Goal: Answer question/provide support: Share knowledge or assist other users

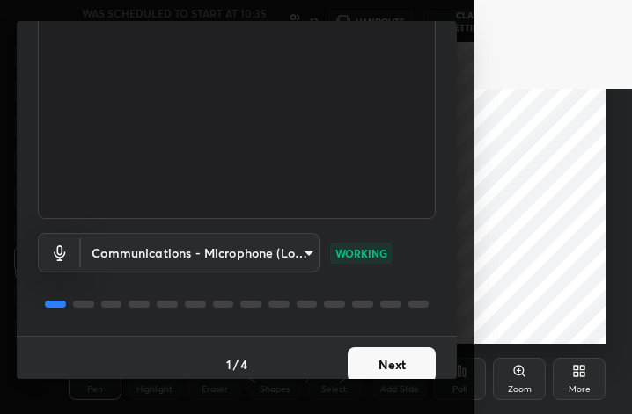
scroll to position [162, 0]
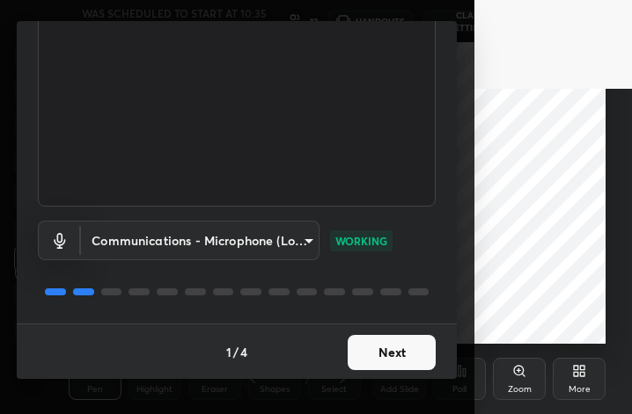
click at [380, 348] on button "Next" at bounding box center [391, 352] width 88 height 35
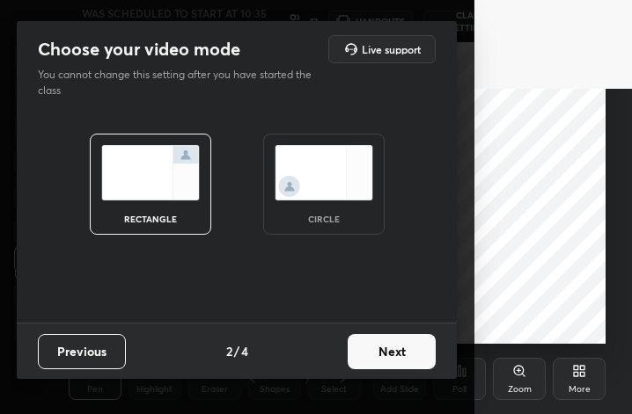
drag, startPoint x: 363, startPoint y: 192, endPoint x: 378, endPoint y: 199, distance: 16.5
click at [363, 192] on img at bounding box center [323, 172] width 99 height 55
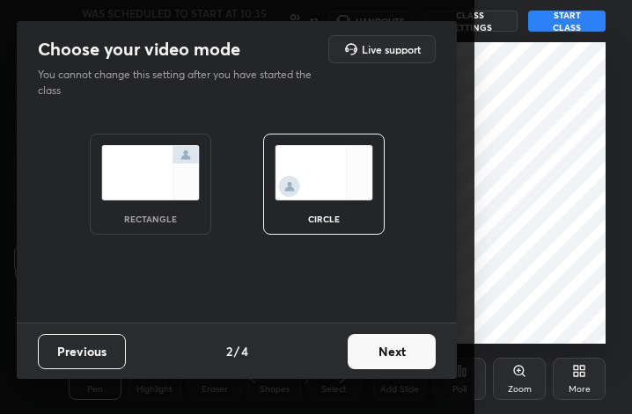
click at [377, 354] on button "Next" at bounding box center [391, 351] width 88 height 35
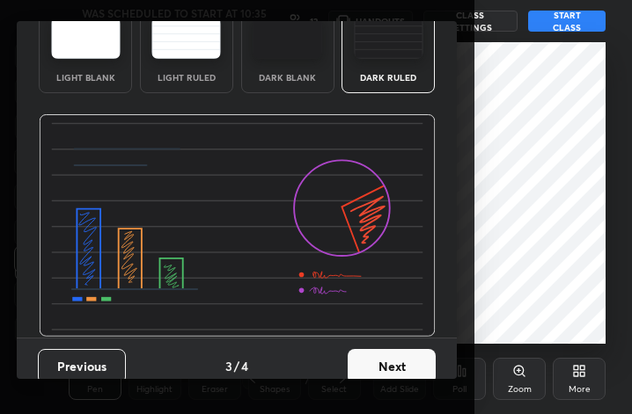
scroll to position [113, 0]
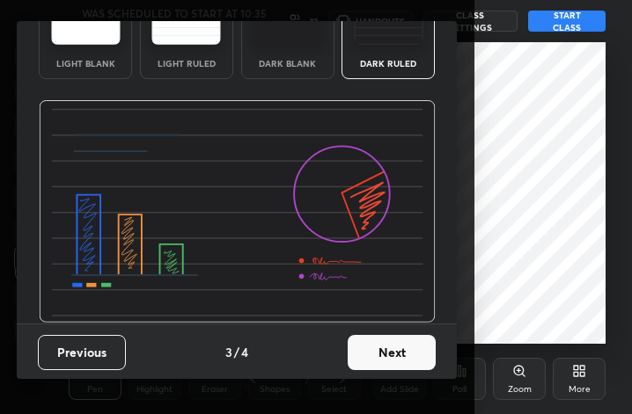
click at [391, 348] on button "Next" at bounding box center [391, 352] width 88 height 35
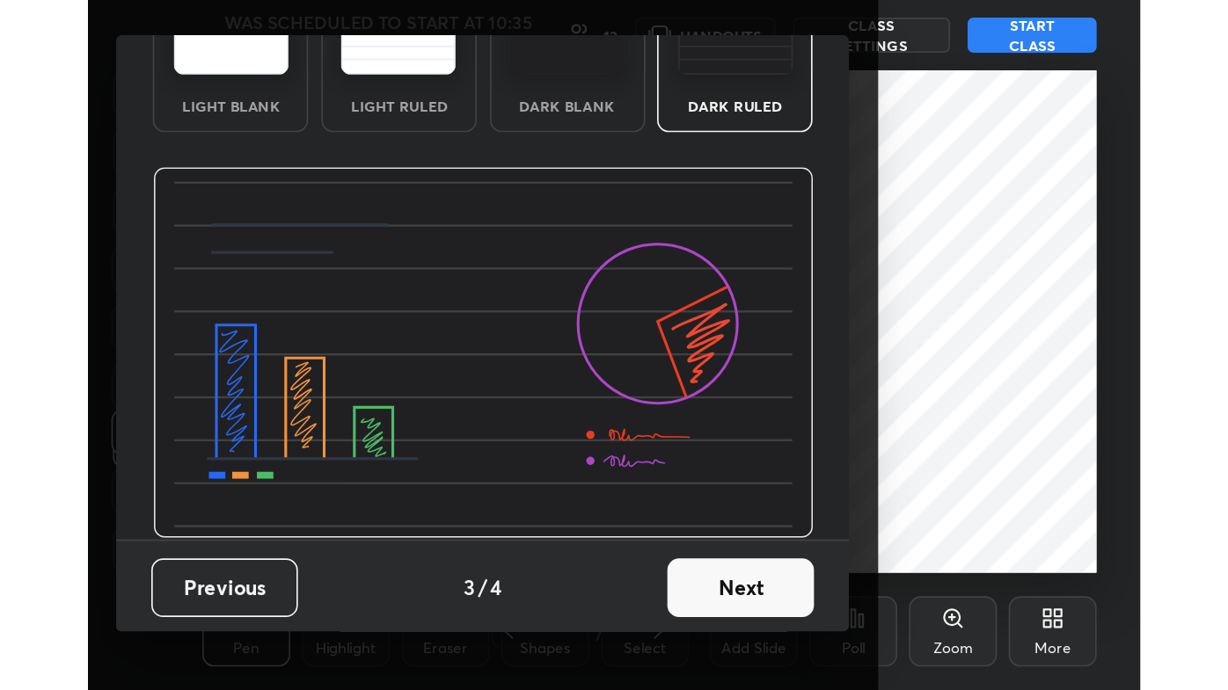
scroll to position [0, 0]
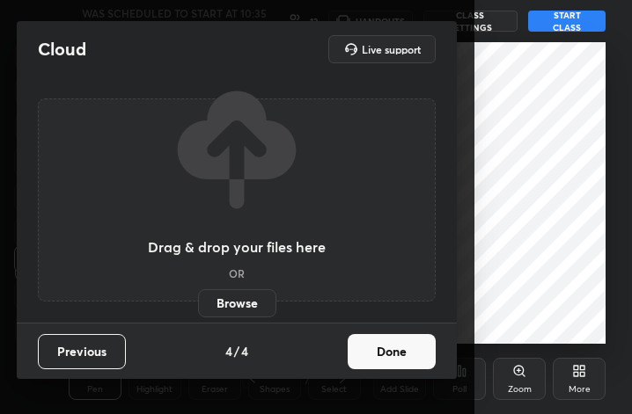
click at [380, 351] on button "Done" at bounding box center [391, 351] width 88 height 35
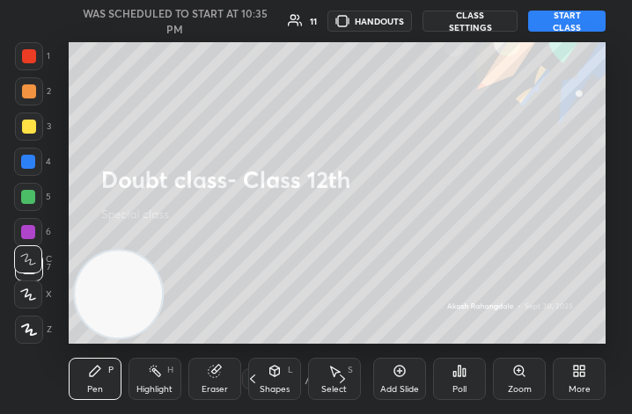
click at [581, 380] on div "More" at bounding box center [578, 379] width 53 height 42
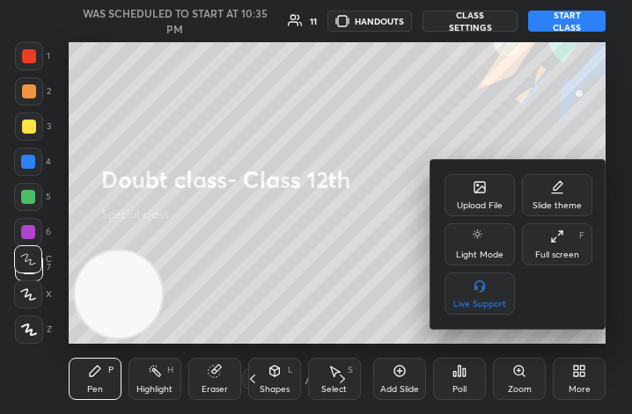
drag, startPoint x: 558, startPoint y: 252, endPoint x: 676, endPoint y: 478, distance: 256.1
click at [558, 251] on div "Full screen" at bounding box center [557, 255] width 44 height 9
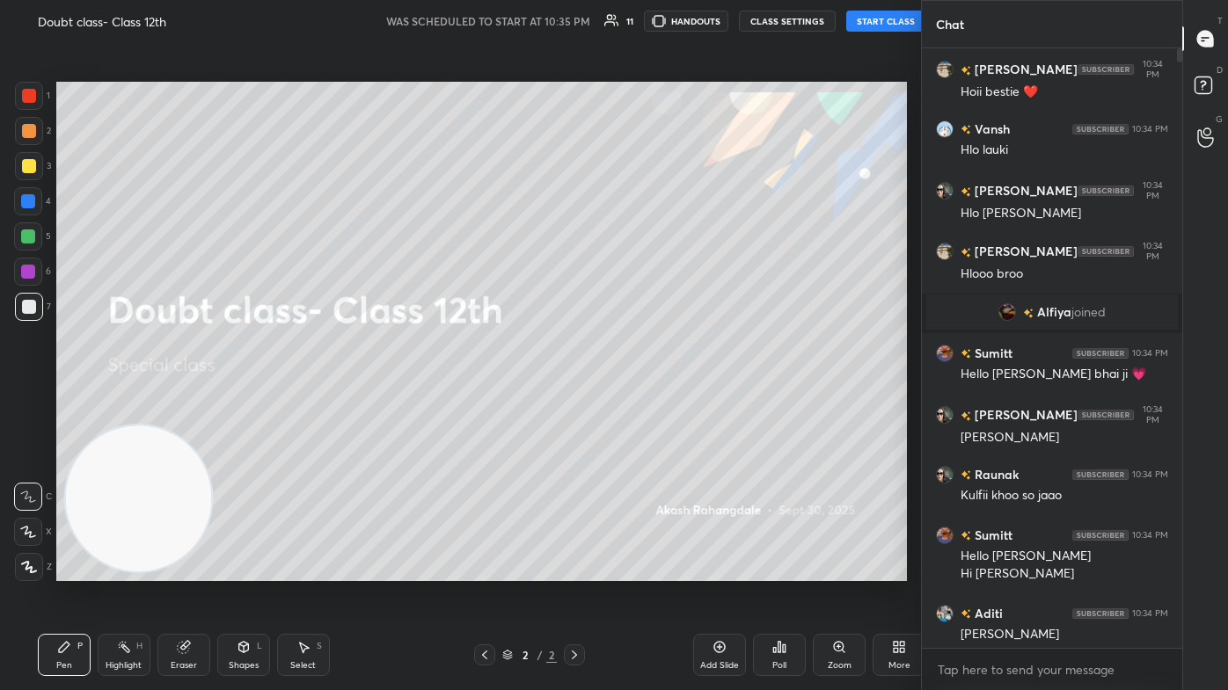
scroll to position [87376, 87103]
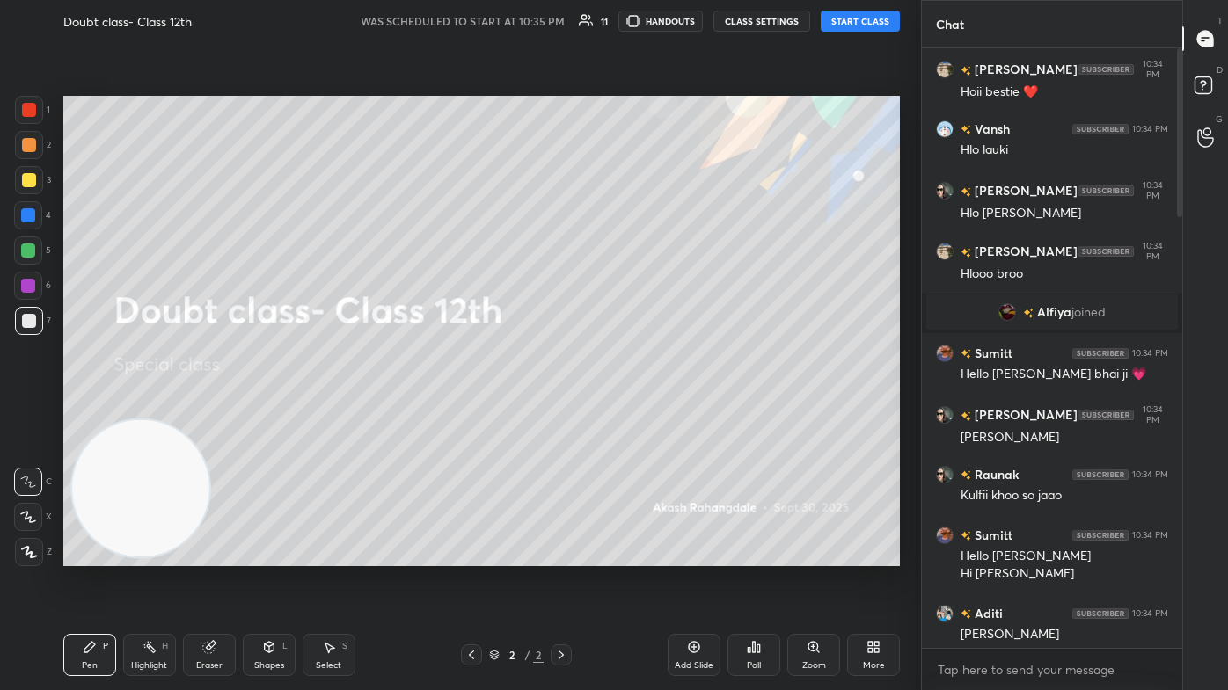
click at [631, 18] on button "START CLASS" at bounding box center [860, 21] width 79 height 21
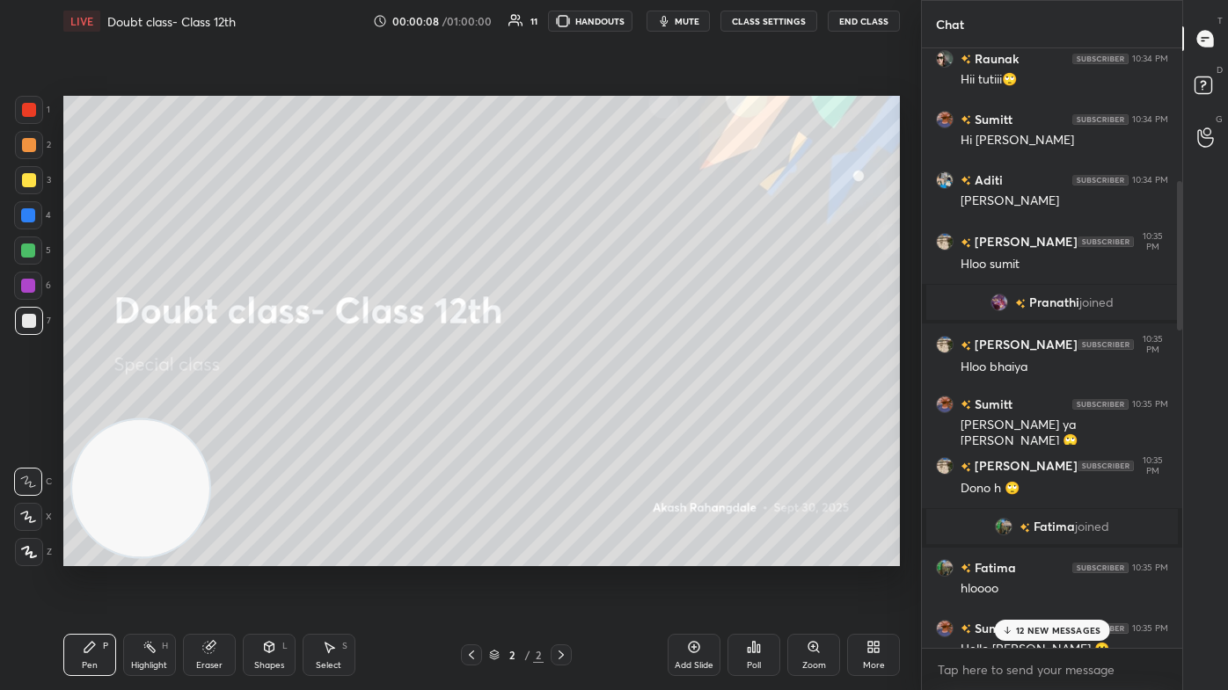
drag, startPoint x: 1179, startPoint y: 106, endPoint x: 1175, endPoint y: 216, distance: 110.0
click at [631, 209] on div at bounding box center [1177, 348] width 11 height 600
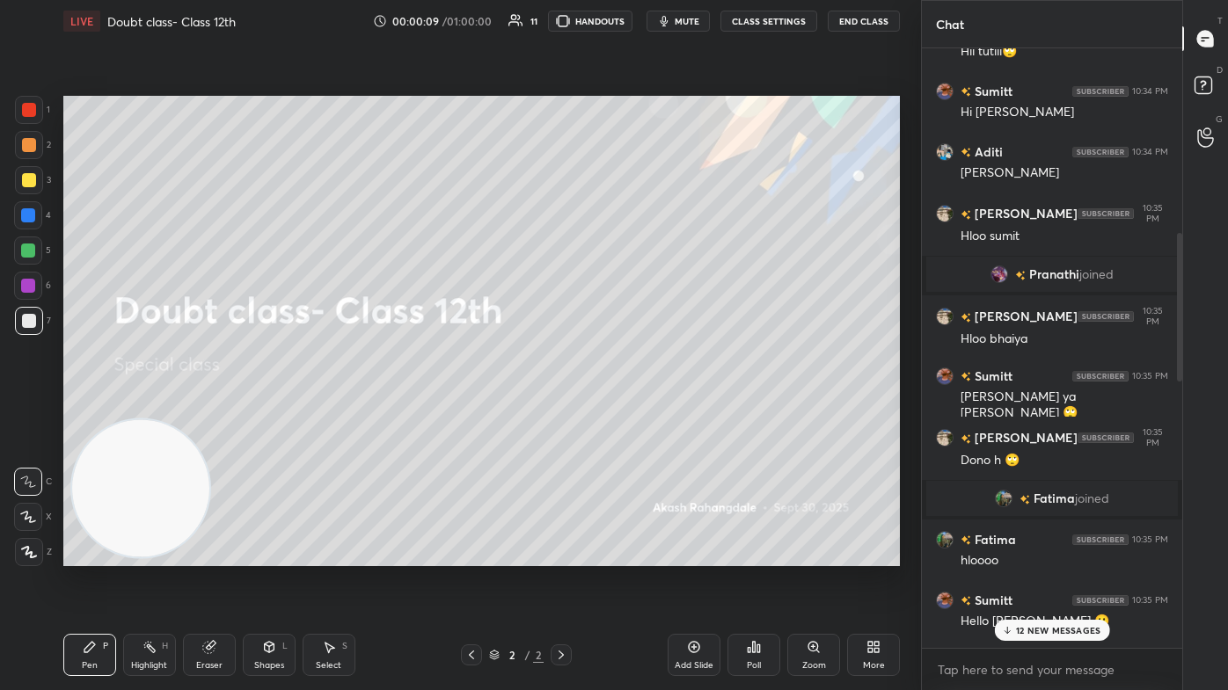
click at [631, 413] on p "12 NEW MESSAGES" at bounding box center [1058, 630] width 84 height 11
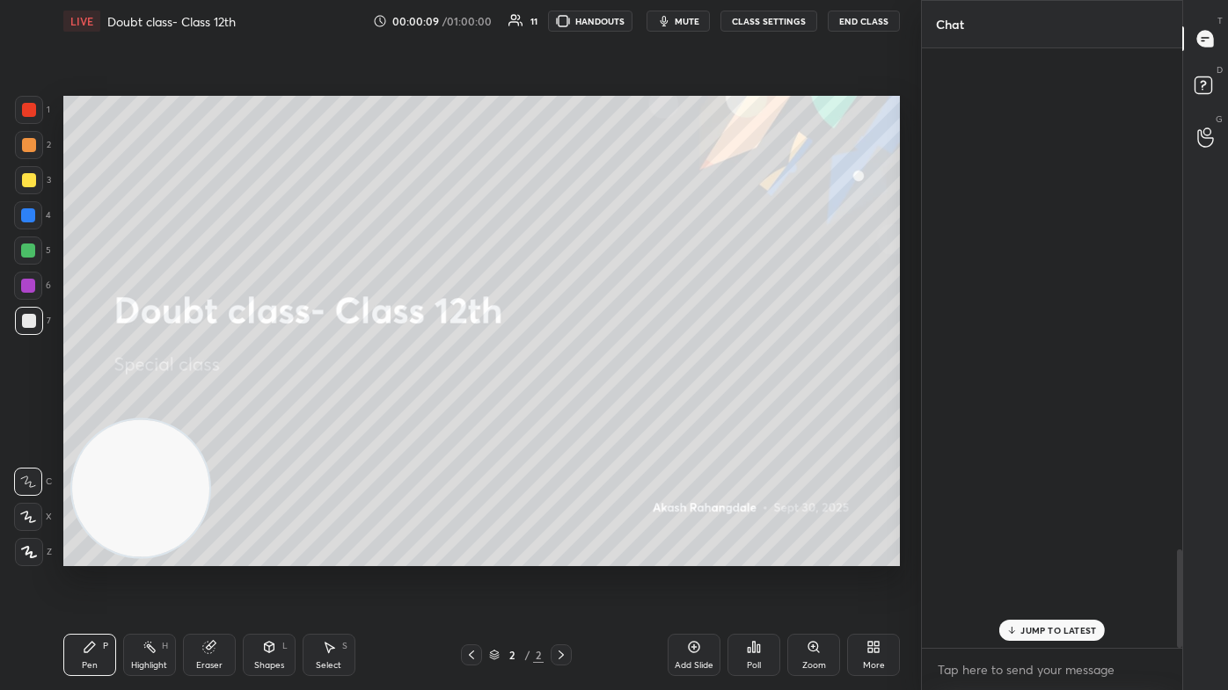
scroll to position [3063, 0]
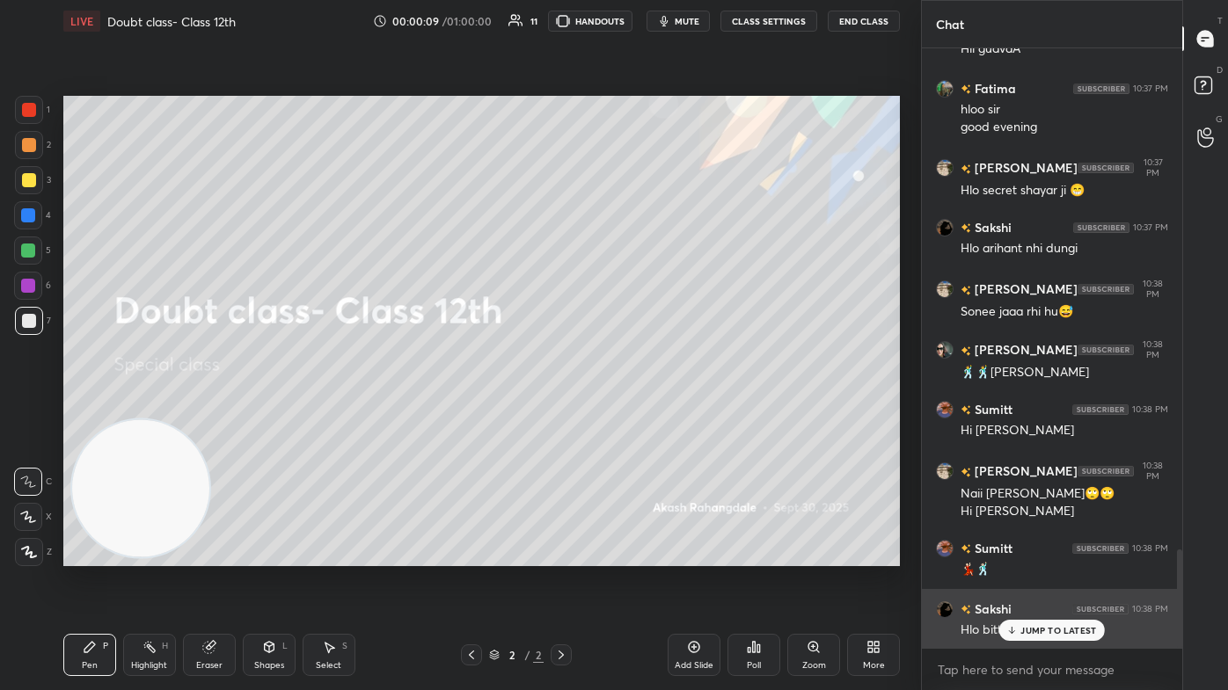
click at [631, 413] on p "JUMP TO LATEST" at bounding box center [1058, 630] width 76 height 11
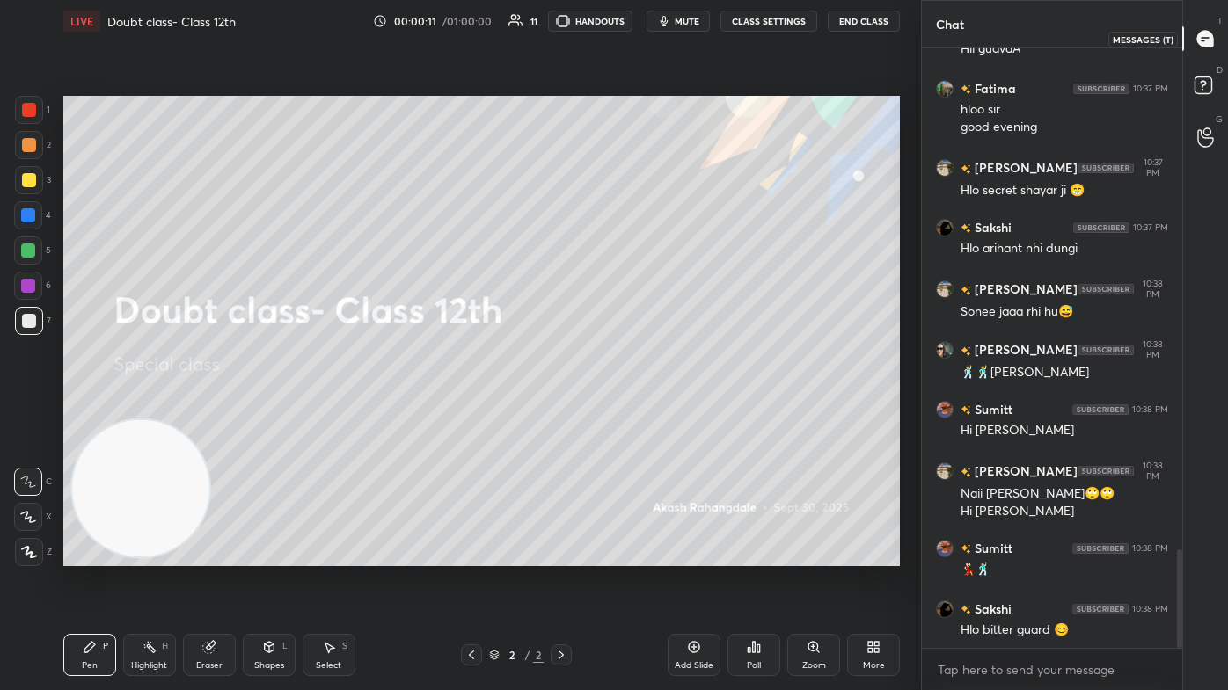
click at [631, 36] on icon at bounding box center [1205, 39] width 16 height 16
click at [631, 85] on icon at bounding box center [1206, 88] width 32 height 32
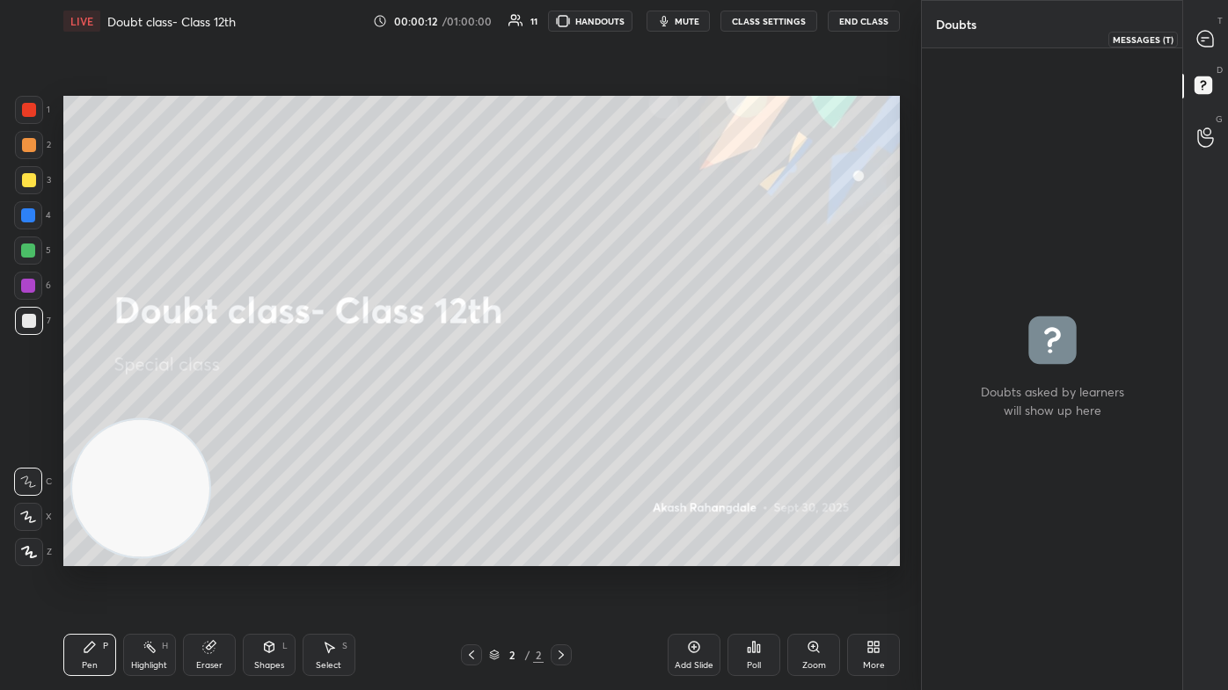
click at [631, 36] on icon at bounding box center [1205, 39] width 18 height 18
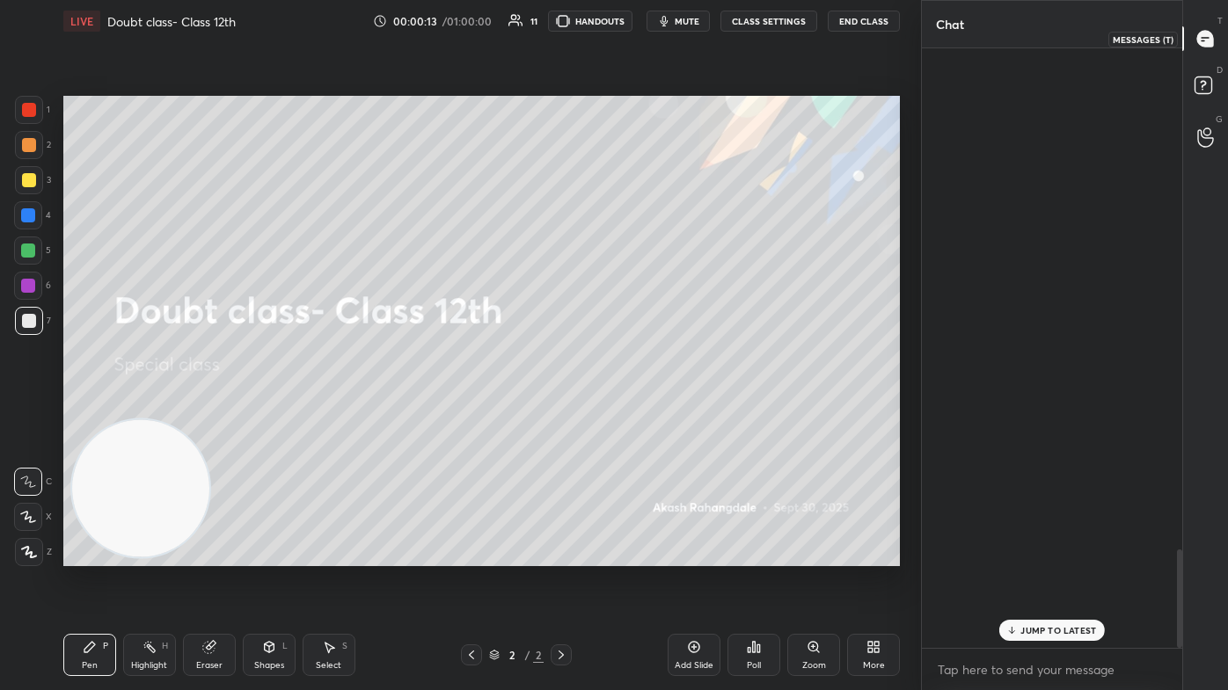
scroll to position [595, 255]
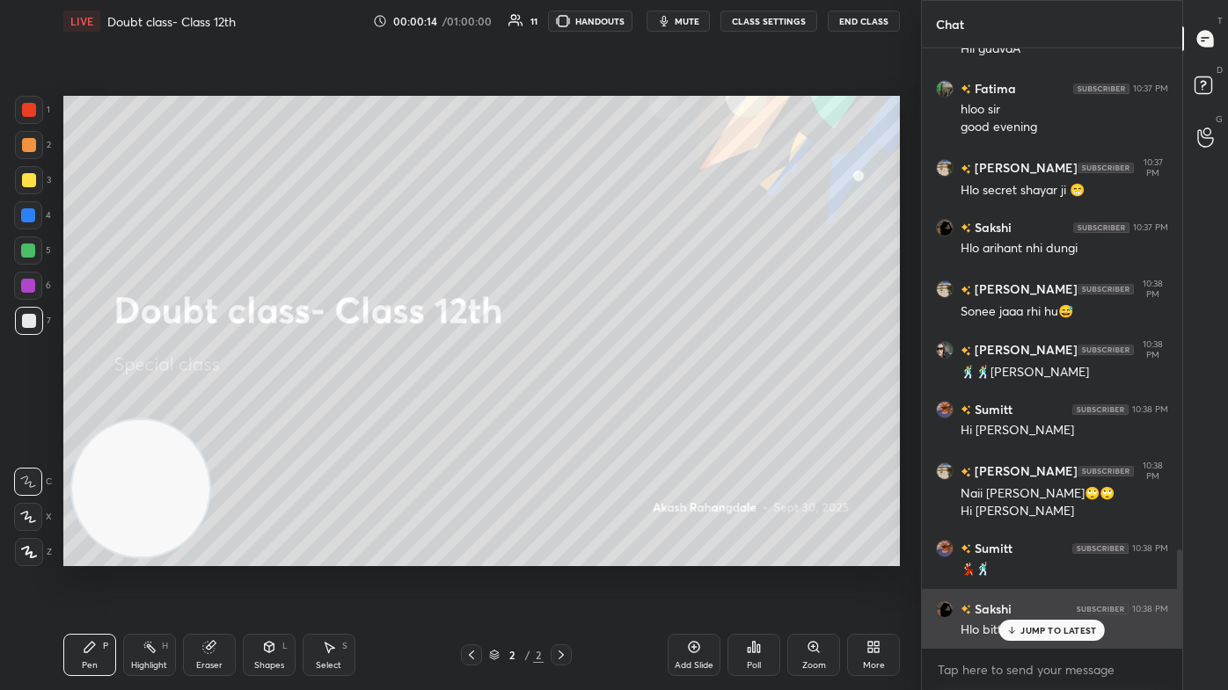
click at [631, 413] on p "JUMP TO LATEST" at bounding box center [1058, 630] width 76 height 11
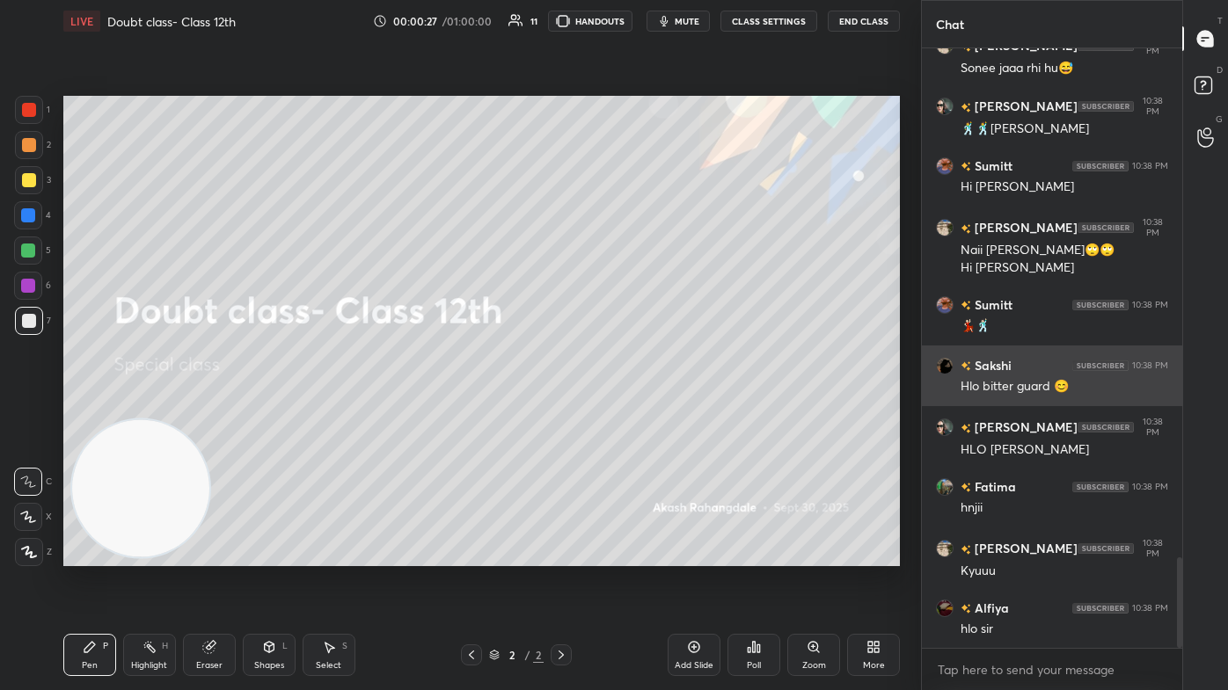
scroll to position [3367, 0]
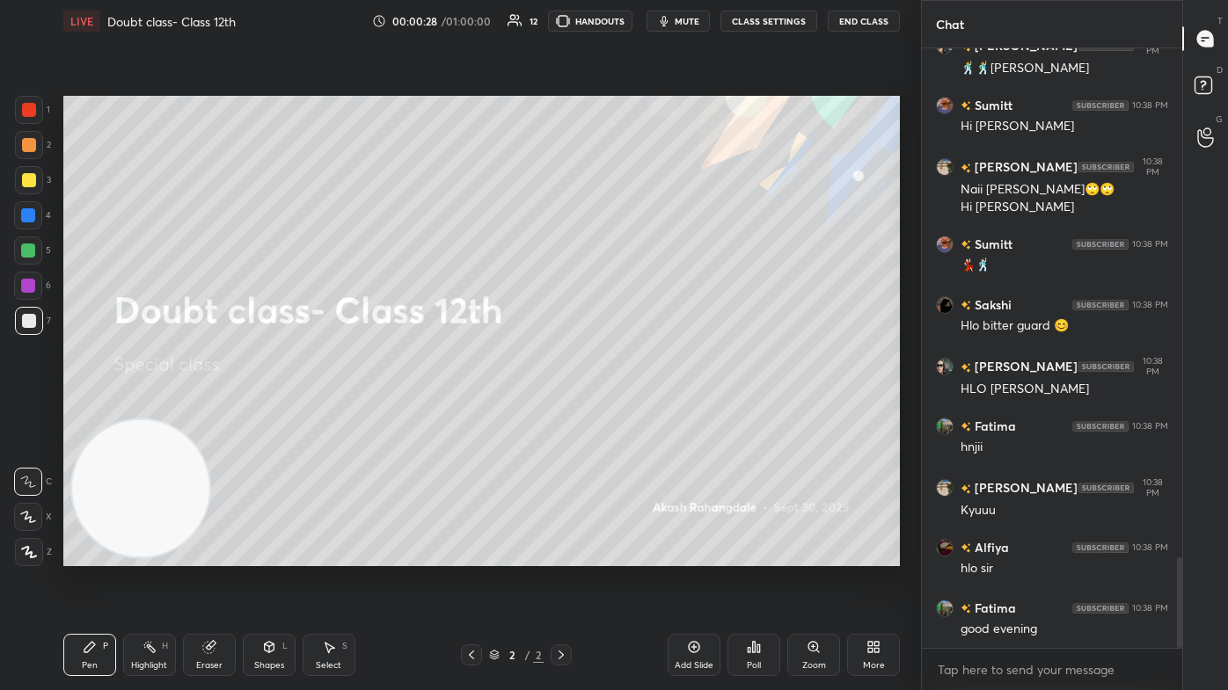
click at [631, 413] on div "Add Slide" at bounding box center [694, 655] width 53 height 42
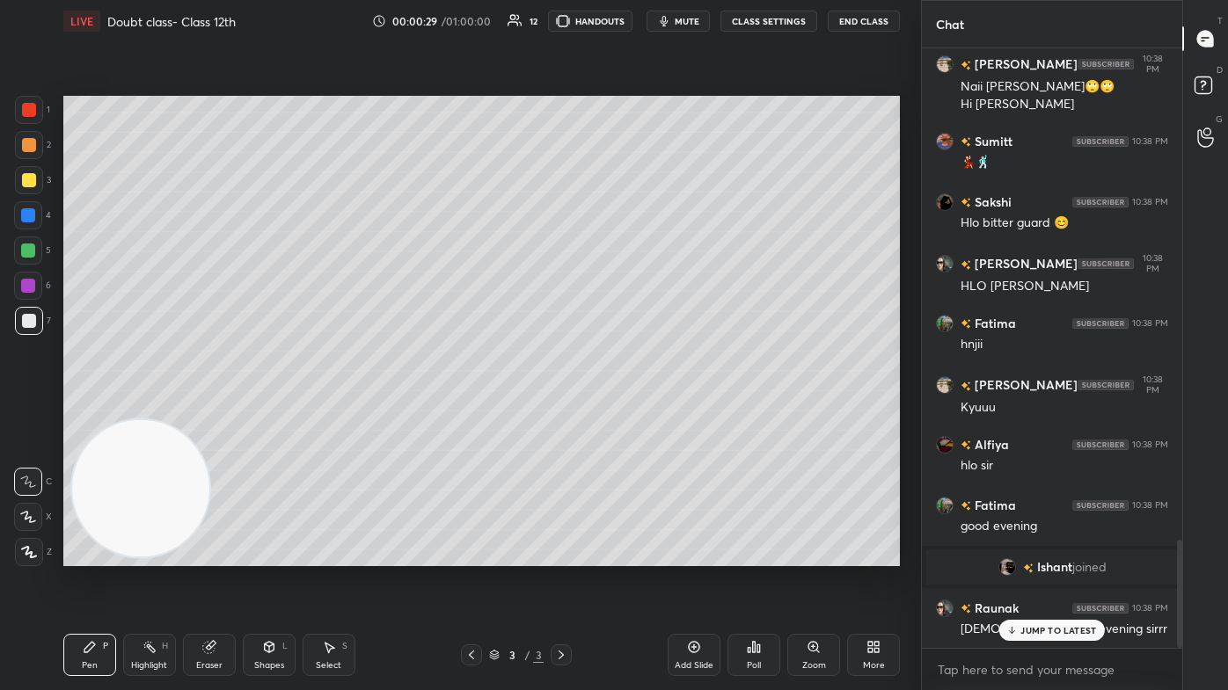
scroll to position [2727, 0]
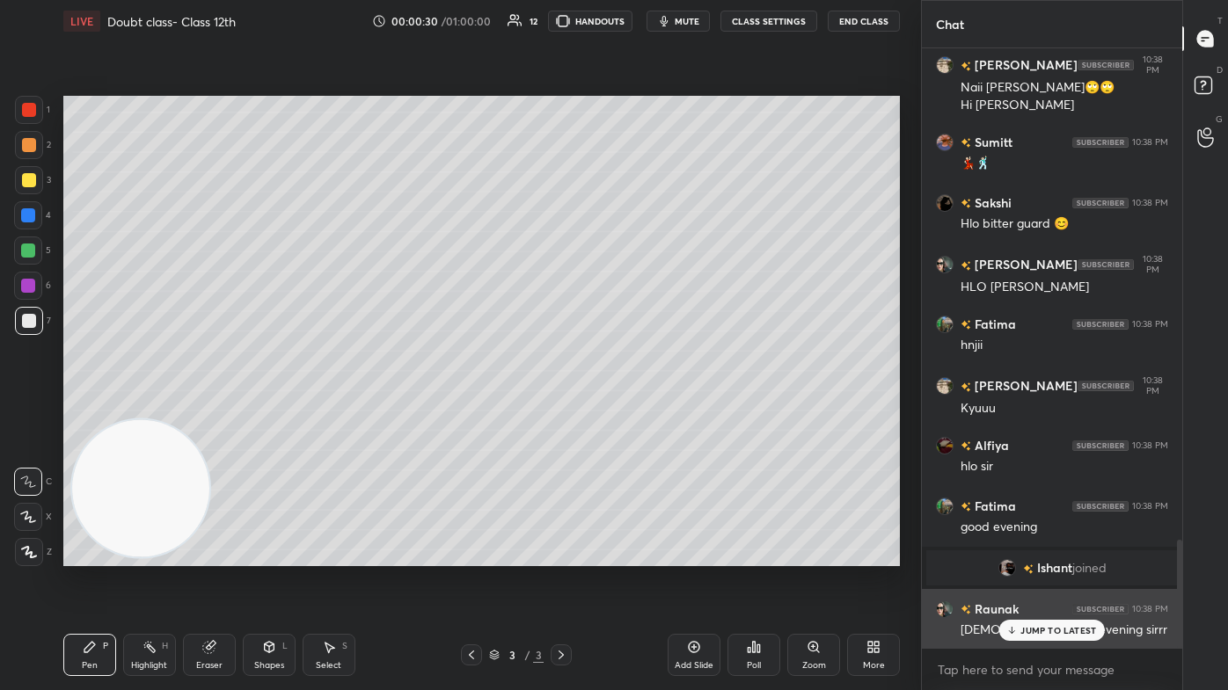
click at [631, 413] on p "JUMP TO LATEST" at bounding box center [1058, 630] width 76 height 11
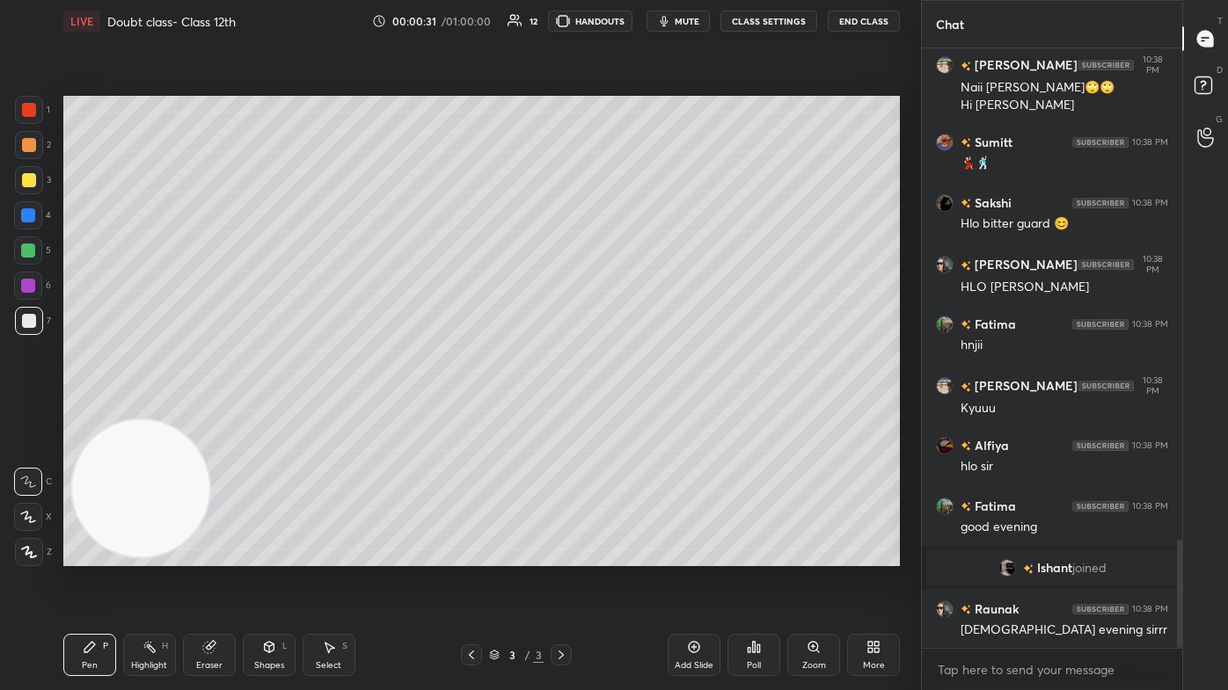
scroll to position [2788, 0]
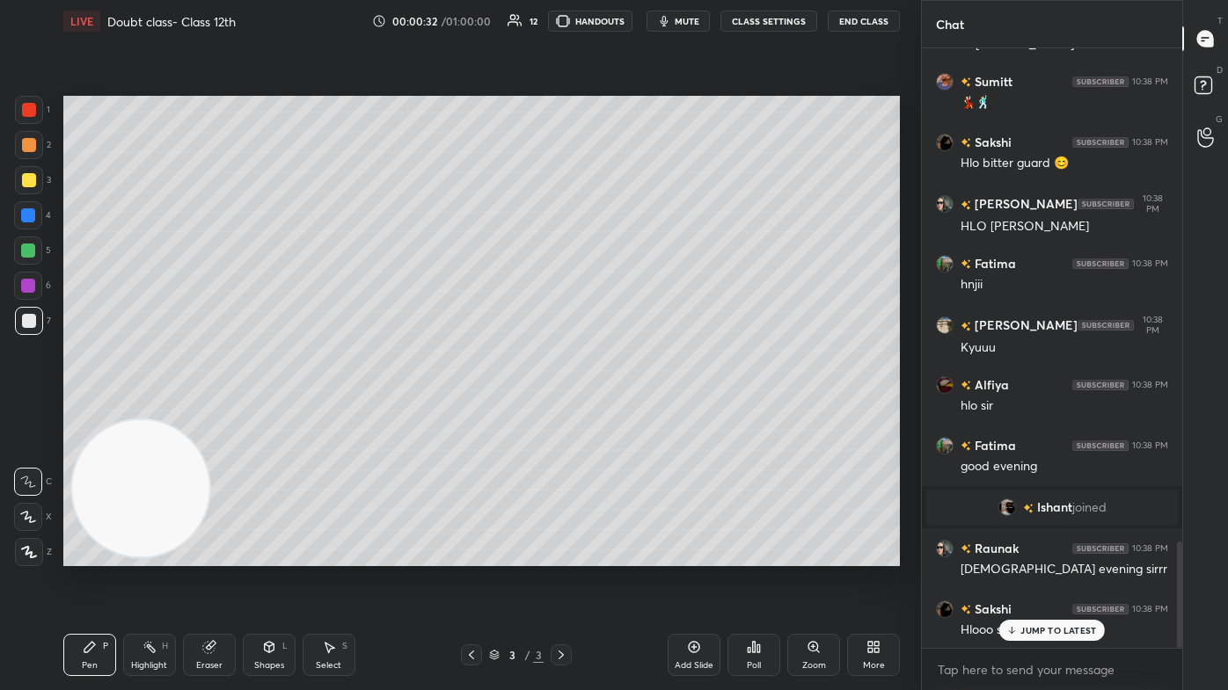
drag, startPoint x: 29, startPoint y: 174, endPoint x: 35, endPoint y: 188, distance: 15.4
click at [28, 174] on div at bounding box center [29, 180] width 14 height 14
click at [26, 413] on icon at bounding box center [28, 517] width 14 height 11
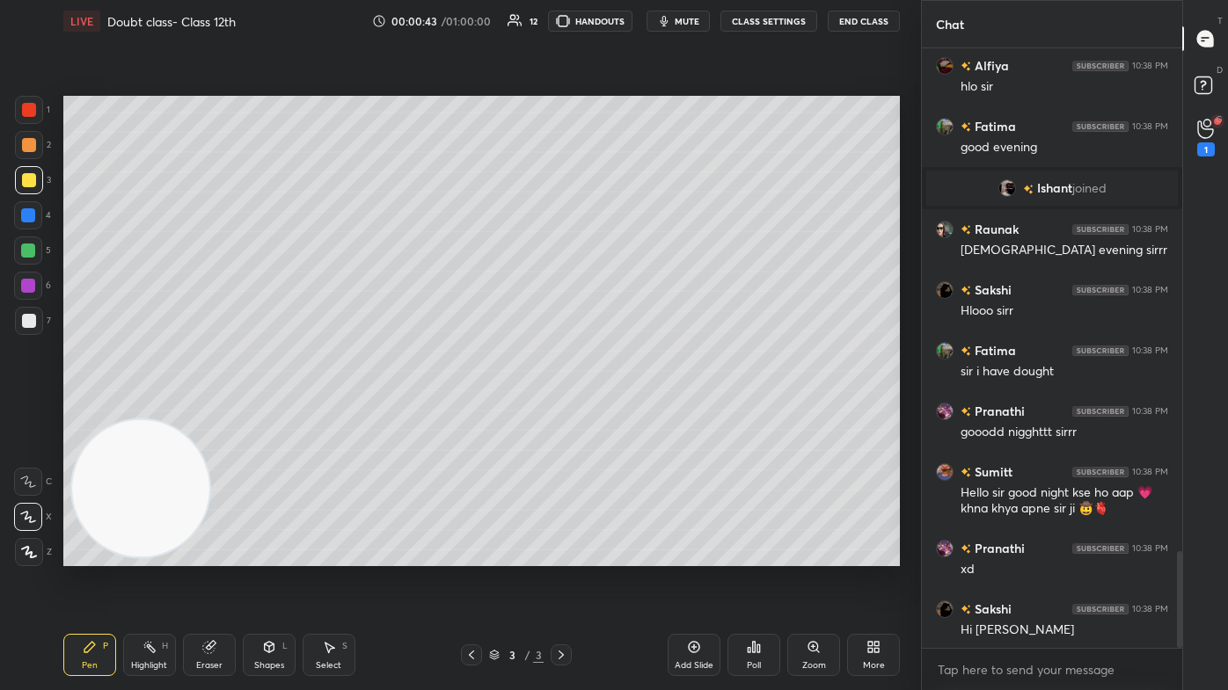
scroll to position [3168, 0]
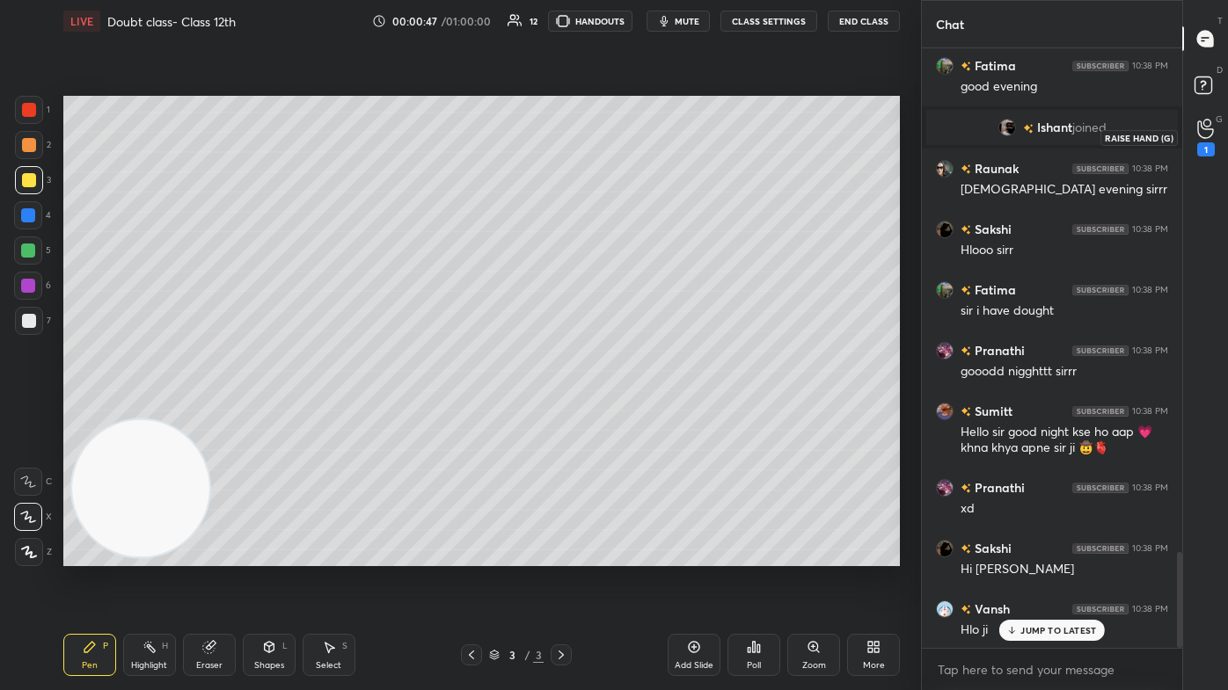
click at [631, 134] on icon at bounding box center [1205, 129] width 17 height 20
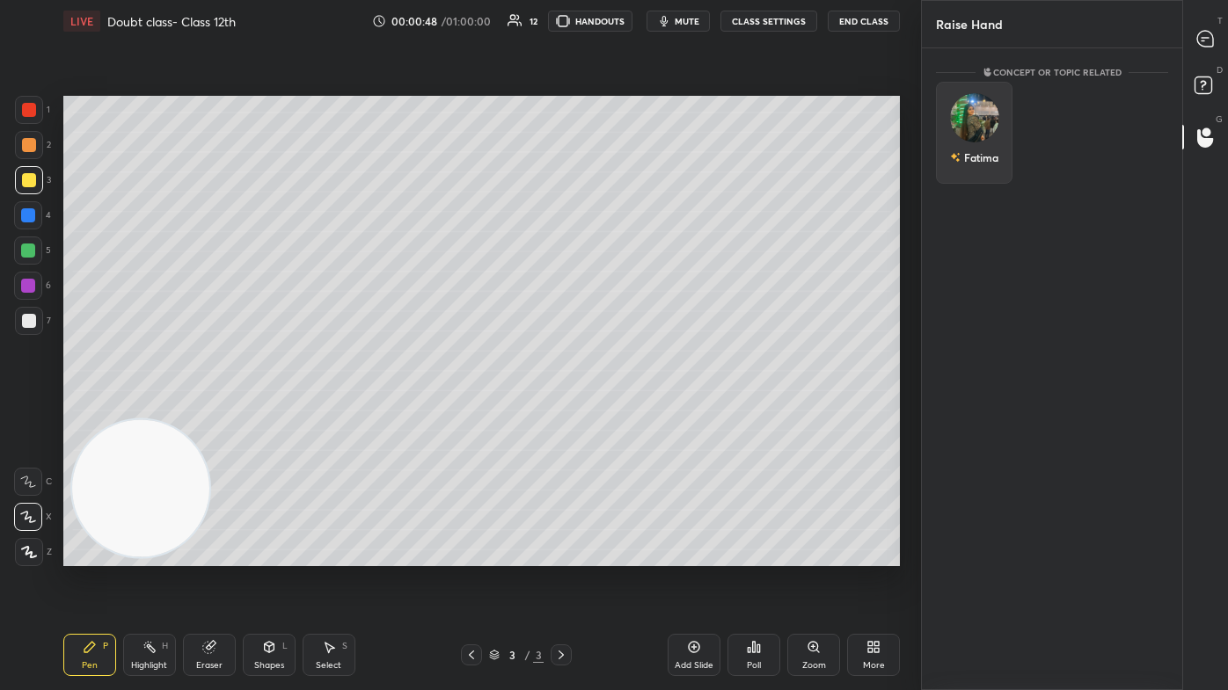
click at [631, 123] on div "Fatima" at bounding box center [974, 133] width 77 height 102
click at [631, 170] on button "INVITE" at bounding box center [974, 169] width 61 height 23
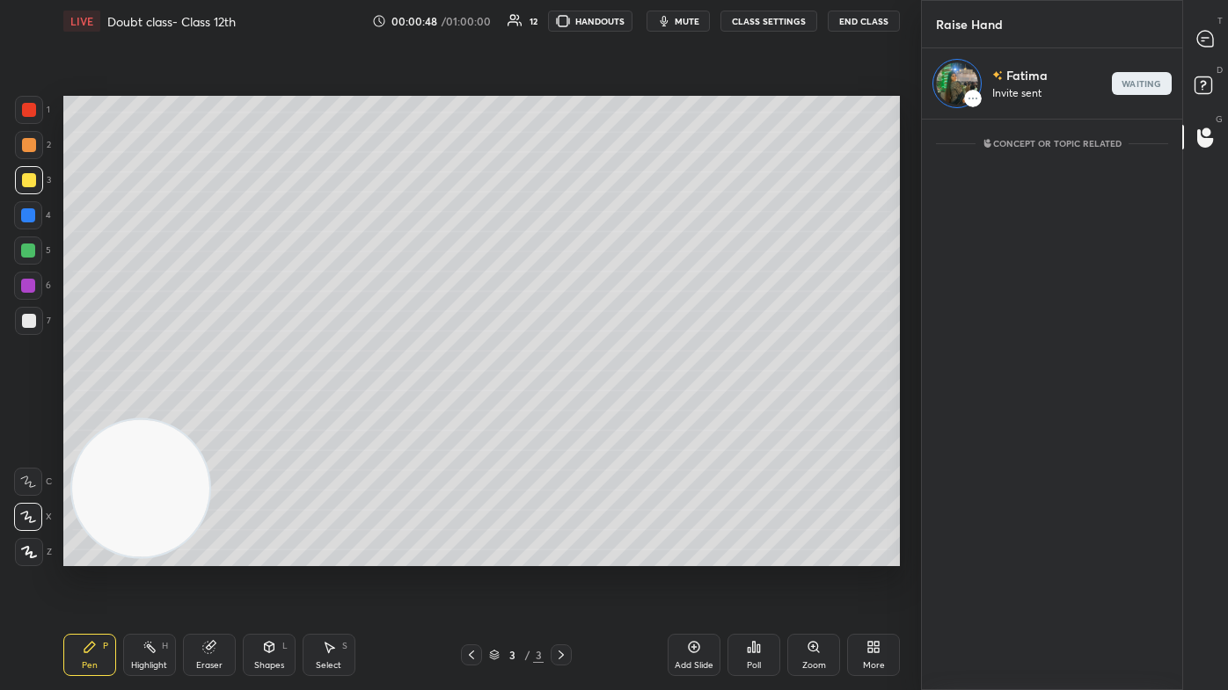
scroll to position [566, 255]
click at [631, 35] on icon at bounding box center [1205, 39] width 18 height 18
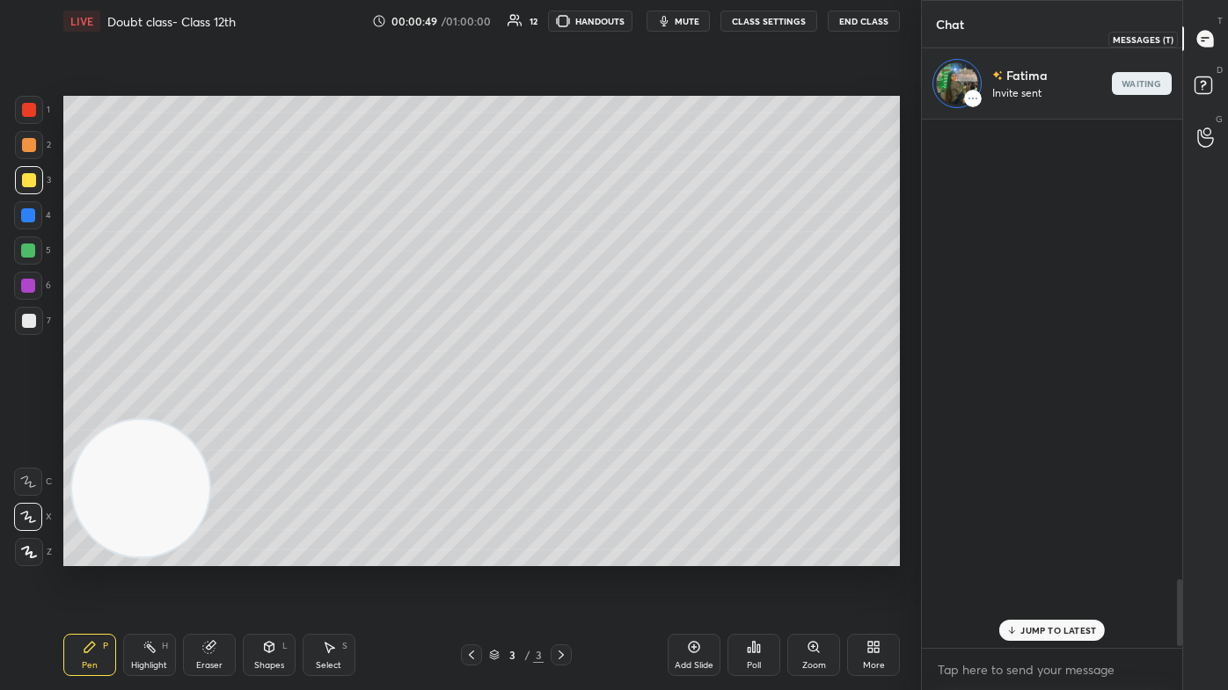
scroll to position [0, 0]
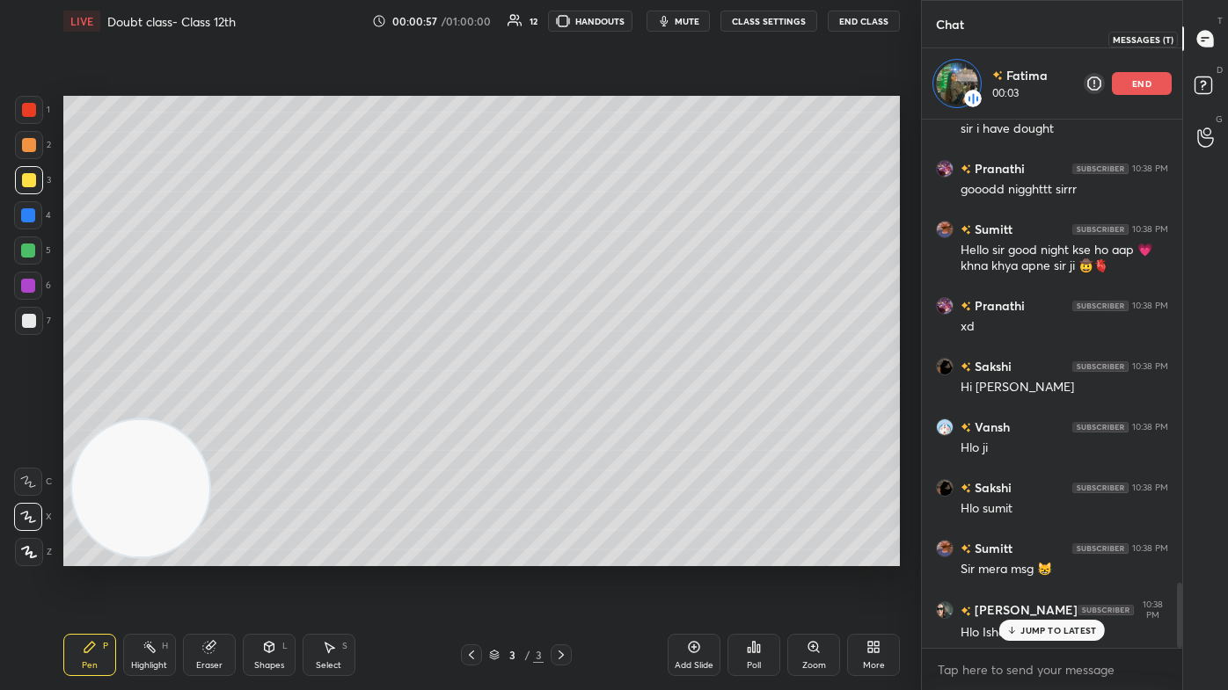
click at [631, 89] on rect at bounding box center [1202, 85] width 17 height 17
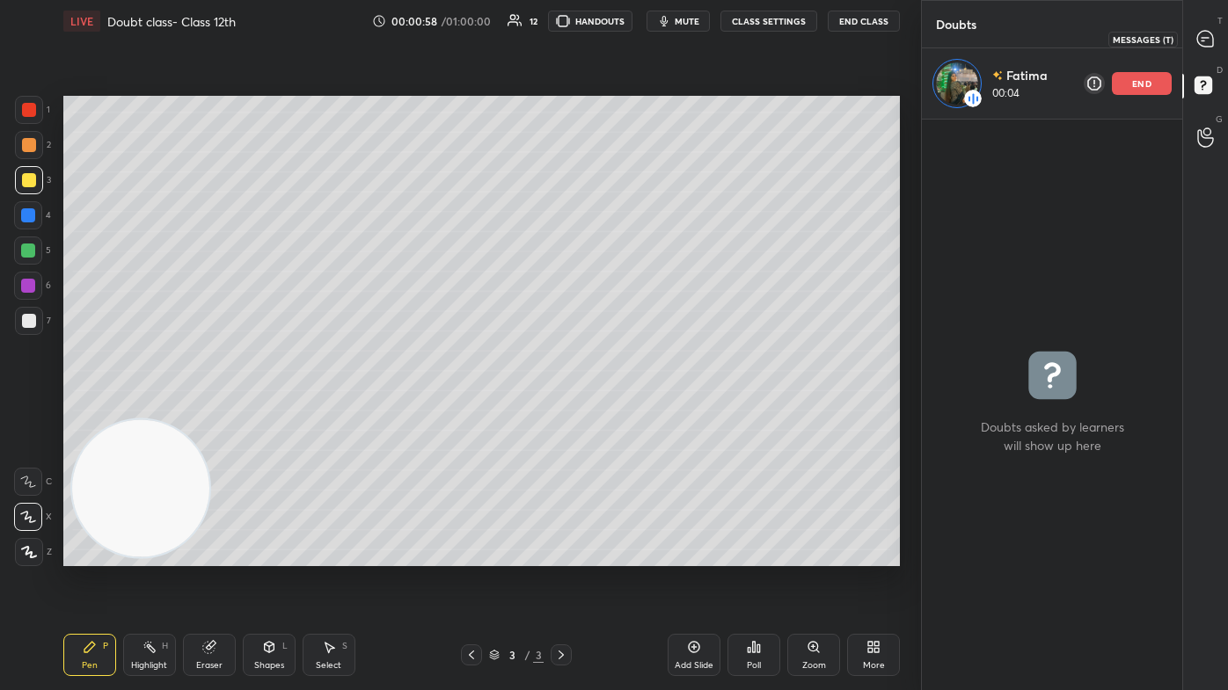
click at [631, 37] on icon at bounding box center [1205, 39] width 18 height 18
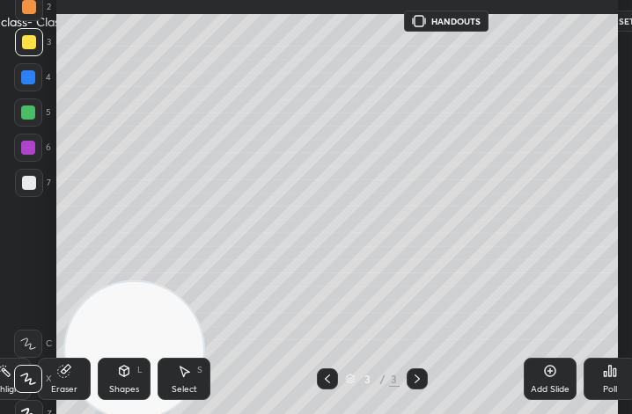
scroll to position [87652, 87485]
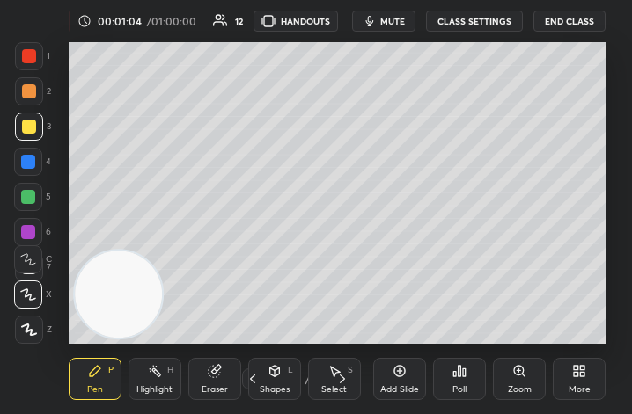
click at [580, 386] on div "More" at bounding box center [579, 389] width 22 height 9
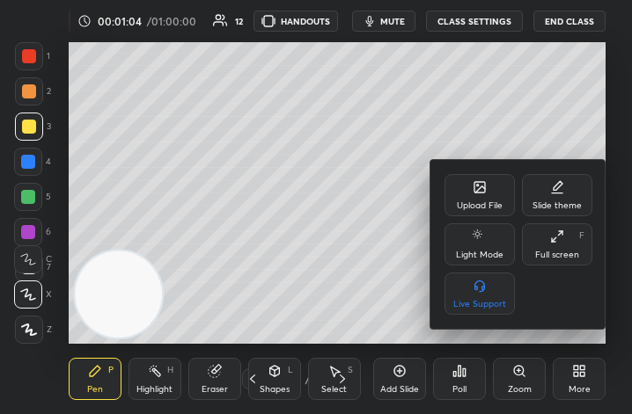
click at [563, 252] on div "Full screen" at bounding box center [557, 255] width 44 height 9
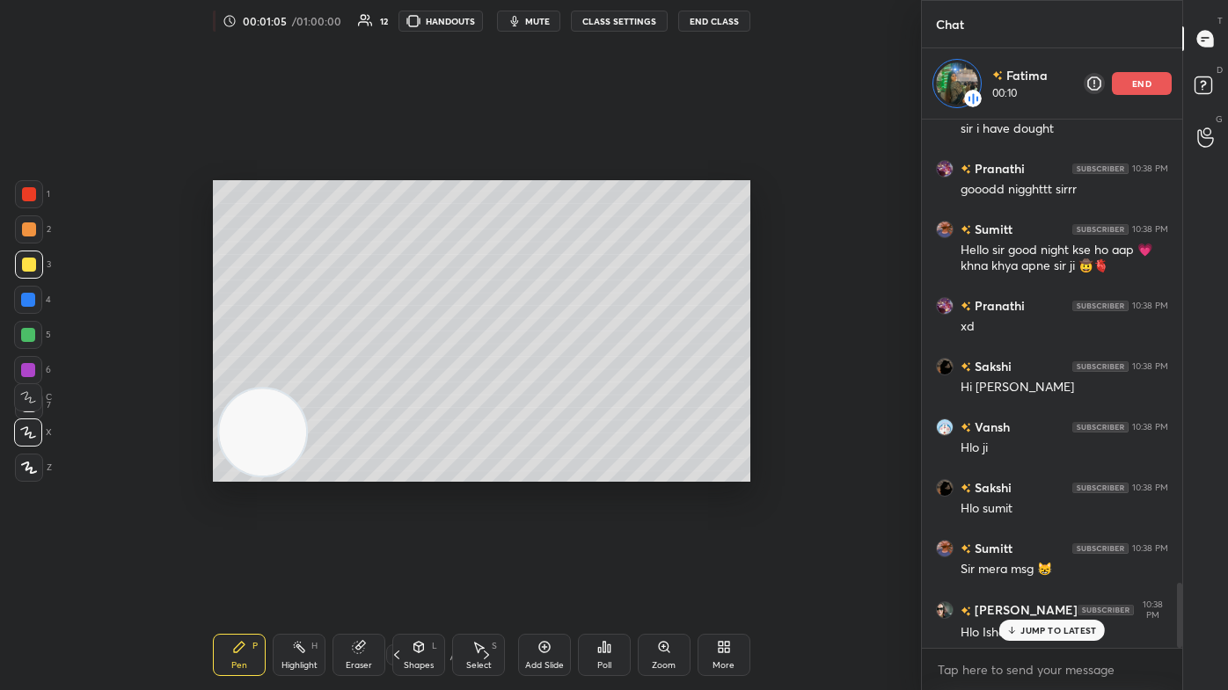
type textarea "x"
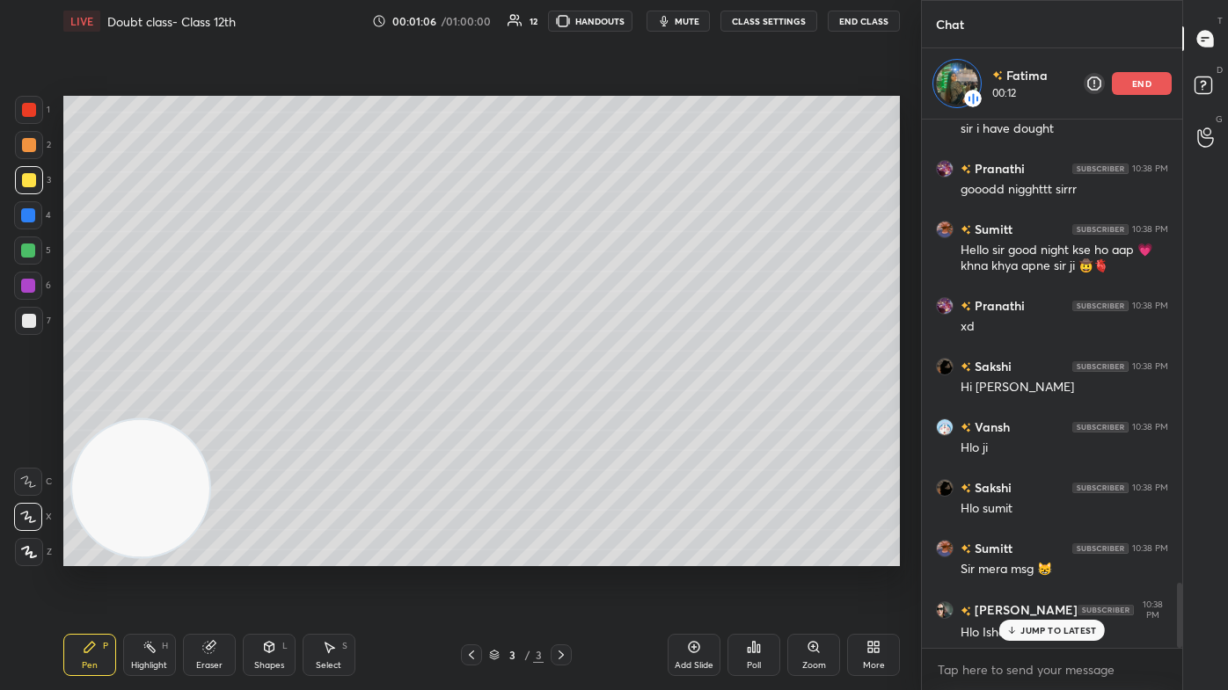
drag, startPoint x: 221, startPoint y: 656, endPoint x: 251, endPoint y: 624, distance: 43.6
click at [222, 413] on div "Eraser" at bounding box center [209, 655] width 53 height 42
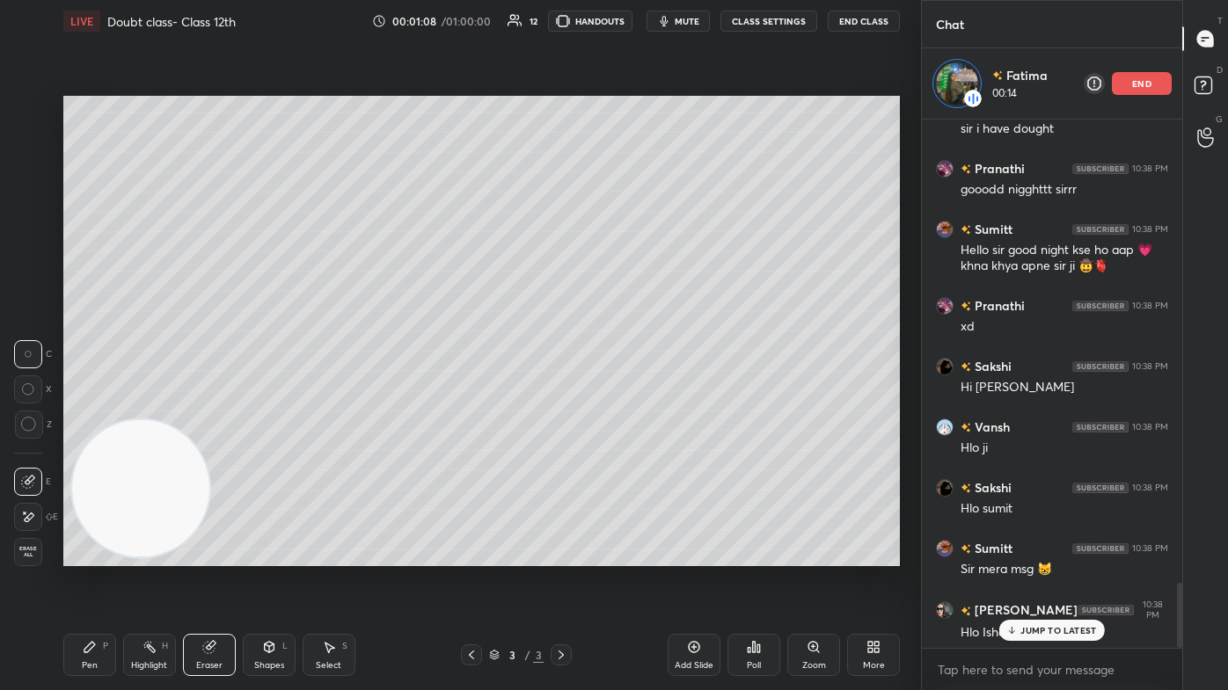
click at [34, 413] on icon at bounding box center [29, 425] width 16 height 16
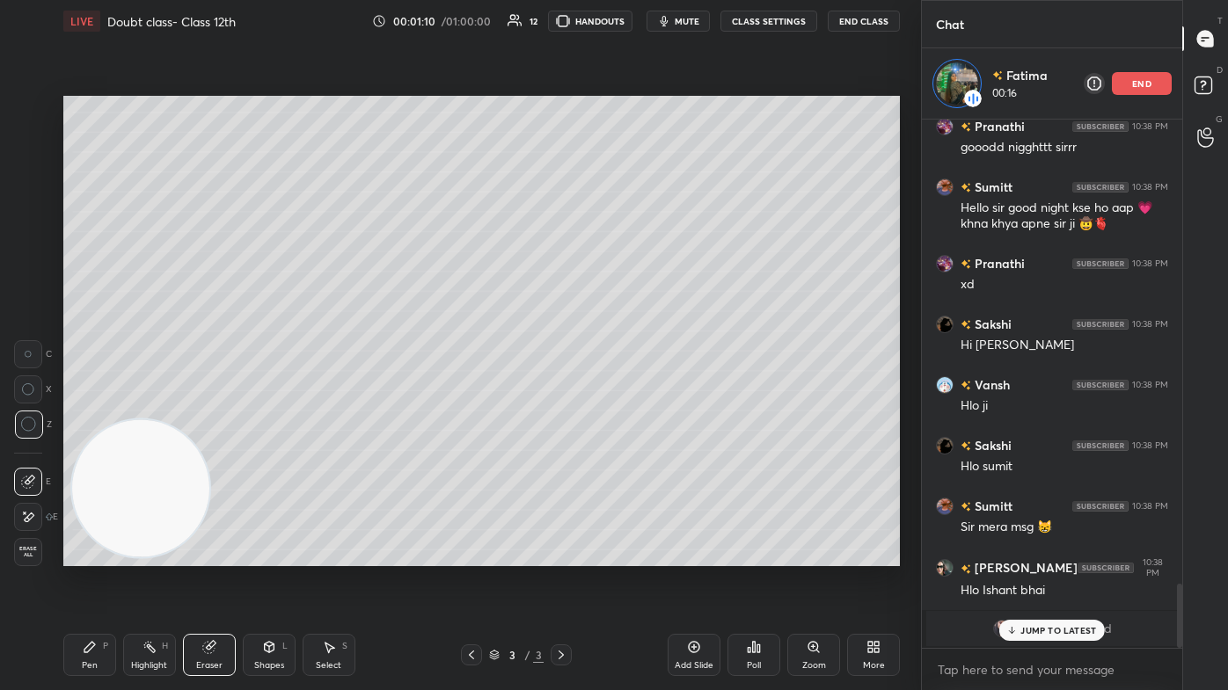
drag, startPoint x: 70, startPoint y: 649, endPoint x: 93, endPoint y: 593, distance: 60.8
click at [70, 413] on div "Pen P" at bounding box center [89, 655] width 53 height 42
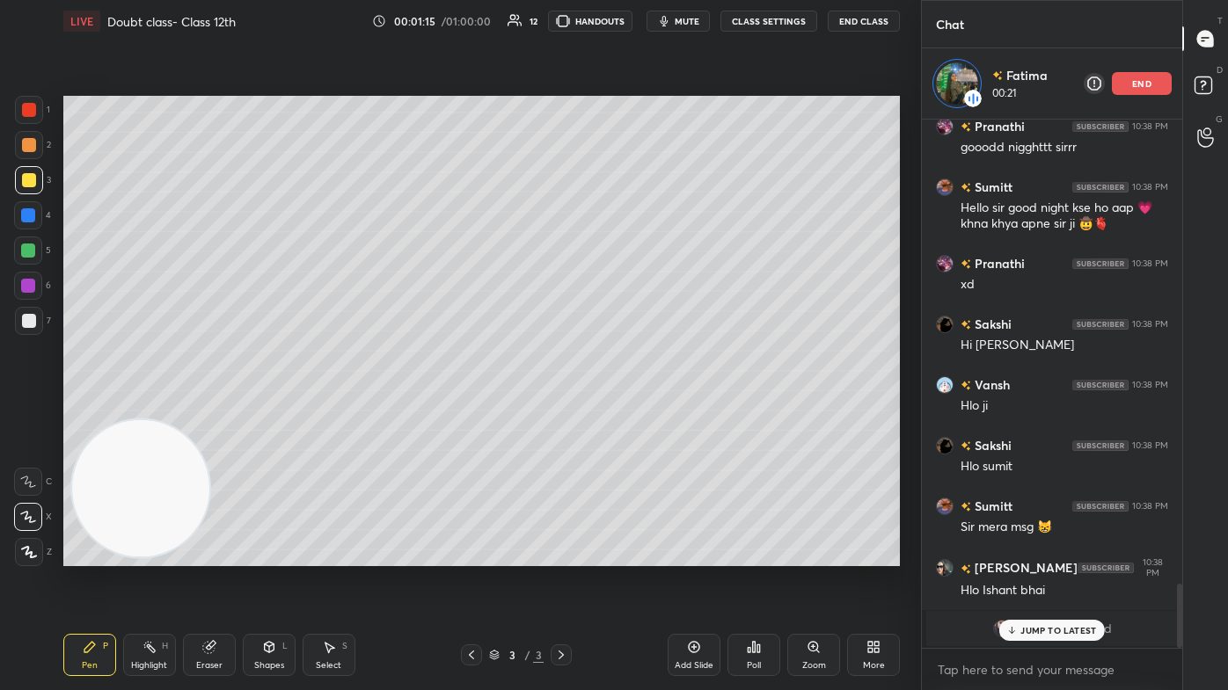
click at [631, 413] on p "JUMP TO LATEST" at bounding box center [1058, 630] width 76 height 11
click at [631, 413] on img "grid" at bounding box center [1002, 629] width 18 height 18
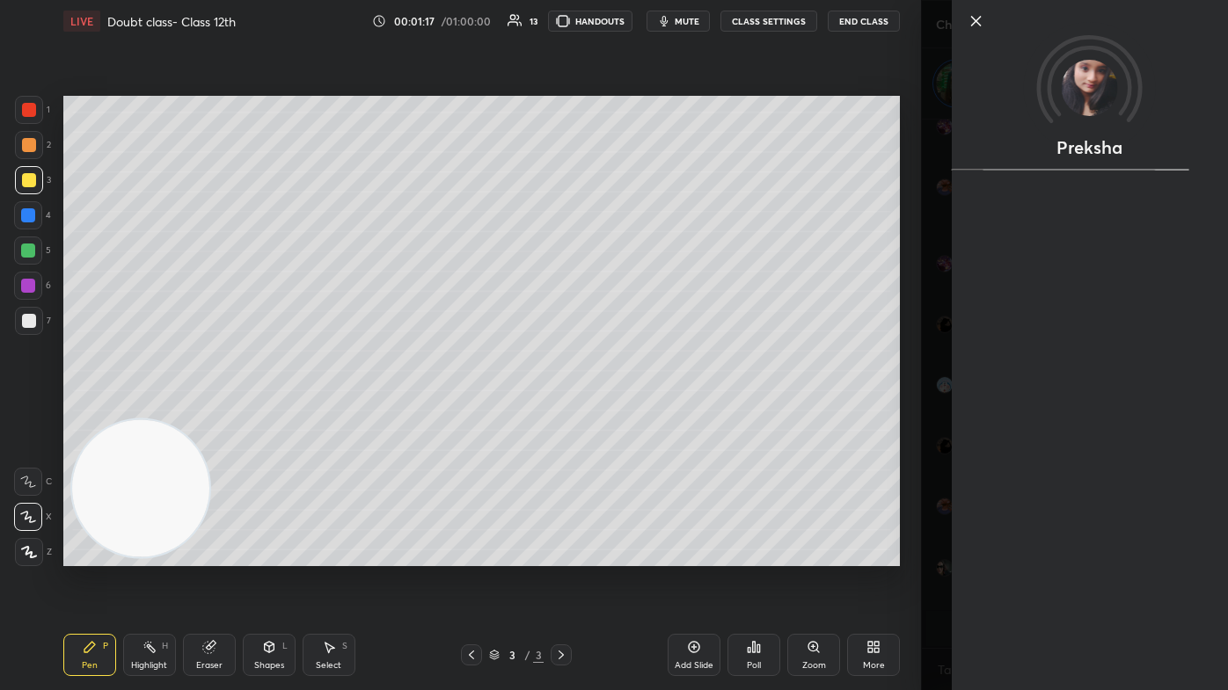
click at [631, 413] on div "Preksha" at bounding box center [1074, 345] width 307 height 690
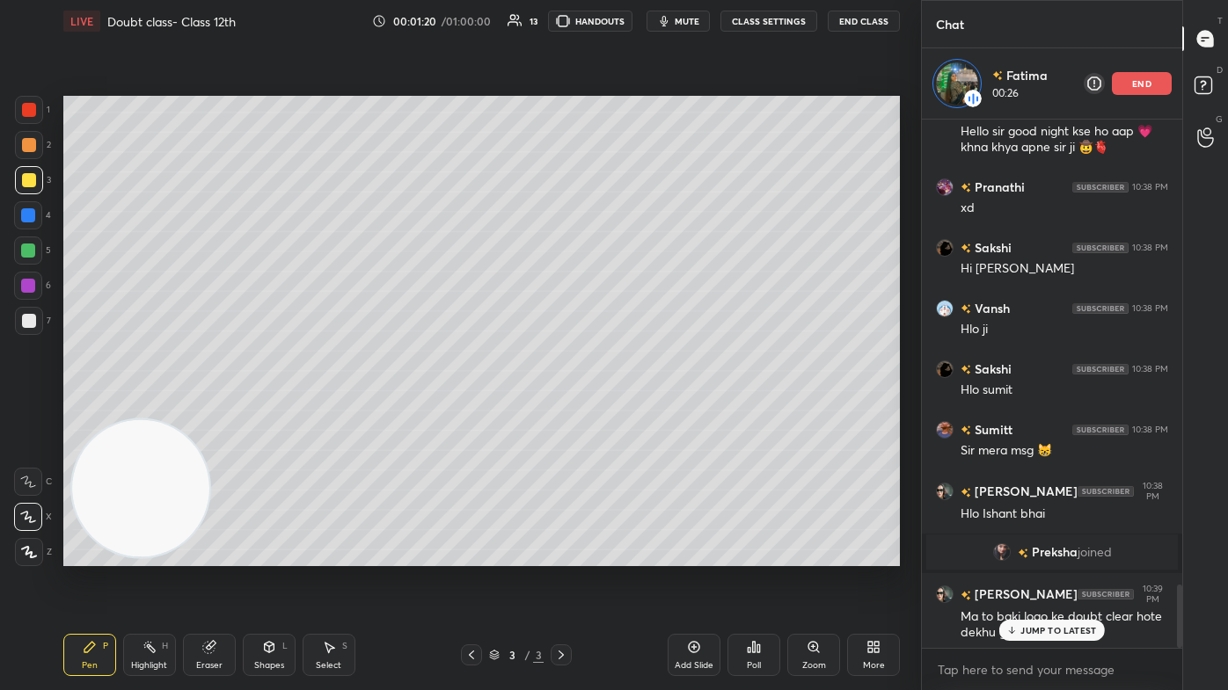
click at [30, 325] on div at bounding box center [29, 321] width 14 height 14
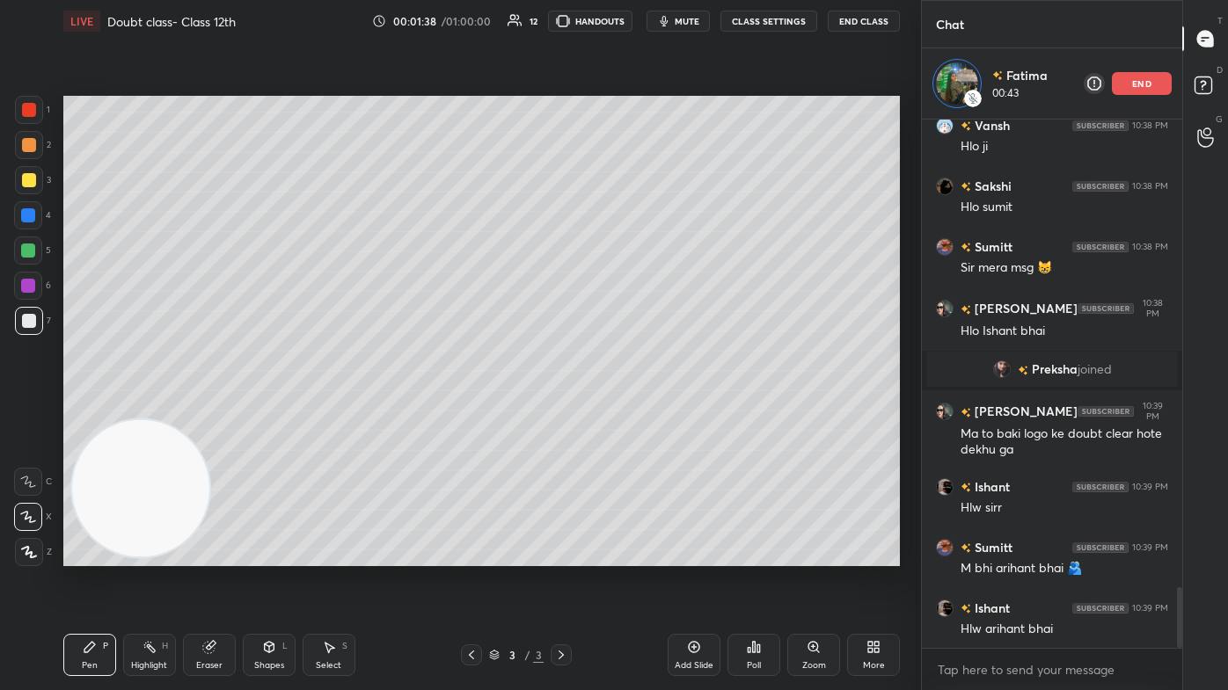
click at [201, 413] on div "Eraser" at bounding box center [209, 655] width 53 height 42
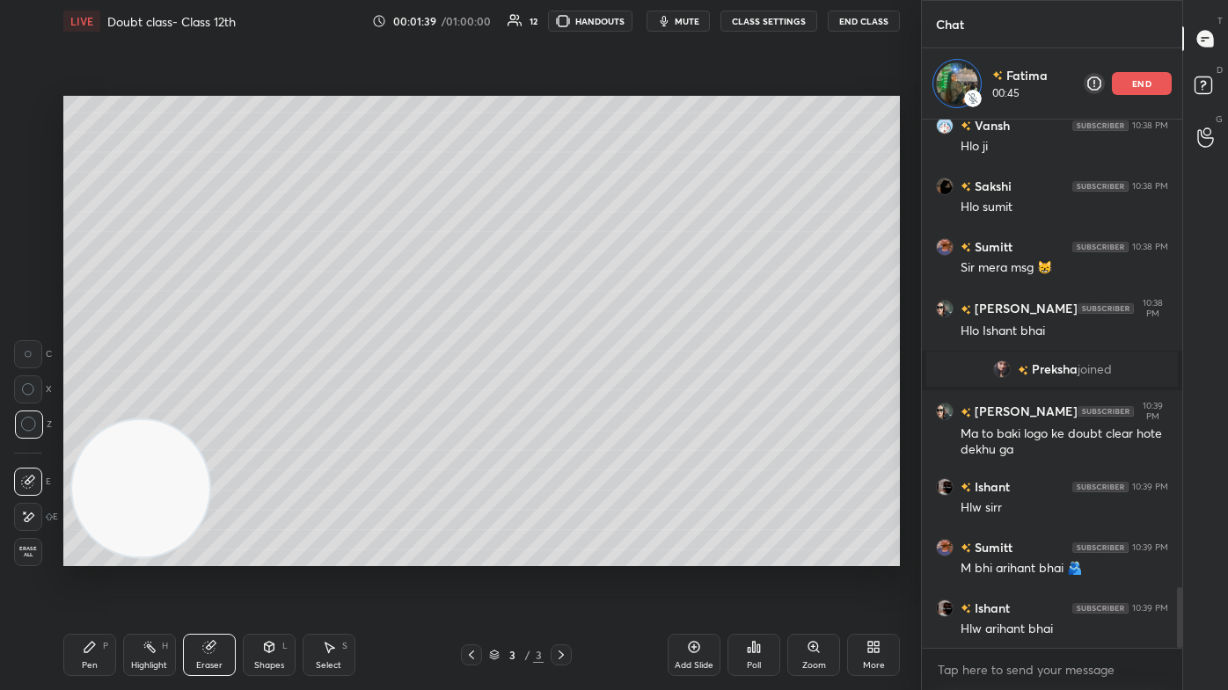
click at [74, 413] on div "Pen P" at bounding box center [89, 655] width 53 height 42
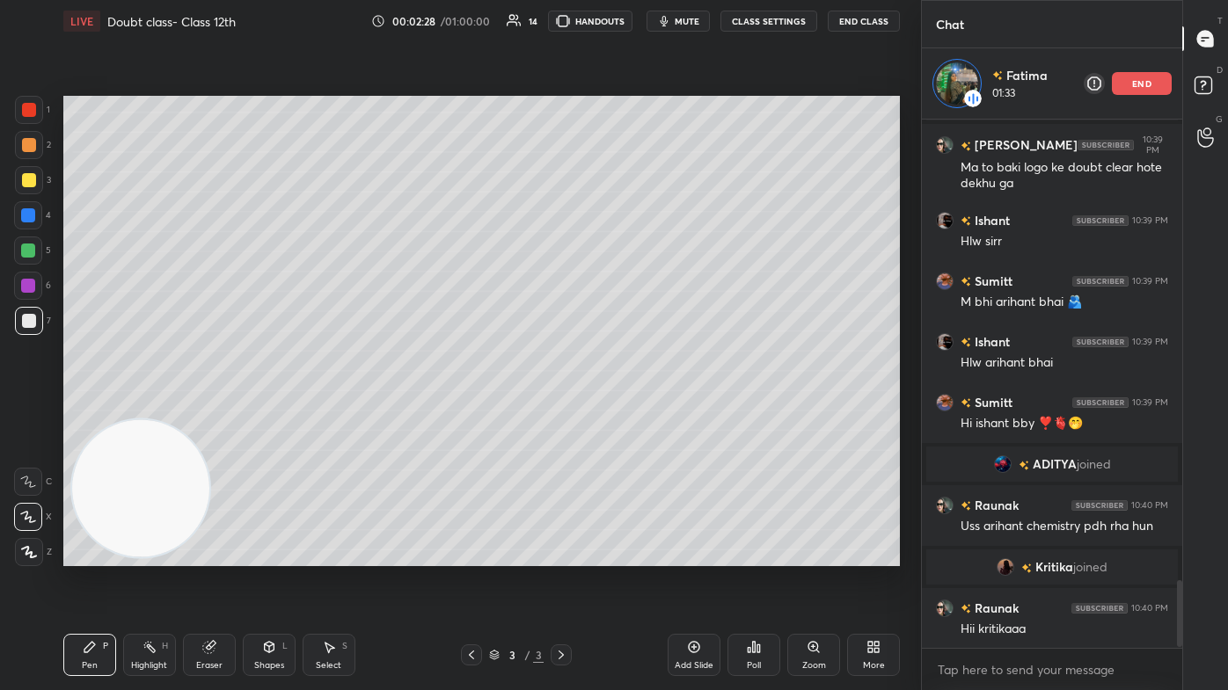
scroll to position [3684, 0]
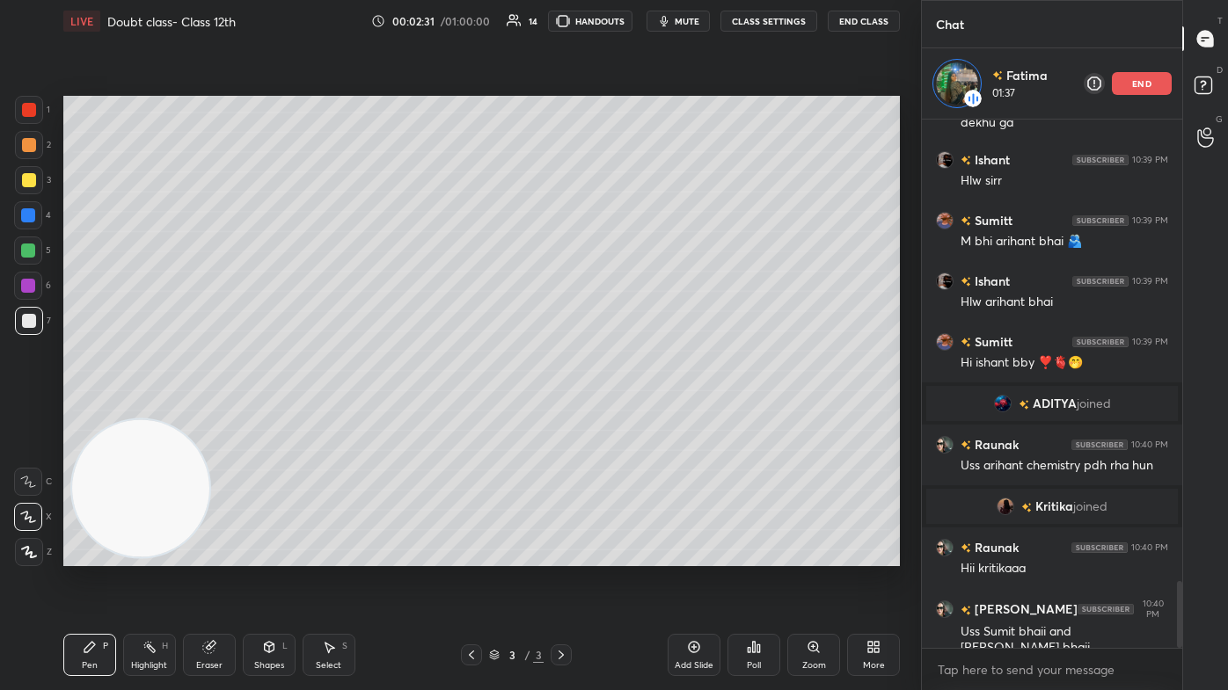
click at [33, 145] on div at bounding box center [29, 145] width 14 height 14
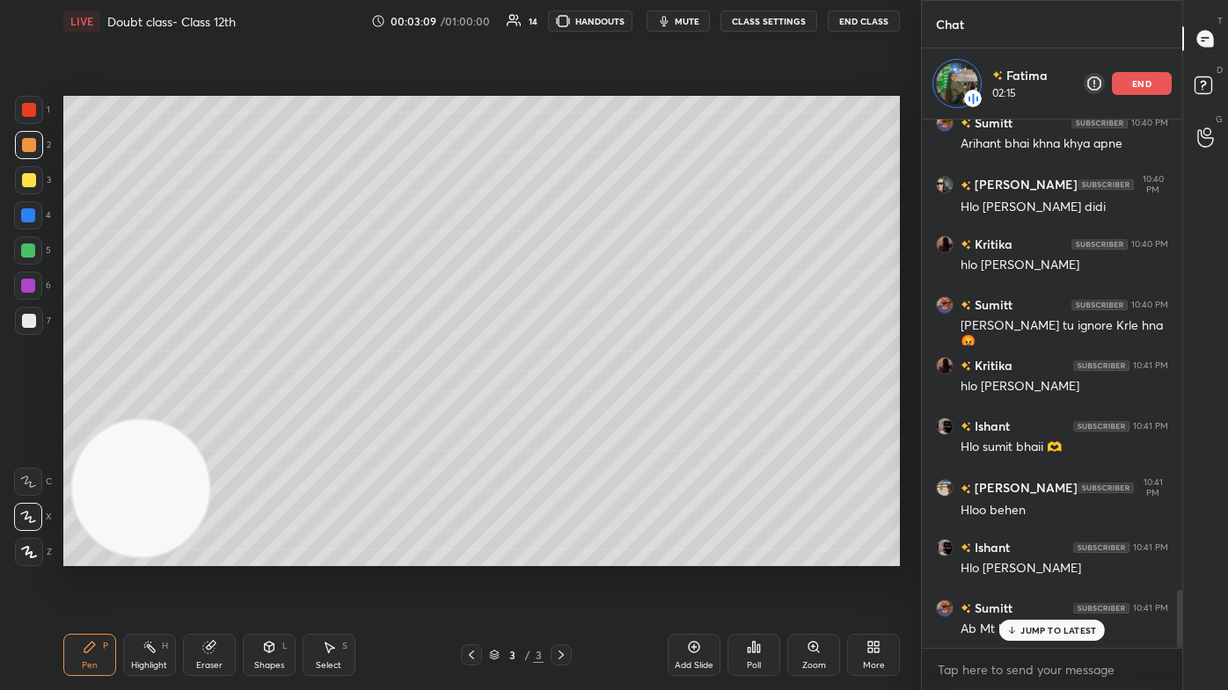
scroll to position [4290, 0]
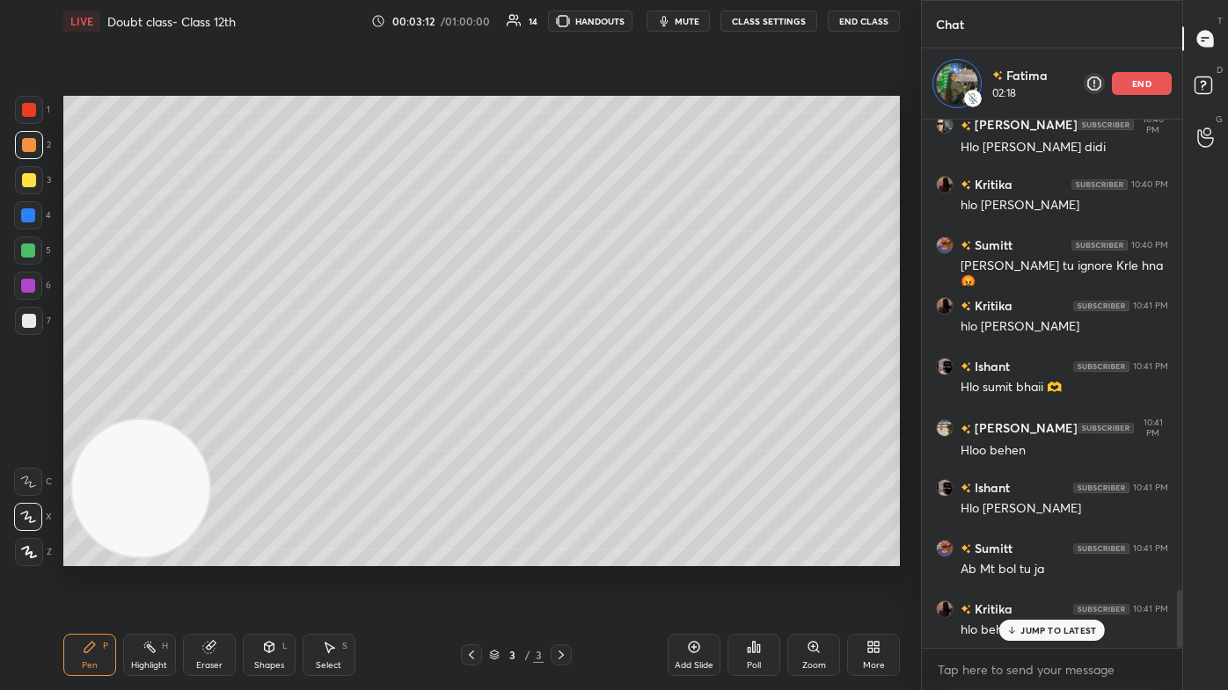
click at [631, 413] on div "Add Slide" at bounding box center [694, 655] width 53 height 42
click at [20, 249] on div at bounding box center [28, 251] width 28 height 28
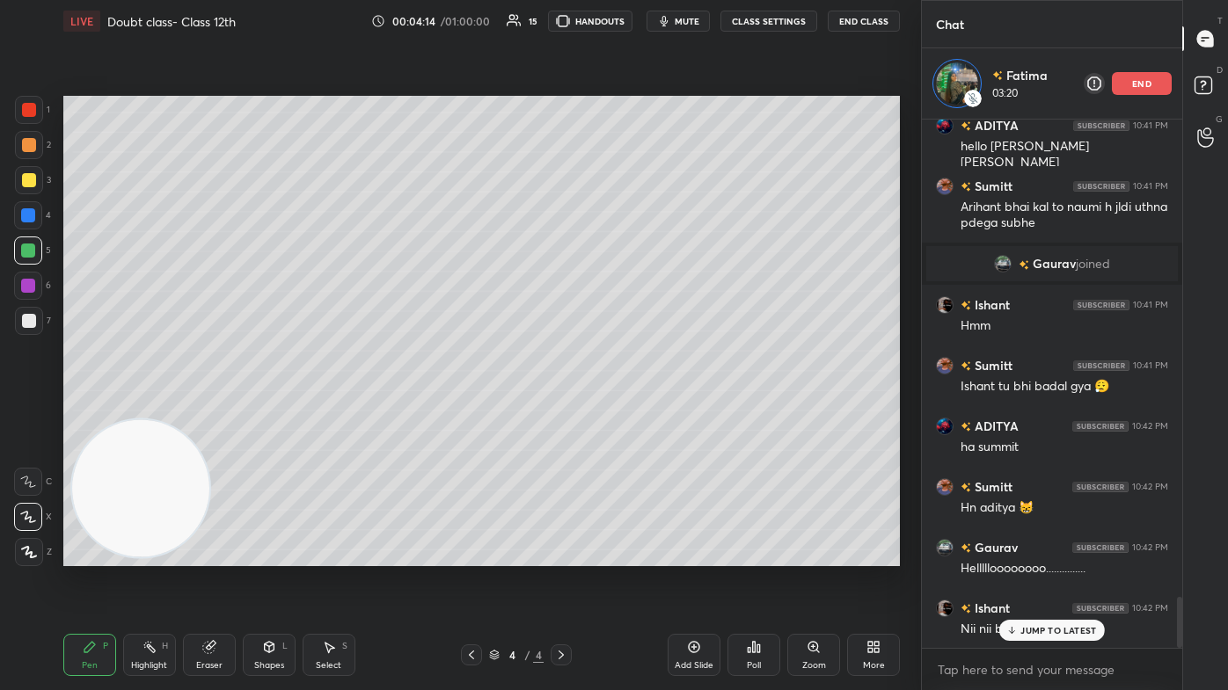
scroll to position [4973, 0]
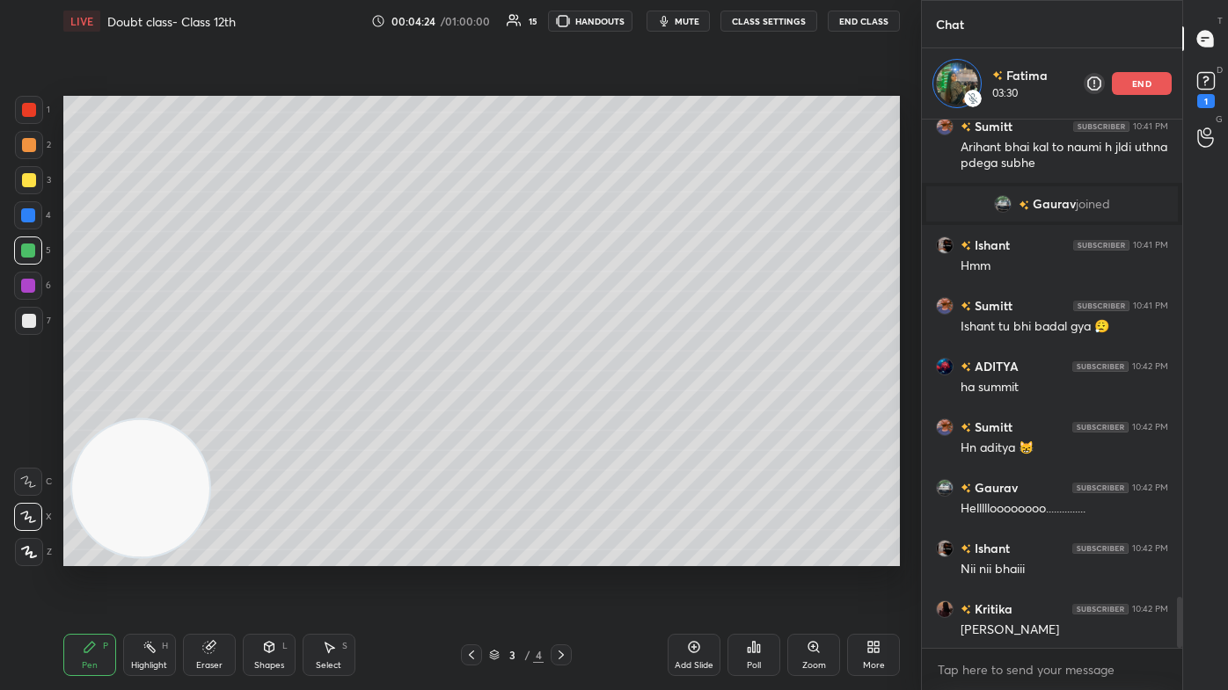
click at [31, 137] on div at bounding box center [29, 145] width 28 height 28
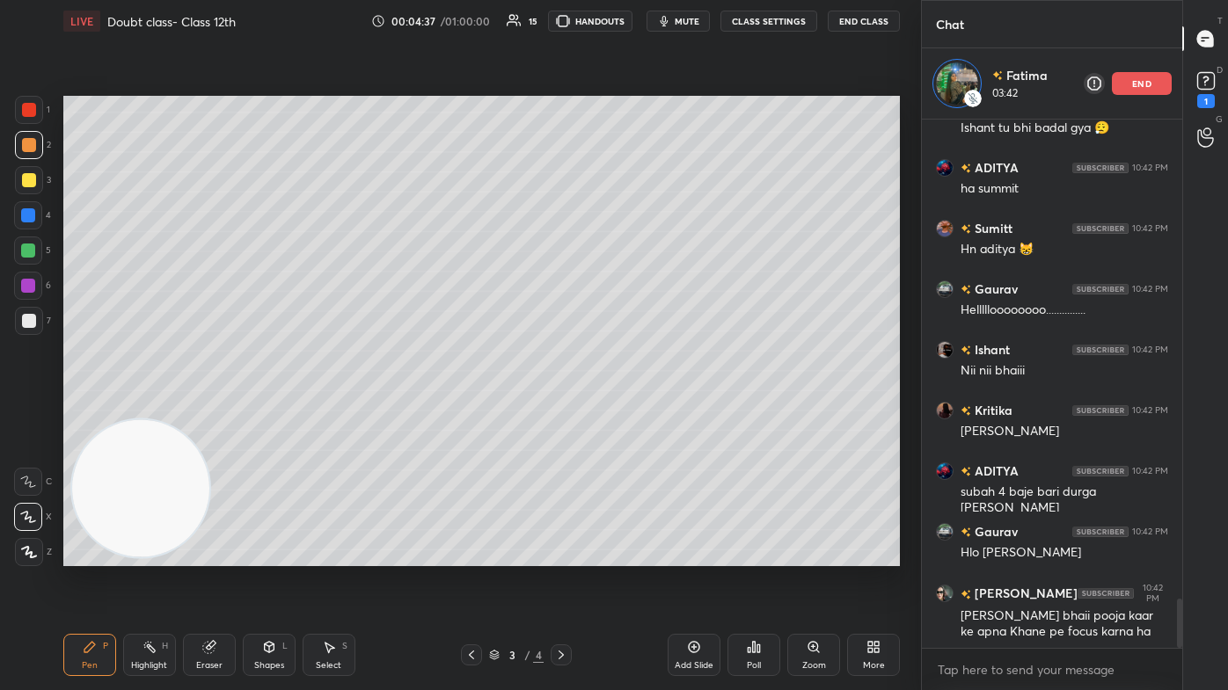
scroll to position [5263, 0]
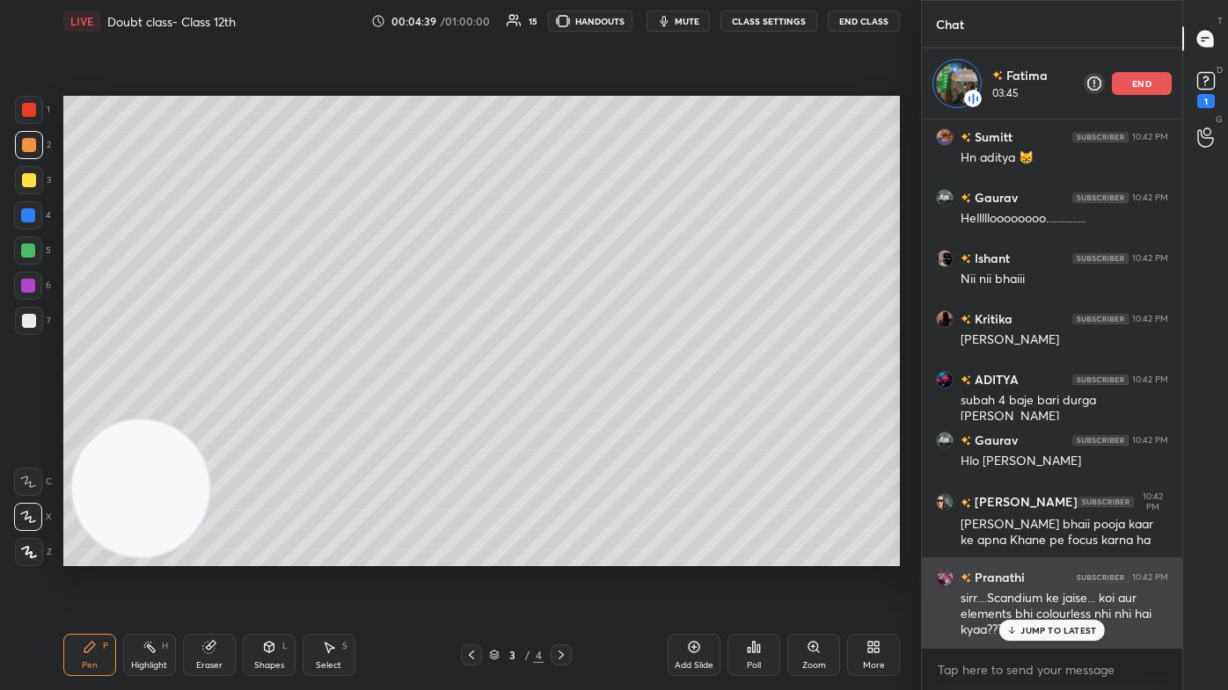
click at [631, 413] on div "JUMP TO LATEST" at bounding box center [1052, 630] width 106 height 21
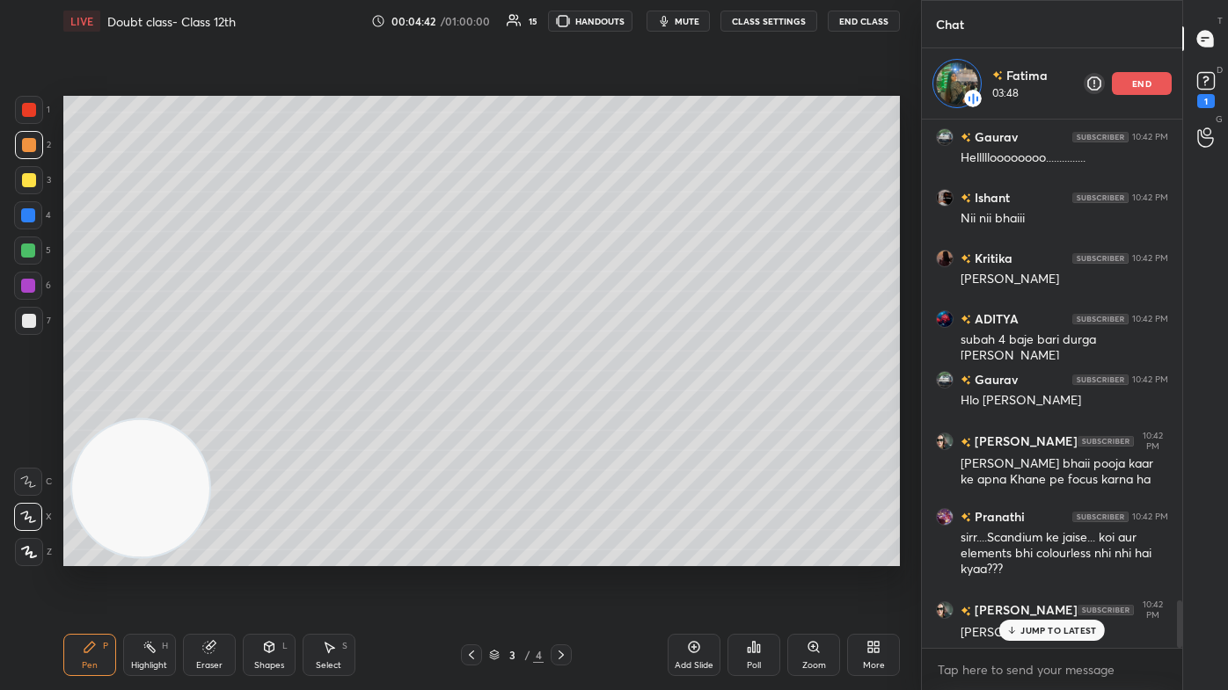
scroll to position [5401, 0]
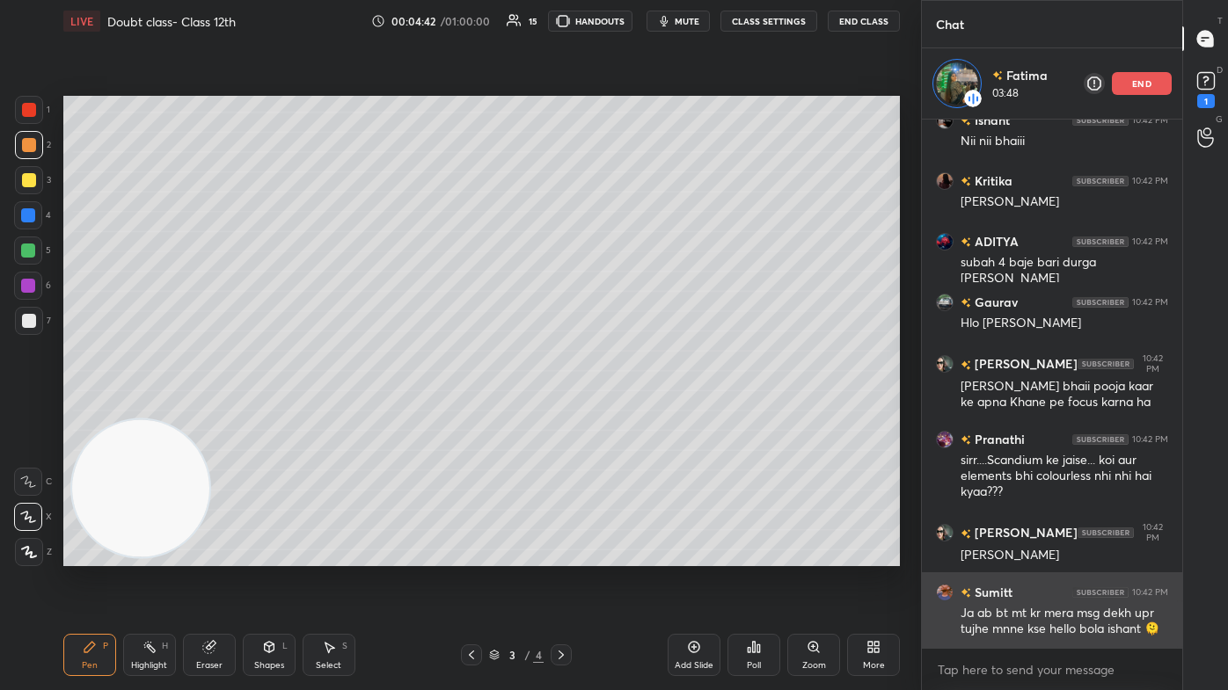
click at [631, 413] on div "Ja ab bt mt kr mera msg dekh upr tujhe mnne kse hello bola ishant 🫠" at bounding box center [1064, 621] width 208 height 33
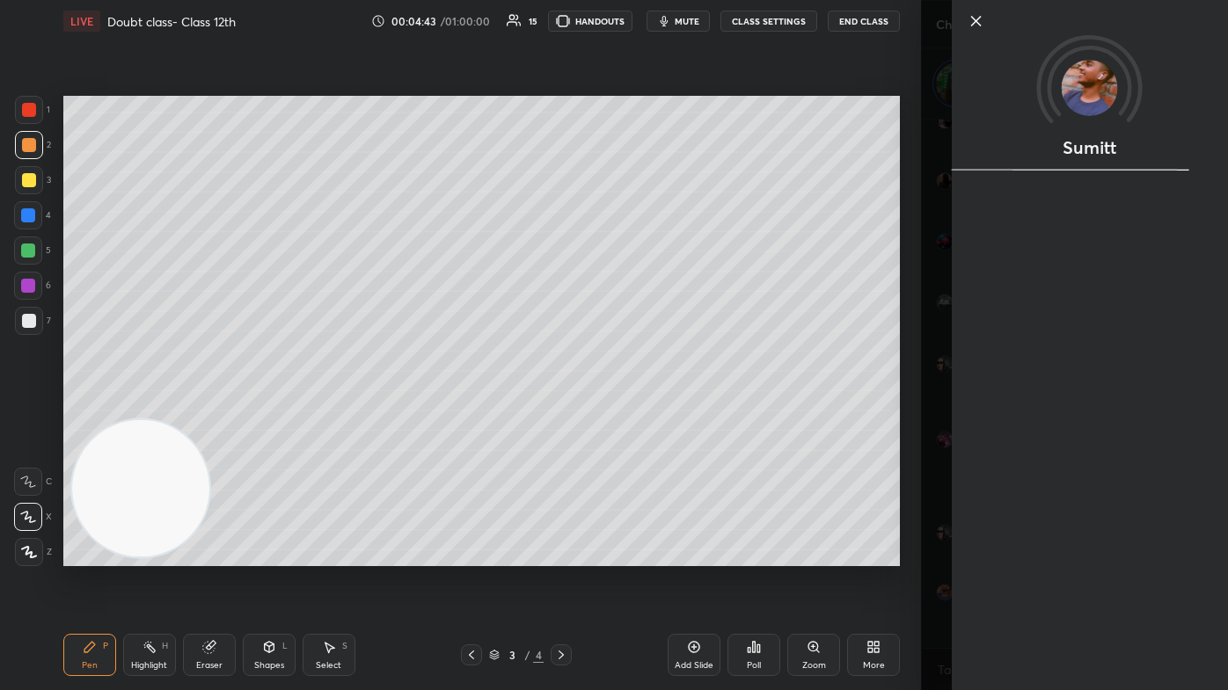
click at [631, 413] on div "Sumitt" at bounding box center [1074, 345] width 307 height 690
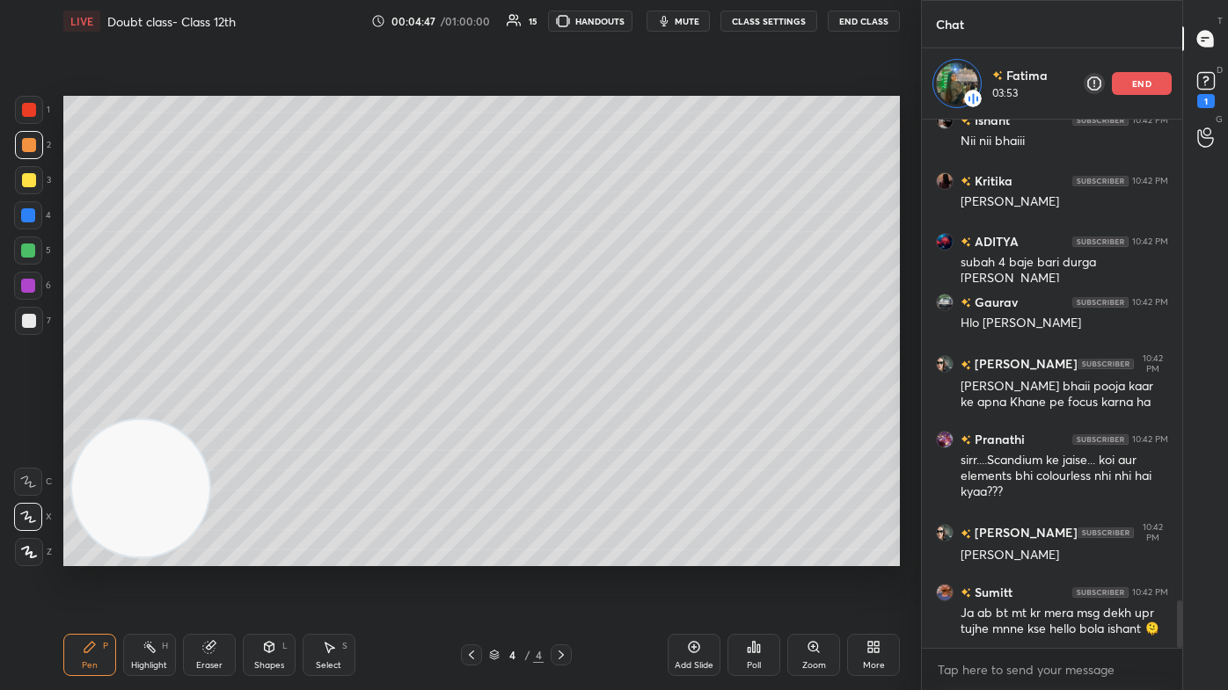
click at [214, 413] on div "Eraser" at bounding box center [209, 665] width 26 height 9
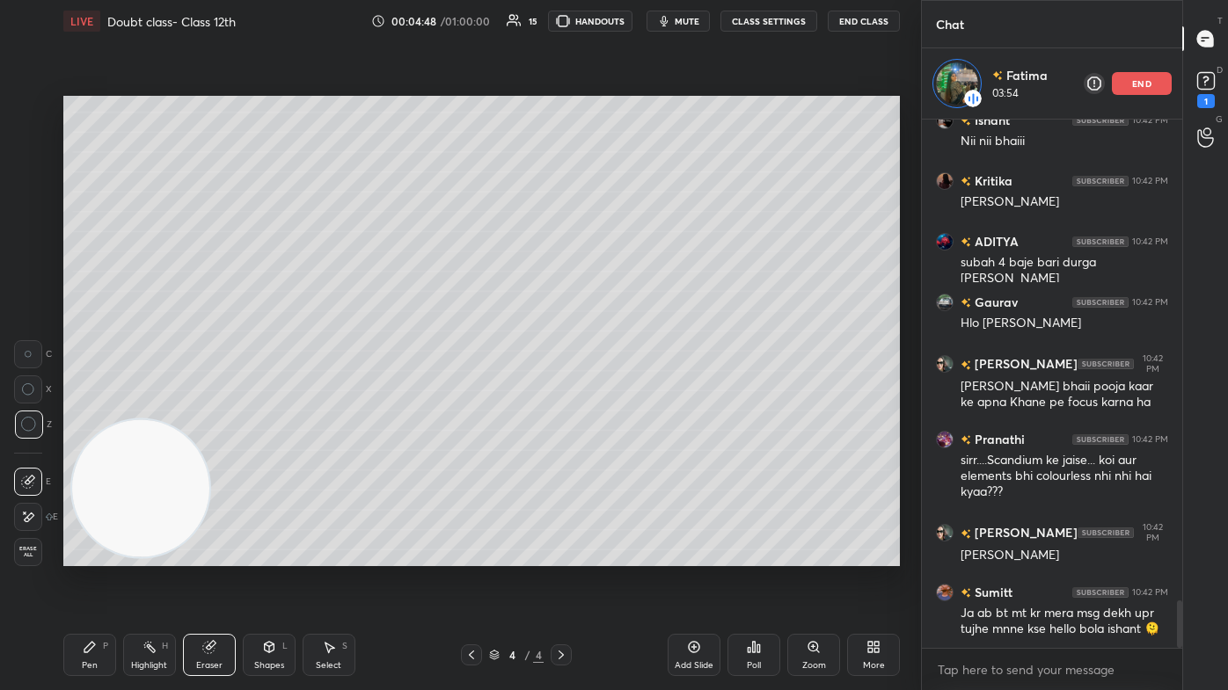
click at [31, 413] on span "Erase all" at bounding box center [28, 552] width 26 height 12
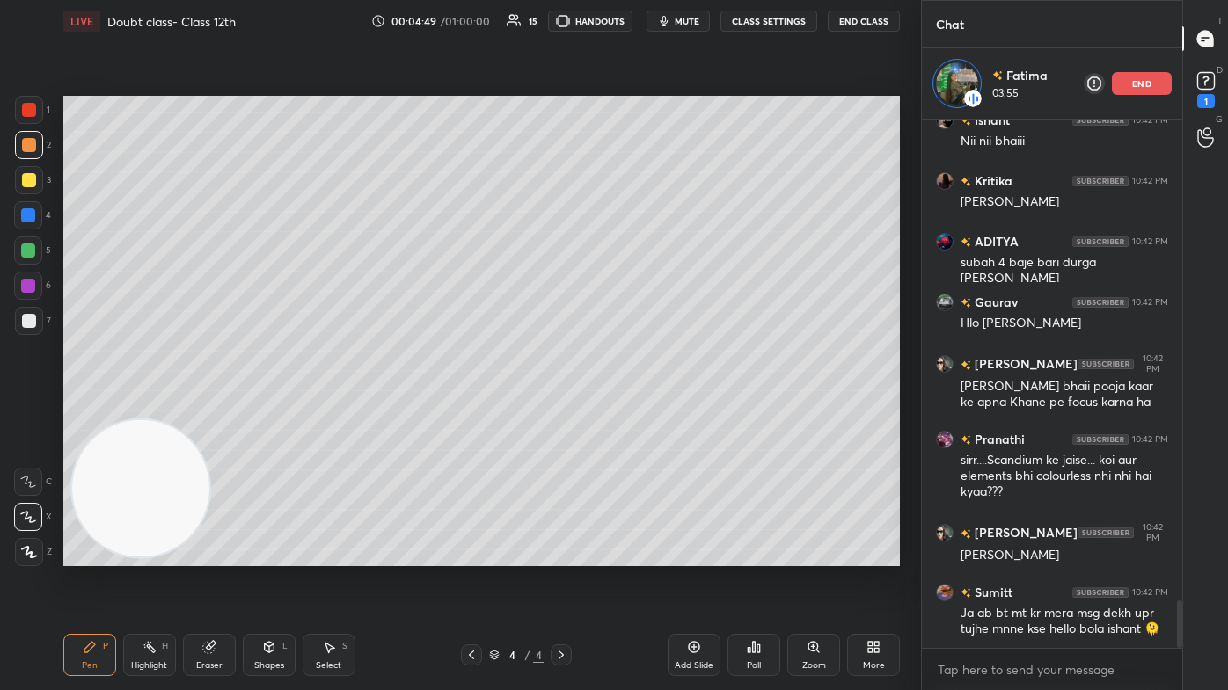
click at [91, 413] on div "Pen P" at bounding box center [89, 655] width 53 height 42
drag, startPoint x: 18, startPoint y: 140, endPoint x: 23, endPoint y: 148, distance: 9.1
click at [18, 140] on div at bounding box center [29, 145] width 28 height 28
click at [27, 413] on icon at bounding box center [28, 517] width 14 height 11
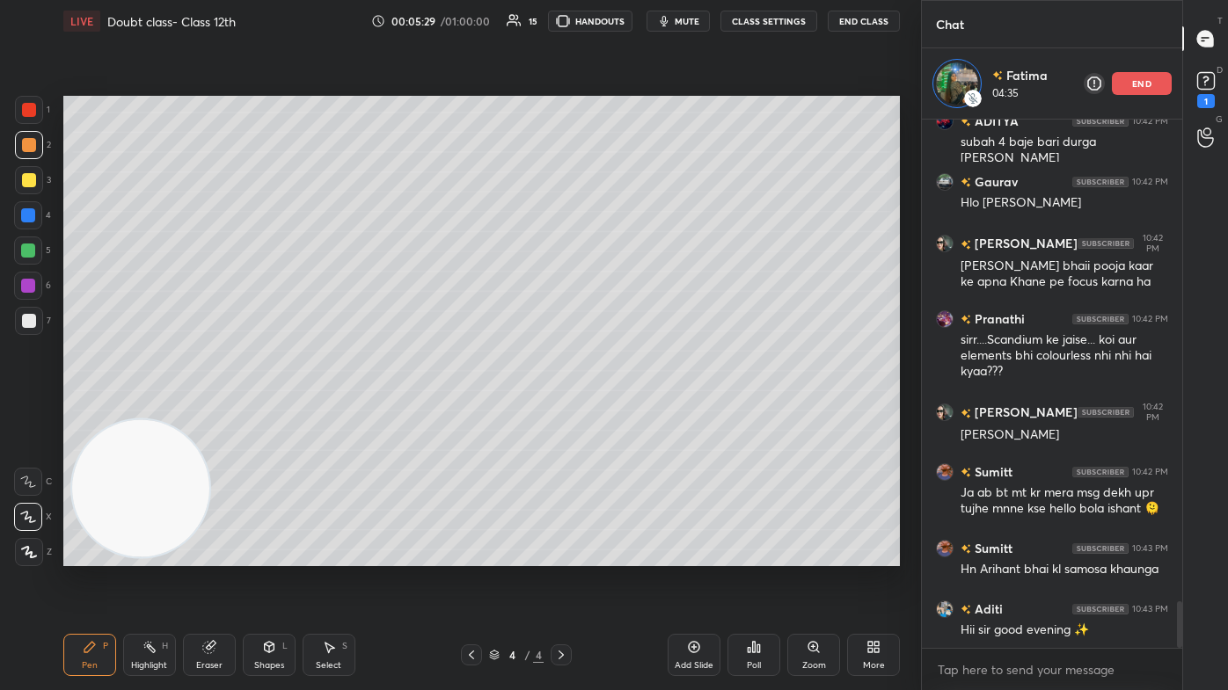
scroll to position [5582, 0]
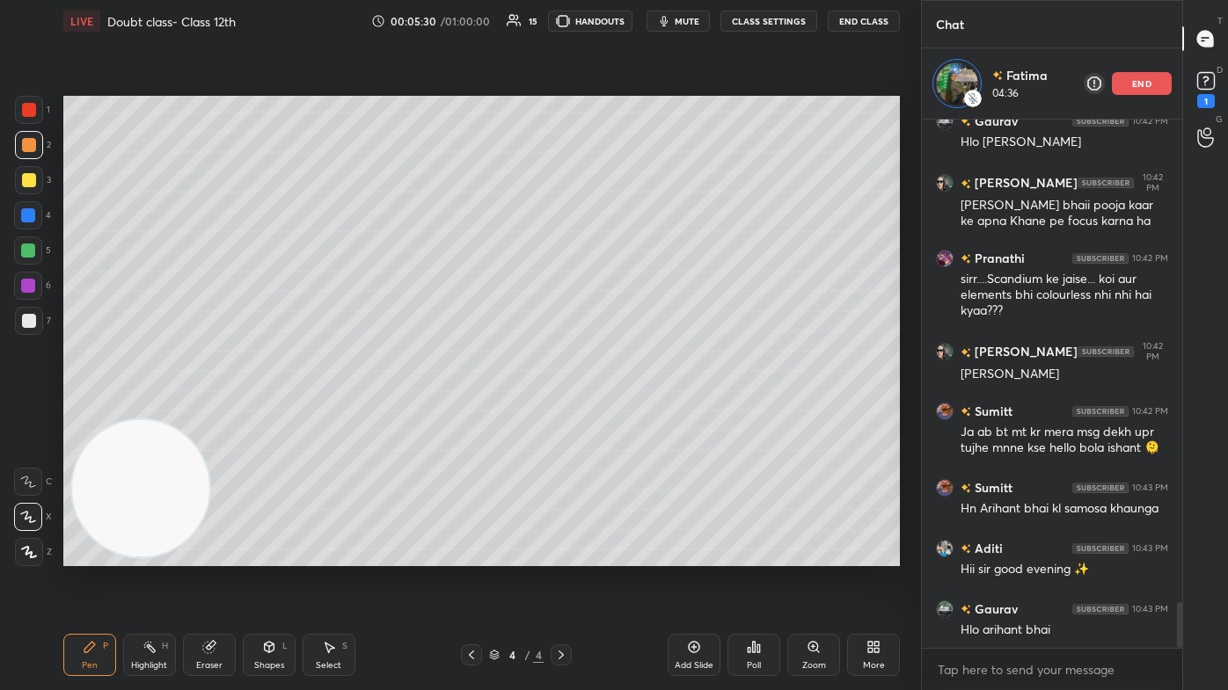
click at [202, 413] on div "Pen P Highlight H Eraser Shapes L Select S 4 / 4 Add Slide Poll Zoom More" at bounding box center [481, 655] width 836 height 70
click at [211, 413] on icon at bounding box center [209, 647] width 14 height 14
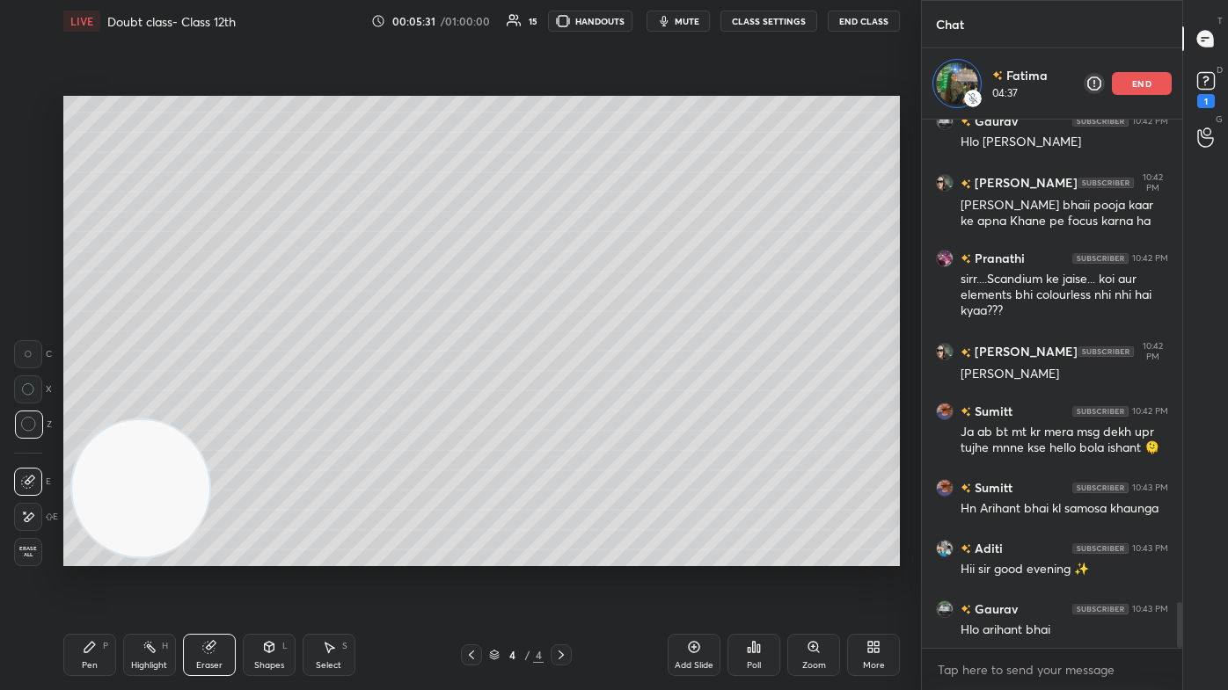
scroll to position [5659, 0]
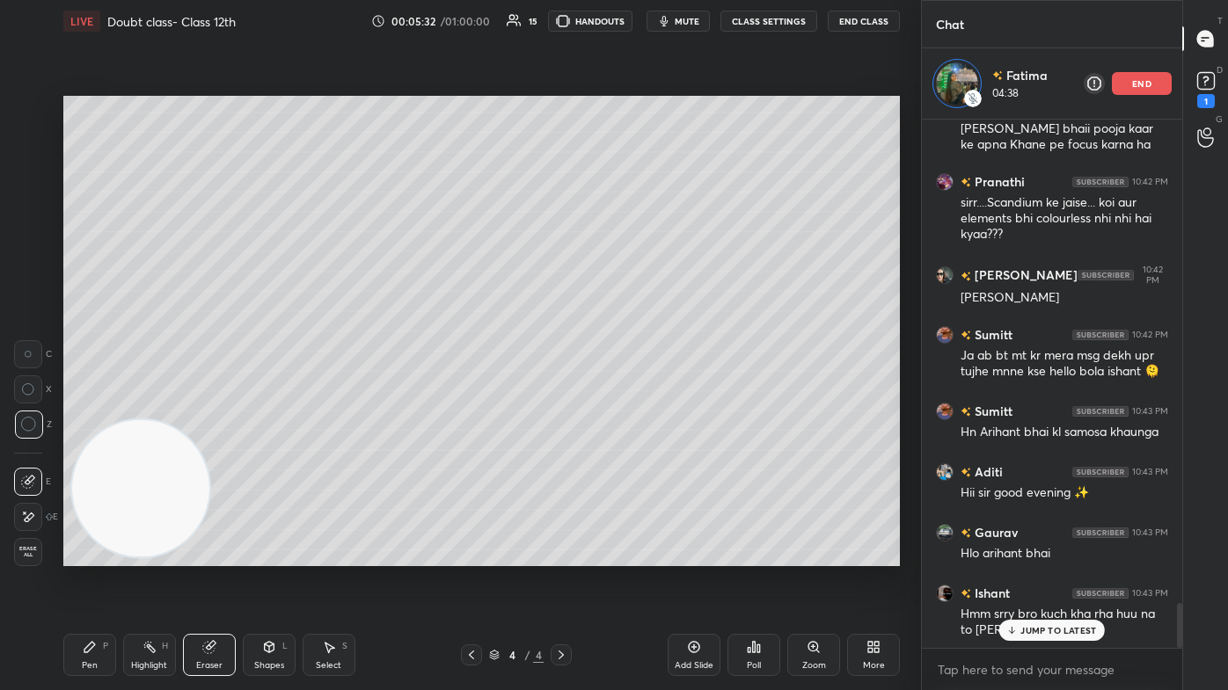
drag, startPoint x: 70, startPoint y: 656, endPoint x: 91, endPoint y: 605, distance: 55.2
click at [70, 413] on div "Pen P" at bounding box center [89, 655] width 53 height 42
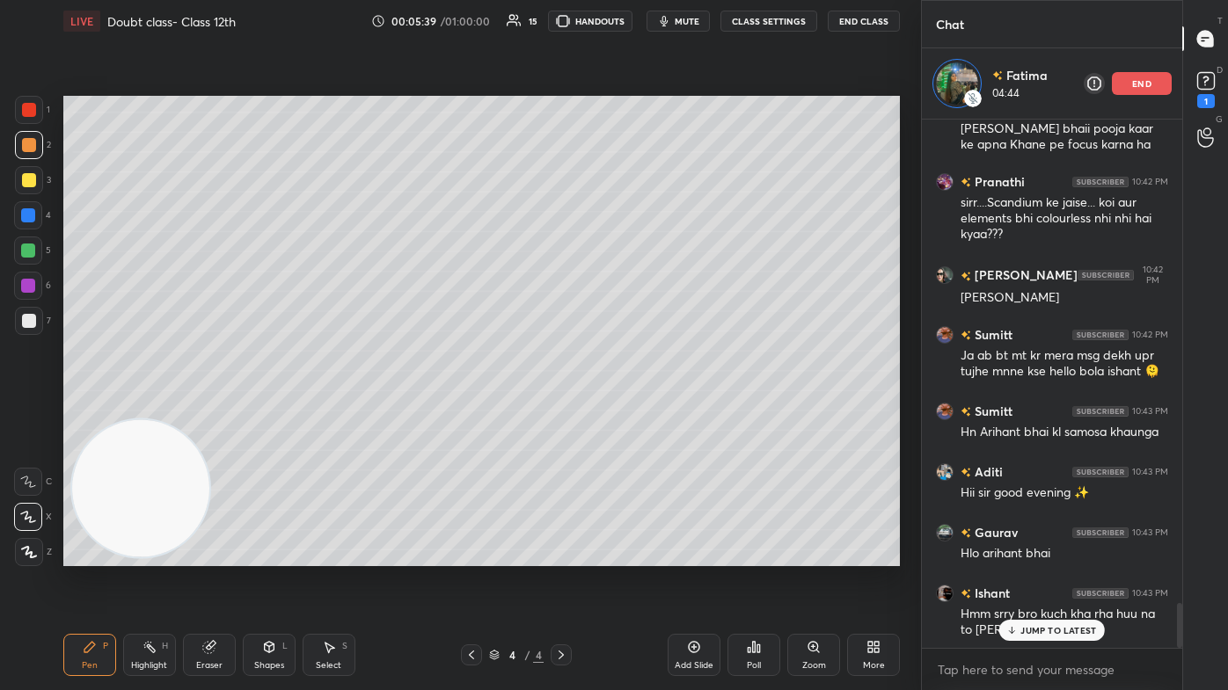
click at [35, 113] on div at bounding box center [29, 110] width 28 height 28
click at [30, 252] on div at bounding box center [28, 251] width 14 height 14
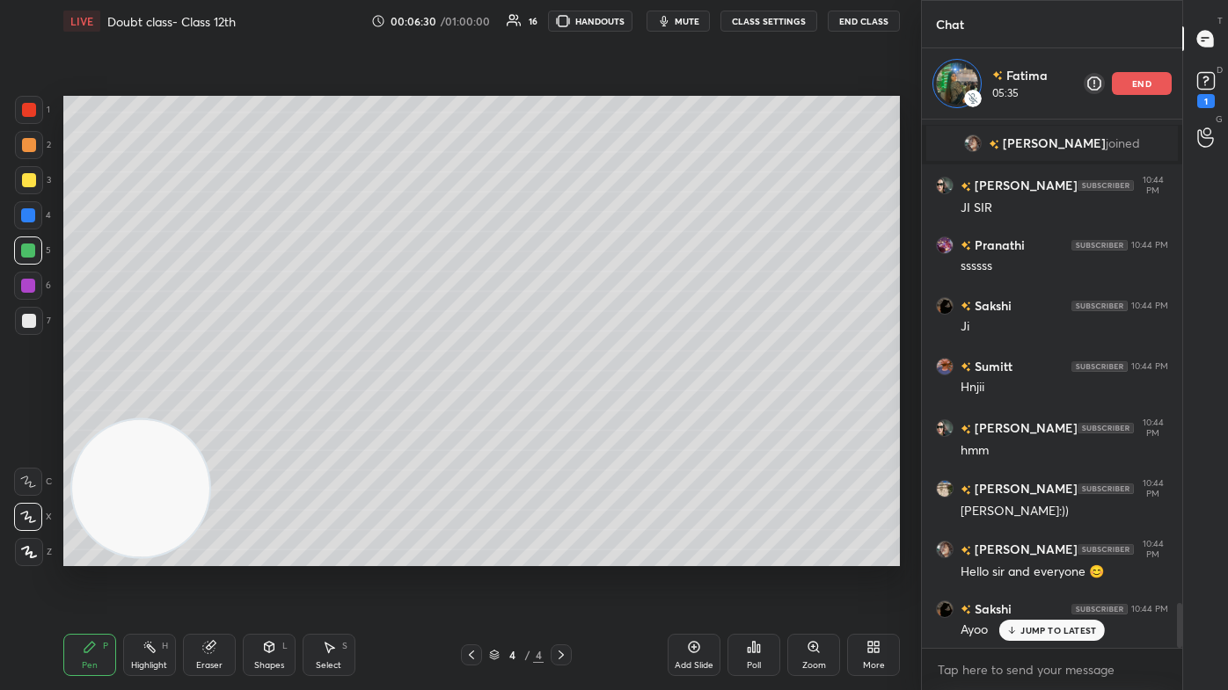
scroll to position [5835, 0]
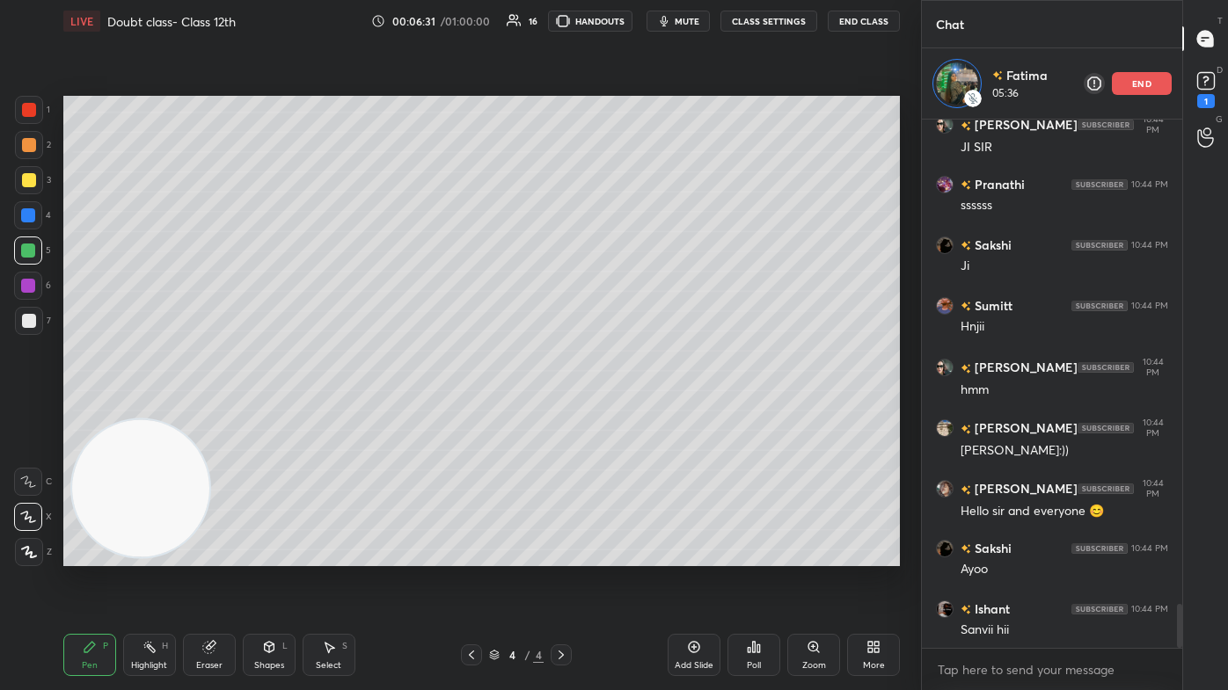
click at [206, 413] on div "Eraser" at bounding box center [209, 655] width 53 height 42
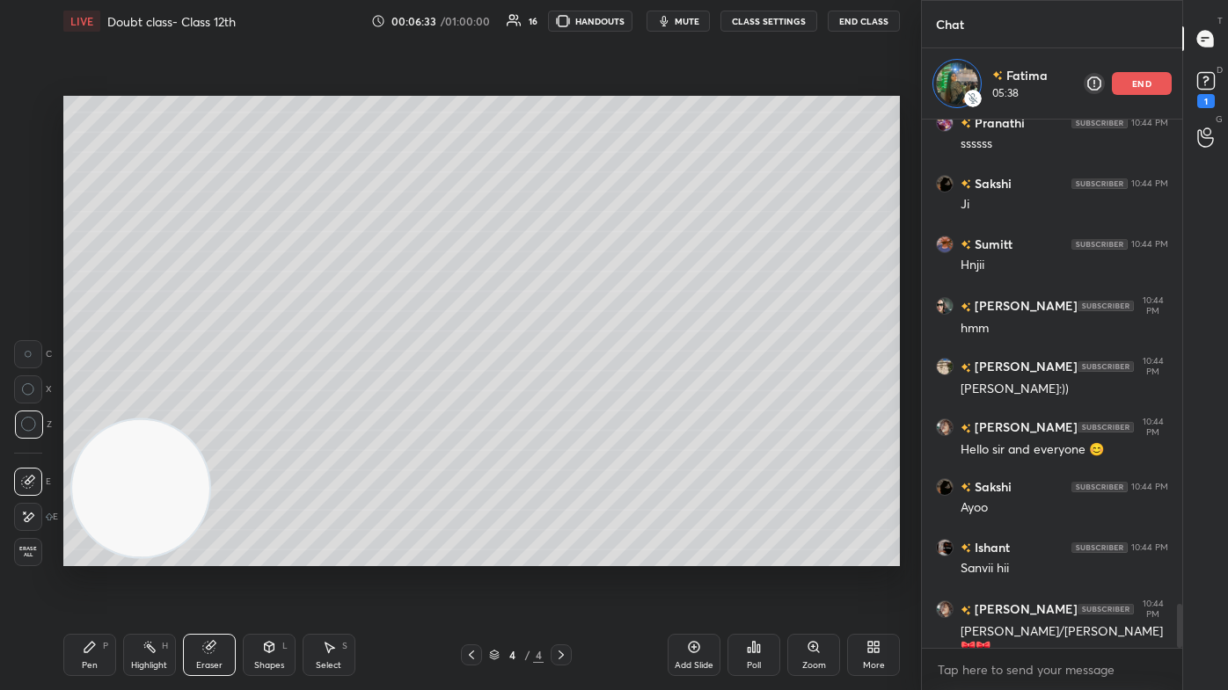
click at [84, 413] on icon at bounding box center [90, 647] width 14 height 14
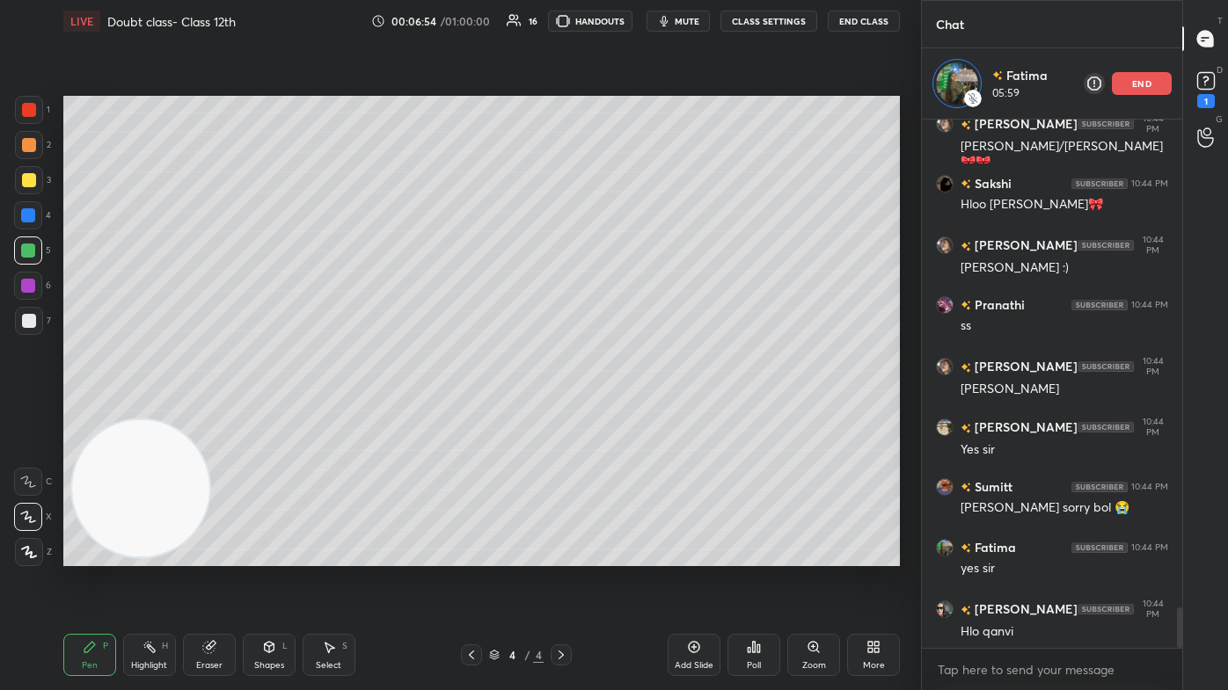
scroll to position [6443, 0]
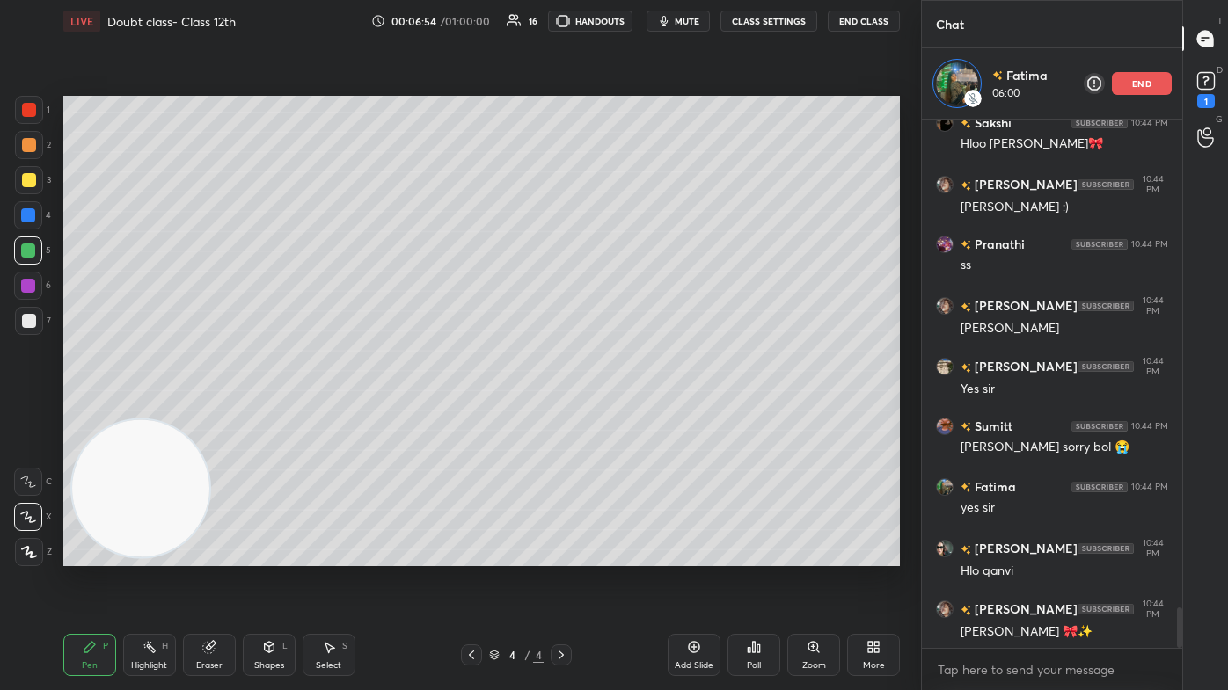
click at [23, 177] on div at bounding box center [29, 180] width 14 height 14
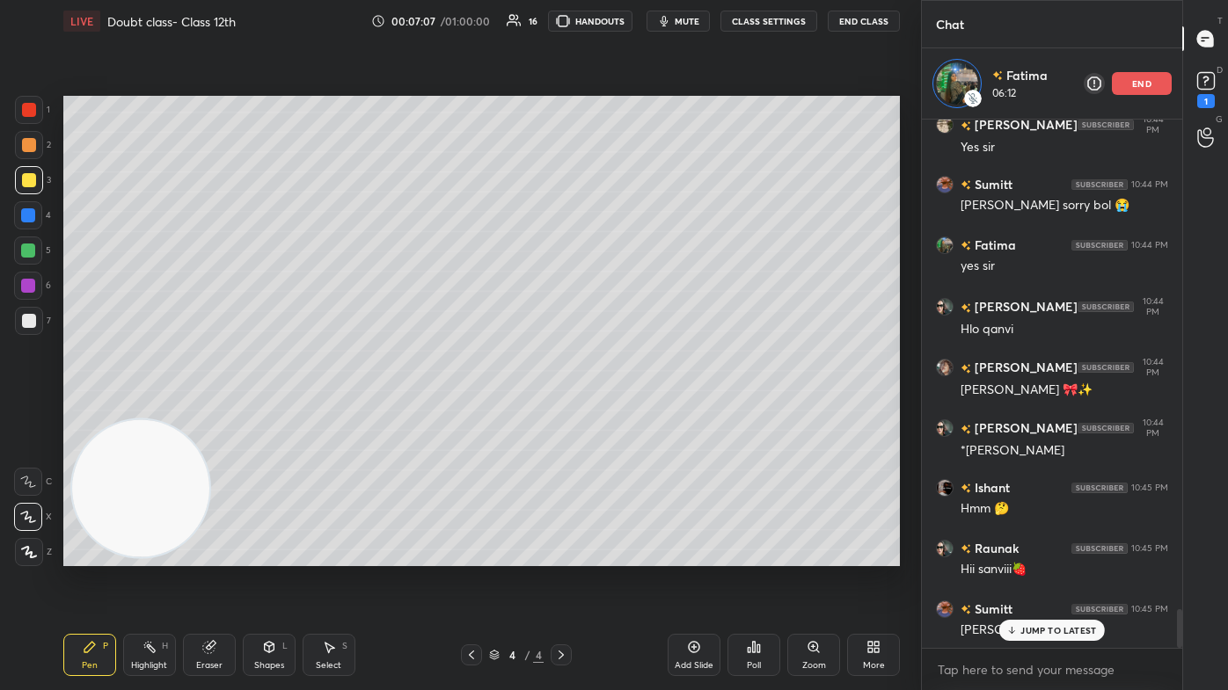
scroll to position [6745, 0]
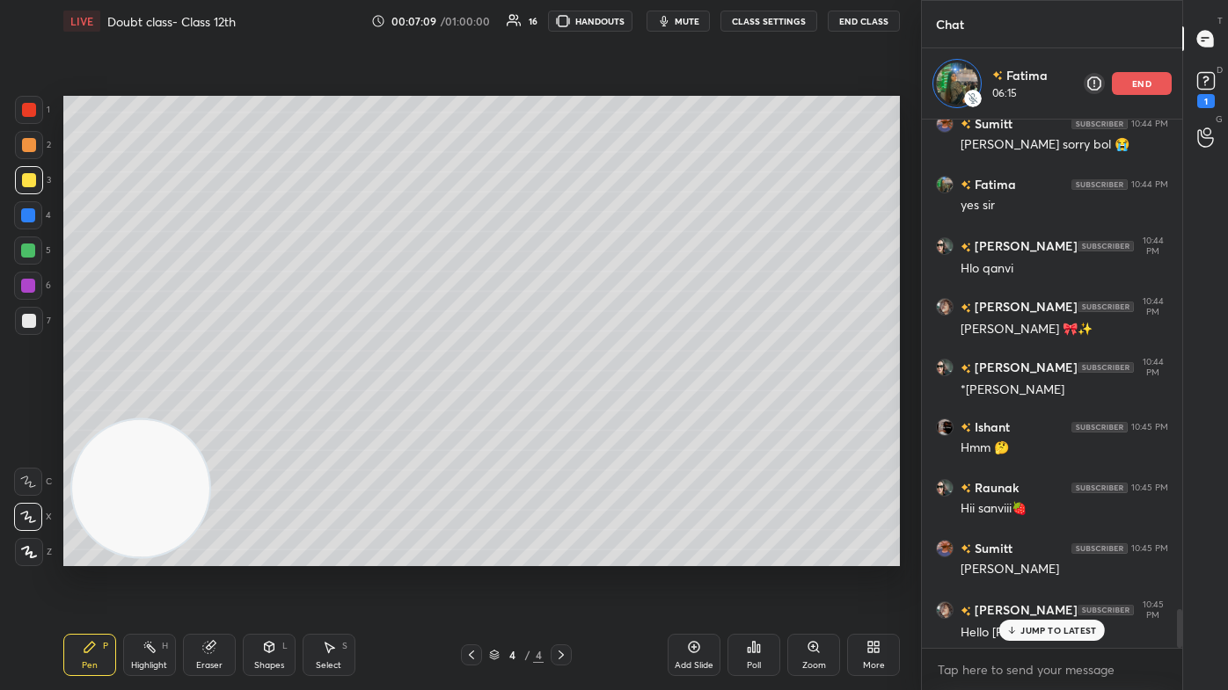
drag, startPoint x: 208, startPoint y: 653, endPoint x: 309, endPoint y: 575, distance: 127.4
click at [209, 413] on icon at bounding box center [208, 647] width 11 height 11
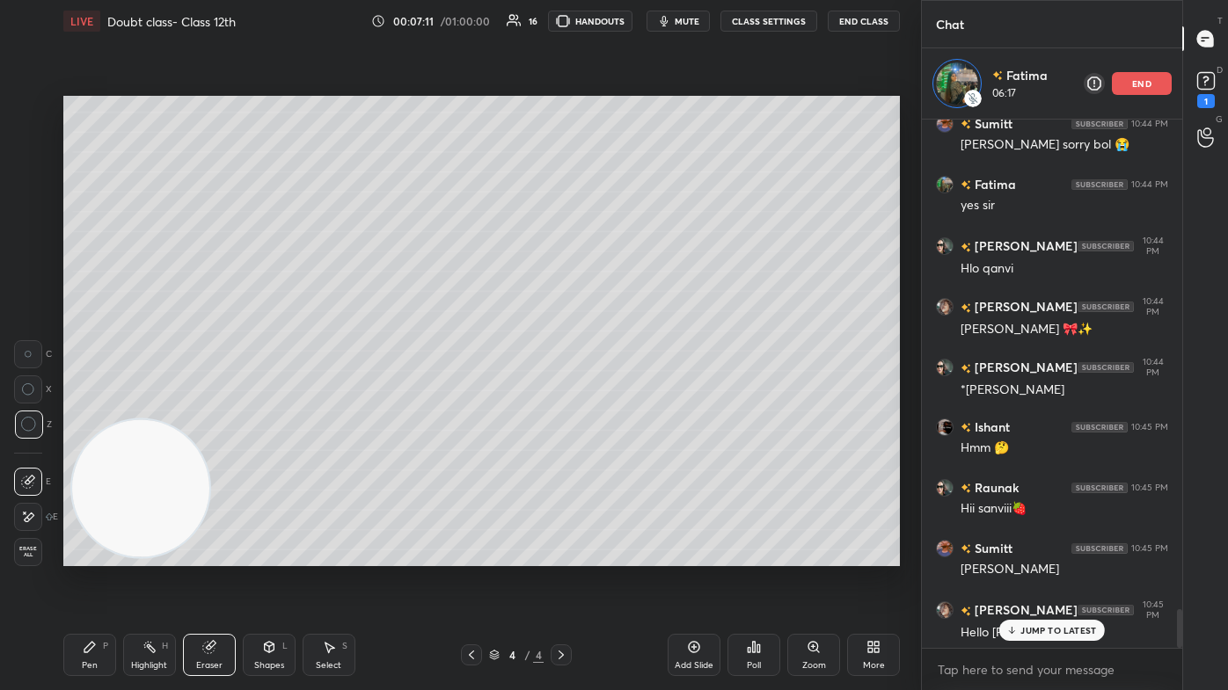
click at [86, 413] on icon at bounding box center [90, 647] width 14 height 14
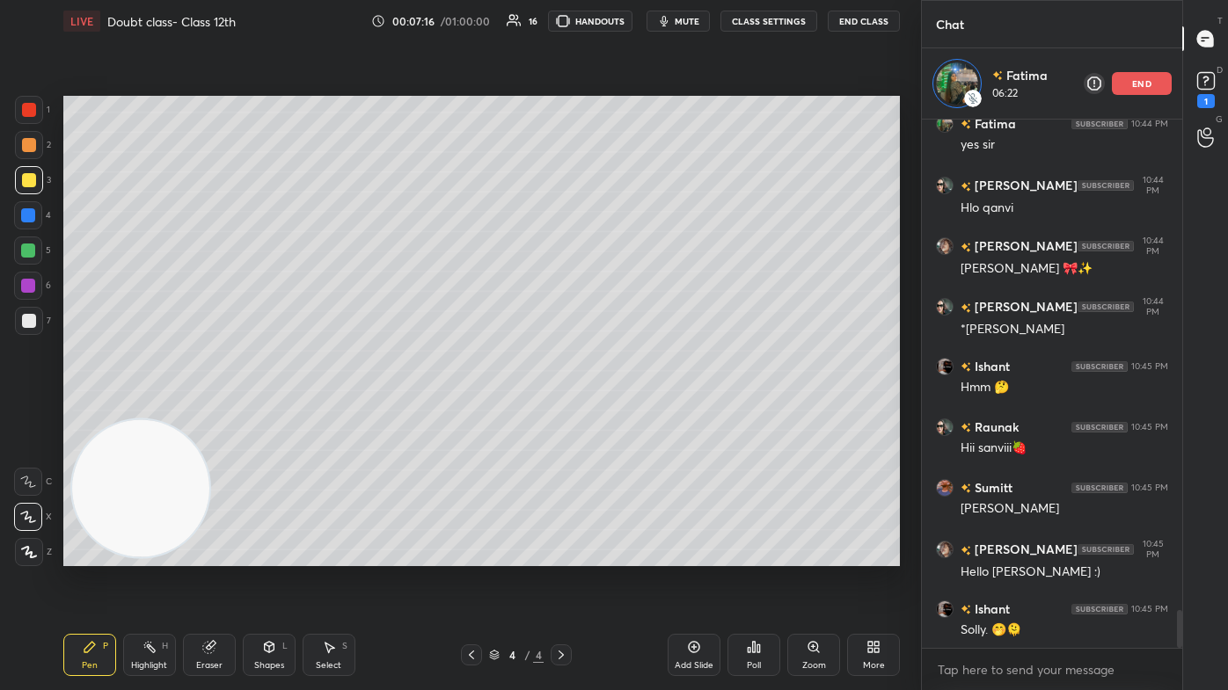
scroll to position [6868, 0]
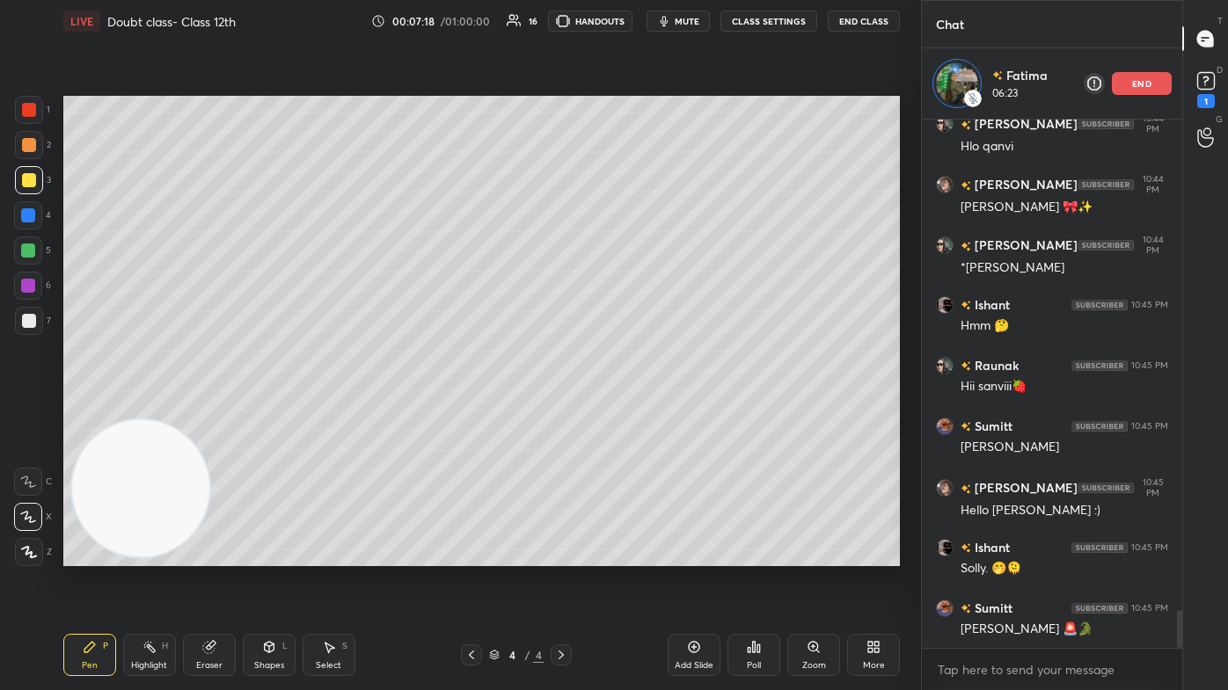
click at [26, 246] on div at bounding box center [28, 251] width 14 height 14
click at [28, 413] on div at bounding box center [29, 552] width 28 height 28
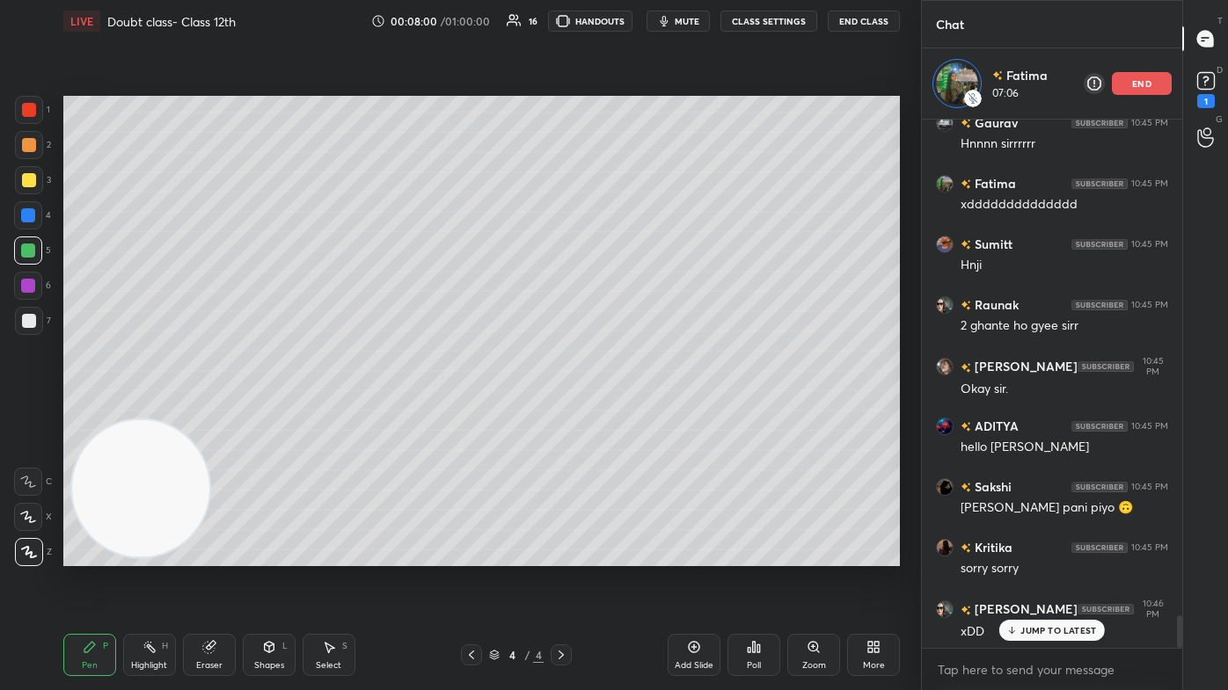
scroll to position [8055, 0]
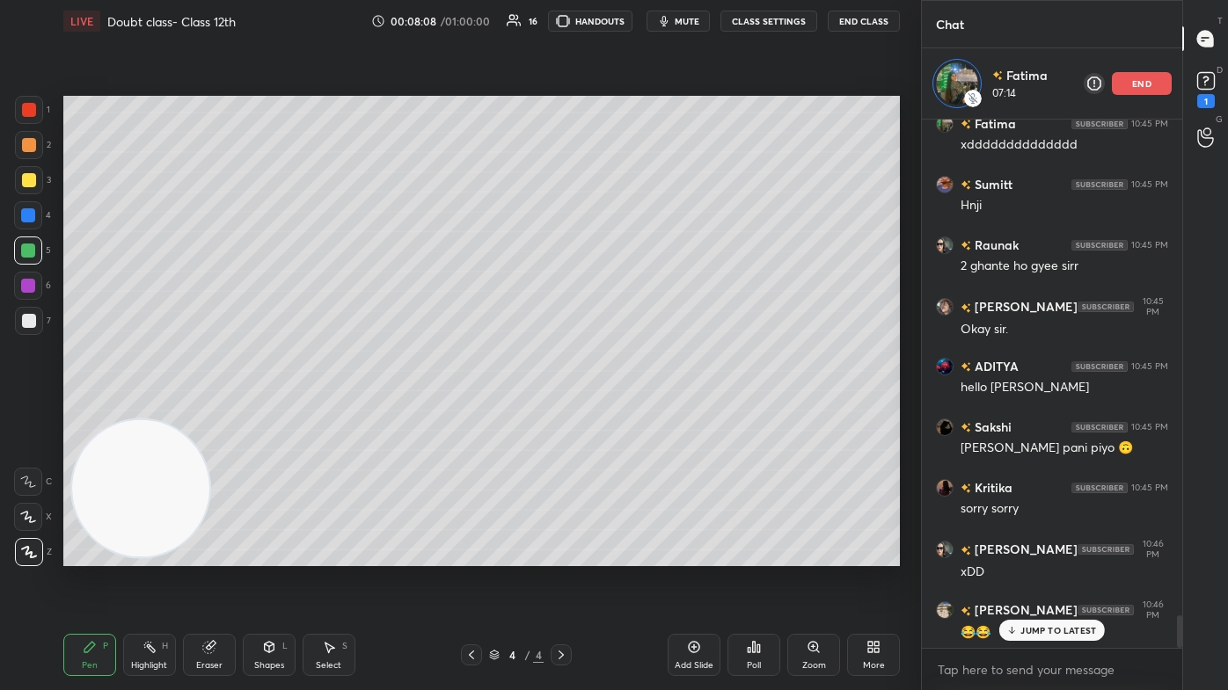
click at [631, 413] on p "JUMP TO LATEST" at bounding box center [1058, 630] width 76 height 11
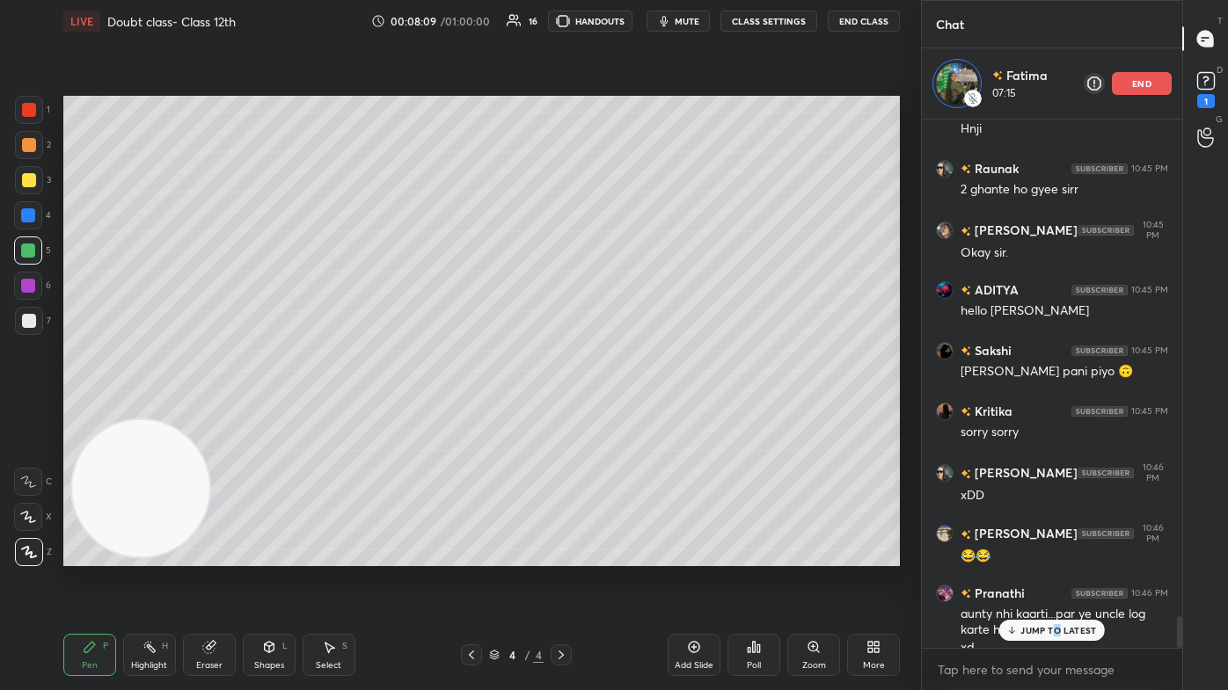
scroll to position [8210, 0]
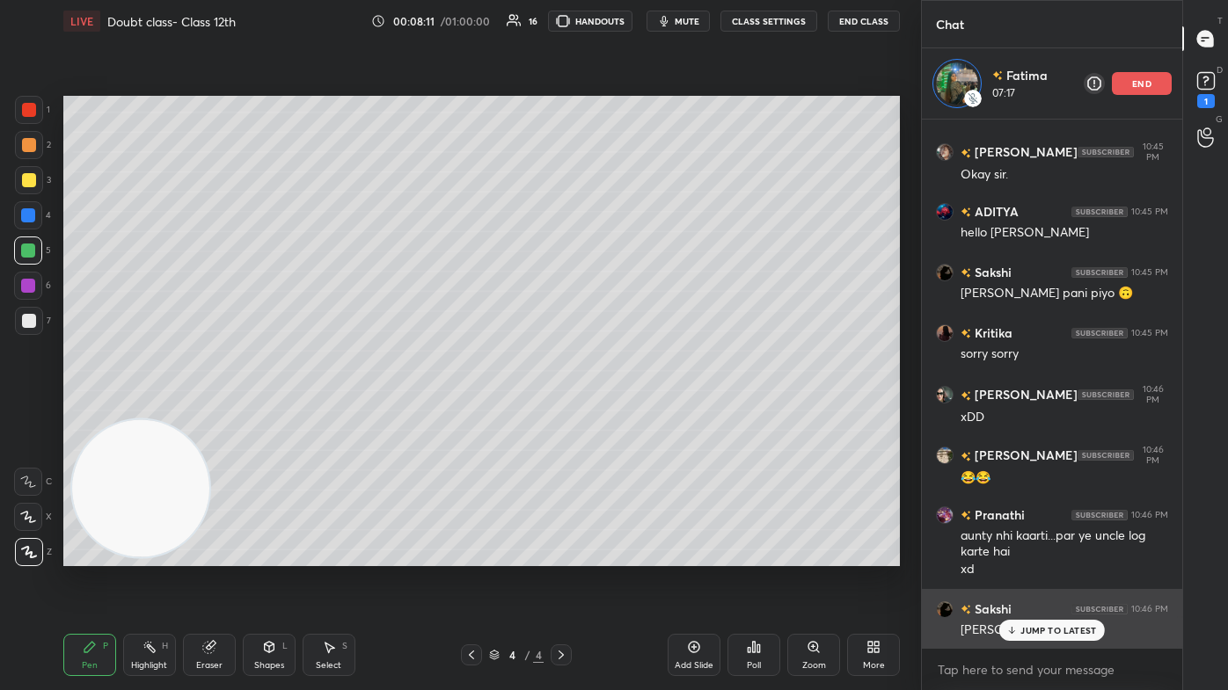
drag, startPoint x: 1020, startPoint y: 626, endPoint x: 1008, endPoint y: 627, distance: 12.3
click at [631, 413] on div "JUMP TO LATEST" at bounding box center [1052, 630] width 106 height 21
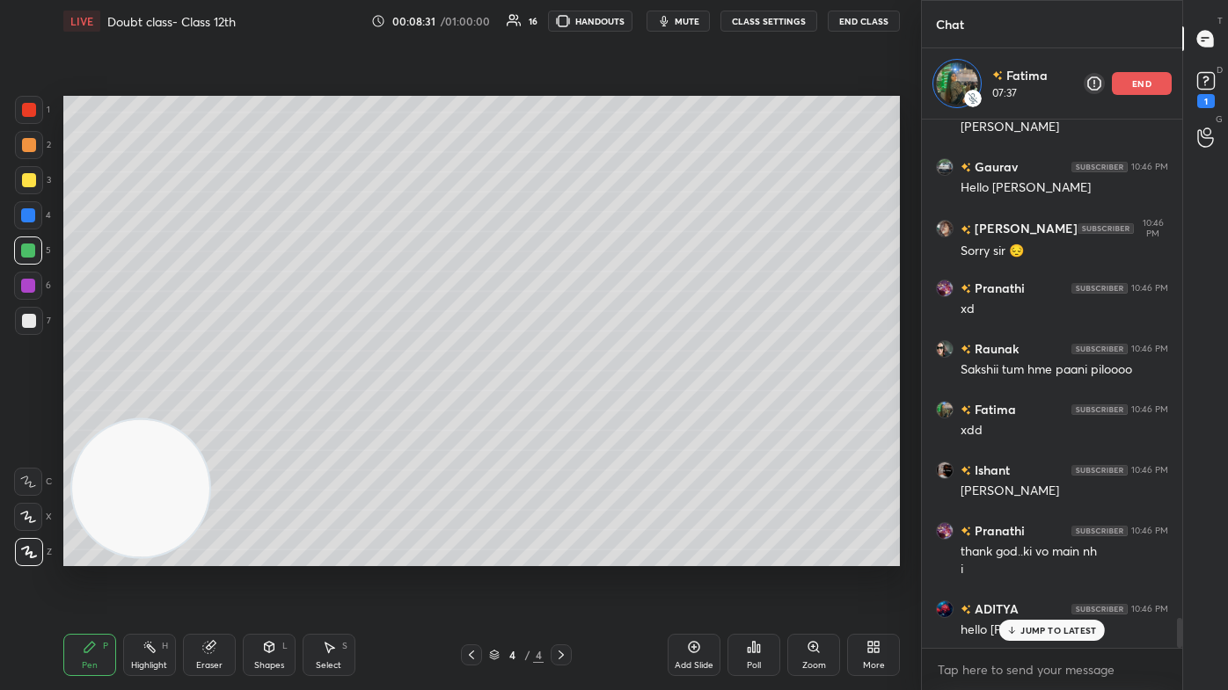
scroll to position [8774, 0]
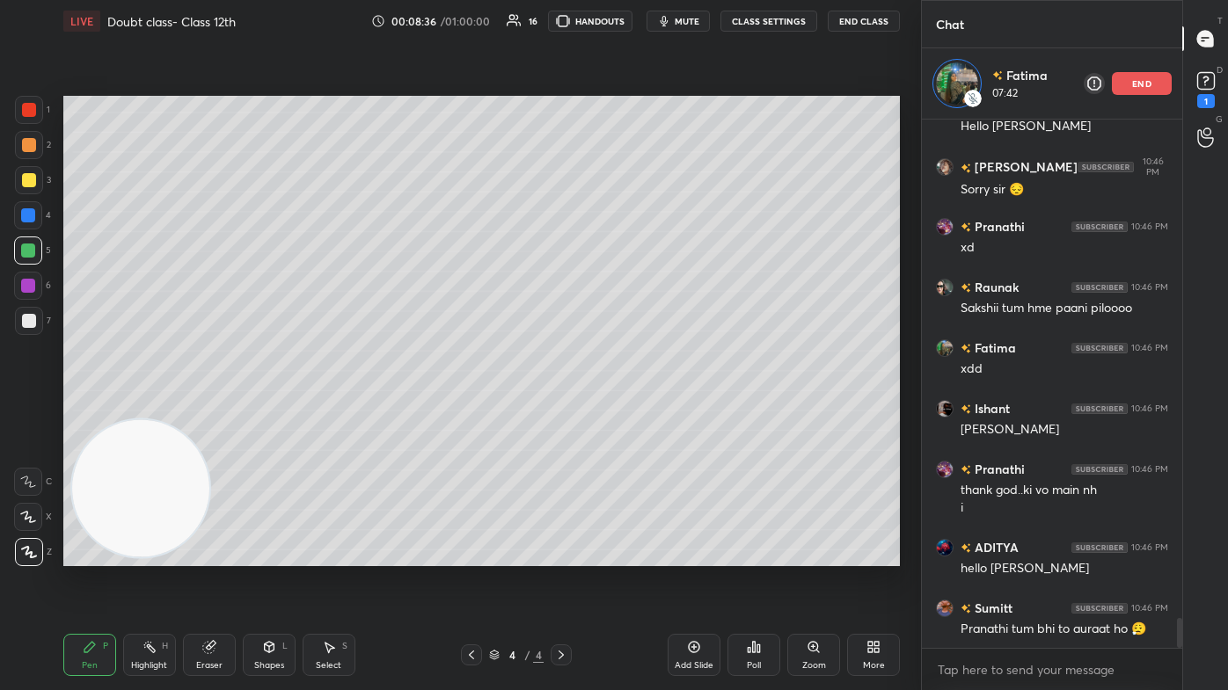
click at [32, 319] on div at bounding box center [29, 321] width 14 height 14
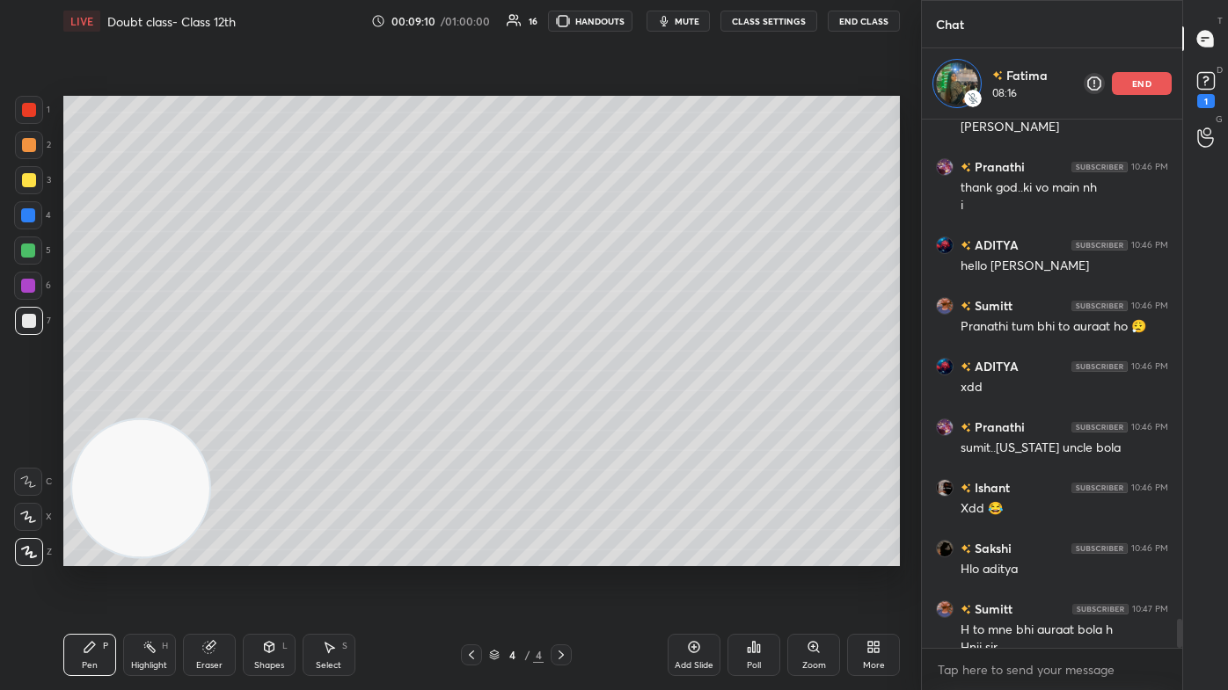
scroll to position [9095, 0]
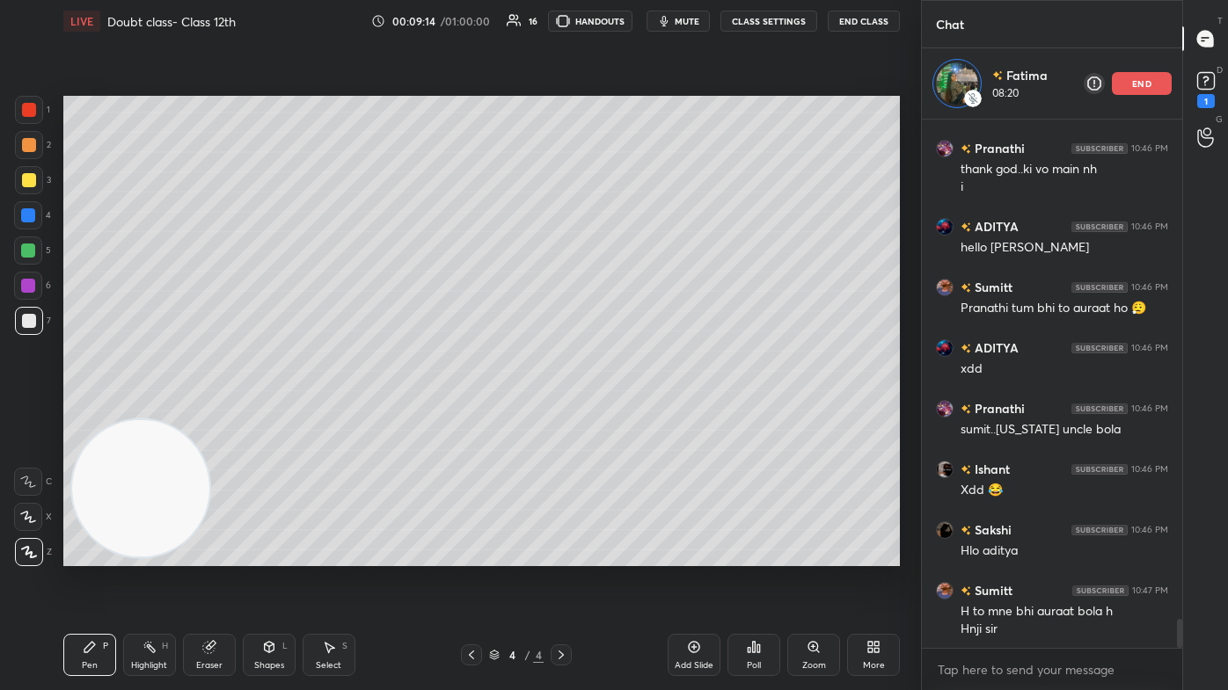
drag, startPoint x: 198, startPoint y: 662, endPoint x: 306, endPoint y: 596, distance: 126.7
click at [199, 413] on div "Eraser" at bounding box center [209, 665] width 26 height 9
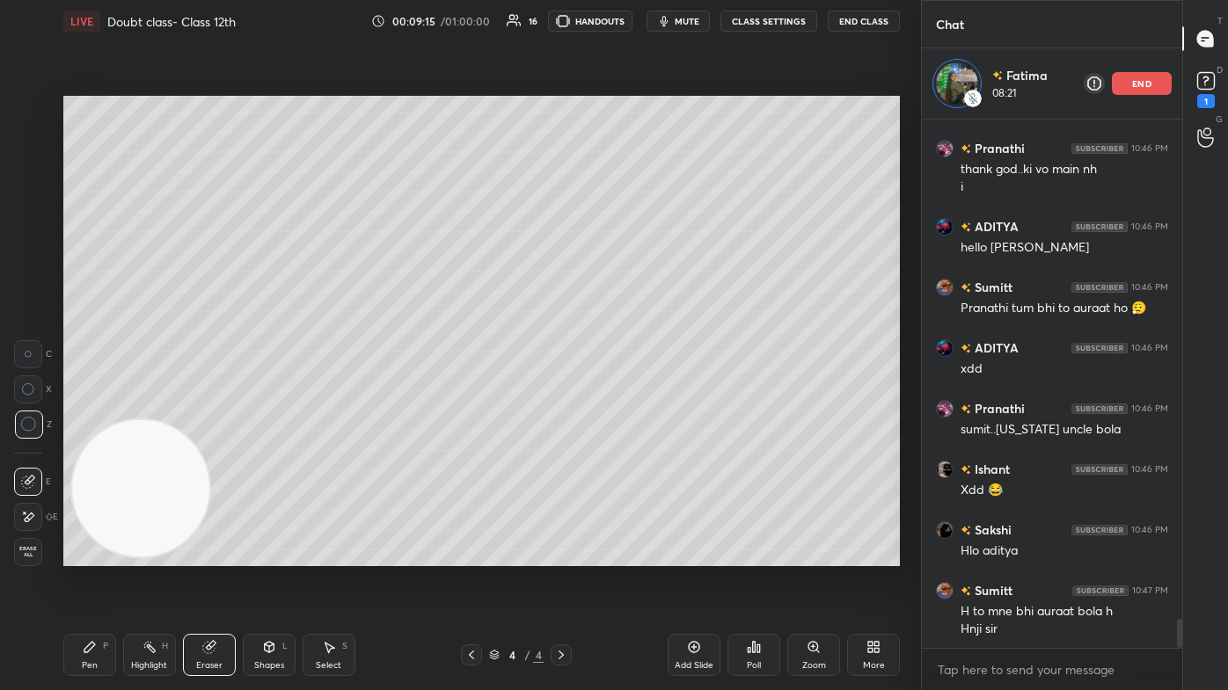
drag, startPoint x: 79, startPoint y: 656, endPoint x: 90, endPoint y: 653, distance: 11.1
click at [83, 413] on div "Pen P" at bounding box center [89, 655] width 53 height 42
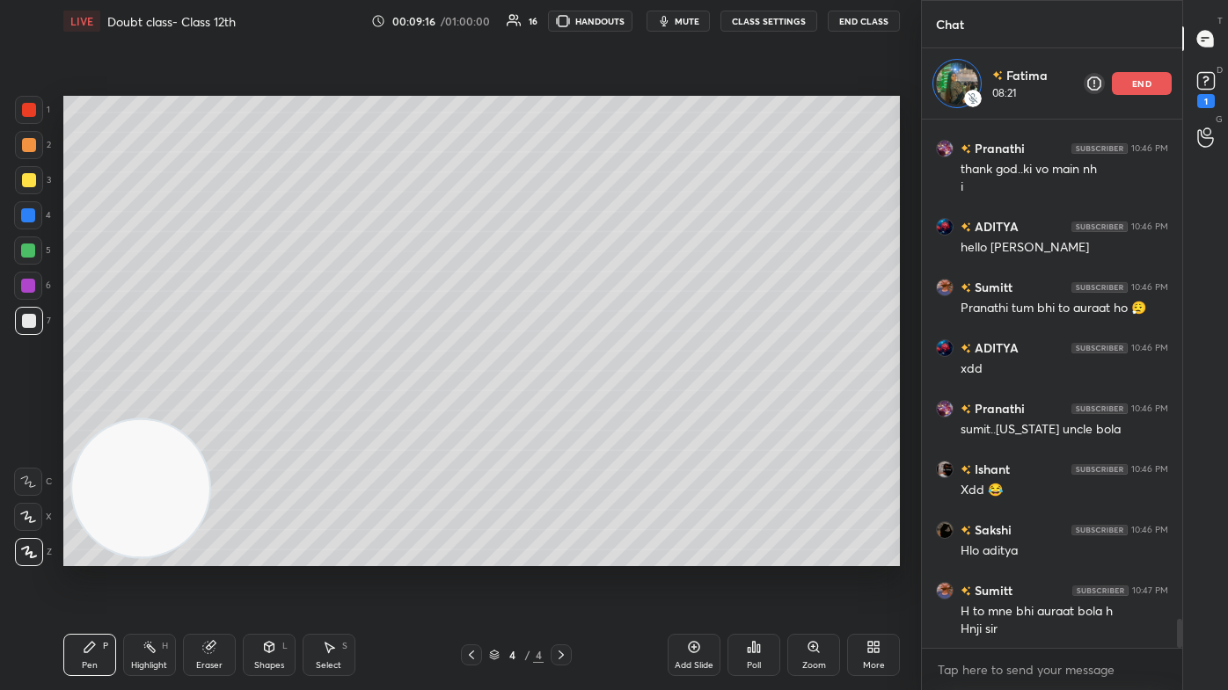
scroll to position [9156, 0]
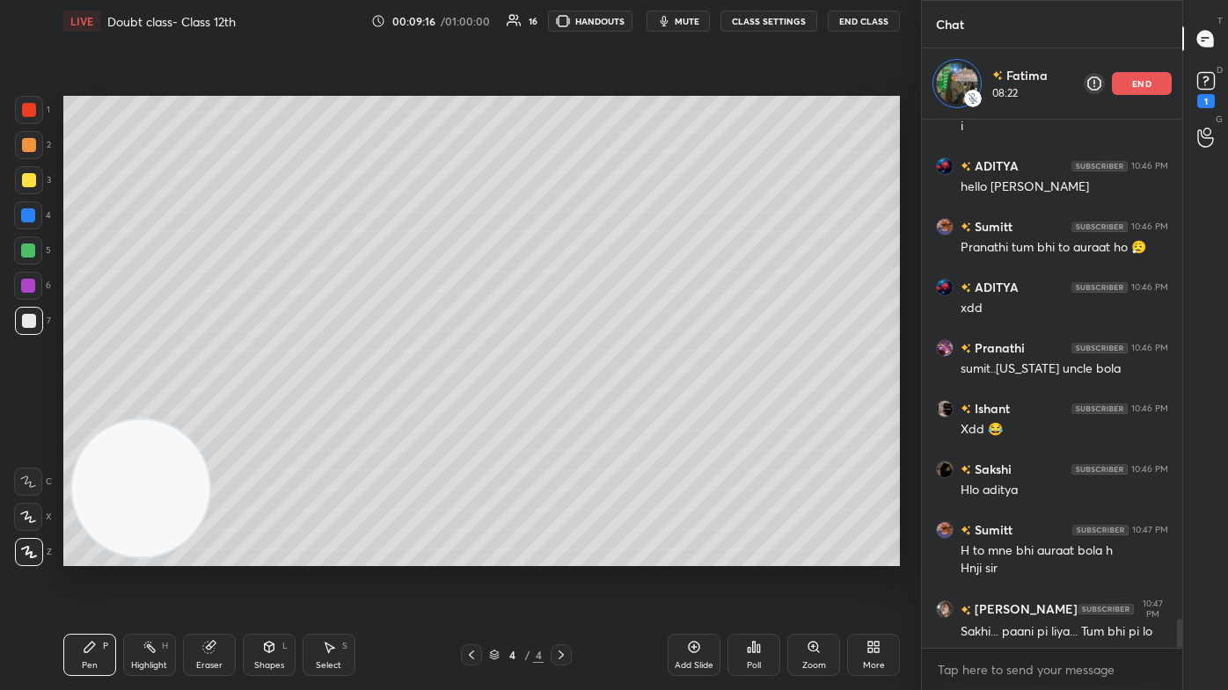
click at [17, 413] on div at bounding box center [28, 517] width 28 height 28
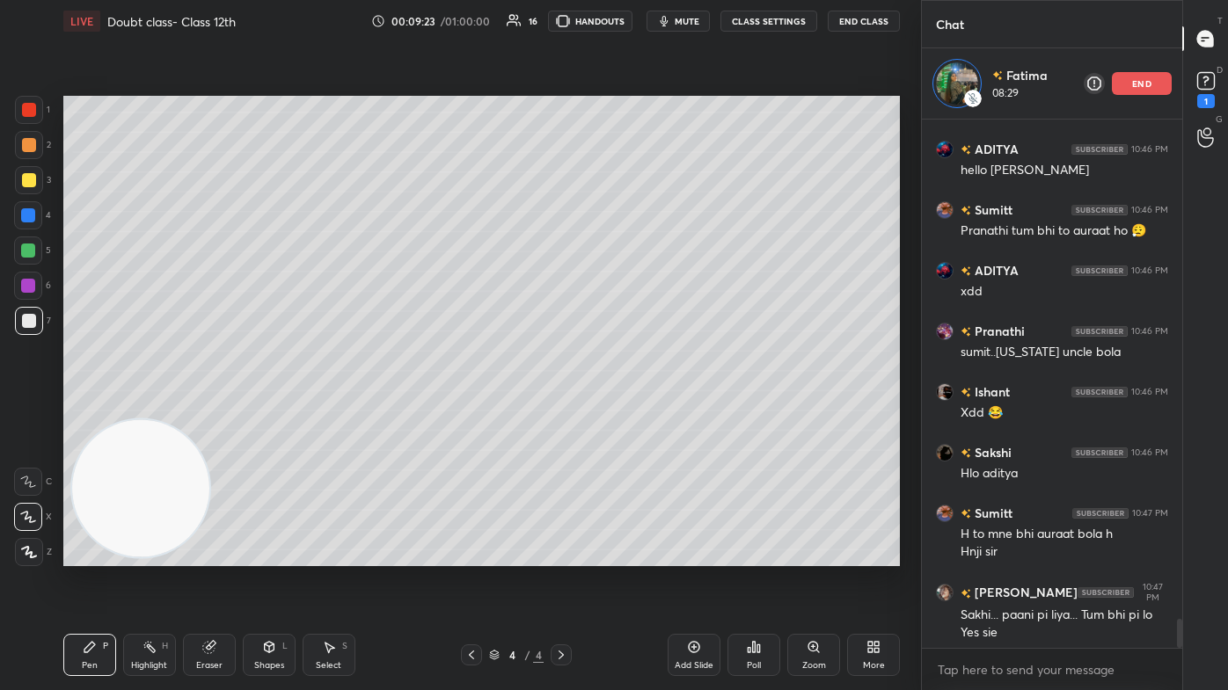
drag, startPoint x: 215, startPoint y: 655, endPoint x: 228, endPoint y: 640, distance: 19.9
click at [215, 413] on div "Eraser" at bounding box center [209, 655] width 53 height 42
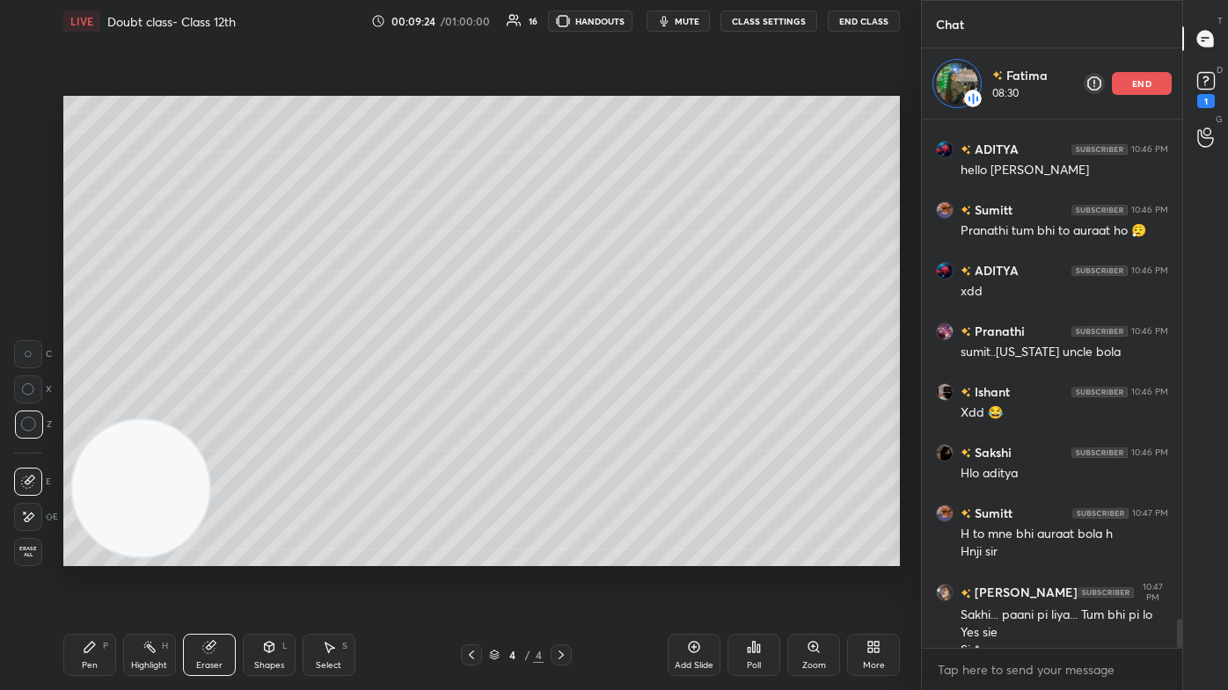
scroll to position [9191, 0]
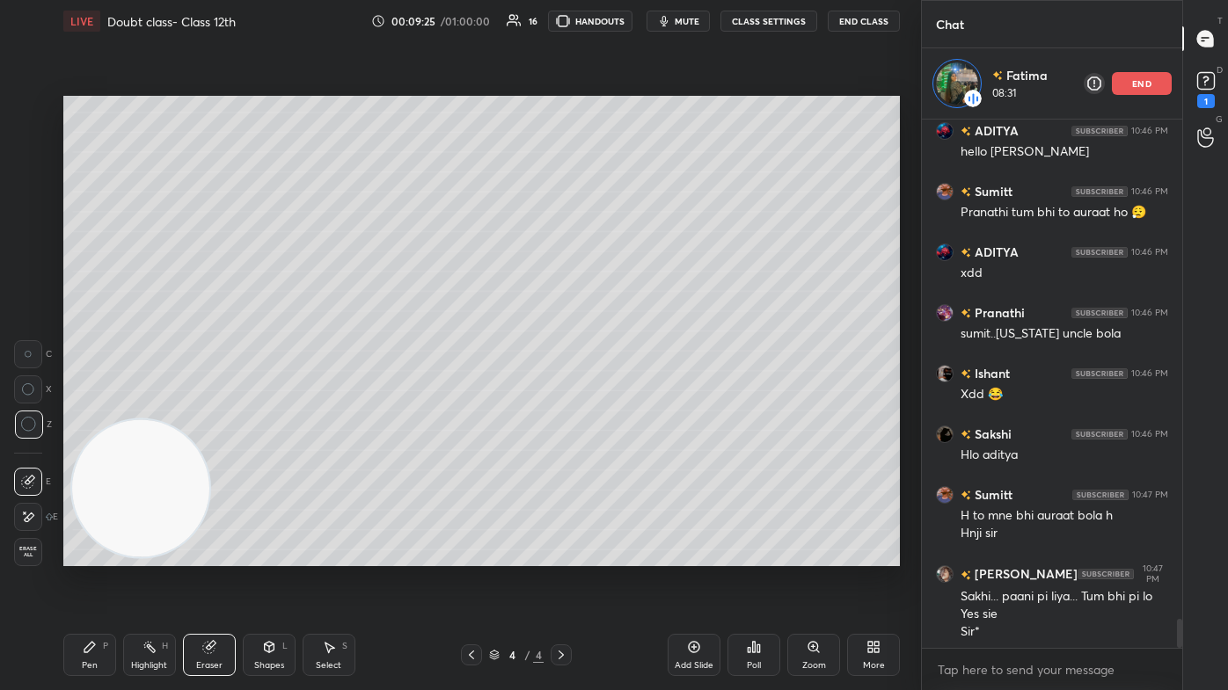
click at [83, 413] on icon at bounding box center [90, 647] width 14 height 14
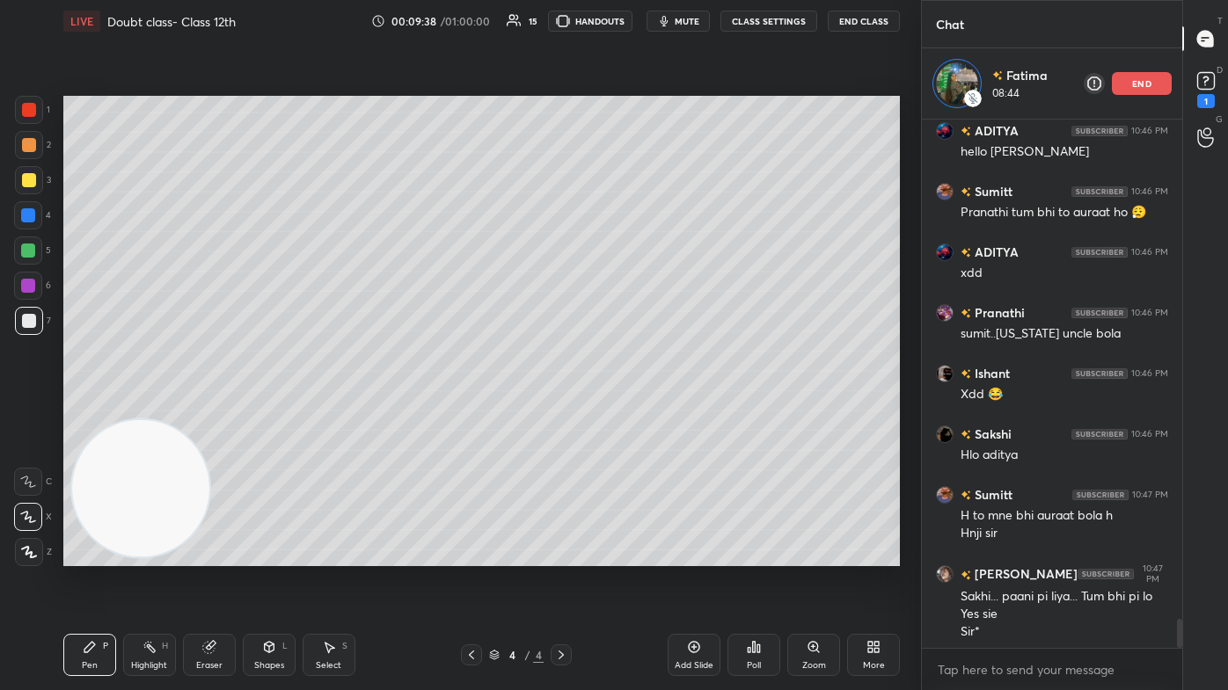
scroll to position [9251, 0]
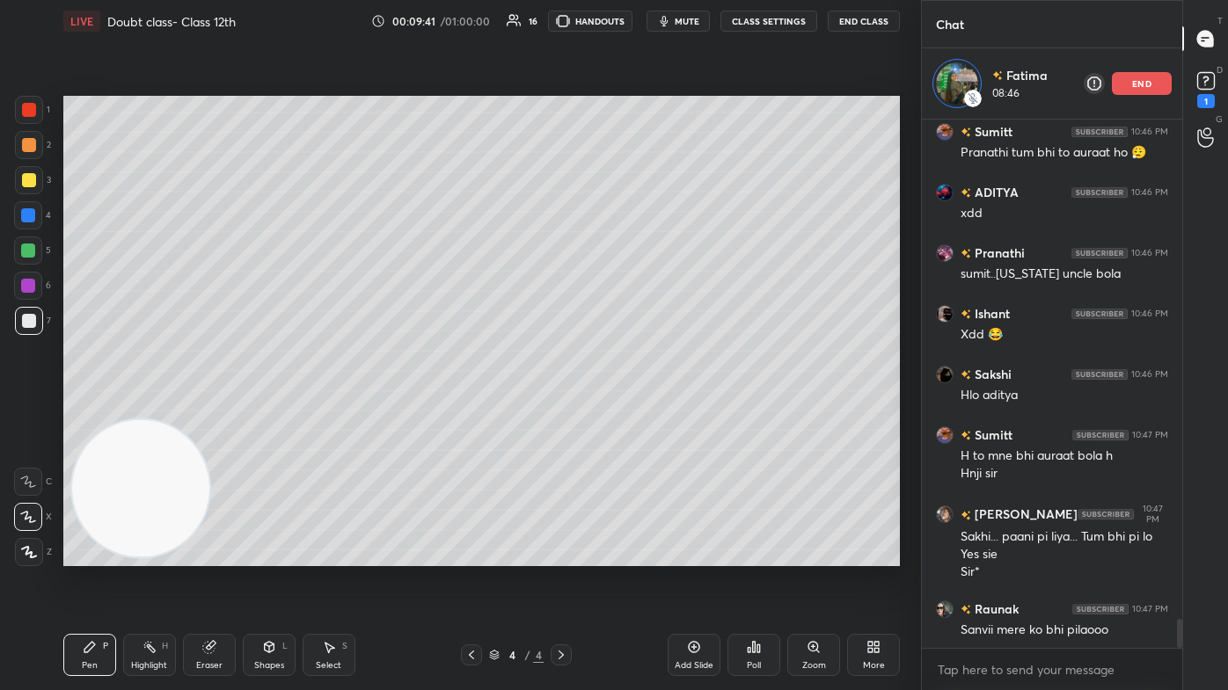
click at [631, 21] on button "CLASS SETTINGS" at bounding box center [768, 21] width 97 height 21
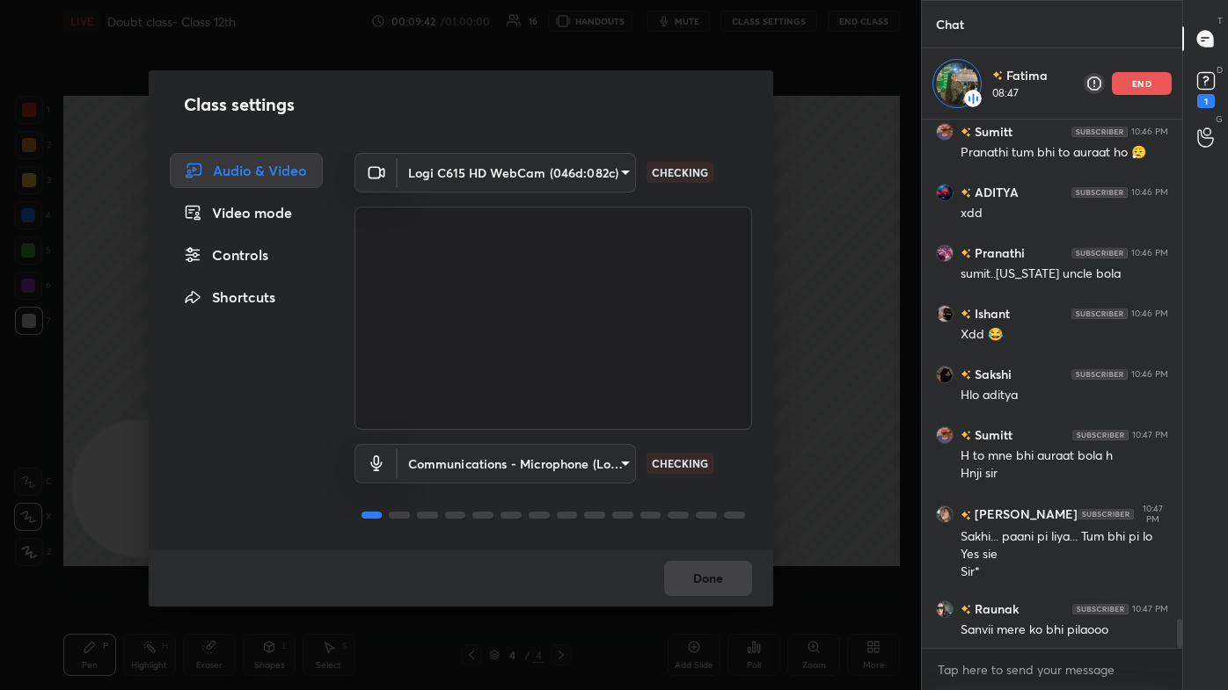
click at [260, 256] on div "Controls" at bounding box center [246, 254] width 153 height 35
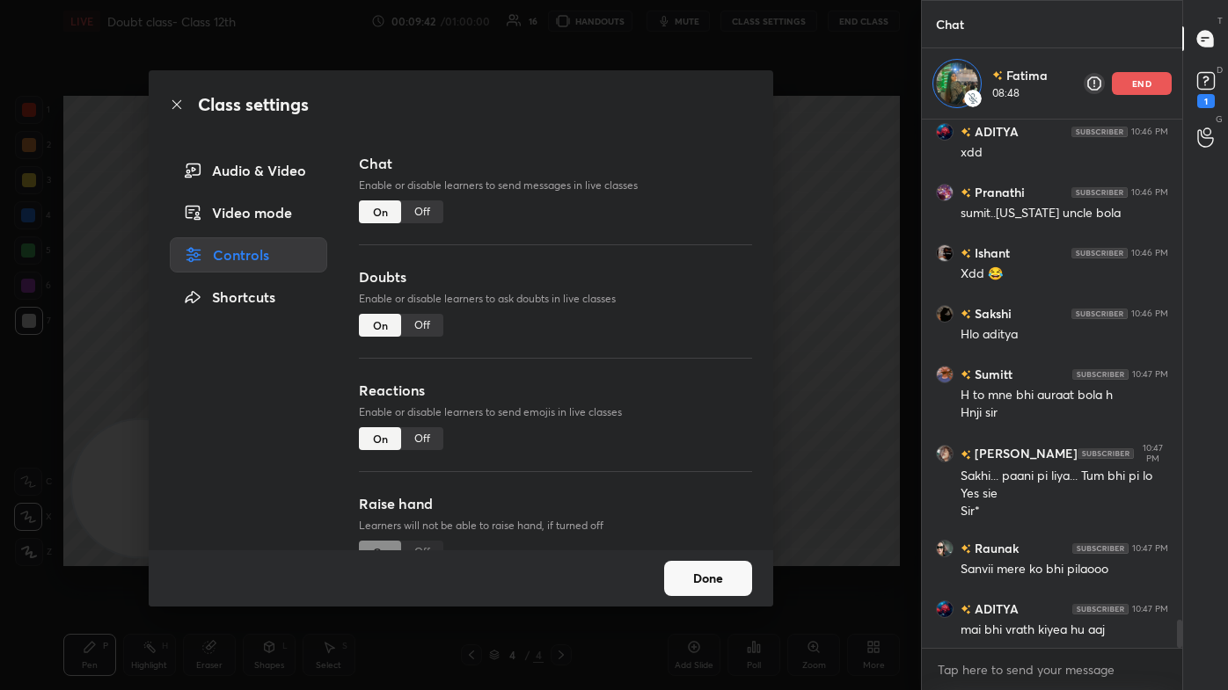
click at [422, 413] on div "Off" at bounding box center [422, 438] width 42 height 23
drag, startPoint x: 421, startPoint y: 204, endPoint x: 446, endPoint y: 244, distance: 46.6
click at [421, 205] on div "Off" at bounding box center [422, 212] width 42 height 23
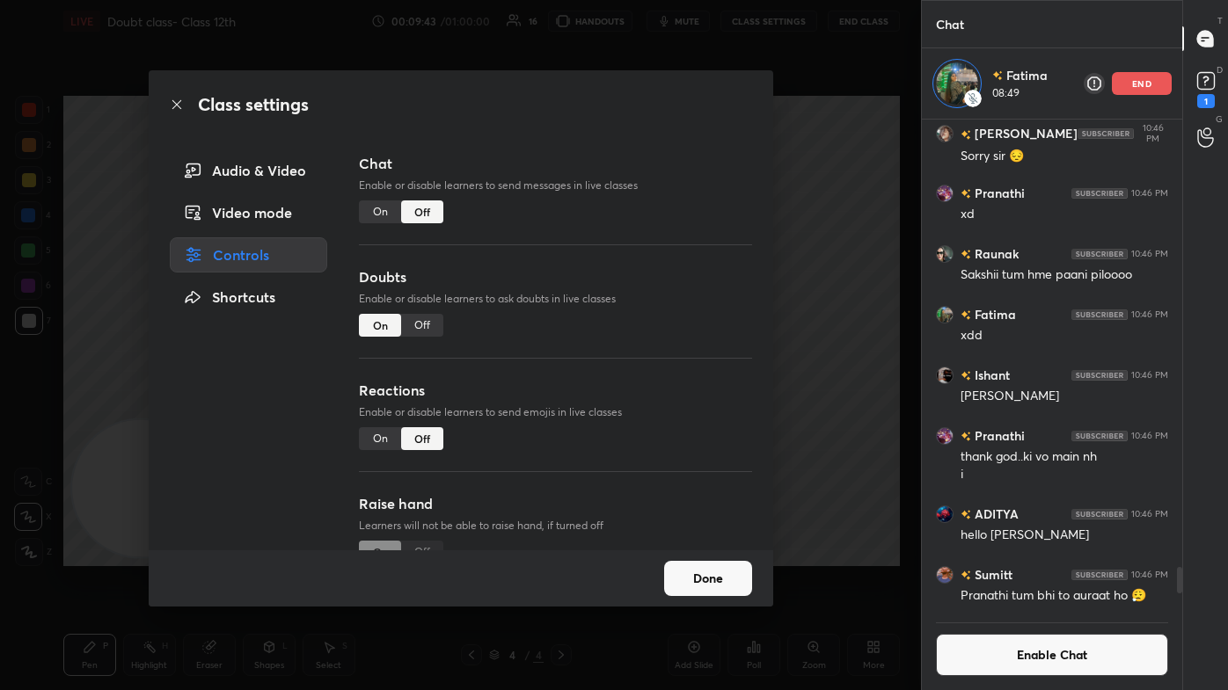
scroll to position [6, 4]
click at [631, 288] on div "Class settings Audio & Video Video mode Controls Shortcuts Chat Enable or disab…" at bounding box center [460, 345] width 921 height 690
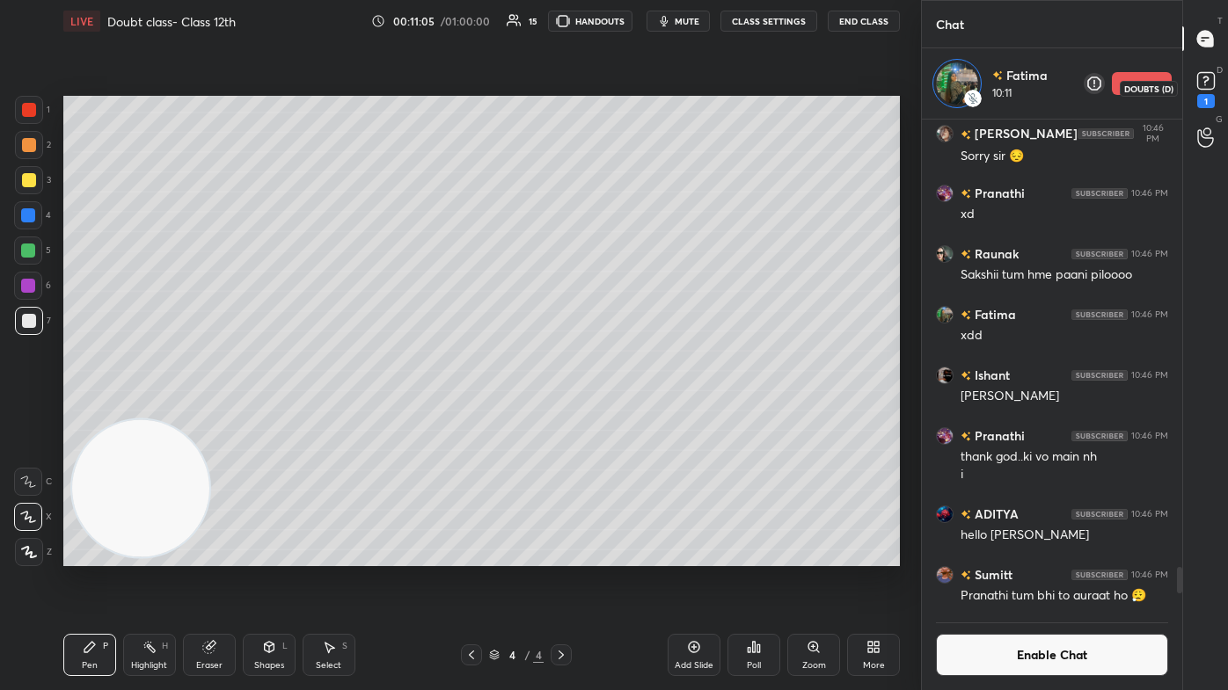
click at [631, 105] on div "1" at bounding box center [1206, 101] width 18 height 14
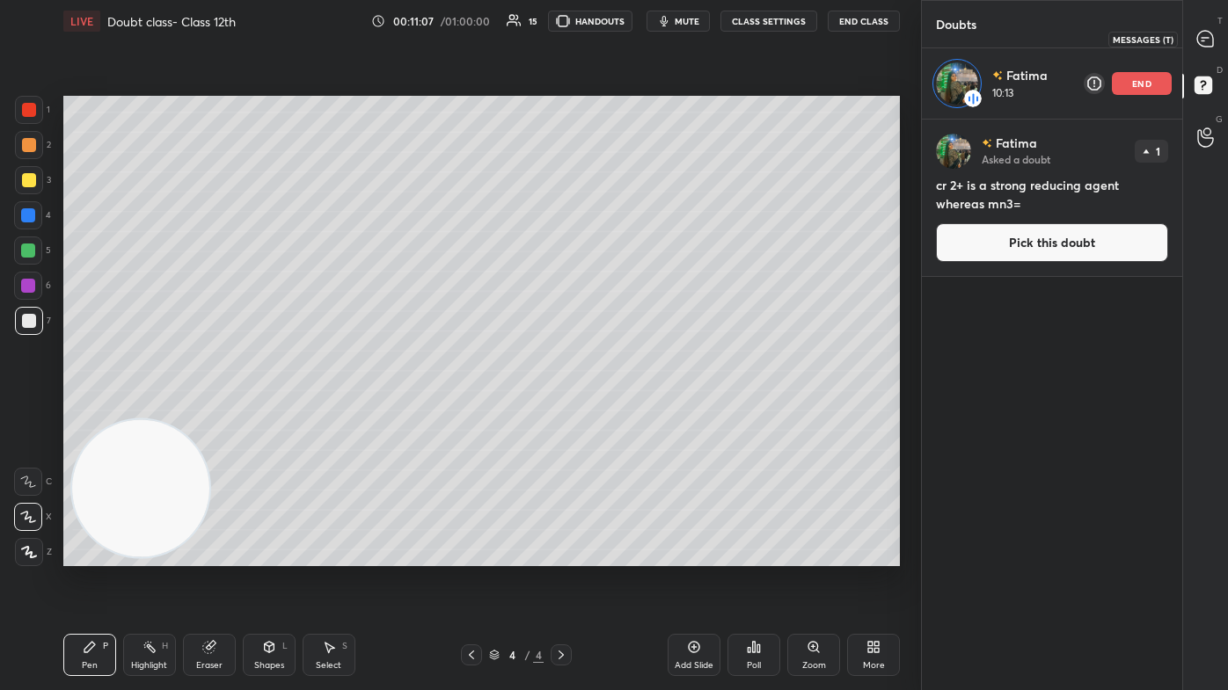
click at [631, 38] on icon at bounding box center [1205, 39] width 18 height 18
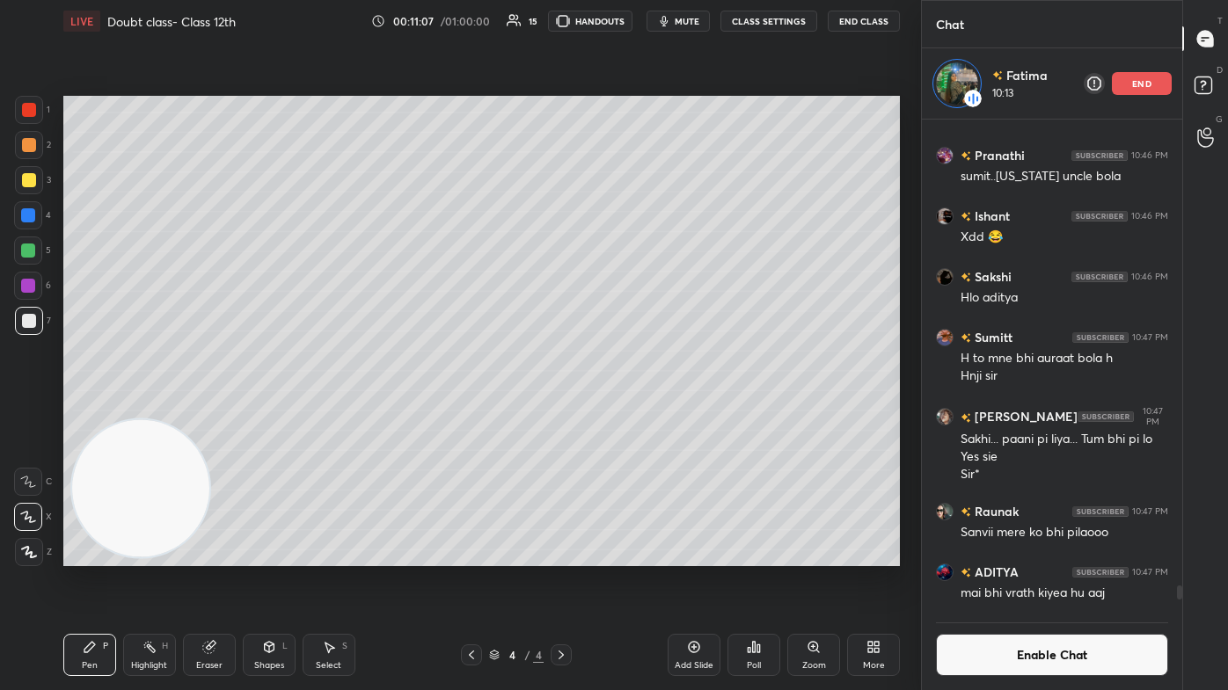
scroll to position [488, 255]
click at [631, 413] on button "Enable Chat" at bounding box center [1052, 655] width 232 height 42
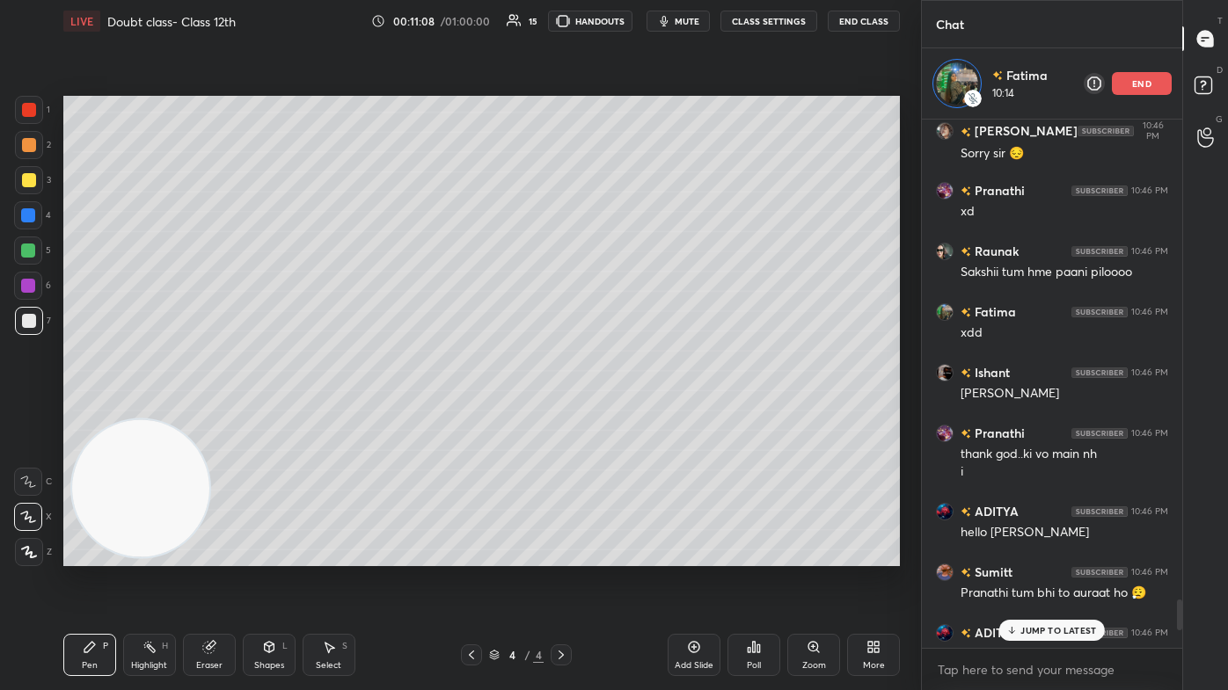
scroll to position [523, 255]
click at [631, 413] on p "JUMP TO LATEST" at bounding box center [1058, 630] width 76 height 11
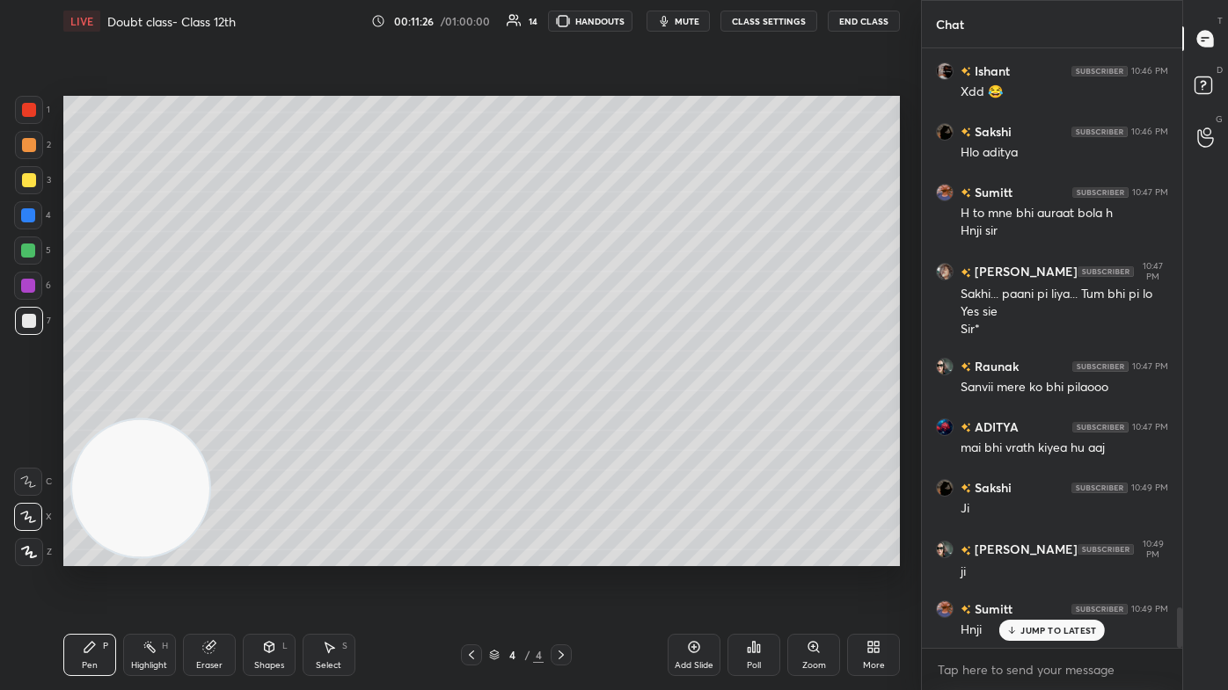
scroll to position [8403, 0]
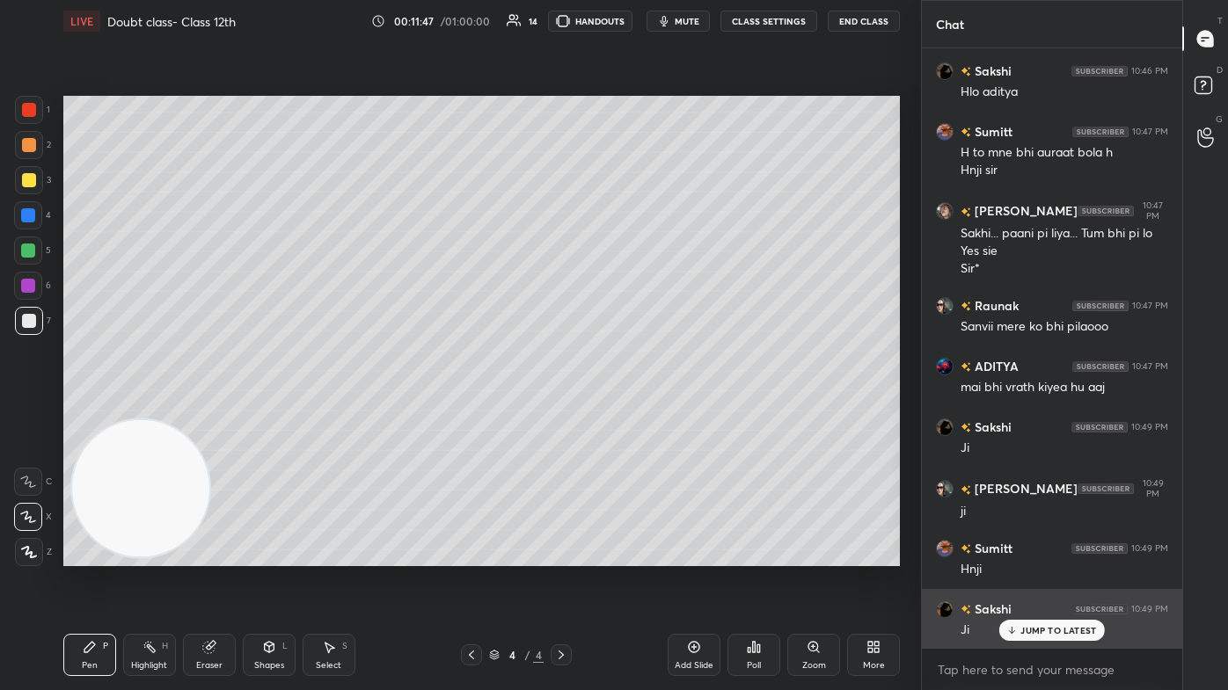
click at [631, 413] on div "JUMP TO LATEST" at bounding box center [1052, 630] width 106 height 21
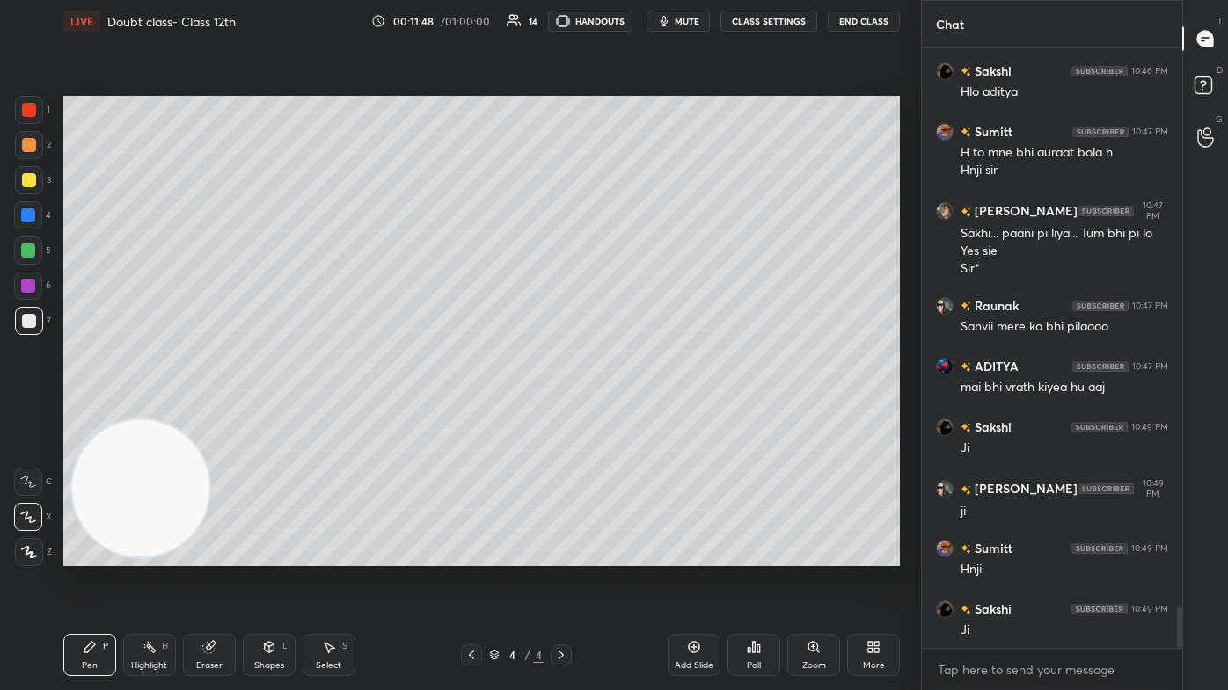
click at [631, 413] on div "Add Slide" at bounding box center [694, 665] width 39 height 9
click at [26, 171] on div at bounding box center [29, 180] width 28 height 28
click at [21, 413] on div at bounding box center [28, 517] width 28 height 28
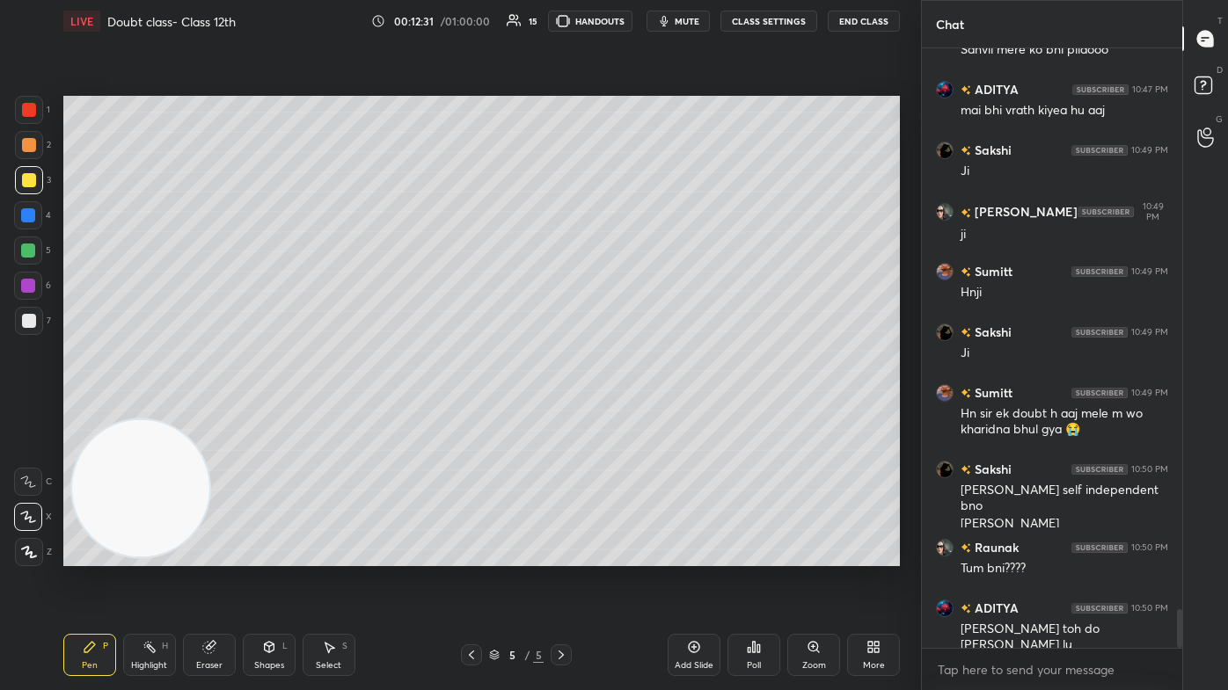
scroll to position [8722, 0]
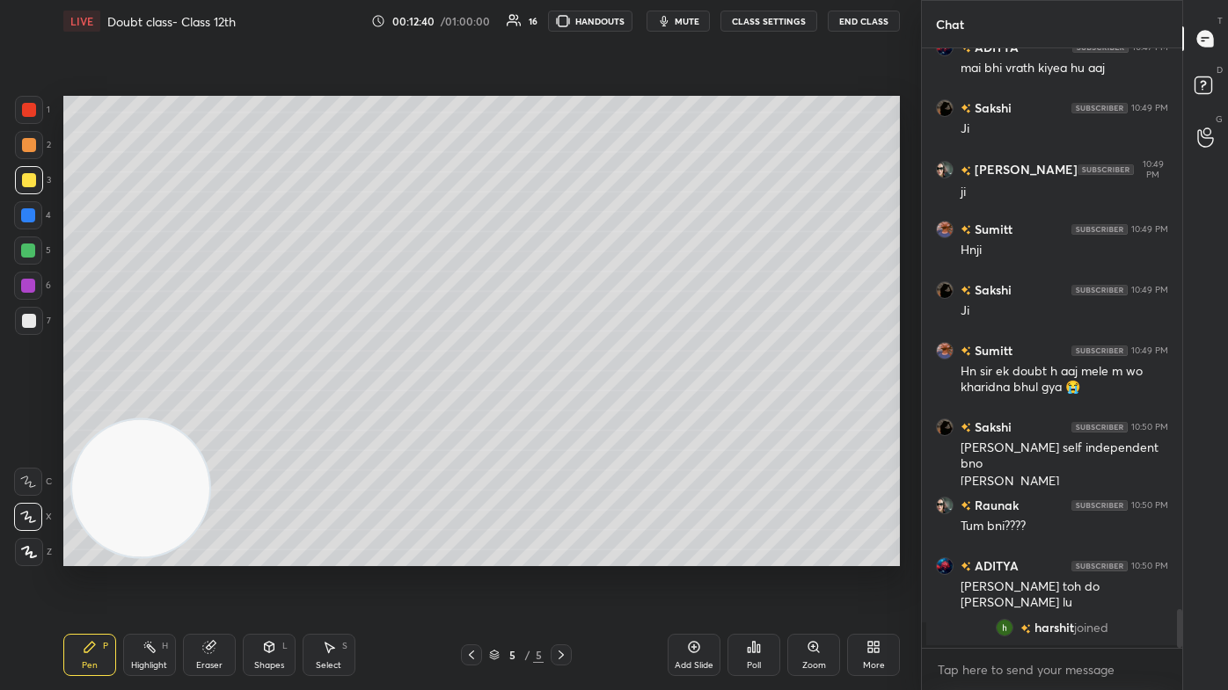
drag, startPoint x: 197, startPoint y: 658, endPoint x: 323, endPoint y: 573, distance: 151.5
click at [199, 413] on div "Eraser" at bounding box center [209, 655] width 53 height 42
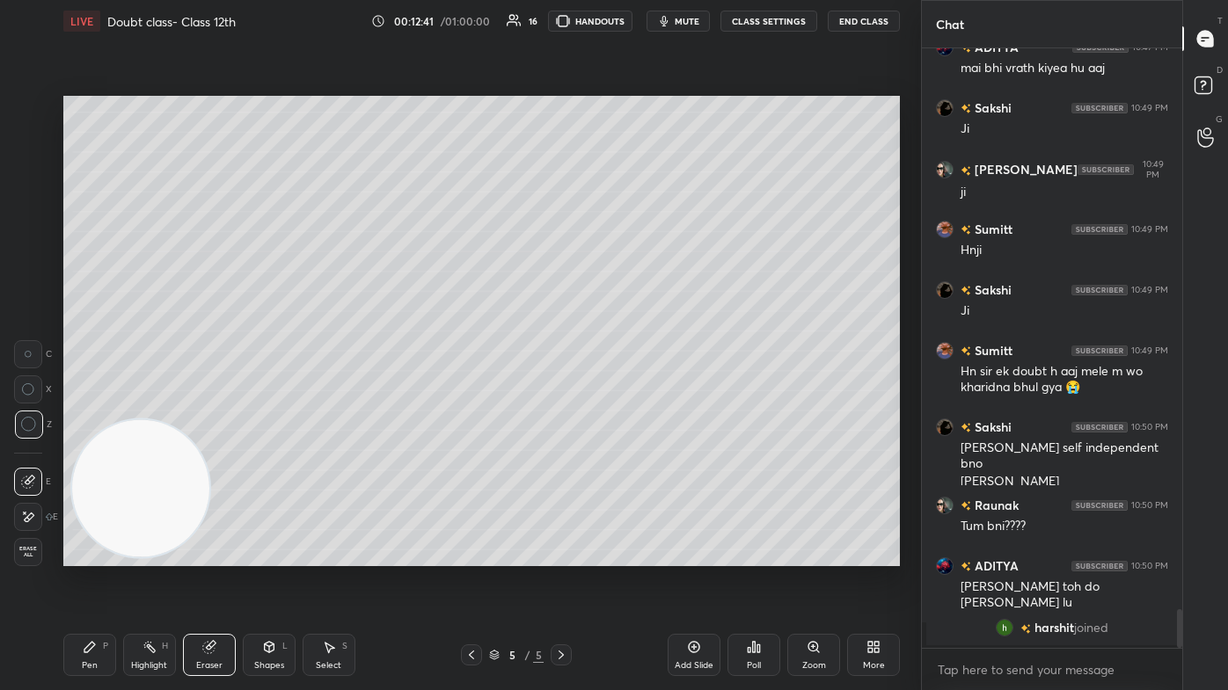
click at [86, 413] on icon at bounding box center [89, 647] width 11 height 11
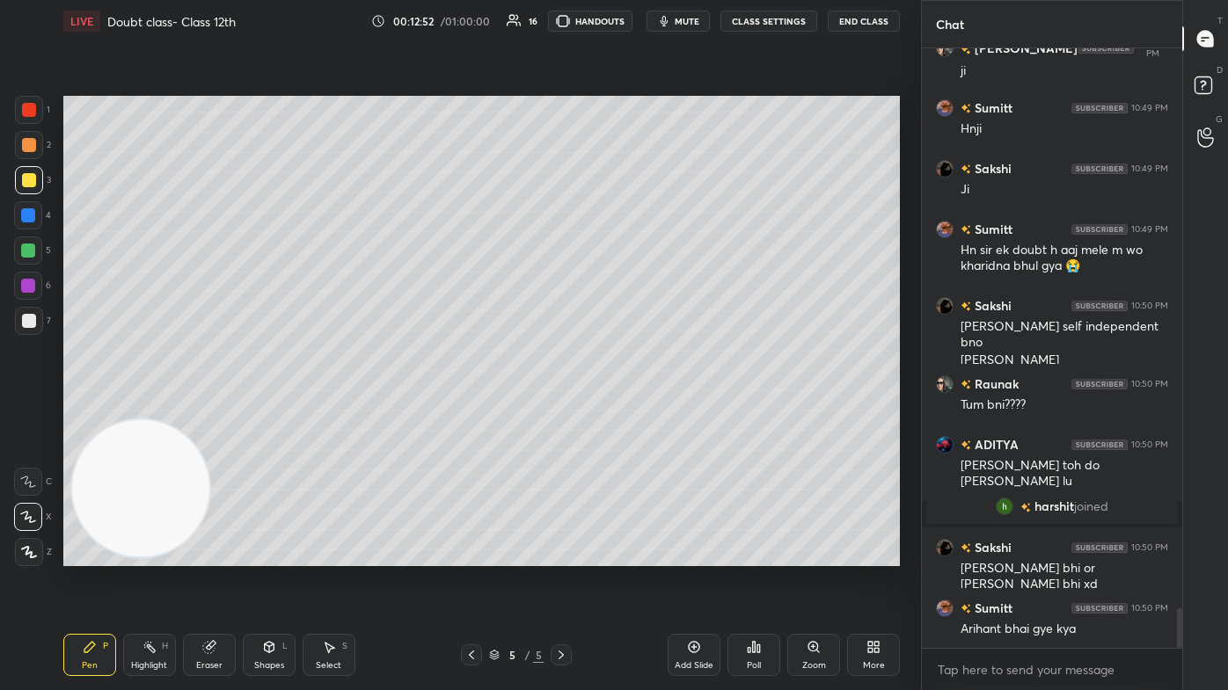
scroll to position [8652, 0]
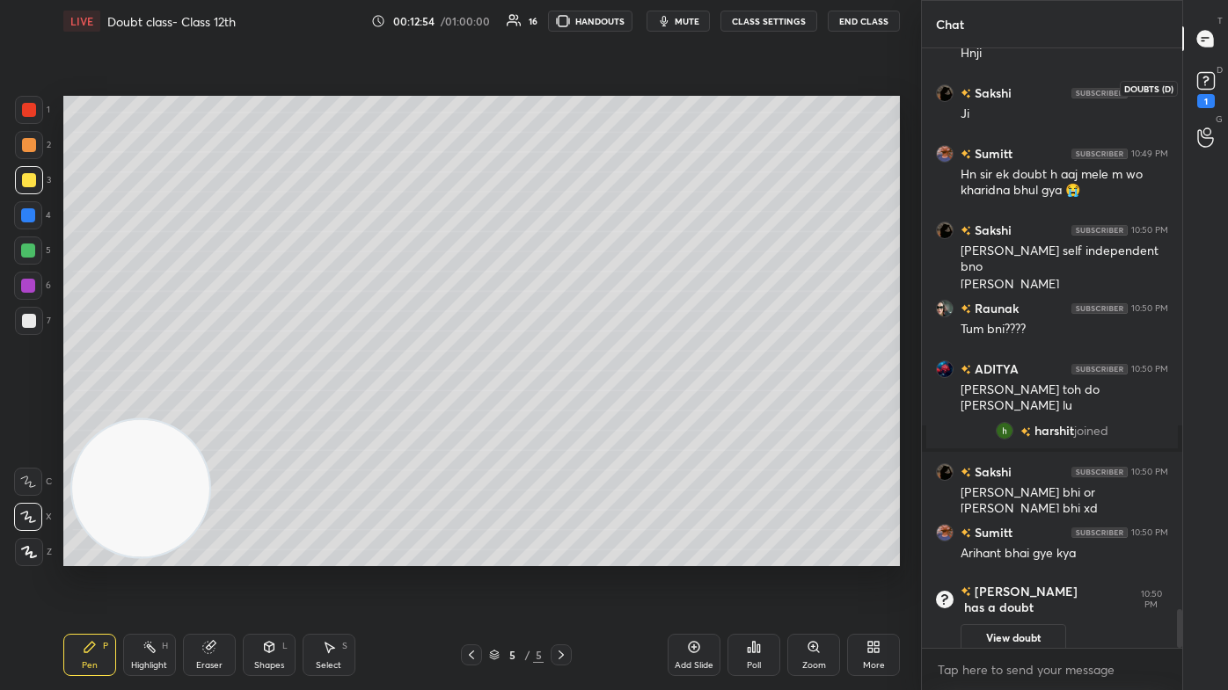
click at [631, 90] on icon at bounding box center [1206, 81] width 26 height 26
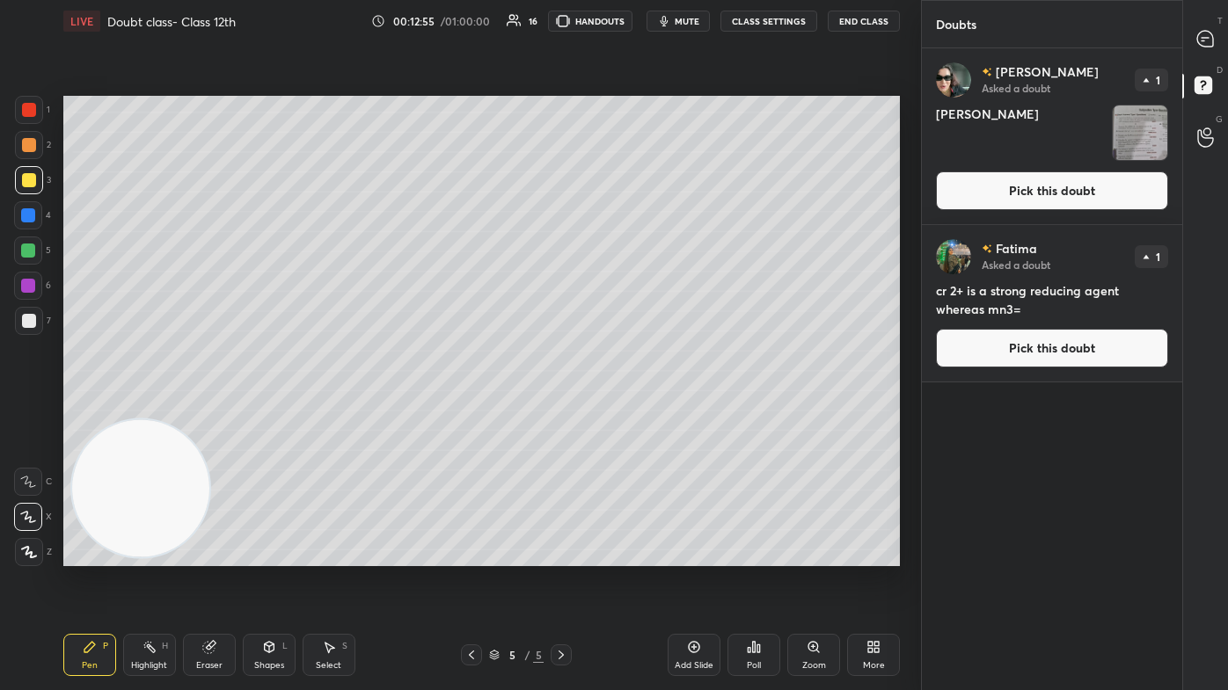
click at [631, 148] on img "grid" at bounding box center [1140, 133] width 55 height 55
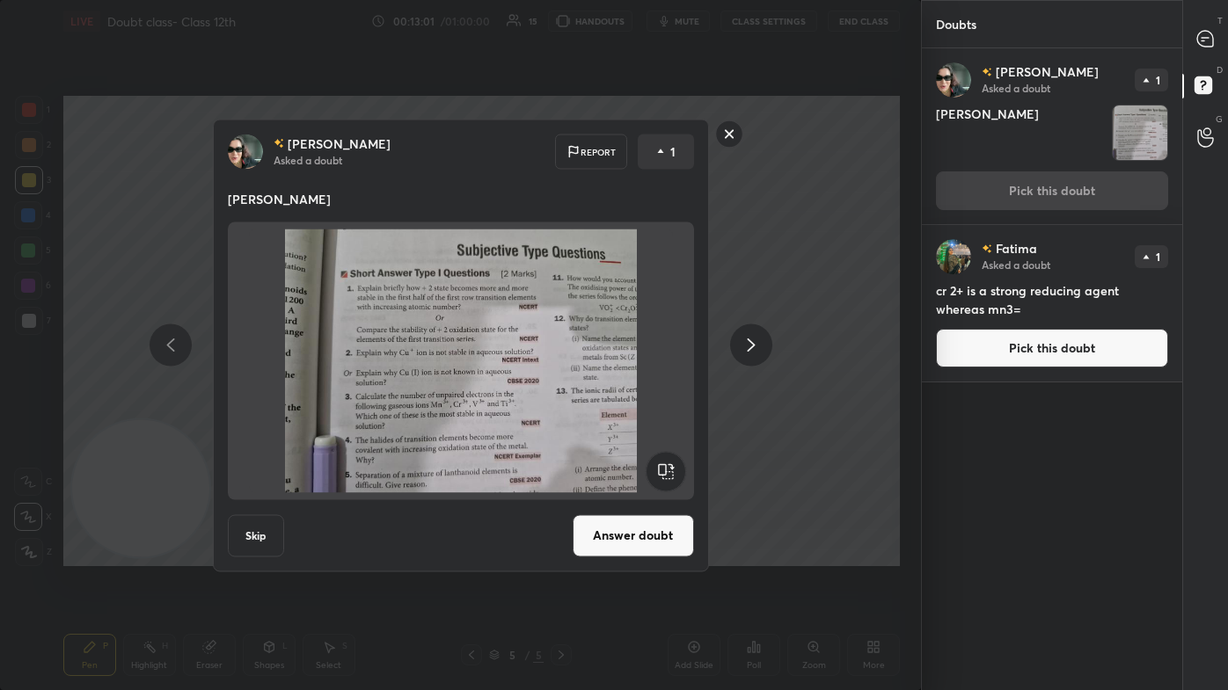
click at [631, 135] on rect at bounding box center [728, 133] width 27 height 27
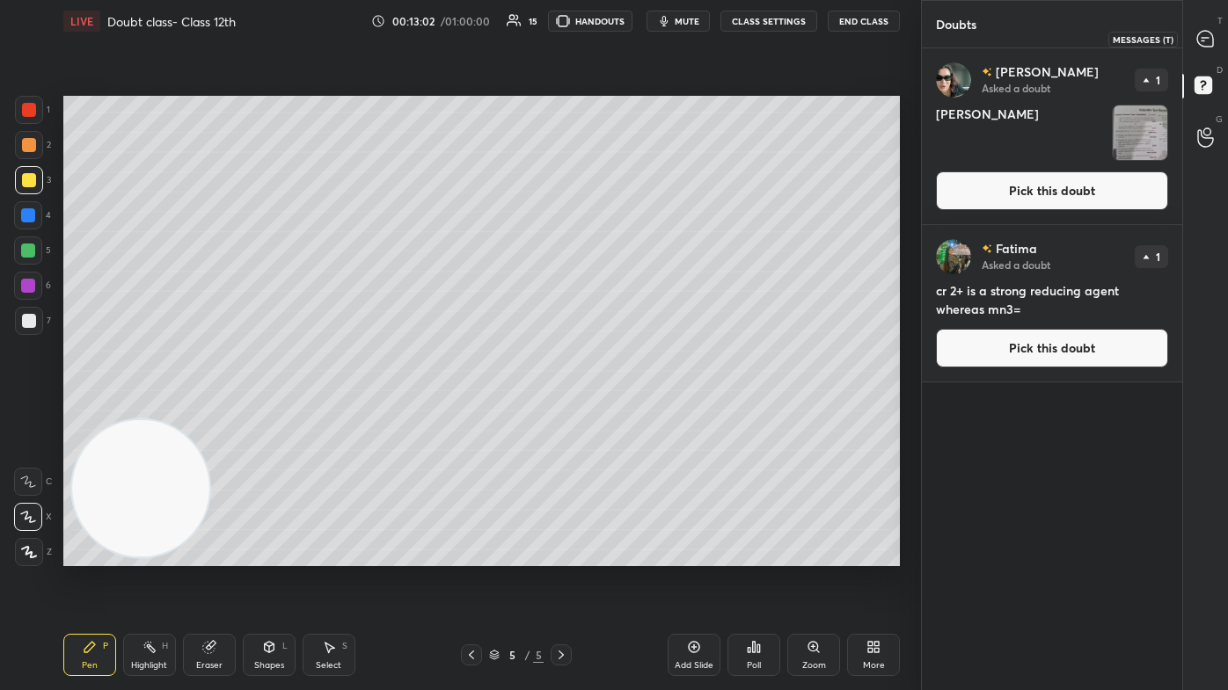
click at [631, 40] on icon at bounding box center [1202, 40] width 3 height 0
type textarea "x"
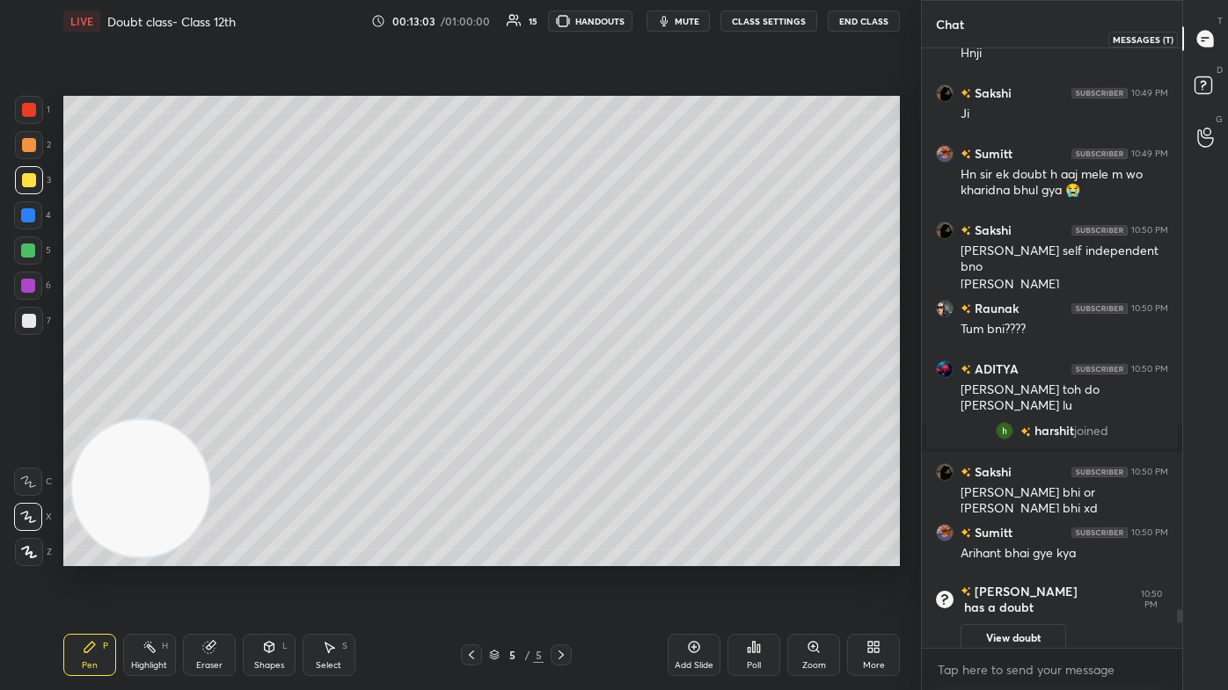
scroll to position [8821, 0]
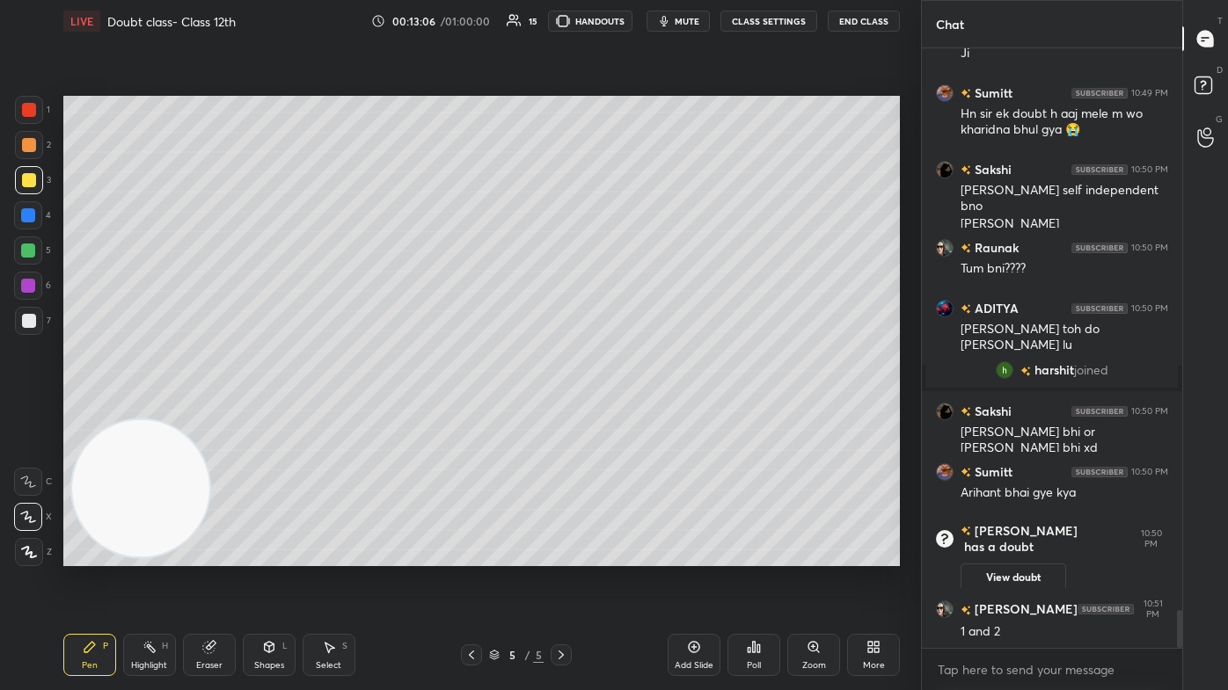
click at [29, 252] on div at bounding box center [28, 251] width 14 height 14
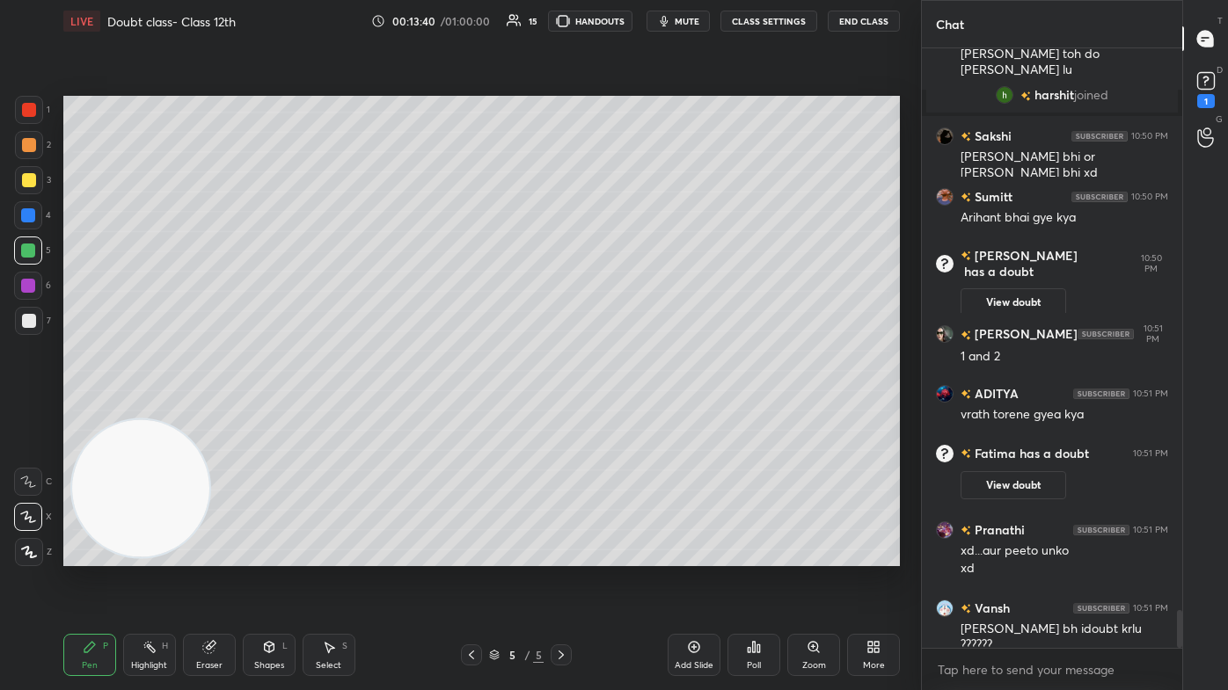
scroll to position [8948, 0]
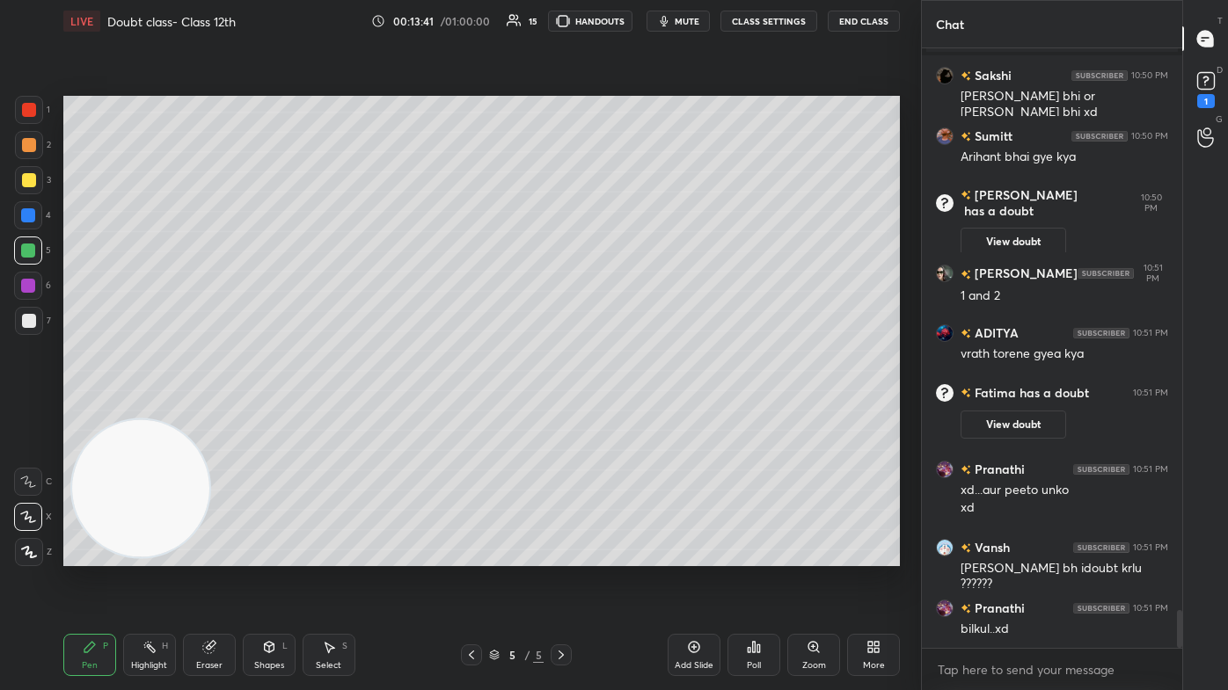
drag, startPoint x: 27, startPoint y: 180, endPoint x: 57, endPoint y: 166, distance: 33.1
click at [27, 179] on div at bounding box center [29, 180] width 14 height 14
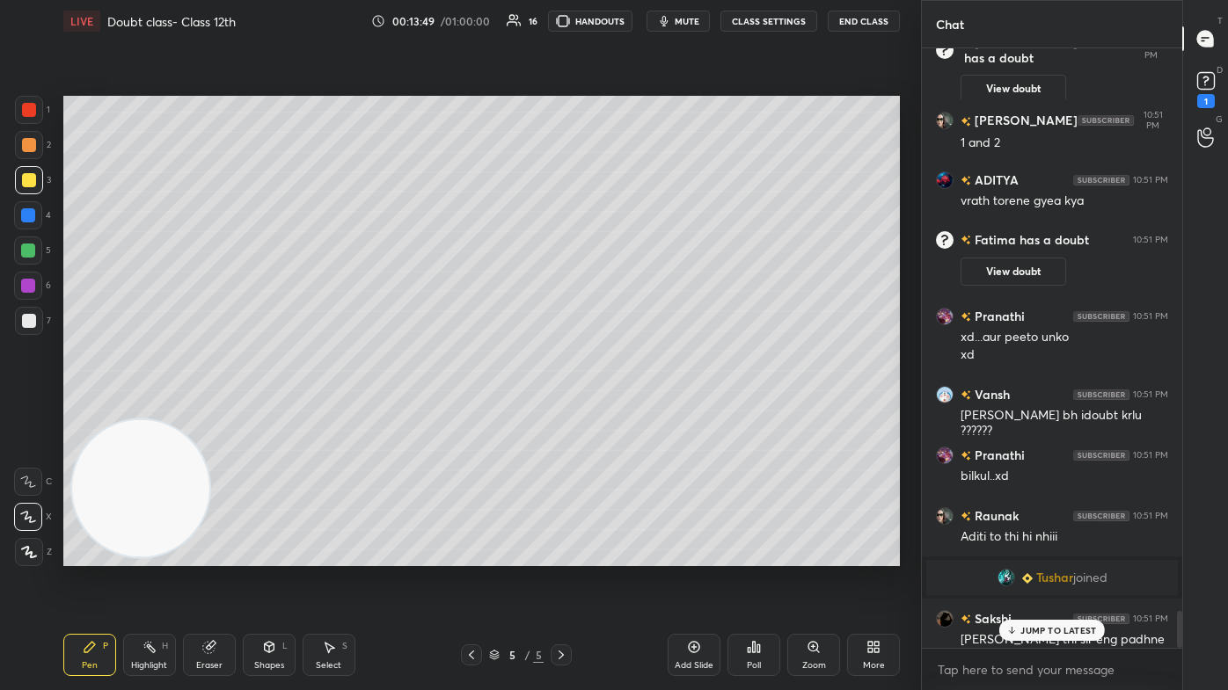
scroll to position [9060, 0]
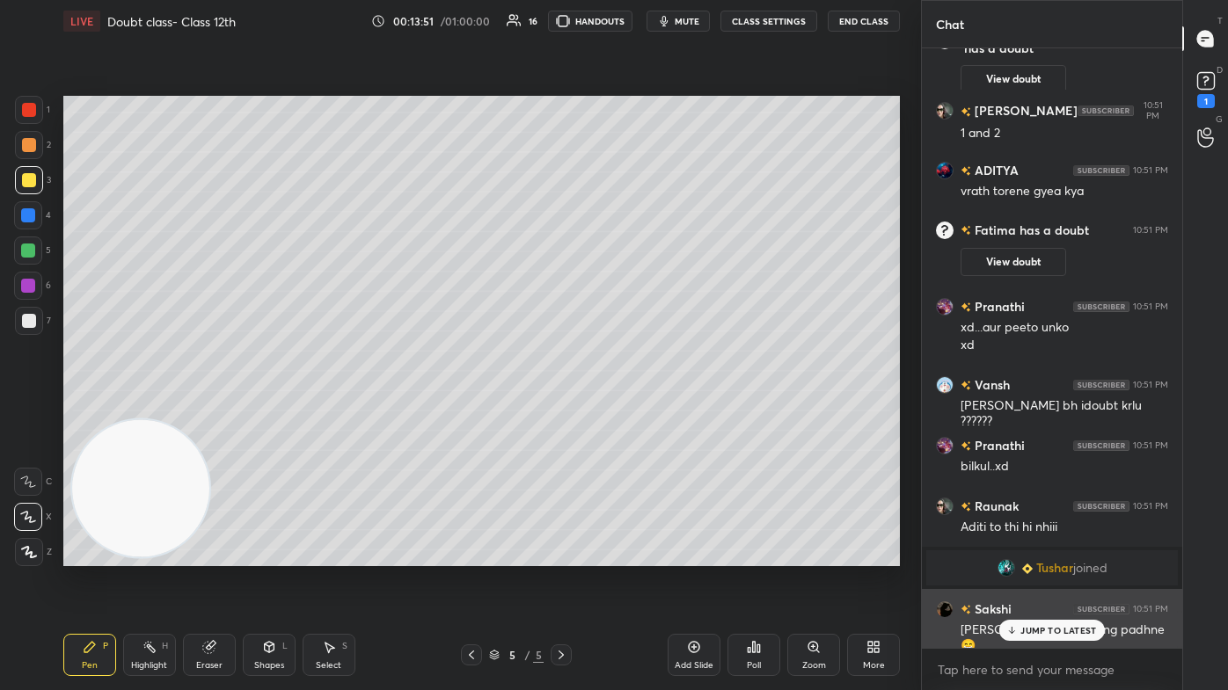
click at [631, 413] on p "JUMP TO LATEST" at bounding box center [1058, 630] width 76 height 11
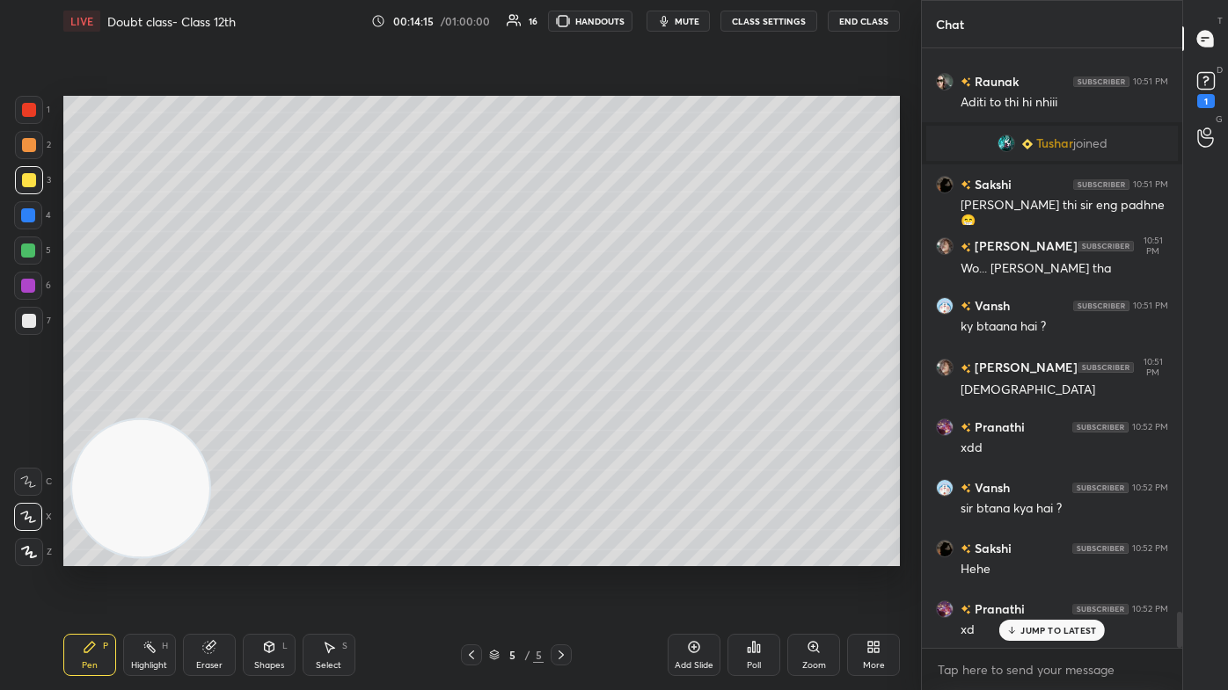
scroll to position [9546, 0]
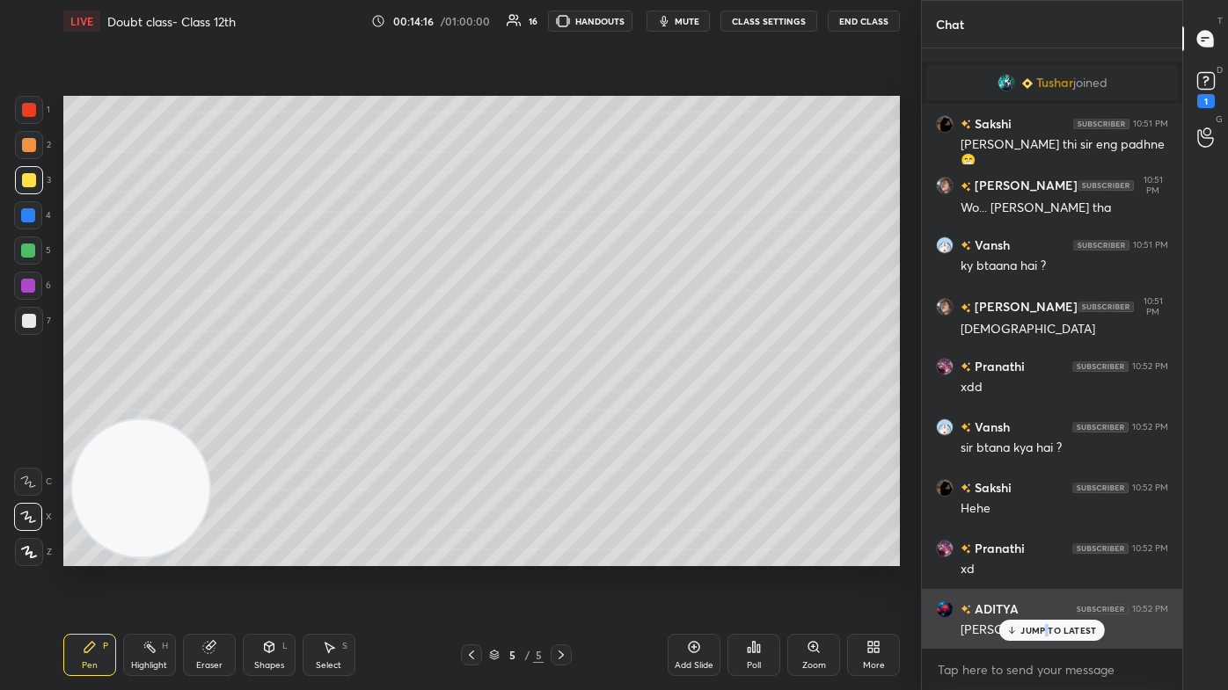
drag, startPoint x: 1047, startPoint y: 630, endPoint x: 1037, endPoint y: 633, distance: 10.3
click at [631, 413] on p "JUMP TO LATEST" at bounding box center [1058, 630] width 76 height 11
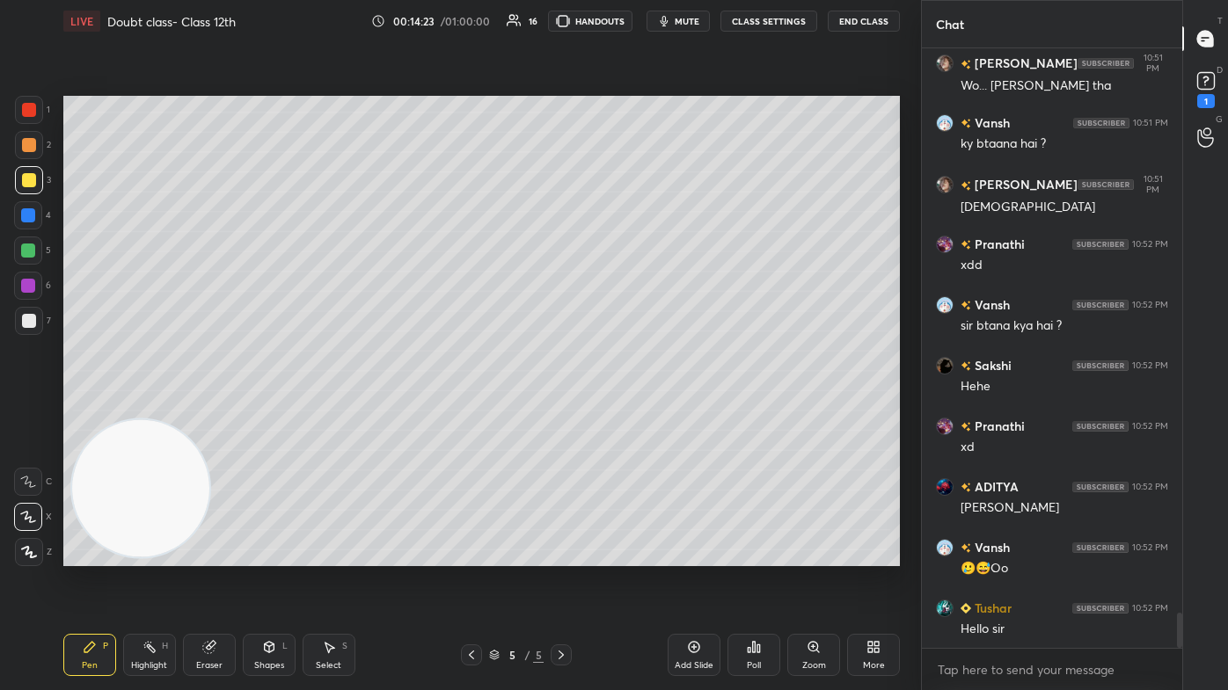
scroll to position [9729, 0]
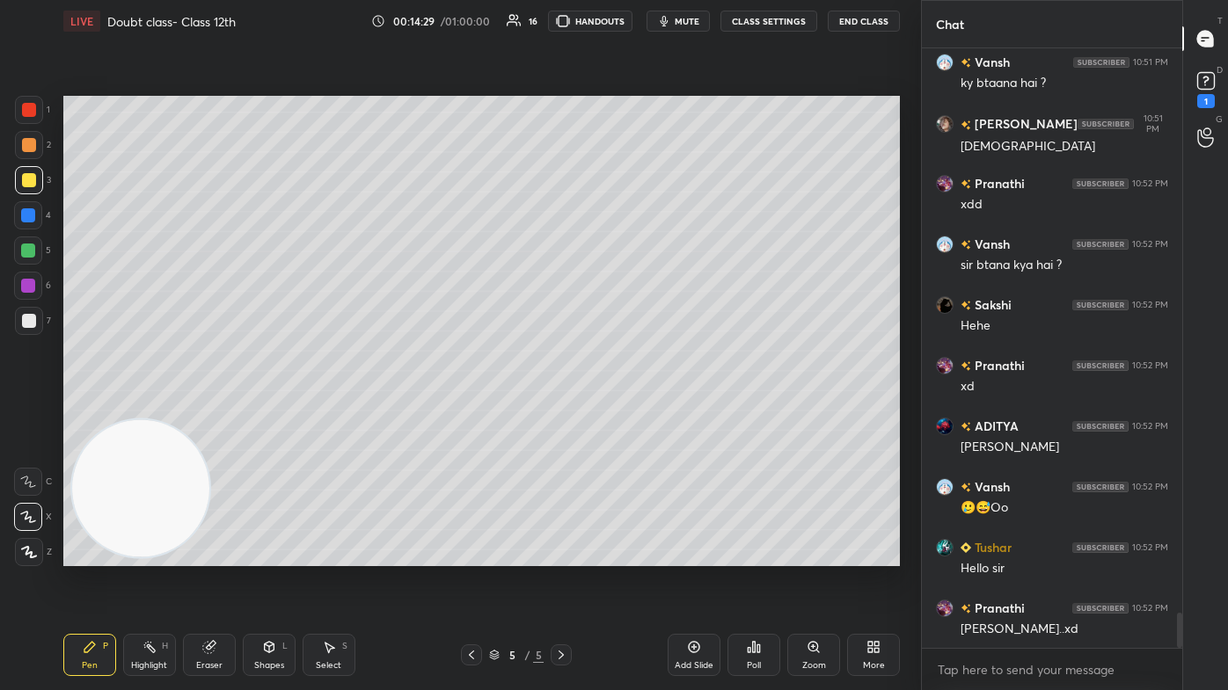
click at [631, 22] on button "CLASS SETTINGS" at bounding box center [768, 21] width 97 height 21
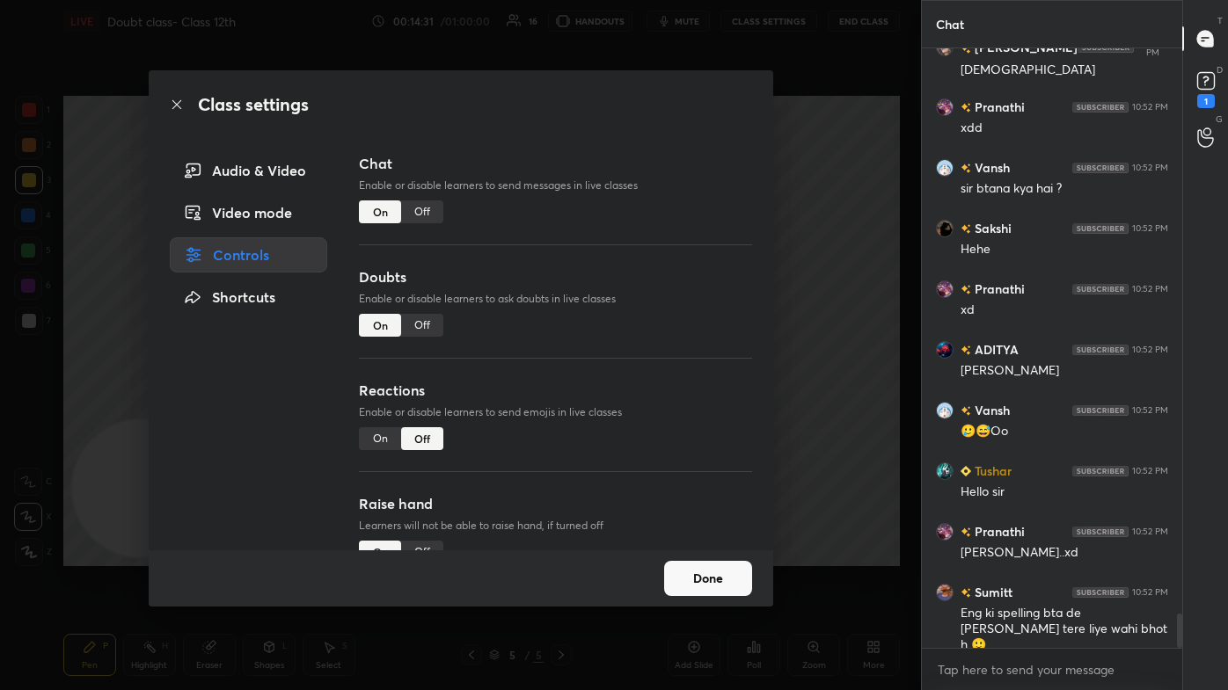
scroll to position [9865, 0]
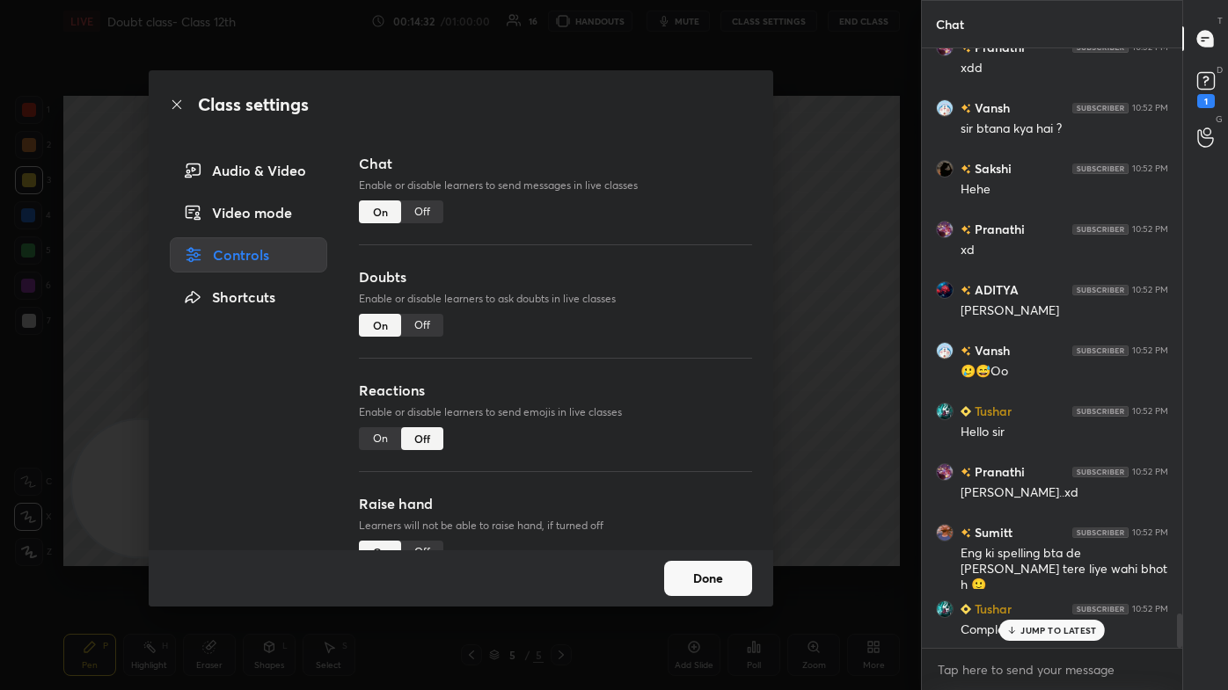
click at [425, 204] on div "Off" at bounding box center [422, 212] width 42 height 23
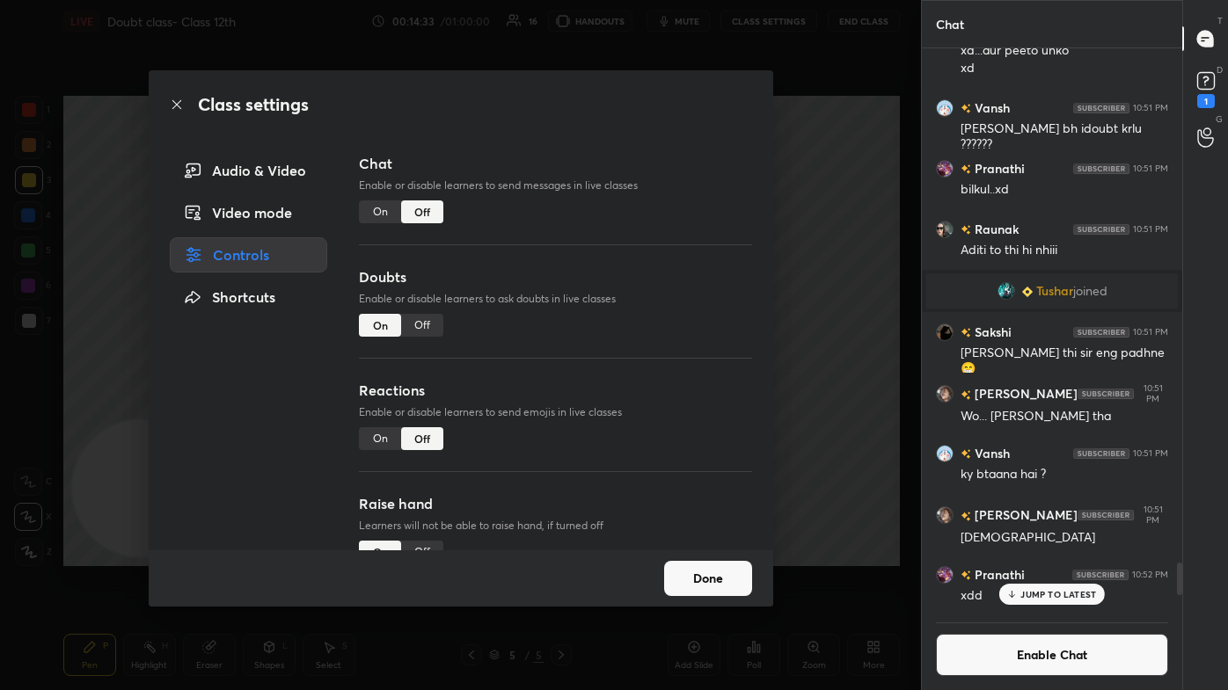
scroll to position [559, 255]
click at [631, 413] on p "JUMP TO LATEST" at bounding box center [1058, 594] width 76 height 11
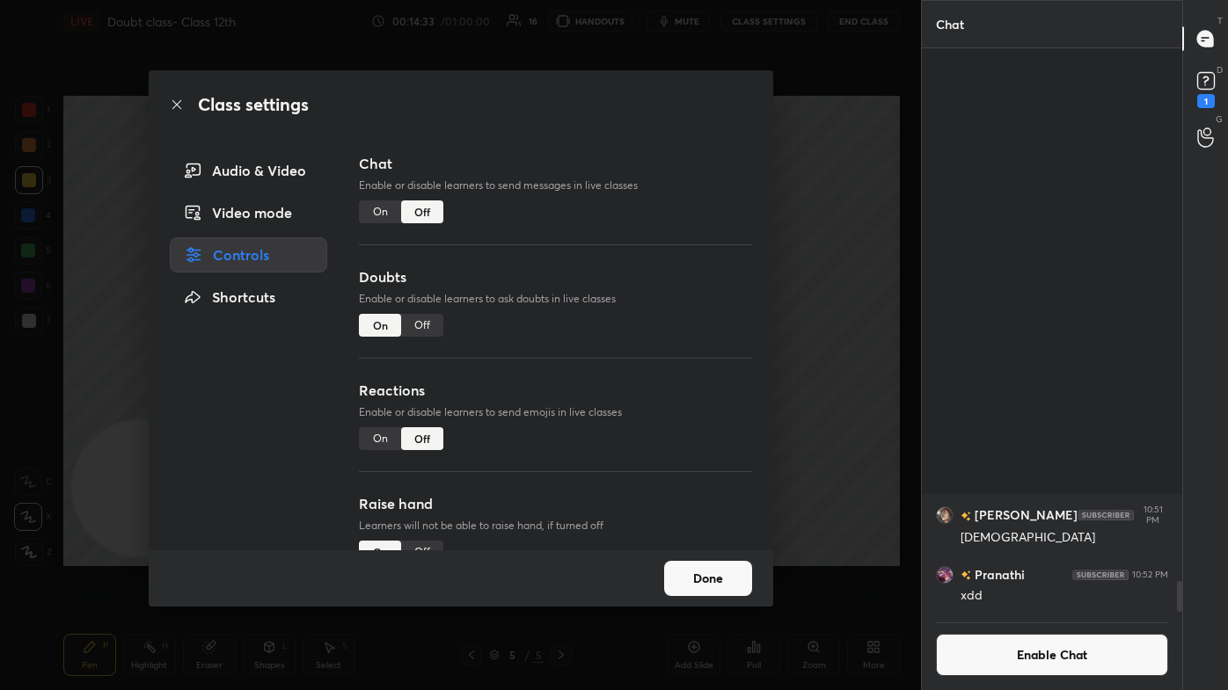
scroll to position [9682, 0]
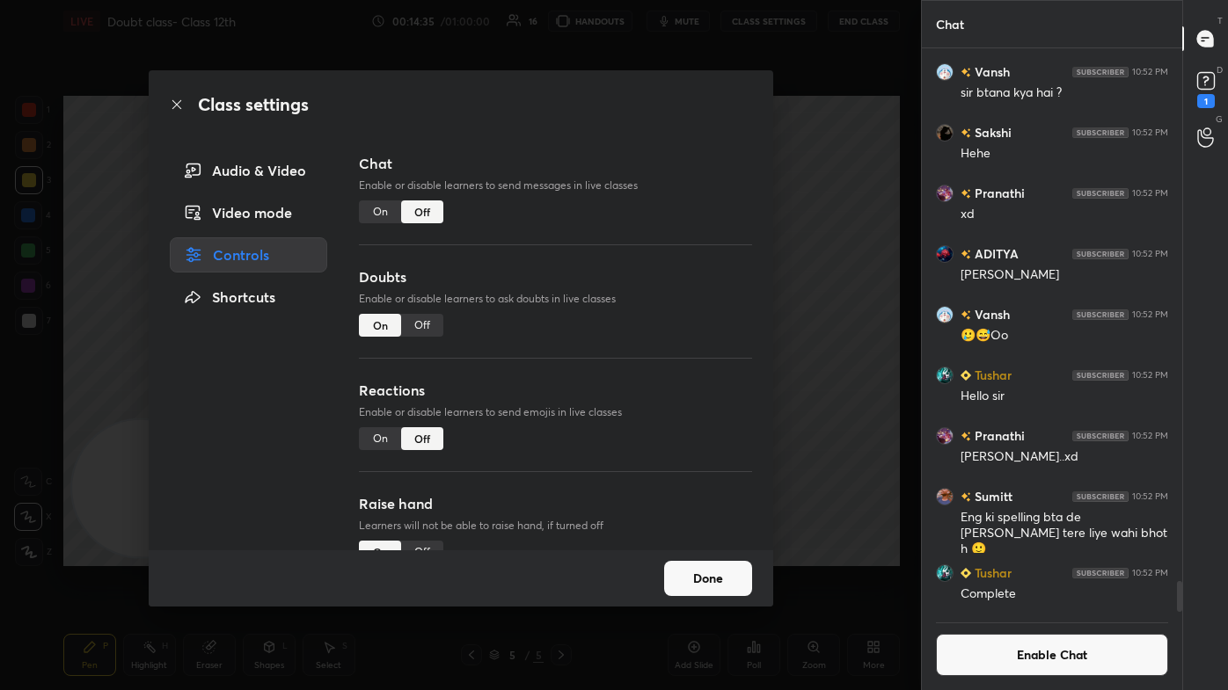
click at [631, 265] on div "Class settings Audio & Video Video mode Controls Shortcuts Chat Enable or disab…" at bounding box center [460, 345] width 921 height 690
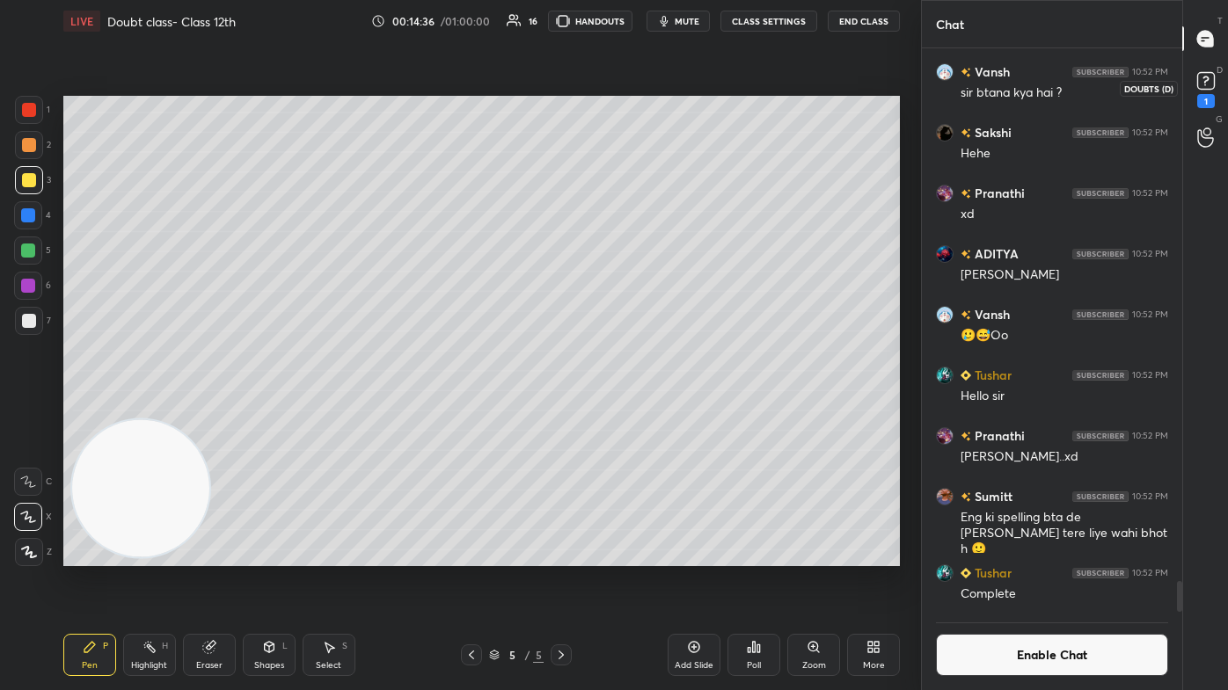
click at [631, 94] on div "1" at bounding box center [1206, 88] width 26 height 40
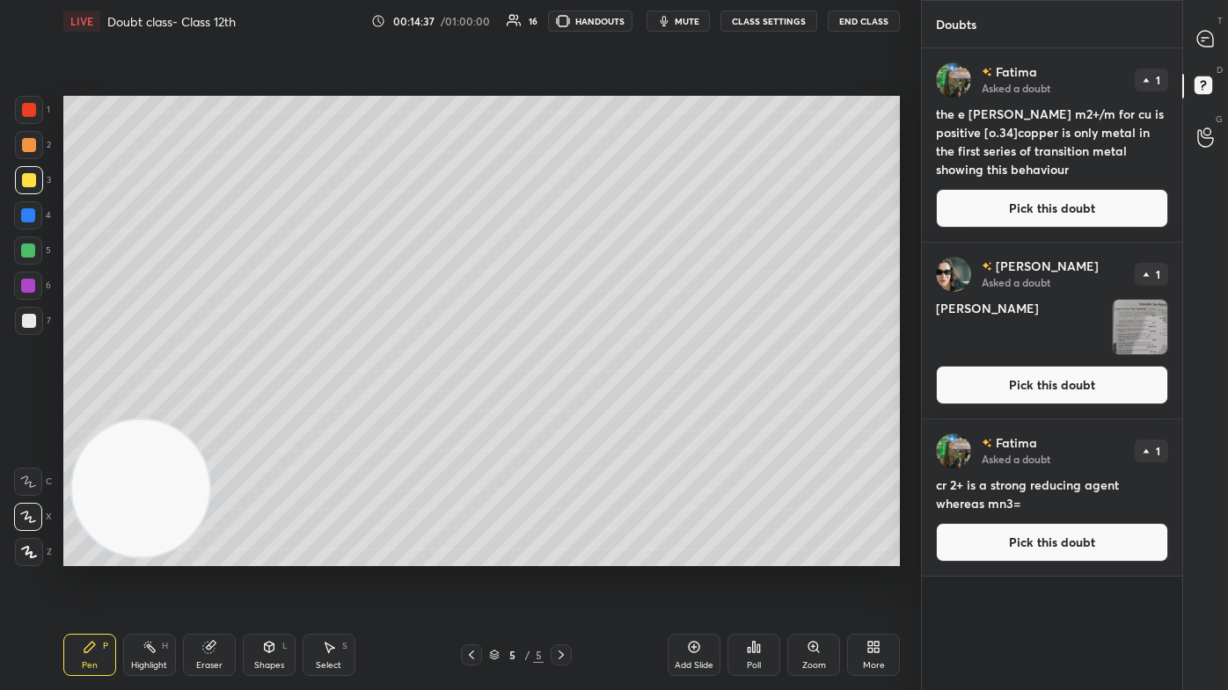
click at [631, 346] on img "grid" at bounding box center [1140, 327] width 55 height 55
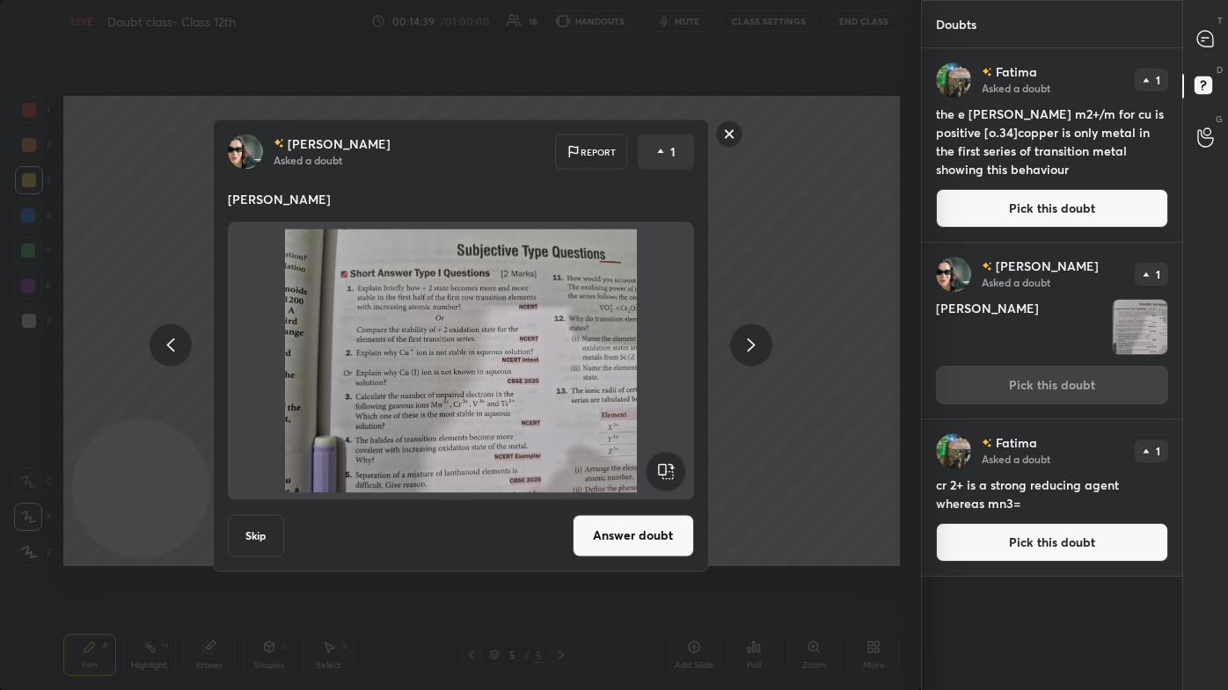
click at [631, 413] on button "Answer doubt" at bounding box center [633, 536] width 121 height 42
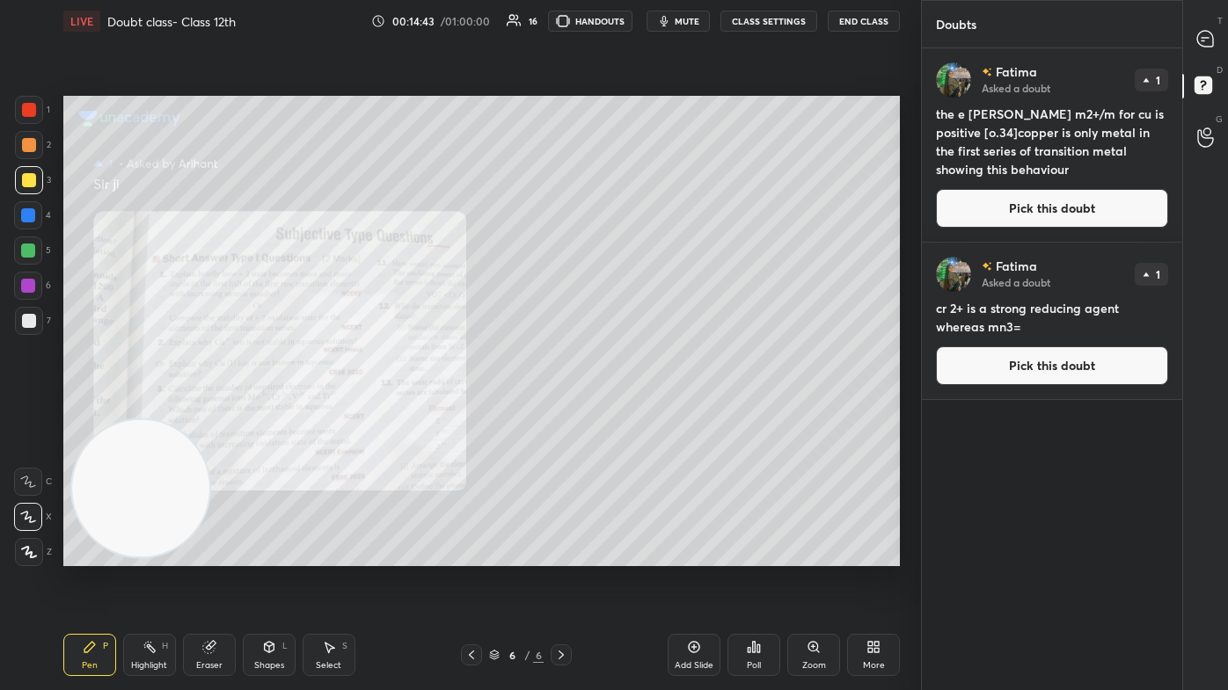
click at [631, 413] on div "Zoom" at bounding box center [813, 655] width 53 height 42
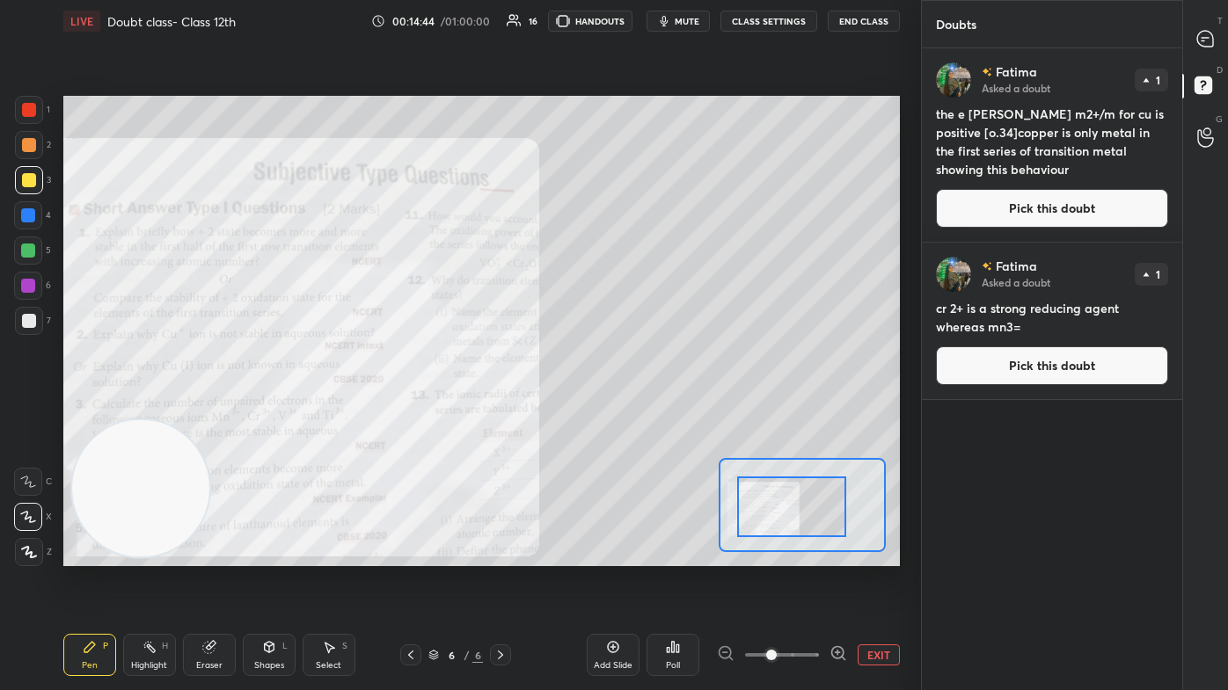
drag, startPoint x: 771, startPoint y: 507, endPoint x: 737, endPoint y: 507, distance: 34.3
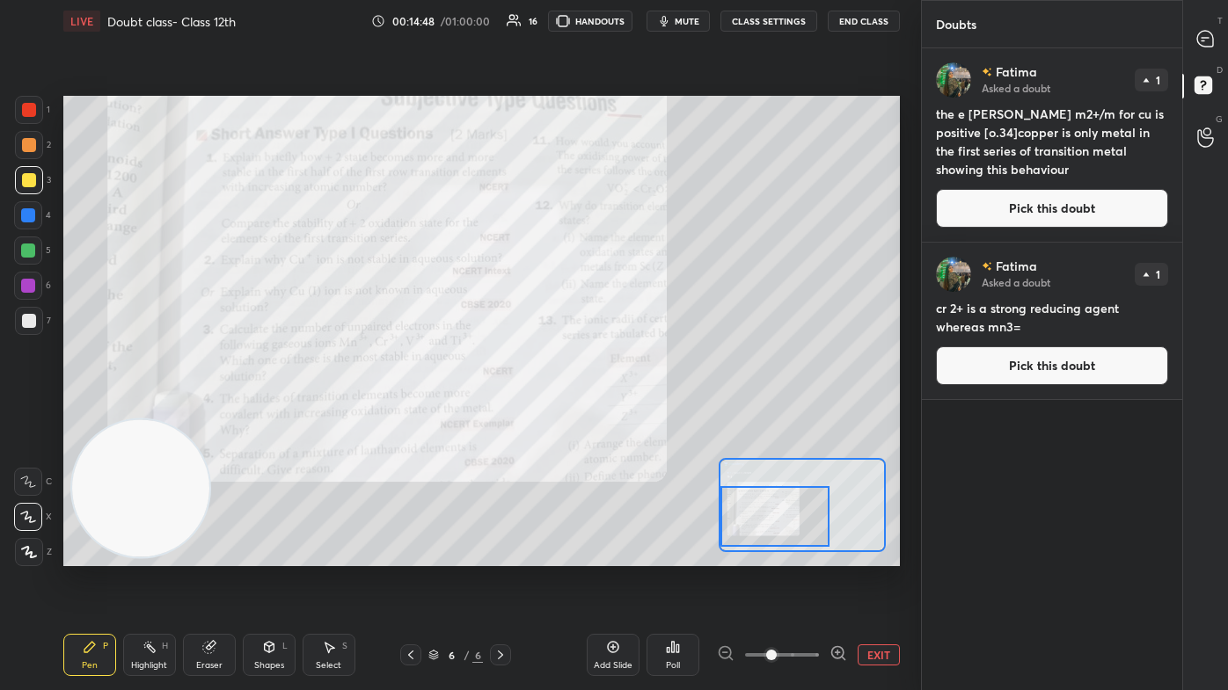
drag, startPoint x: 785, startPoint y: 506, endPoint x: 747, endPoint y: 517, distance: 40.4
click at [631, 413] on div at bounding box center [774, 516] width 109 height 61
click at [21, 166] on div at bounding box center [29, 180] width 28 height 28
click at [23, 178] on div at bounding box center [29, 180] width 14 height 14
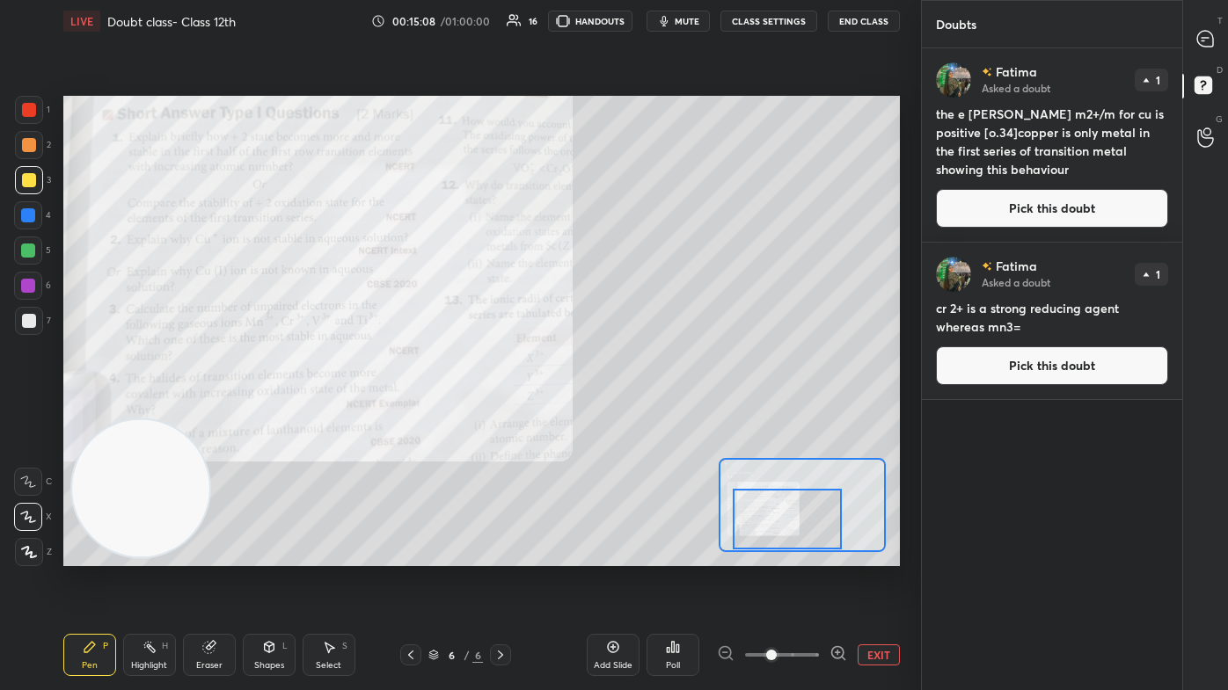
drag, startPoint x: 769, startPoint y: 514, endPoint x: 781, endPoint y: 517, distance: 12.8
click at [631, 413] on div at bounding box center [787, 519] width 109 height 61
click at [26, 225] on div at bounding box center [28, 215] width 28 height 28
click at [631, 33] on icon at bounding box center [1205, 39] width 16 height 16
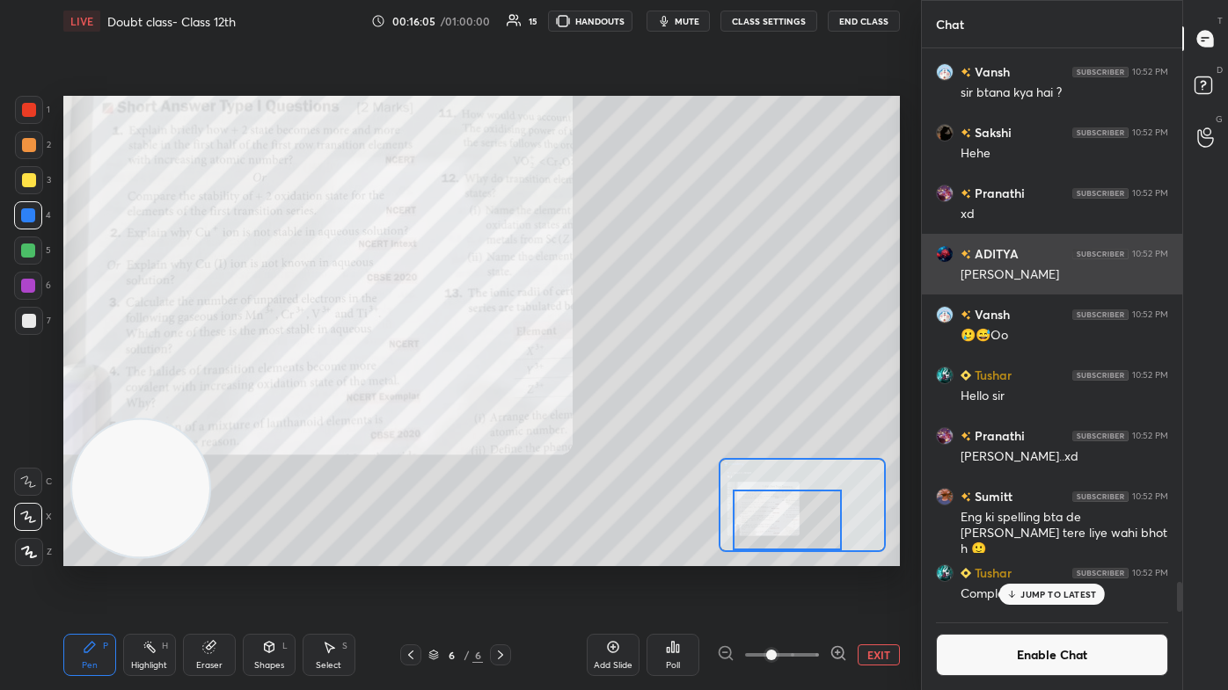
scroll to position [559, 255]
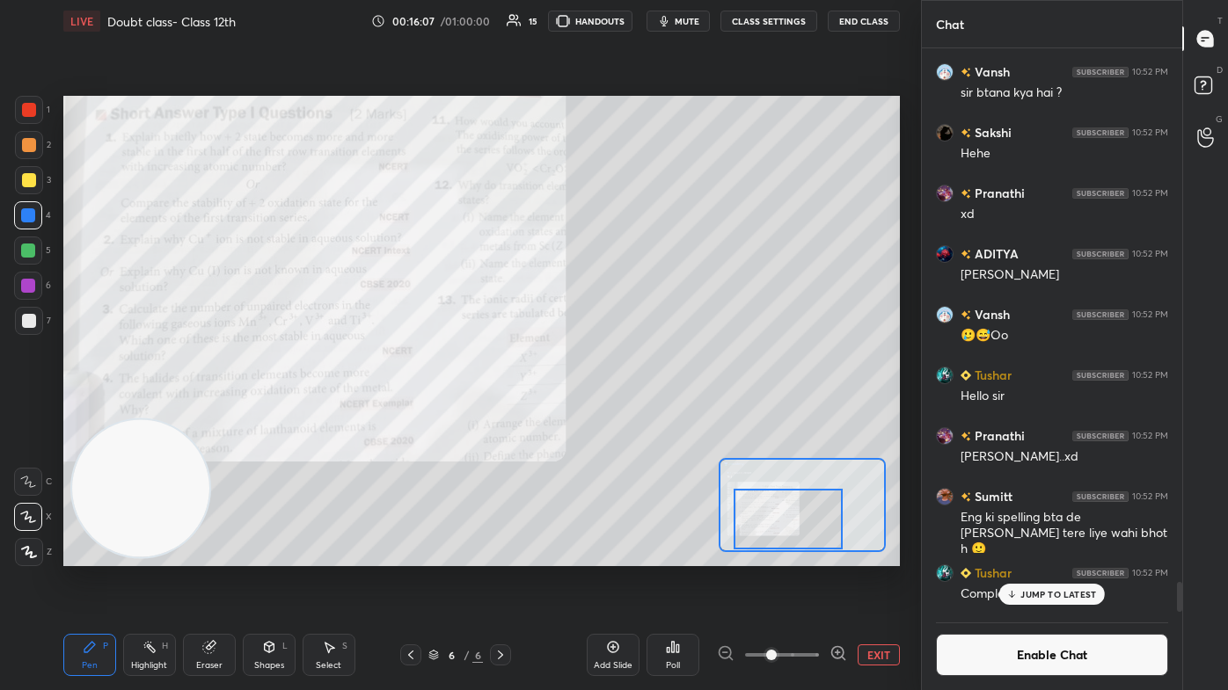
click at [631, 413] on div at bounding box center [788, 519] width 109 height 61
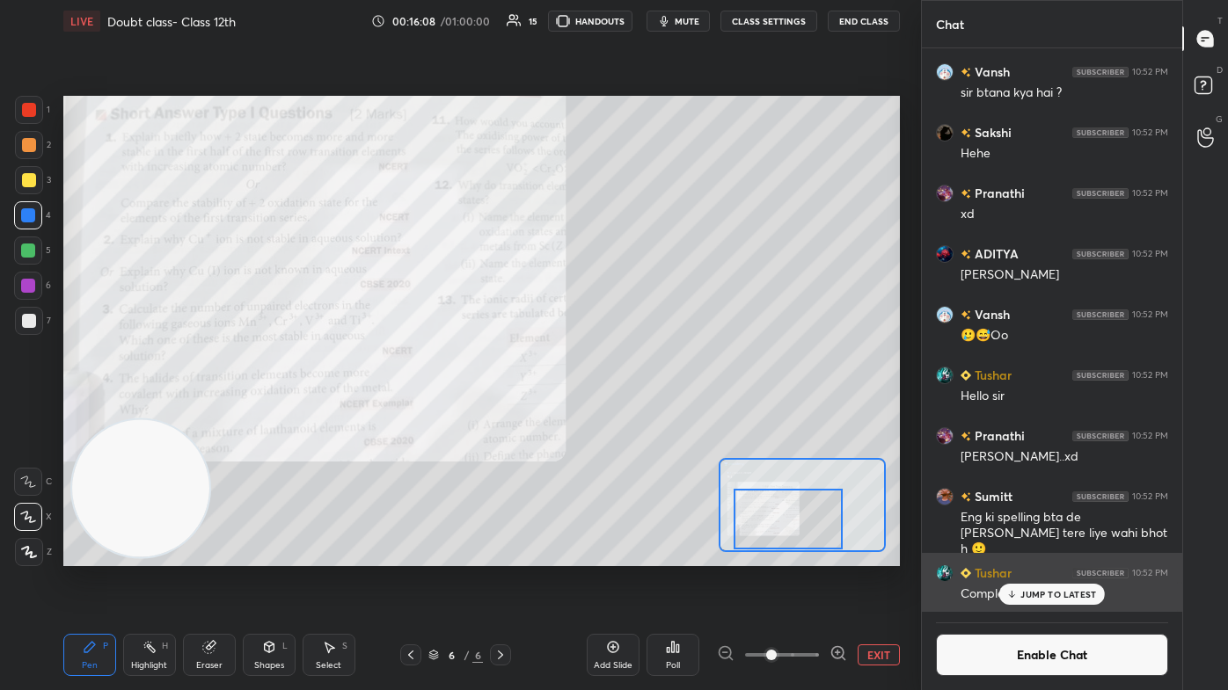
click at [631, 413] on p "JUMP TO LATEST" at bounding box center [1058, 594] width 76 height 11
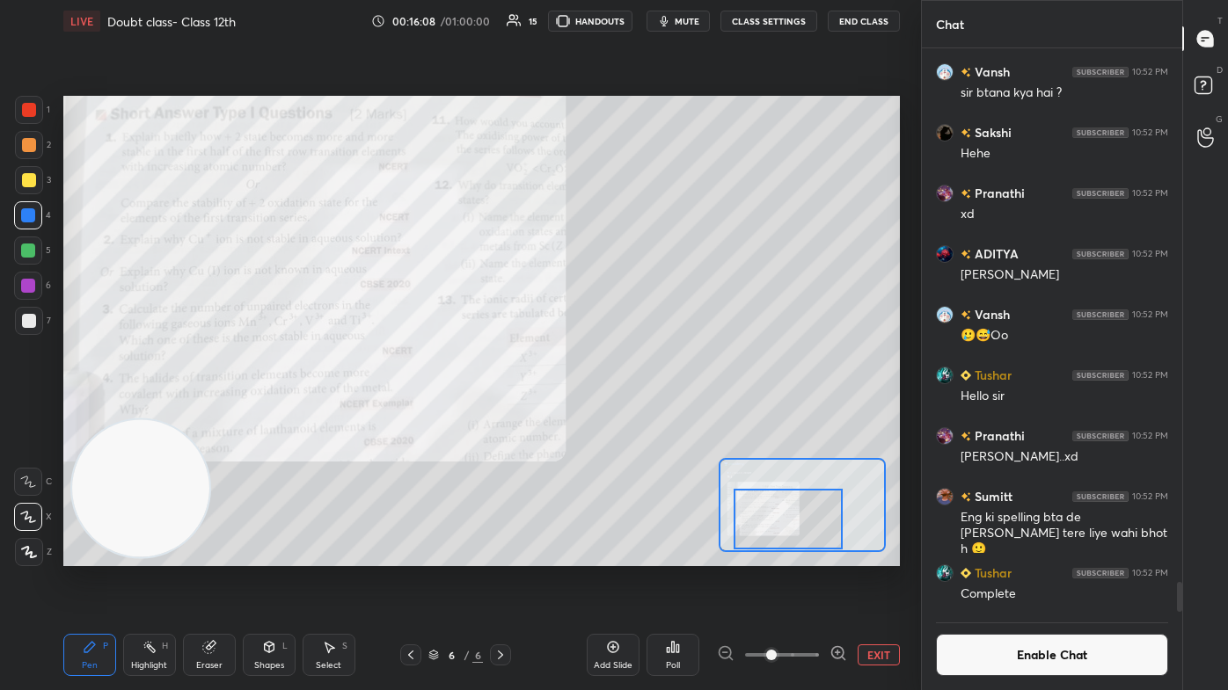
click at [631, 413] on button "Enable Chat" at bounding box center [1052, 655] width 232 height 42
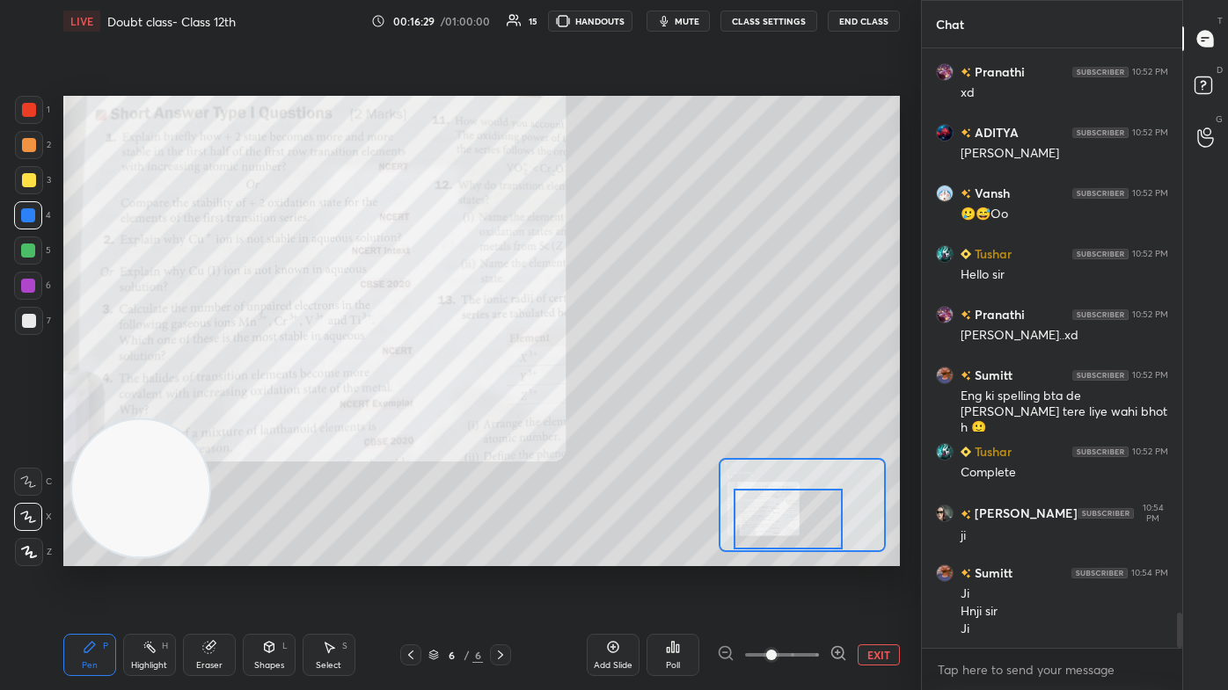
scroll to position [9737, 0]
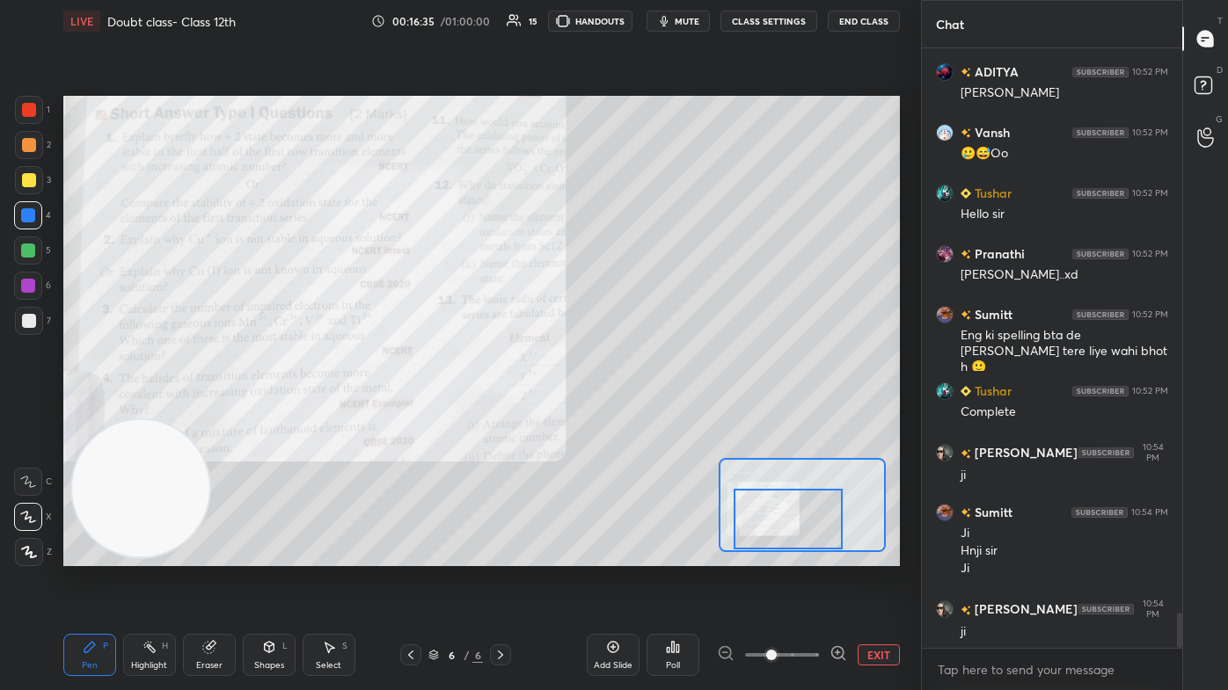
click at [206, 413] on div "Eraser" at bounding box center [209, 665] width 26 height 9
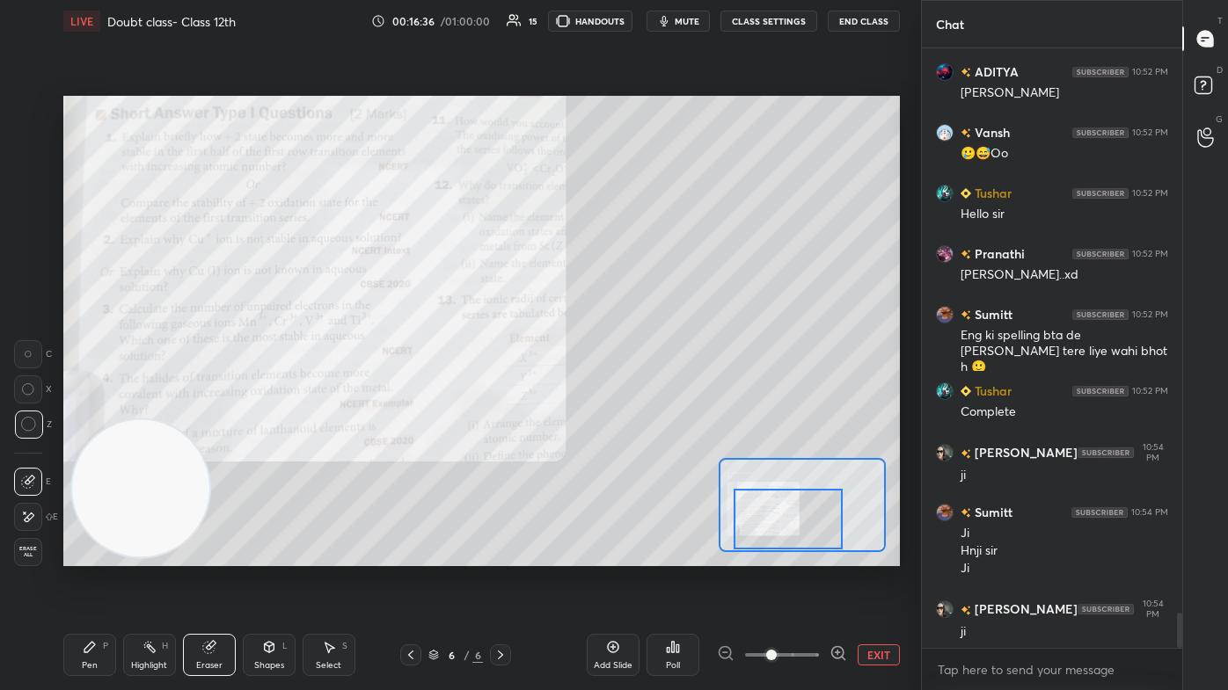
click at [84, 413] on div "Pen P" at bounding box center [89, 655] width 53 height 42
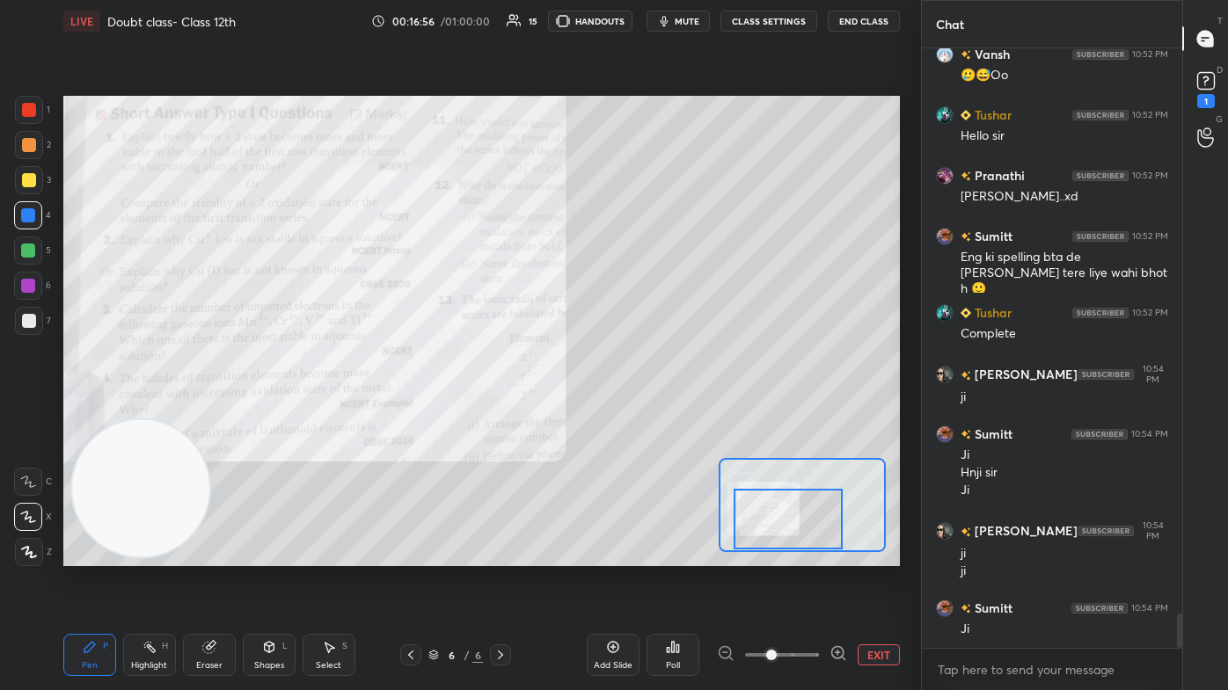
scroll to position [9891, 0]
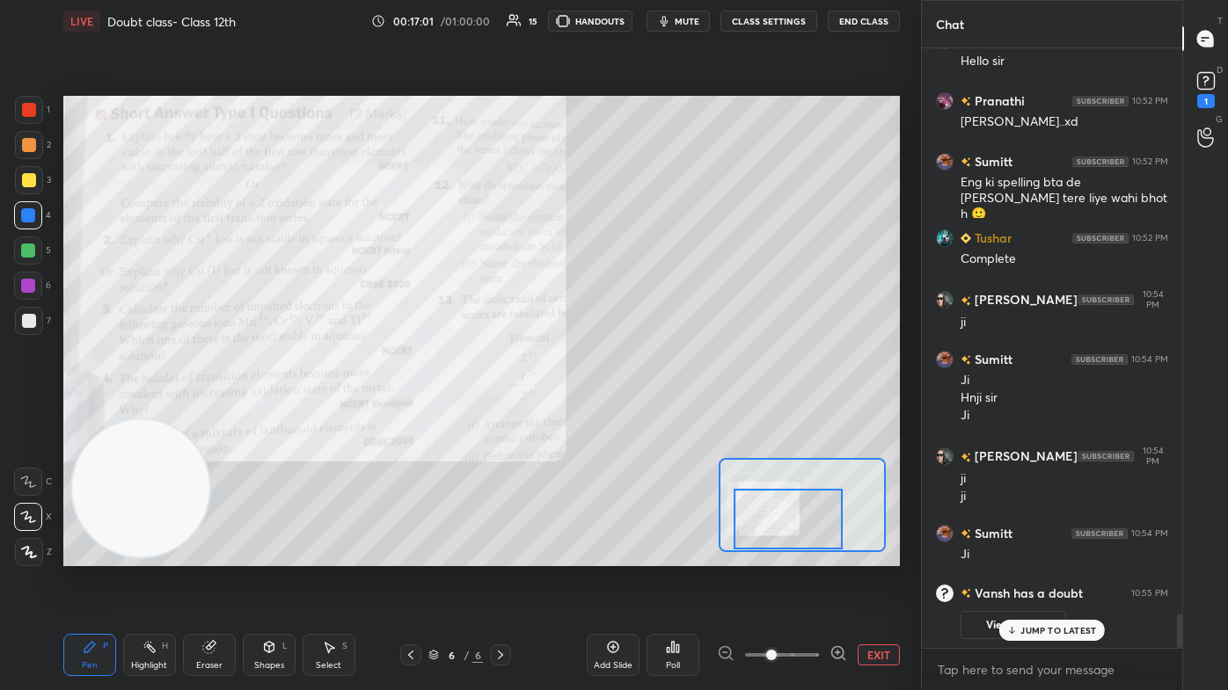
drag, startPoint x: 200, startPoint y: 661, endPoint x: 260, endPoint y: 595, distance: 89.6
click at [199, 413] on div "Eraser" at bounding box center [209, 665] width 26 height 9
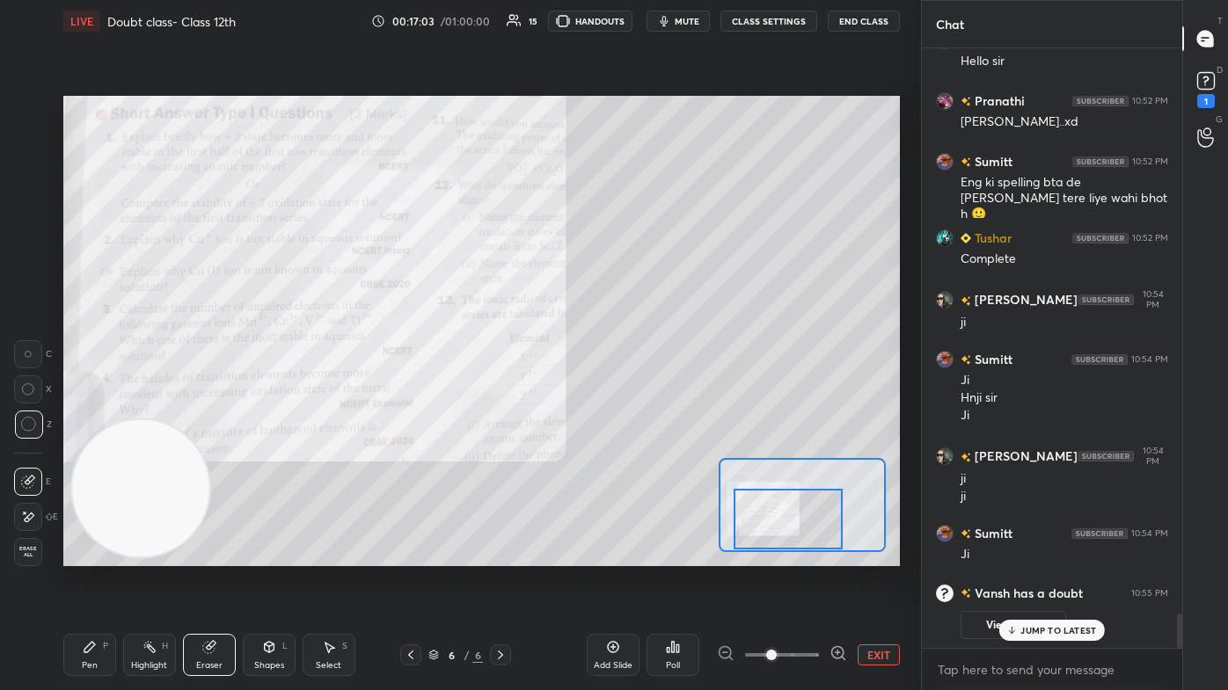
click at [93, 413] on div "Pen" at bounding box center [90, 665] width 16 height 9
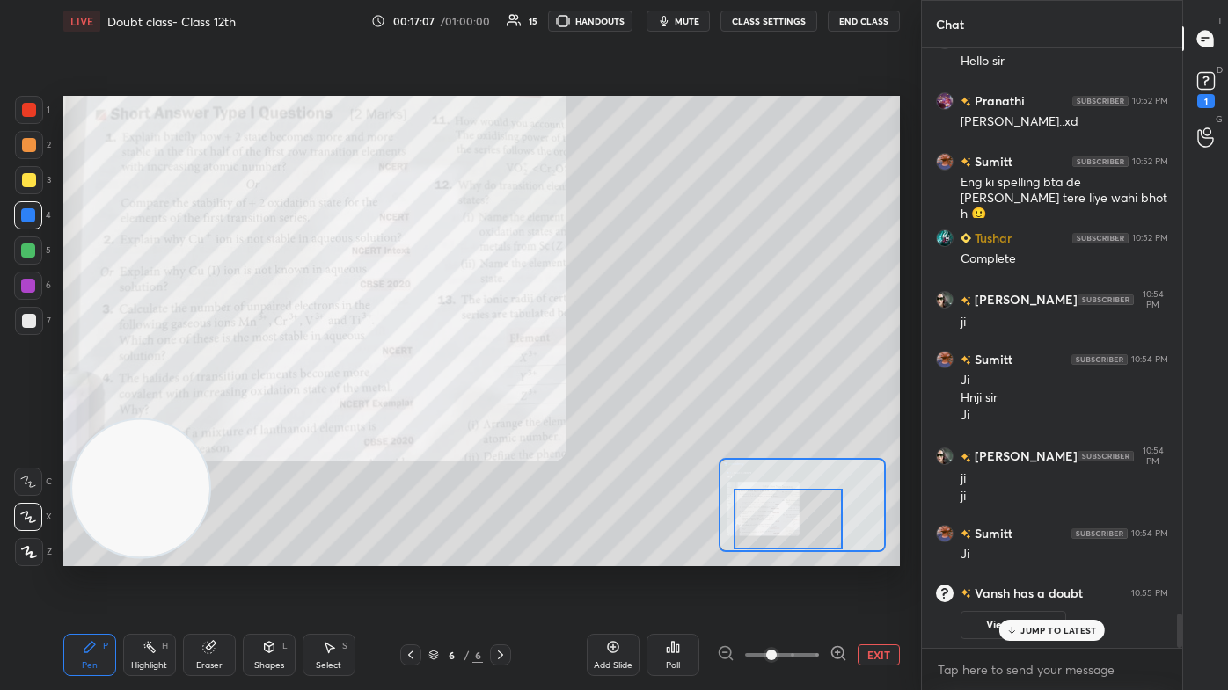
scroll to position [9756, 0]
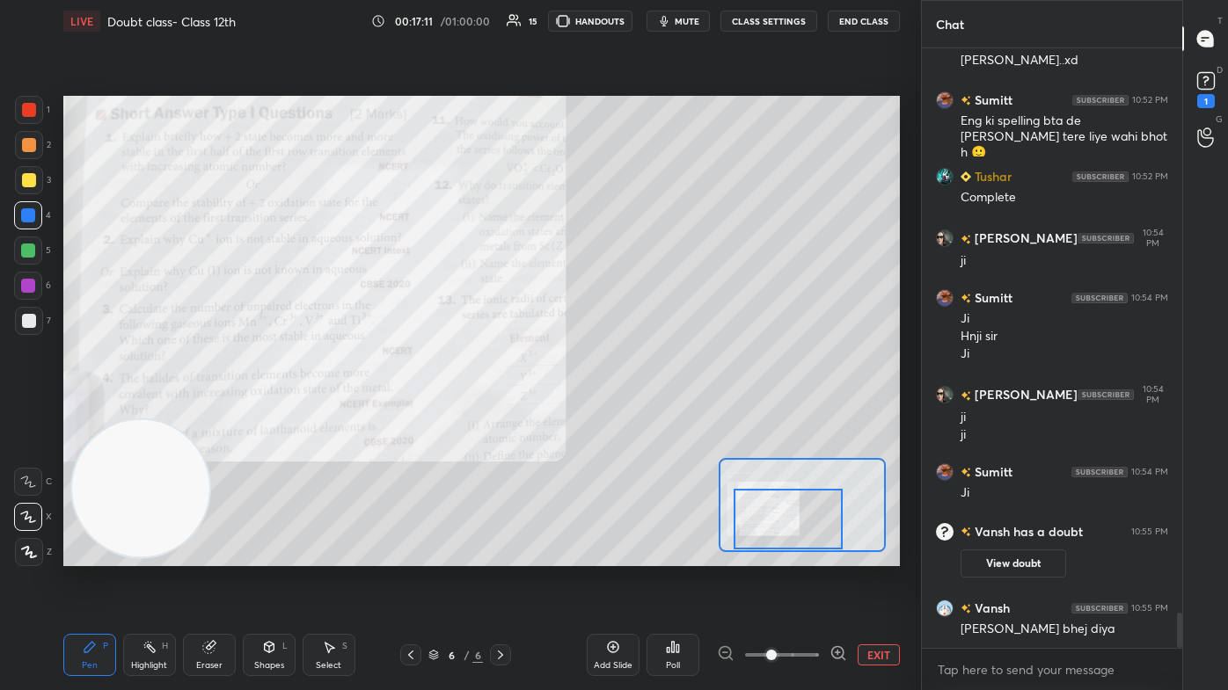
click at [30, 182] on div at bounding box center [29, 180] width 14 height 14
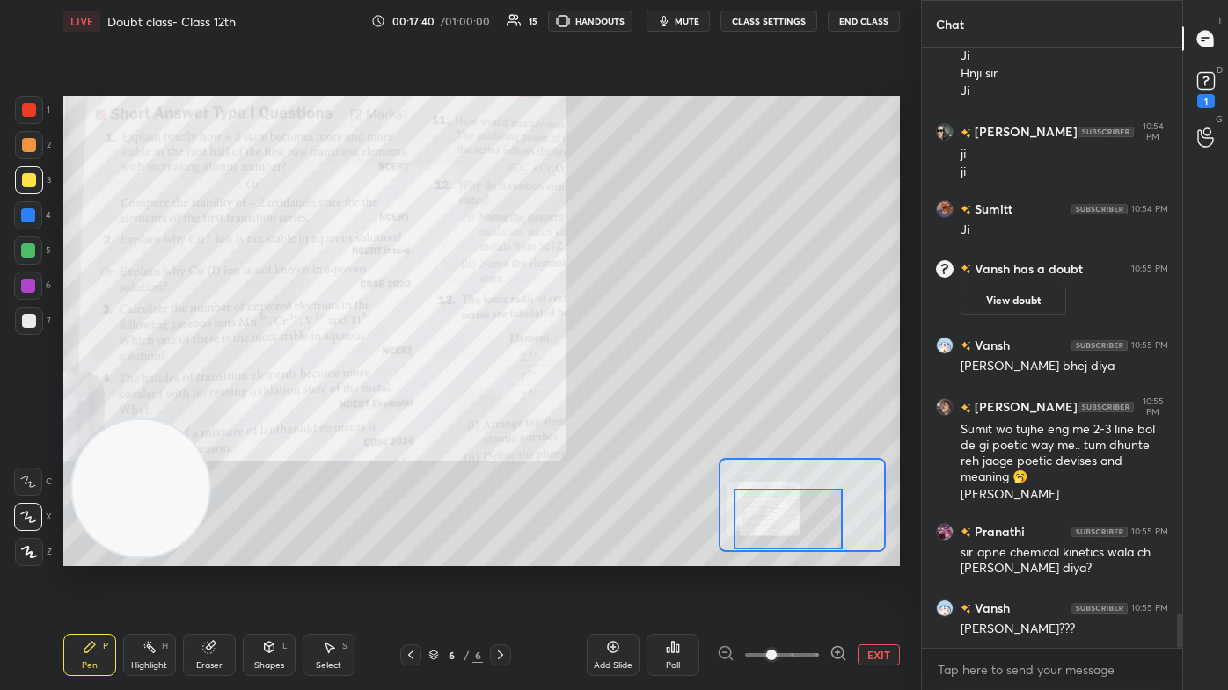
scroll to position [10080, 0]
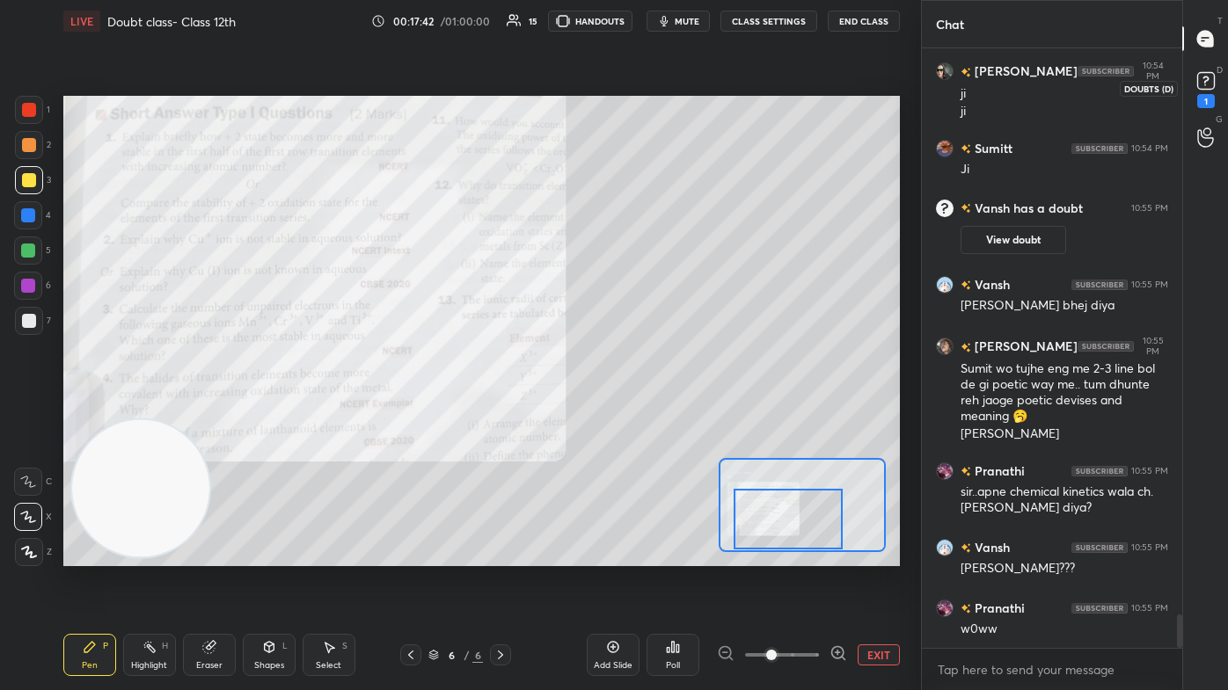
click at [631, 92] on icon at bounding box center [1206, 81] width 26 height 26
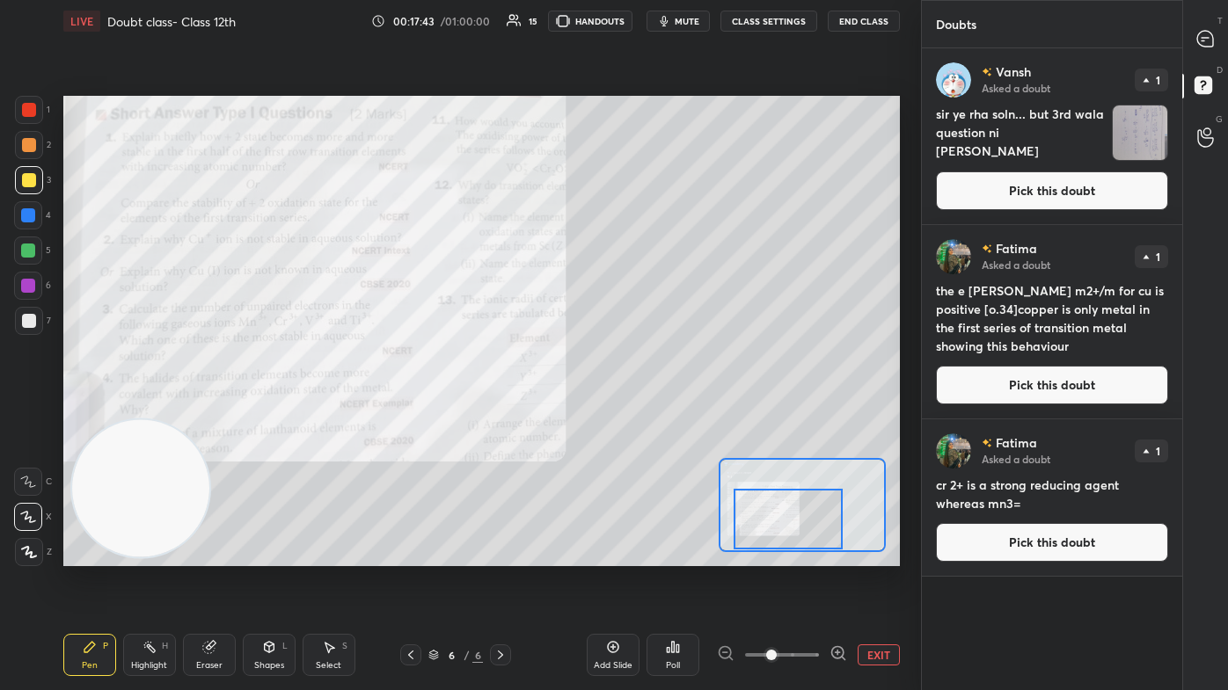
click at [631, 128] on img "grid" at bounding box center [1140, 133] width 55 height 55
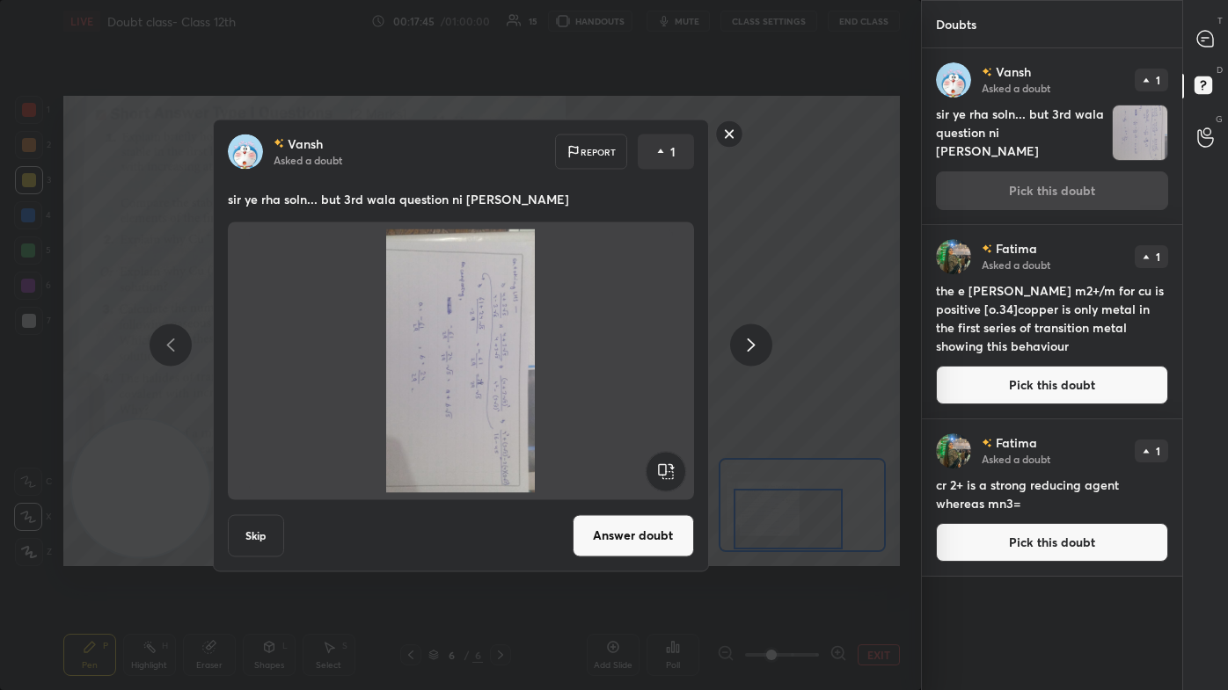
click at [631, 413] on rect at bounding box center [666, 471] width 40 height 40
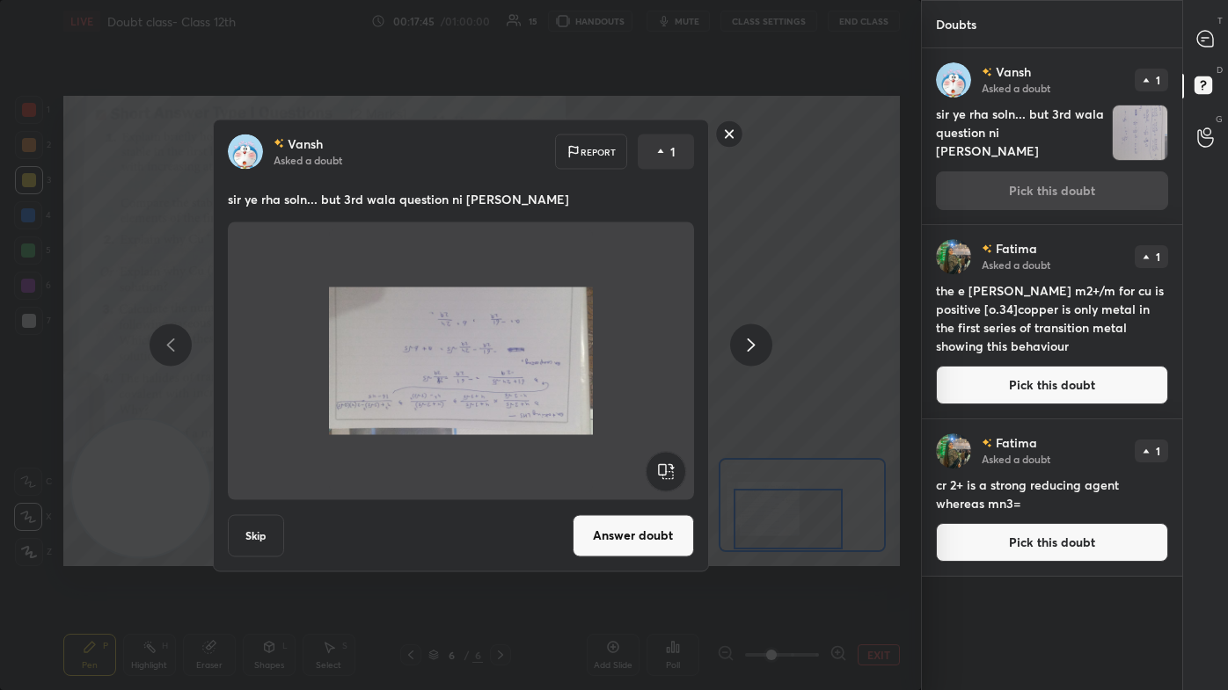
click at [631, 413] on rect at bounding box center [666, 471] width 40 height 40
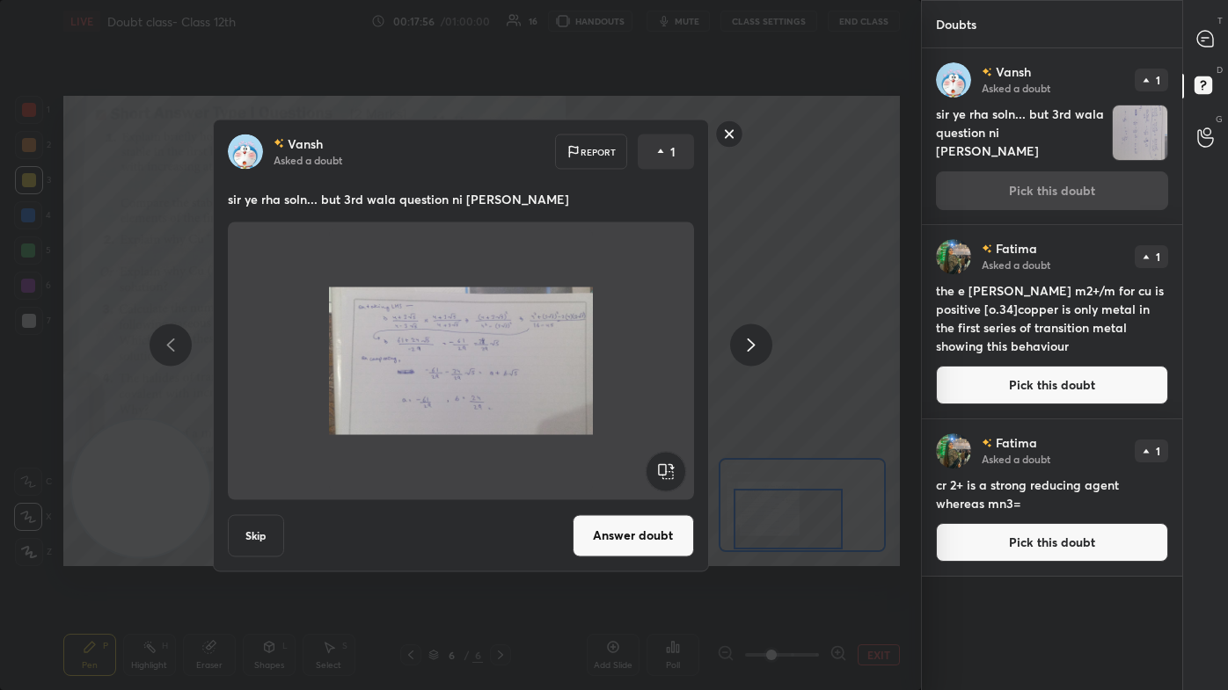
click at [631, 138] on rect at bounding box center [728, 133] width 27 height 27
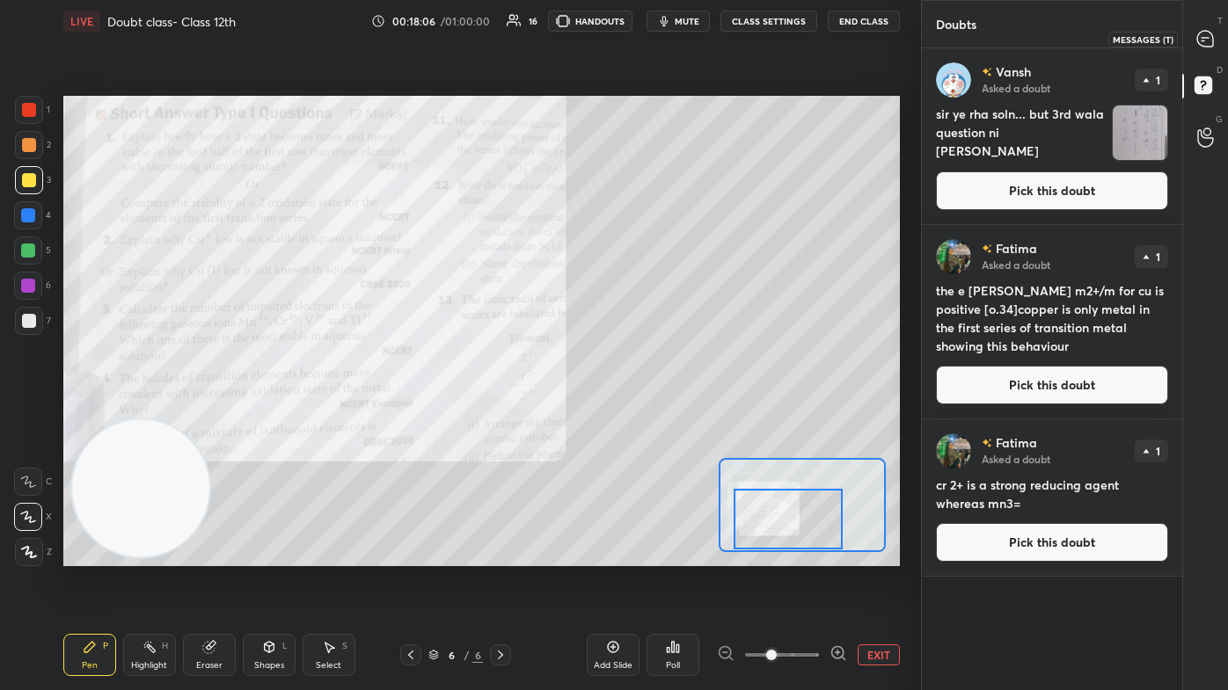
click at [631, 33] on icon at bounding box center [1205, 39] width 16 height 16
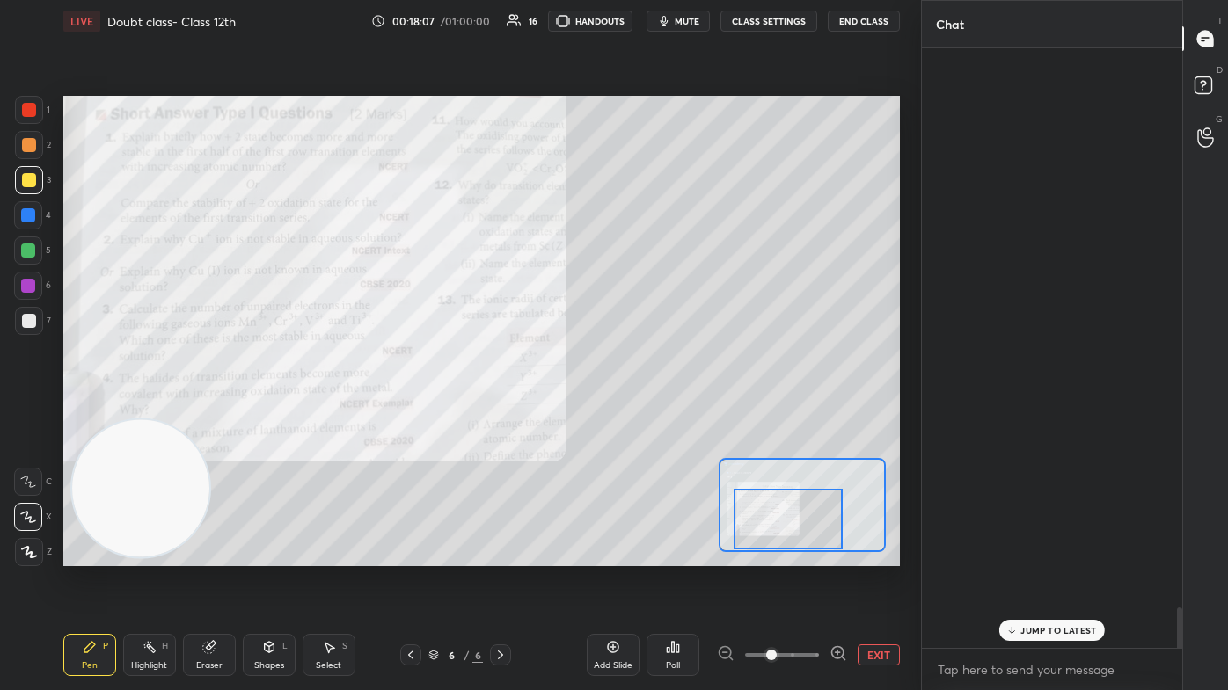
scroll to position [595, 255]
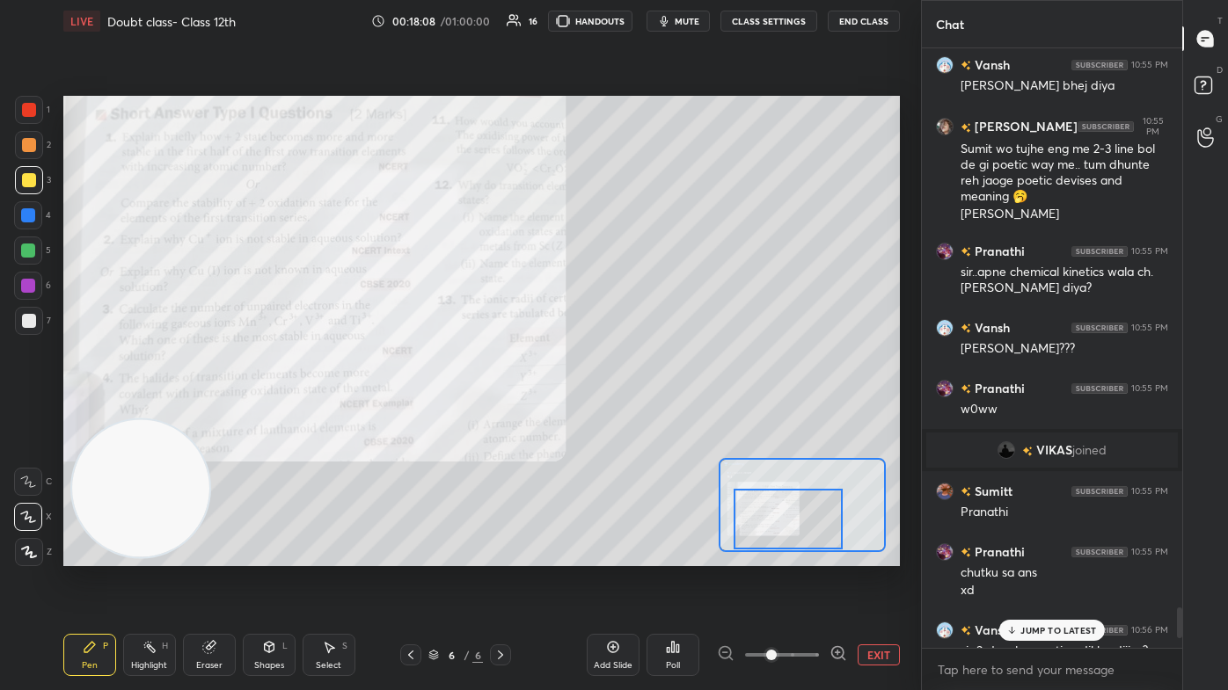
click at [631, 413] on p "JUMP TO LATEST" at bounding box center [1058, 630] width 76 height 11
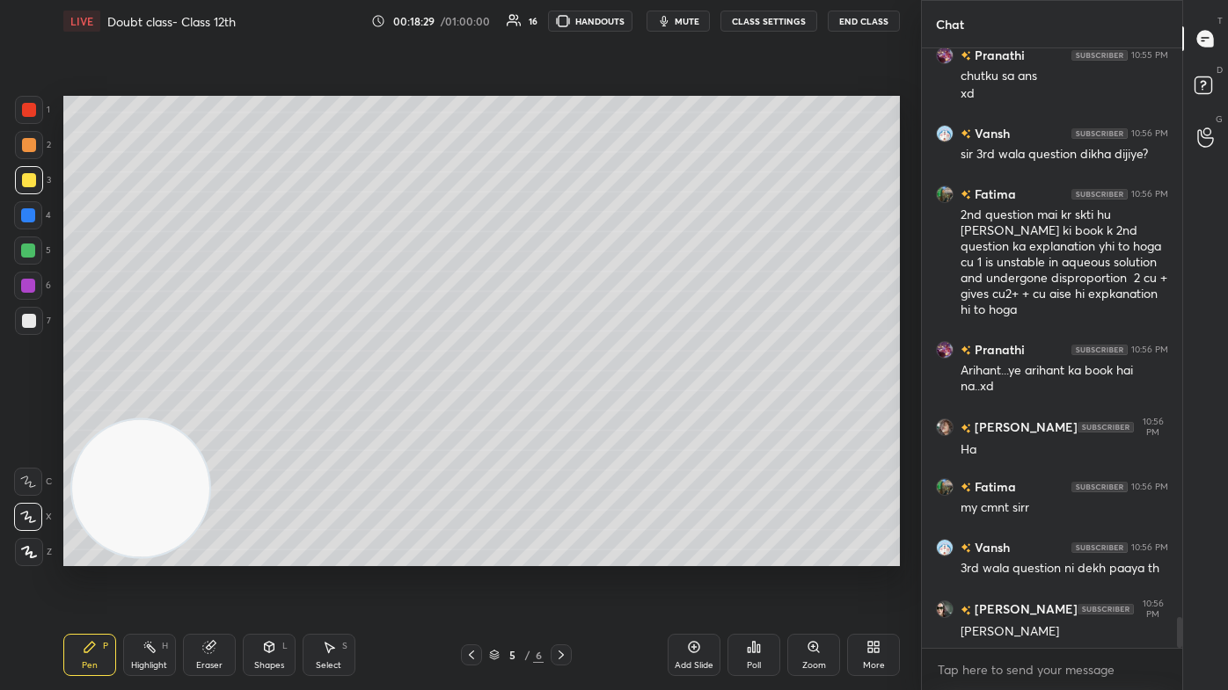
scroll to position [11236, 0]
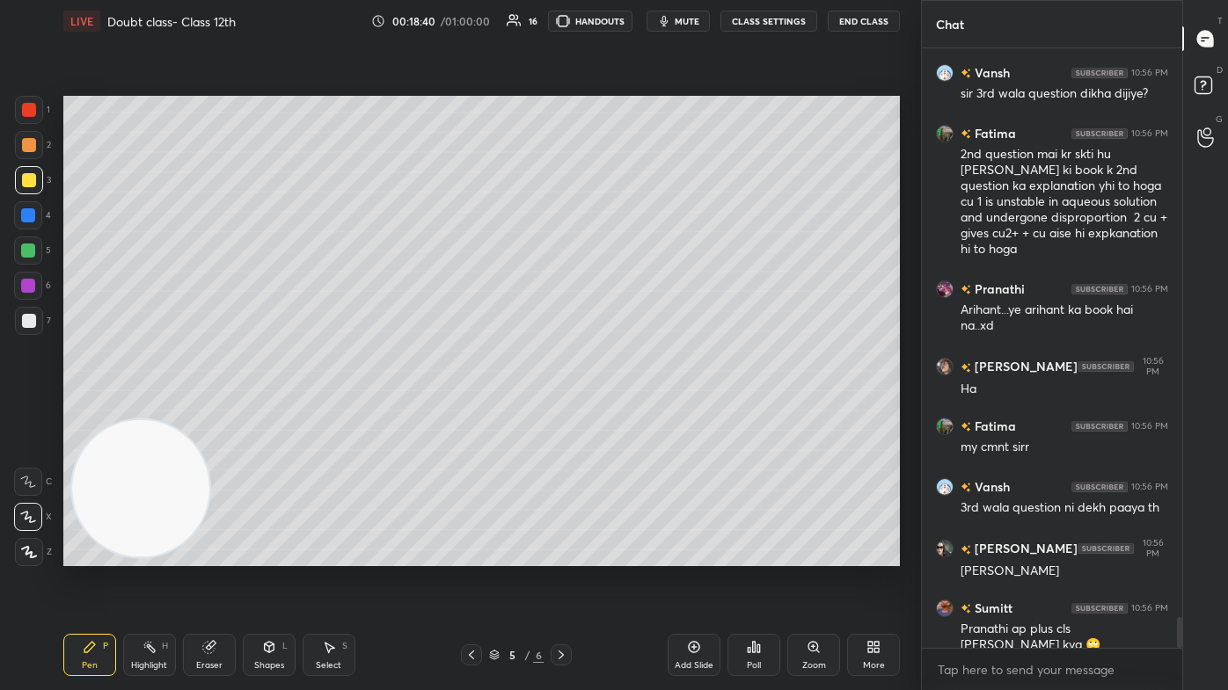
click at [219, 413] on div "Eraser" at bounding box center [209, 655] width 53 height 42
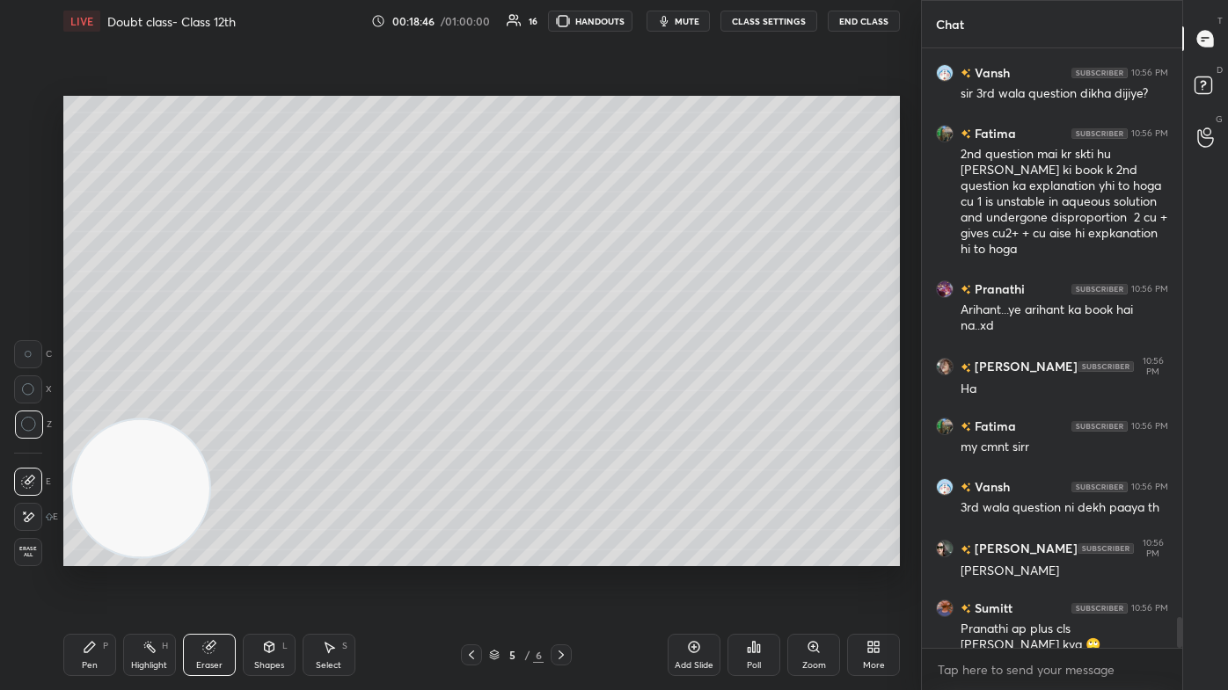
click at [81, 413] on div "Pen P" at bounding box center [89, 655] width 53 height 42
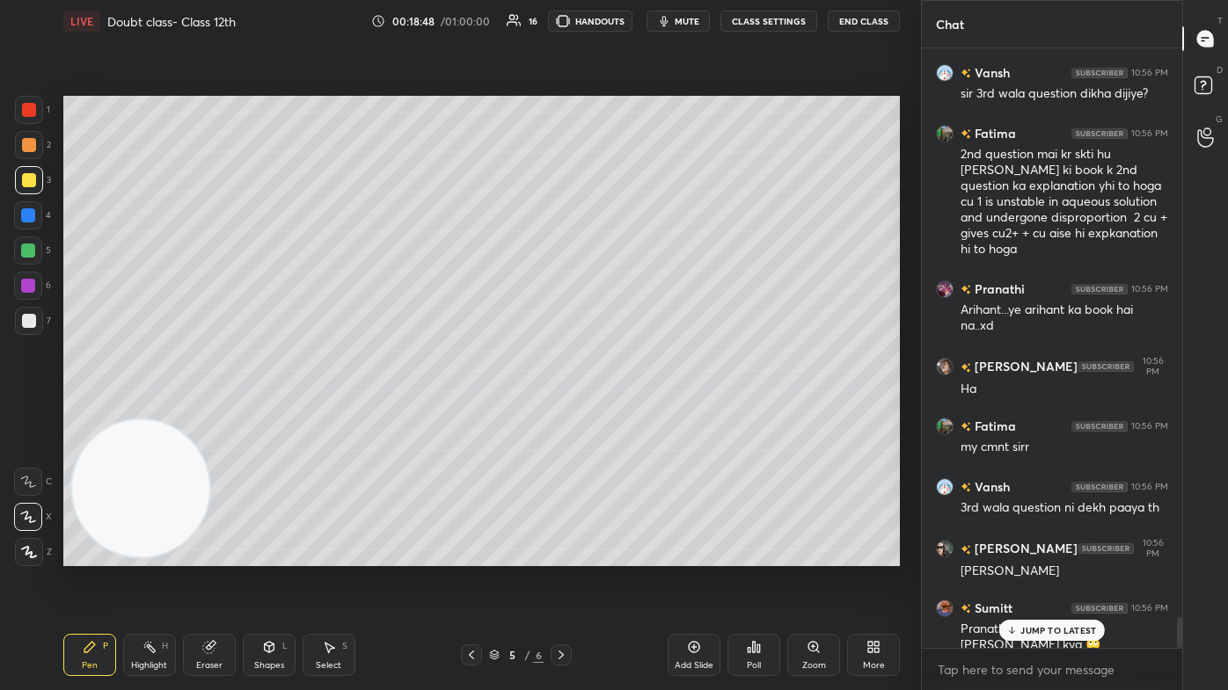
scroll to position [11253, 0]
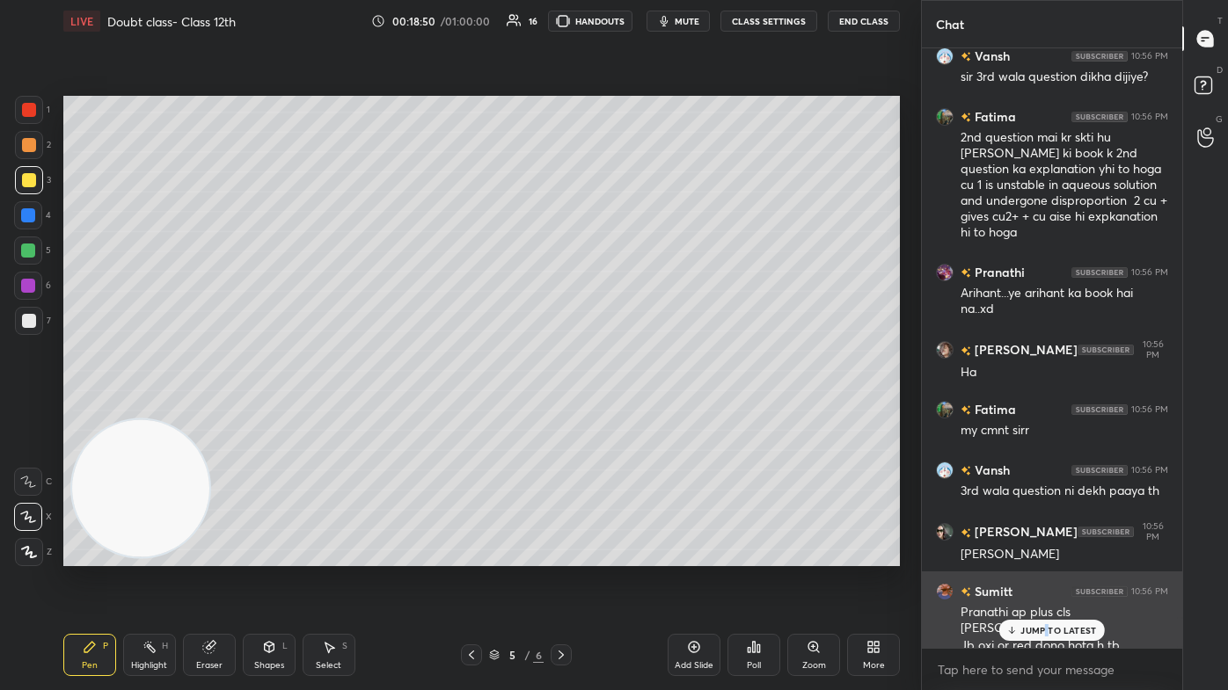
click at [631, 413] on p "JUMP TO LATEST" at bounding box center [1058, 630] width 76 height 11
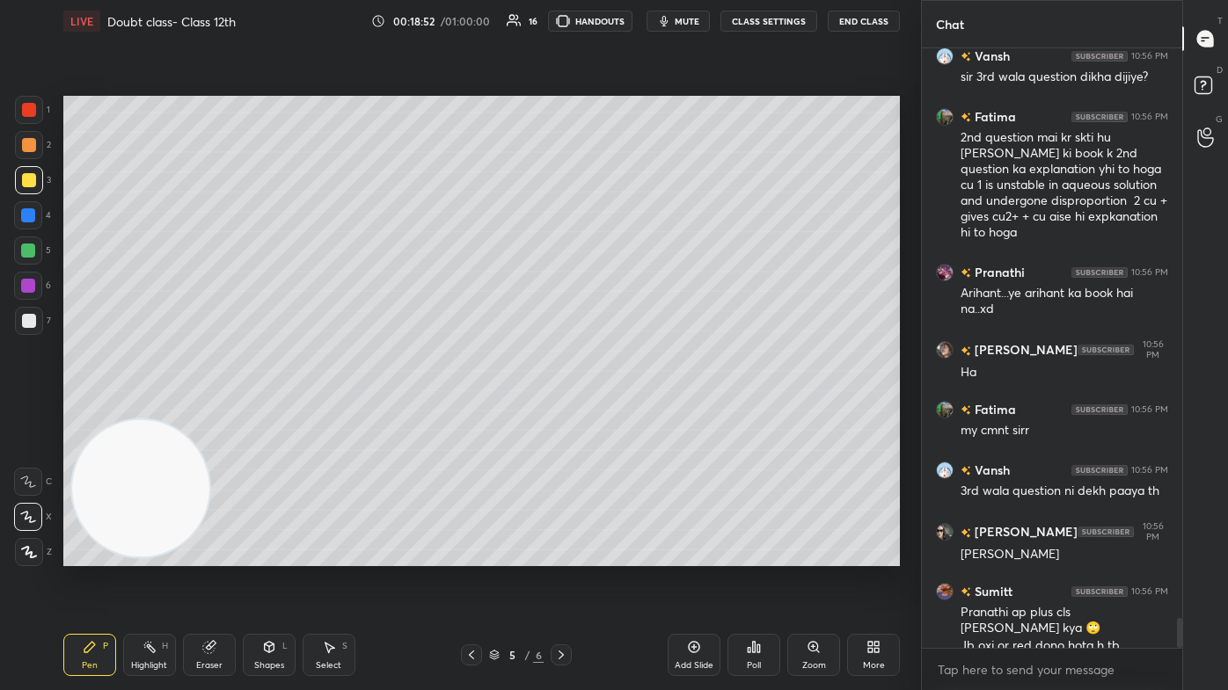
scroll to position [11330, 0]
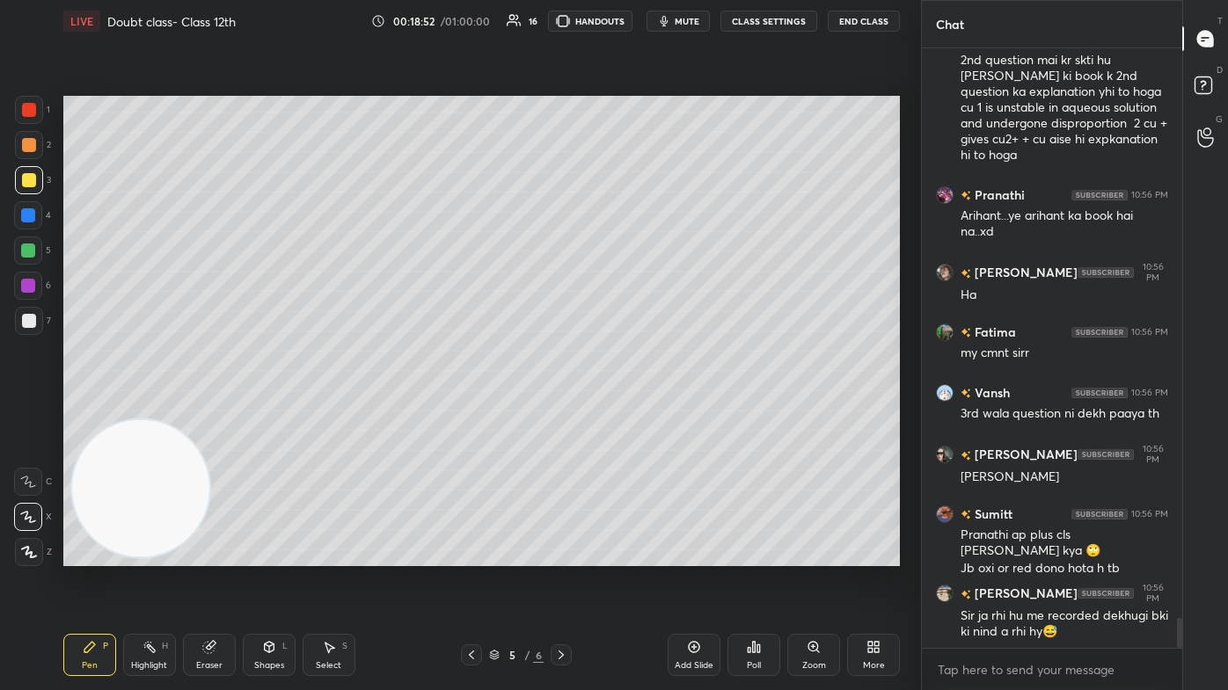
click at [28, 324] on div at bounding box center [29, 321] width 14 height 14
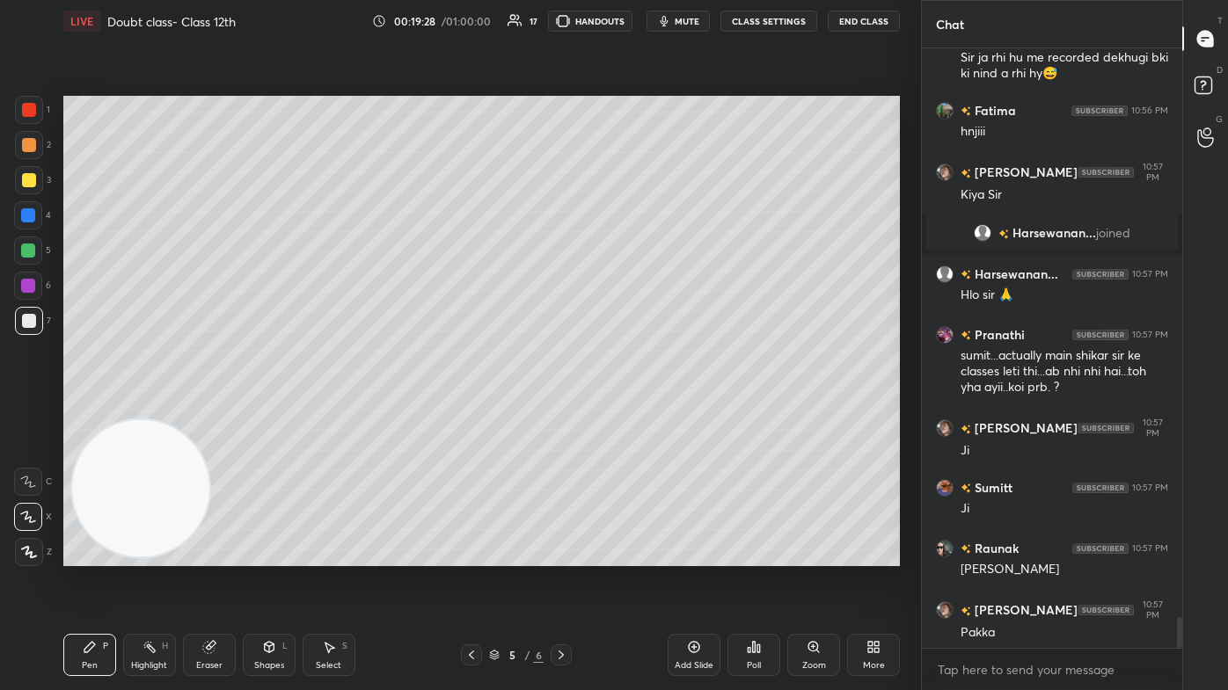
scroll to position [11218, 0]
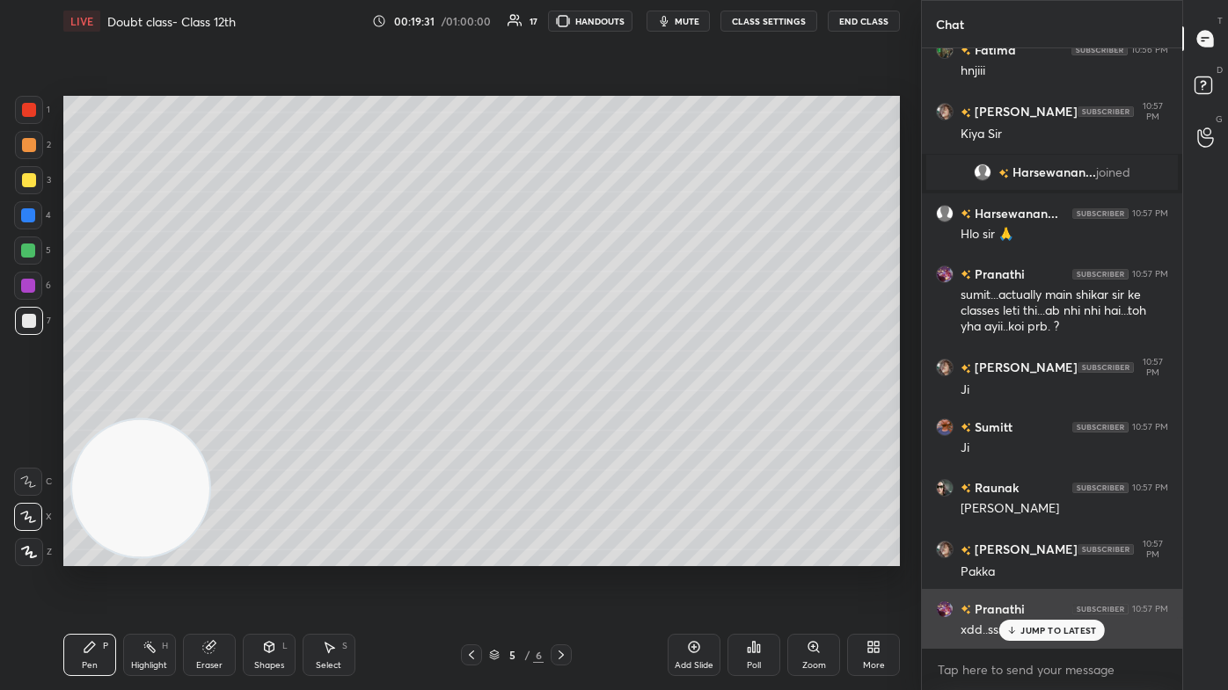
click at [631, 413] on p "JUMP TO LATEST" at bounding box center [1058, 630] width 76 height 11
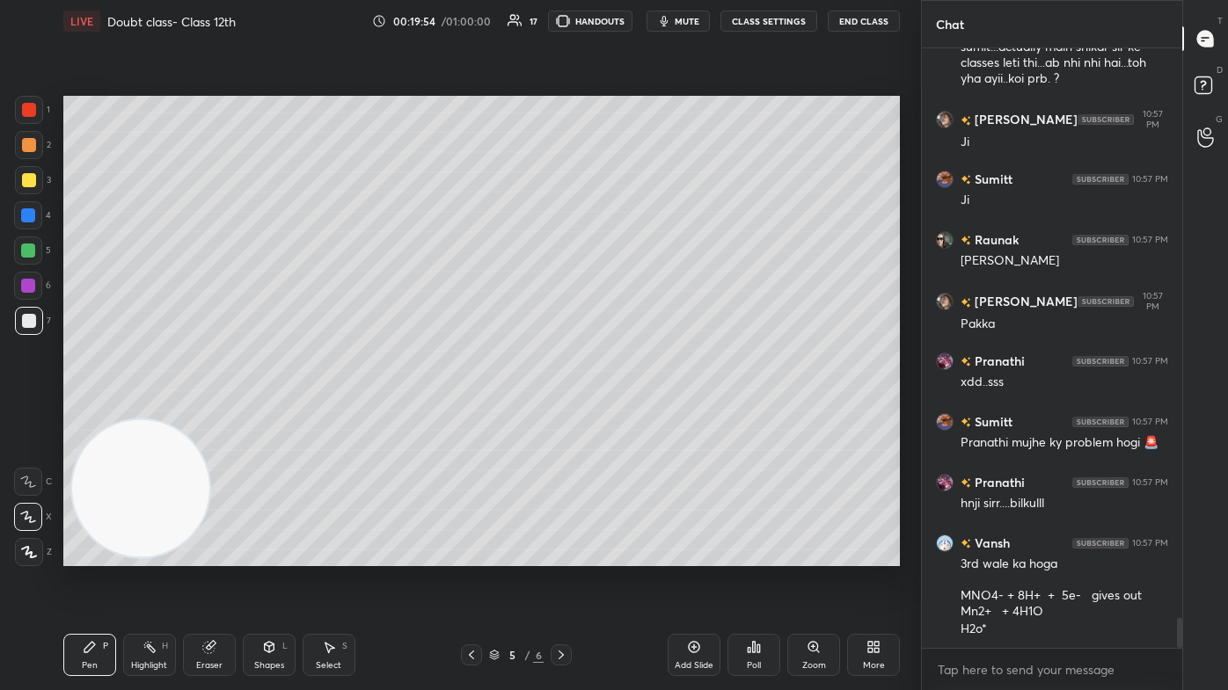
scroll to position [11541, 0]
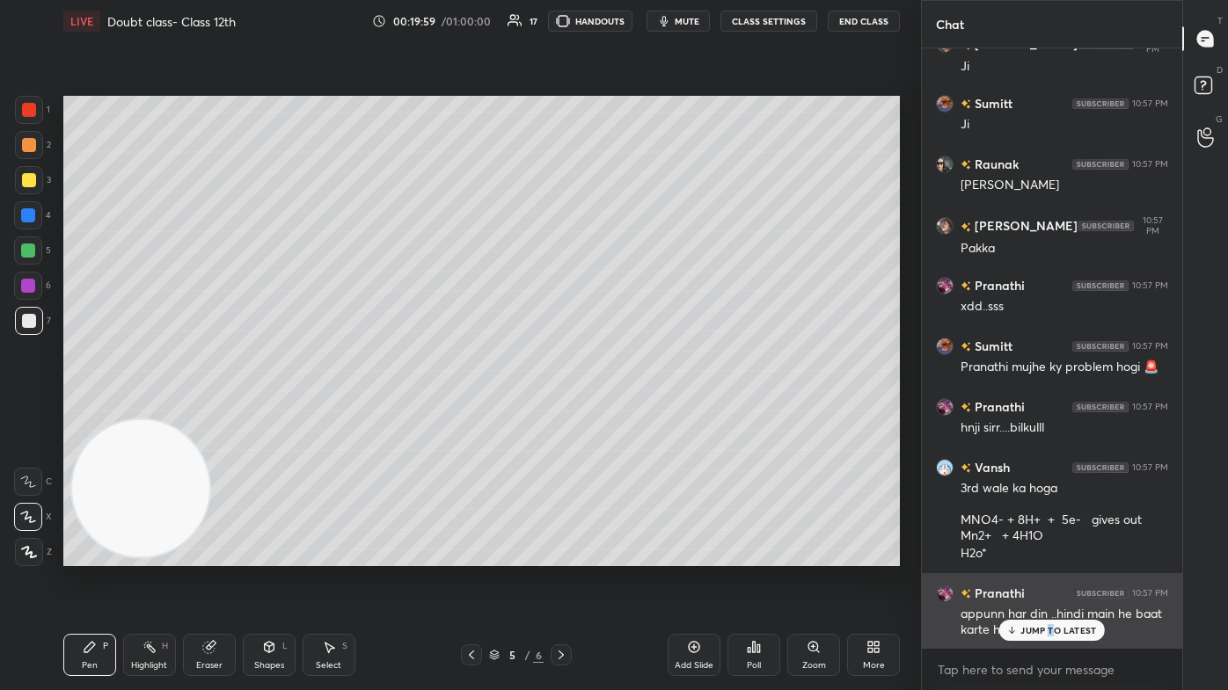
click at [631, 413] on p "JUMP TO LATEST" at bounding box center [1058, 630] width 76 height 11
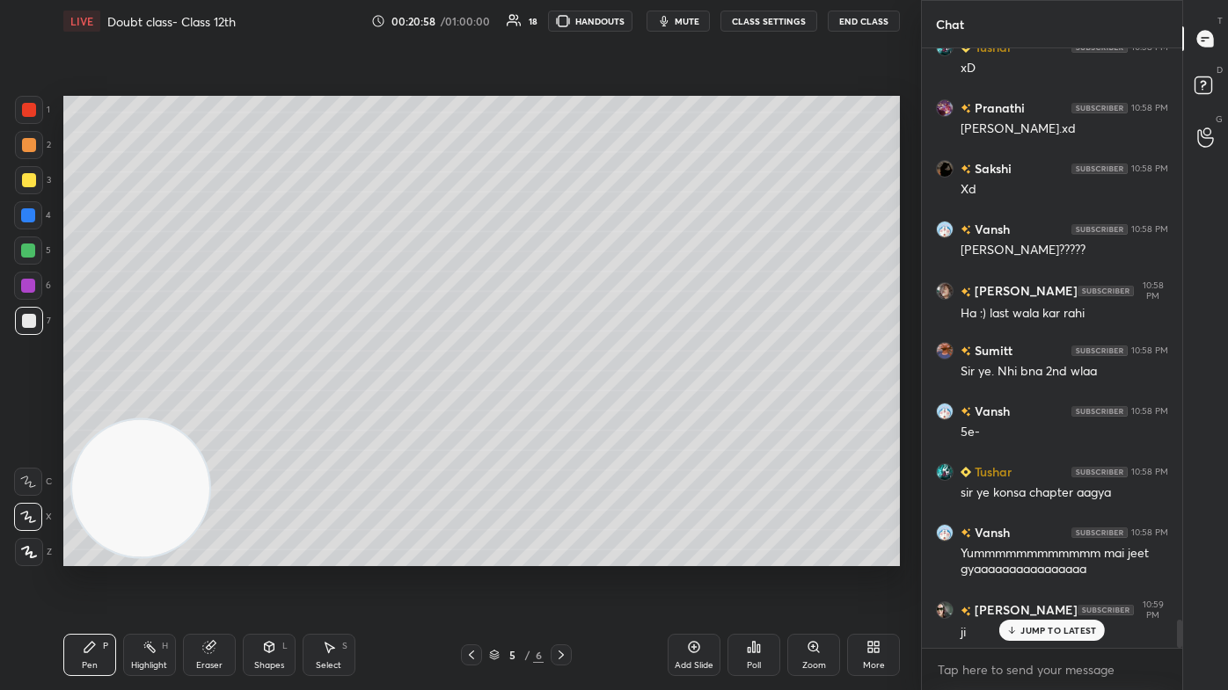
scroll to position [12118, 0]
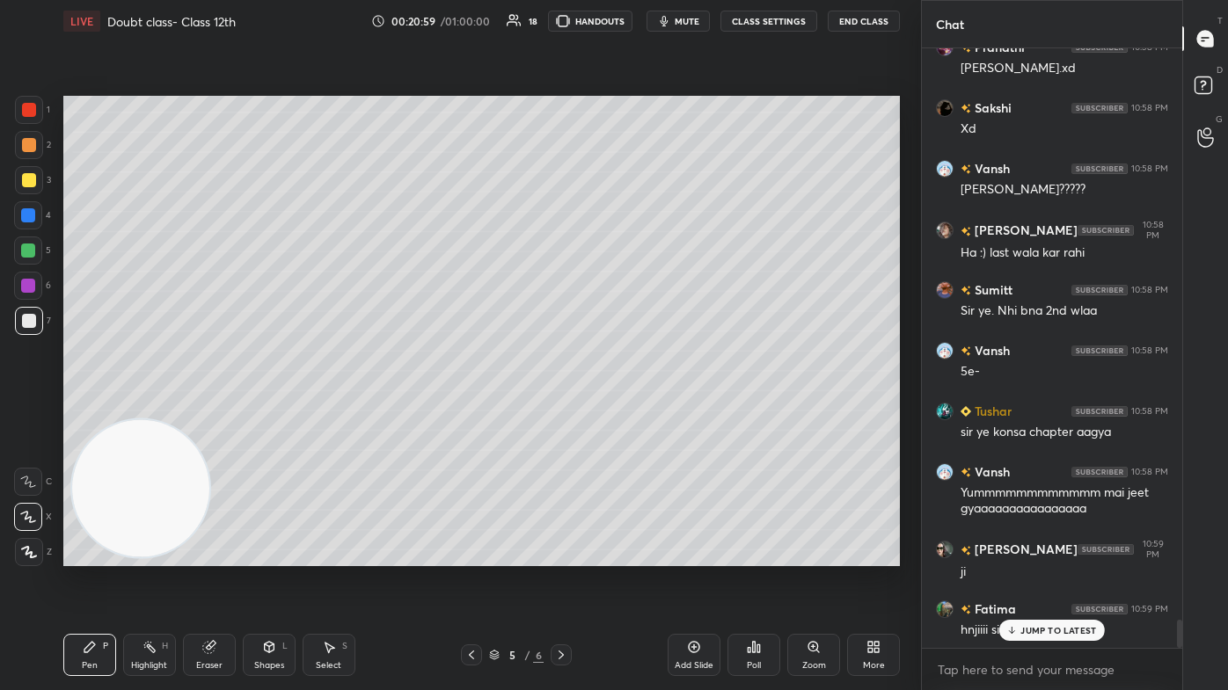
click at [16, 105] on div at bounding box center [29, 110] width 28 height 28
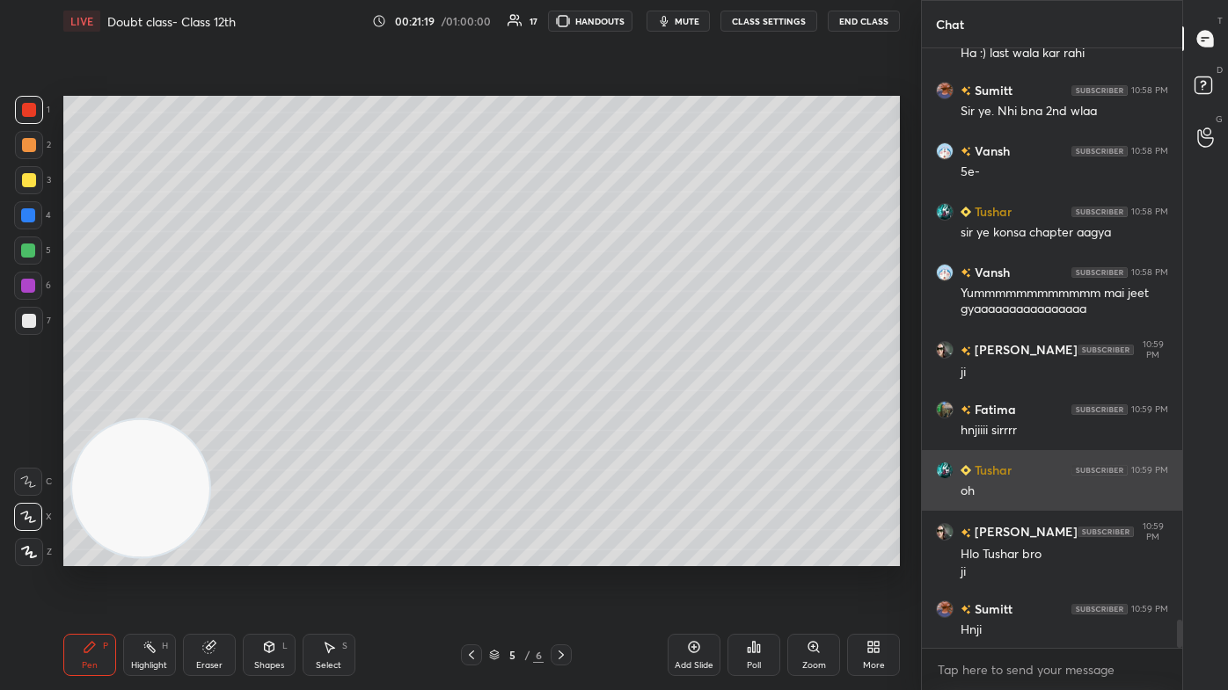
scroll to position [12379, 0]
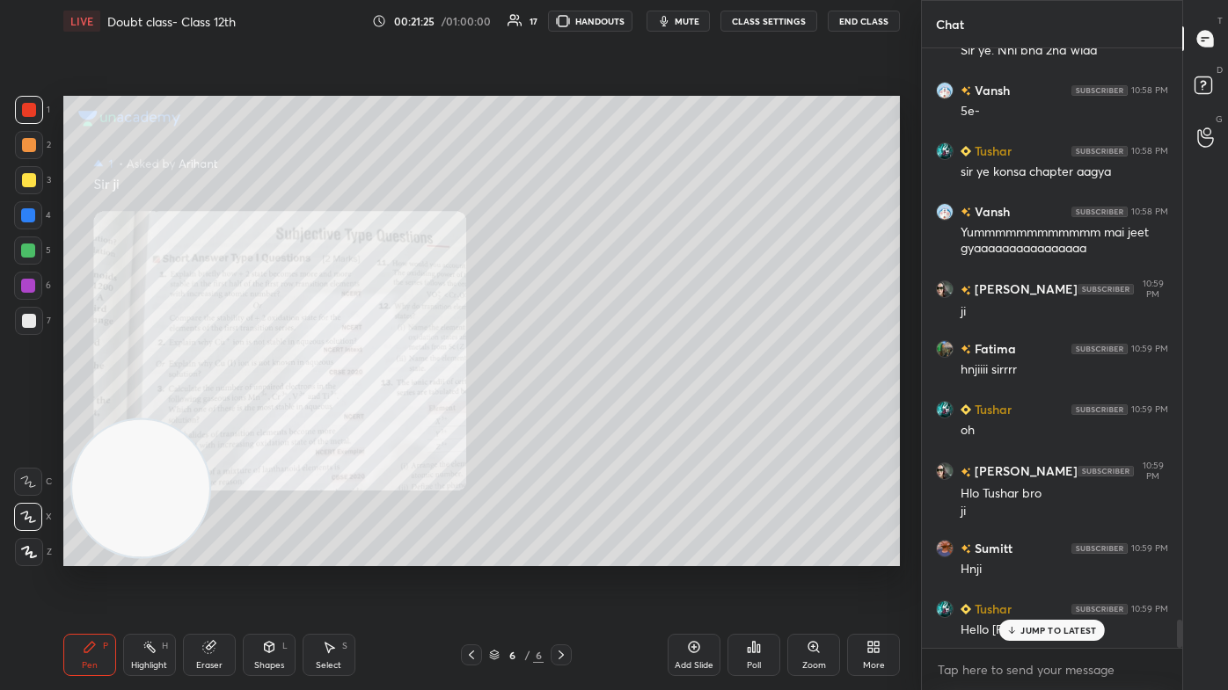
click at [631, 413] on div "Zoom" at bounding box center [814, 665] width 24 height 9
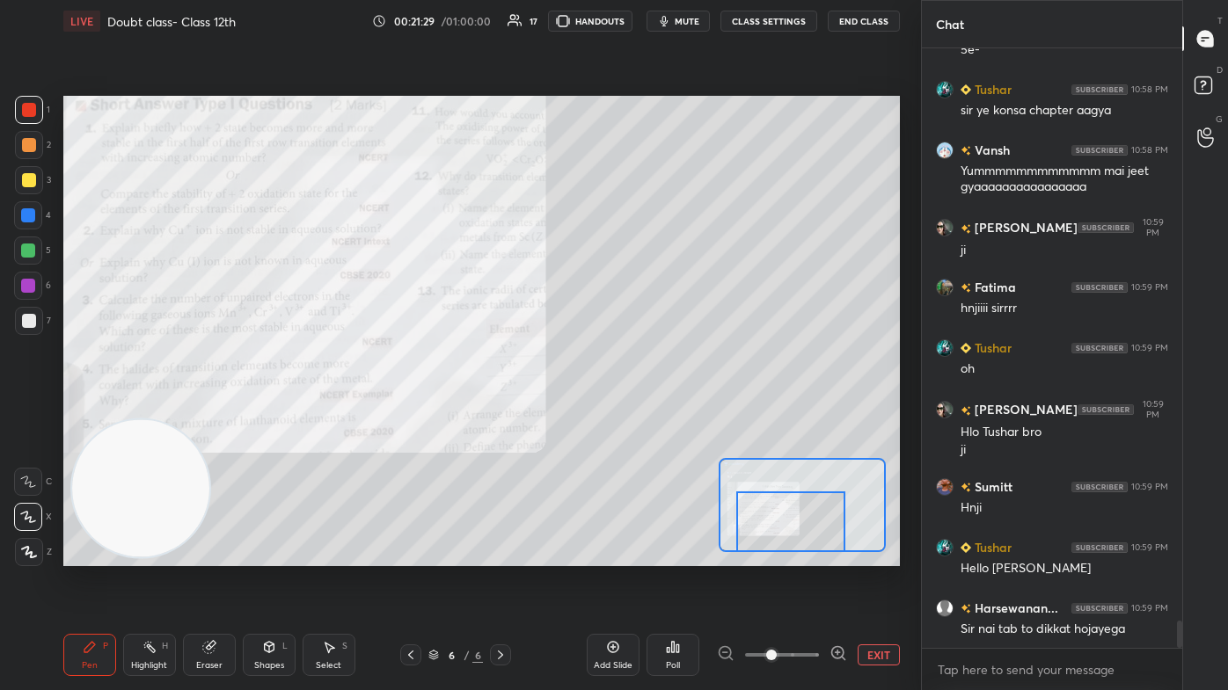
scroll to position [12501, 0]
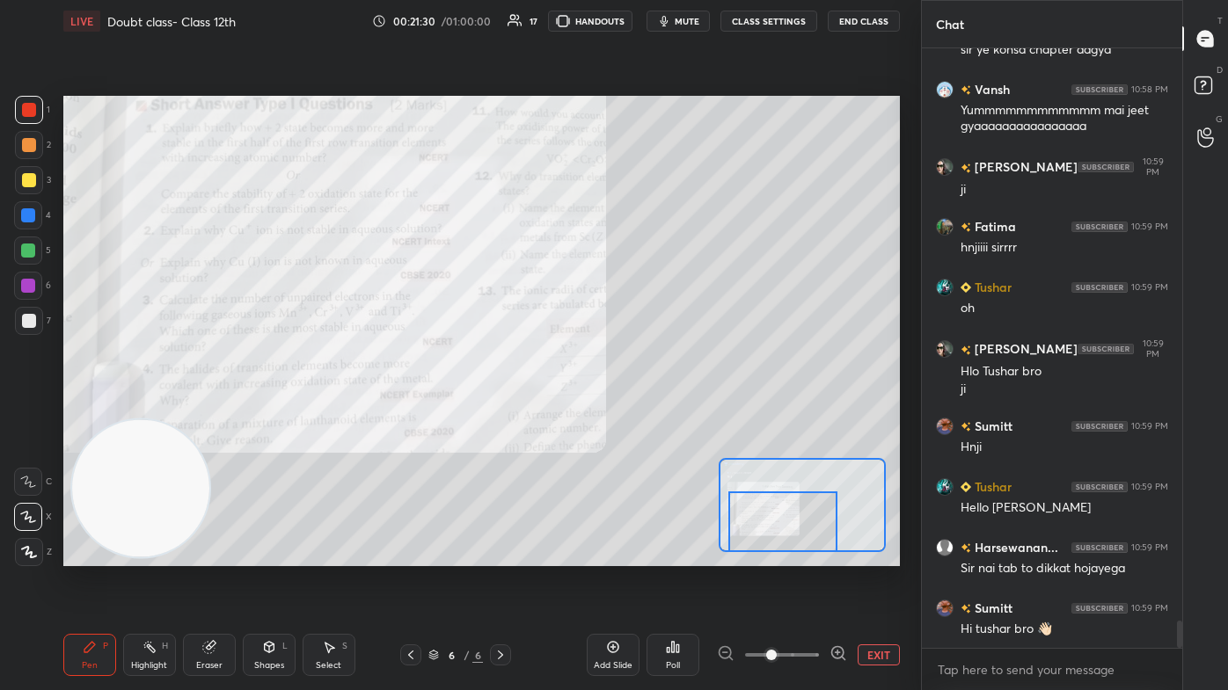
drag, startPoint x: 781, startPoint y: 518, endPoint x: 779, endPoint y: 544, distance: 25.6
click at [631, 413] on div at bounding box center [782, 522] width 109 height 61
click at [602, 413] on div "Add Slide" at bounding box center [613, 655] width 53 height 42
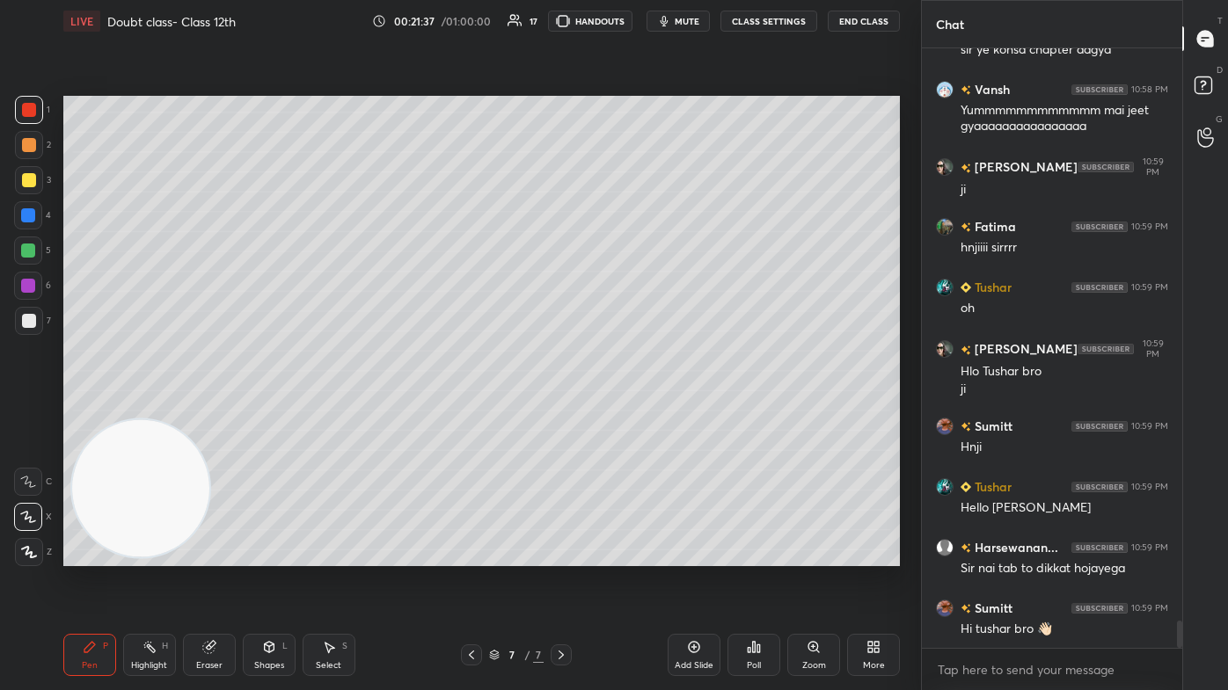
click at [25, 184] on div at bounding box center [29, 180] width 14 height 14
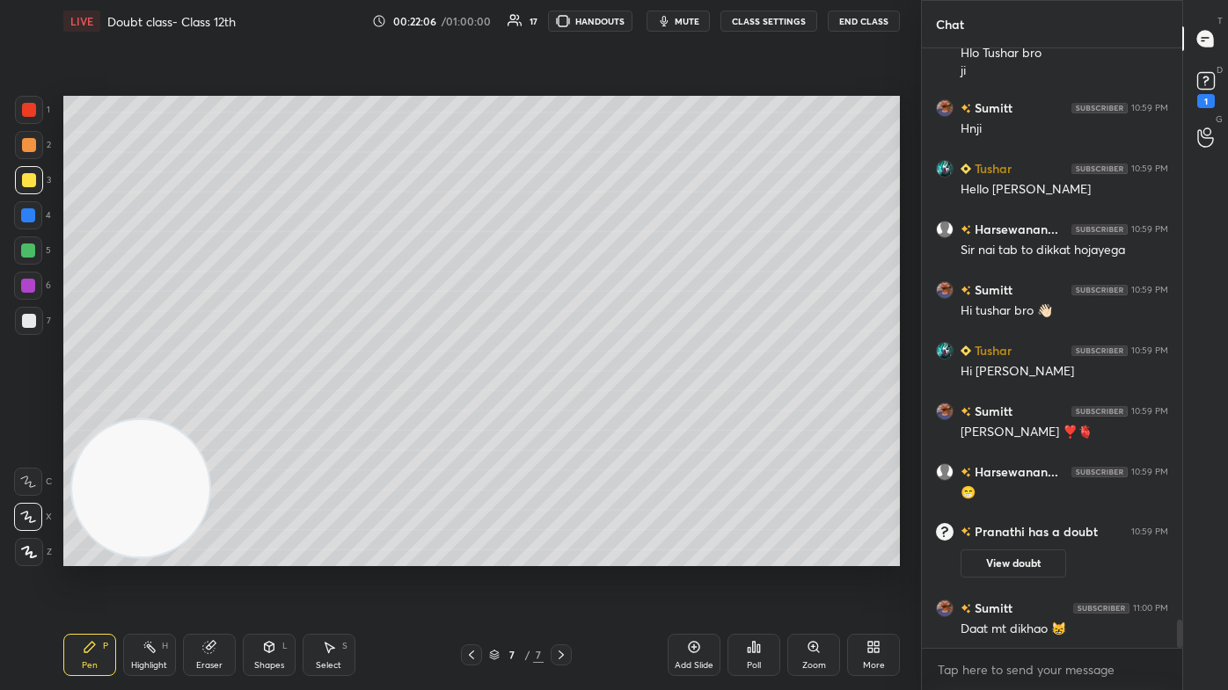
scroll to position [12261, 0]
drag, startPoint x: 23, startPoint y: 223, endPoint x: 32, endPoint y: 259, distance: 36.3
click at [22, 225] on div at bounding box center [28, 215] width 28 height 28
click at [26, 261] on div at bounding box center [28, 251] width 28 height 28
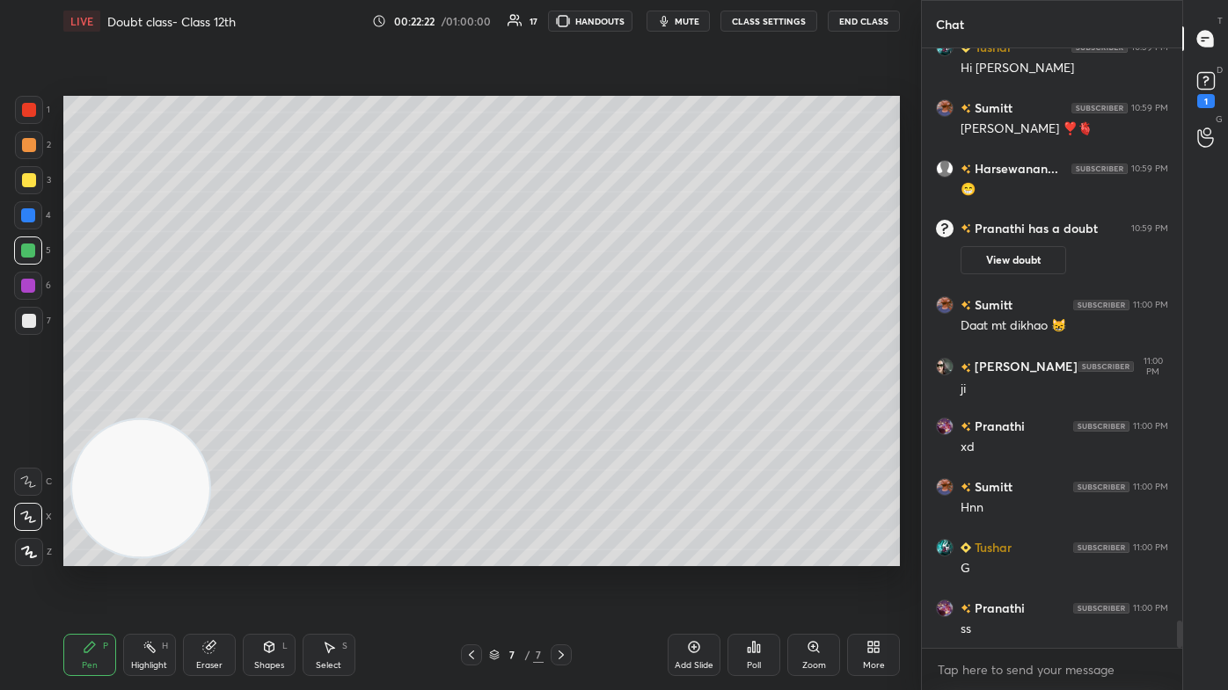
scroll to position [12625, 0]
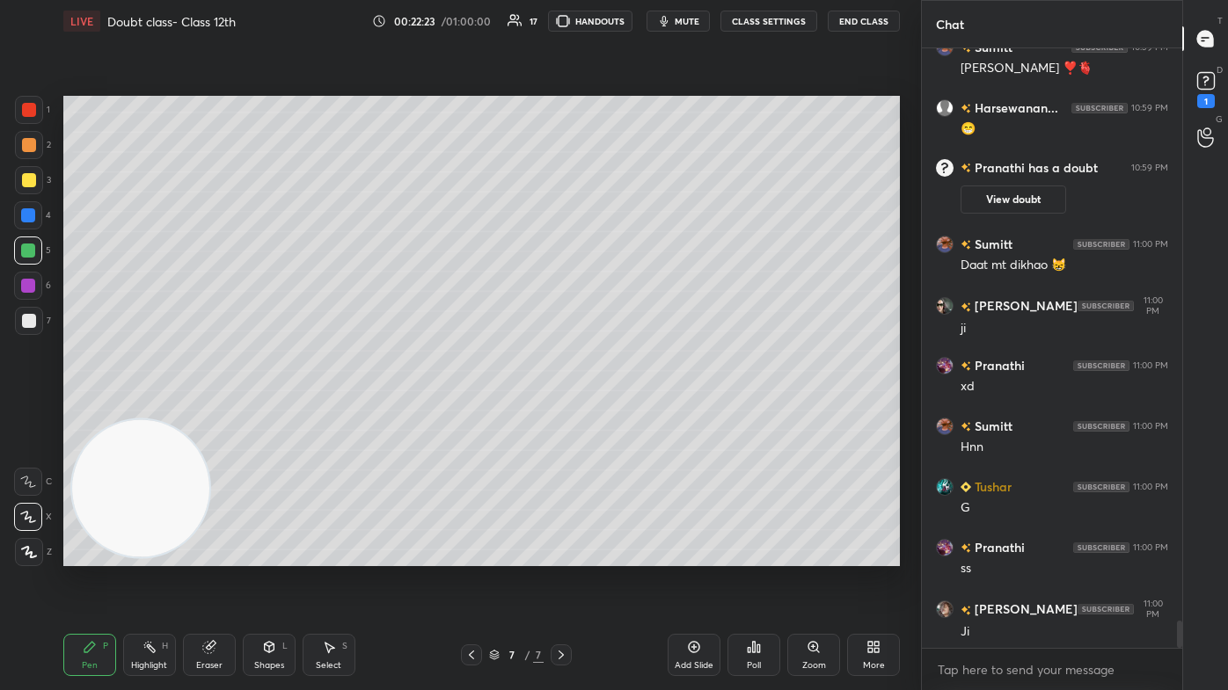
click at [631, 82] on rect at bounding box center [1205, 81] width 17 height 17
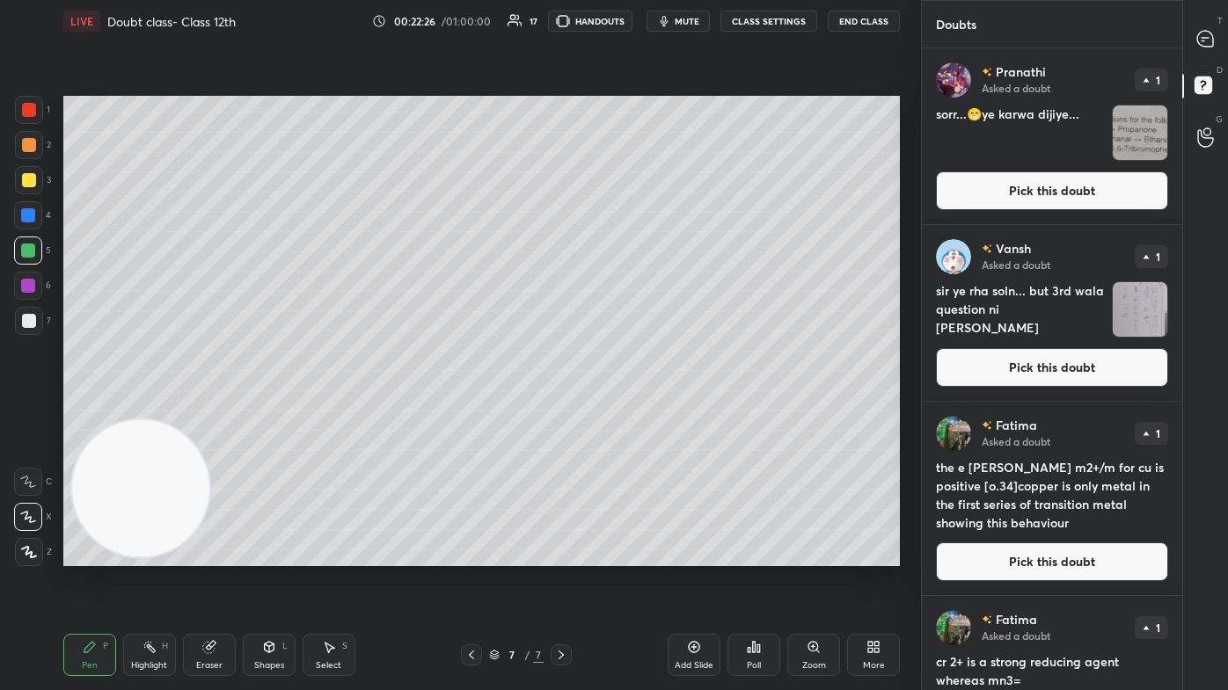
click at [631, 113] on img "grid" at bounding box center [1140, 133] width 55 height 55
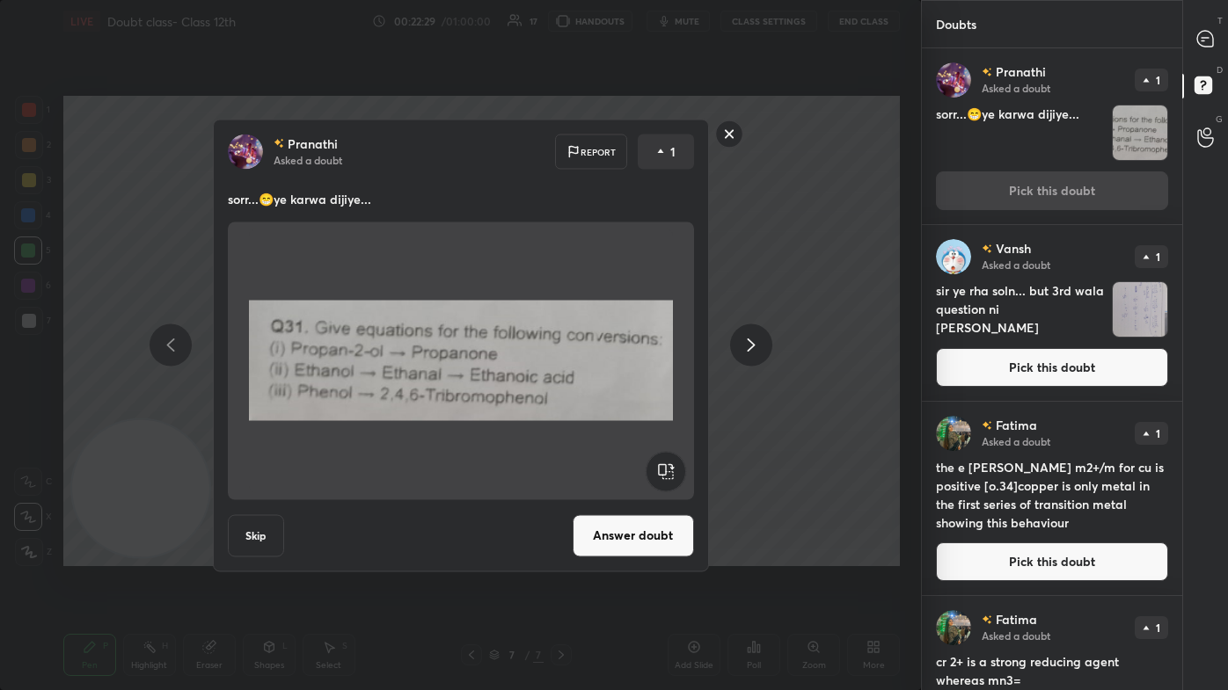
click at [609, 413] on button "Answer doubt" at bounding box center [633, 536] width 121 height 42
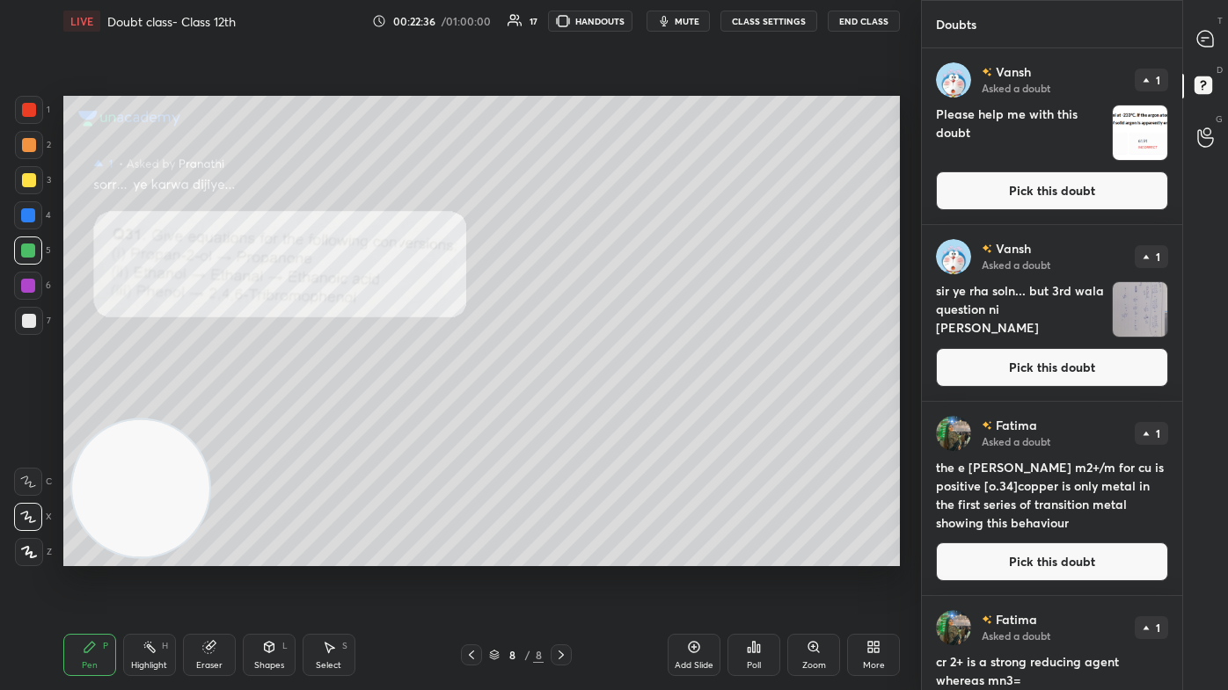
click at [631, 413] on div "Zoom" at bounding box center [813, 655] width 53 height 42
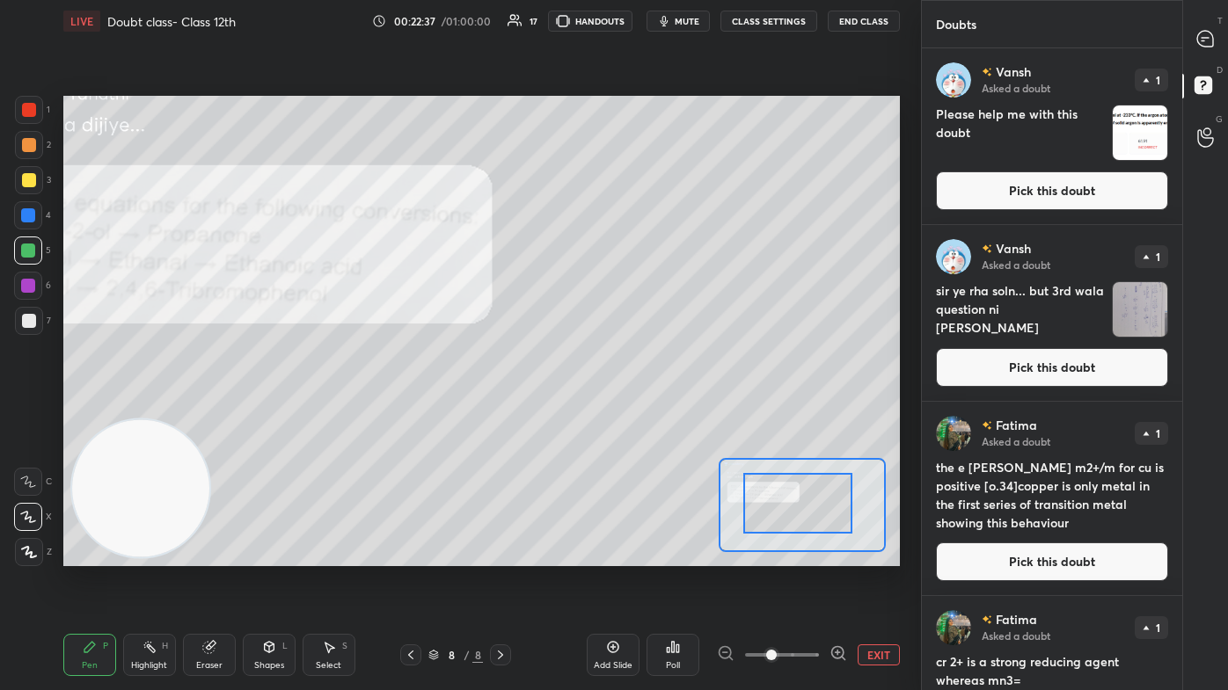
drag, startPoint x: 785, startPoint y: 512, endPoint x: 795, endPoint y: 508, distance: 10.3
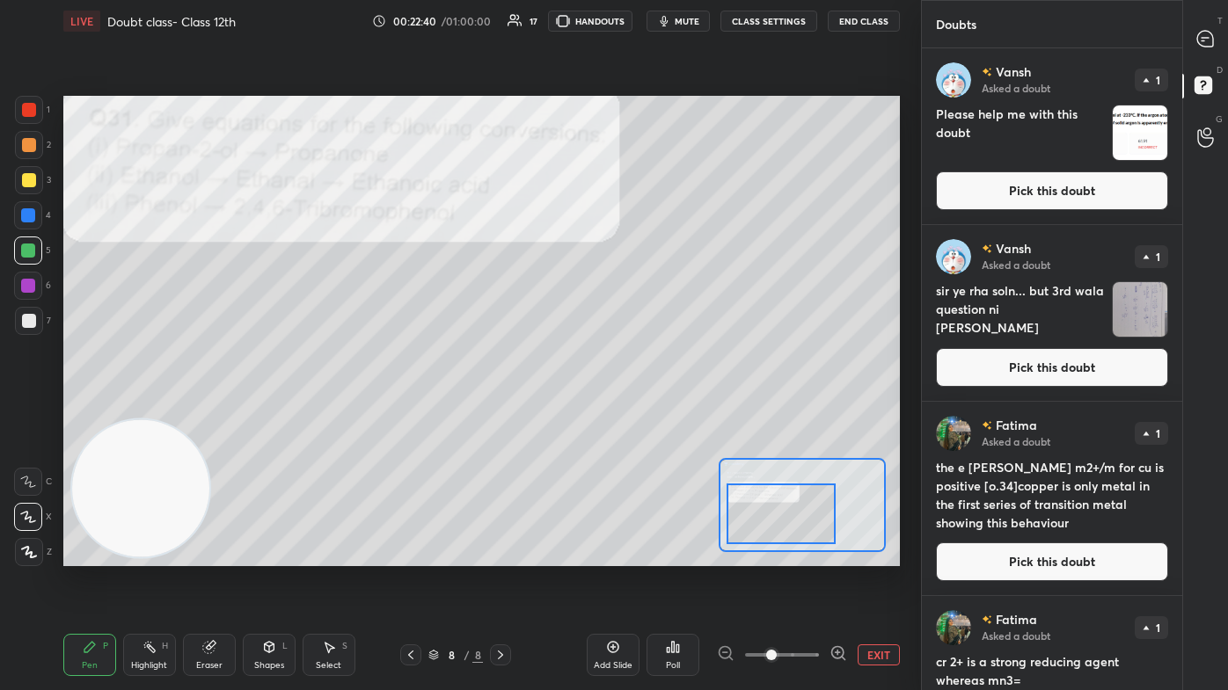
drag, startPoint x: 795, startPoint y: 508, endPoint x: 778, endPoint y: 519, distance: 19.8
click at [631, 413] on div at bounding box center [781, 514] width 109 height 61
click at [16, 134] on div at bounding box center [29, 145] width 28 height 28
click at [27, 217] on div at bounding box center [28, 215] width 14 height 14
click at [26, 185] on div at bounding box center [29, 180] width 14 height 14
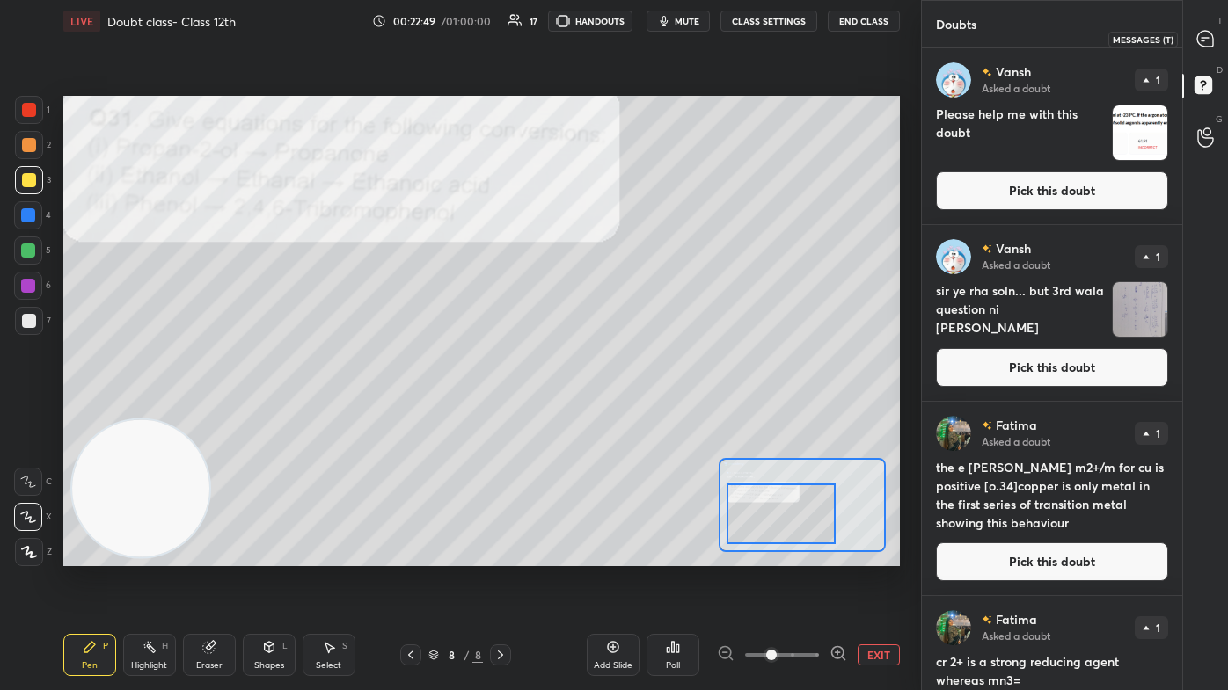
click at [631, 37] on icon at bounding box center [1205, 39] width 16 height 16
type textarea "x"
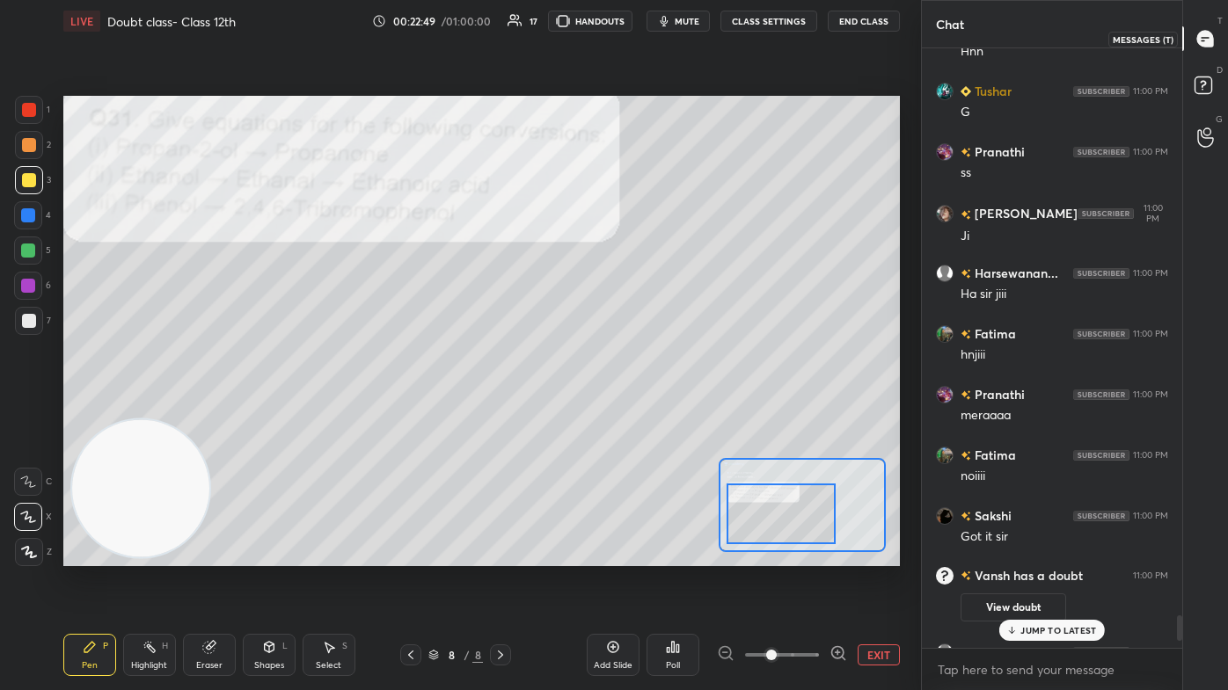
scroll to position [595, 255]
click at [631, 413] on p "JUMP TO LATEST" at bounding box center [1058, 630] width 76 height 11
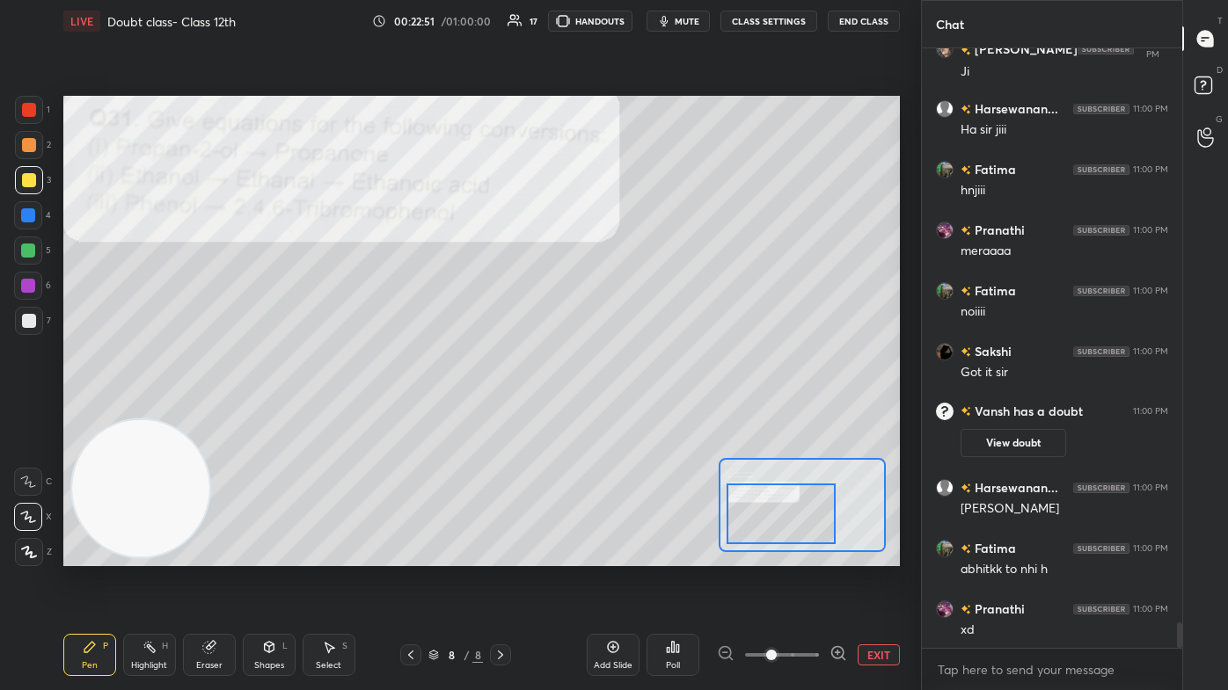
click at [631, 19] on button "CLASS SETTINGS" at bounding box center [768, 21] width 97 height 21
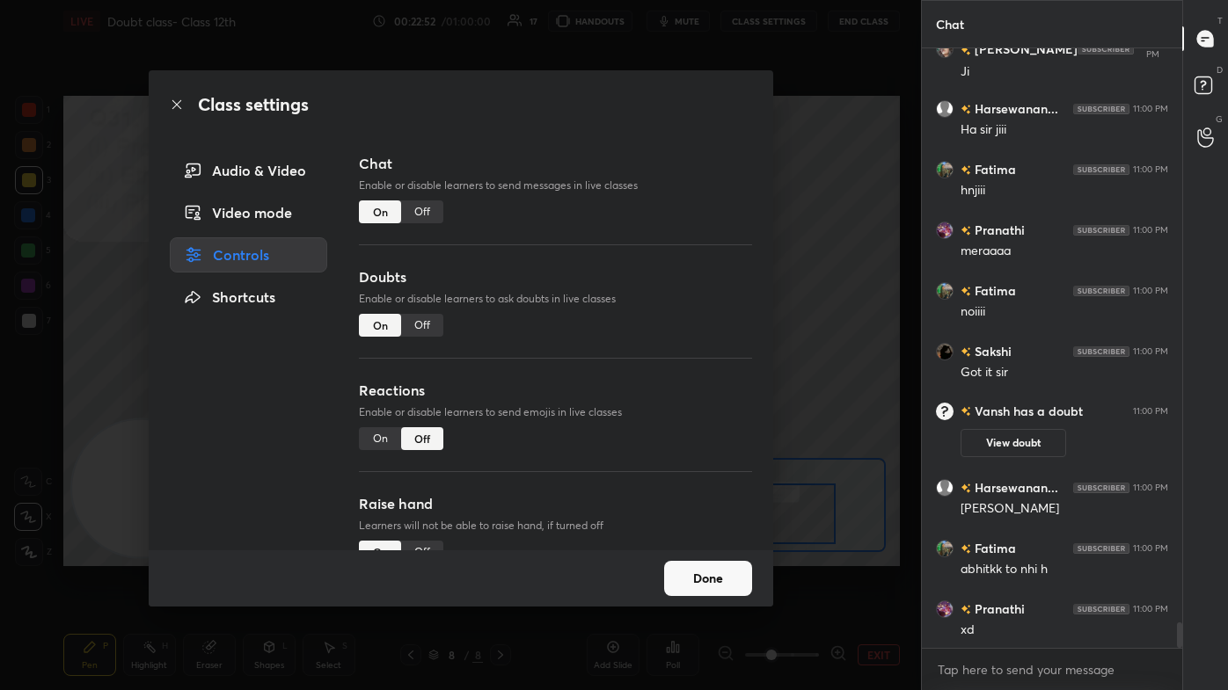
click at [420, 212] on div "Off" at bounding box center [422, 212] width 42 height 23
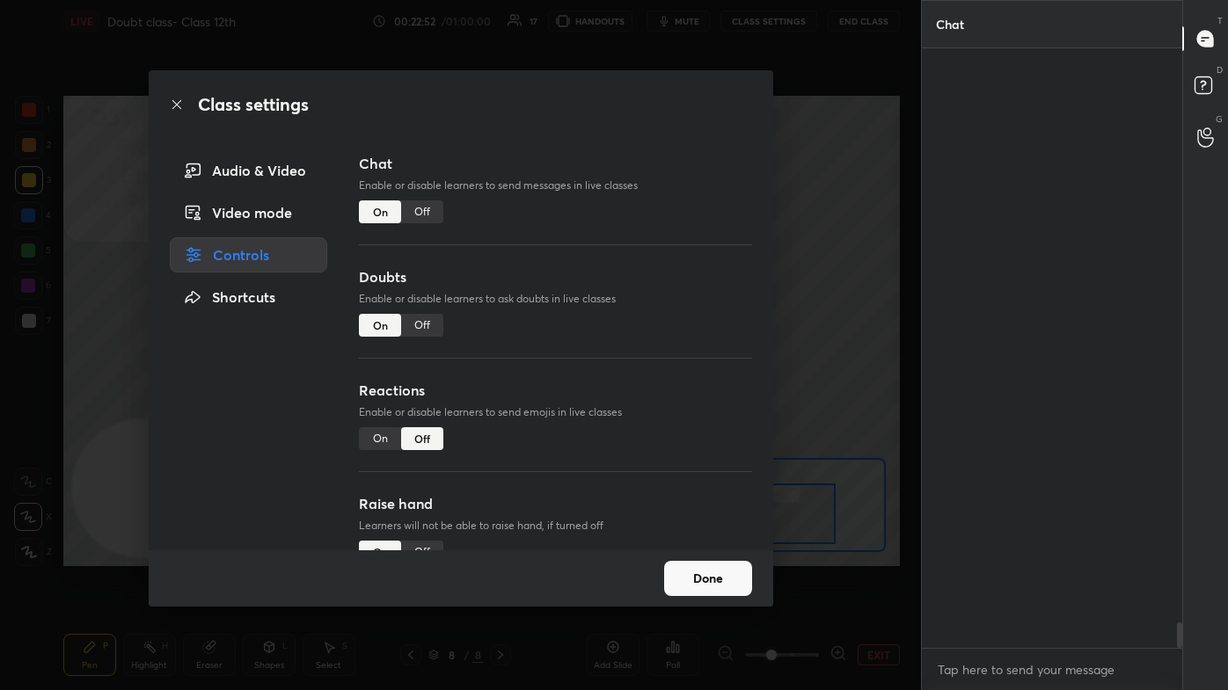
scroll to position [559, 255]
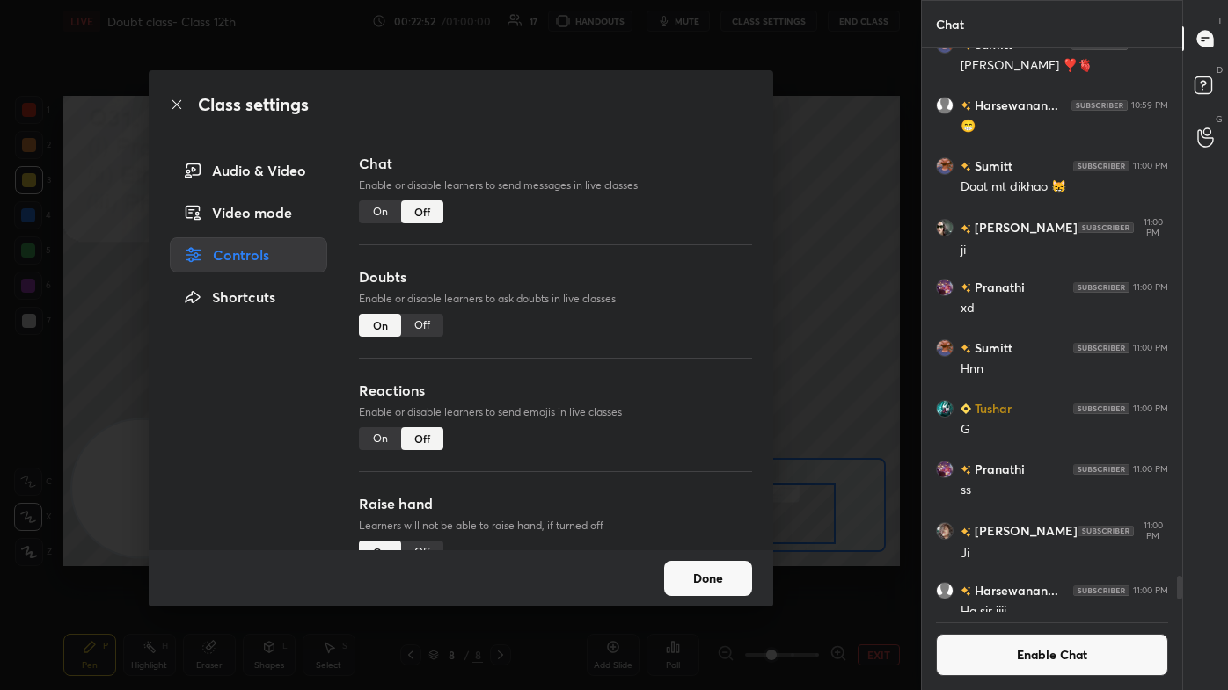
click at [631, 228] on div "Class settings Audio & Video Video mode Controls Shortcuts Chat Enable or disab…" at bounding box center [460, 345] width 921 height 690
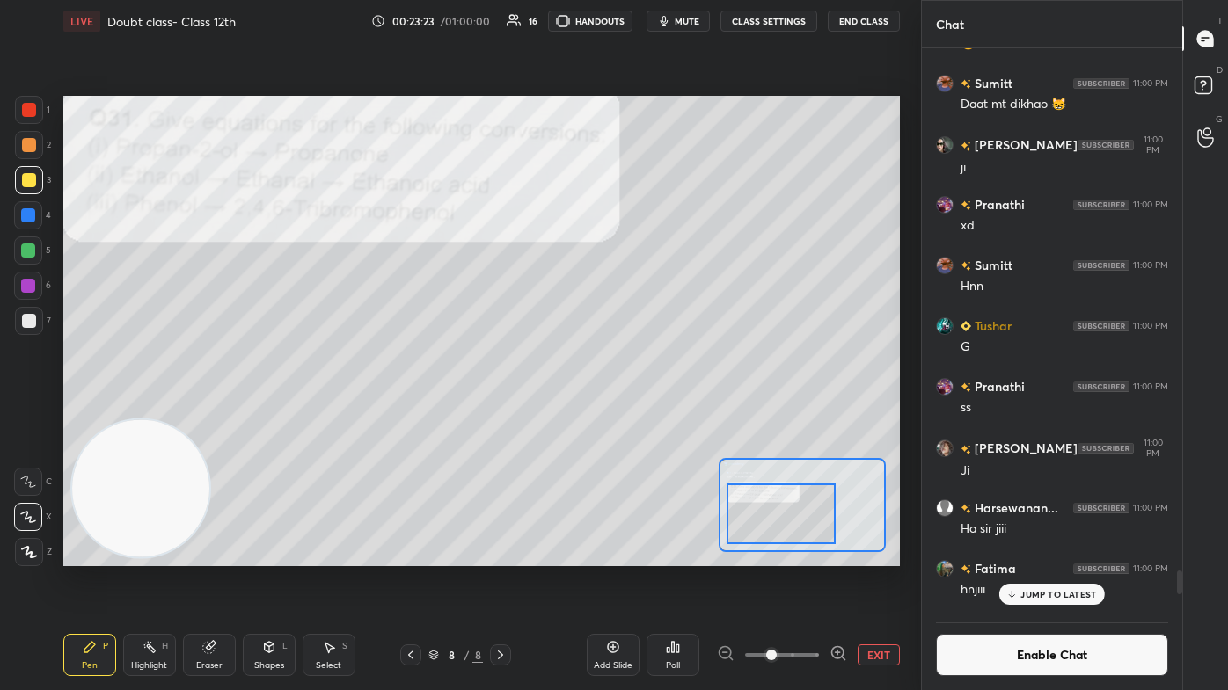
scroll to position [13012, 0]
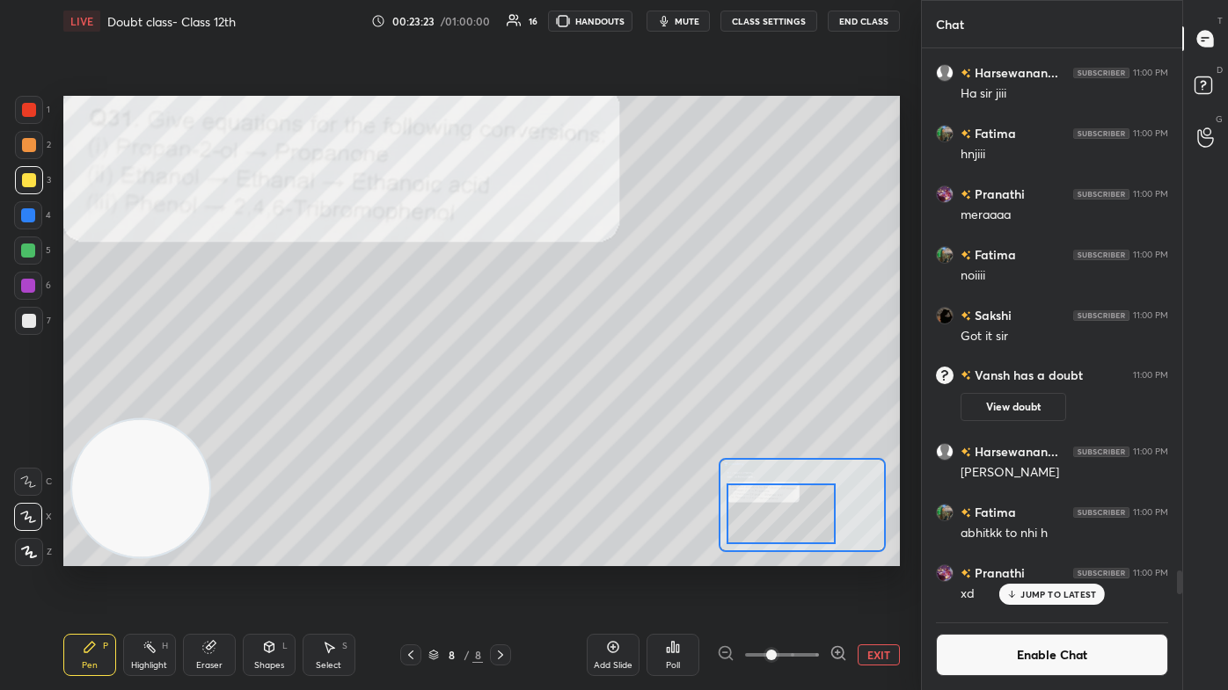
drag, startPoint x: 1180, startPoint y: 579, endPoint x: 1172, endPoint y: 603, distance: 25.9
click at [631, 413] on div at bounding box center [1177, 330] width 11 height 564
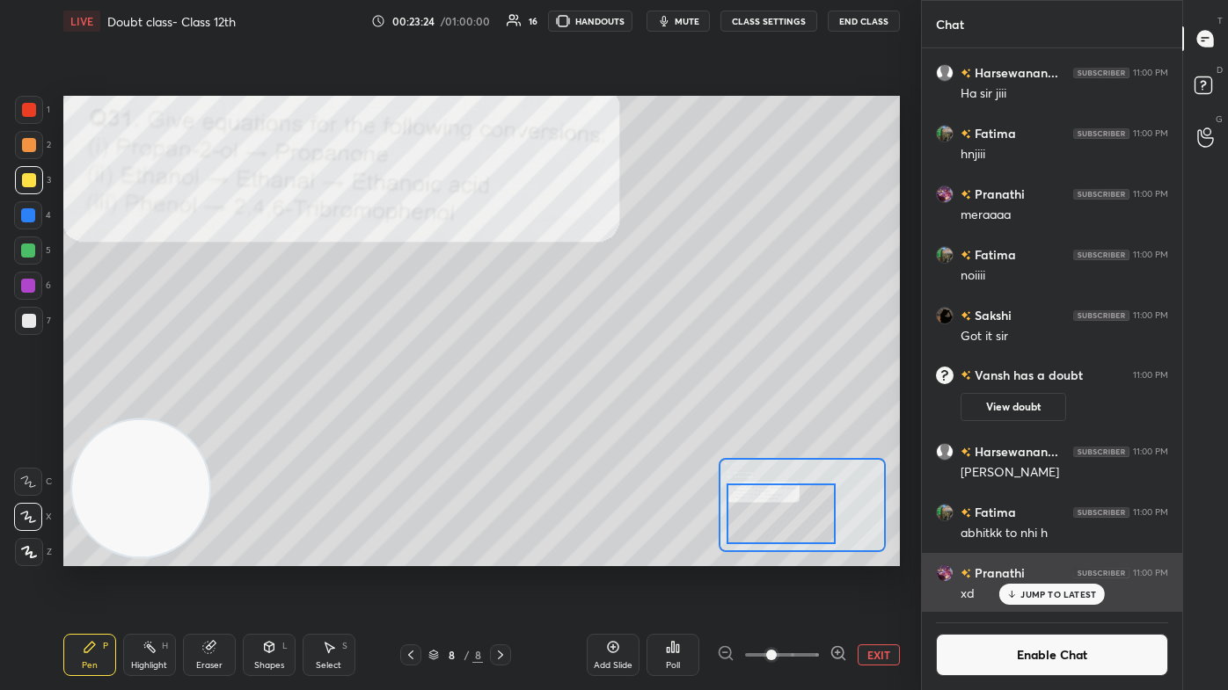
click at [631, 413] on p "JUMP TO LATEST" at bounding box center [1058, 594] width 76 height 11
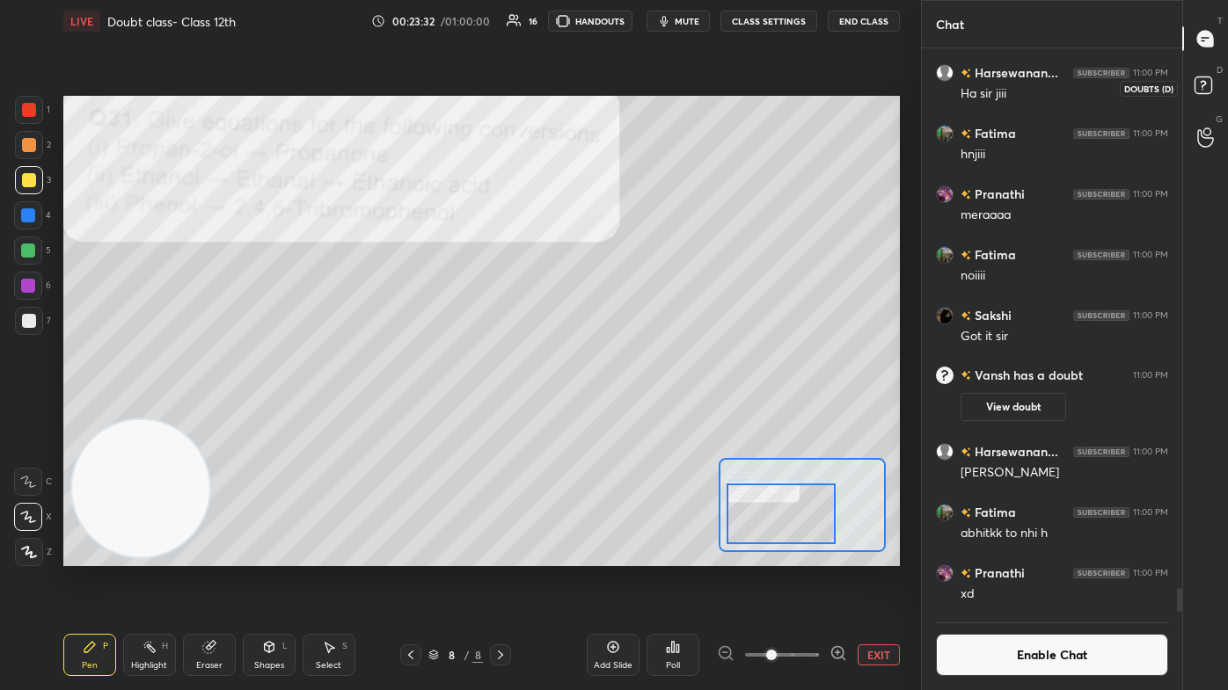
click at [631, 90] on rect at bounding box center [1202, 85] width 17 height 17
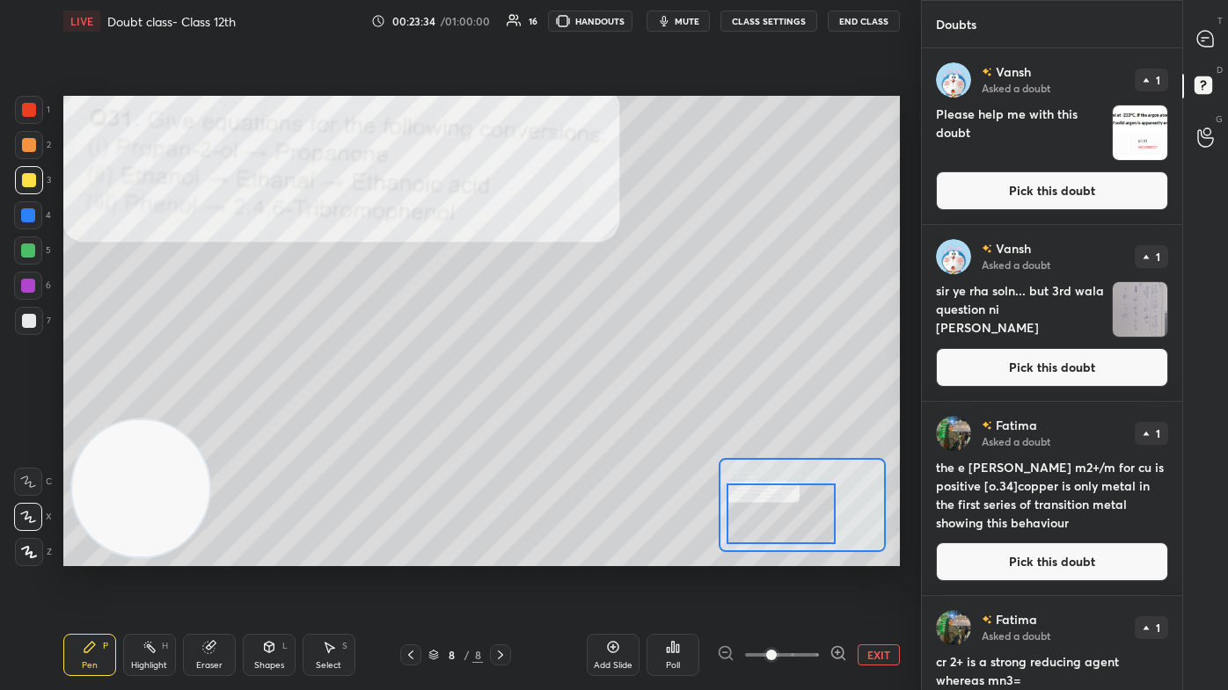
click at [631, 317] on img "grid" at bounding box center [1140, 309] width 55 height 55
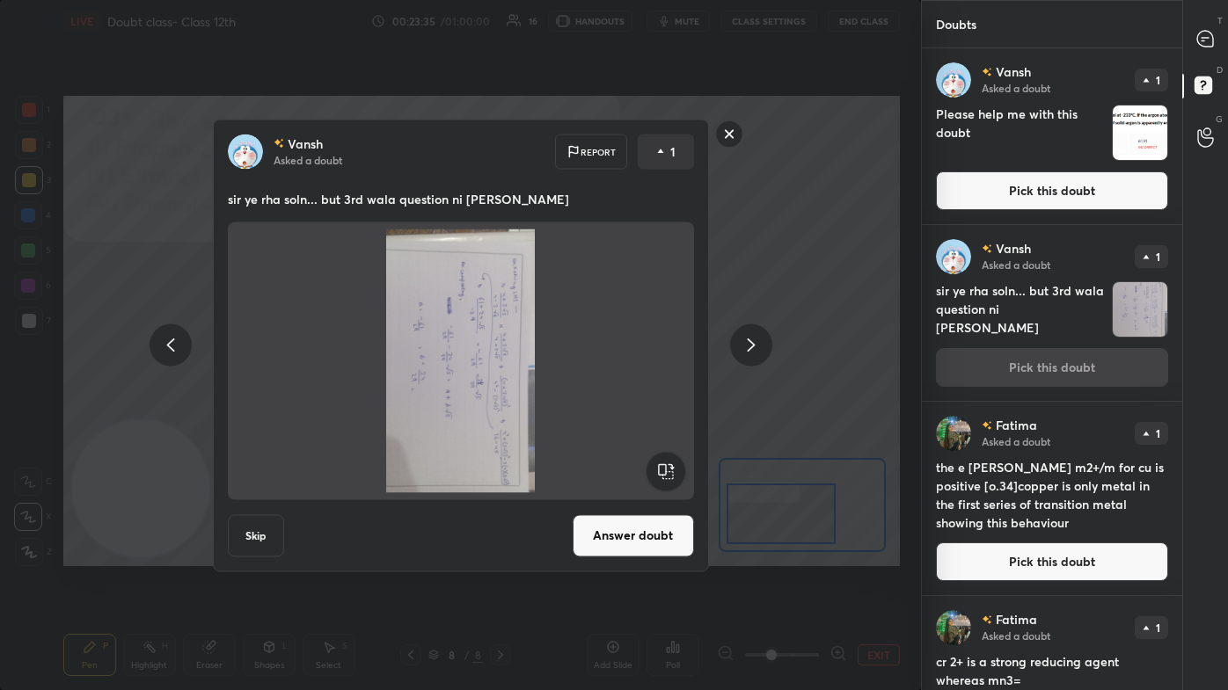
click at [631, 135] on rect at bounding box center [728, 133] width 27 height 27
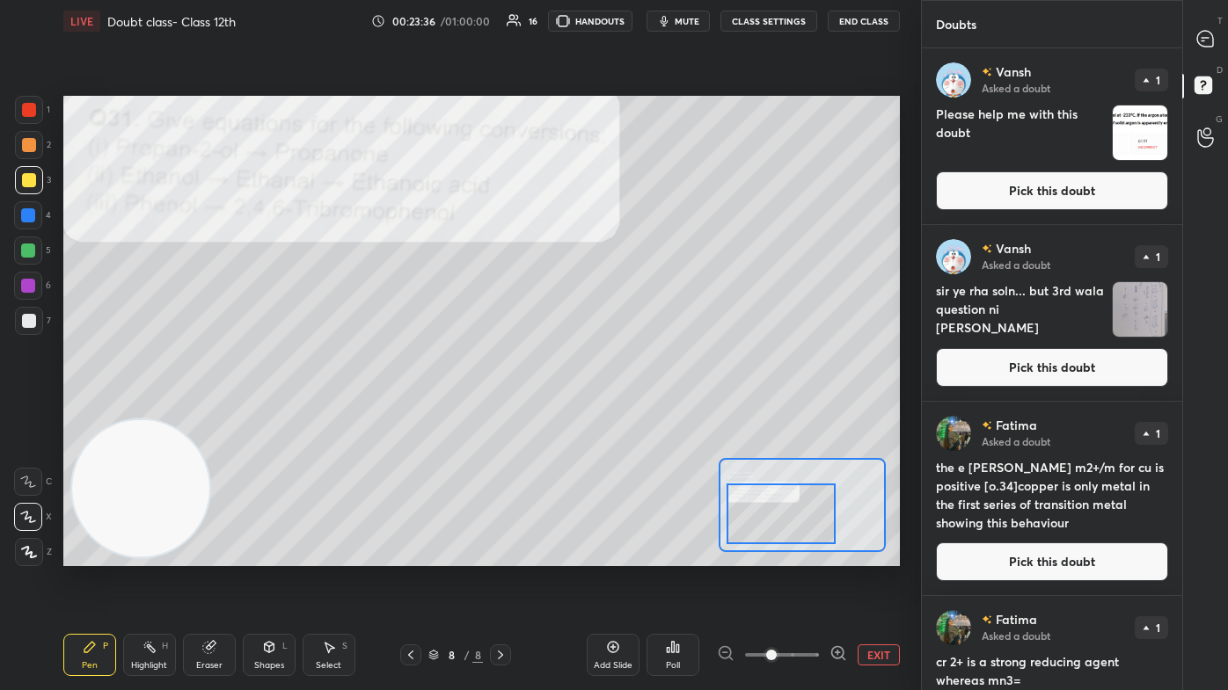
click at [631, 138] on img "grid" at bounding box center [1140, 133] width 55 height 55
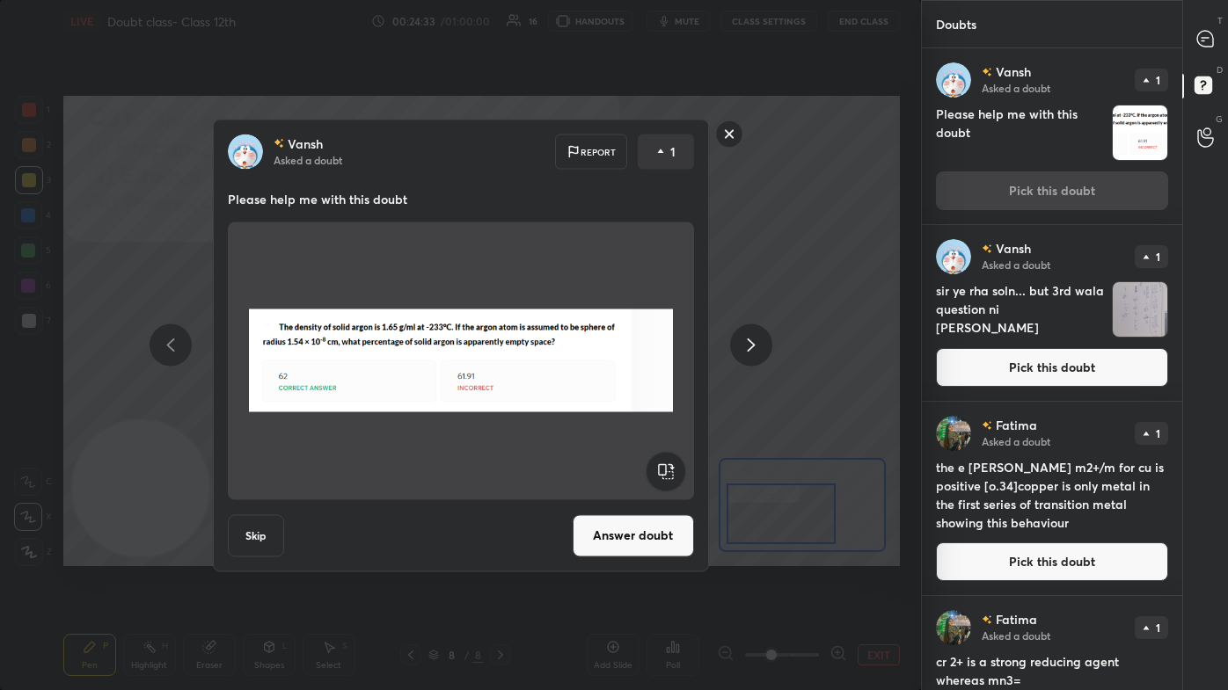
click at [631, 132] on rect at bounding box center [728, 133] width 27 height 27
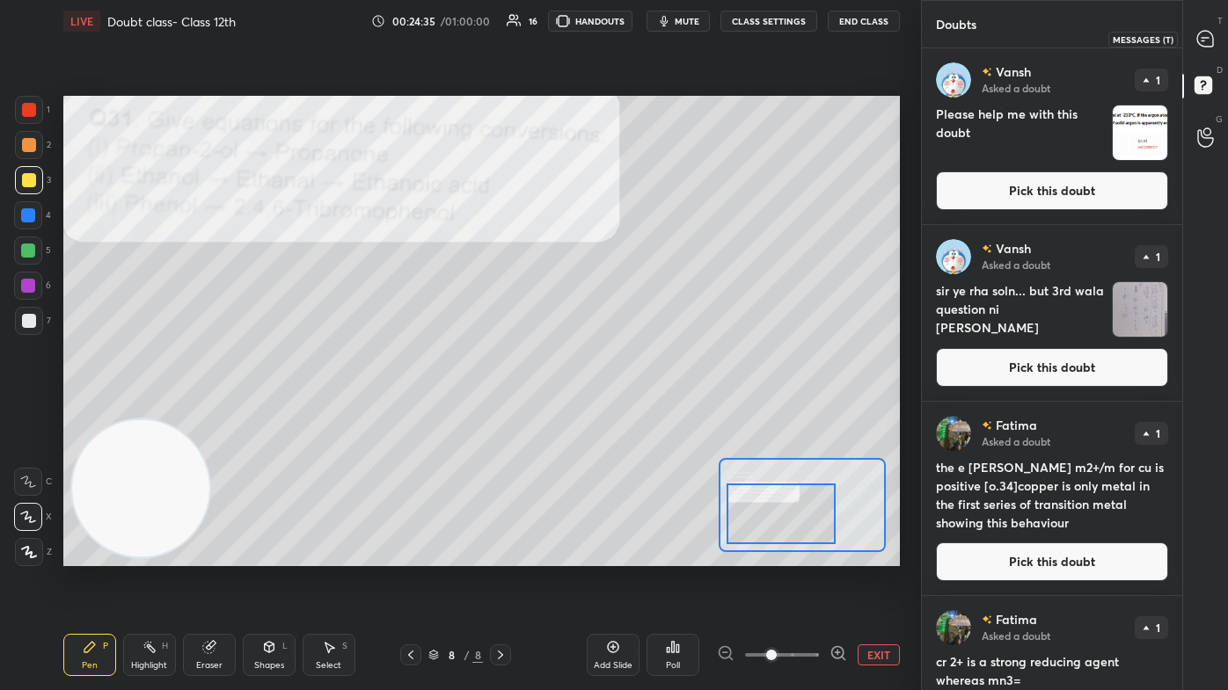
drag, startPoint x: 1202, startPoint y: 40, endPoint x: 1213, endPoint y: 41, distance: 10.7
click at [631, 39] on icon at bounding box center [1205, 39] width 18 height 18
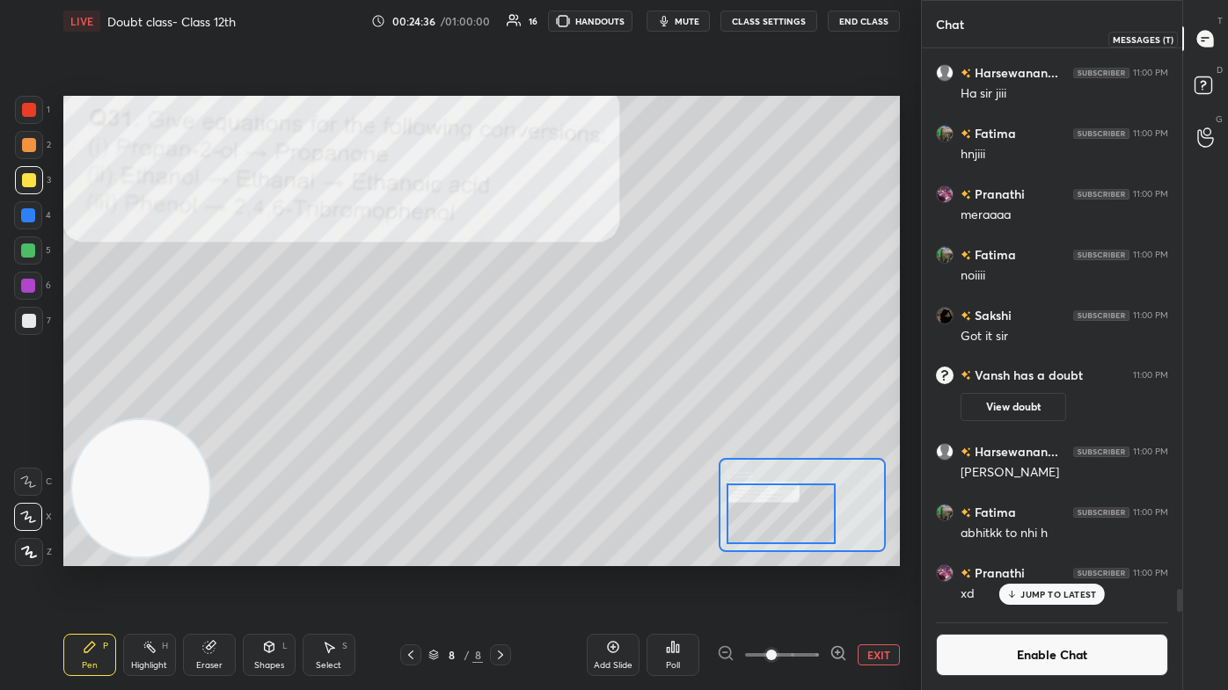
scroll to position [559, 255]
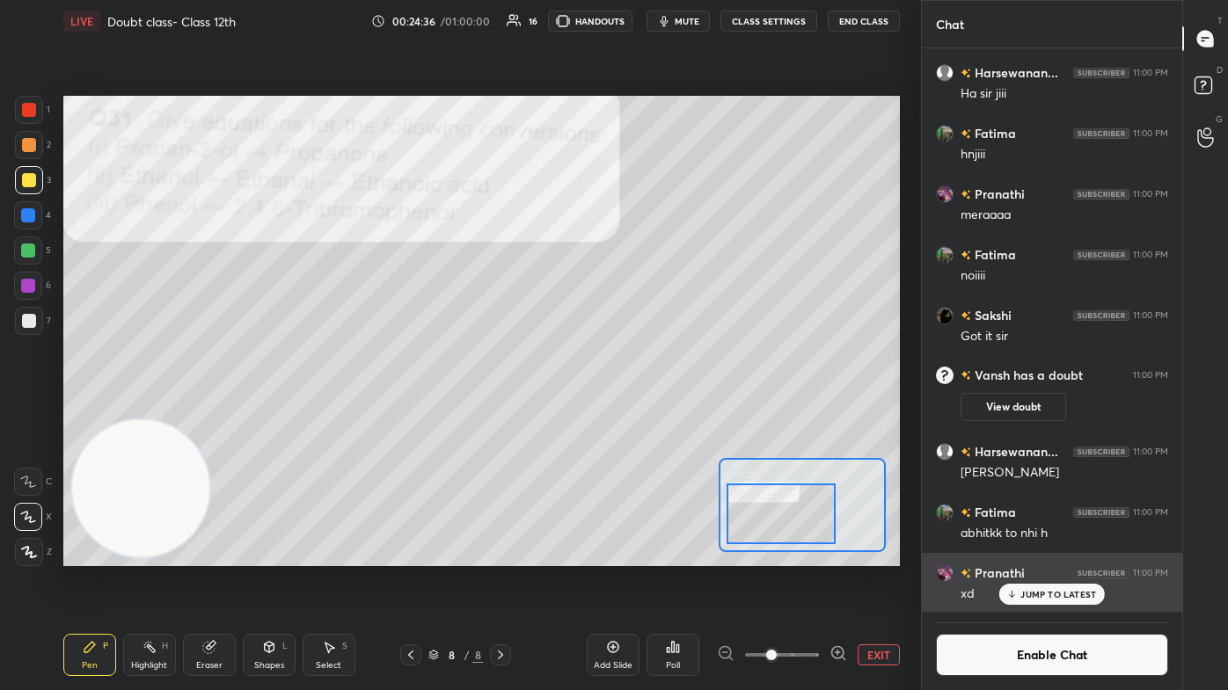
click at [631, 413] on p "JUMP TO LATEST" at bounding box center [1058, 594] width 76 height 11
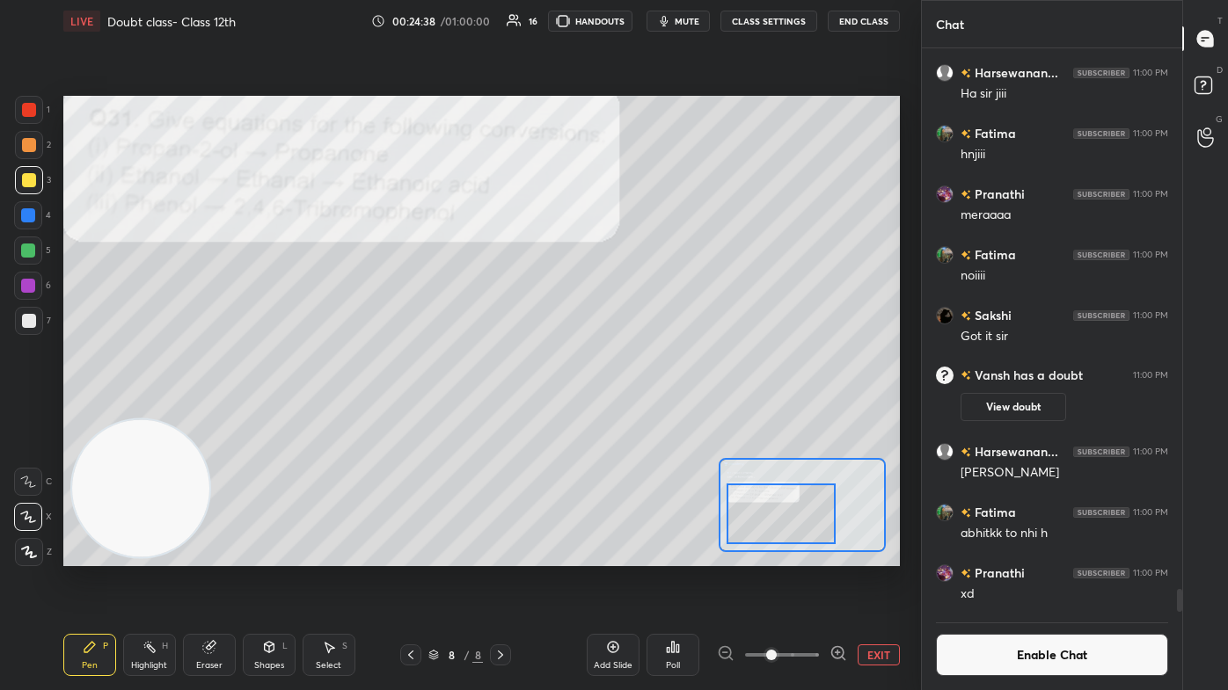
click at [631, 413] on button "Enable Chat" at bounding box center [1052, 655] width 232 height 42
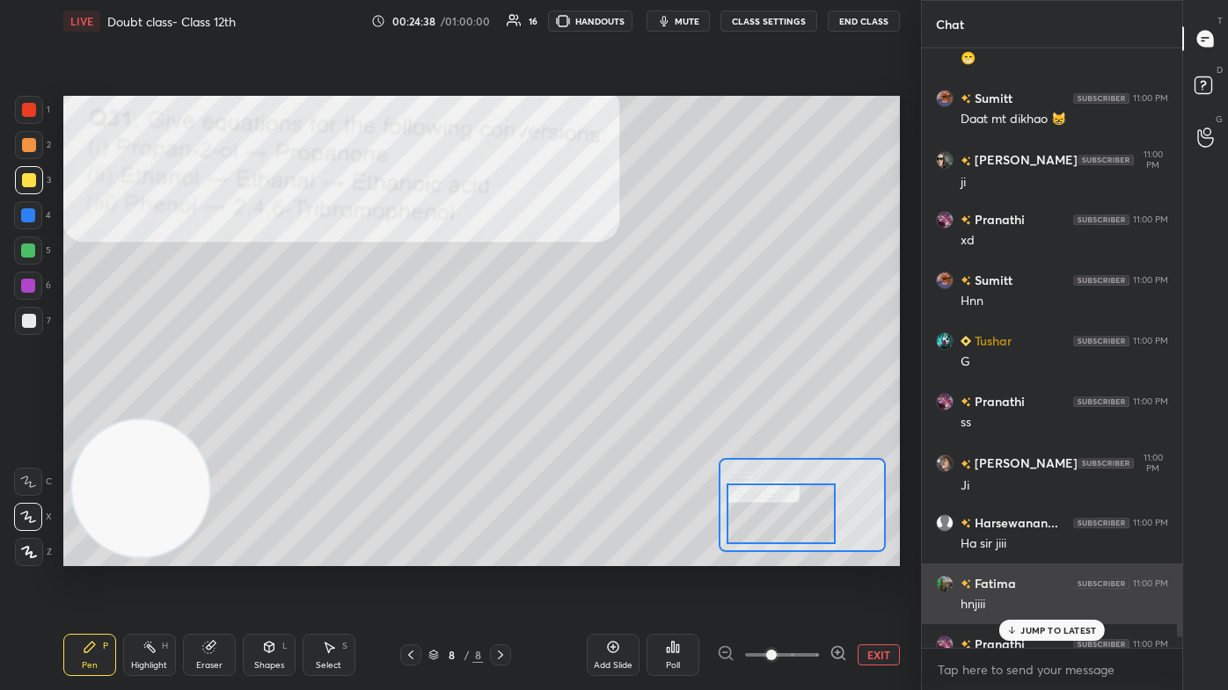
scroll to position [595, 255]
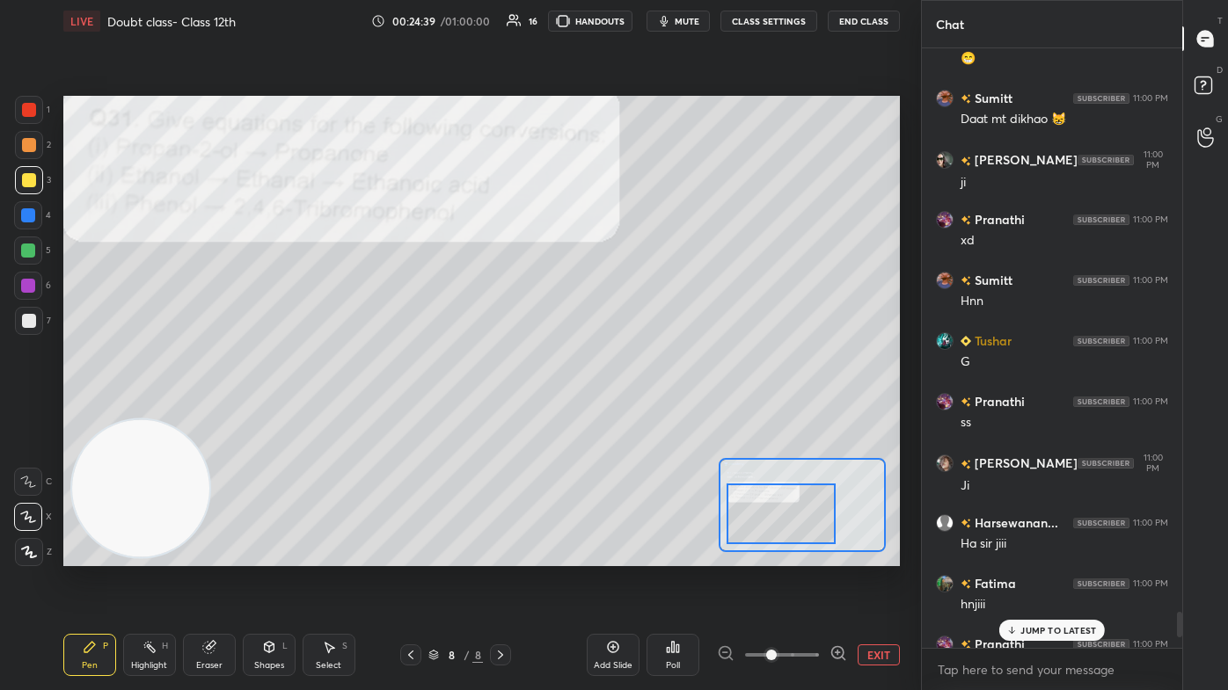
click at [631, 413] on p "JUMP TO LATEST" at bounding box center [1058, 630] width 76 height 11
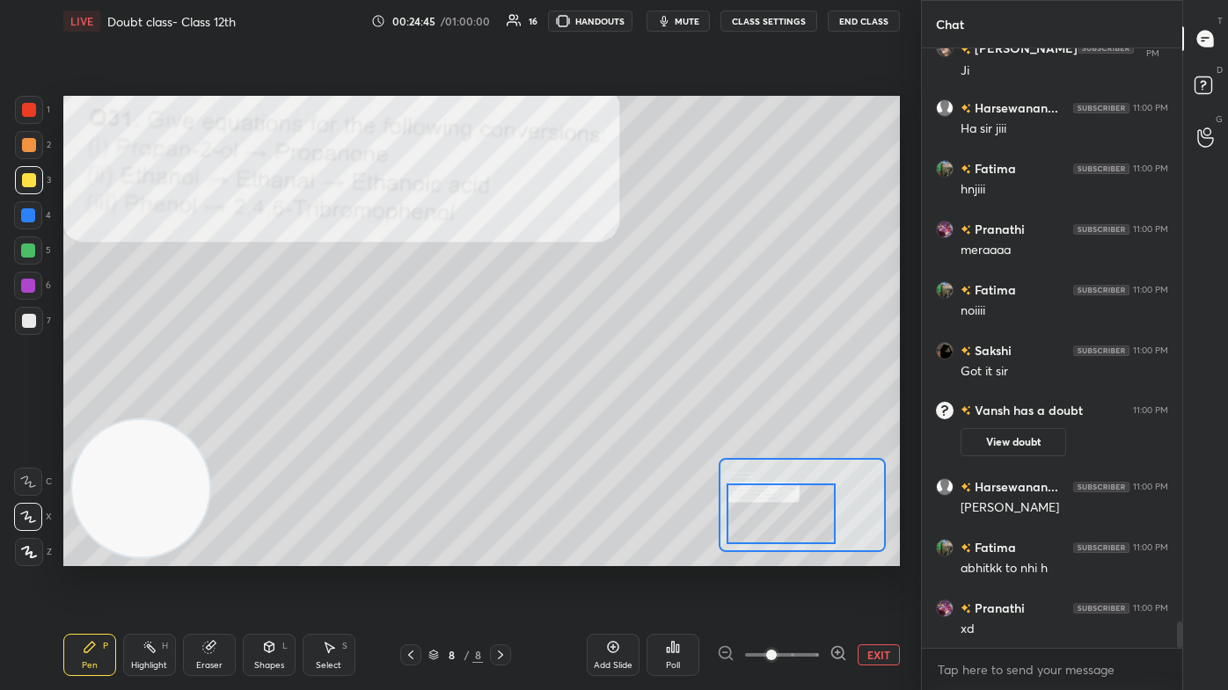
scroll to position [13005, 0]
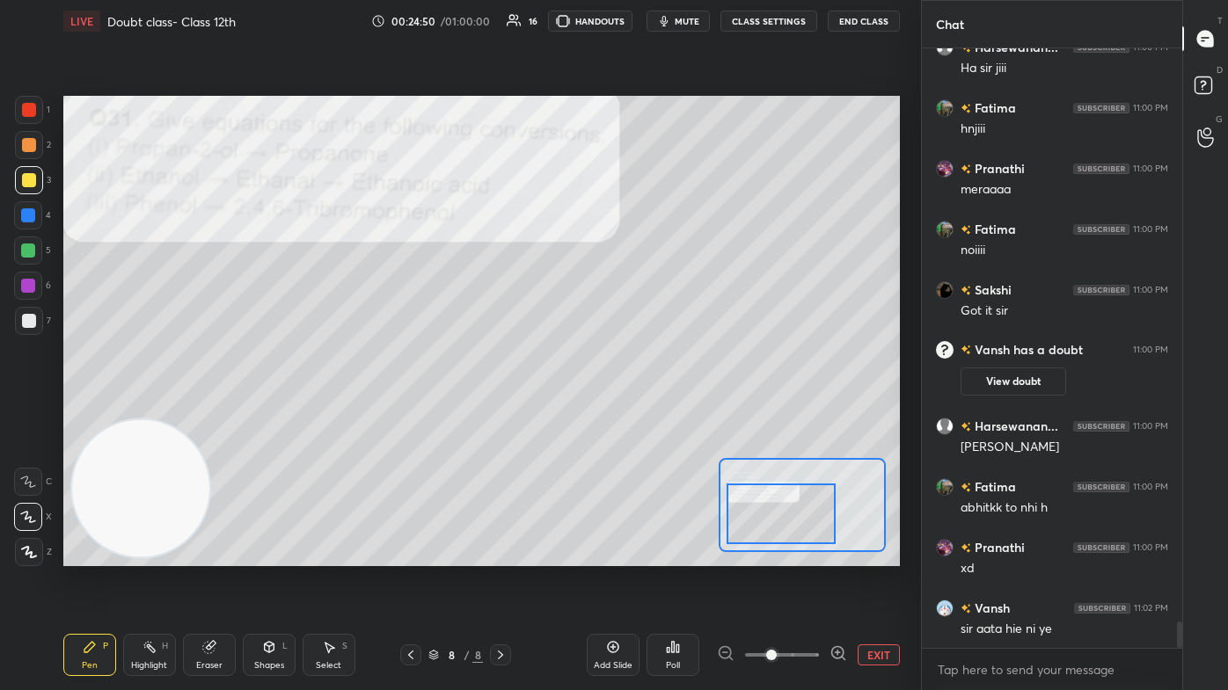
click at [33, 178] on div at bounding box center [29, 180] width 14 height 14
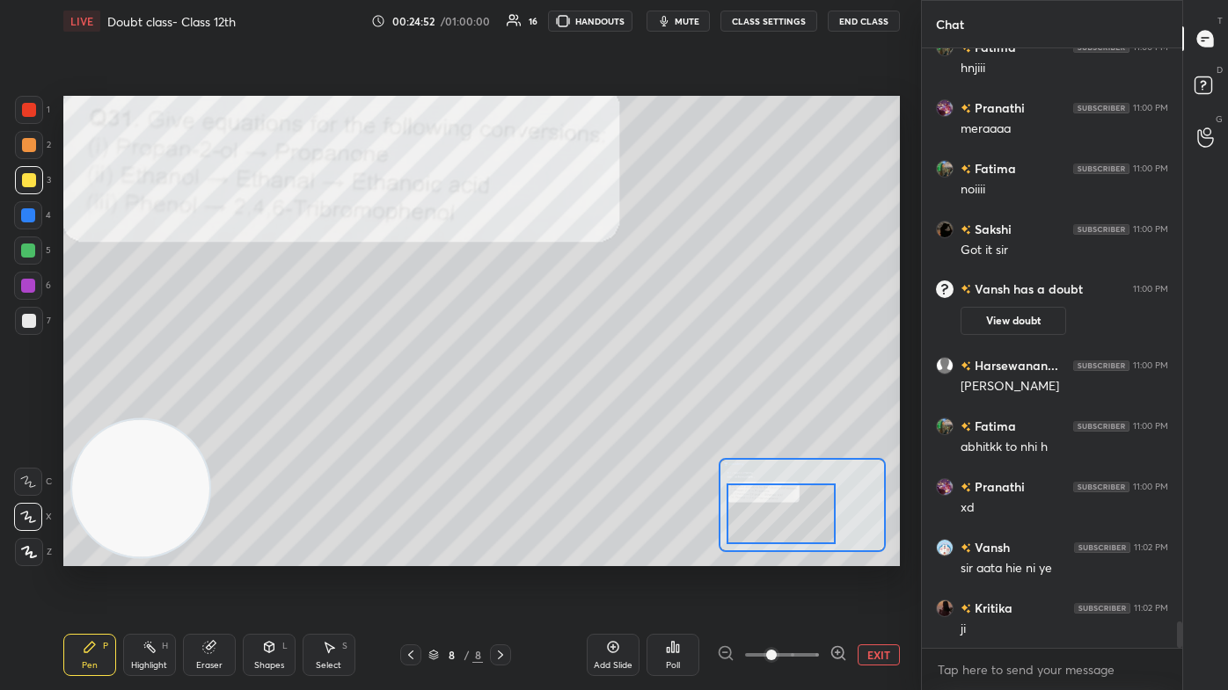
scroll to position [13141, 0]
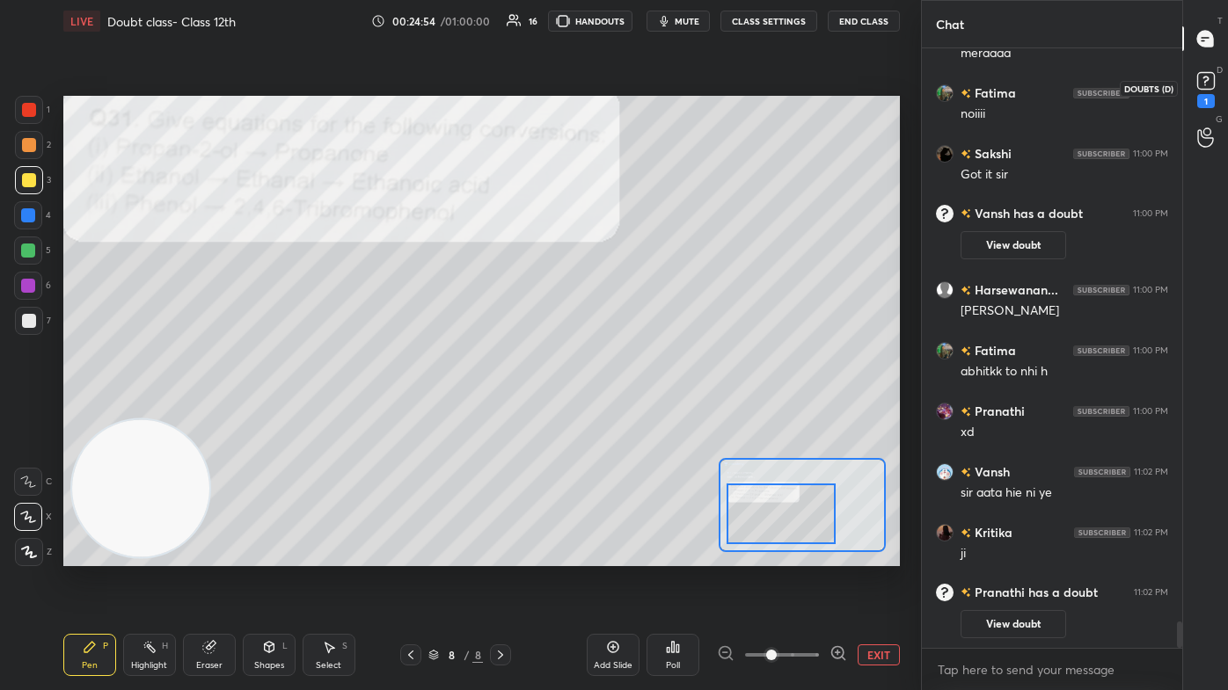
click at [631, 91] on icon at bounding box center [1206, 81] width 26 height 26
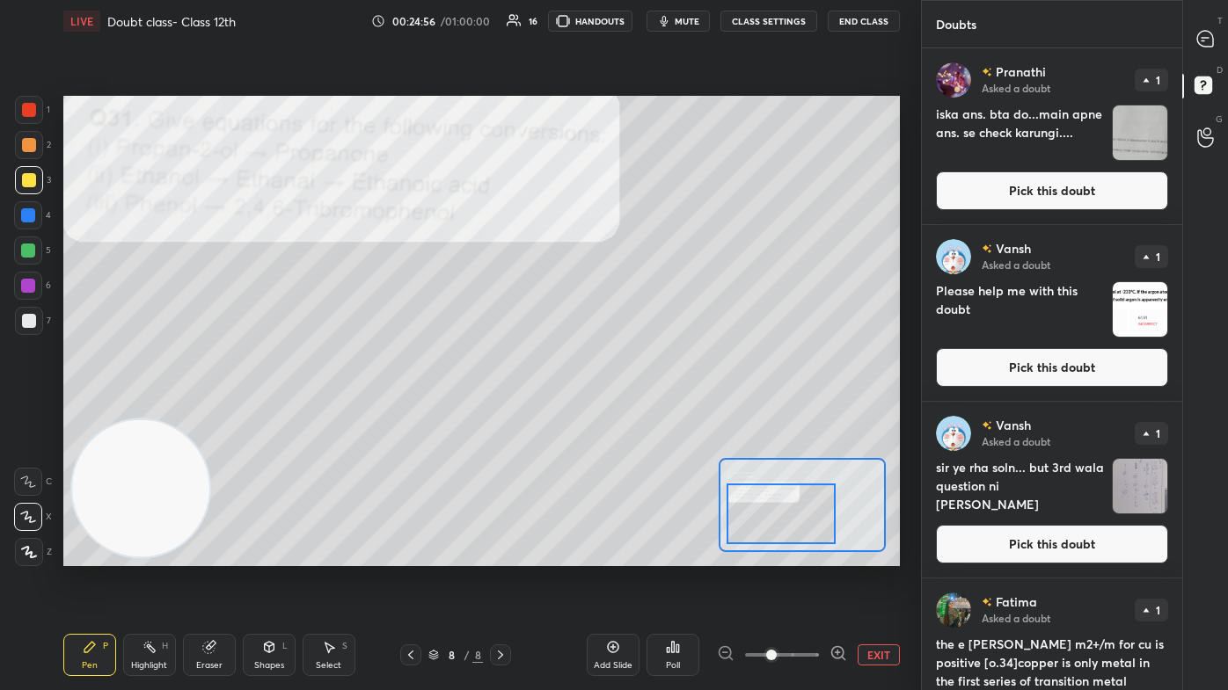
click at [631, 140] on img "grid" at bounding box center [1140, 133] width 55 height 55
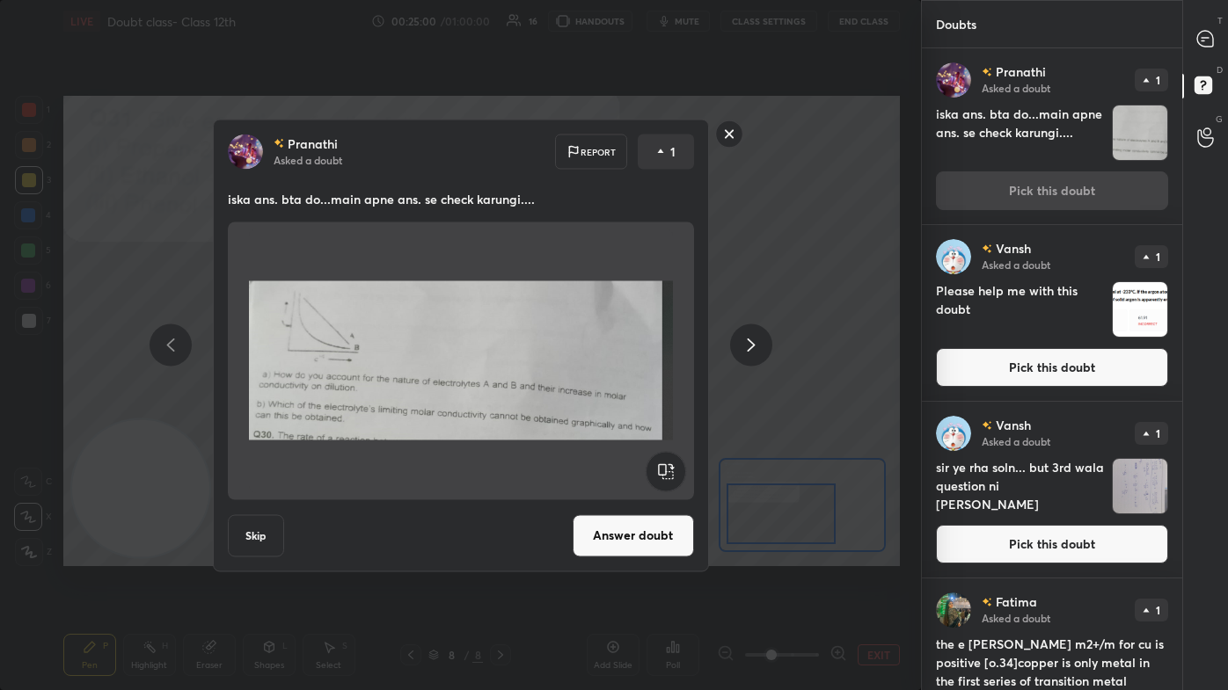
click at [631, 134] on rect at bounding box center [728, 133] width 27 height 27
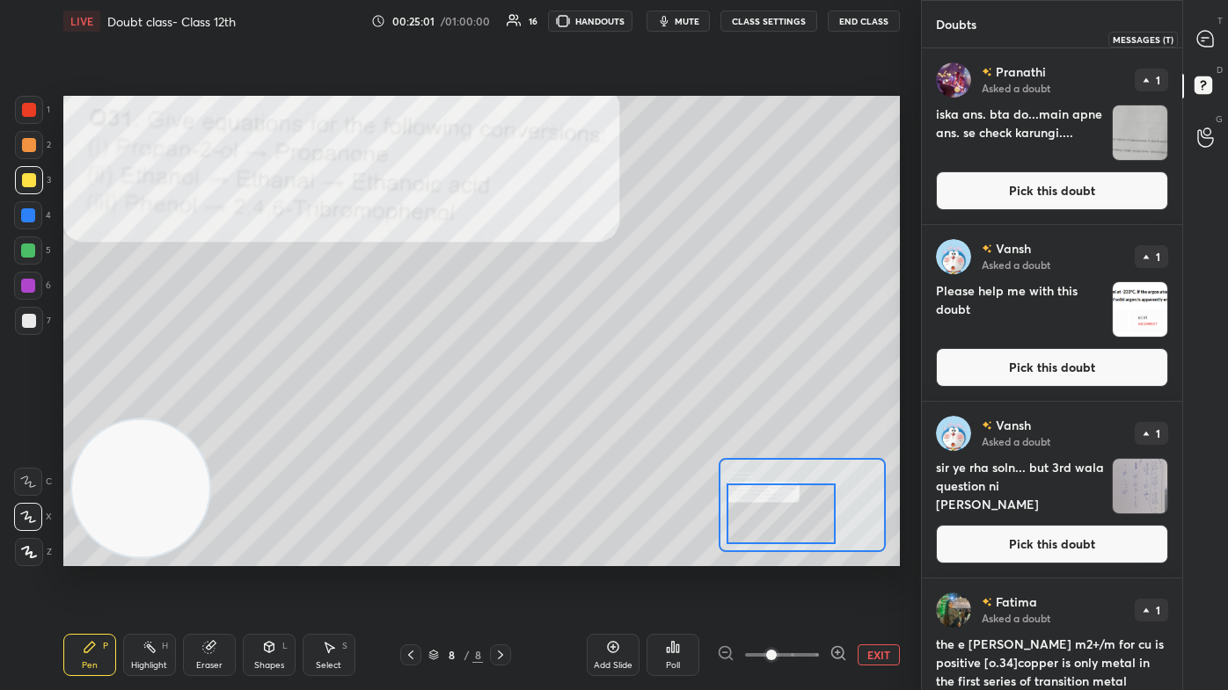
click at [631, 34] on icon at bounding box center [1205, 39] width 16 height 16
type textarea "x"
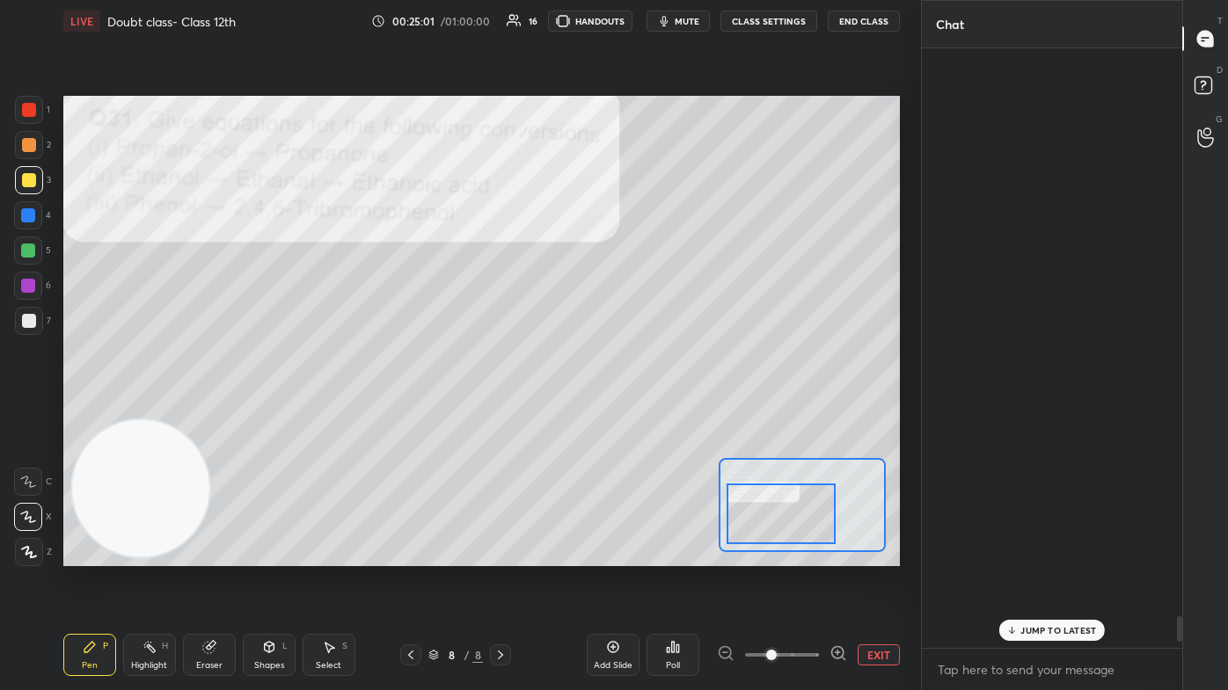
scroll to position [595, 255]
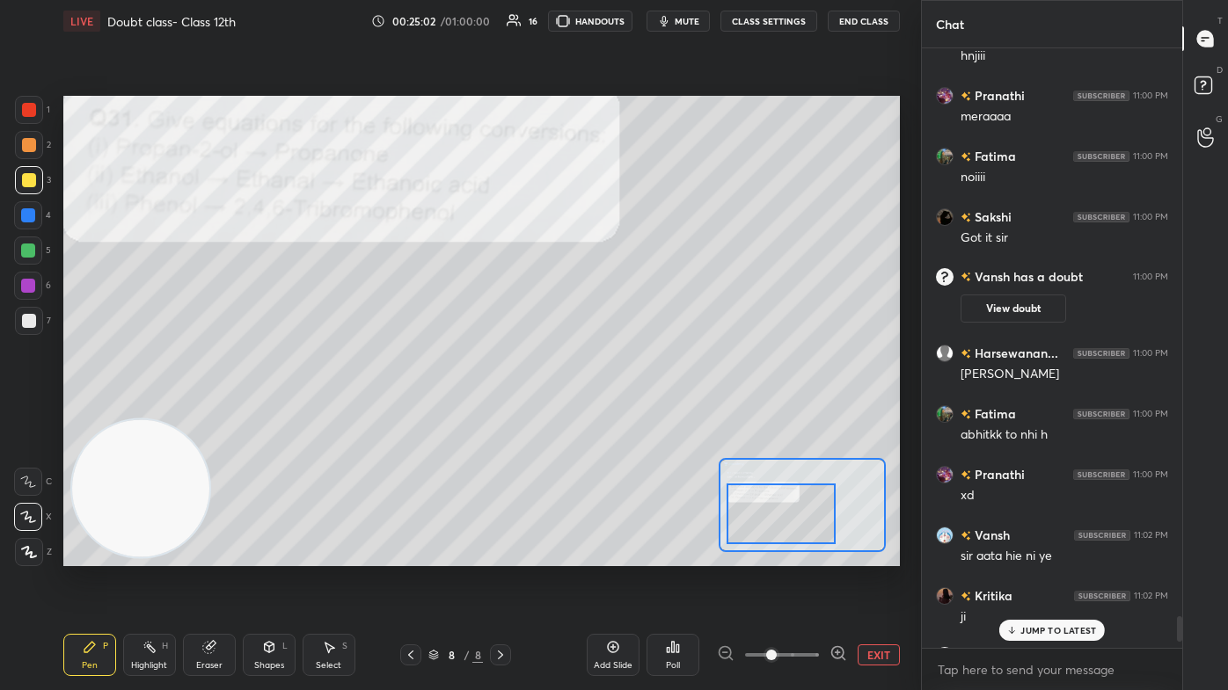
click at [631, 413] on p "JUMP TO LATEST" at bounding box center [1058, 630] width 76 height 11
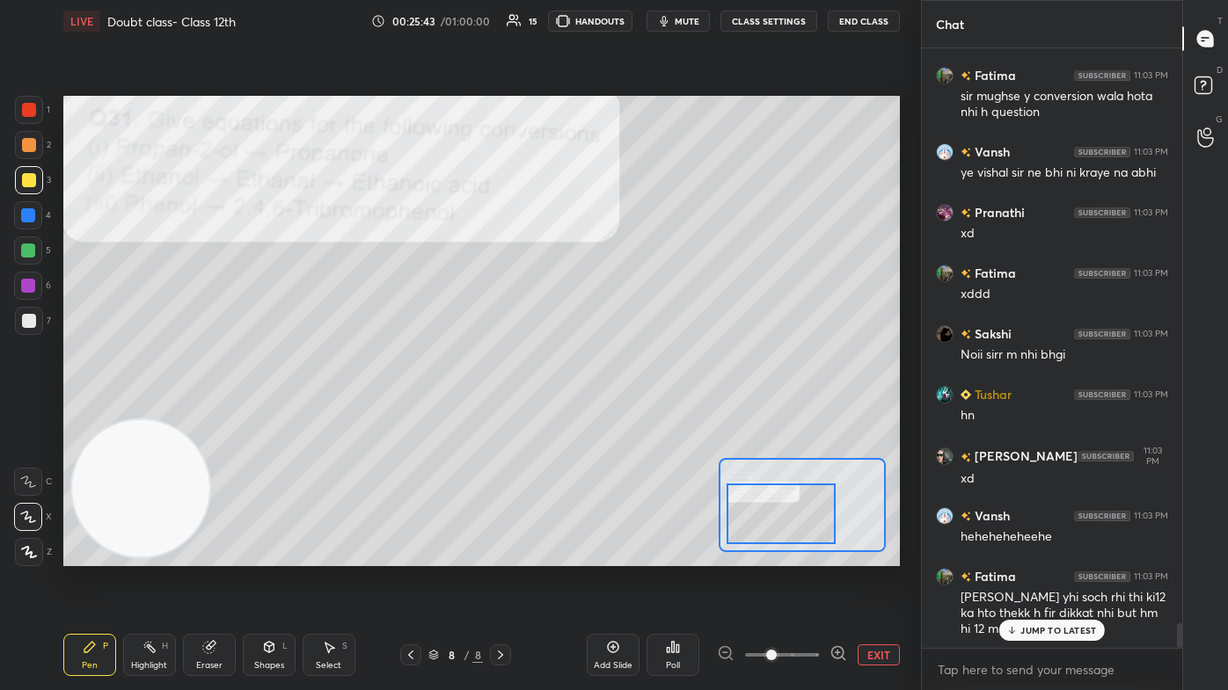
scroll to position [14143, 0]
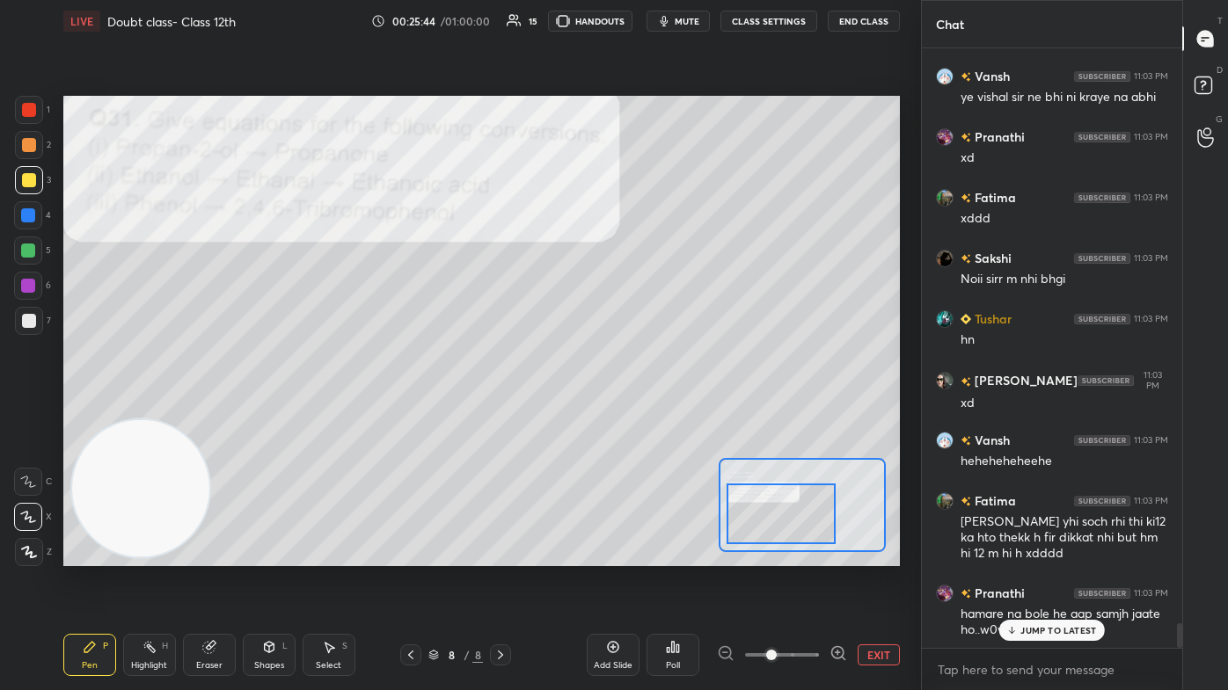
click at [631, 18] on button "CLASS SETTINGS" at bounding box center [768, 21] width 97 height 21
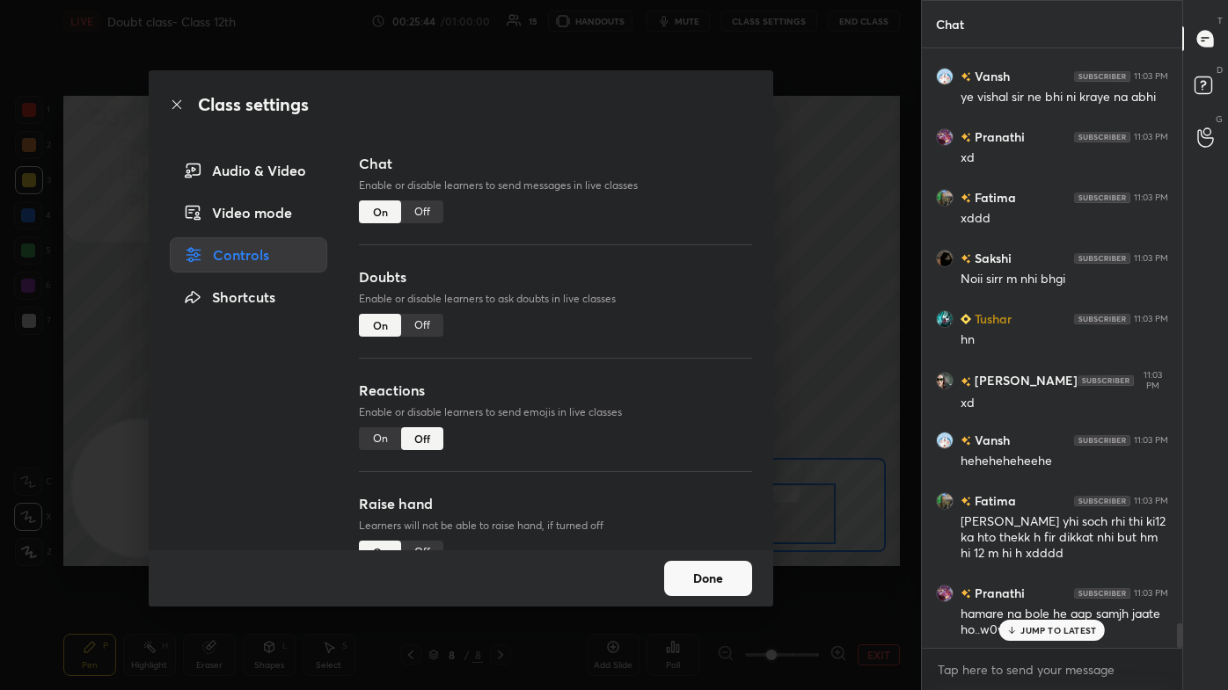
click at [420, 219] on div "Off" at bounding box center [422, 212] width 42 height 23
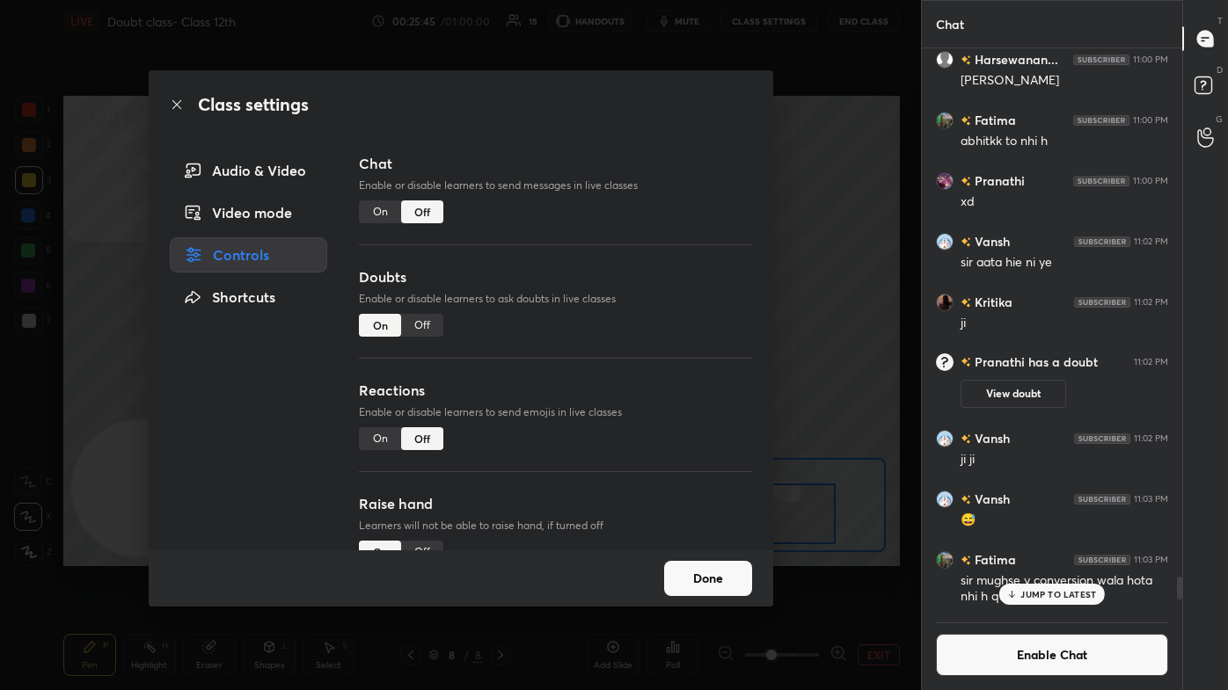
click at [631, 164] on div "Class settings Audio & Video Video mode Controls Shortcuts Chat Enable or disab…" at bounding box center [460, 345] width 921 height 690
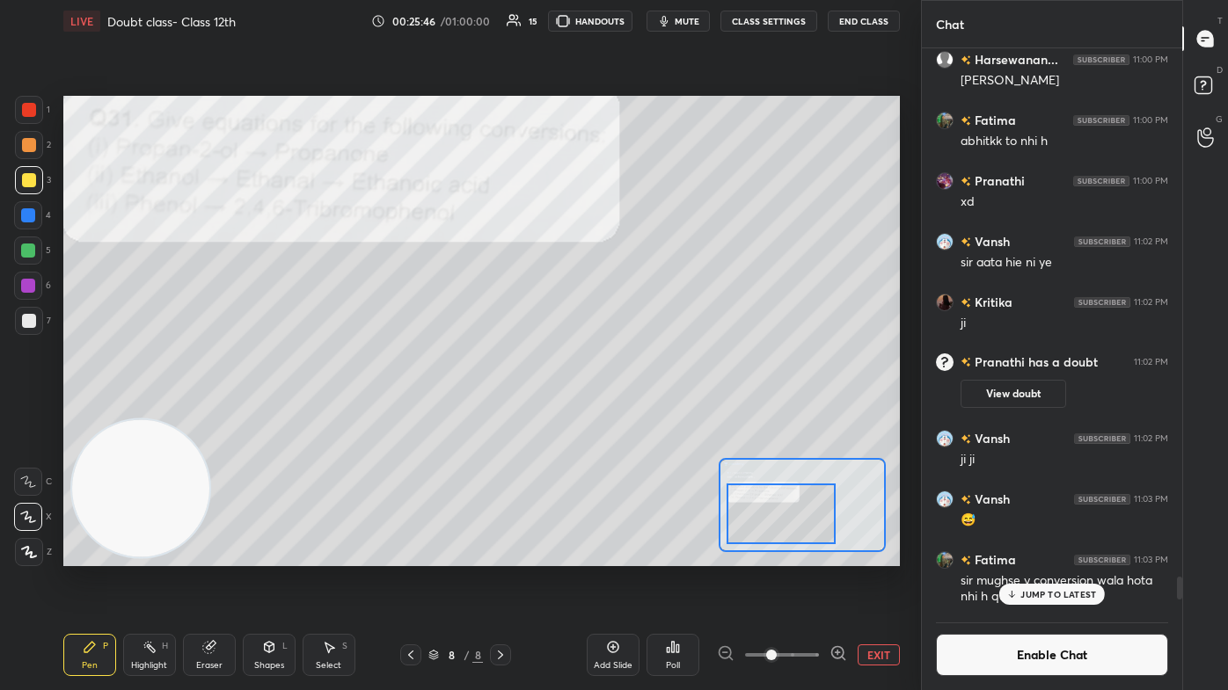
click at [631, 413] on p "JUMP TO LATEST" at bounding box center [1058, 594] width 76 height 11
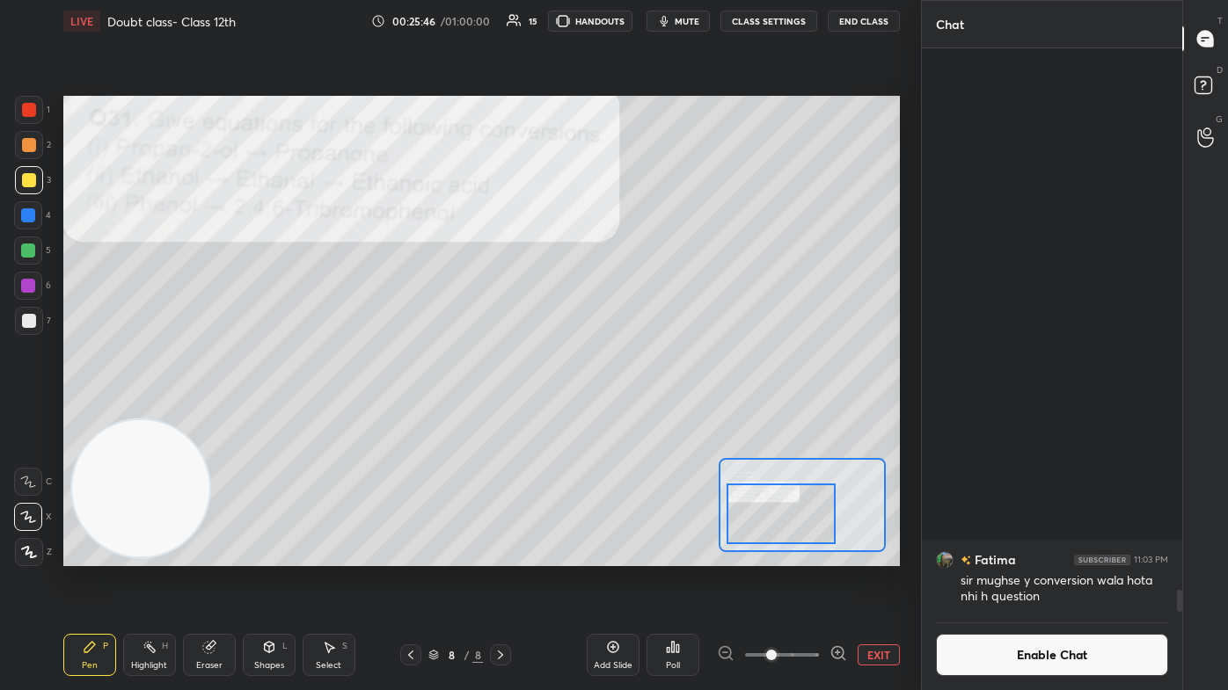
scroll to position [13717, 0]
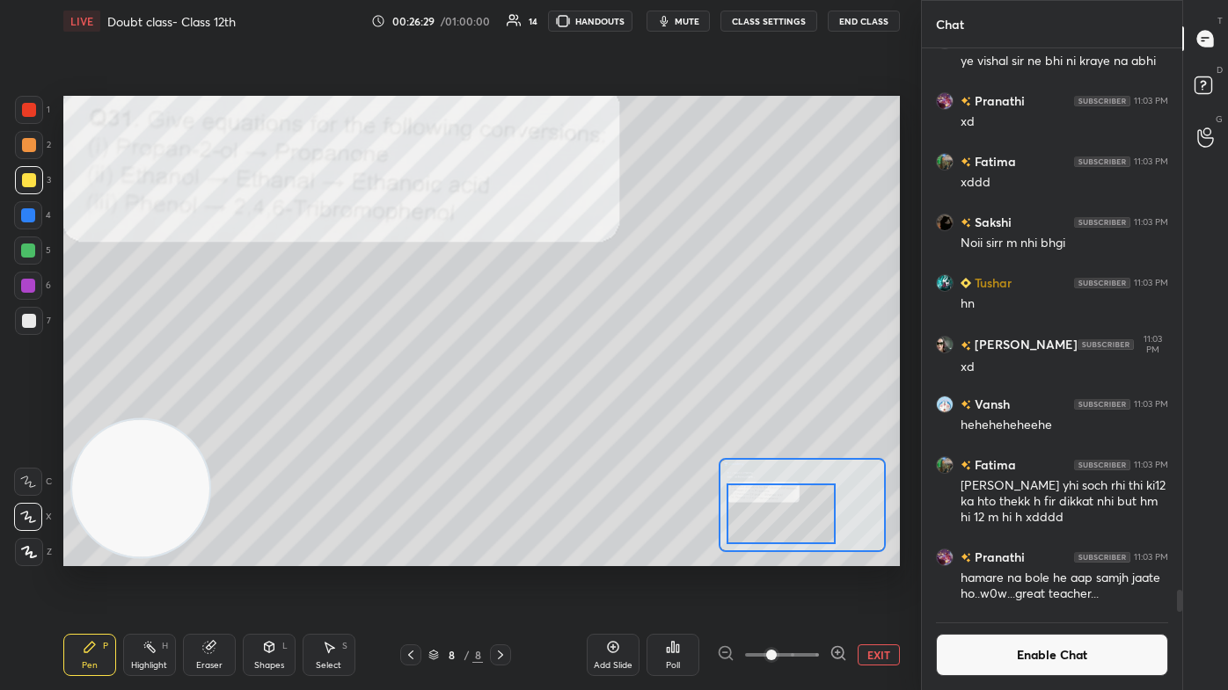
click at [28, 218] on div at bounding box center [28, 215] width 14 height 14
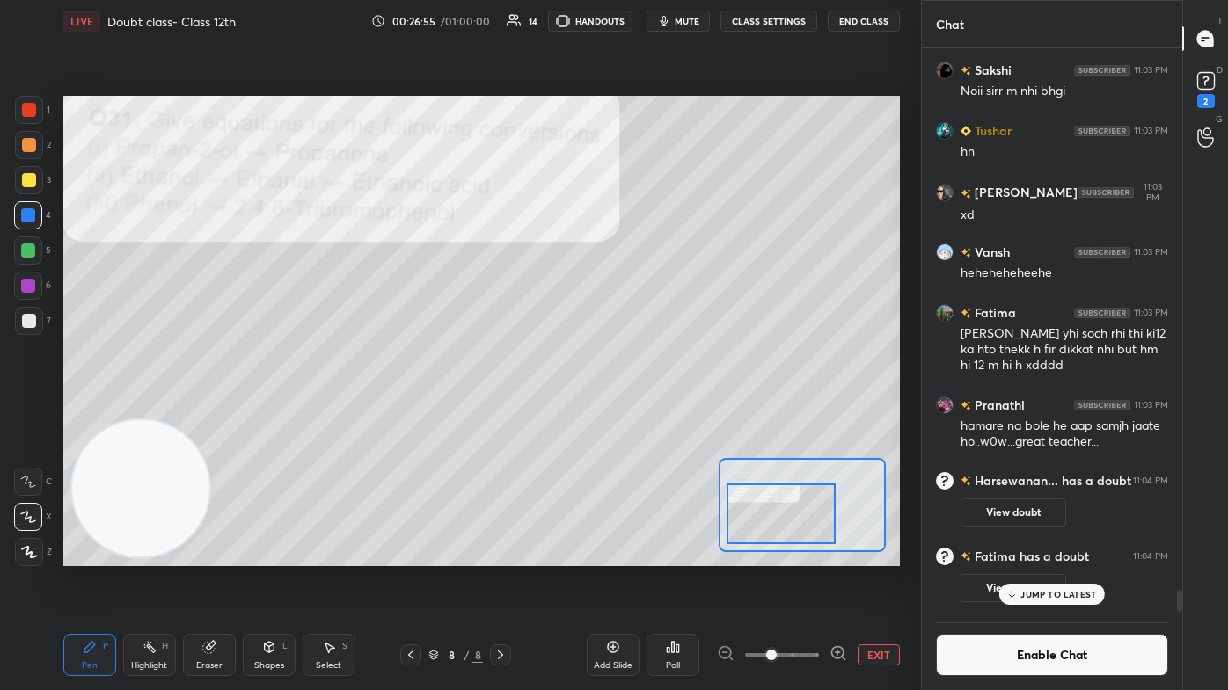
scroll to position [13751, 0]
click at [631, 413] on button "Enable Chat" at bounding box center [1052, 655] width 232 height 42
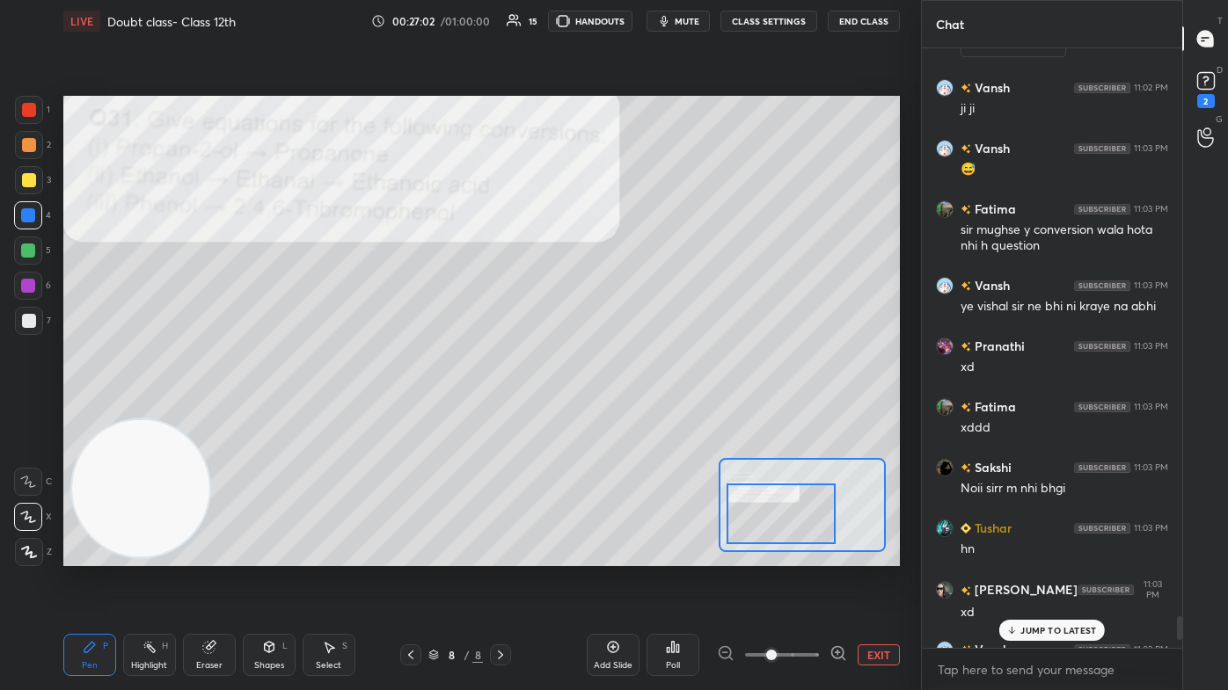
click at [631, 413] on p "JUMP TO LATEST" at bounding box center [1058, 630] width 76 height 11
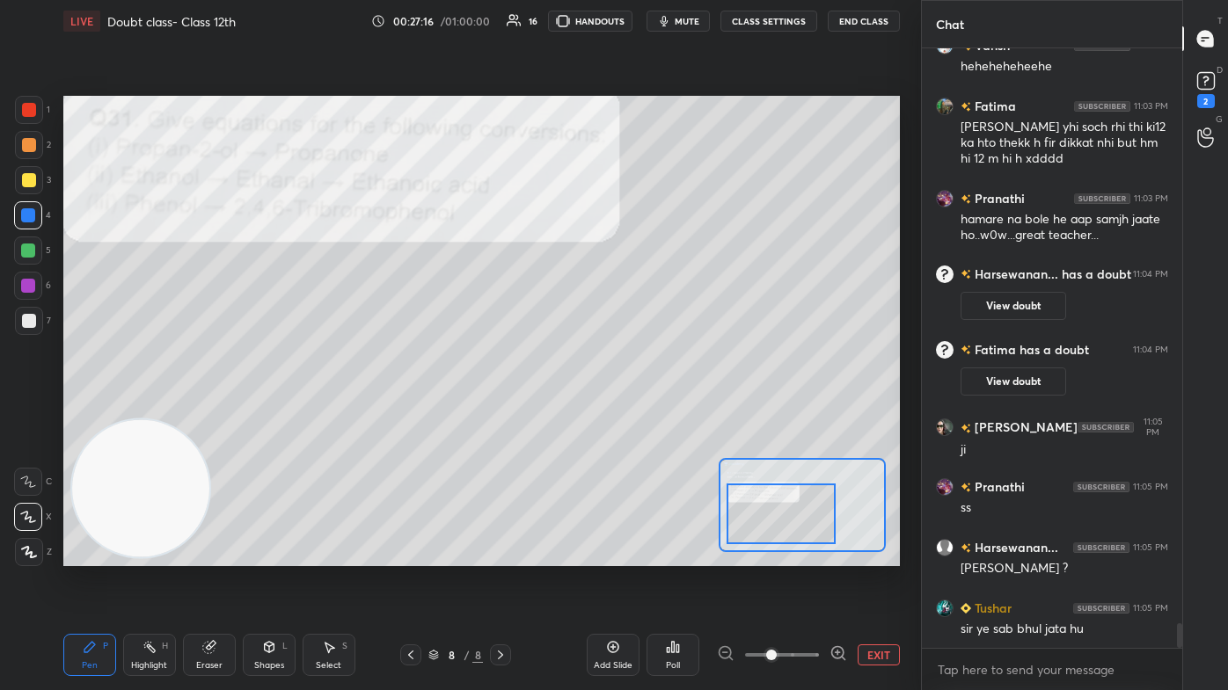
scroll to position [14052, 0]
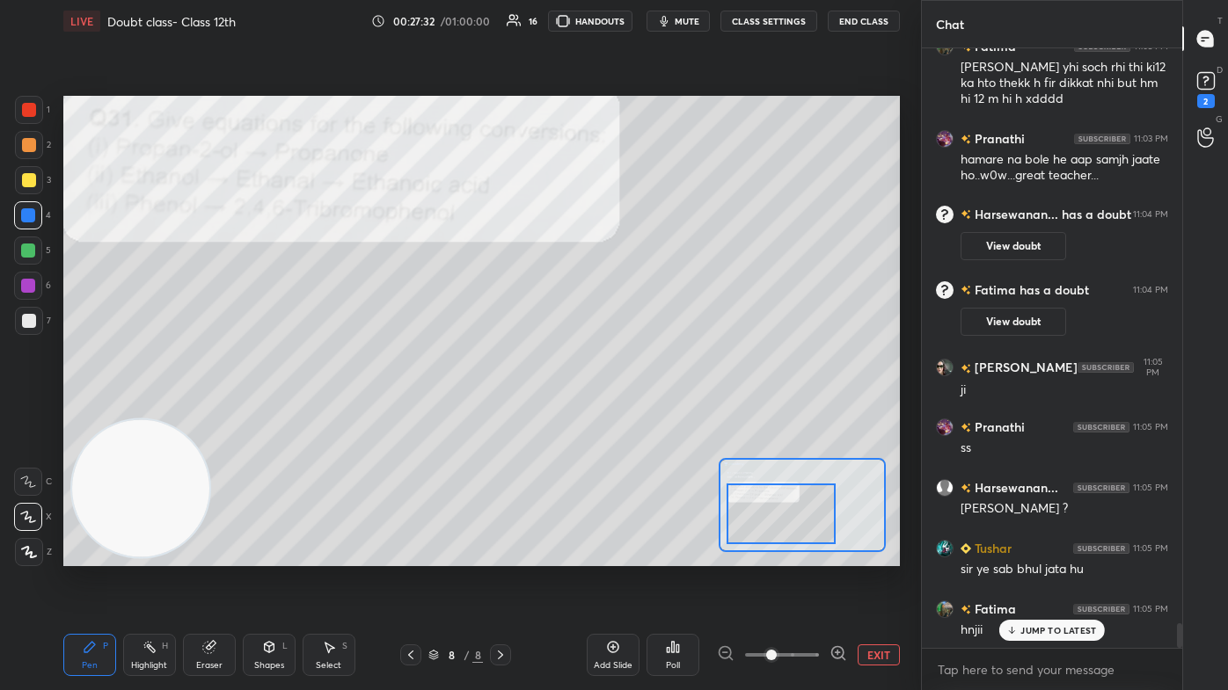
click at [208, 413] on div "Eraser" at bounding box center [209, 655] width 53 height 42
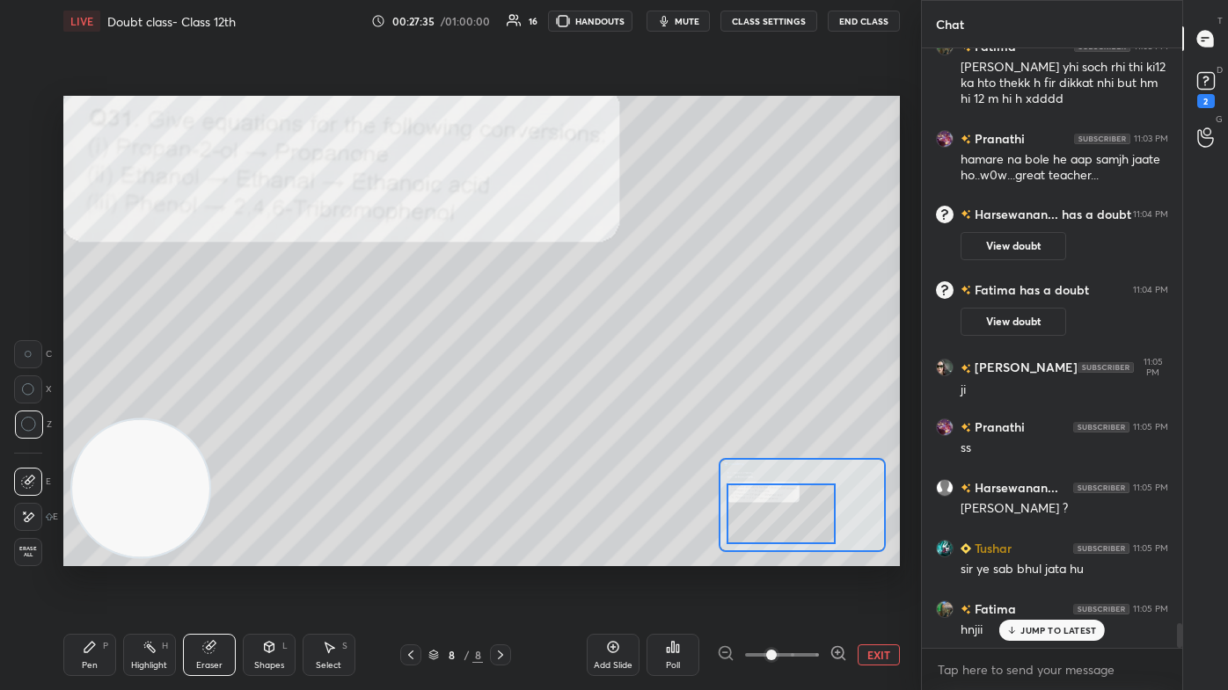
click at [66, 413] on div "Pen P" at bounding box center [89, 655] width 53 height 42
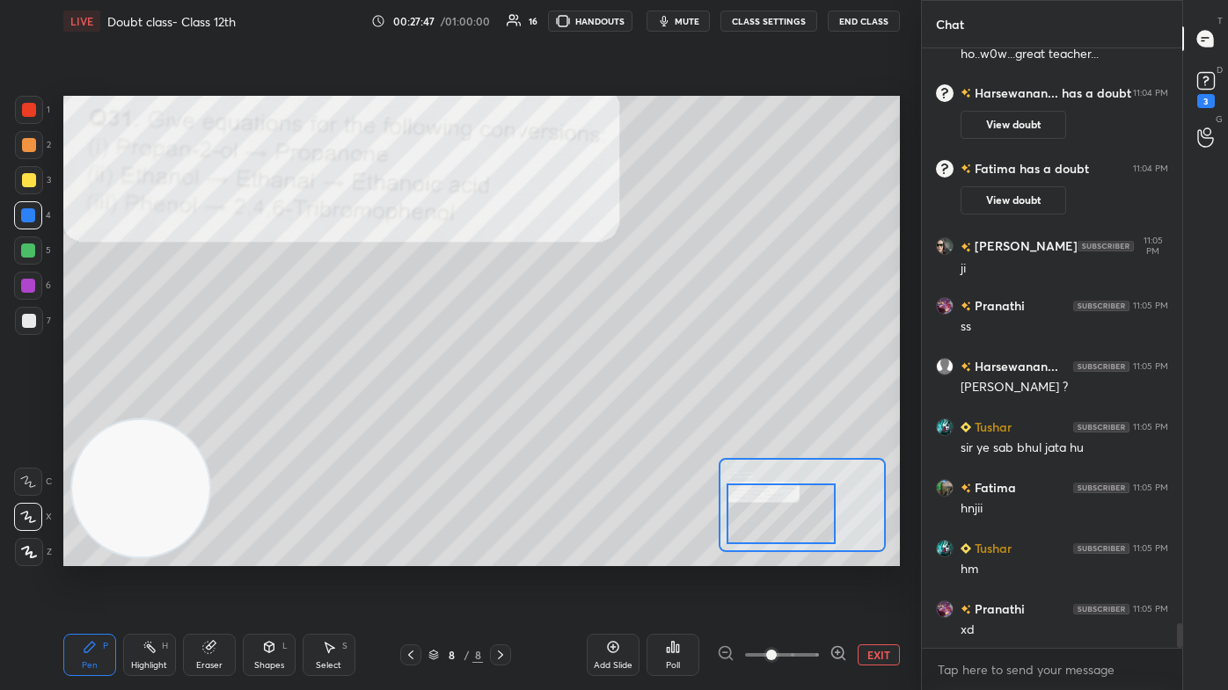
scroll to position [14235, 0]
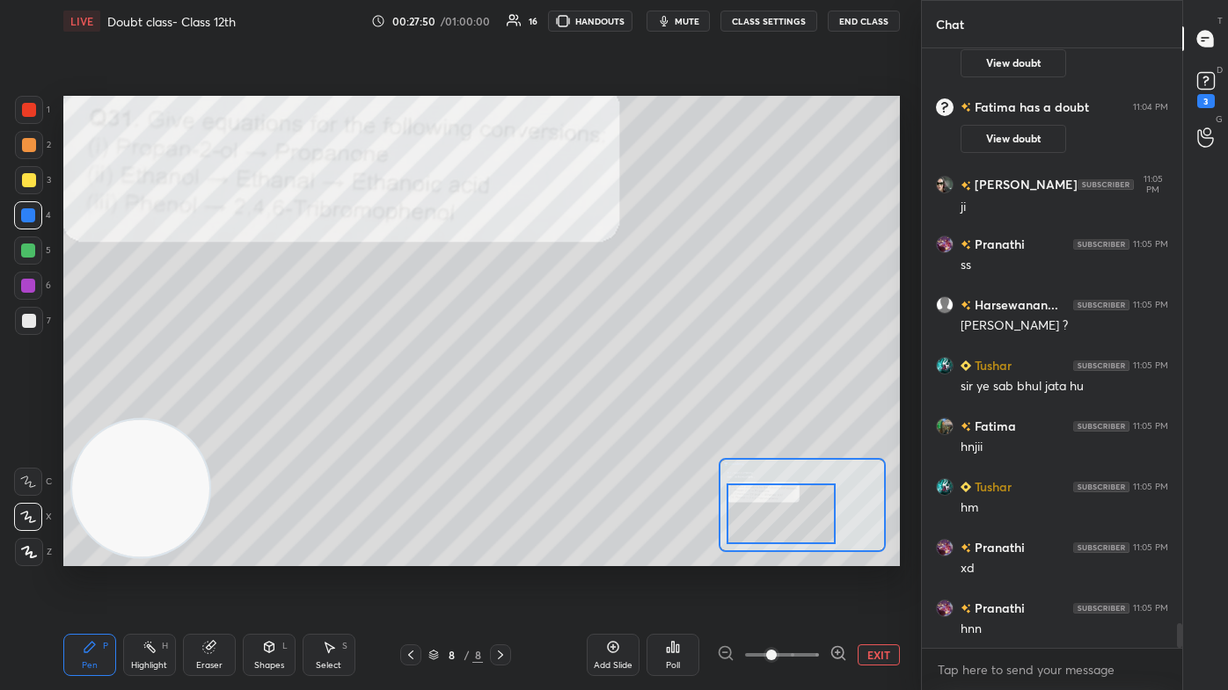
drag, startPoint x: 203, startPoint y: 665, endPoint x: 217, endPoint y: 632, distance: 36.3
click at [202, 413] on div "Eraser" at bounding box center [209, 665] width 26 height 9
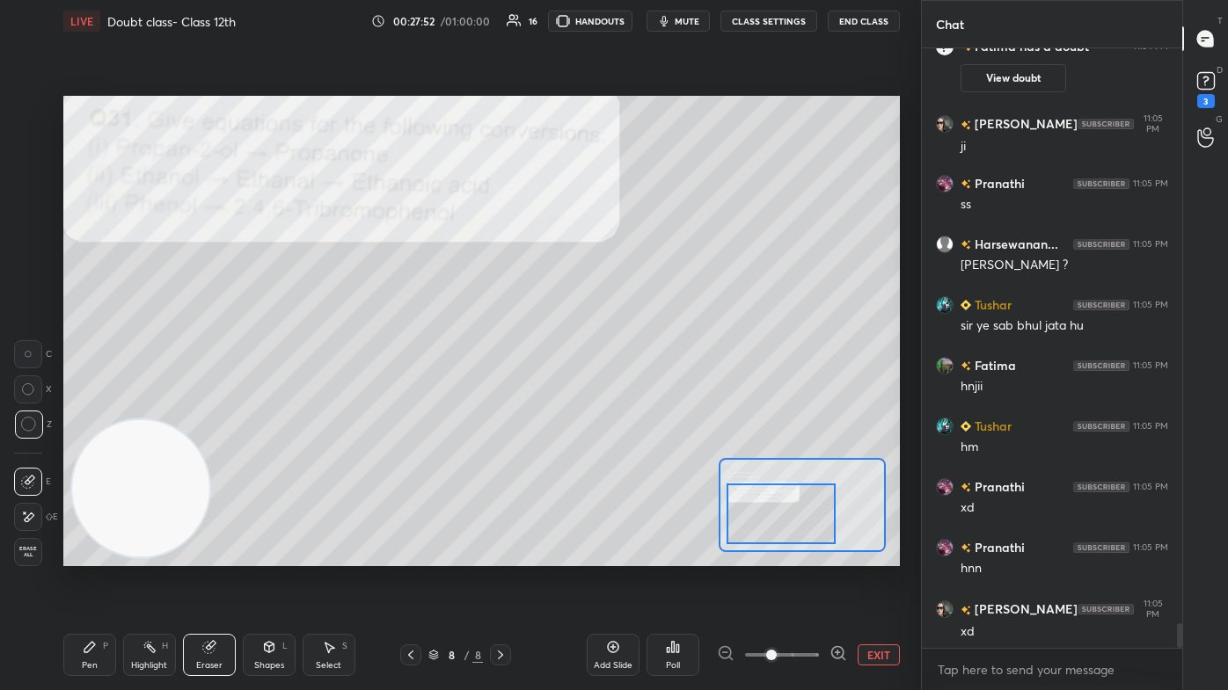
drag, startPoint x: 94, startPoint y: 652, endPoint x: 122, endPoint y: 633, distance: 33.7
click at [94, 413] on icon at bounding box center [90, 647] width 14 height 14
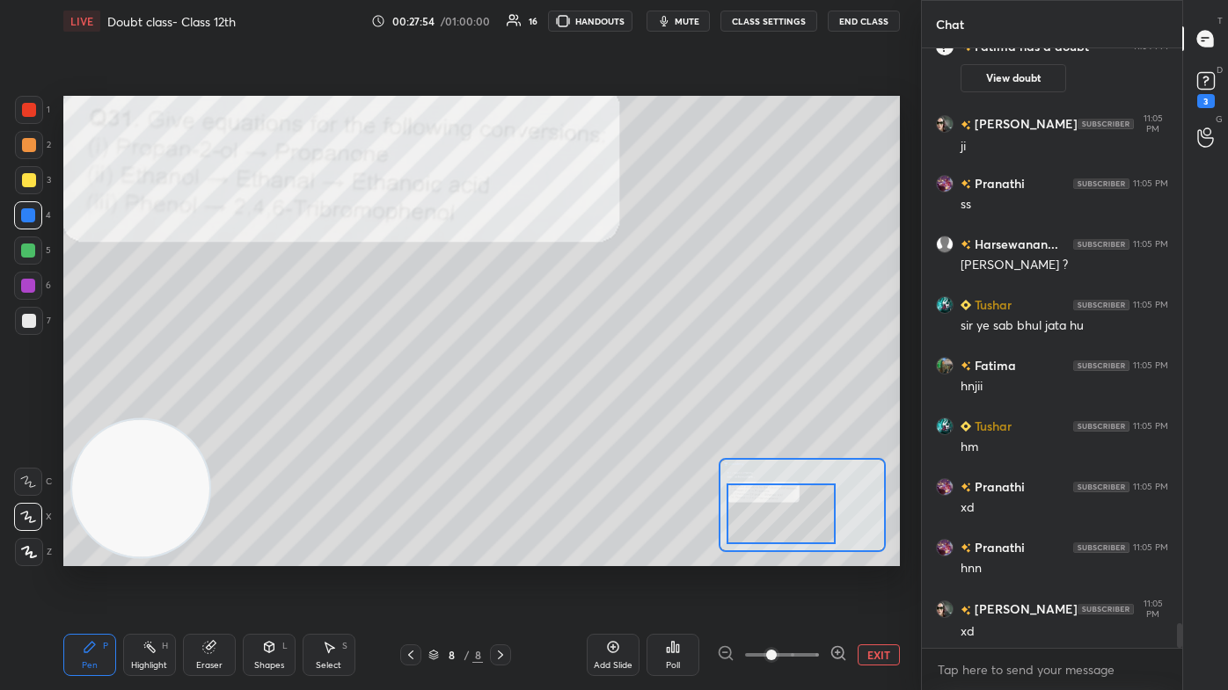
click at [22, 103] on div at bounding box center [29, 110] width 28 height 28
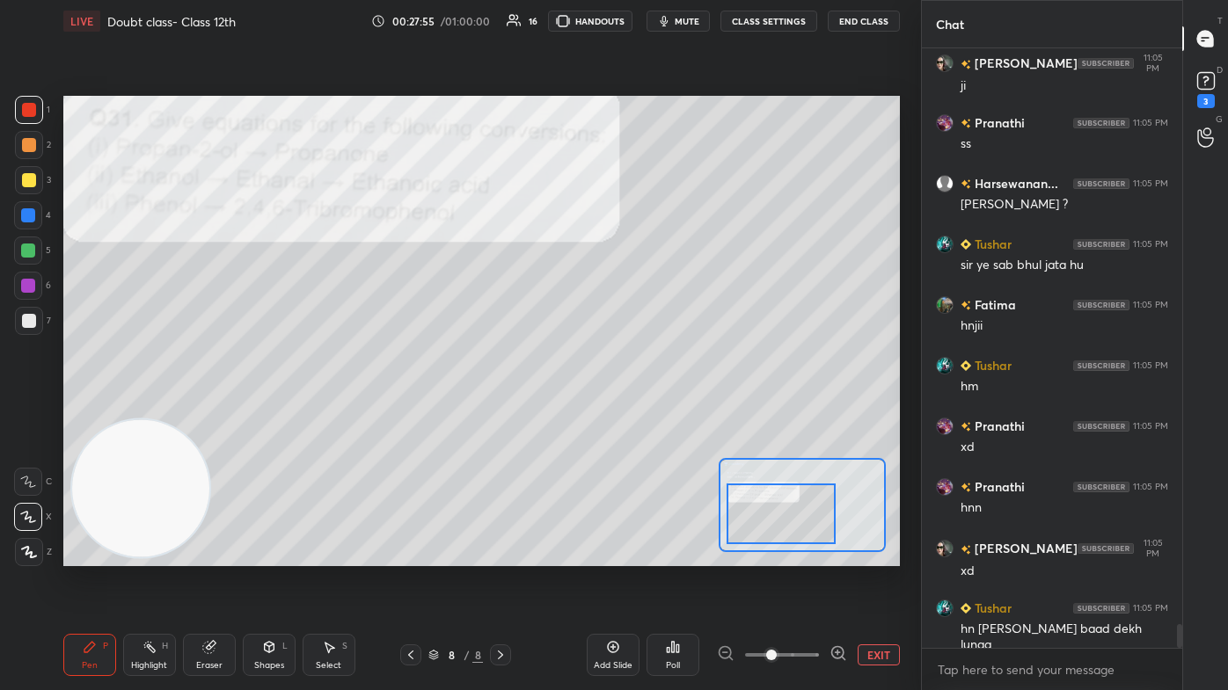
click at [28, 413] on icon at bounding box center [28, 517] width 16 height 12
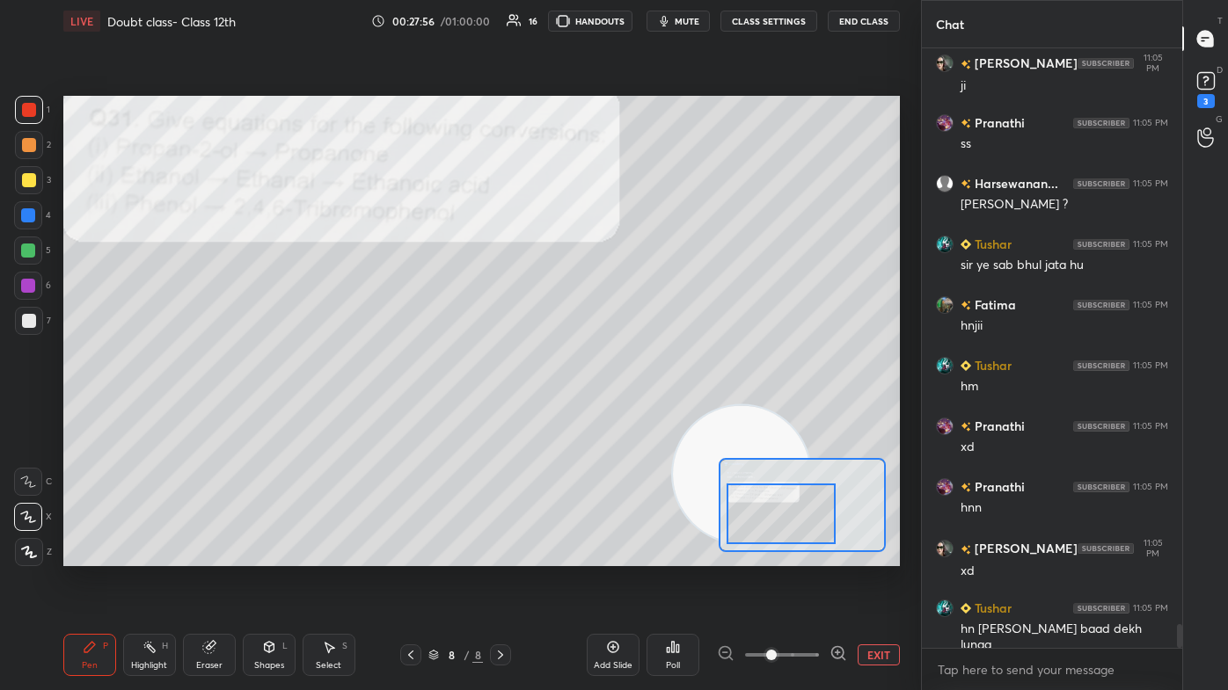
drag, startPoint x: 150, startPoint y: 519, endPoint x: 739, endPoint y: 504, distance: 589.5
click at [631, 413] on div "Setting up your live class Poll for secs No correct answer Start poll" at bounding box center [481, 331] width 836 height 471
drag, startPoint x: 769, startPoint y: 430, endPoint x: 825, endPoint y: 440, distance: 57.1
click at [631, 413] on video at bounding box center [808, 492] width 138 height 138
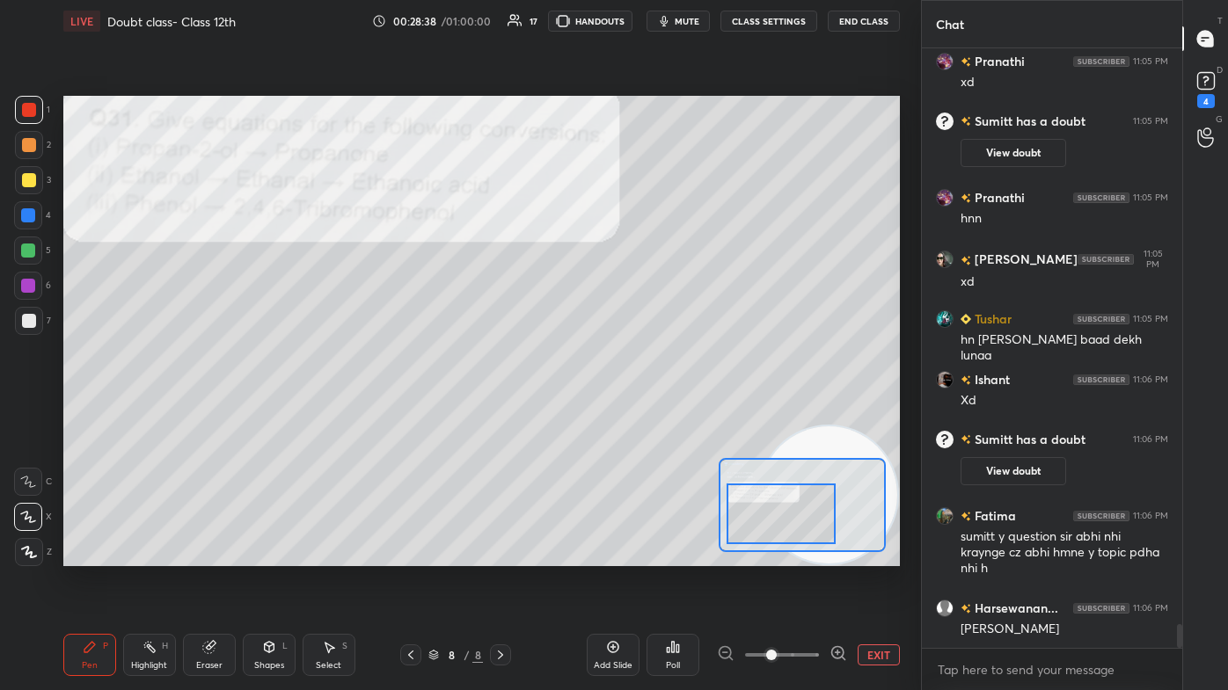
scroll to position [14469, 0]
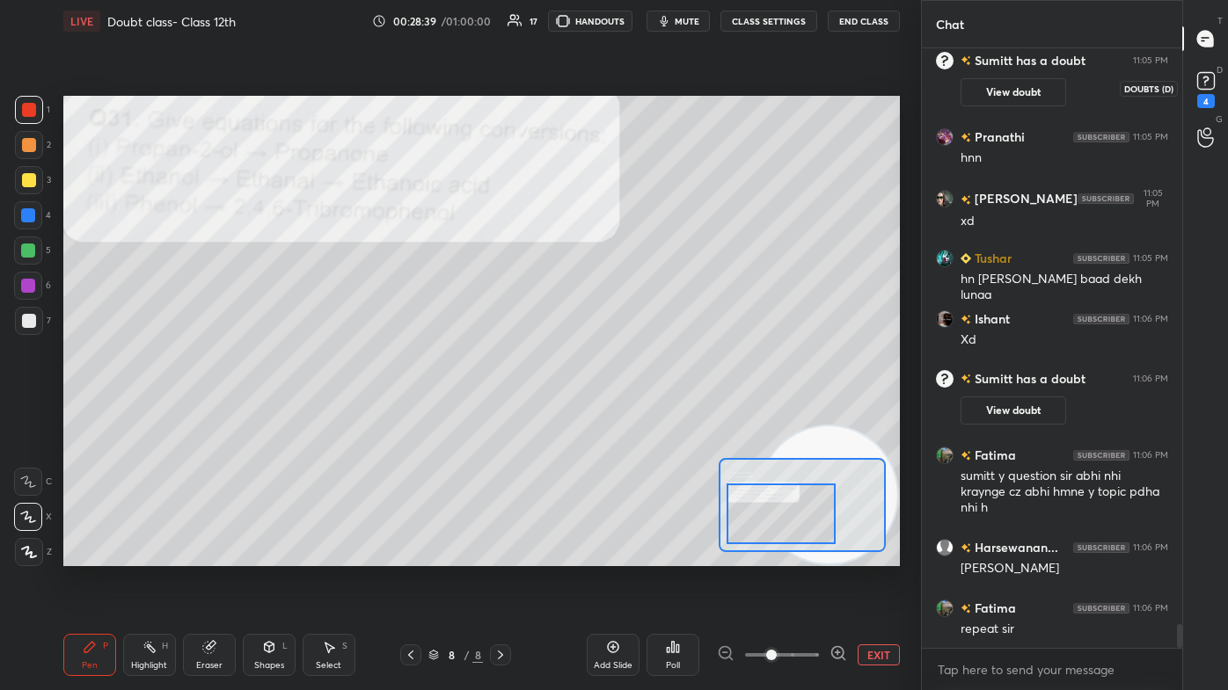
click at [631, 77] on rect at bounding box center [1205, 81] width 17 height 17
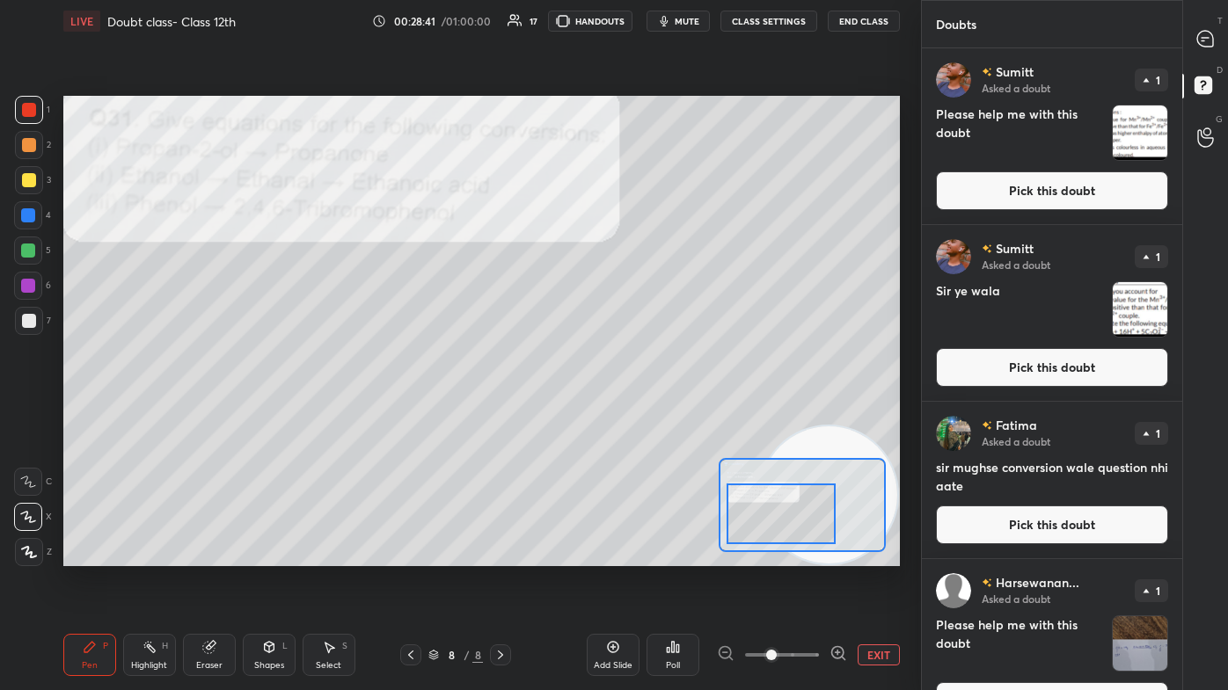
click at [631, 134] on img "grid" at bounding box center [1140, 133] width 55 height 55
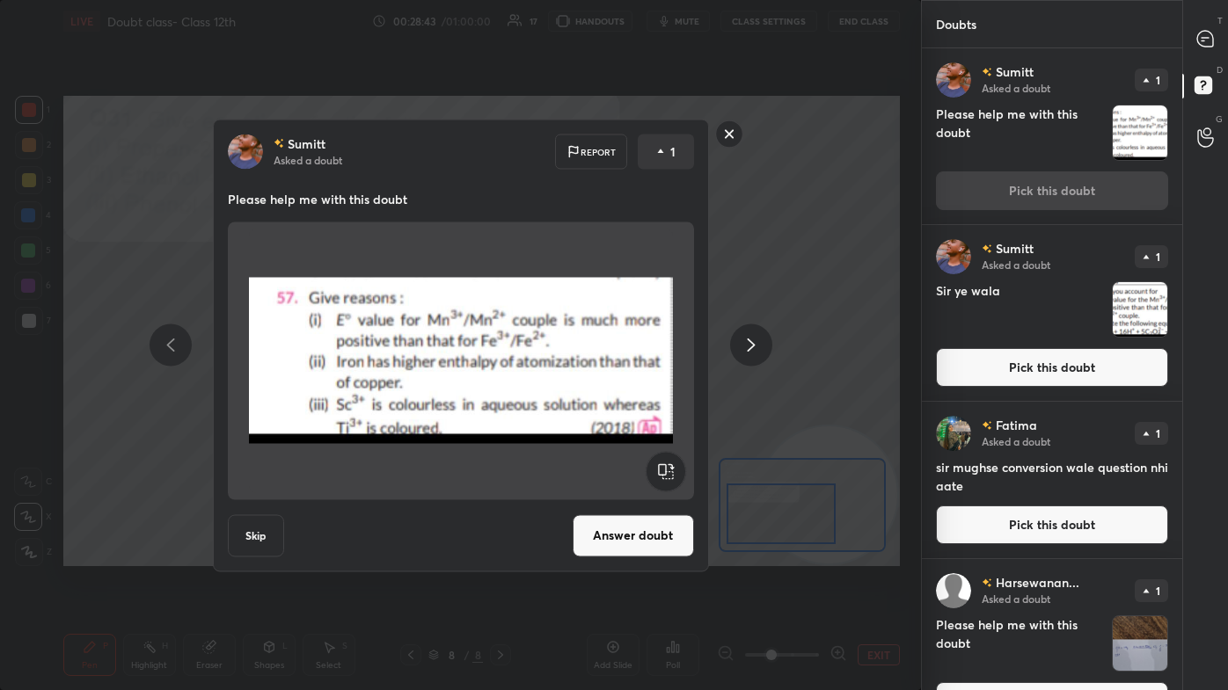
click at [631, 361] on button "Pick this doubt" at bounding box center [1052, 367] width 232 height 39
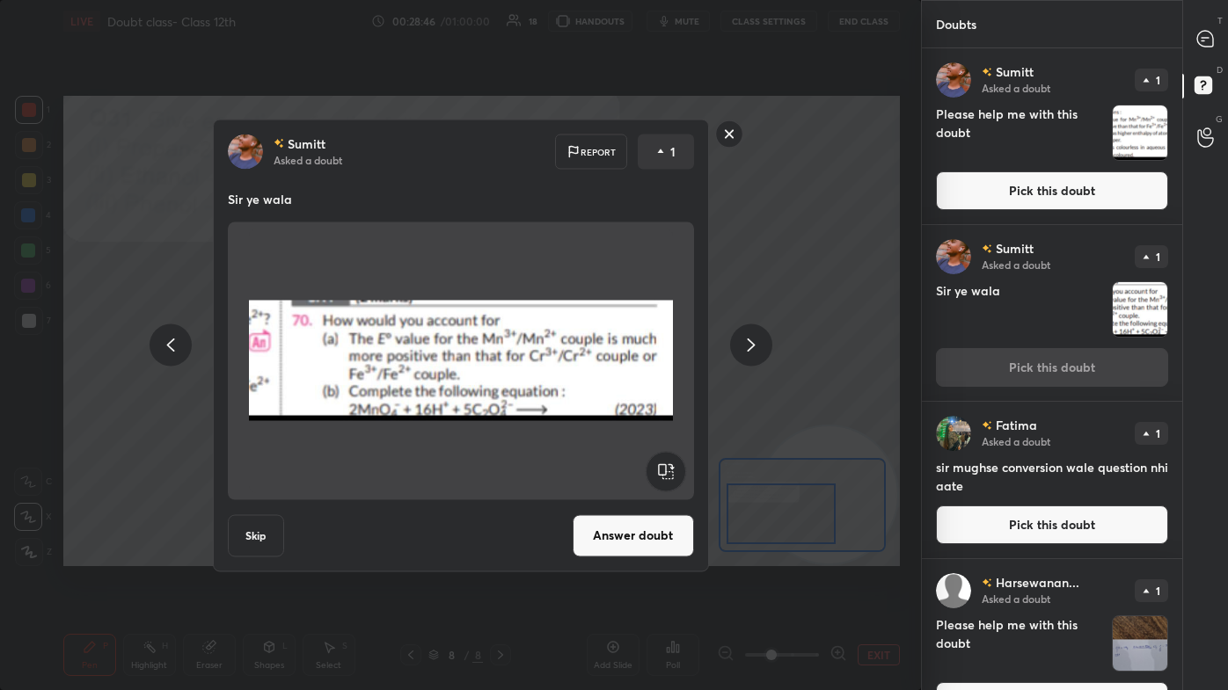
click at [631, 131] on rect at bounding box center [728, 133] width 27 height 27
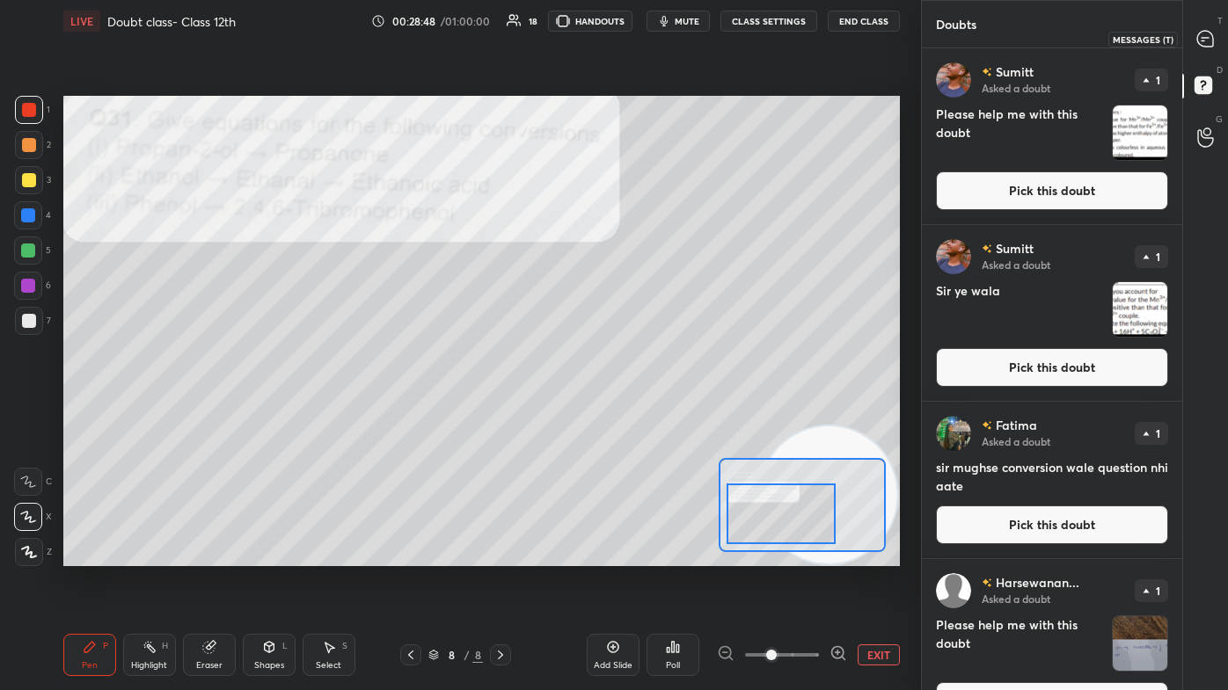
click at [631, 27] on div at bounding box center [1205, 39] width 35 height 32
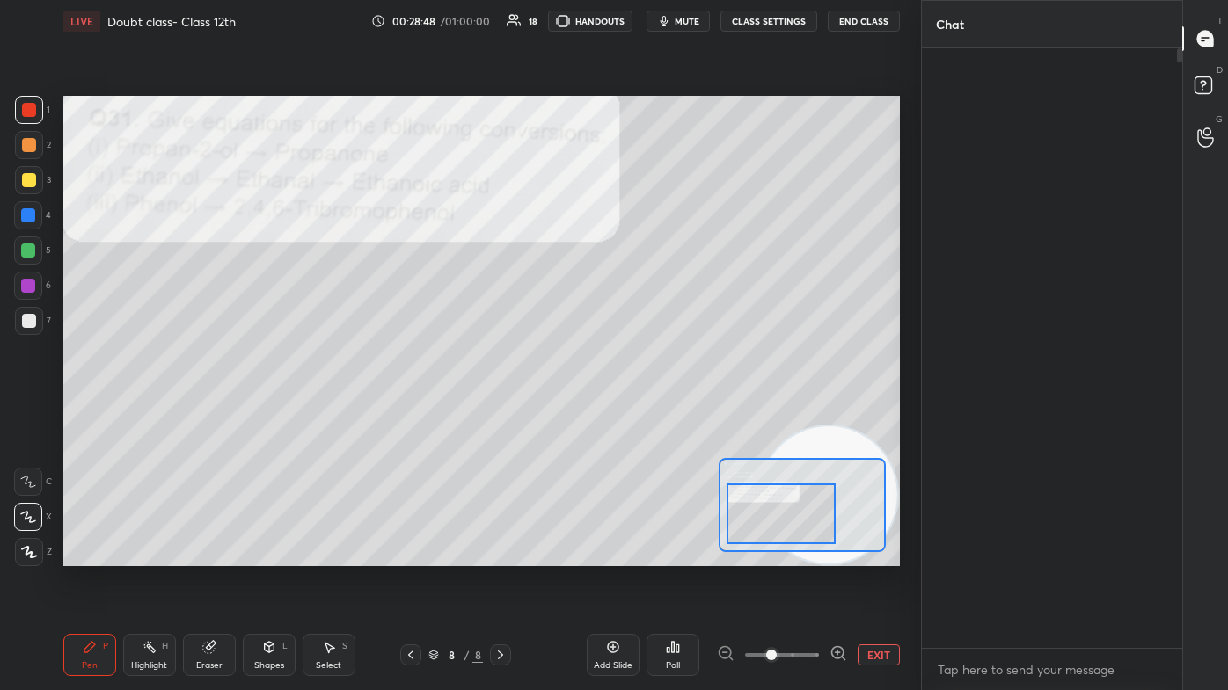
scroll to position [595, 255]
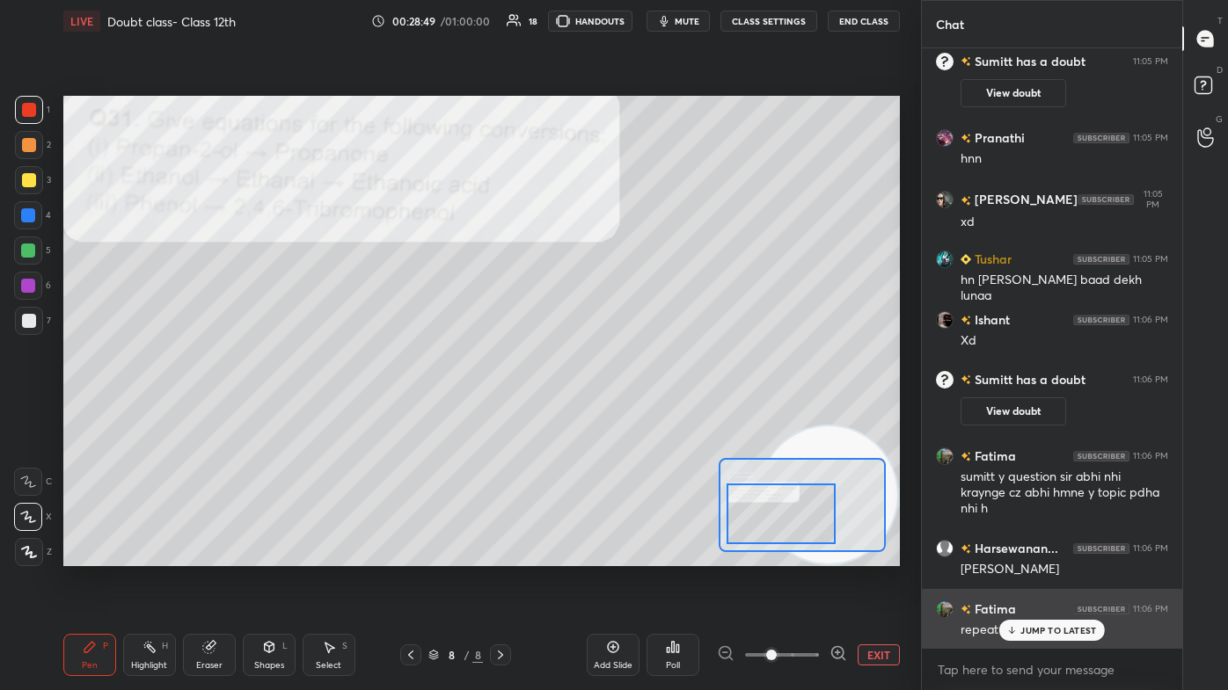
click at [631, 413] on div "JUMP TO LATEST" at bounding box center [1052, 630] width 106 height 21
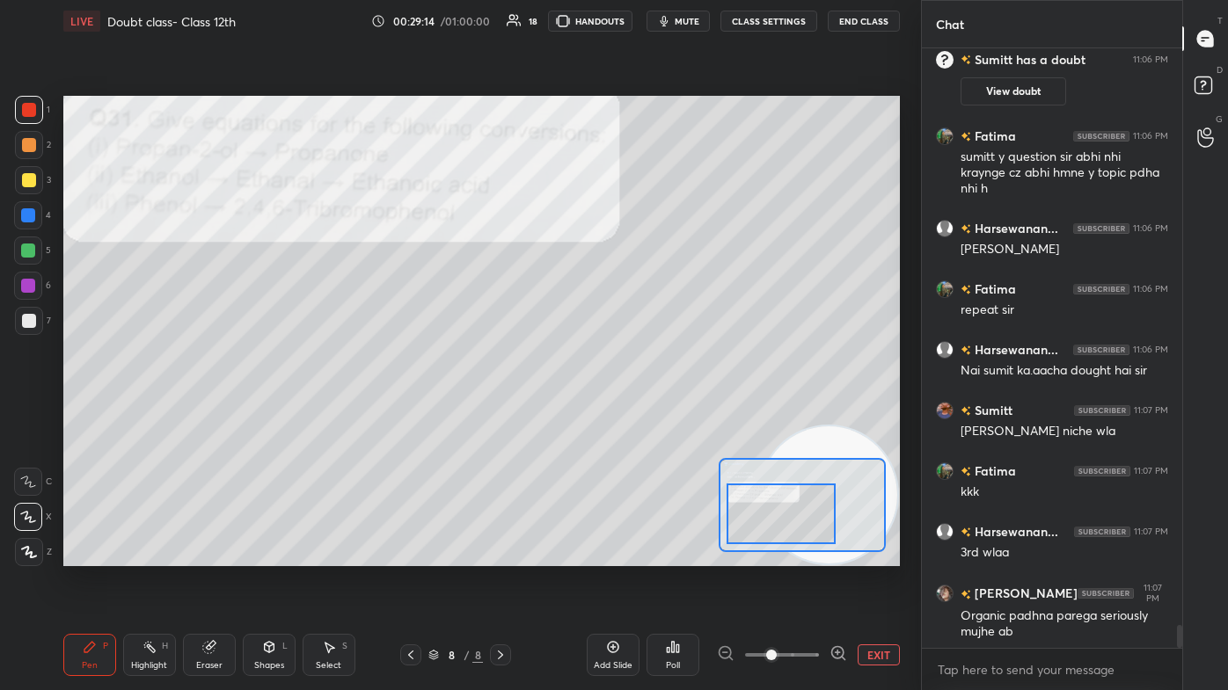
scroll to position [15227, 0]
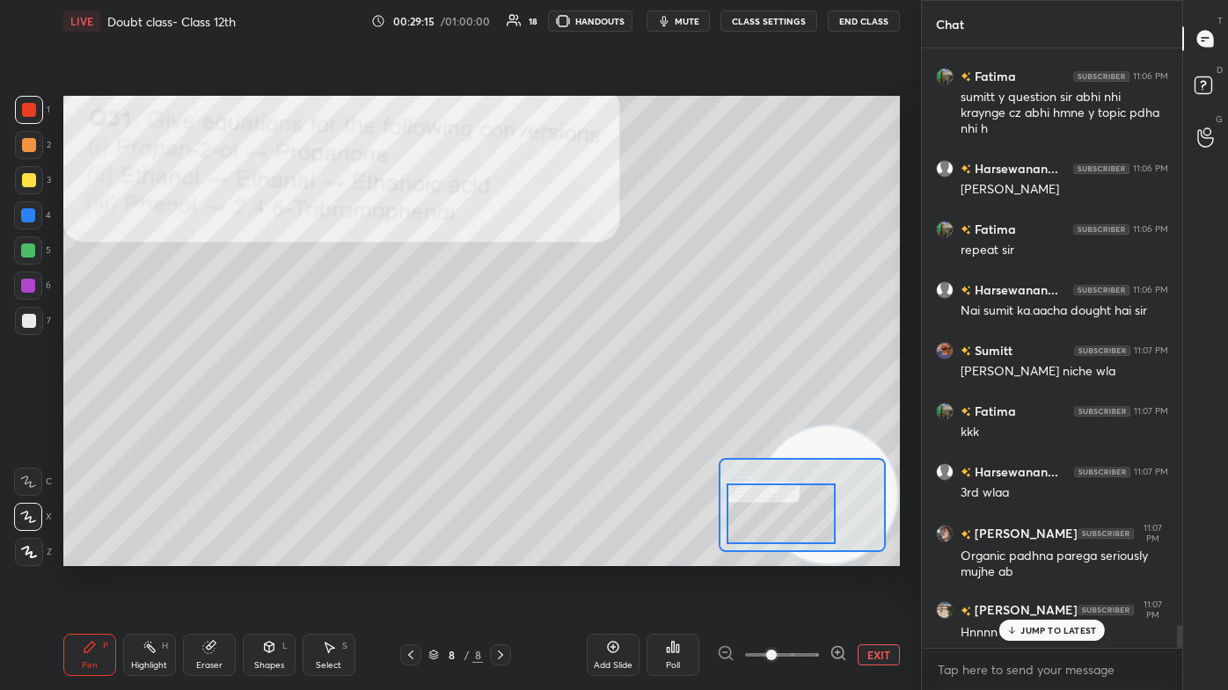
click at [32, 178] on div at bounding box center [29, 180] width 14 height 14
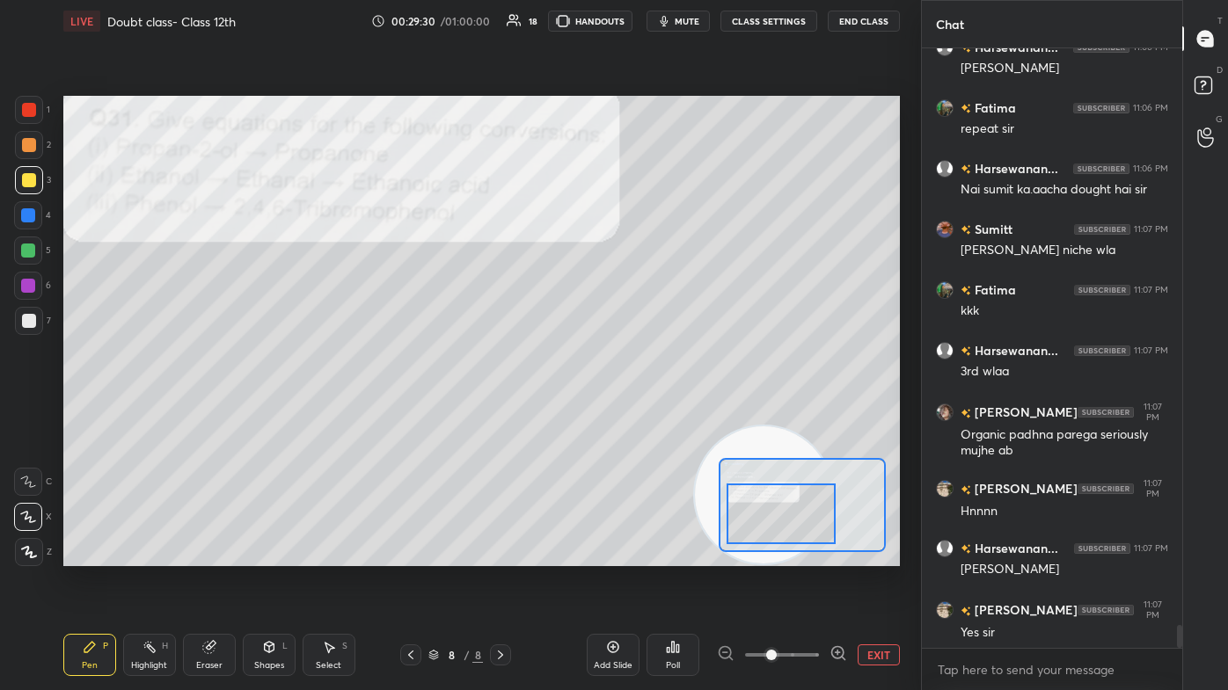
scroll to position [15410, 0]
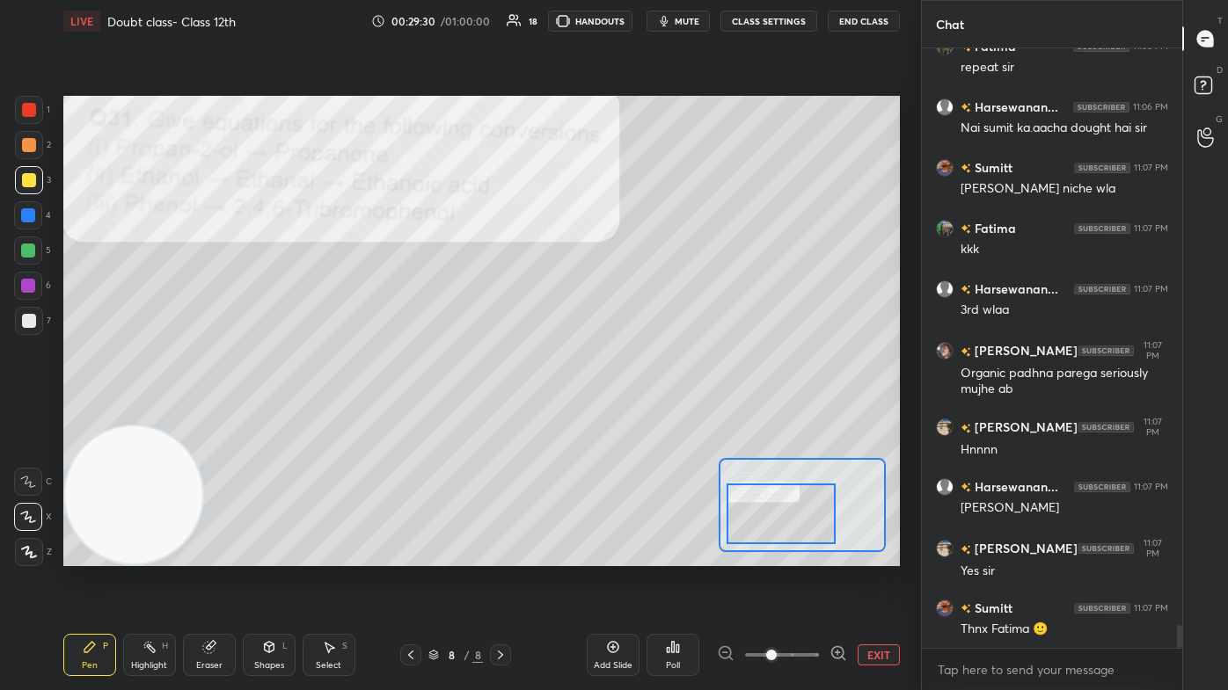
drag, startPoint x: 760, startPoint y: 449, endPoint x: 2, endPoint y: 587, distance: 770.6
click at [0, 413] on div "1 2 3 4 5 6 7 C X Z C X Z E E Erase all H H LIVE Doubt class- Class 12th 00:29:…" at bounding box center [453, 345] width 907 height 690
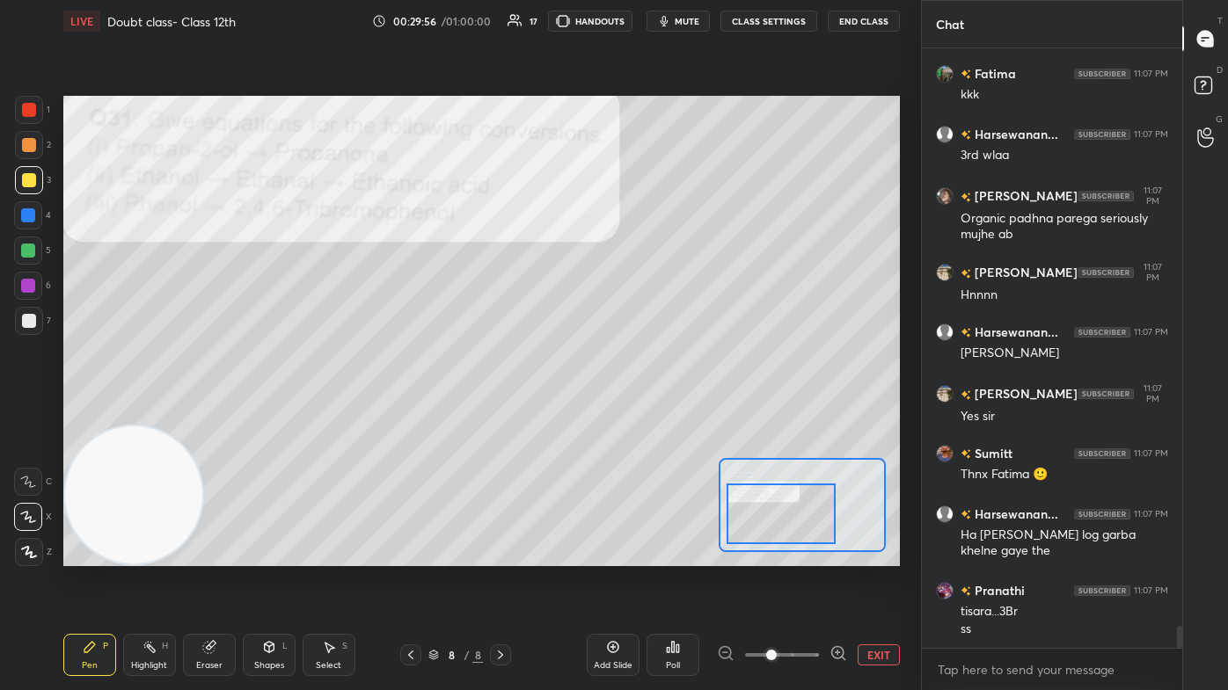
scroll to position [15625, 0]
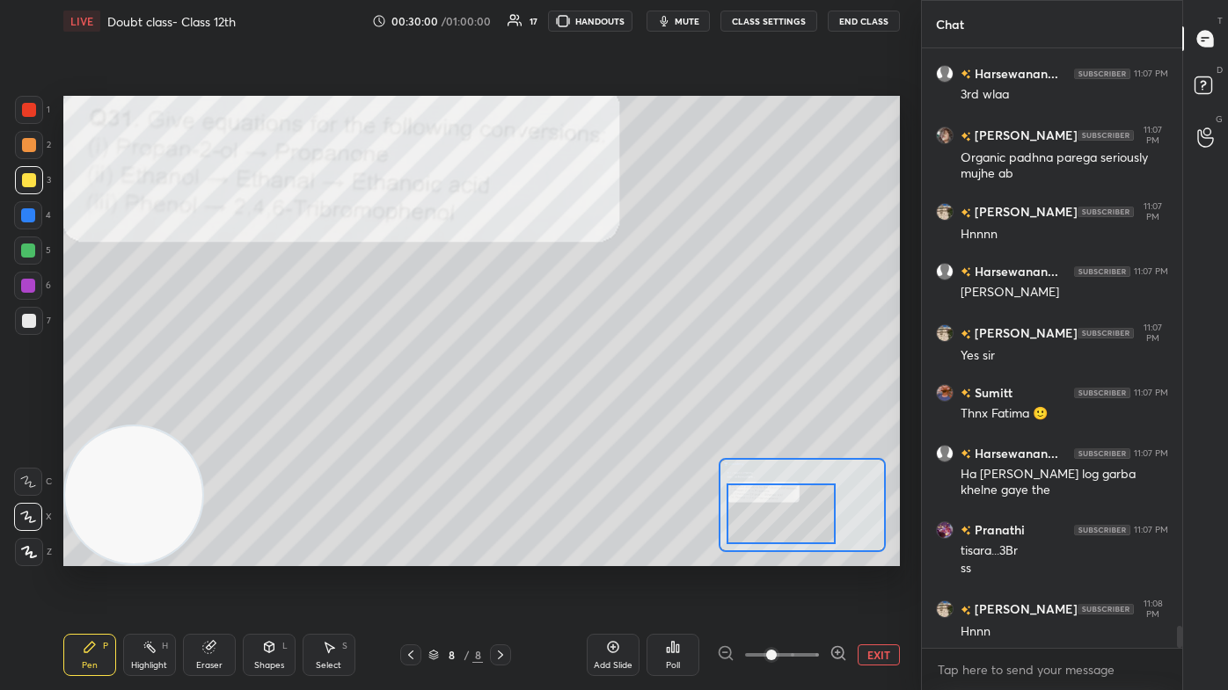
click at [612, 413] on div "Add Slide" at bounding box center [613, 665] width 39 height 9
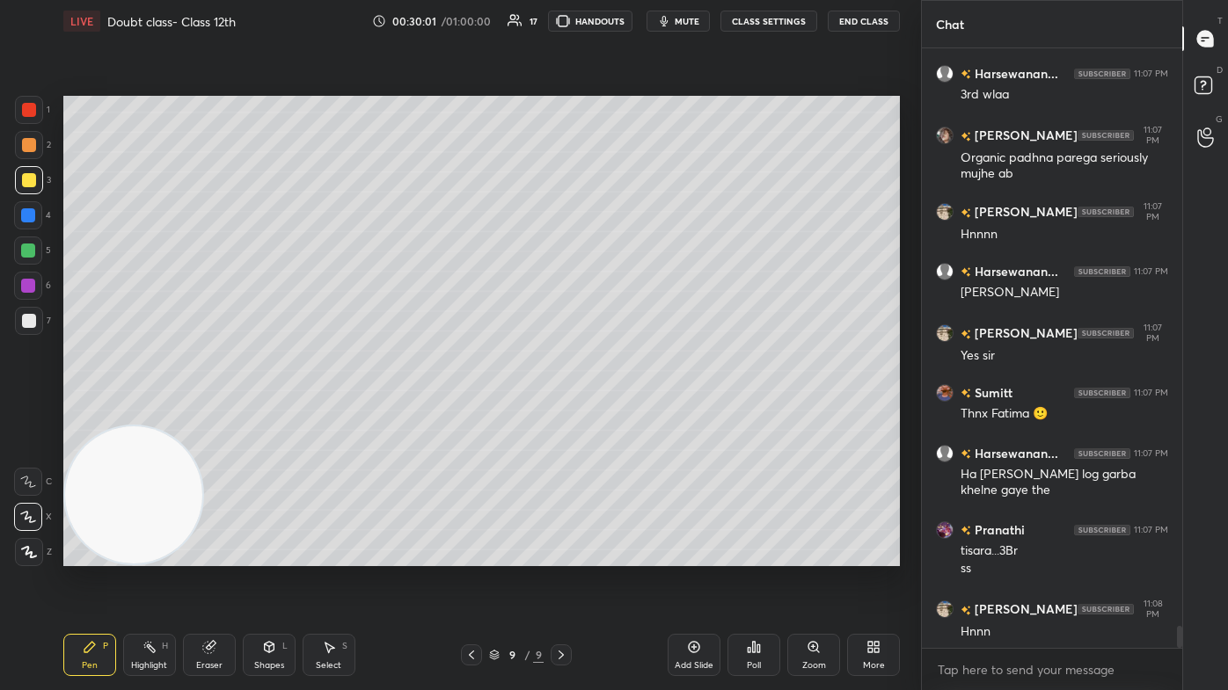
click at [37, 185] on div at bounding box center [29, 180] width 28 height 28
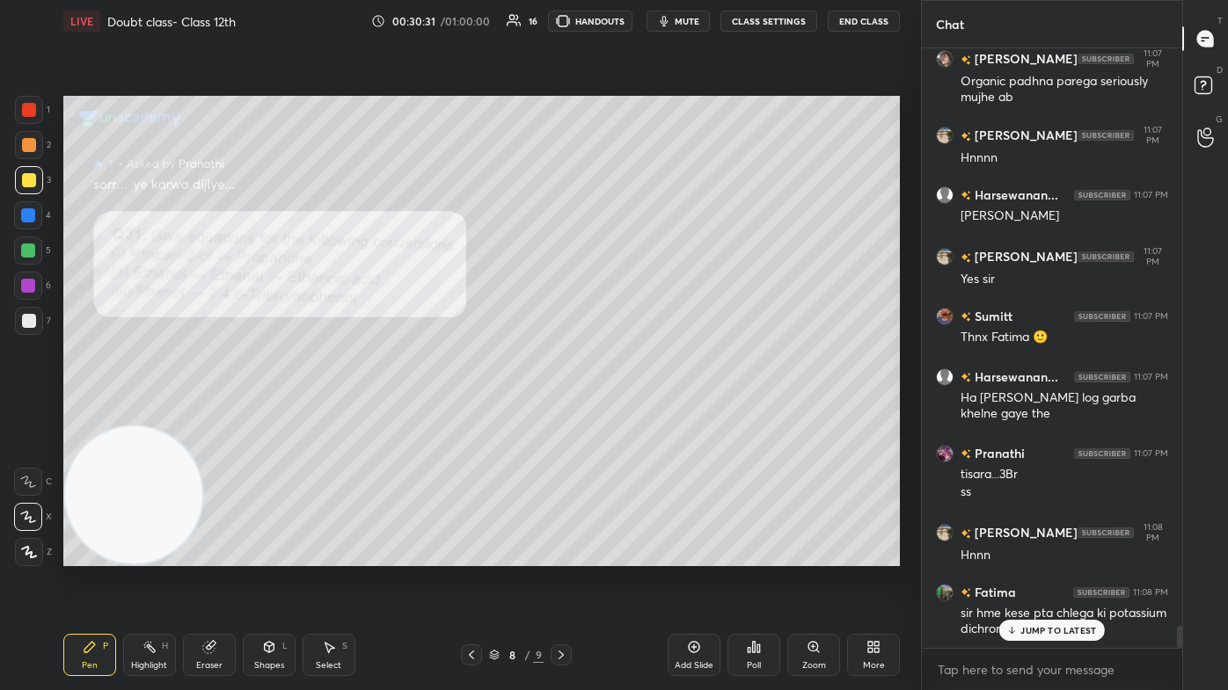
scroll to position [15762, 0]
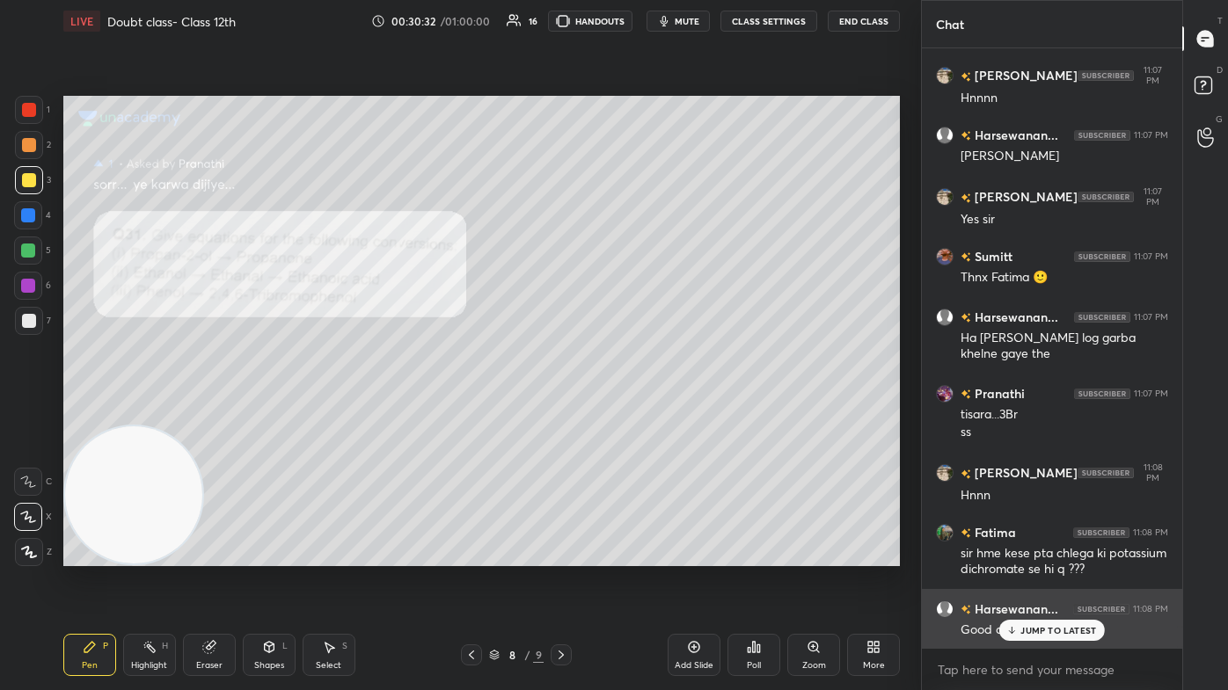
click at [631, 413] on div "JUMP TO LATEST" at bounding box center [1052, 630] width 106 height 21
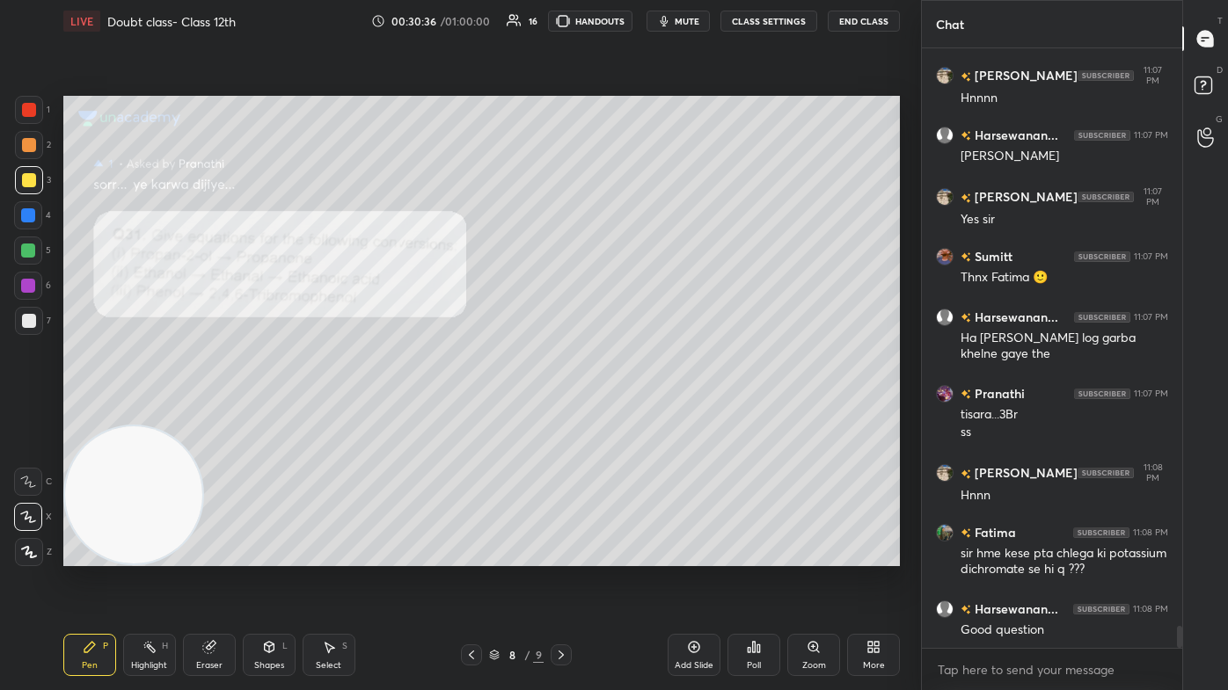
click at [631, 413] on div "Zoom" at bounding box center [813, 655] width 53 height 42
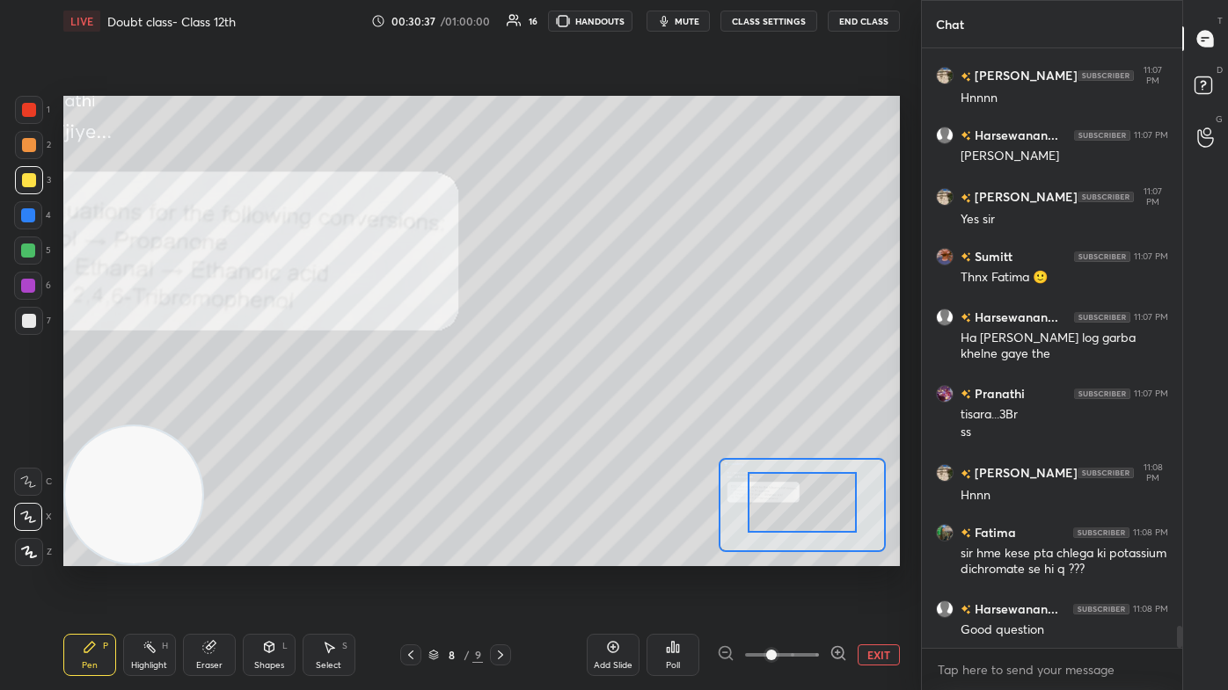
drag, startPoint x: 809, startPoint y: 515, endPoint x: 800, endPoint y: 513, distance: 9.2
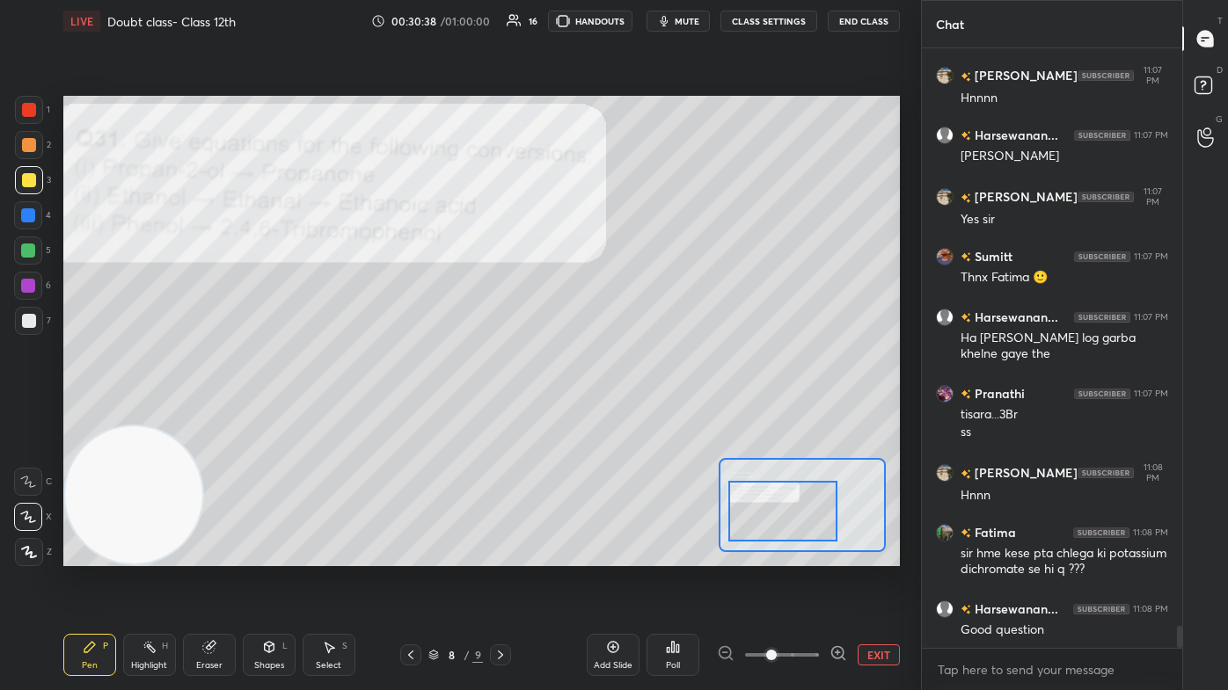
drag, startPoint x: 792, startPoint y: 511, endPoint x: 781, endPoint y: 521, distance: 15.0
click at [631, 413] on div at bounding box center [782, 511] width 109 height 61
drag, startPoint x: 231, startPoint y: 659, endPoint x: 248, endPoint y: 638, distance: 26.9
click at [232, 413] on div "Eraser" at bounding box center [209, 655] width 53 height 42
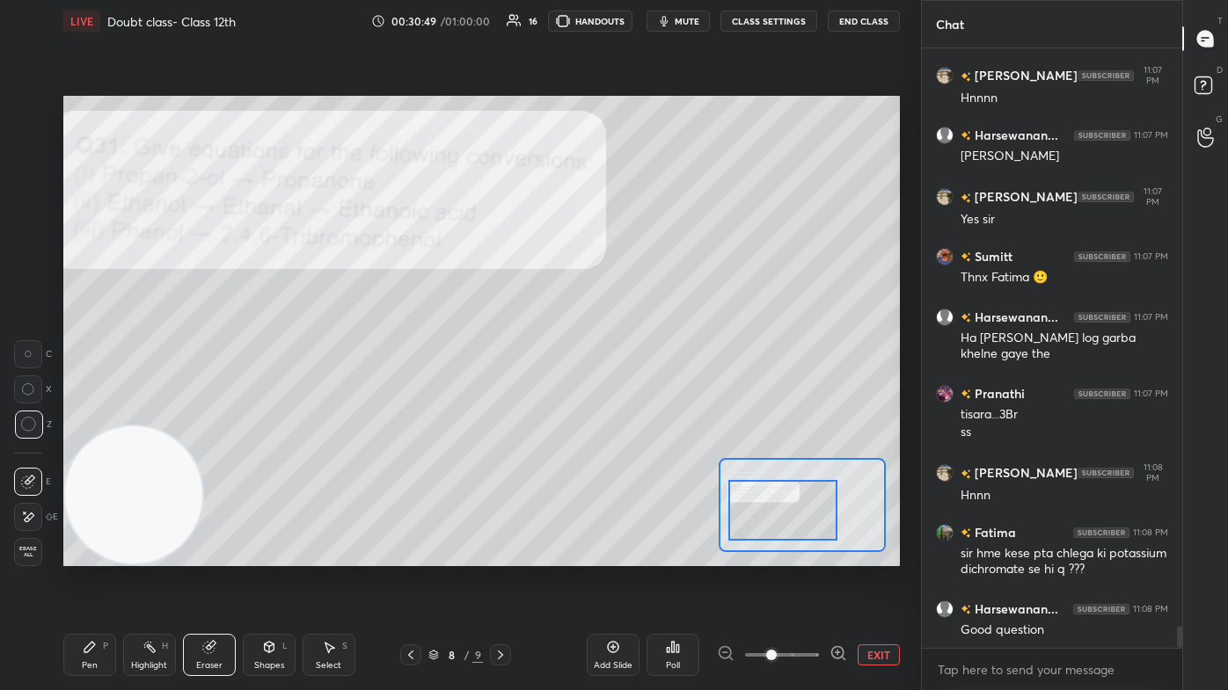
scroll to position [15822, 0]
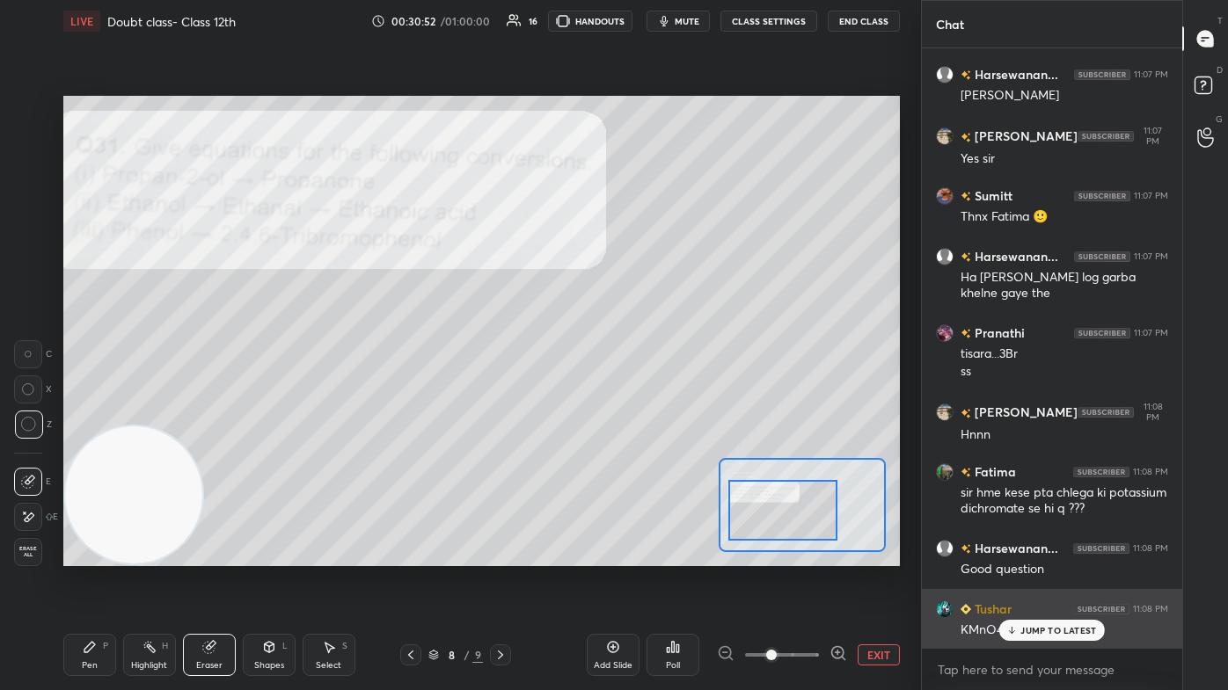
click at [631, 413] on p "JUMP TO LATEST" at bounding box center [1058, 630] width 76 height 11
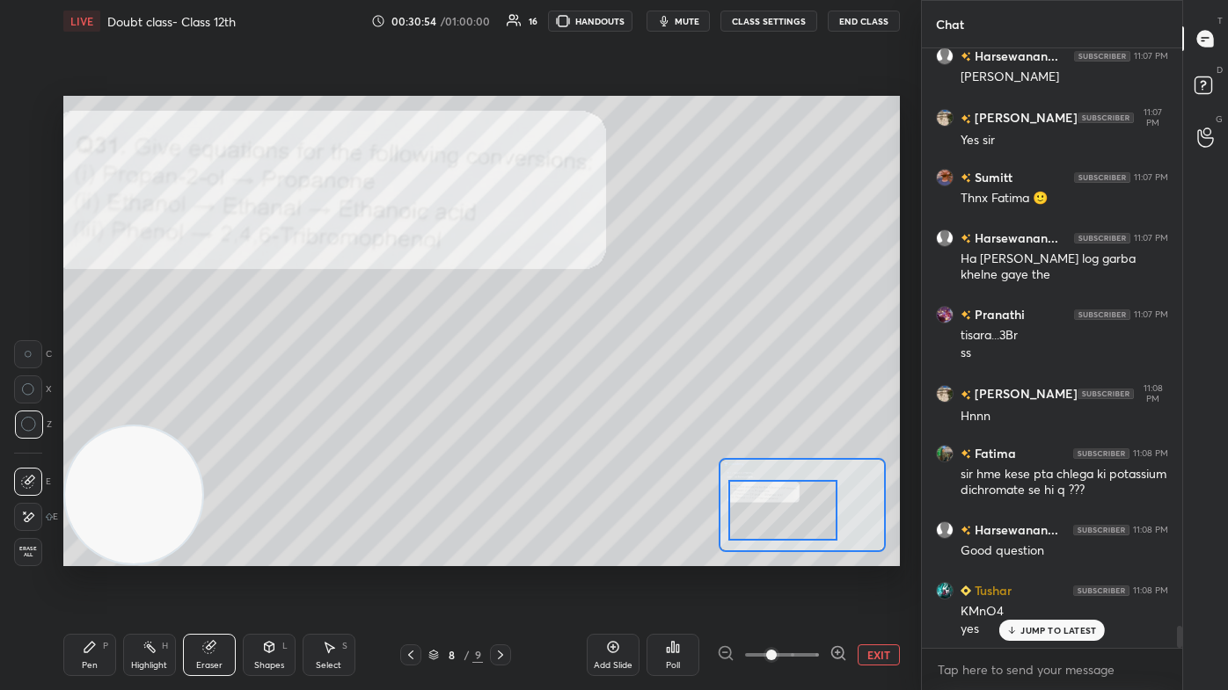
scroll to position [15916, 0]
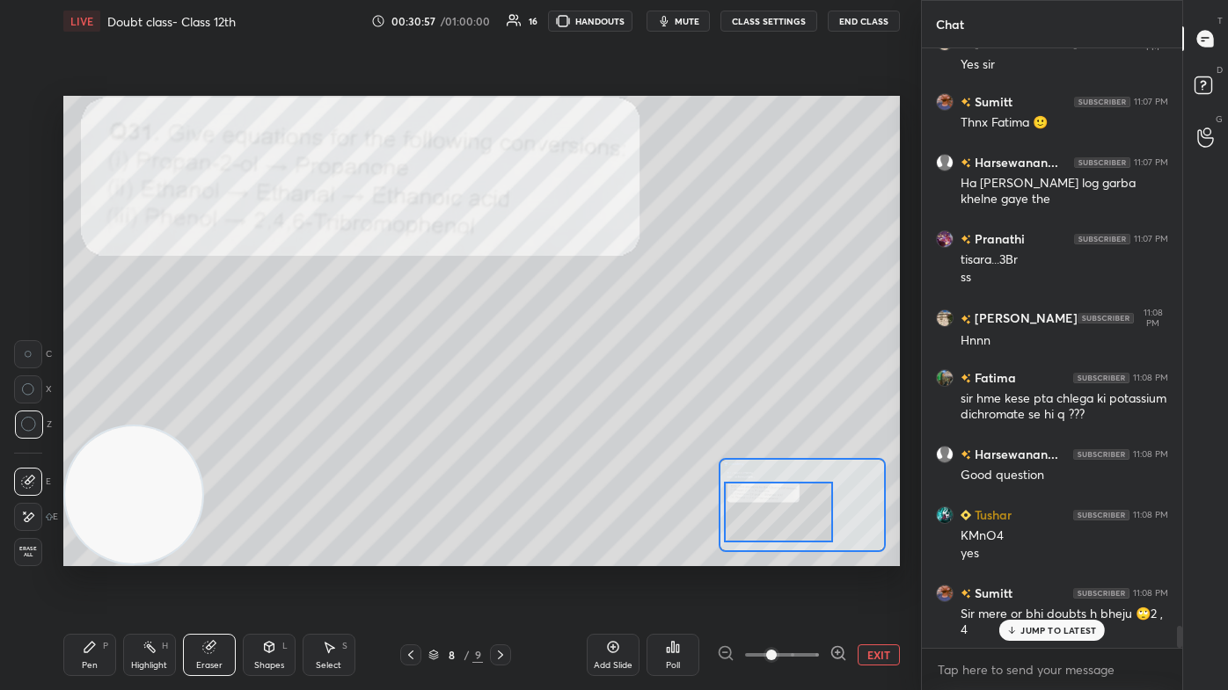
click at [631, 413] on div at bounding box center [778, 512] width 109 height 61
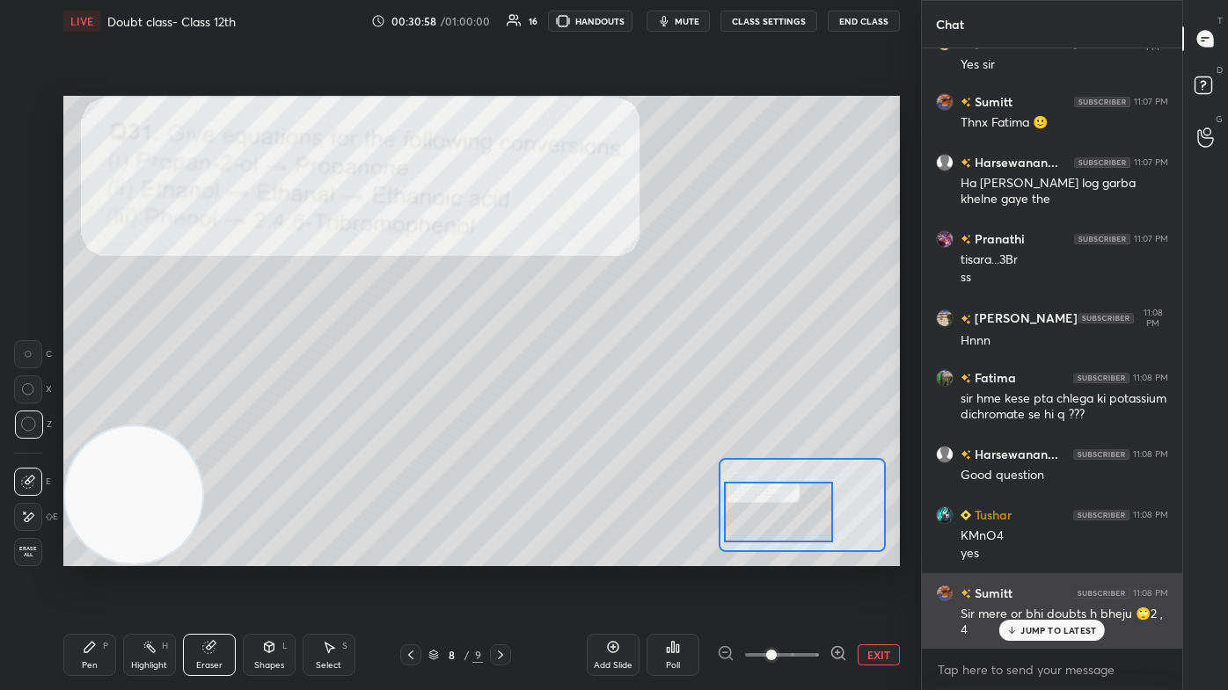
click at [631, 413] on p "JUMP TO LATEST" at bounding box center [1058, 630] width 76 height 11
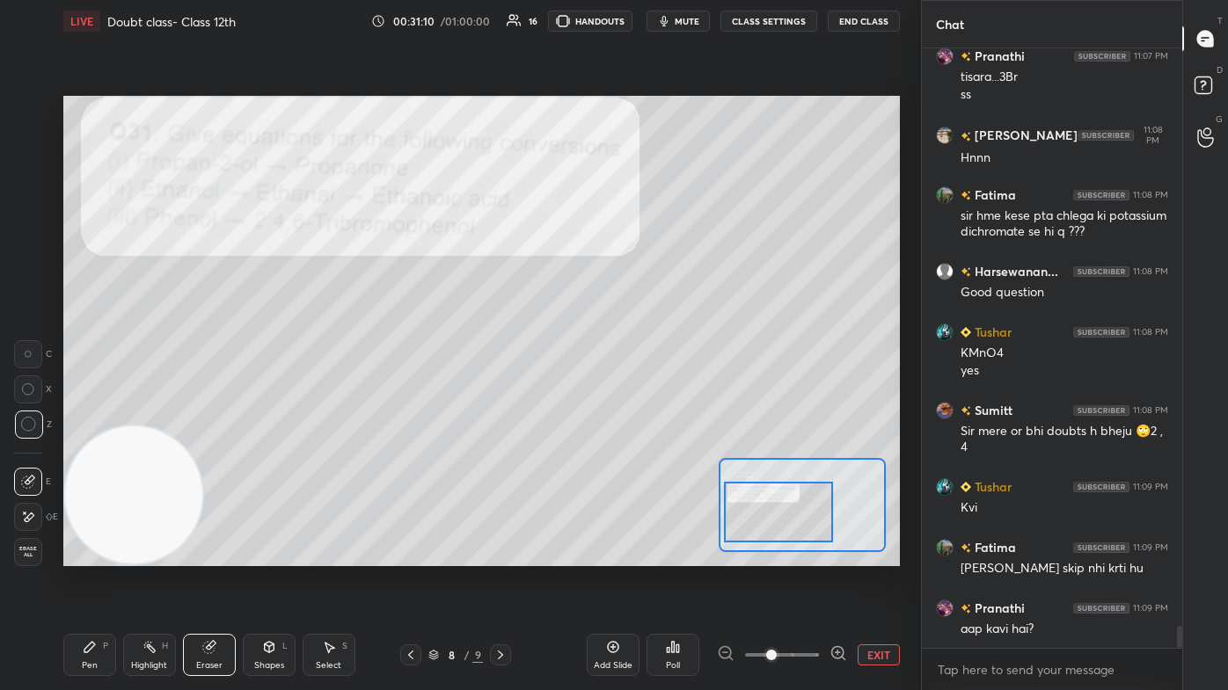
scroll to position [16117, 0]
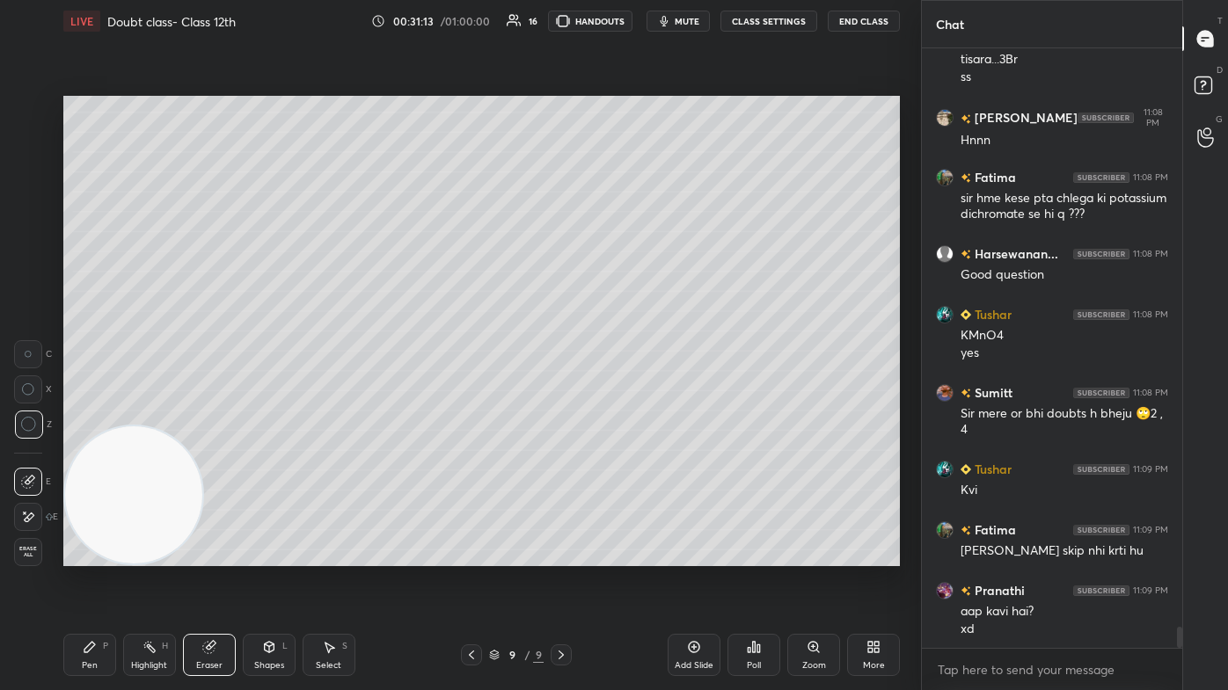
click at [93, 413] on div "Pen" at bounding box center [90, 665] width 16 height 9
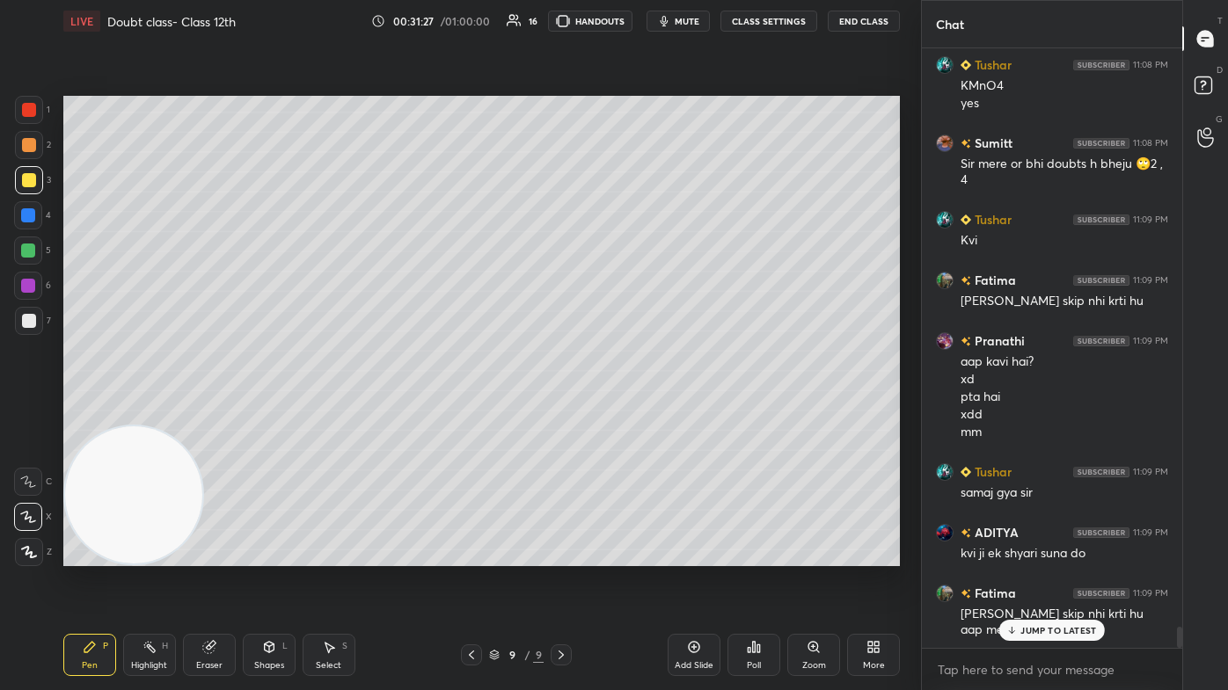
scroll to position [16427, 0]
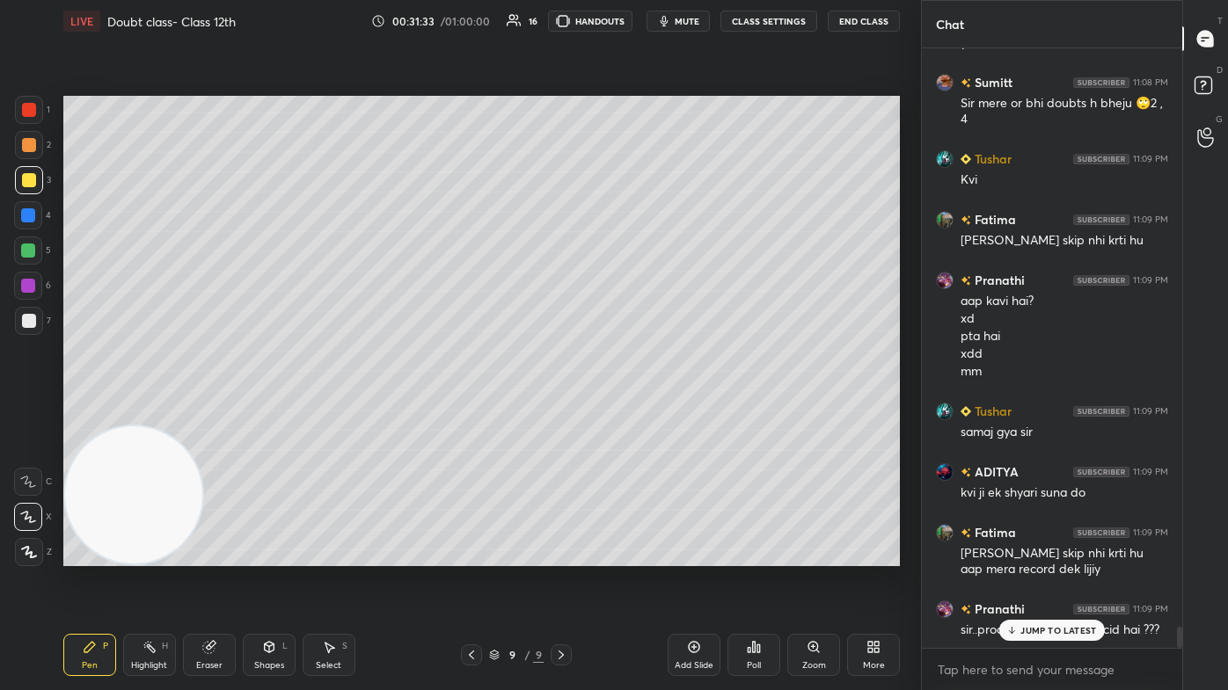
click at [35, 331] on div at bounding box center [29, 321] width 28 height 28
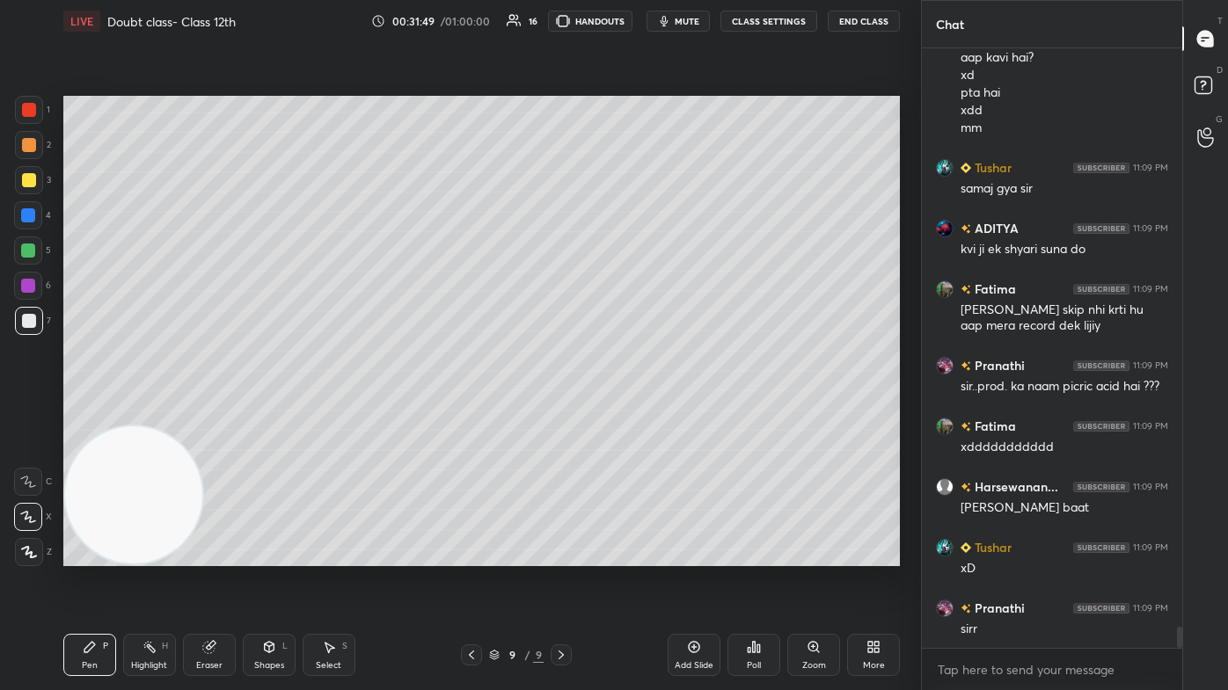
scroll to position [16688, 0]
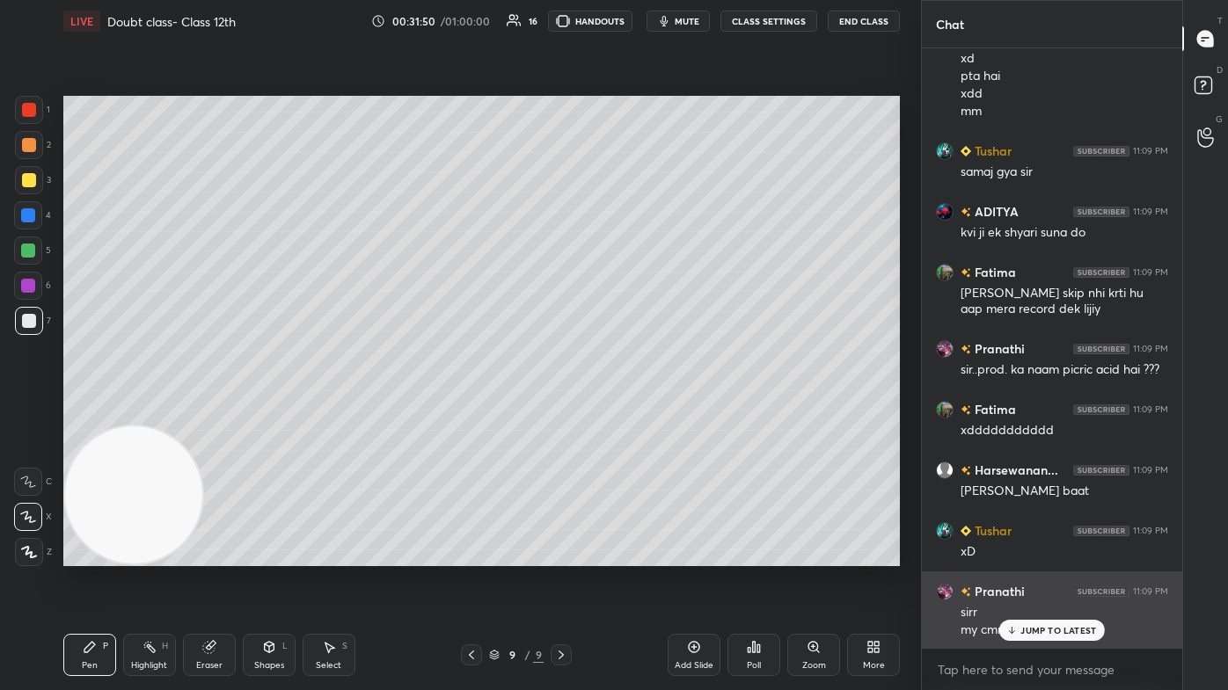
click at [631, 413] on div "JUMP TO LATEST" at bounding box center [1052, 630] width 106 height 21
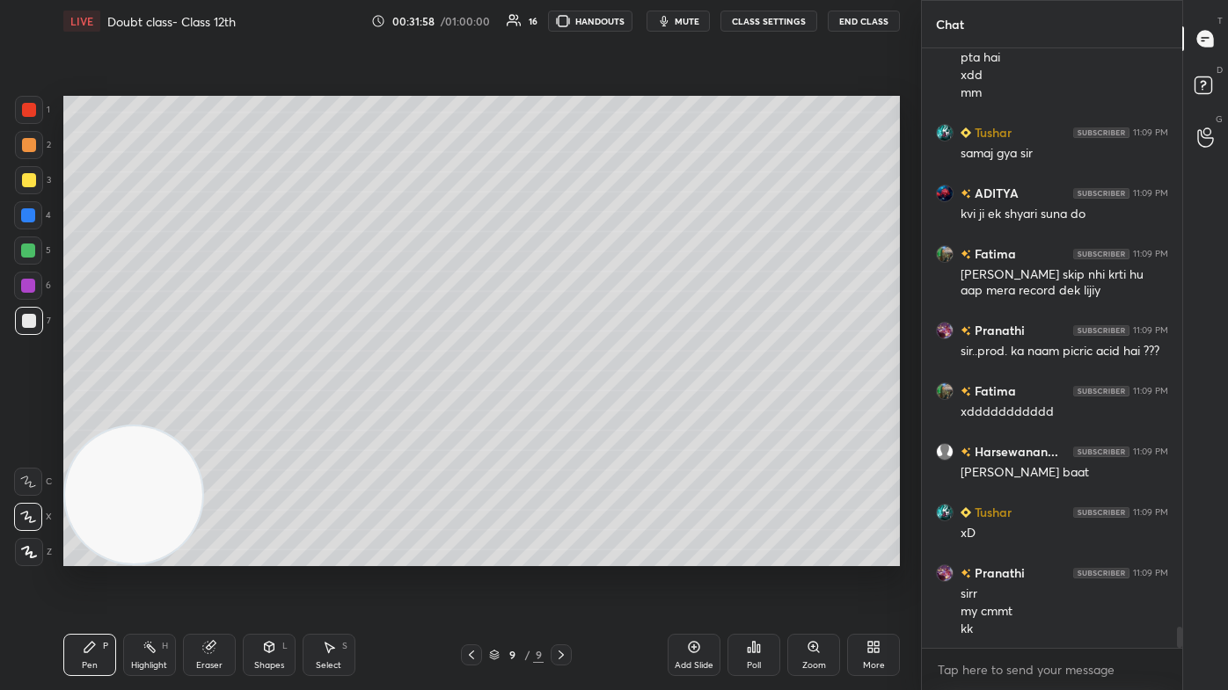
scroll to position [16767, 0]
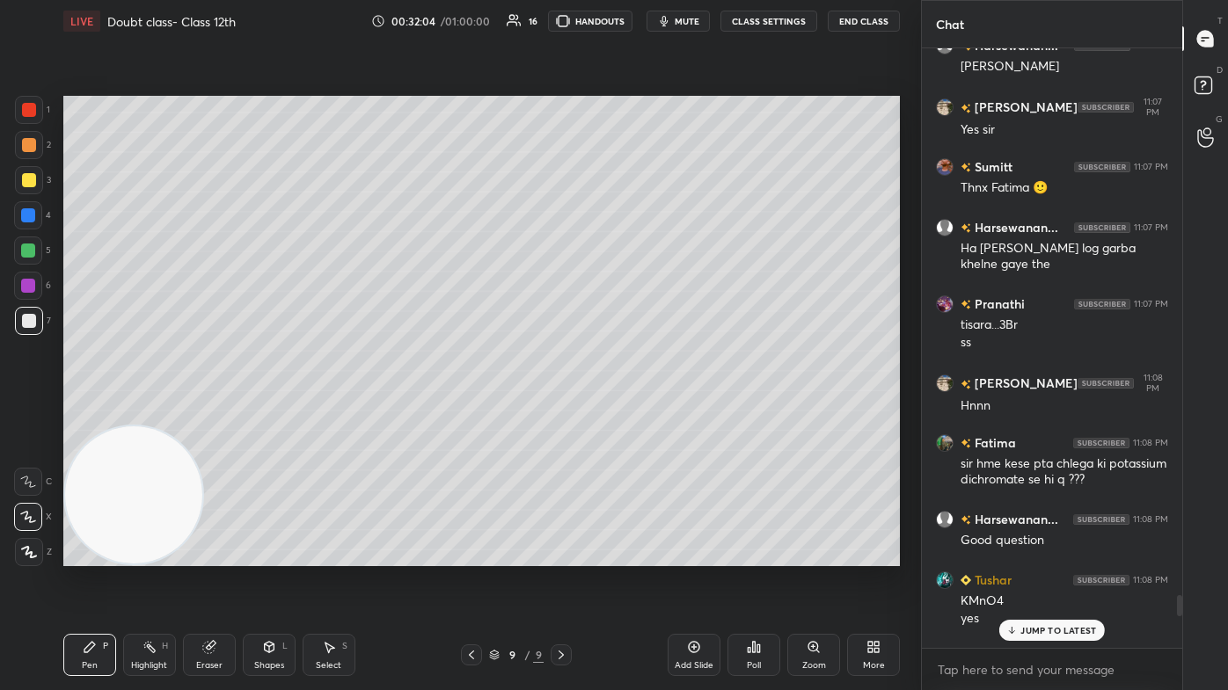
drag, startPoint x: 1179, startPoint y: 631, endPoint x: 1186, endPoint y: 598, distance: 33.3
click at [631, 413] on div "Chat Sumitt has a doubt 11:06 PM View doubt [PERSON_NAME] 11:06 PM sumitt y que…" at bounding box center [1074, 345] width 307 height 690
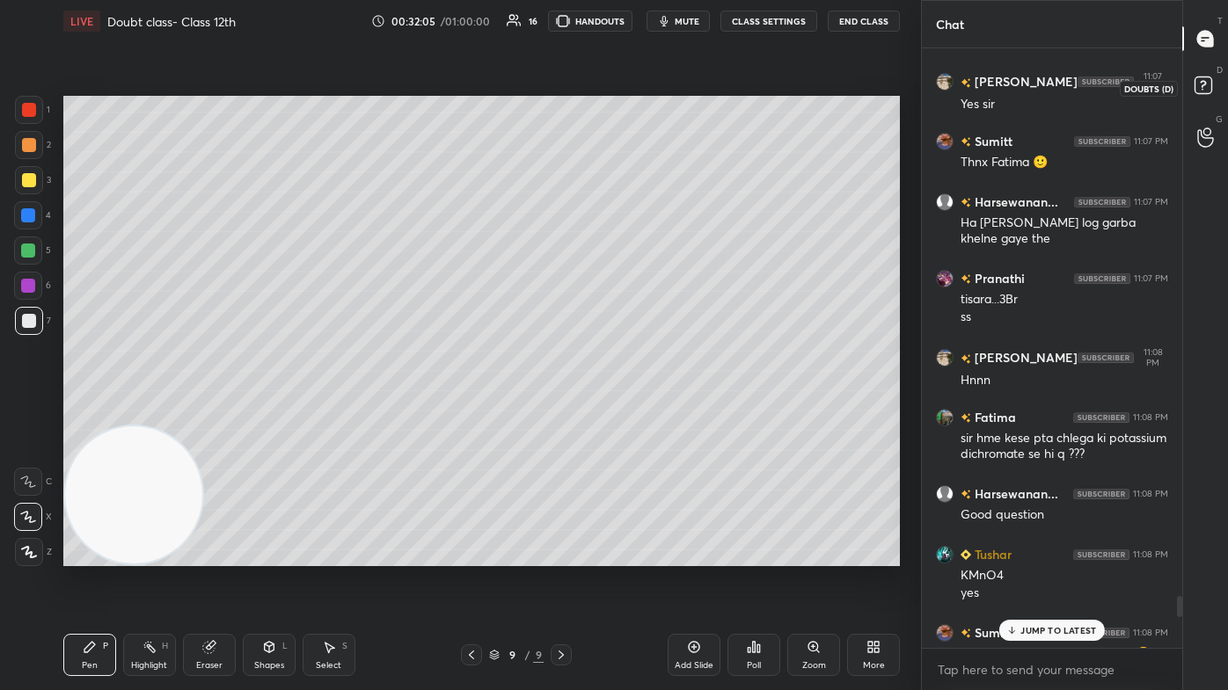
click at [631, 77] on icon at bounding box center [1206, 88] width 32 height 32
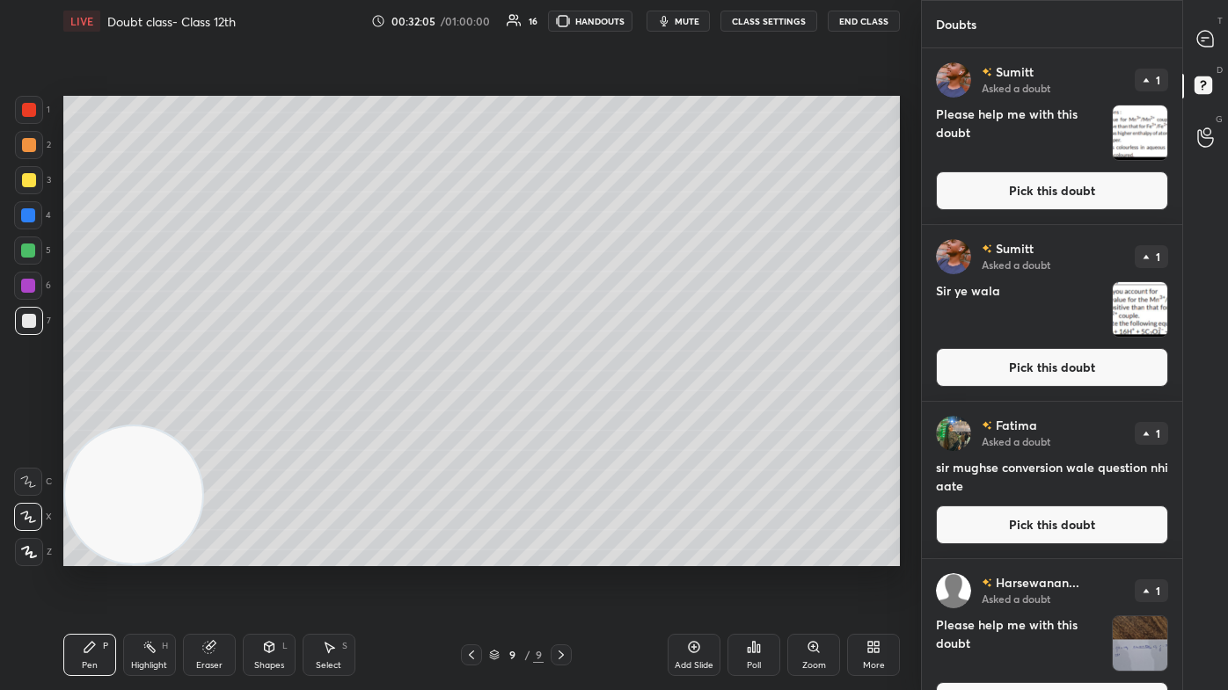
click at [631, 124] on img "grid" at bounding box center [1140, 133] width 55 height 55
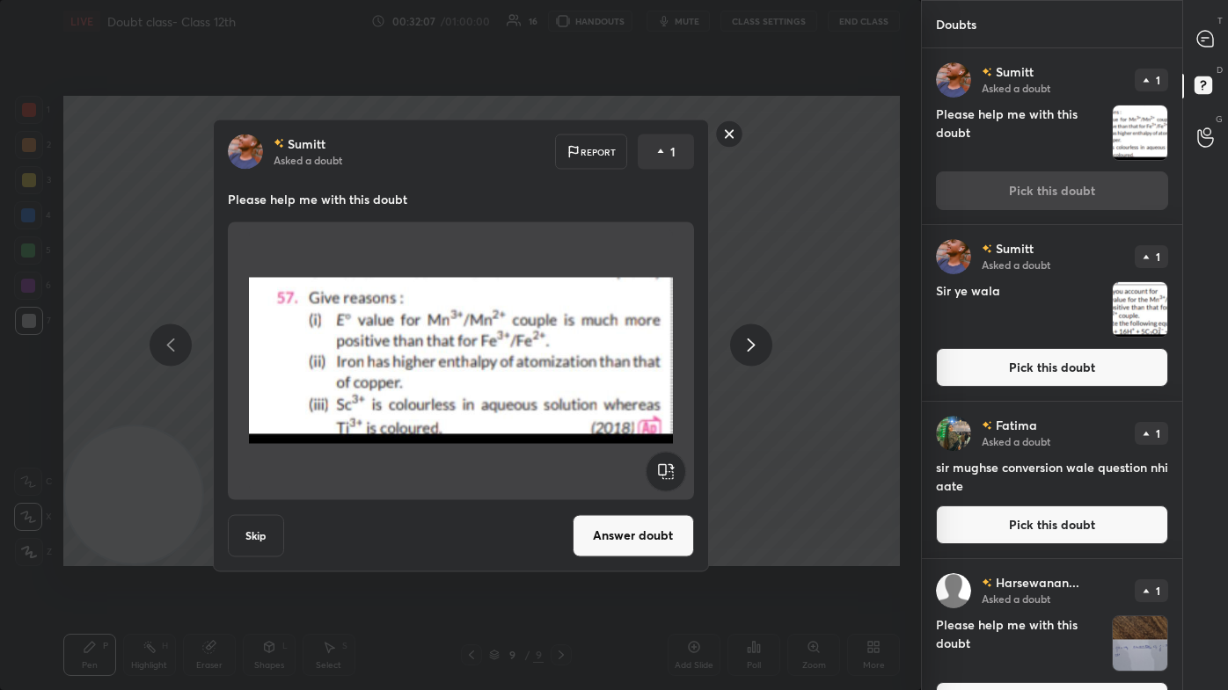
click at [619, 413] on button "Answer doubt" at bounding box center [633, 536] width 121 height 42
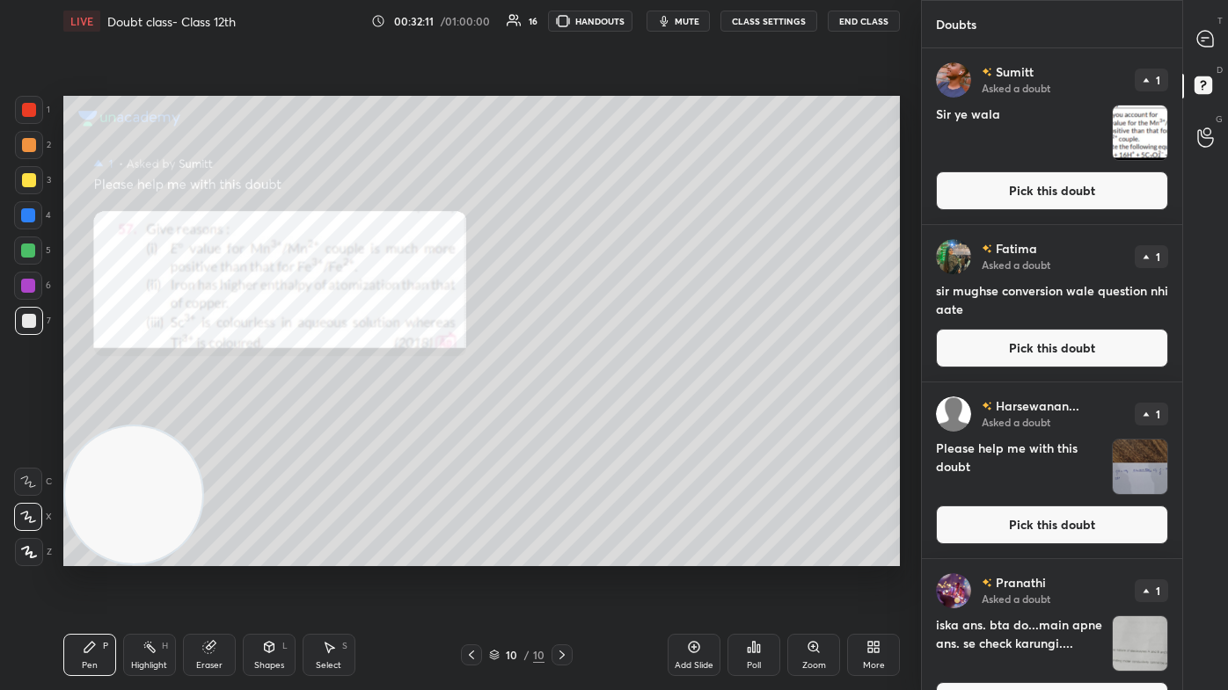
click at [631, 413] on div "Zoom" at bounding box center [813, 655] width 53 height 42
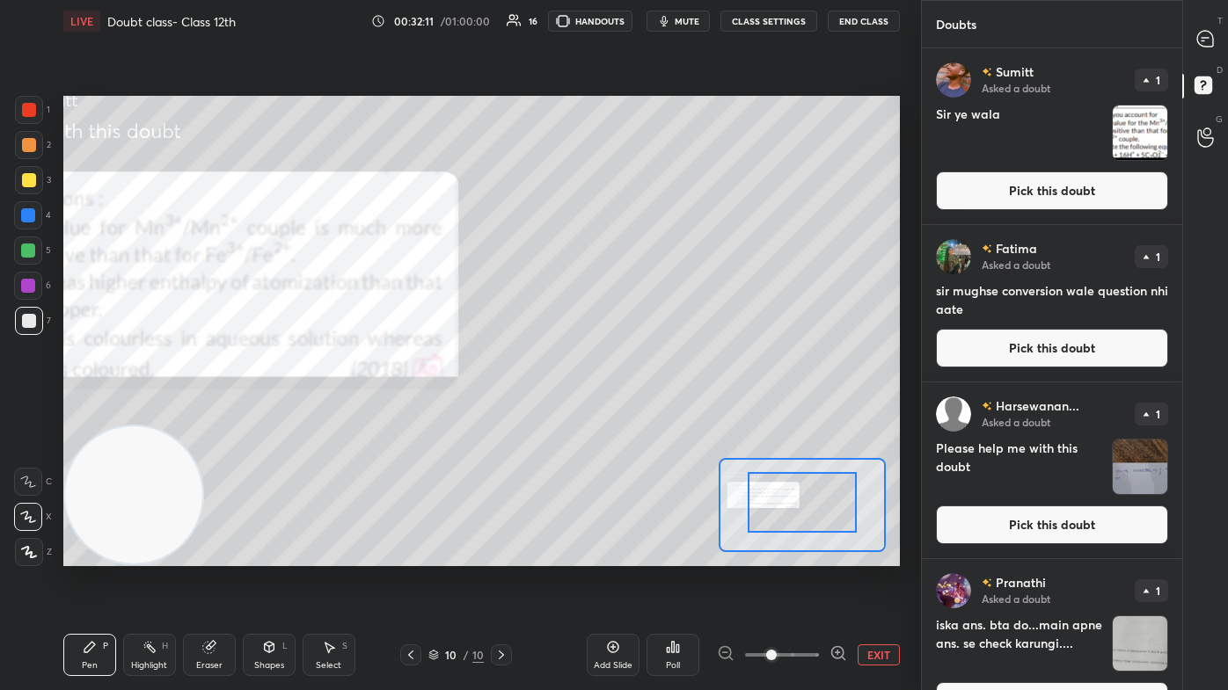
drag, startPoint x: 799, startPoint y: 510, endPoint x: 790, endPoint y: 504, distance: 10.7
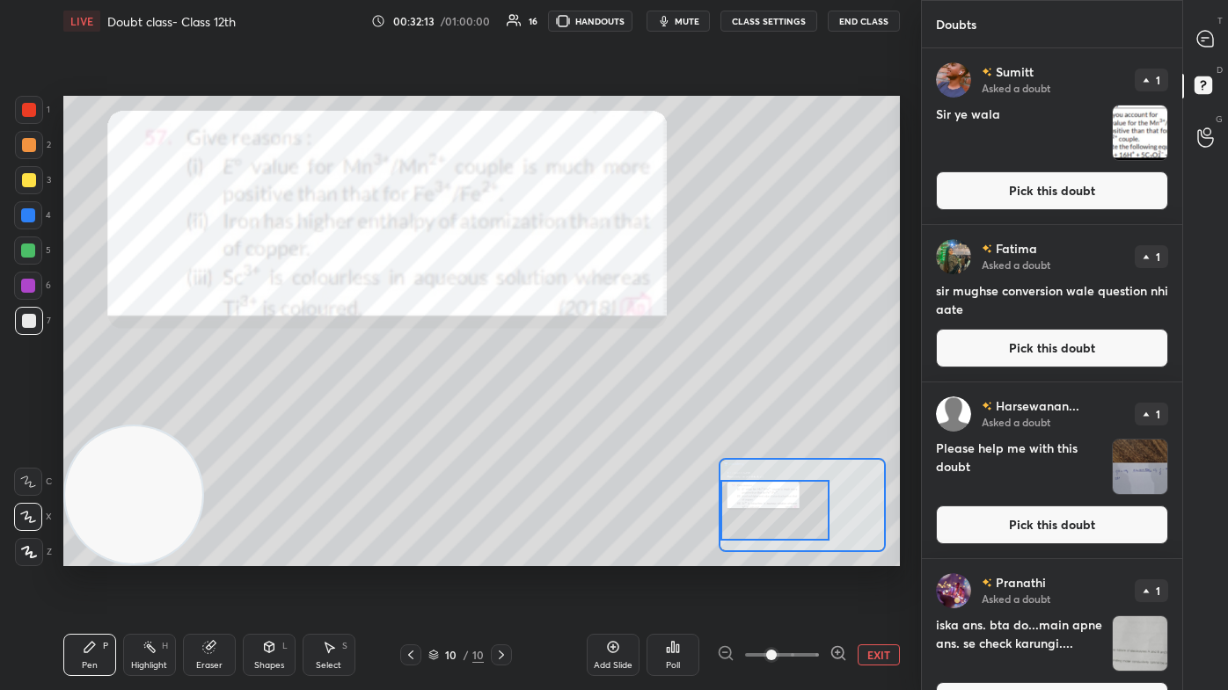
drag, startPoint x: 790, startPoint y: 505, endPoint x: 754, endPoint y: 510, distance: 36.4
click at [631, 413] on div at bounding box center [774, 510] width 109 height 61
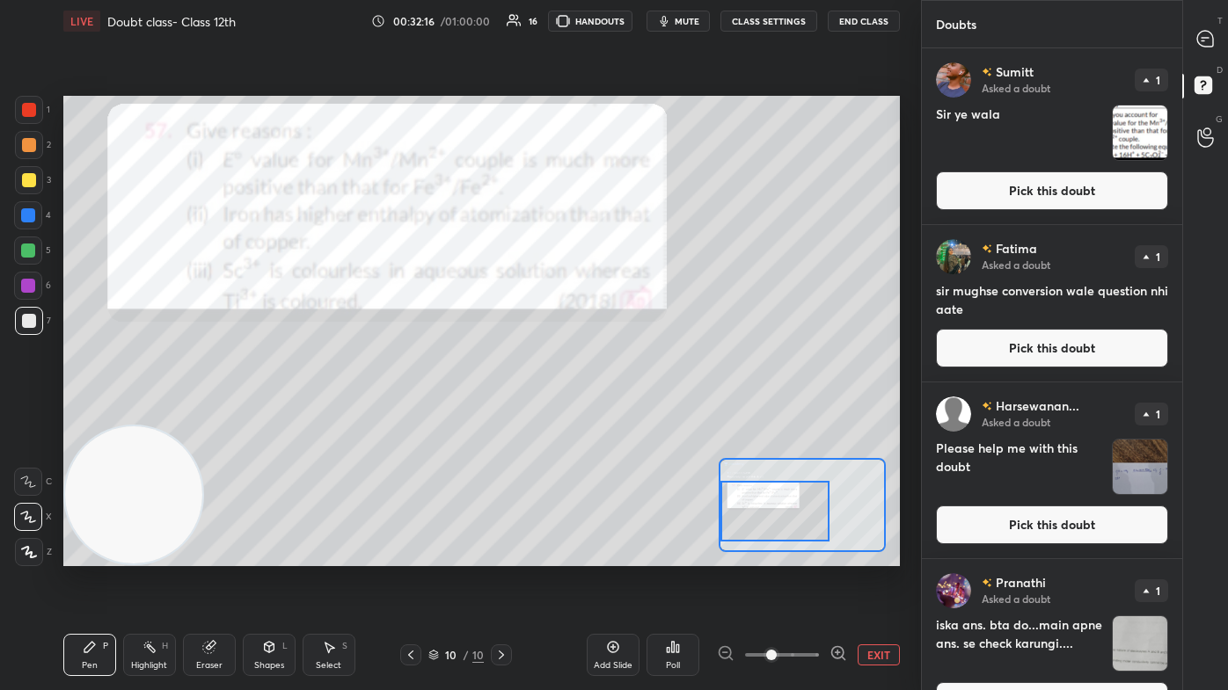
click at [24, 152] on div at bounding box center [29, 145] width 28 height 28
click at [33, 200] on div "3" at bounding box center [33, 183] width 36 height 35
click at [31, 223] on div at bounding box center [28, 215] width 28 height 28
click at [210, 413] on div "Eraser" at bounding box center [209, 655] width 53 height 42
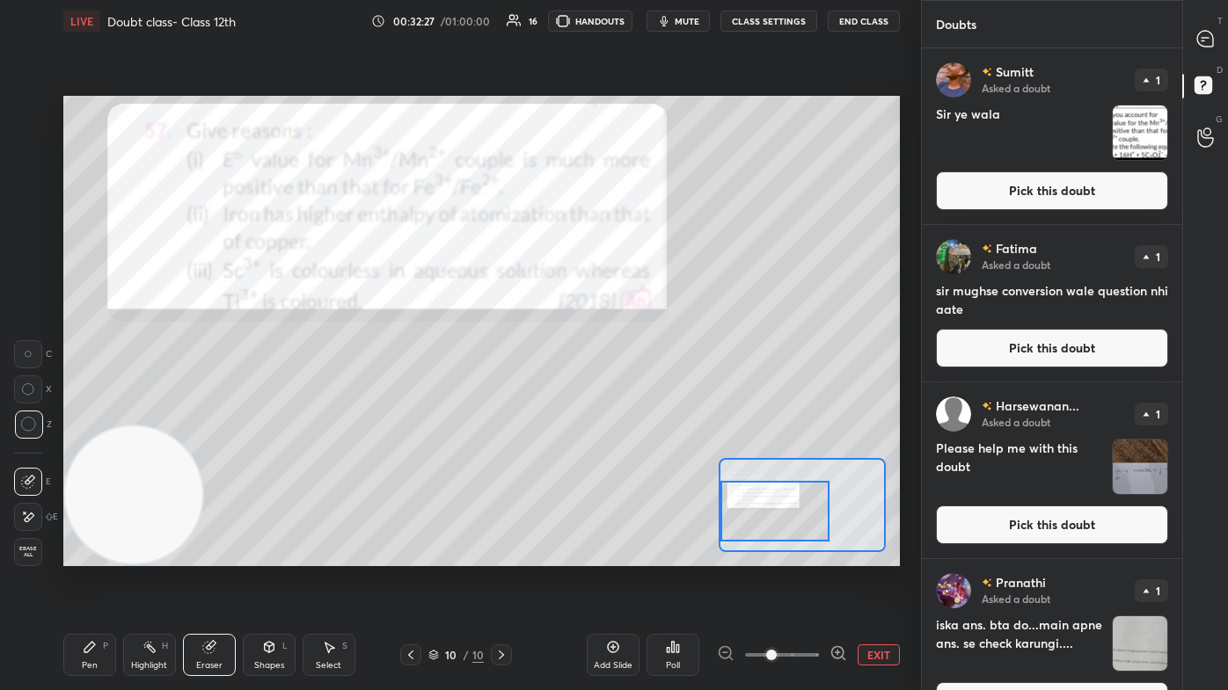
click at [84, 413] on div "Pen" at bounding box center [90, 665] width 16 height 9
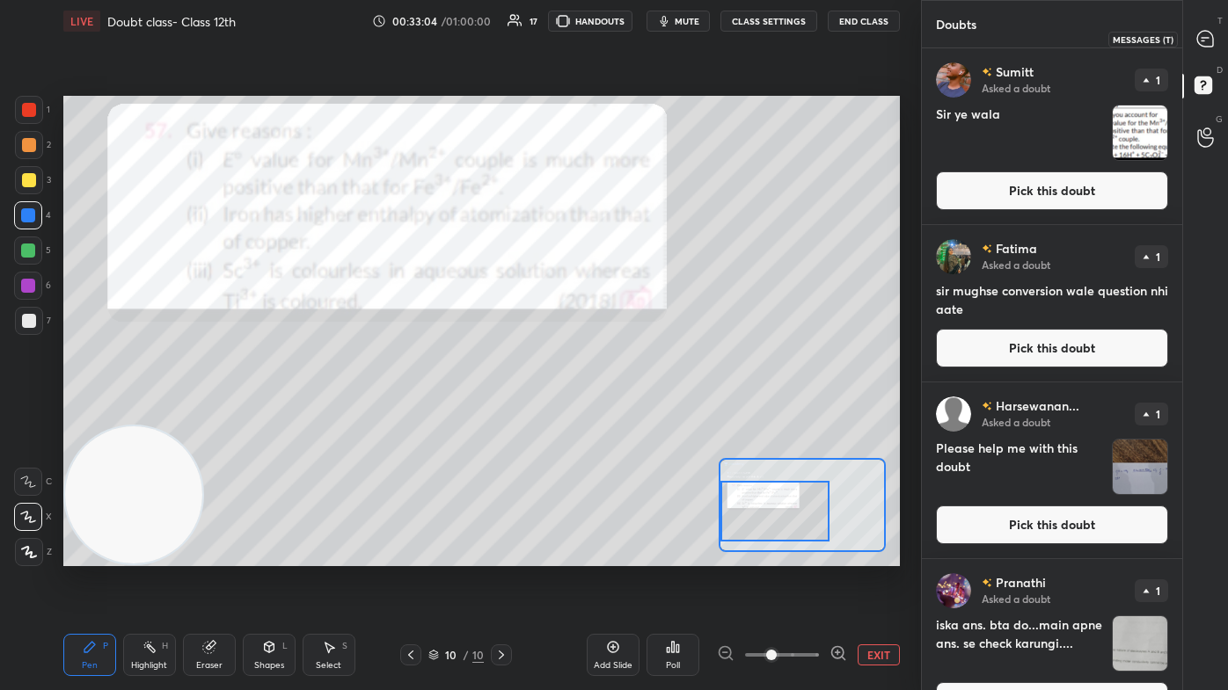
click at [631, 42] on div at bounding box center [1205, 39] width 35 height 32
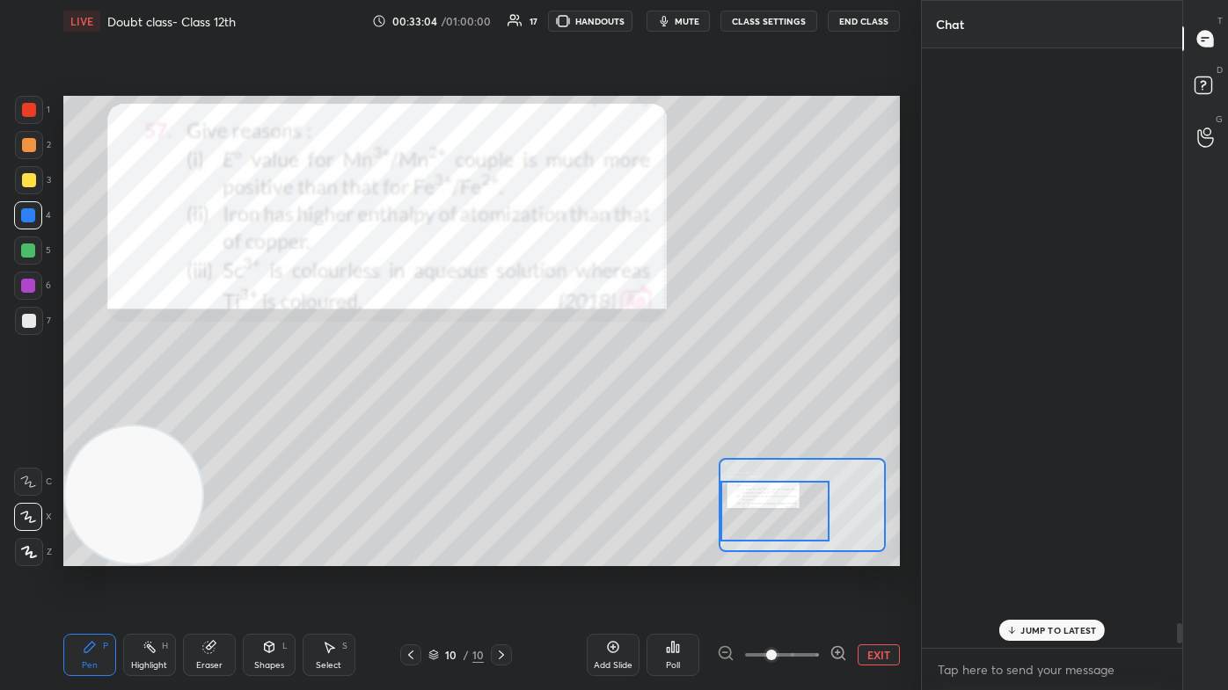
scroll to position [595, 255]
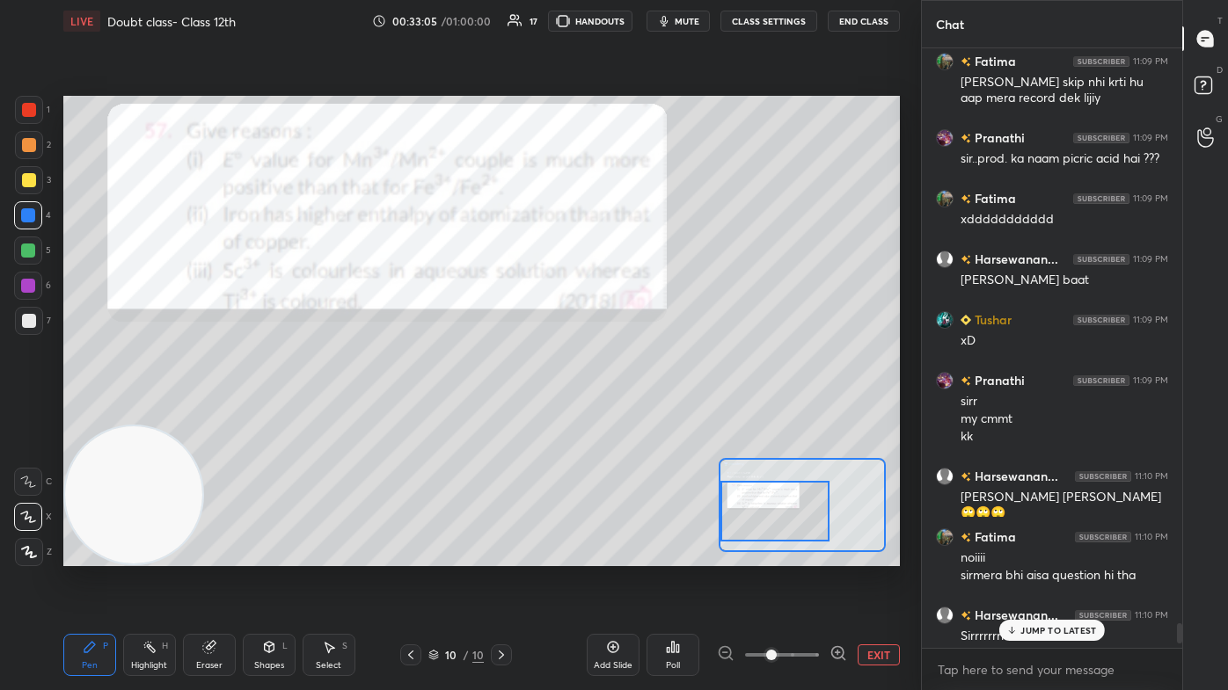
click at [631, 413] on p "JUMP TO LATEST" at bounding box center [1058, 630] width 76 height 11
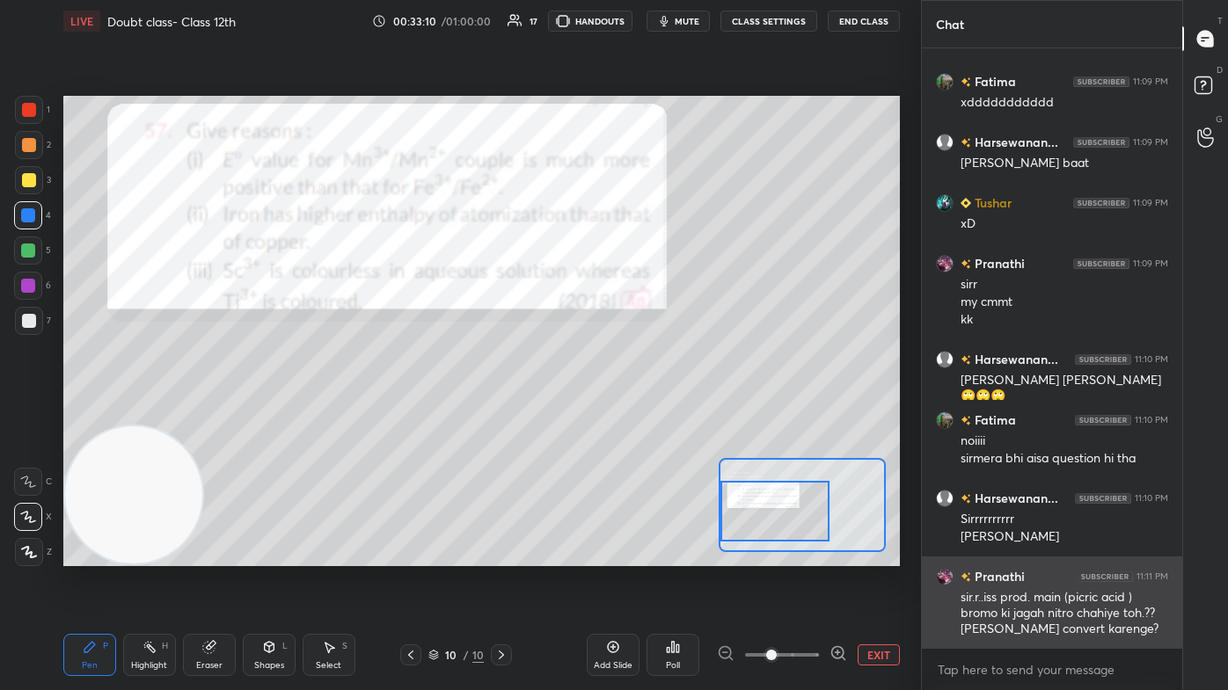
scroll to position [17000, 0]
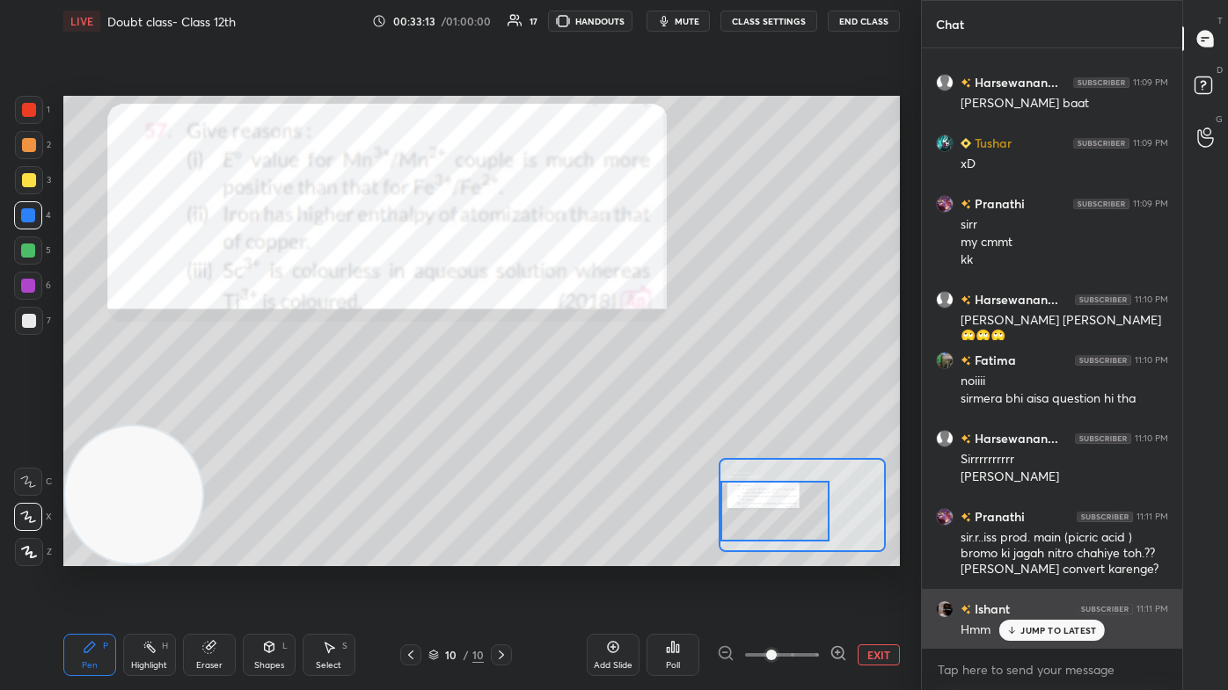
click at [631, 413] on p "JUMP TO LATEST" at bounding box center [1058, 630] width 76 height 11
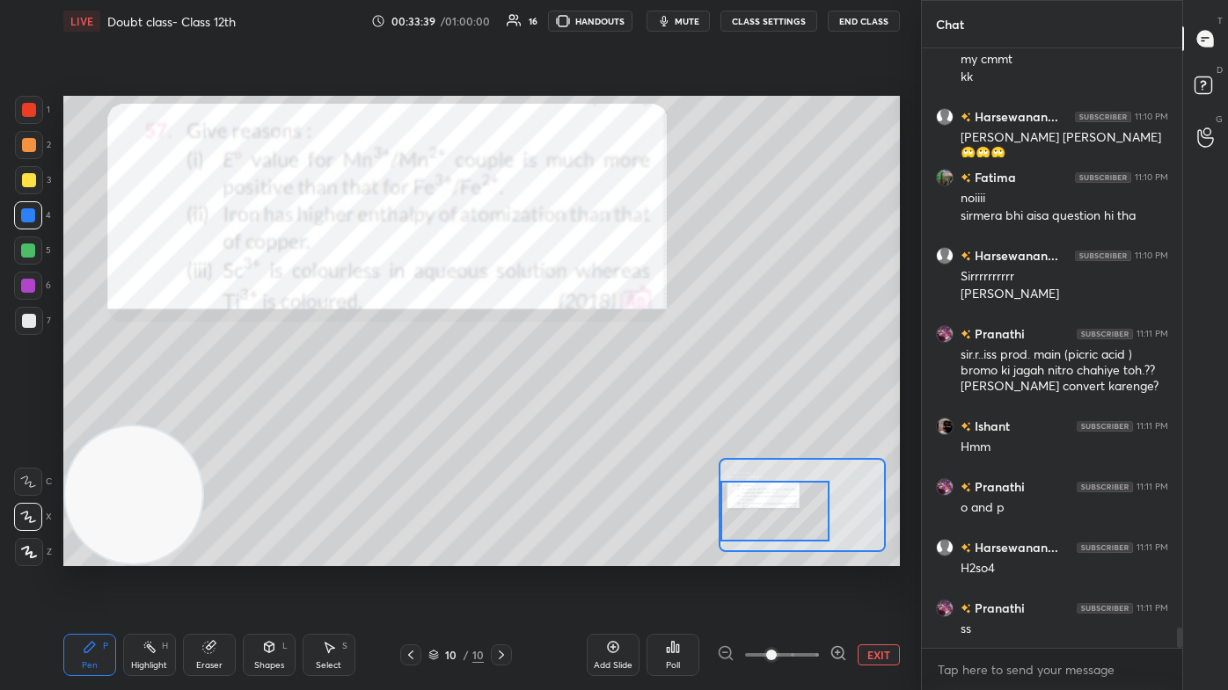
scroll to position [17200, 0]
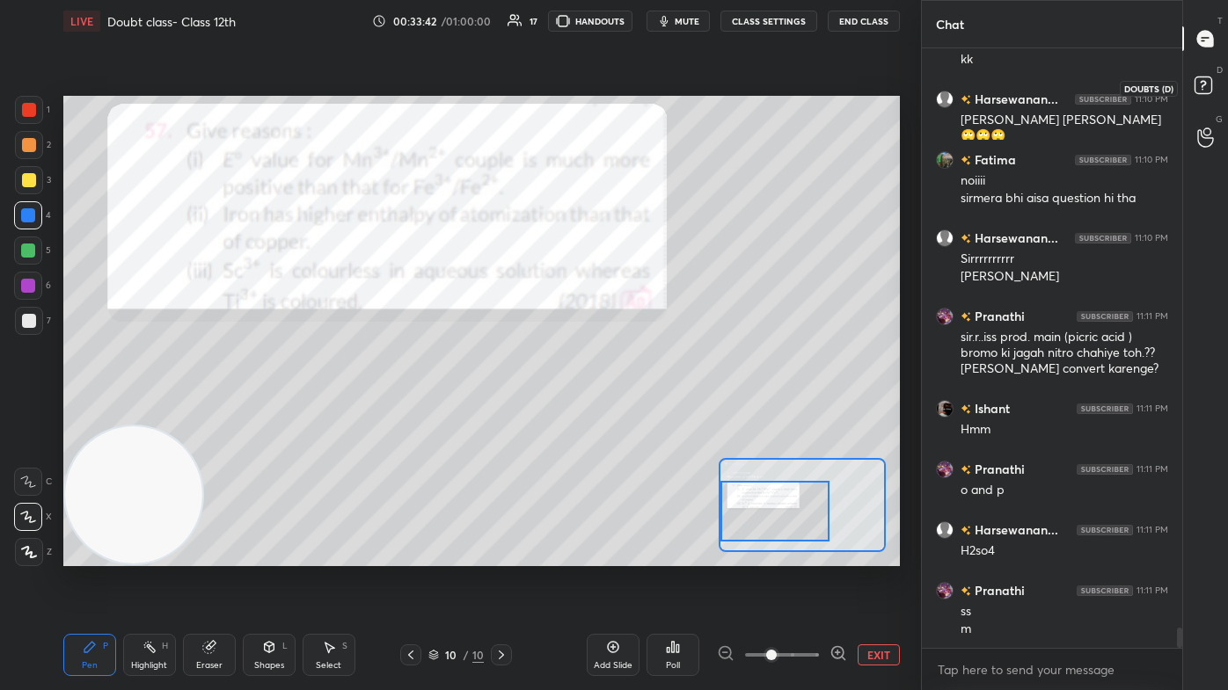
click at [631, 84] on icon at bounding box center [1203, 84] width 6 height 7
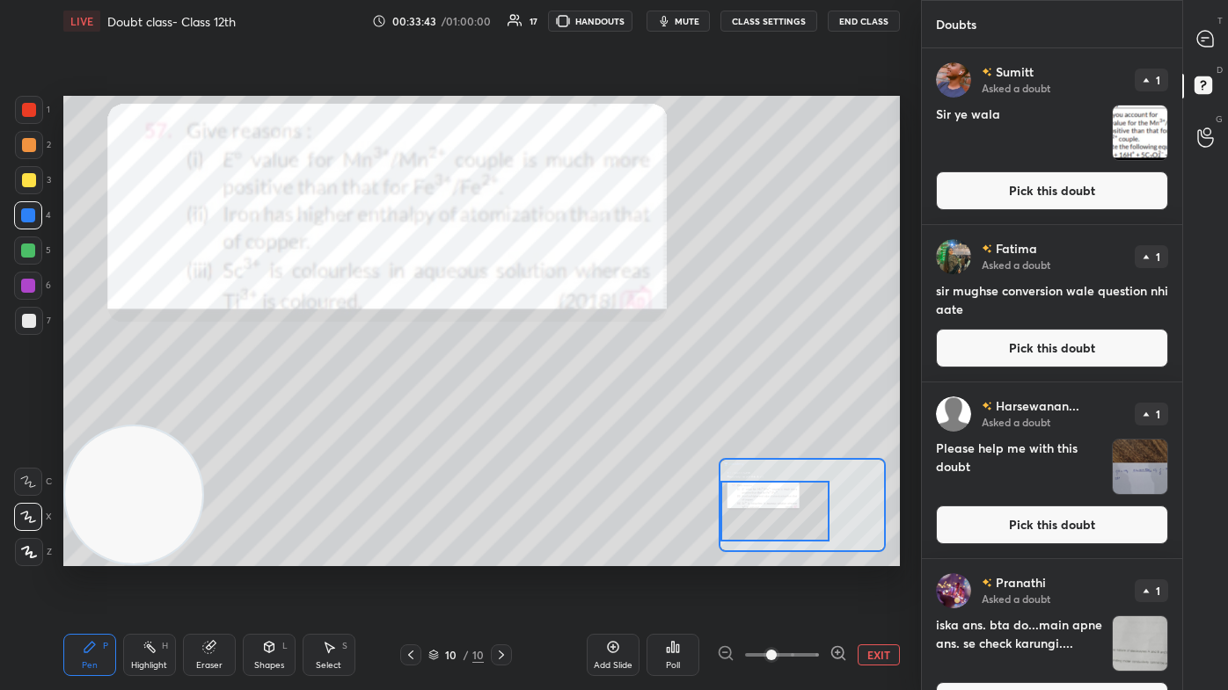
click at [631, 150] on img "grid" at bounding box center [1140, 133] width 55 height 55
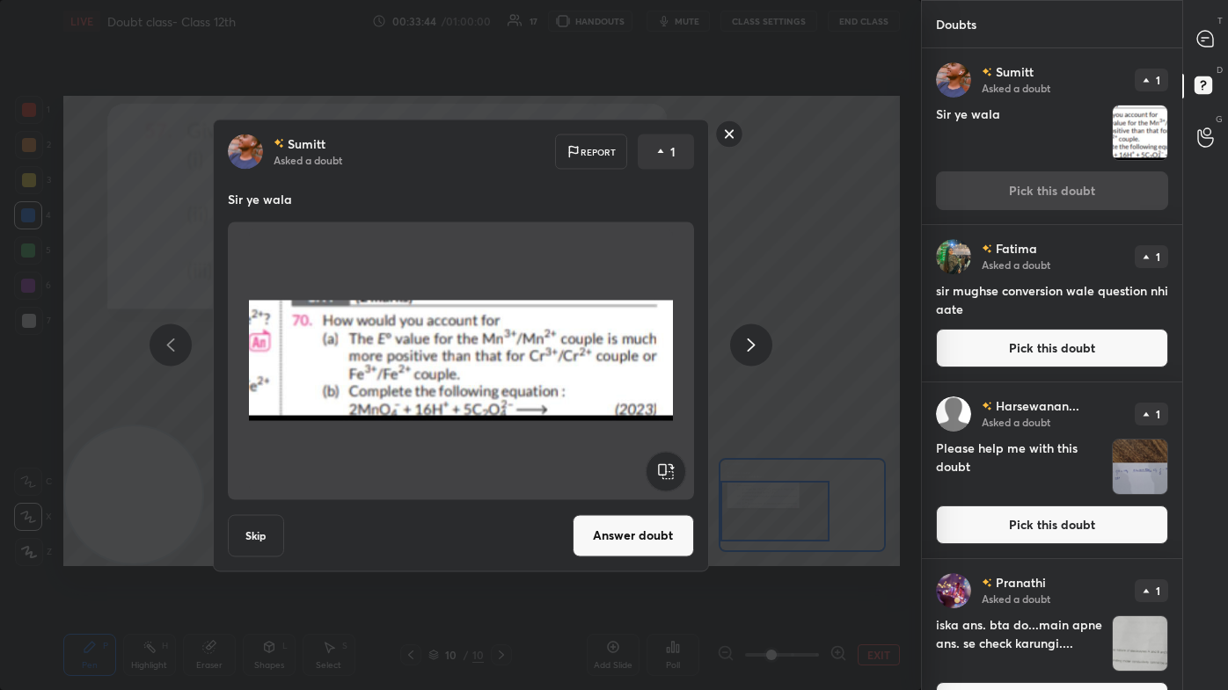
click at [631, 413] on button "Answer doubt" at bounding box center [633, 536] width 121 height 42
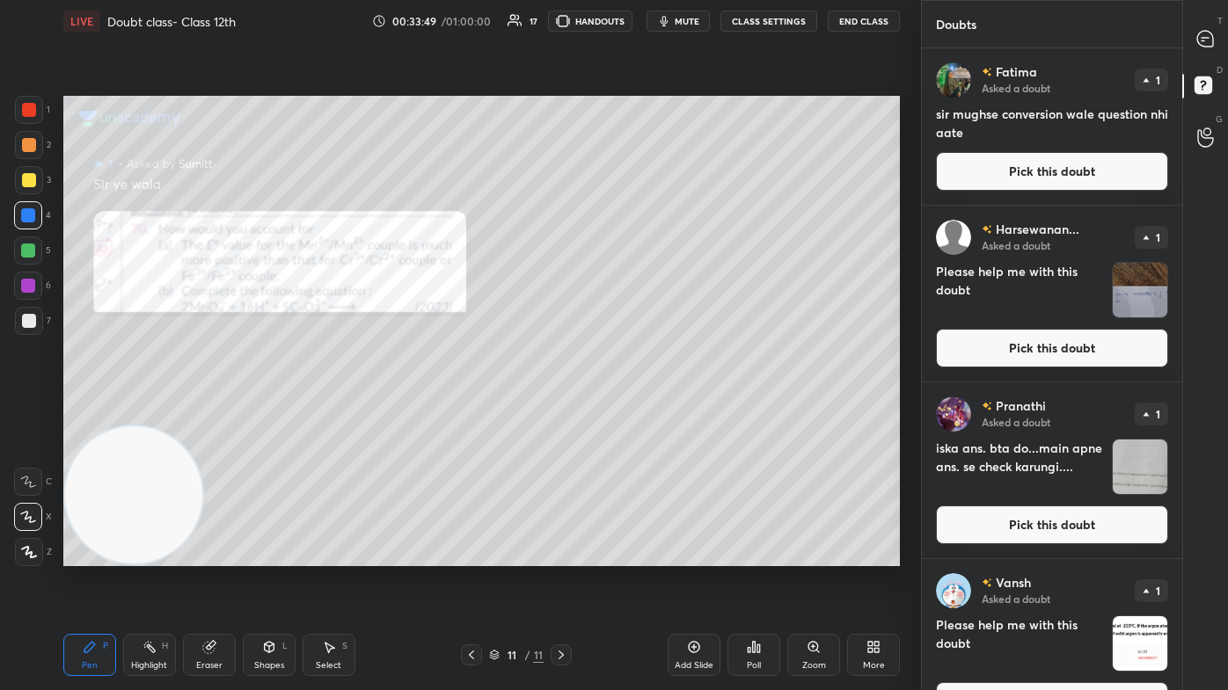
click at [631, 413] on div "Zoom" at bounding box center [814, 665] width 24 height 9
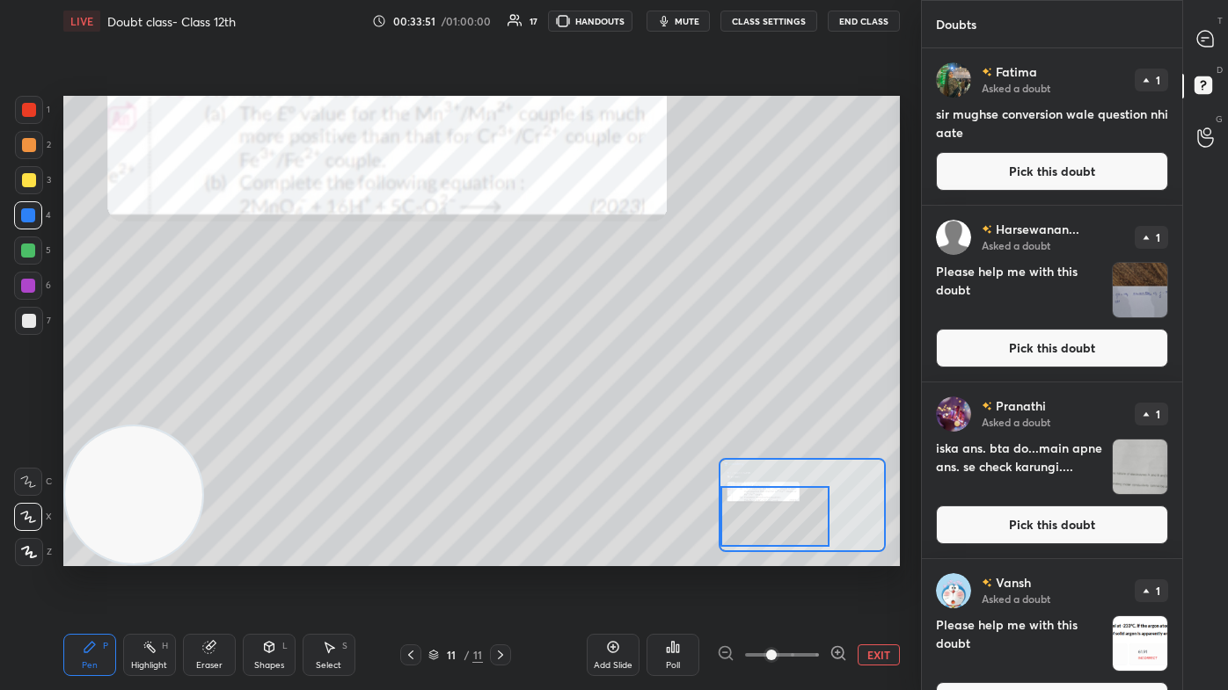
drag, startPoint x: 785, startPoint y: 510, endPoint x: 764, endPoint y: 525, distance: 25.9
click at [631, 413] on div at bounding box center [774, 516] width 109 height 61
click at [19, 117] on div at bounding box center [29, 110] width 28 height 28
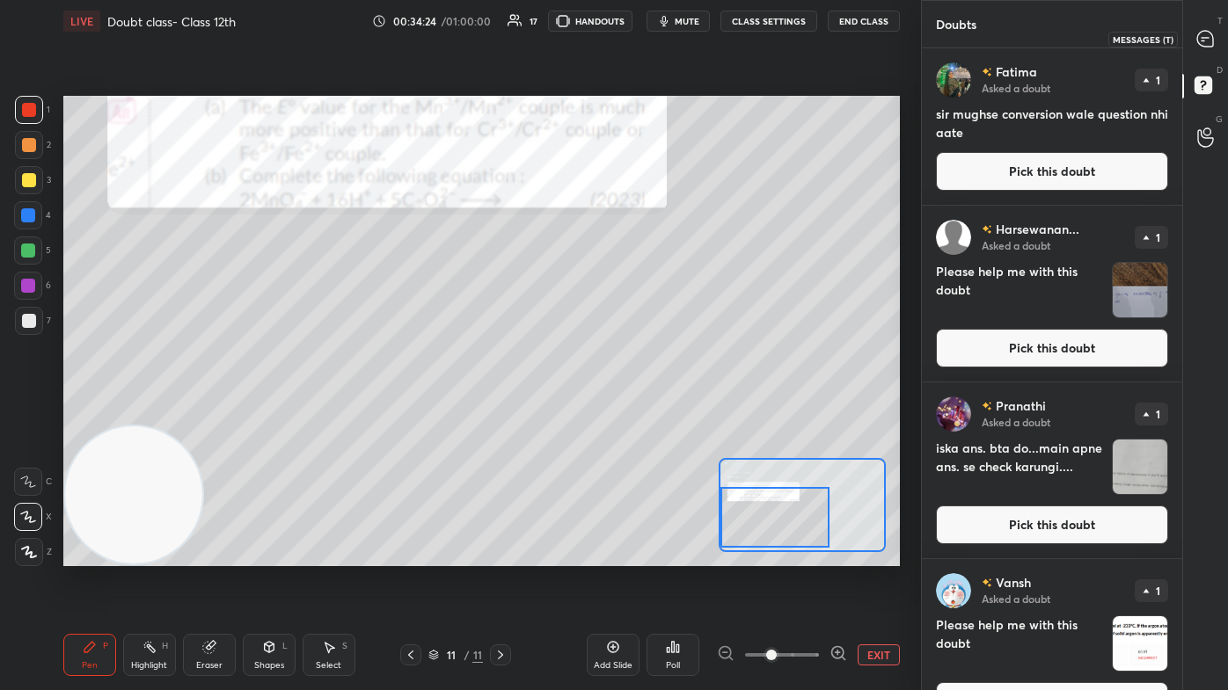
click at [631, 33] on icon at bounding box center [1205, 39] width 16 height 16
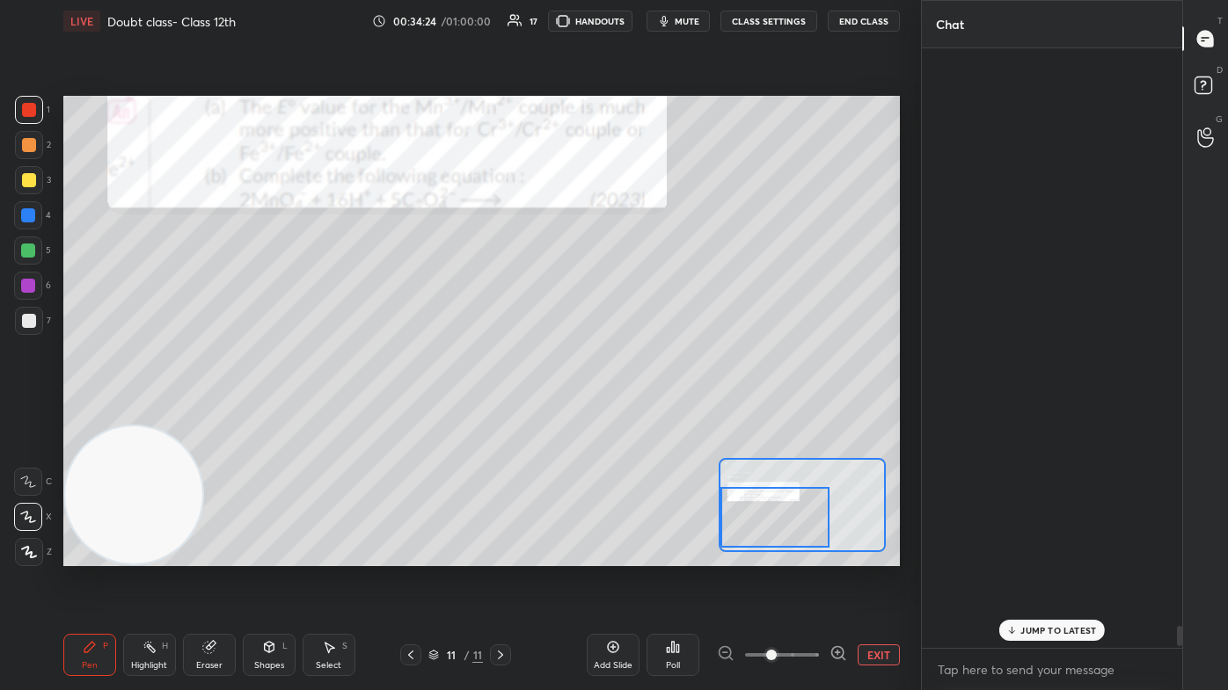
scroll to position [595, 255]
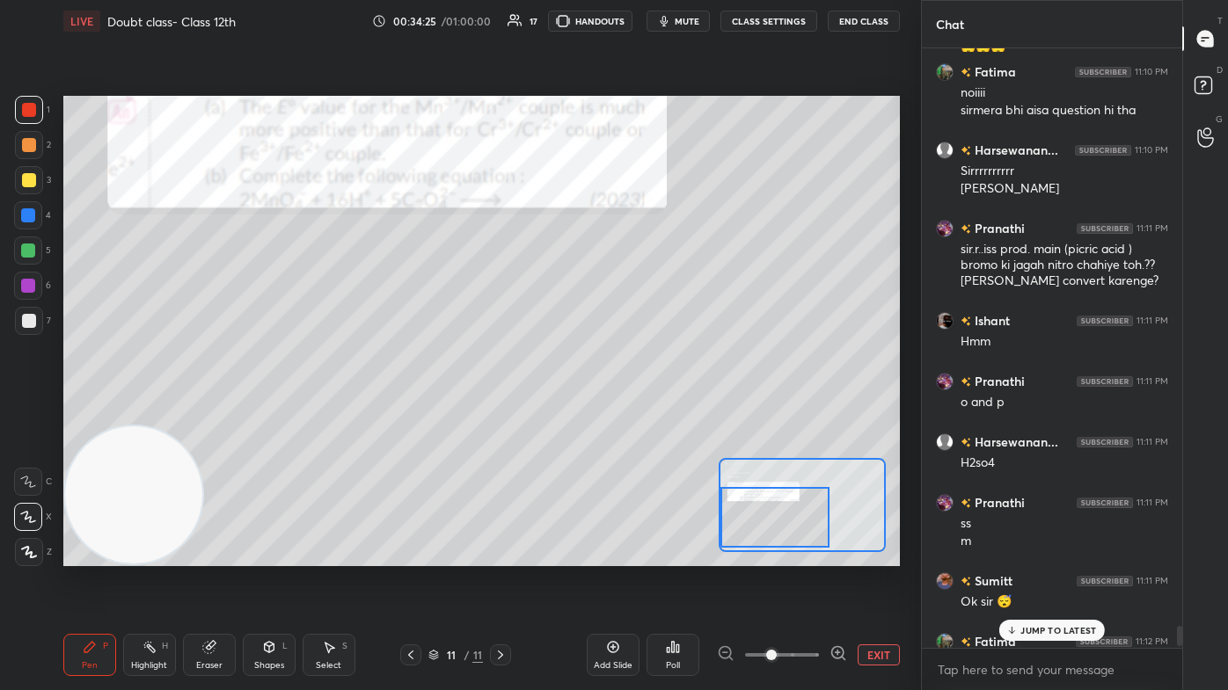
click at [631, 413] on p "JUMP TO LATEST" at bounding box center [1058, 630] width 76 height 11
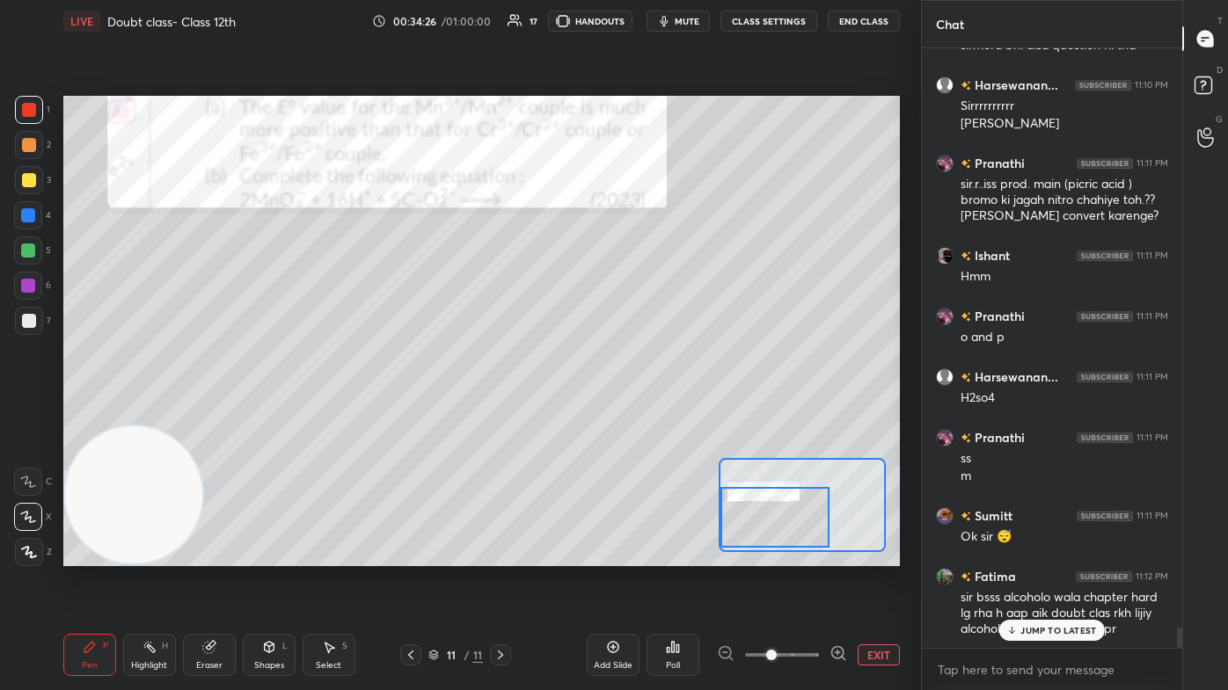
scroll to position [17293, 0]
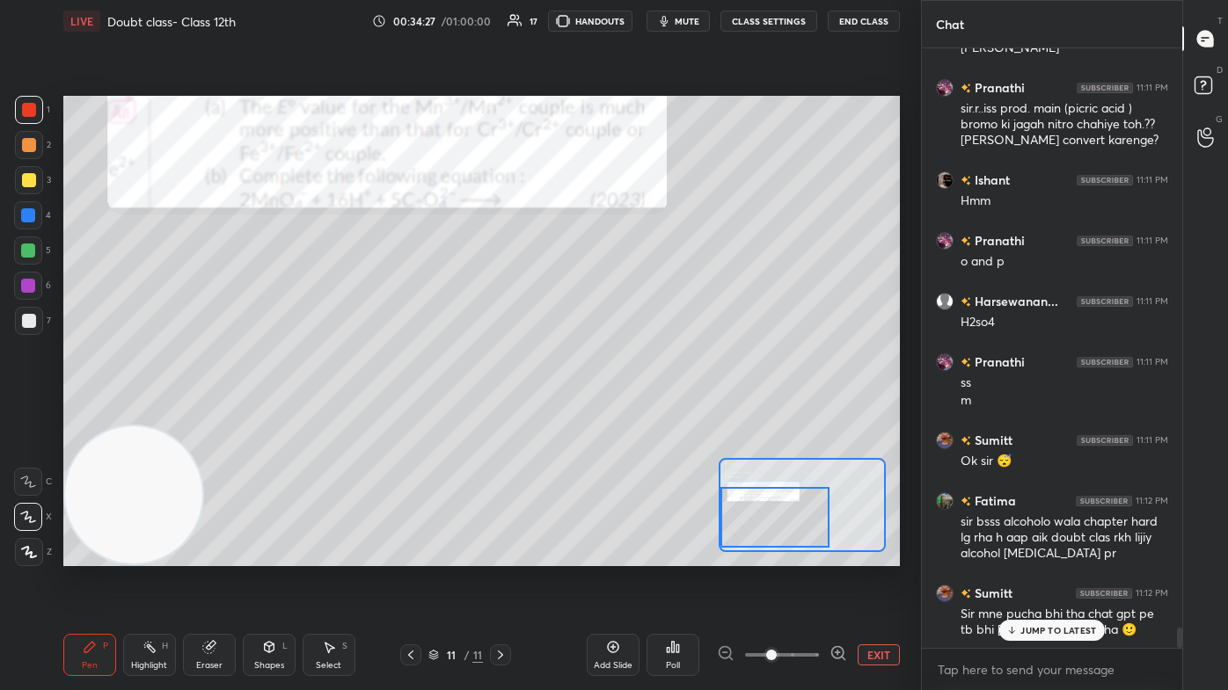
click at [631, 413] on icon at bounding box center [1011, 630] width 11 height 11
click at [39, 185] on div at bounding box center [29, 180] width 28 height 28
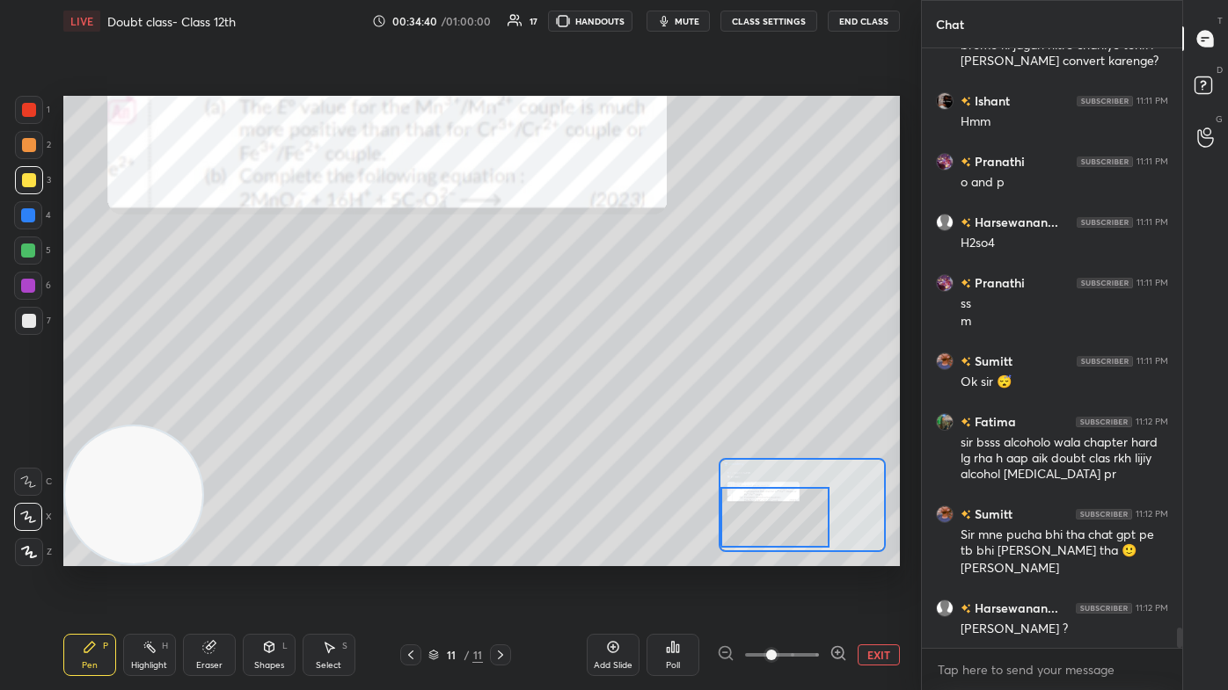
scroll to position [17433, 0]
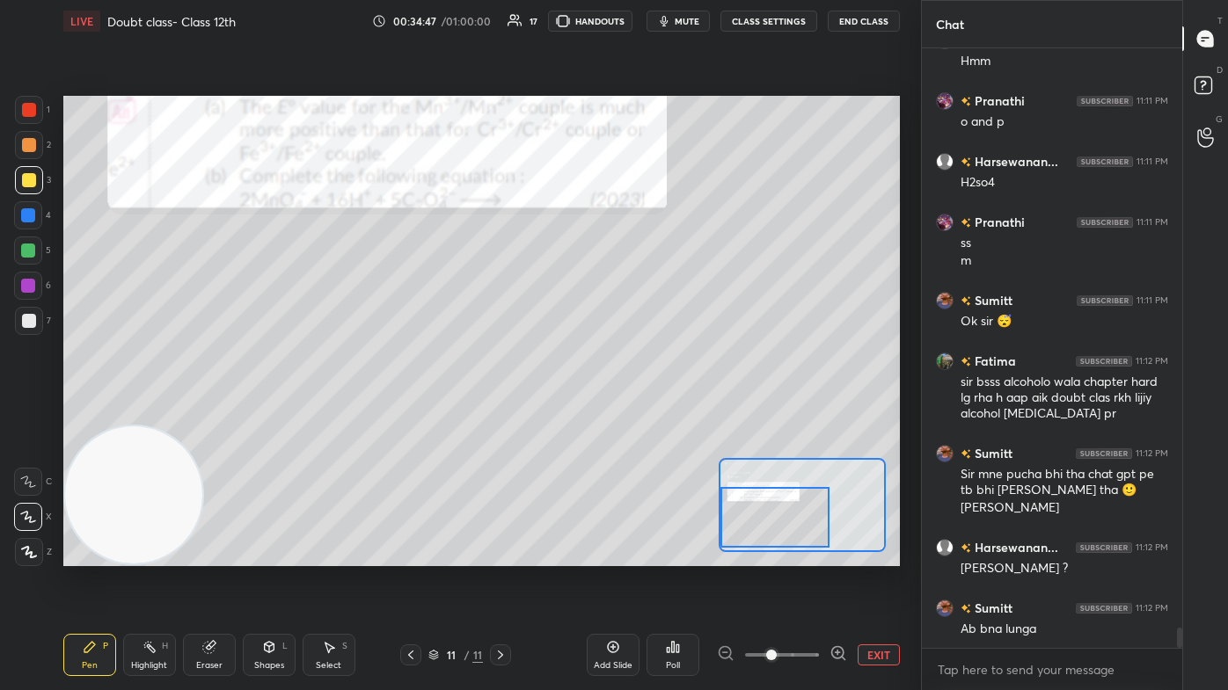
click at [200, 413] on div "Eraser" at bounding box center [209, 655] width 53 height 42
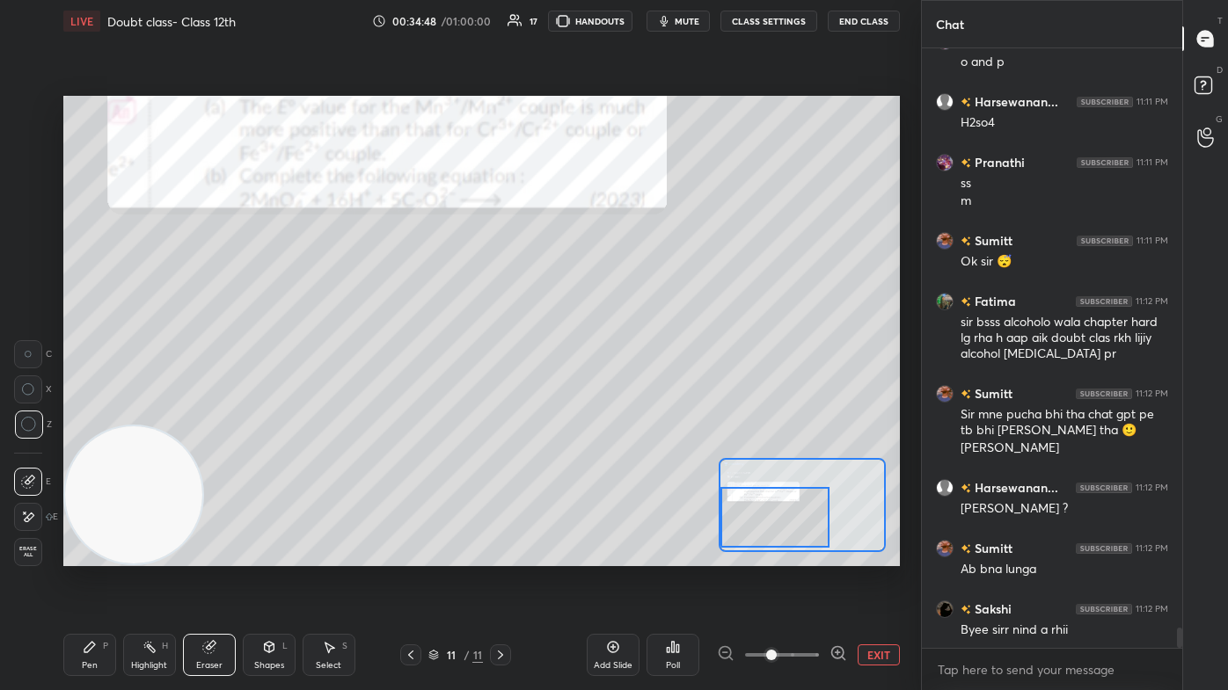
scroll to position [17553, 0]
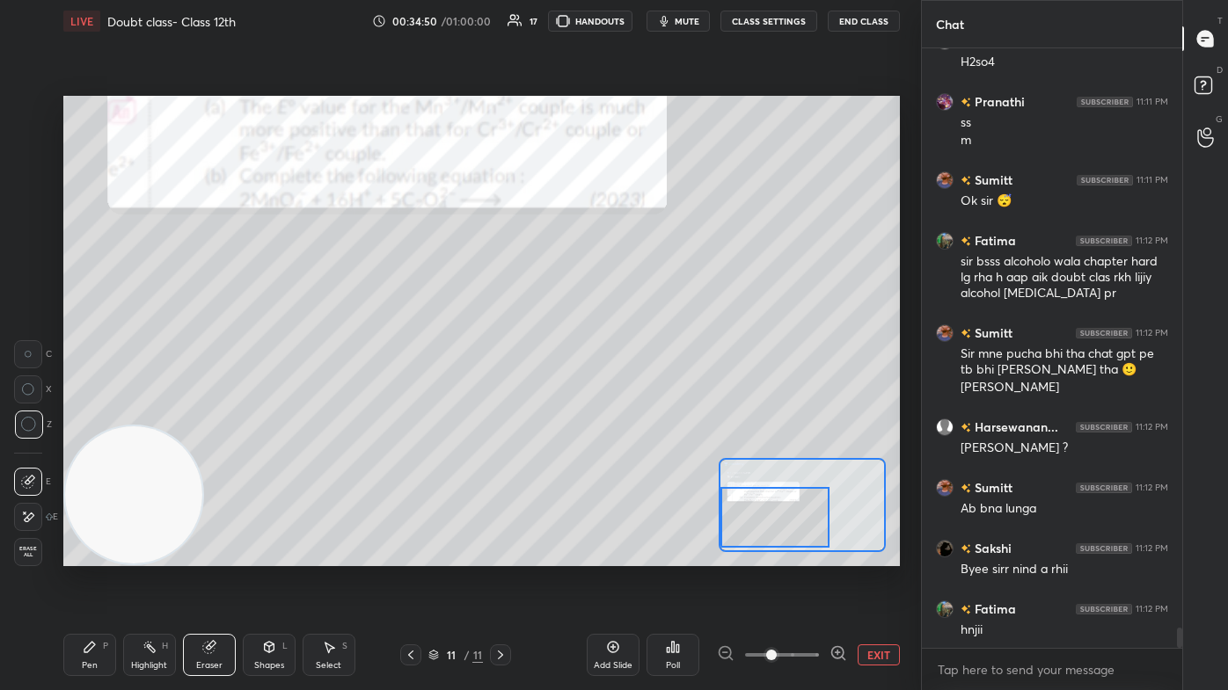
click at [91, 413] on icon at bounding box center [89, 647] width 11 height 11
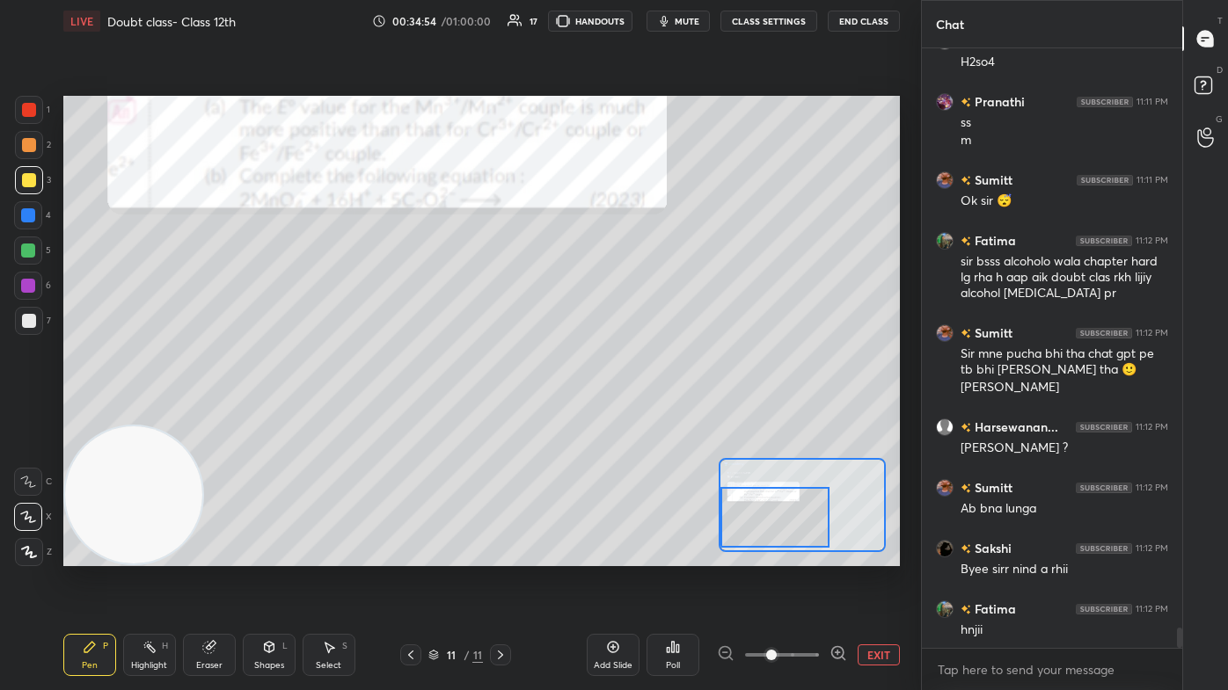
click at [189, 413] on div "Eraser" at bounding box center [209, 655] width 53 height 42
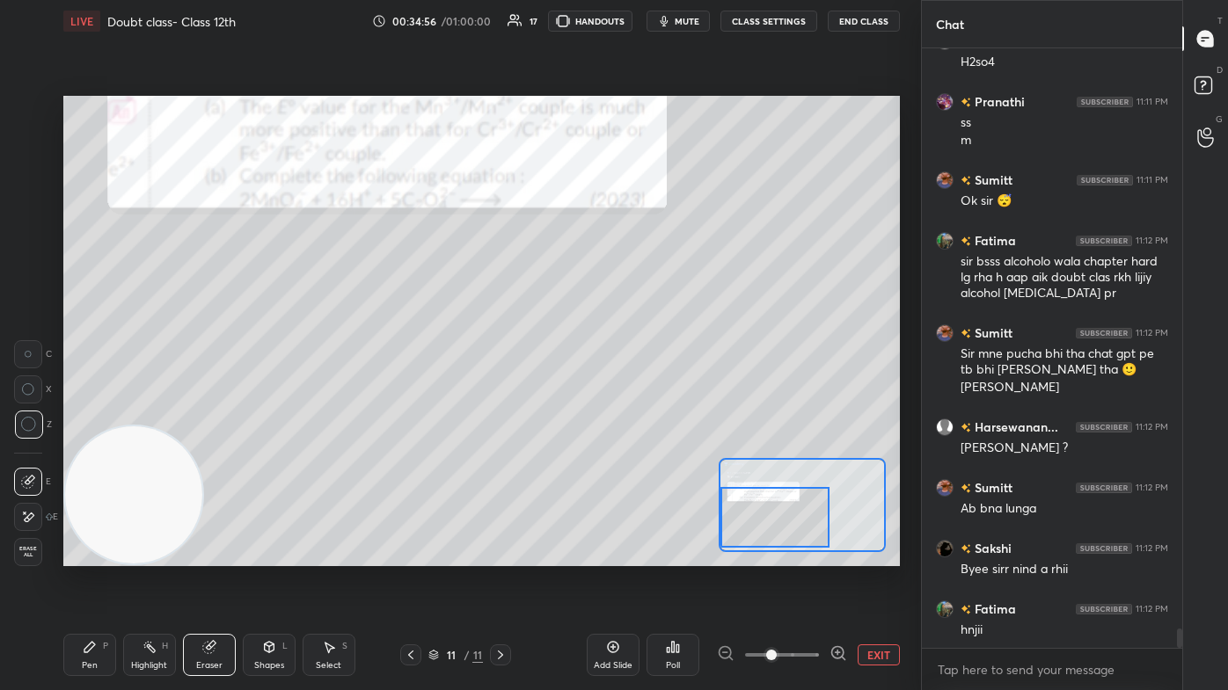
scroll to position [17614, 0]
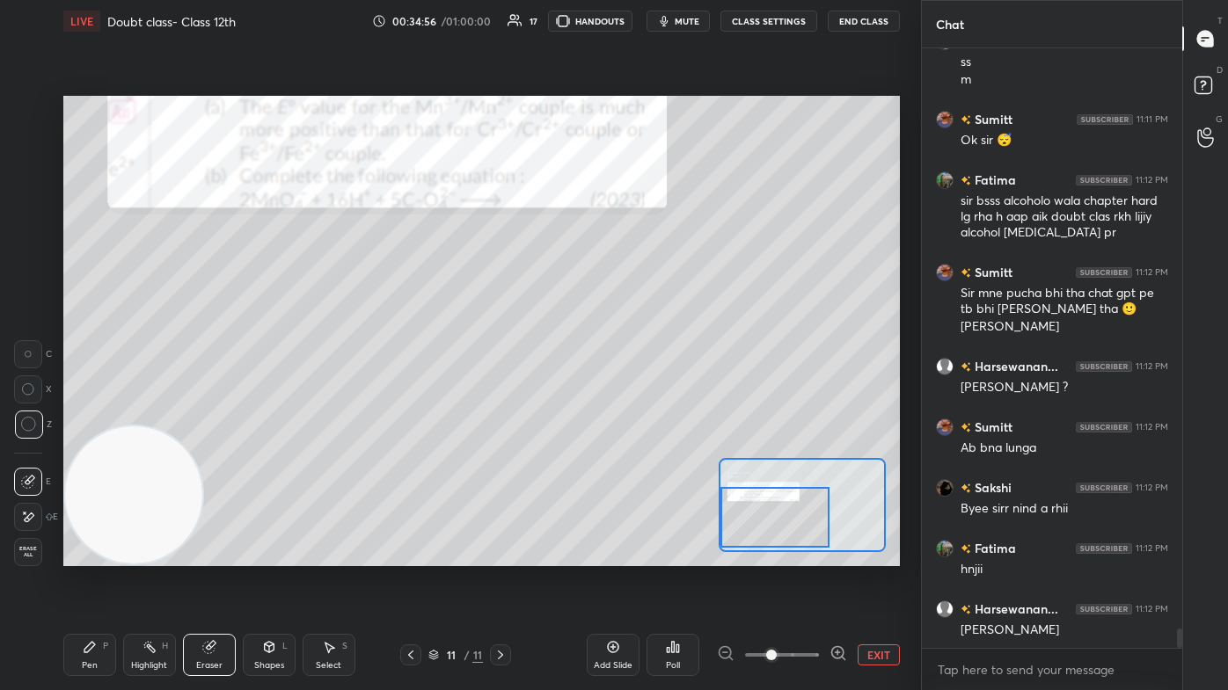
click at [94, 413] on div "Pen P" at bounding box center [89, 655] width 53 height 42
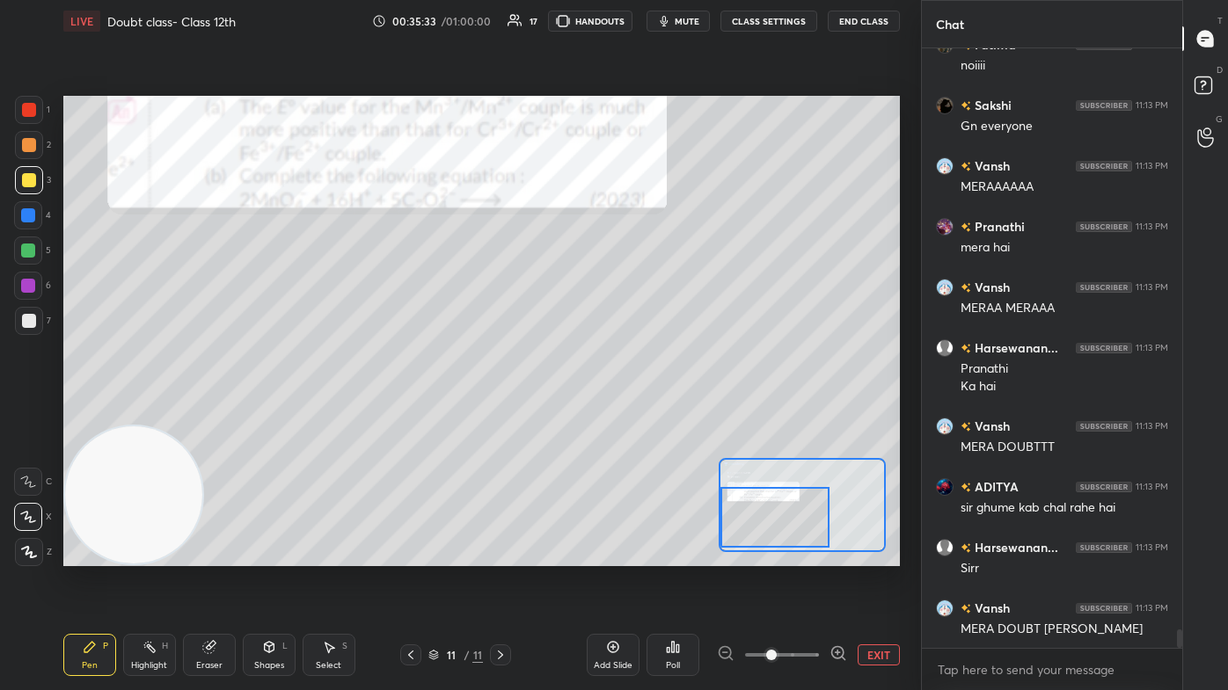
scroll to position [19104, 0]
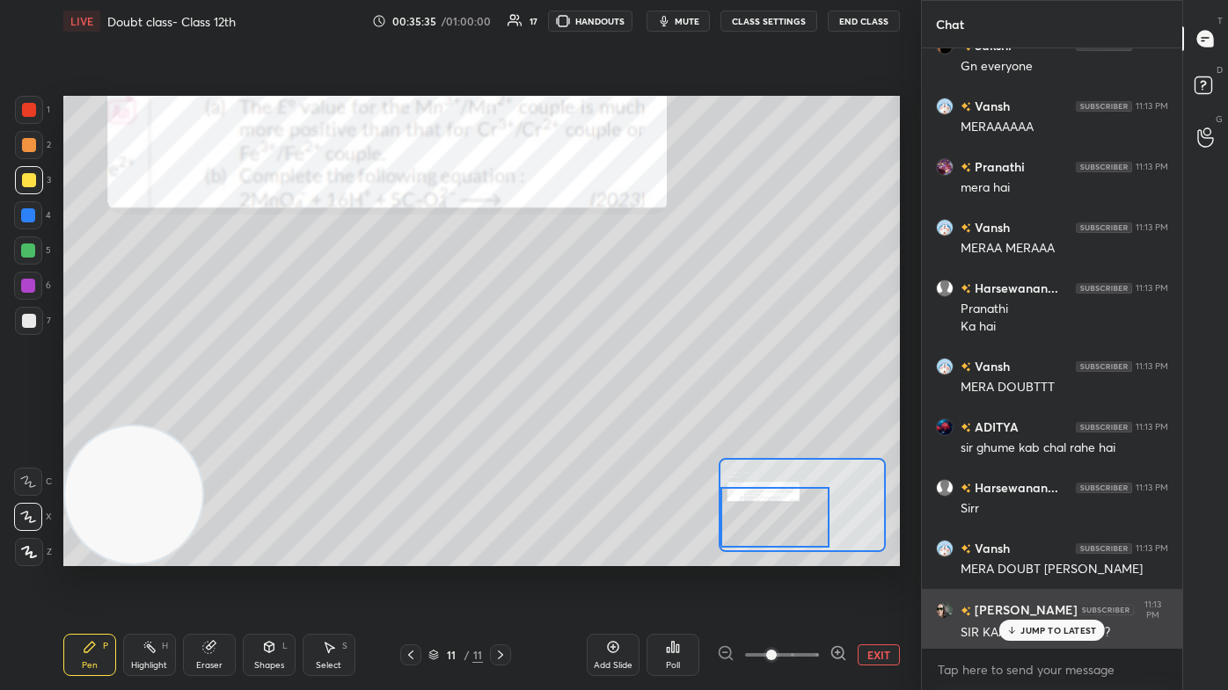
click at [631, 413] on div "JUMP TO LATEST" at bounding box center [1052, 630] width 106 height 21
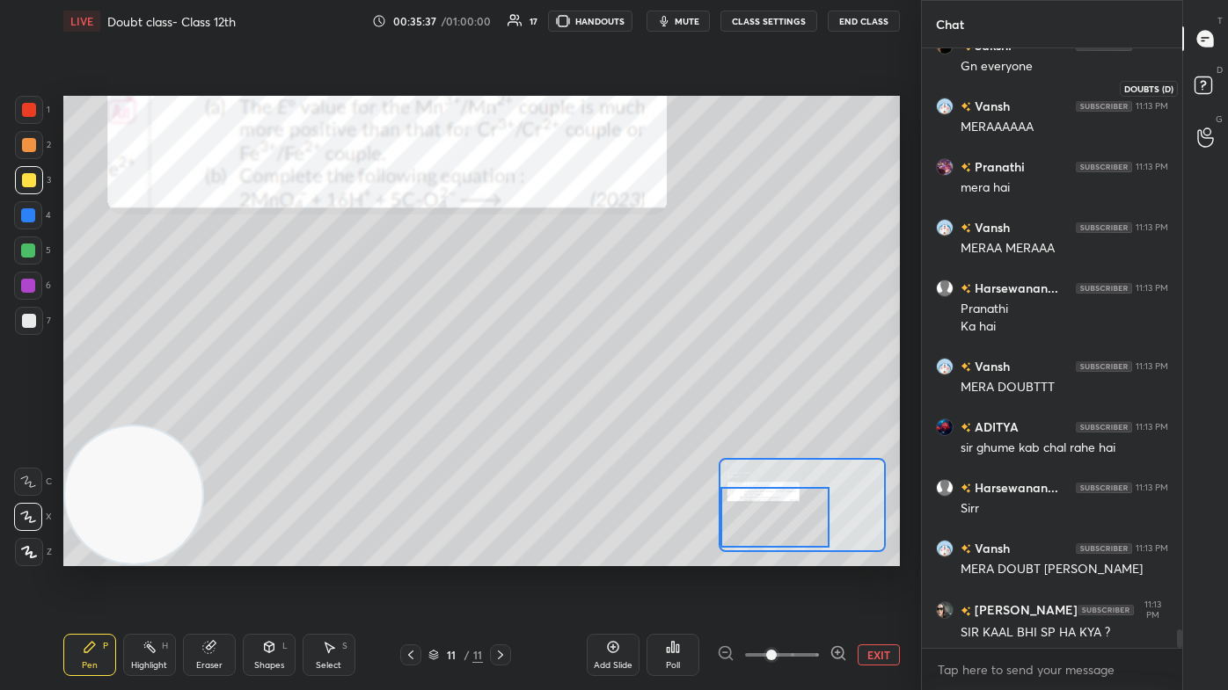
click at [631, 83] on icon at bounding box center [1203, 84] width 6 height 7
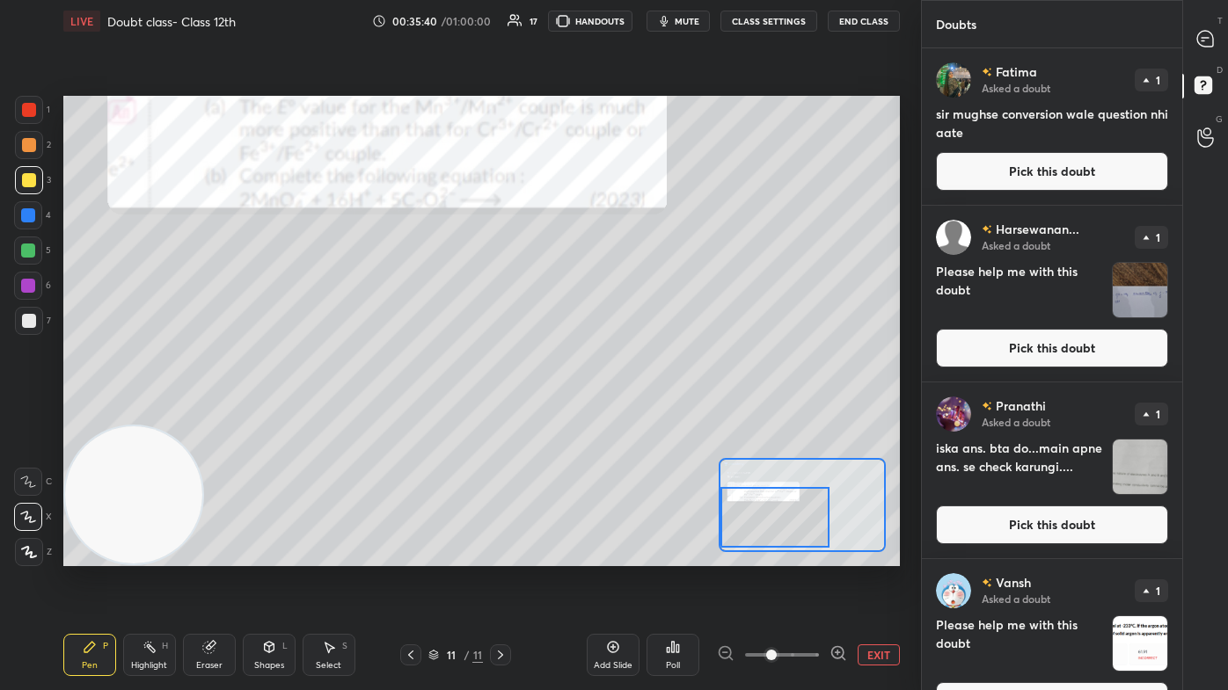
click at [631, 285] on img "grid" at bounding box center [1140, 290] width 55 height 55
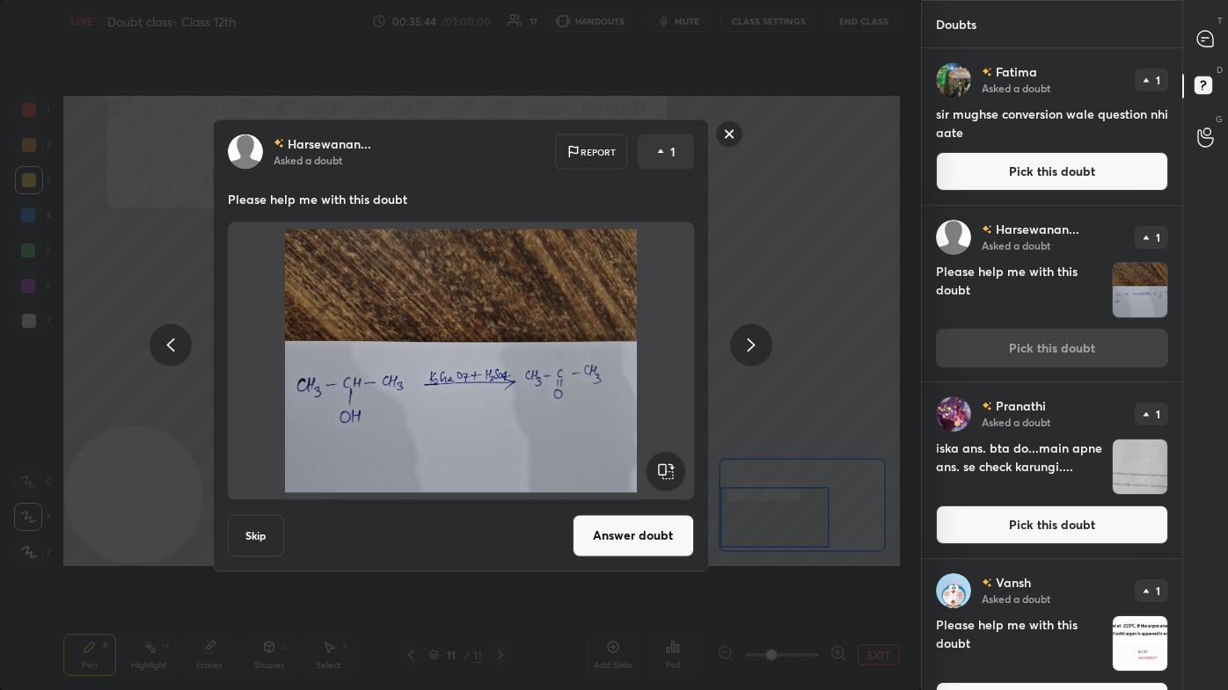
click at [631, 135] on rect at bounding box center [728, 133] width 27 height 27
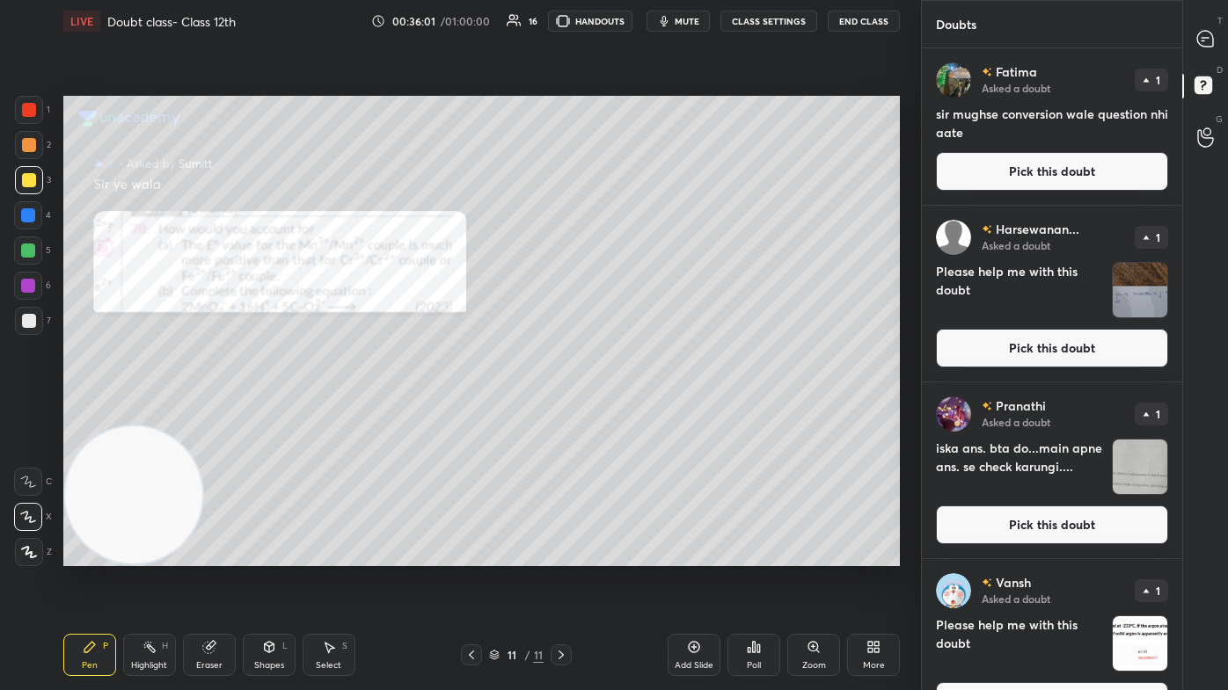
click at [631, 350] on button "Pick this doubt" at bounding box center [1052, 348] width 232 height 39
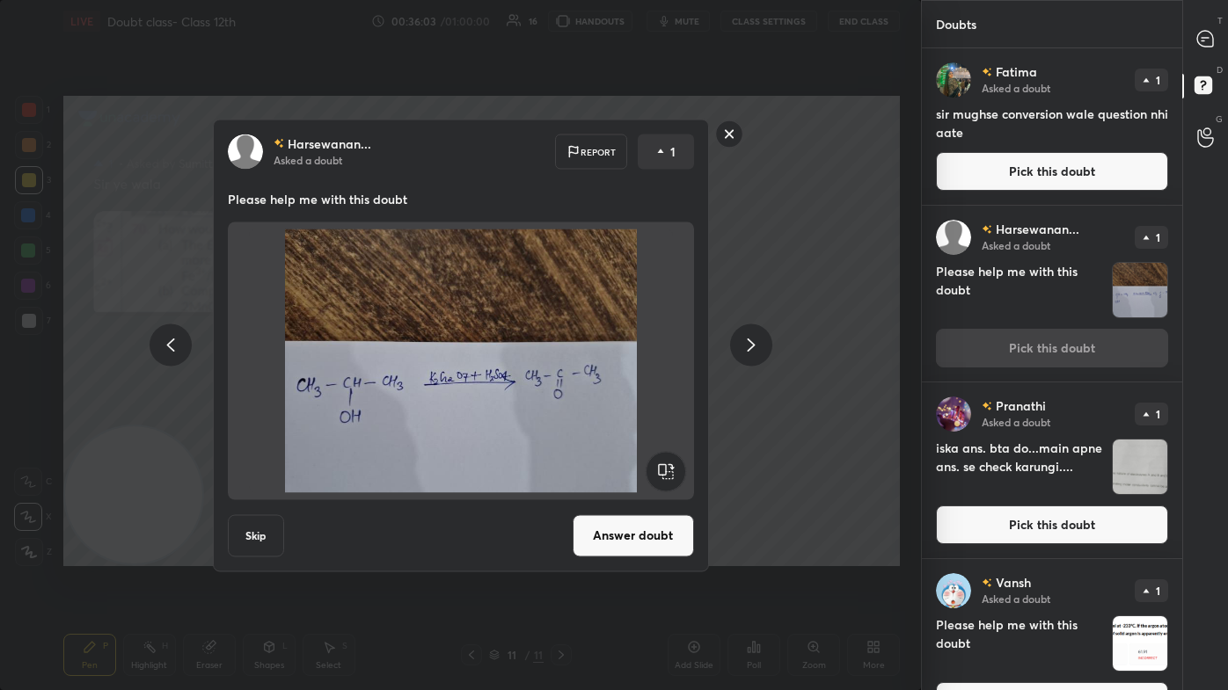
click at [631, 413] on button "Pick this doubt" at bounding box center [1052, 525] width 232 height 39
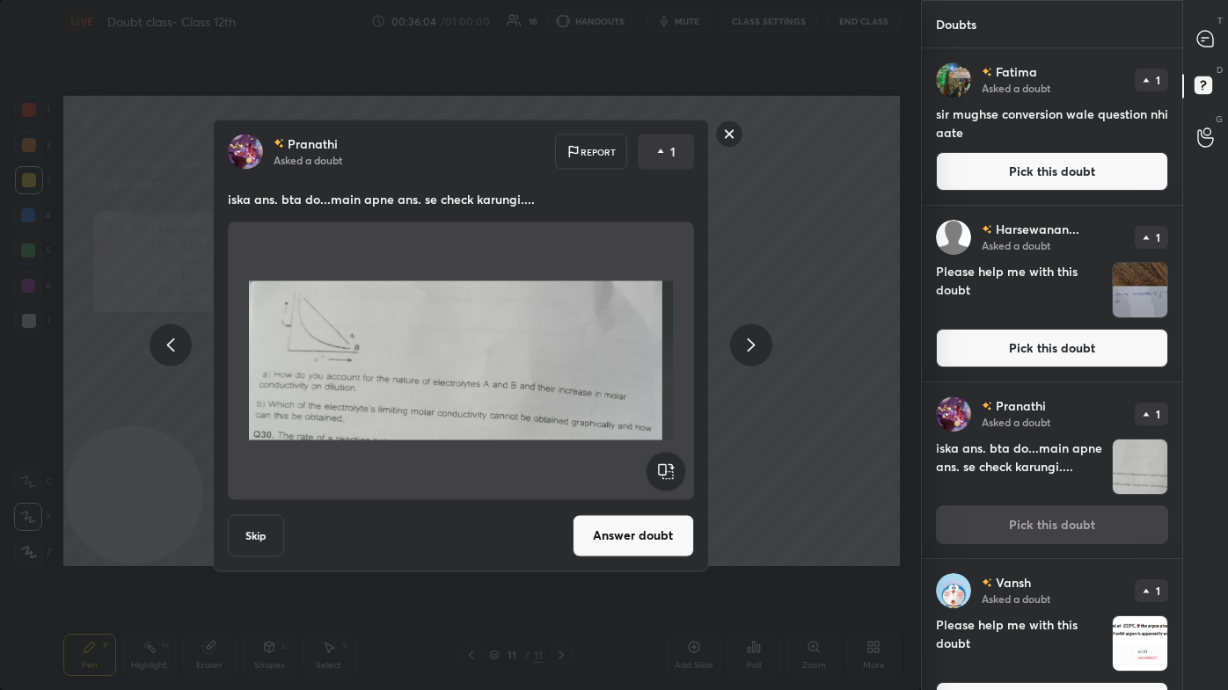
click at [617, 413] on button "Answer doubt" at bounding box center [633, 536] width 121 height 42
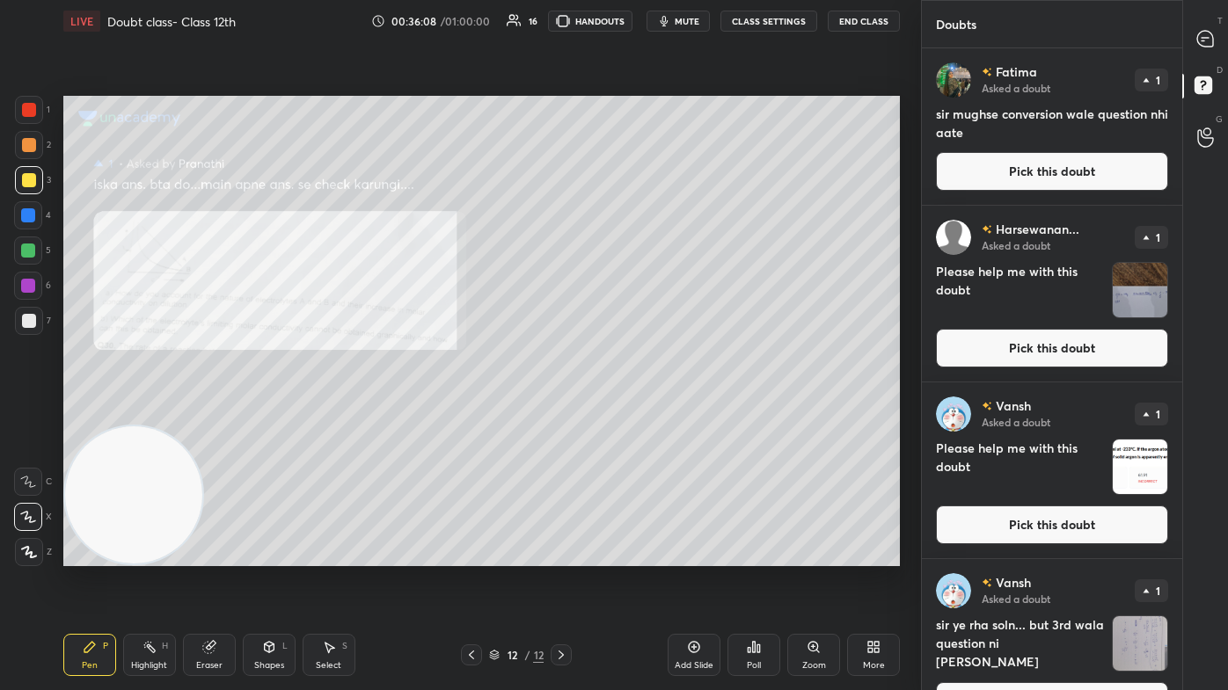
click at [631, 413] on div "Zoom" at bounding box center [813, 655] width 53 height 42
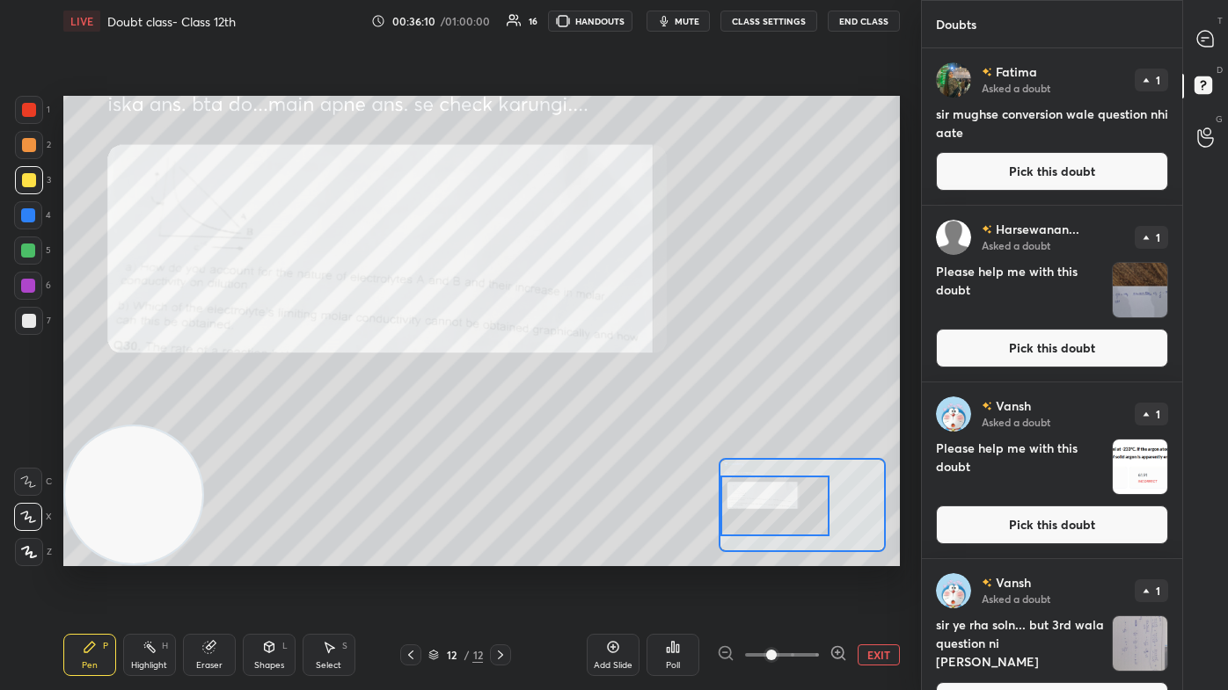
click at [631, 413] on div at bounding box center [774, 506] width 109 height 61
click at [631, 38] on icon at bounding box center [1205, 39] width 18 height 18
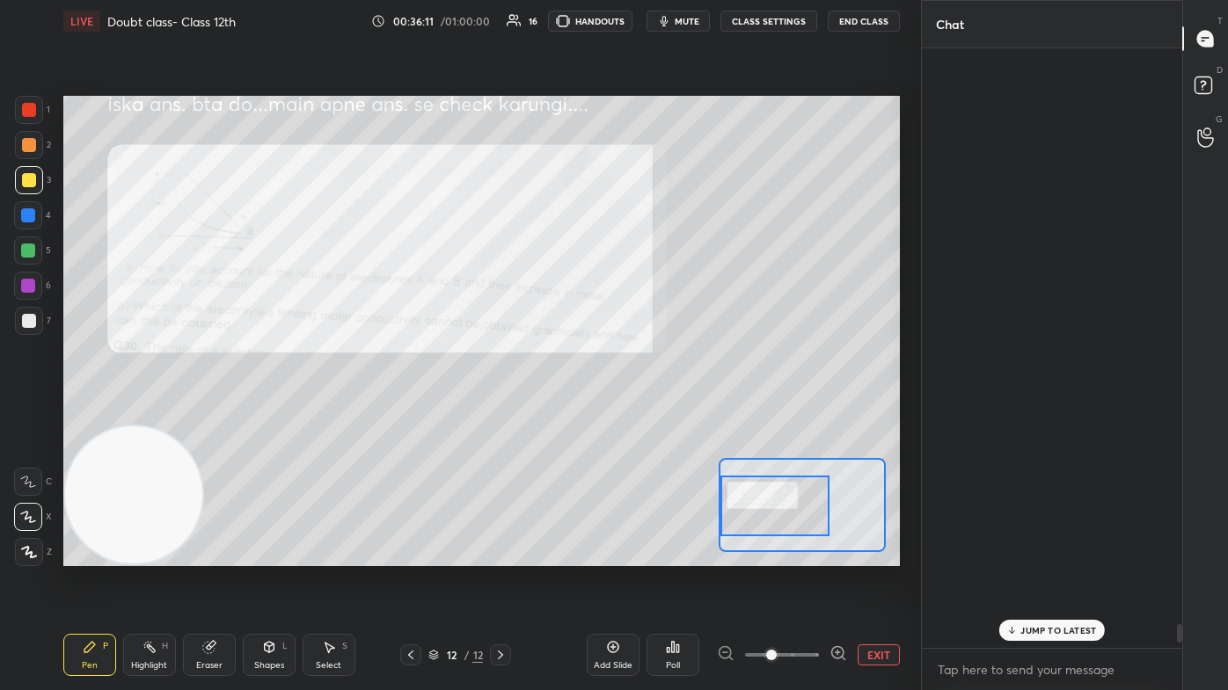
scroll to position [595, 255]
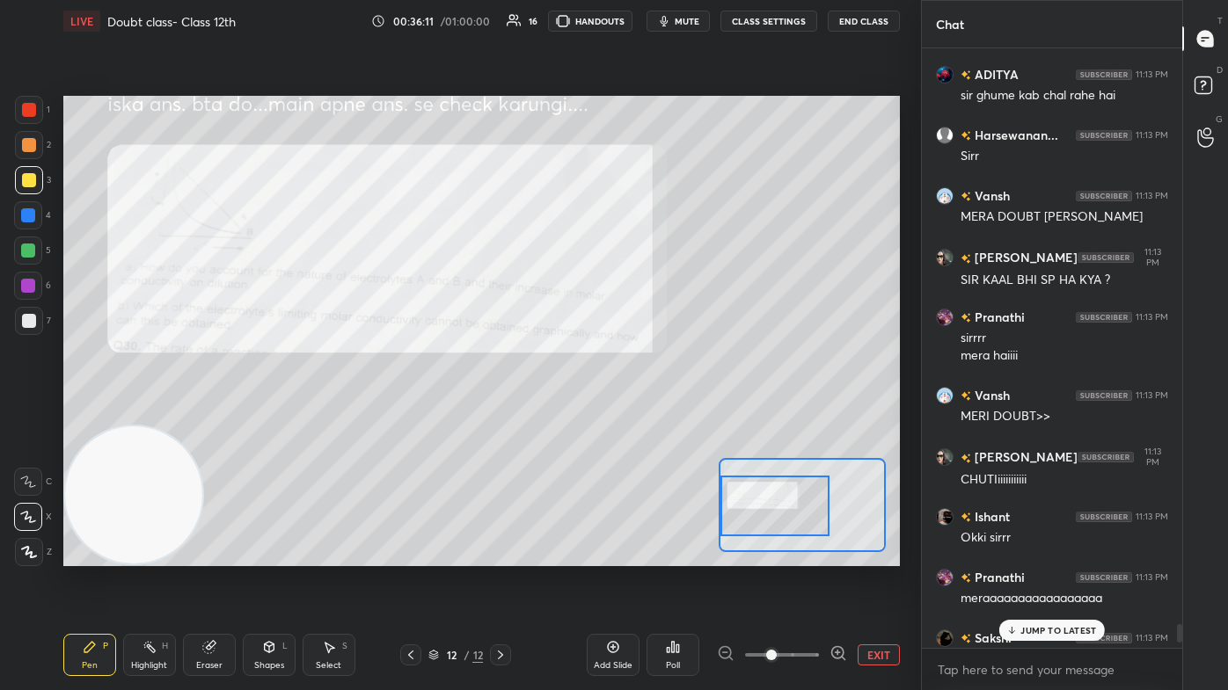
click at [631, 413] on p "JUMP TO LATEST" at bounding box center [1058, 630] width 76 height 11
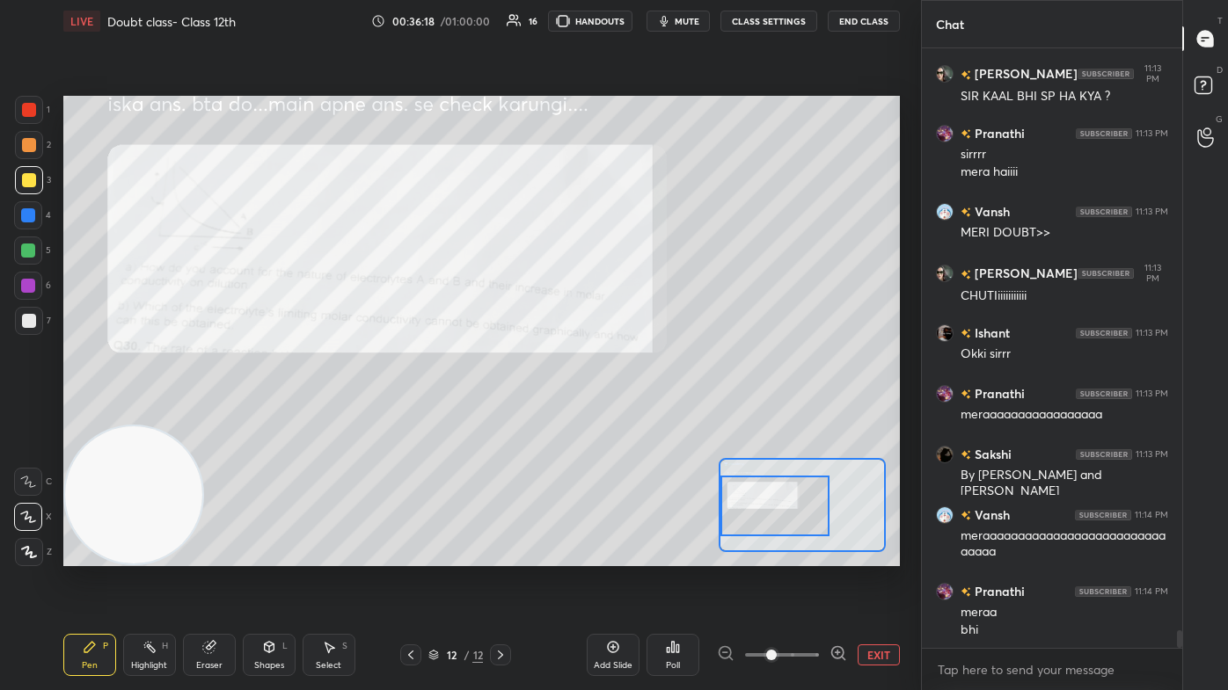
click at [19, 225] on div at bounding box center [28, 215] width 28 height 28
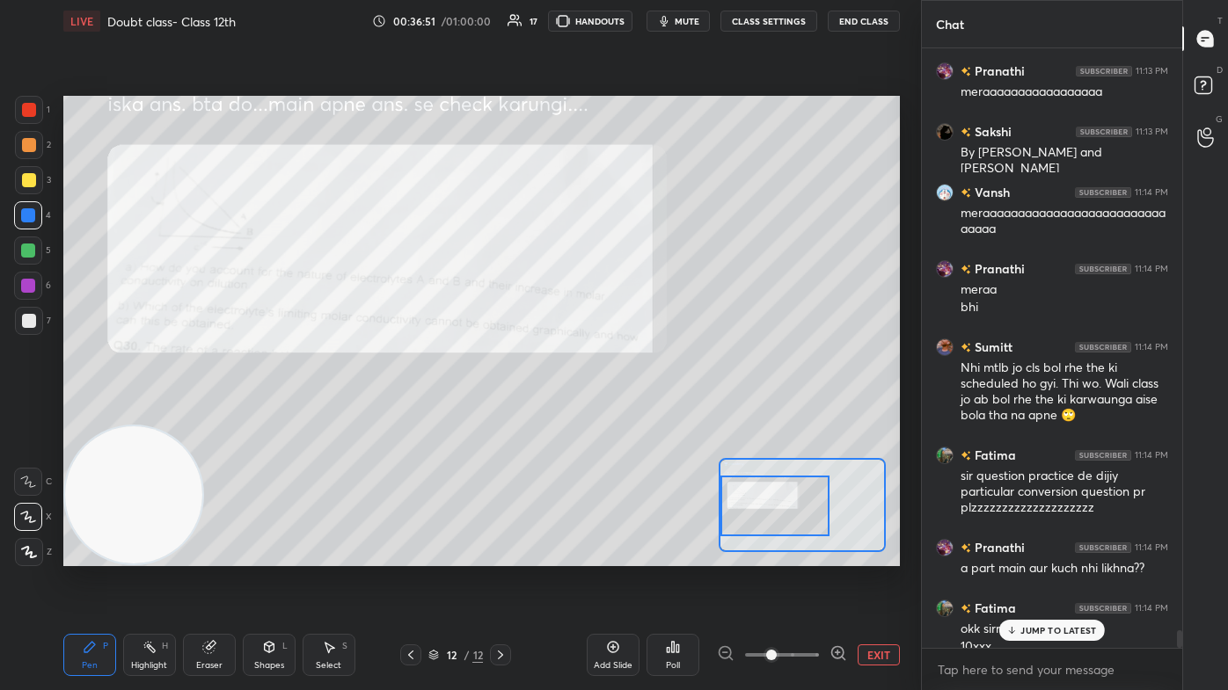
scroll to position [19936, 0]
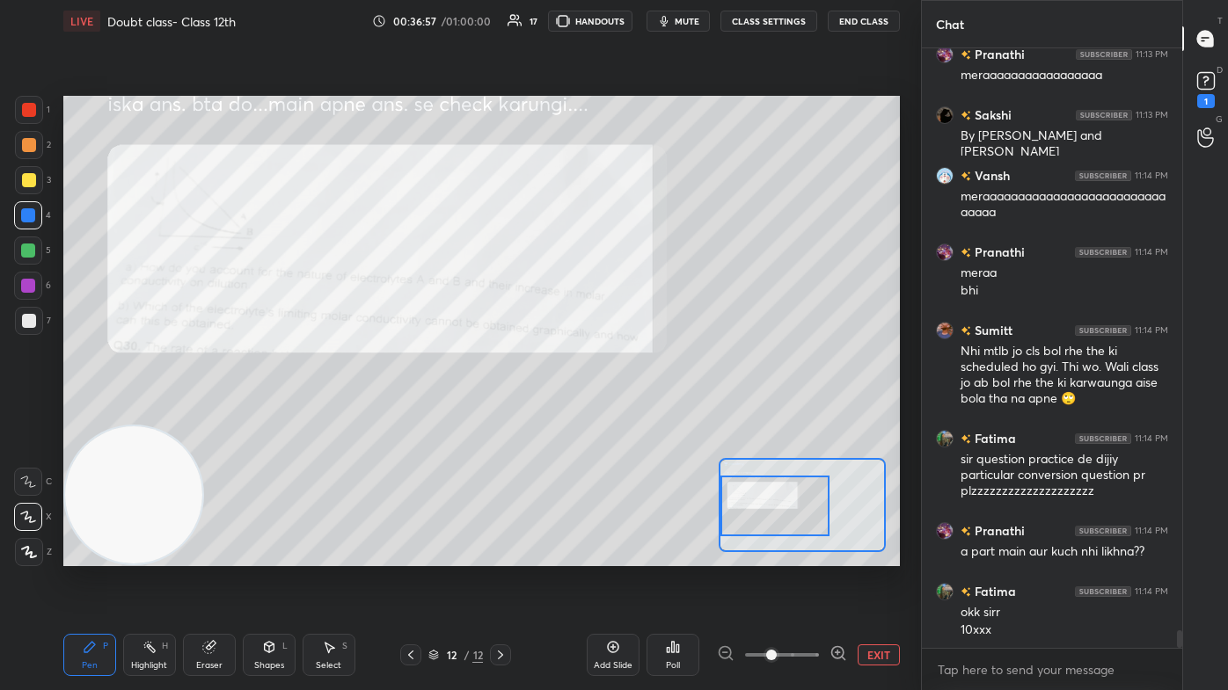
click at [208, 413] on div "Eraser" at bounding box center [209, 655] width 53 height 42
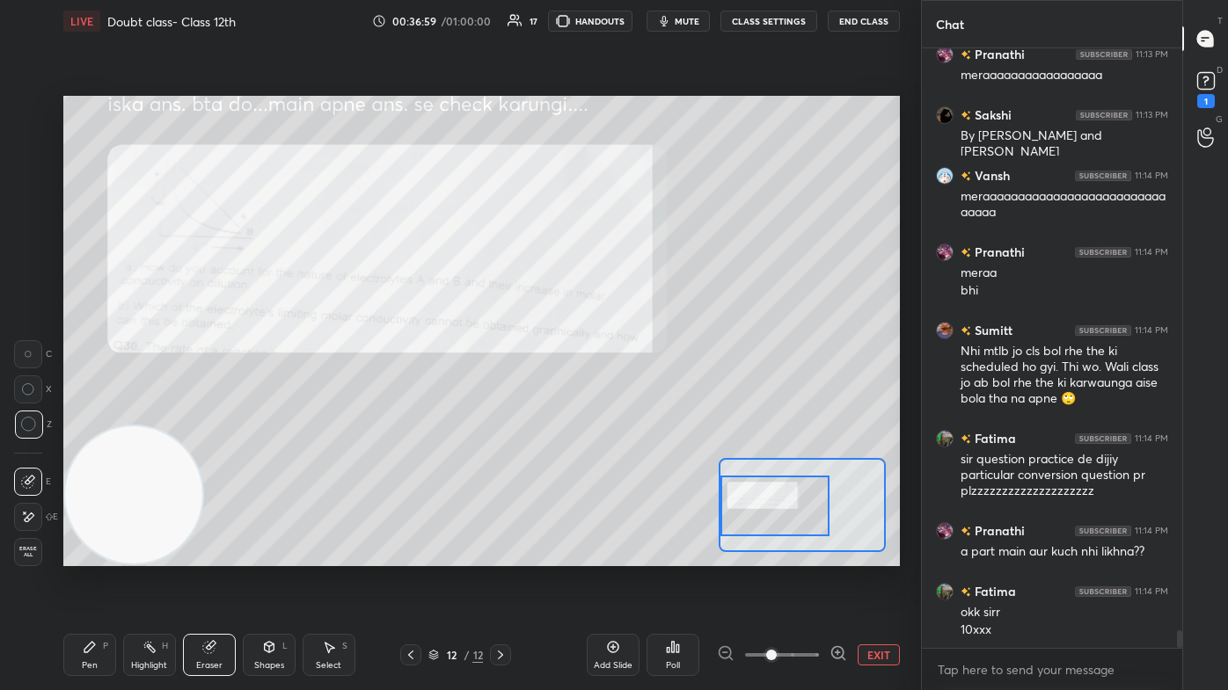
click at [106, 413] on div "Pen P" at bounding box center [89, 655] width 53 height 42
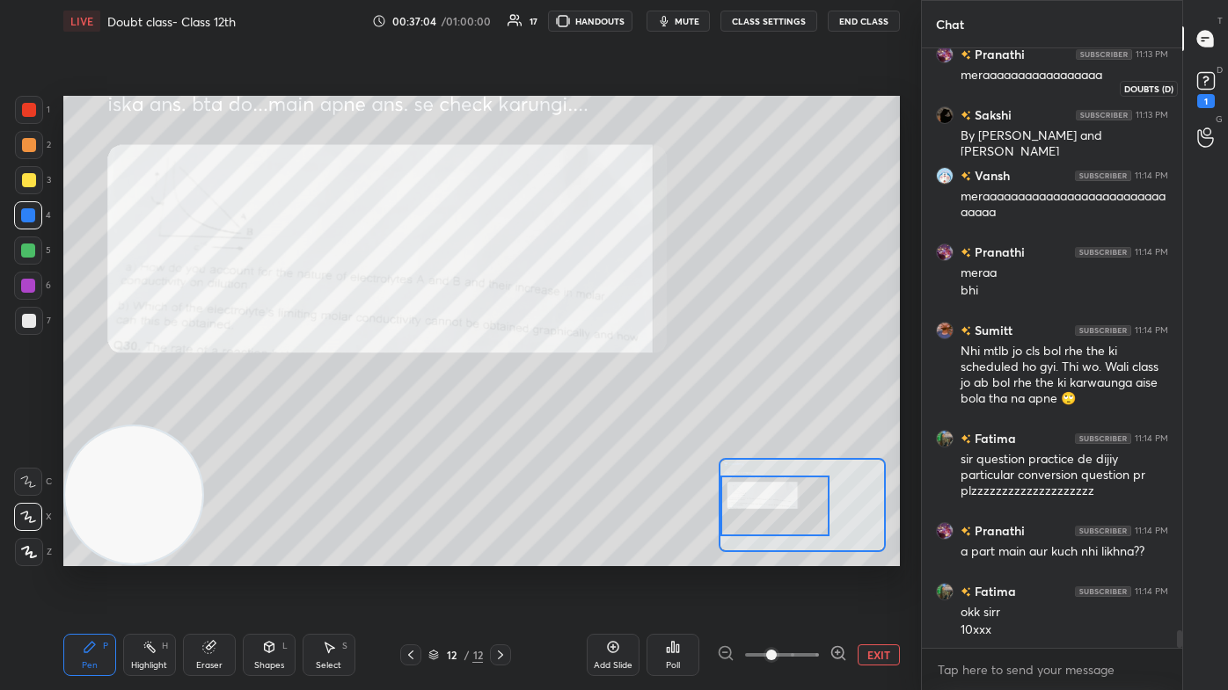
click at [631, 79] on rect at bounding box center [1205, 81] width 17 height 17
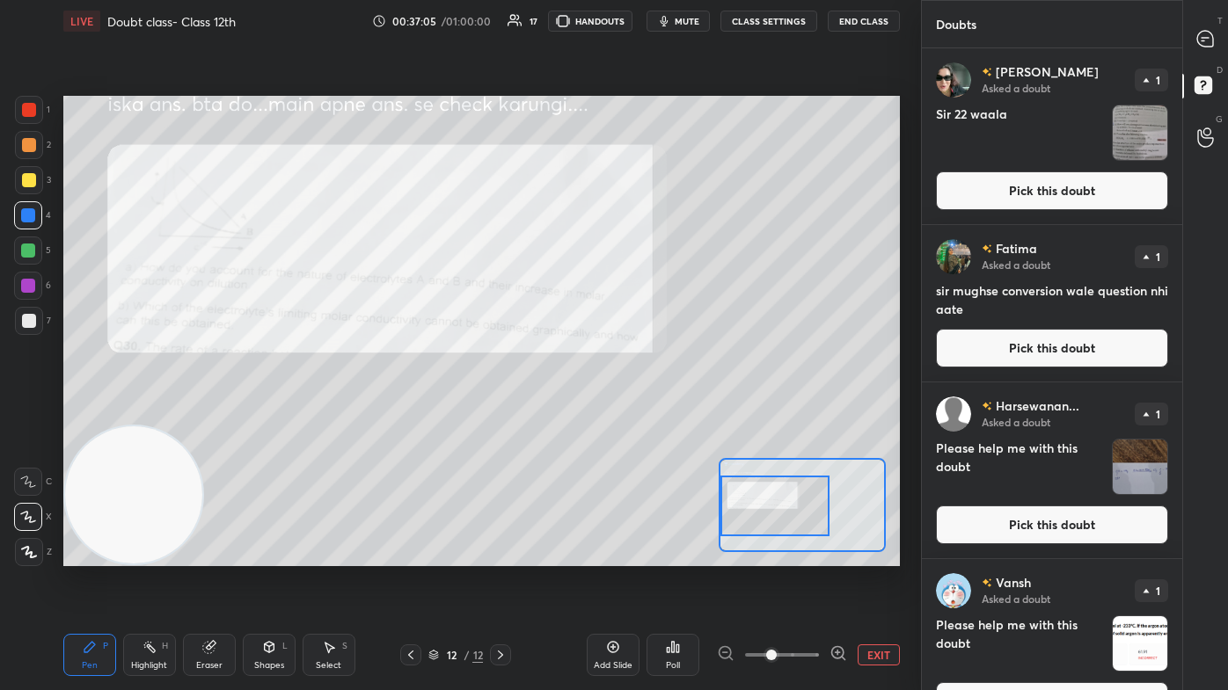
click at [631, 129] on img "grid" at bounding box center [1140, 133] width 55 height 55
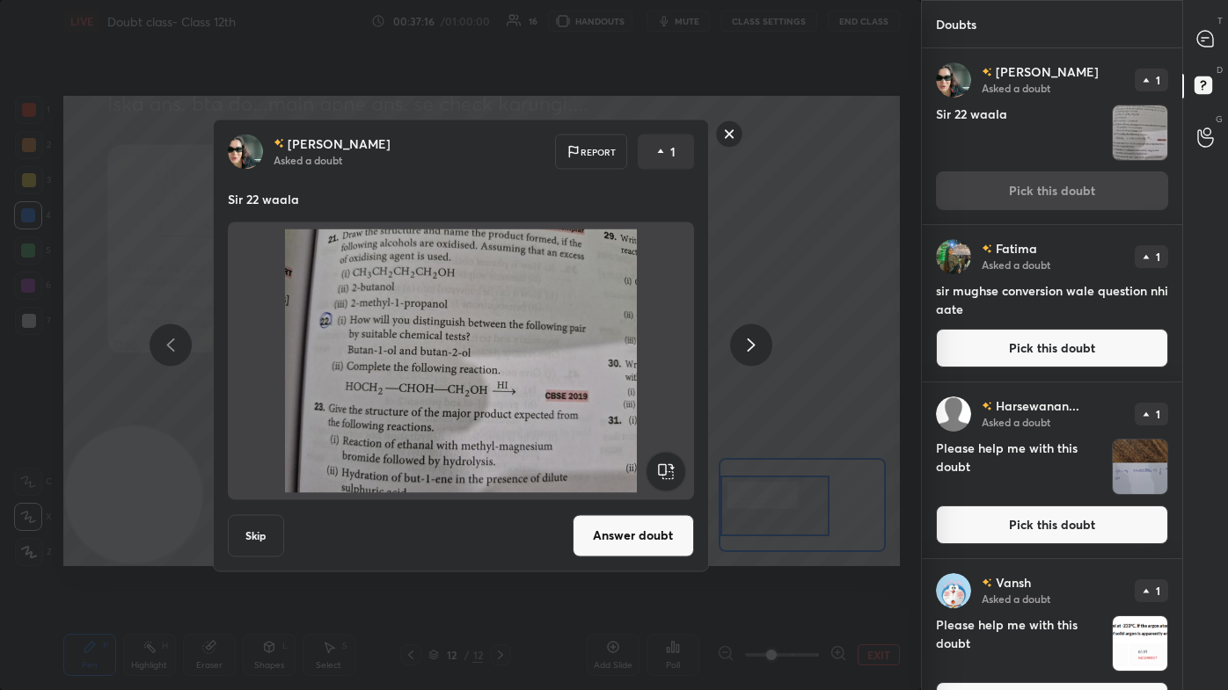
click at [631, 136] on rect at bounding box center [728, 133] width 27 height 27
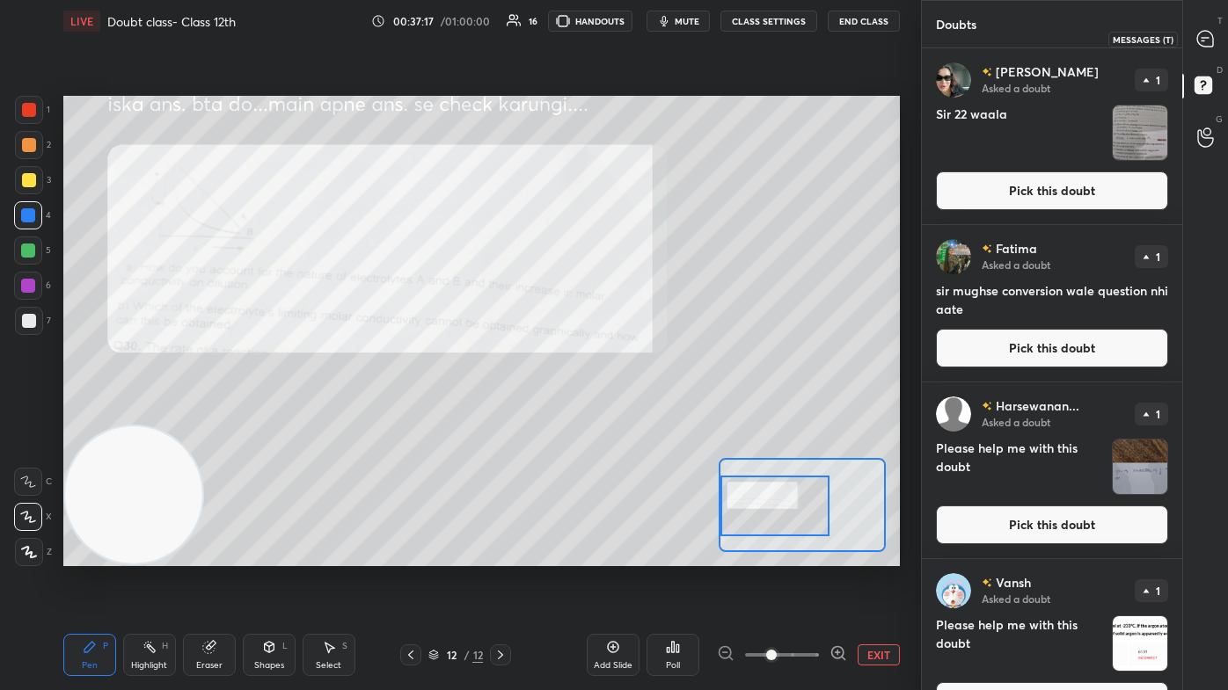
click at [631, 31] on icon at bounding box center [1205, 39] width 18 height 18
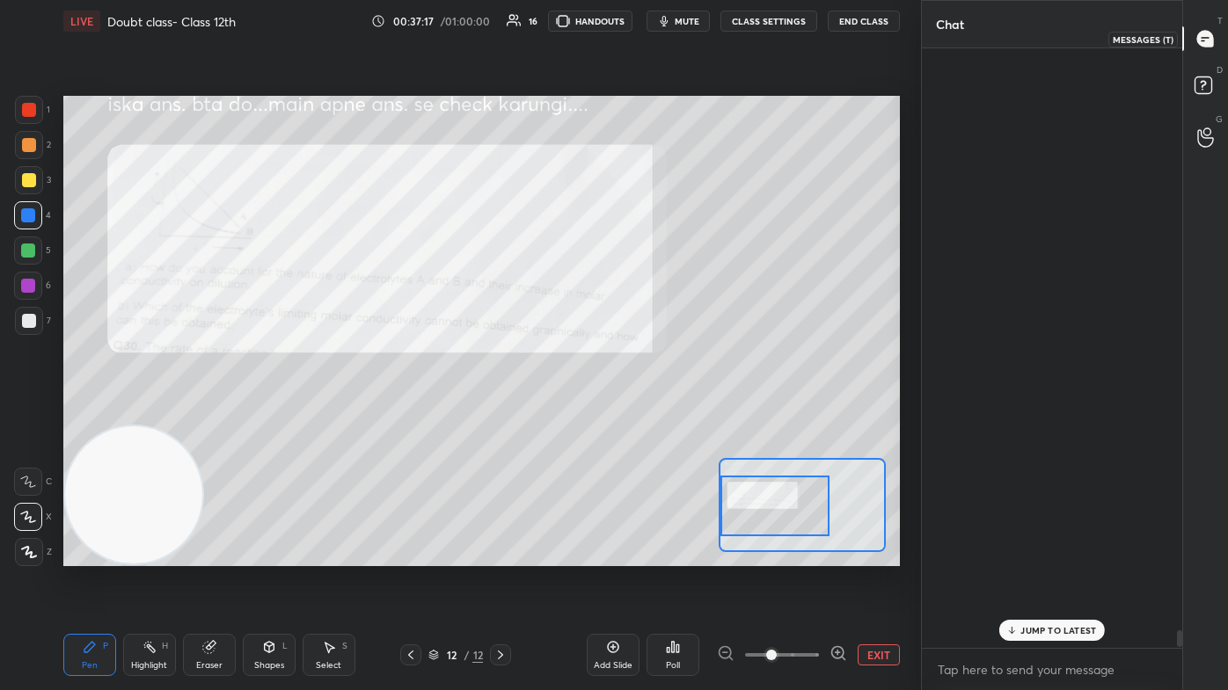
scroll to position [595, 255]
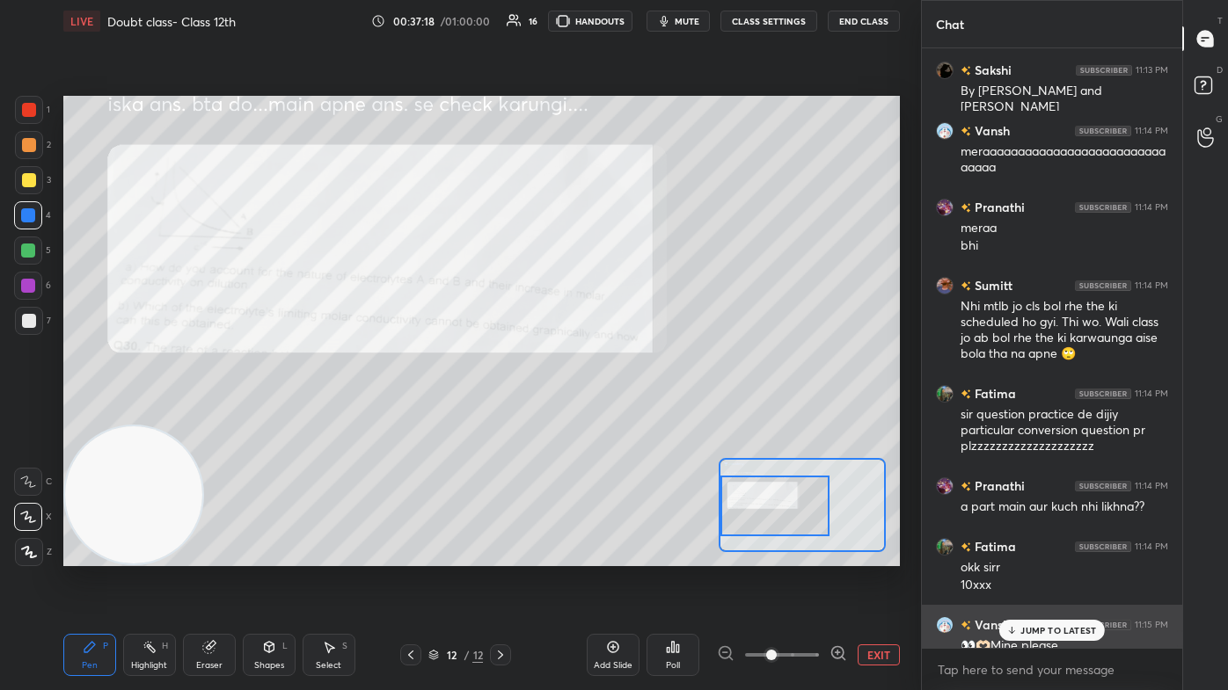
click at [631, 413] on p "JUMP TO LATEST" at bounding box center [1058, 630] width 76 height 11
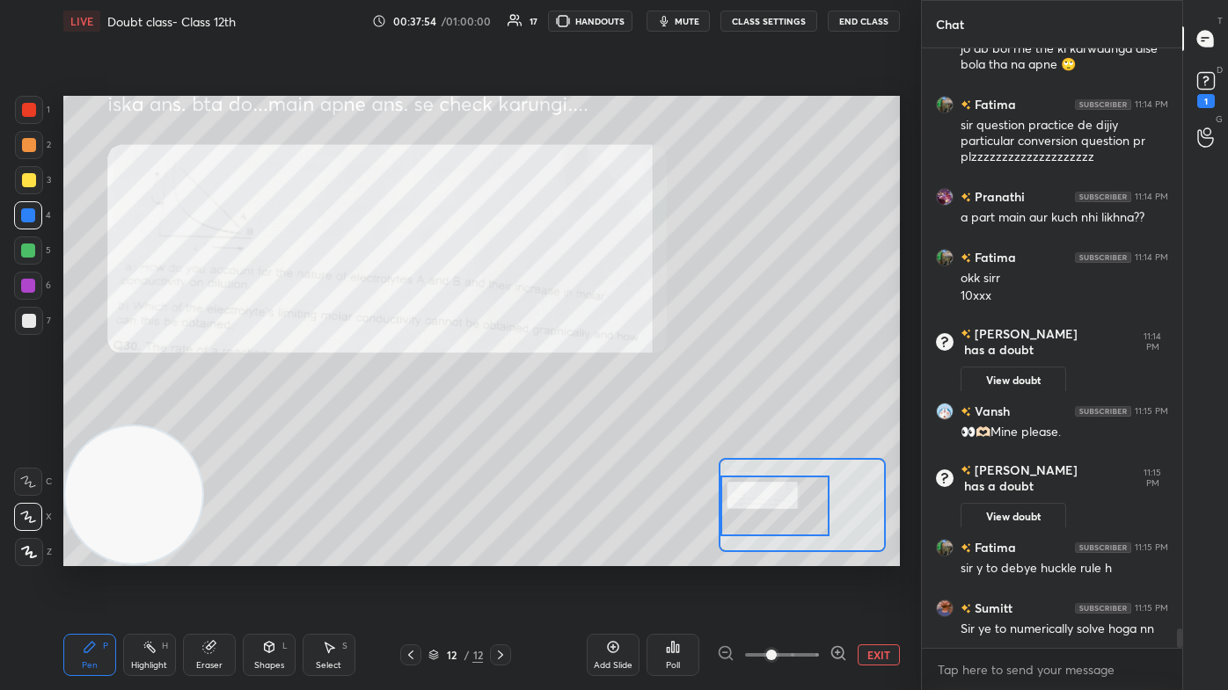
scroll to position [18003, 0]
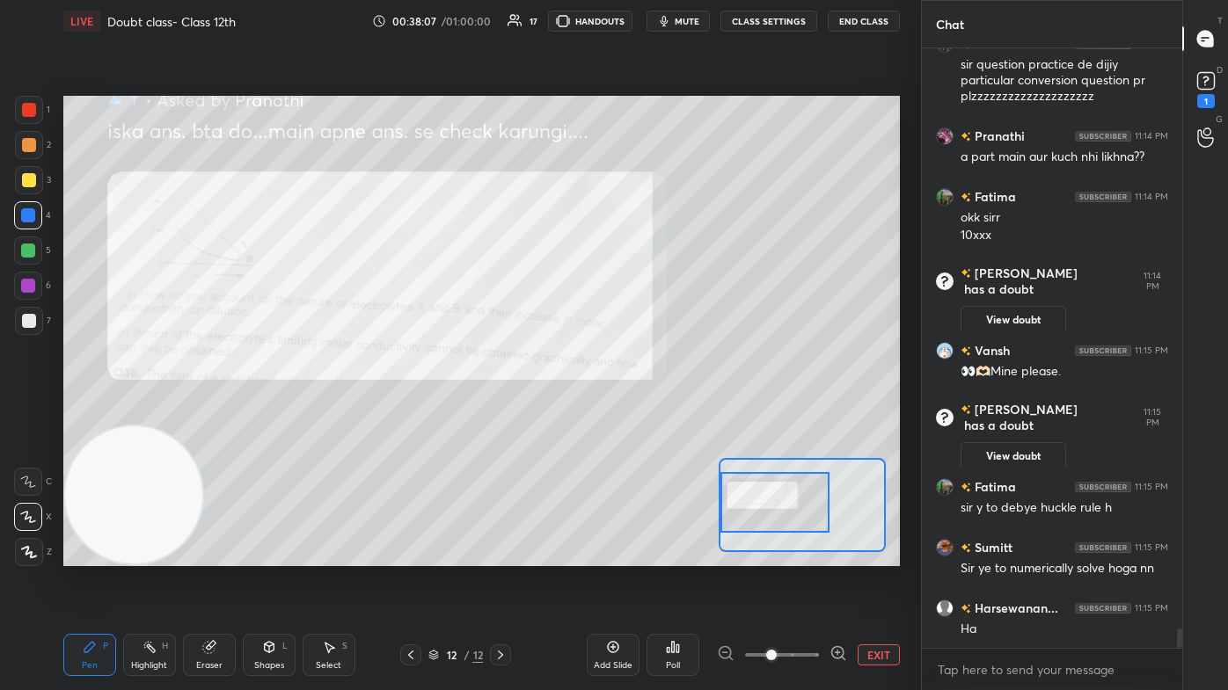
click at [631, 413] on div at bounding box center [774, 502] width 109 height 61
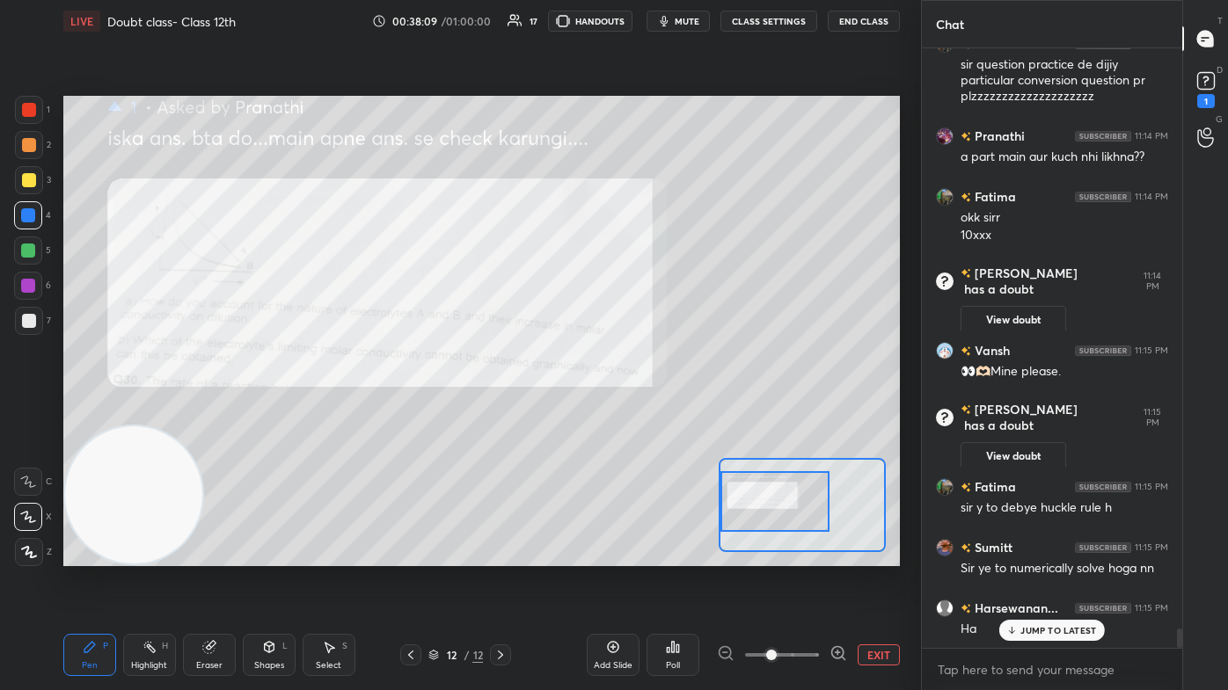
scroll to position [18062, 0]
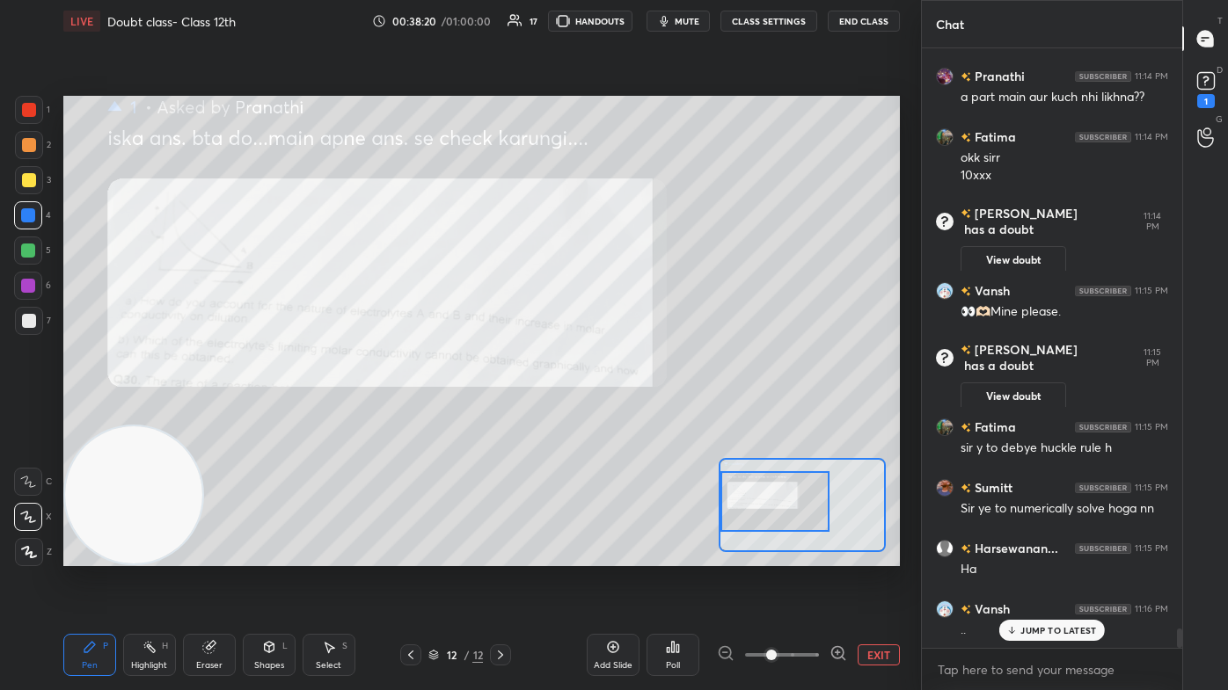
click at [631, 413] on div "JUMP TO LATEST" at bounding box center [1052, 630] width 106 height 21
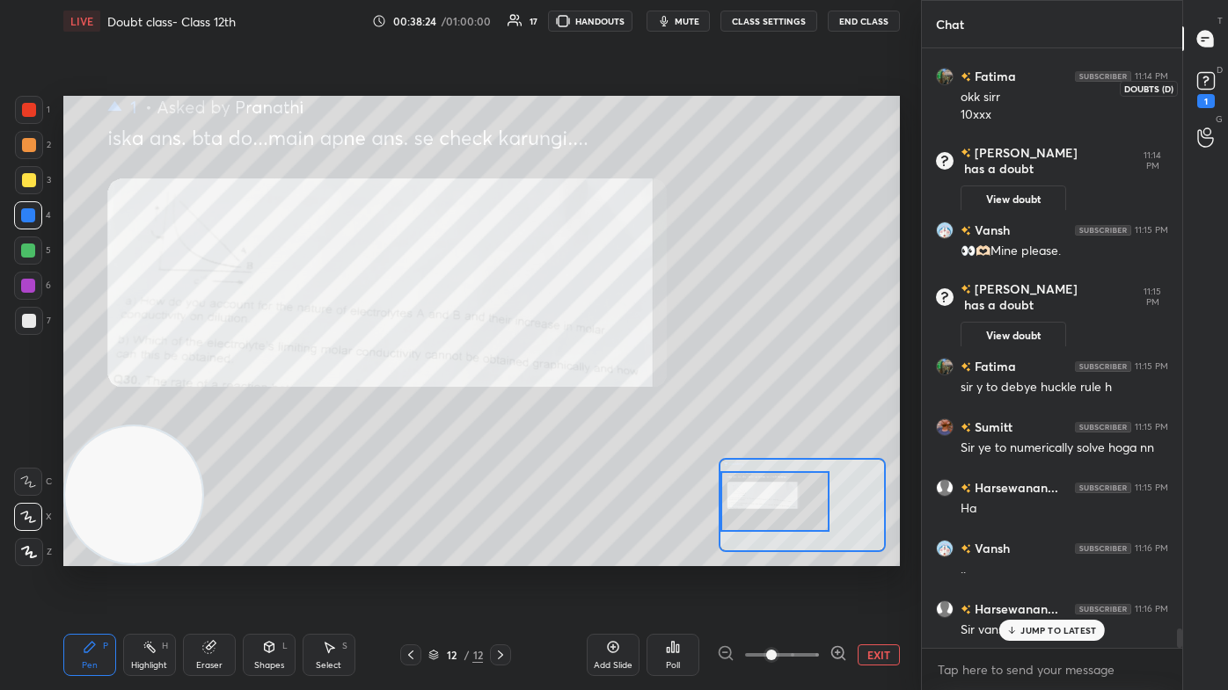
click at [631, 79] on rect at bounding box center [1205, 81] width 17 height 17
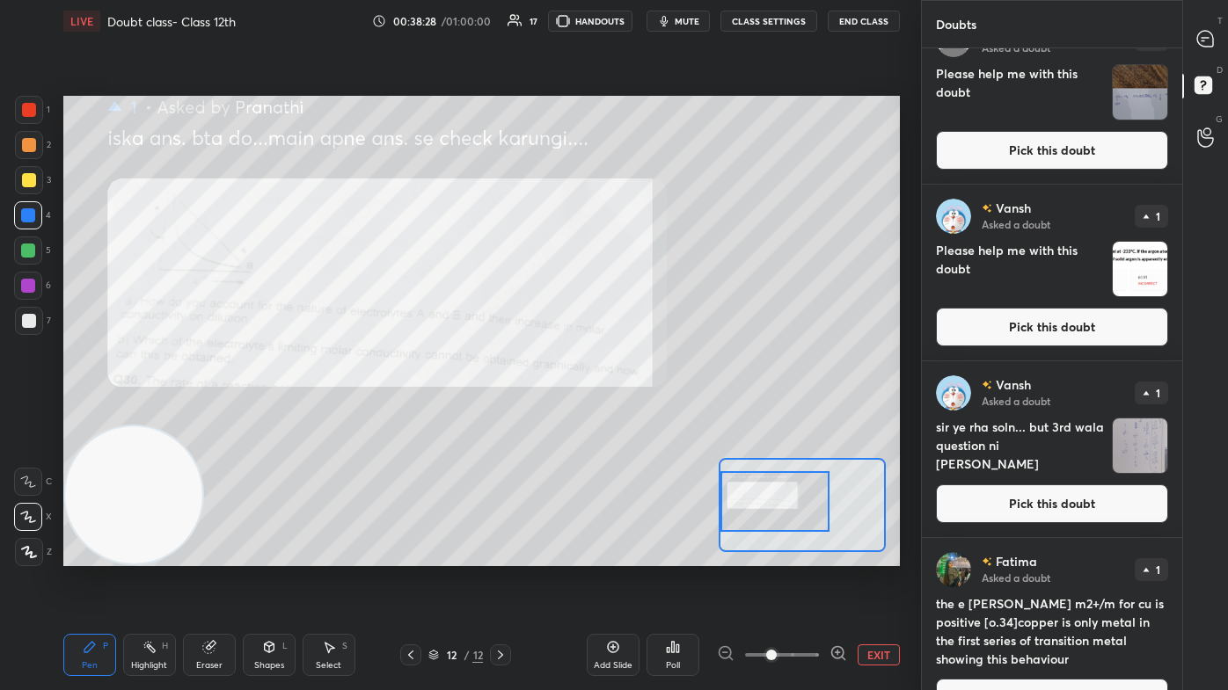
scroll to position [546, 0]
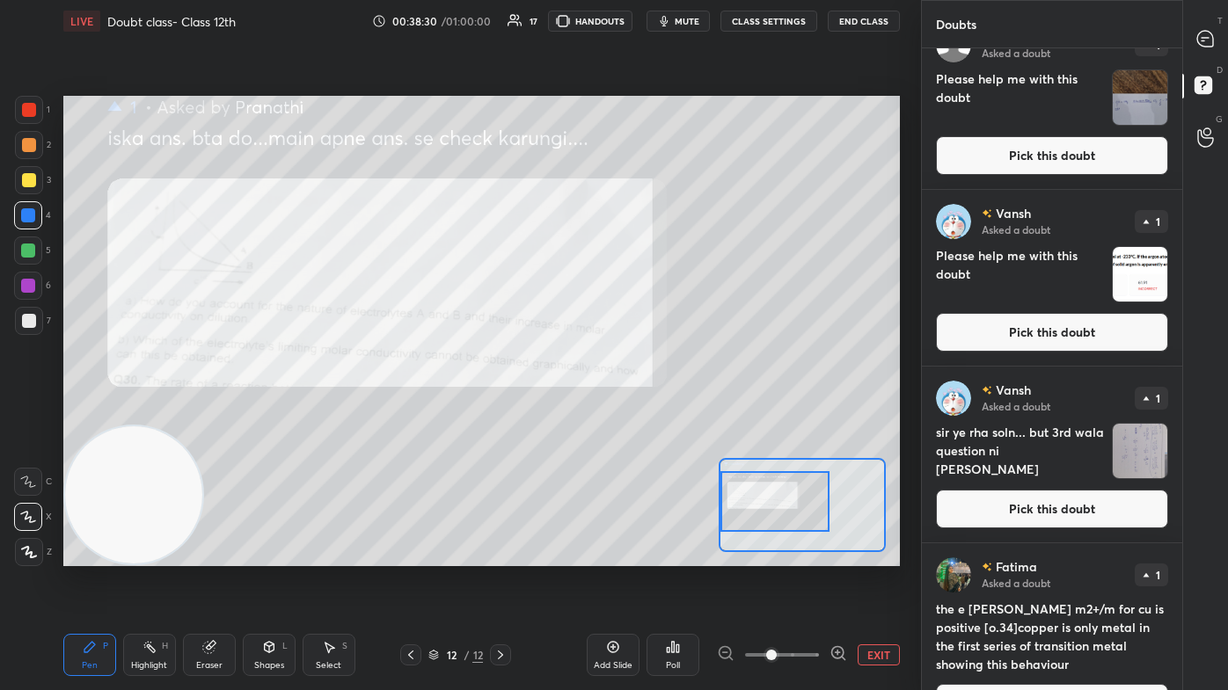
click at [631, 333] on button "Pick this doubt" at bounding box center [1052, 332] width 232 height 39
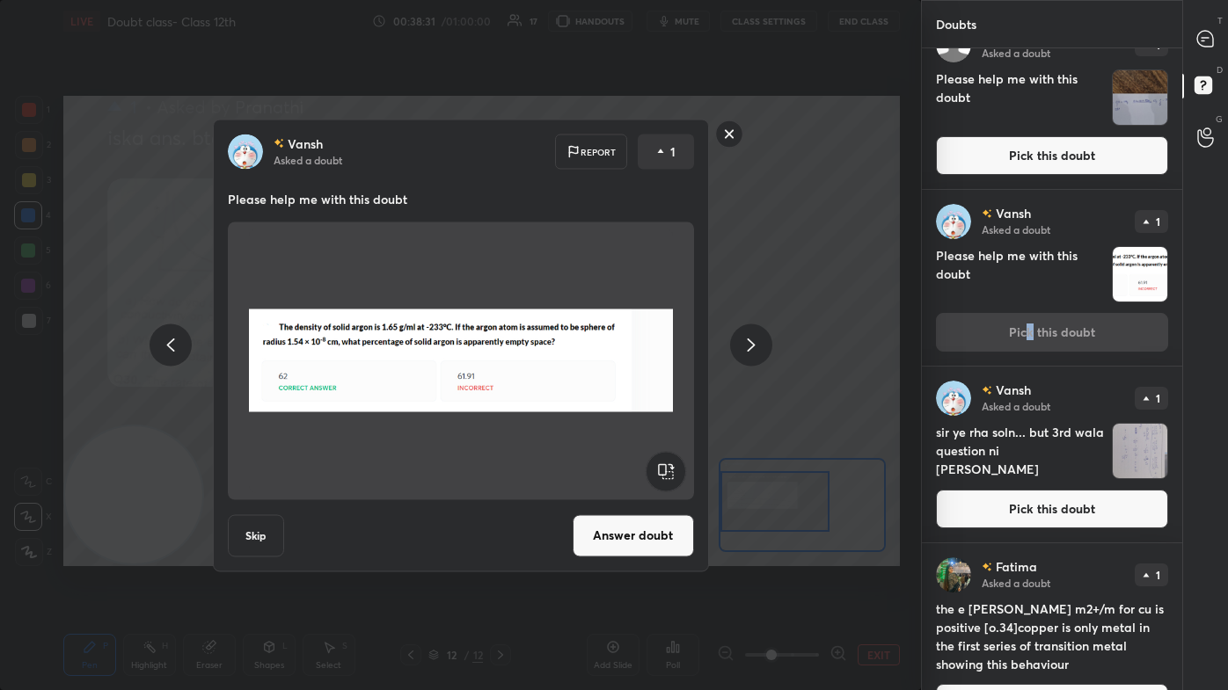
click at [631, 413] on button "Answer doubt" at bounding box center [633, 536] width 121 height 42
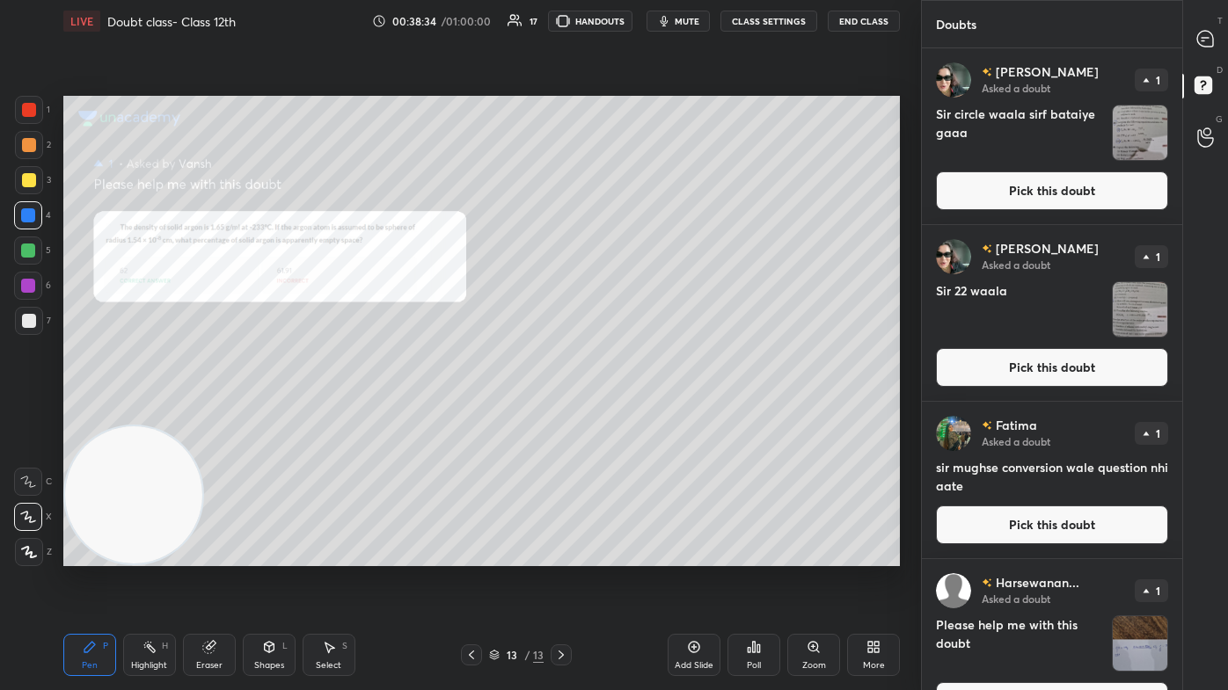
click at [631, 413] on div "Zoom" at bounding box center [814, 665] width 24 height 9
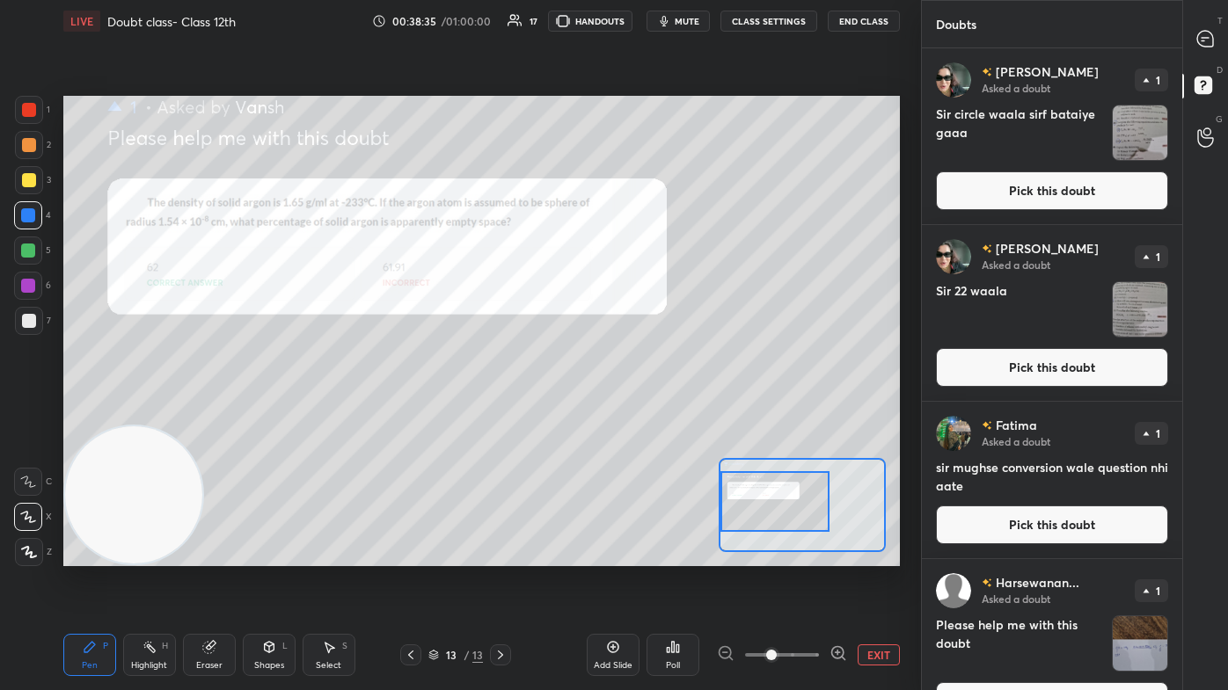
drag, startPoint x: 777, startPoint y: 509, endPoint x: 756, endPoint y: 533, distance: 31.8
click at [631, 413] on div at bounding box center [774, 501] width 109 height 61
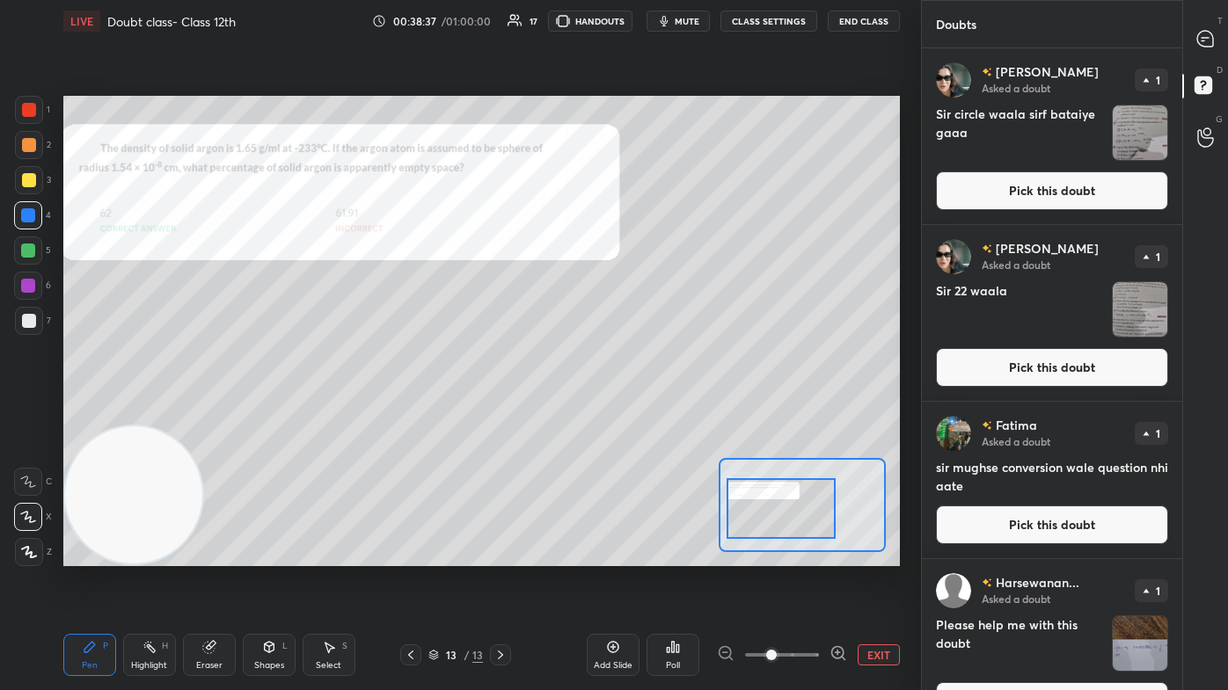
click at [631, 413] on div at bounding box center [781, 508] width 109 height 61
click at [27, 214] on div at bounding box center [28, 215] width 14 height 14
click at [26, 178] on div at bounding box center [29, 180] width 14 height 14
click at [281, 413] on div "Shapes L" at bounding box center [269, 655] width 53 height 42
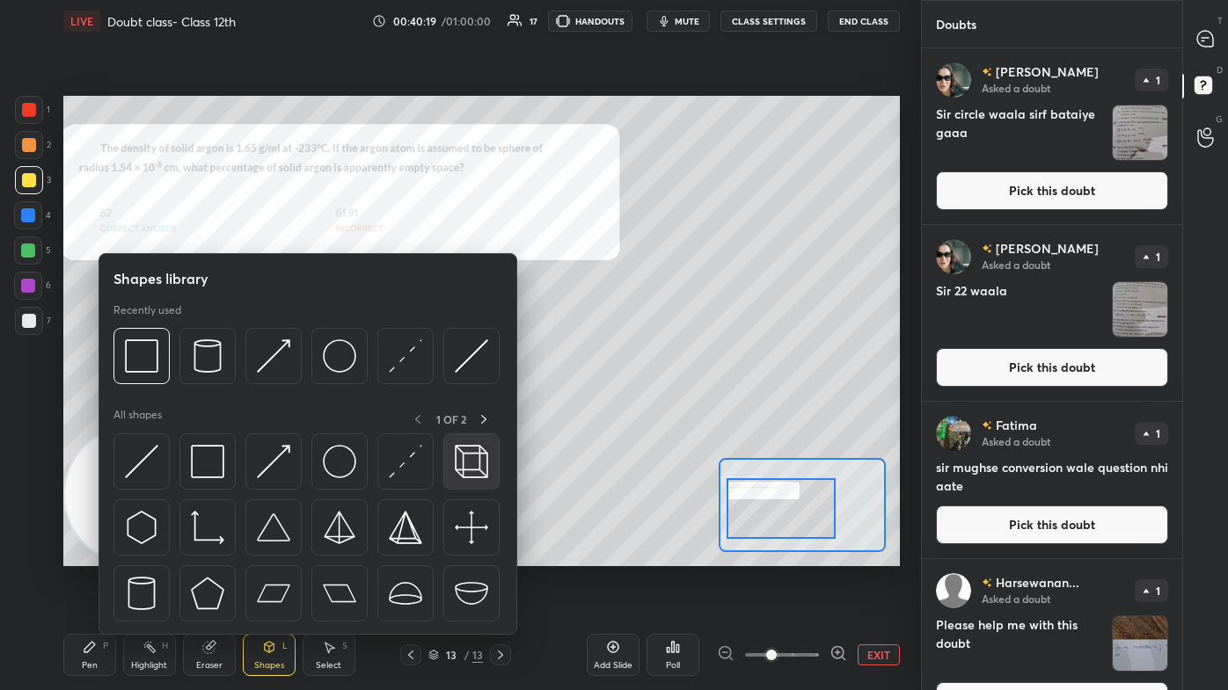
click at [463, 413] on img at bounding box center [471, 461] width 33 height 33
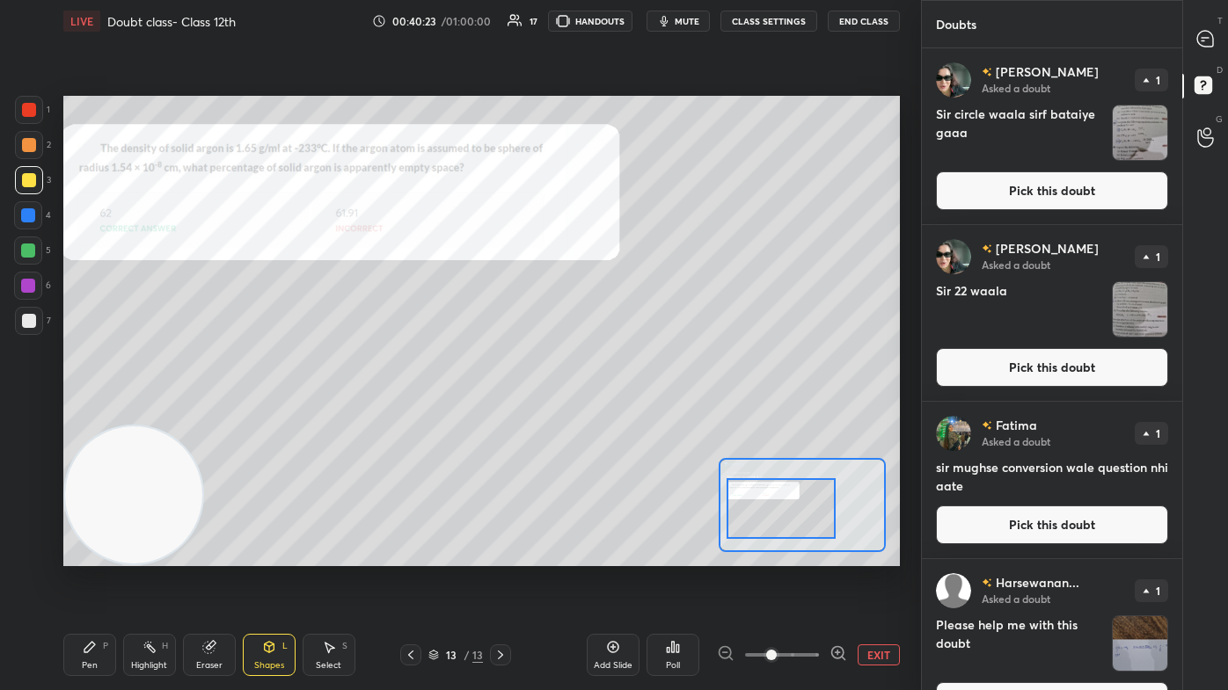
click at [84, 413] on icon at bounding box center [89, 647] width 11 height 11
drag, startPoint x: 25, startPoint y: 208, endPoint x: 33, endPoint y: 226, distance: 19.3
click at [26, 208] on div at bounding box center [28, 215] width 28 height 28
drag, startPoint x: 1199, startPoint y: 29, endPoint x: 1187, endPoint y: 68, distance: 40.6
click at [631, 30] on icon at bounding box center [1205, 39] width 18 height 18
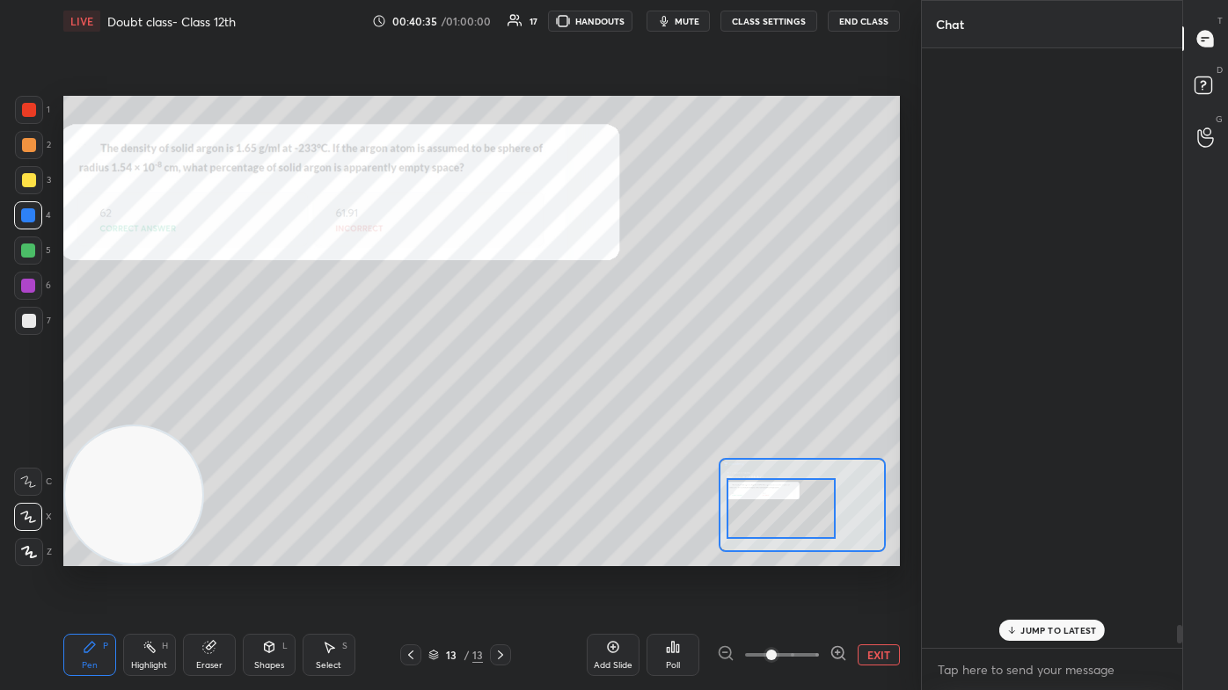
scroll to position [595, 255]
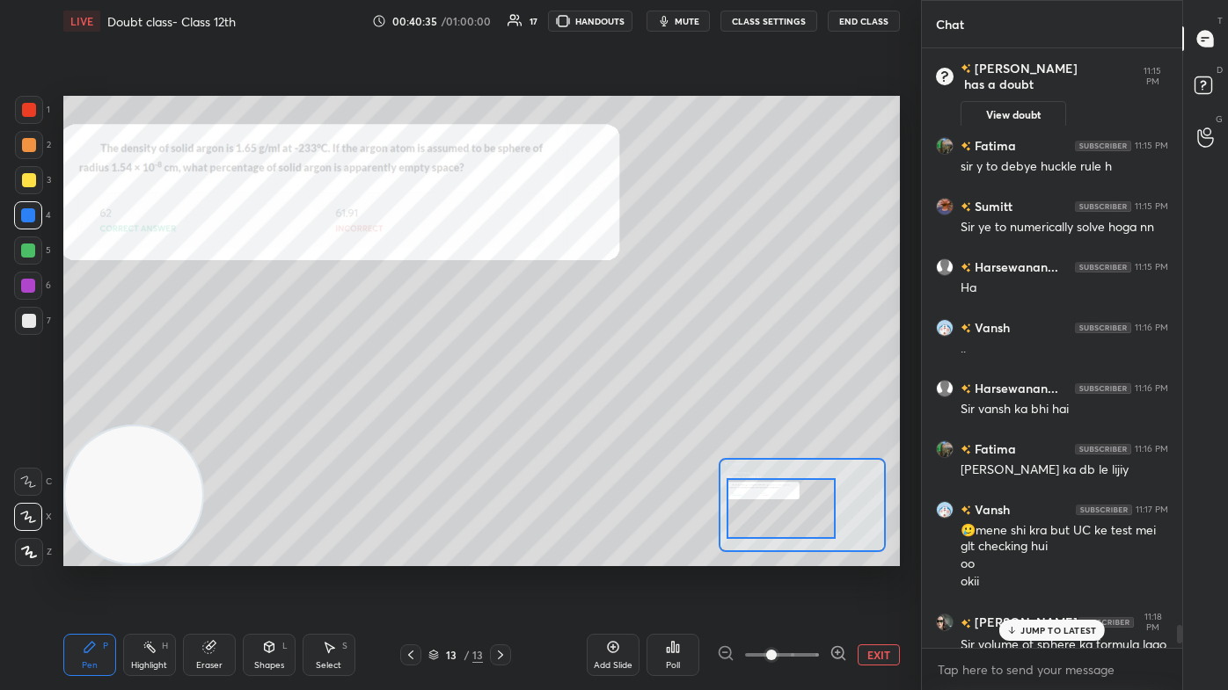
click at [631, 413] on p "JUMP TO LATEST" at bounding box center [1058, 630] width 76 height 11
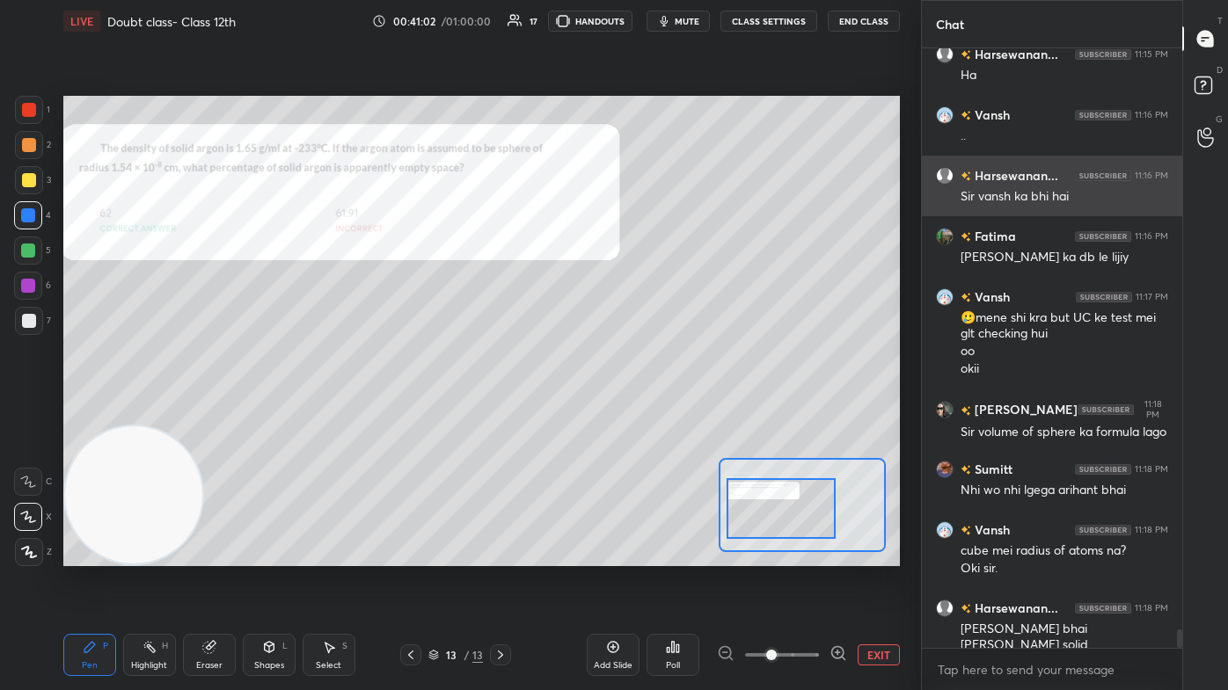
scroll to position [18953, 0]
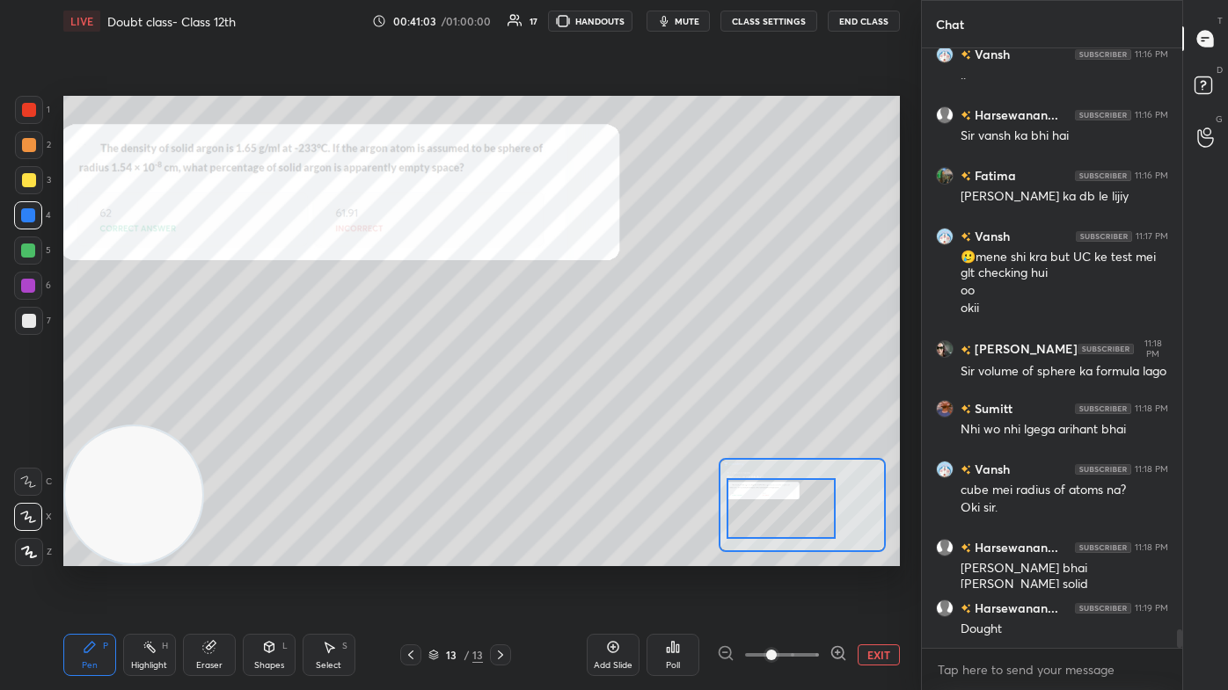
click at [631, 75] on icon at bounding box center [1206, 88] width 32 height 32
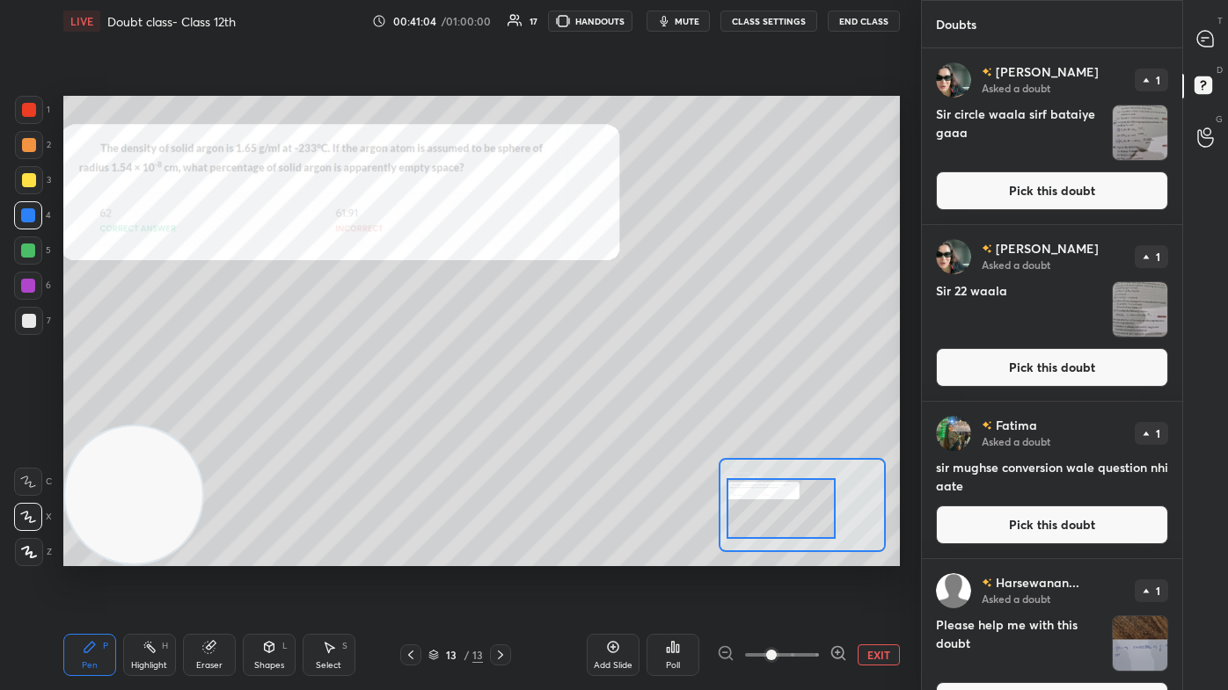
click at [631, 139] on img "grid" at bounding box center [1140, 133] width 55 height 55
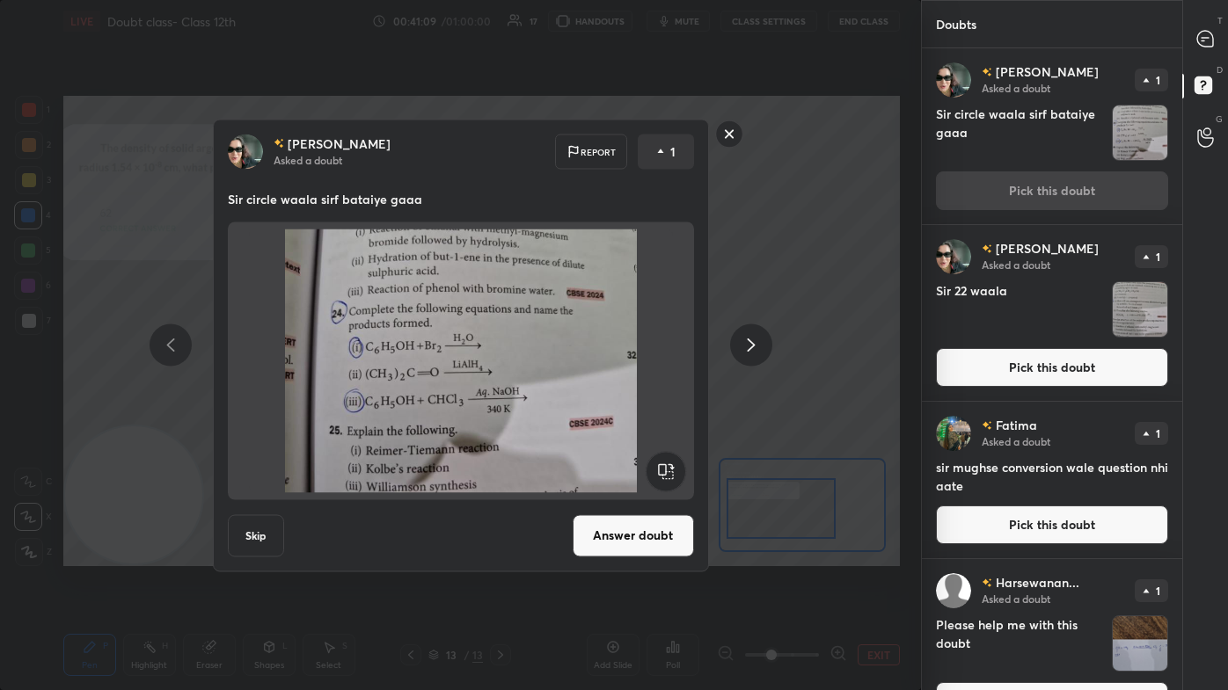
click at [603, 413] on button "Answer doubt" at bounding box center [633, 536] width 121 height 42
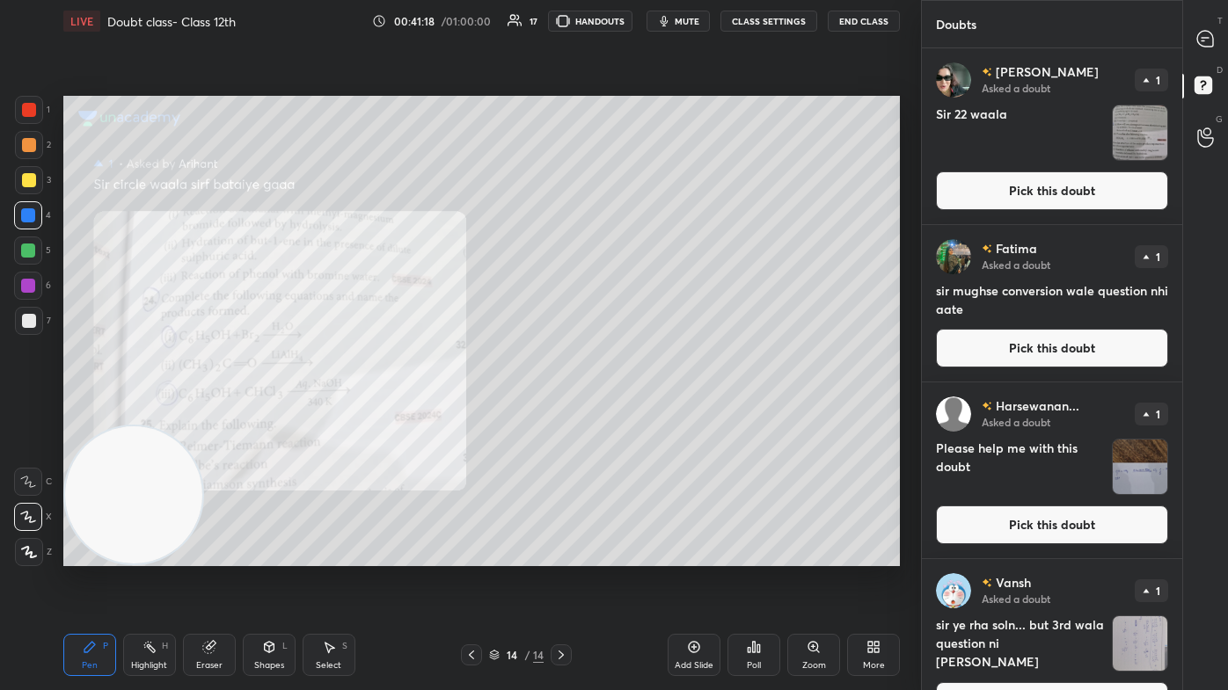
click at [26, 218] on div at bounding box center [28, 215] width 14 height 14
click at [26, 176] on div at bounding box center [29, 180] width 14 height 14
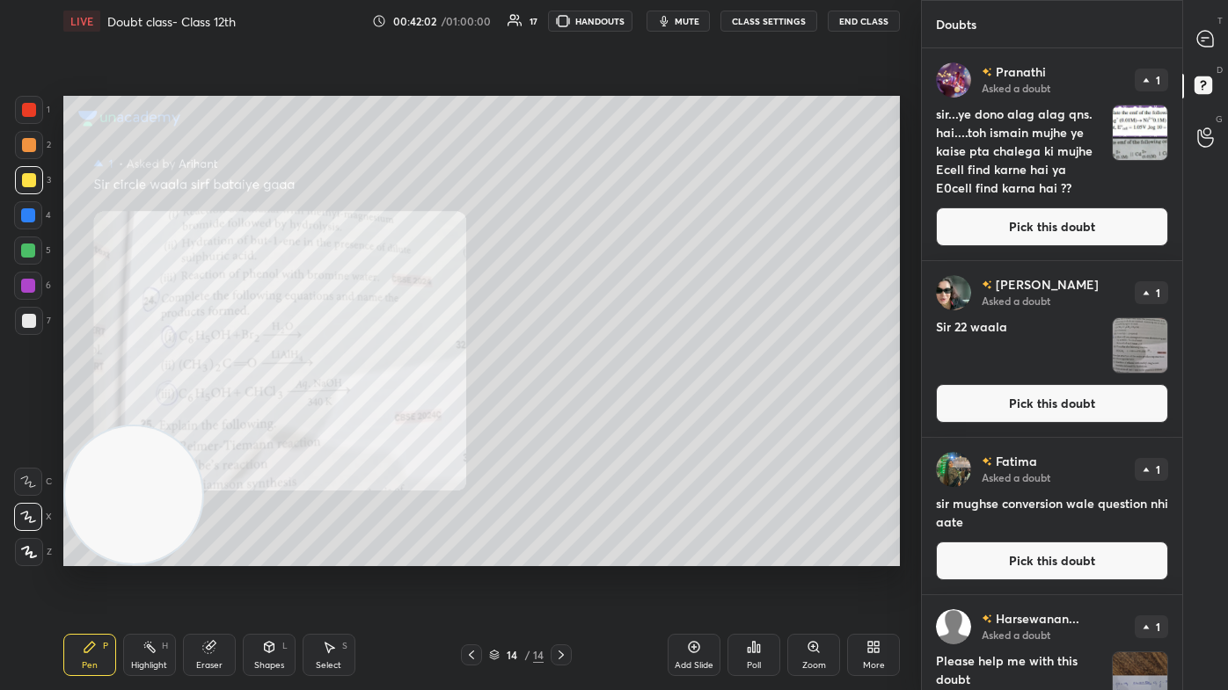
drag, startPoint x: 194, startPoint y: 661, endPoint x: 223, endPoint y: 652, distance: 30.6
click at [195, 413] on div "Eraser" at bounding box center [209, 655] width 53 height 42
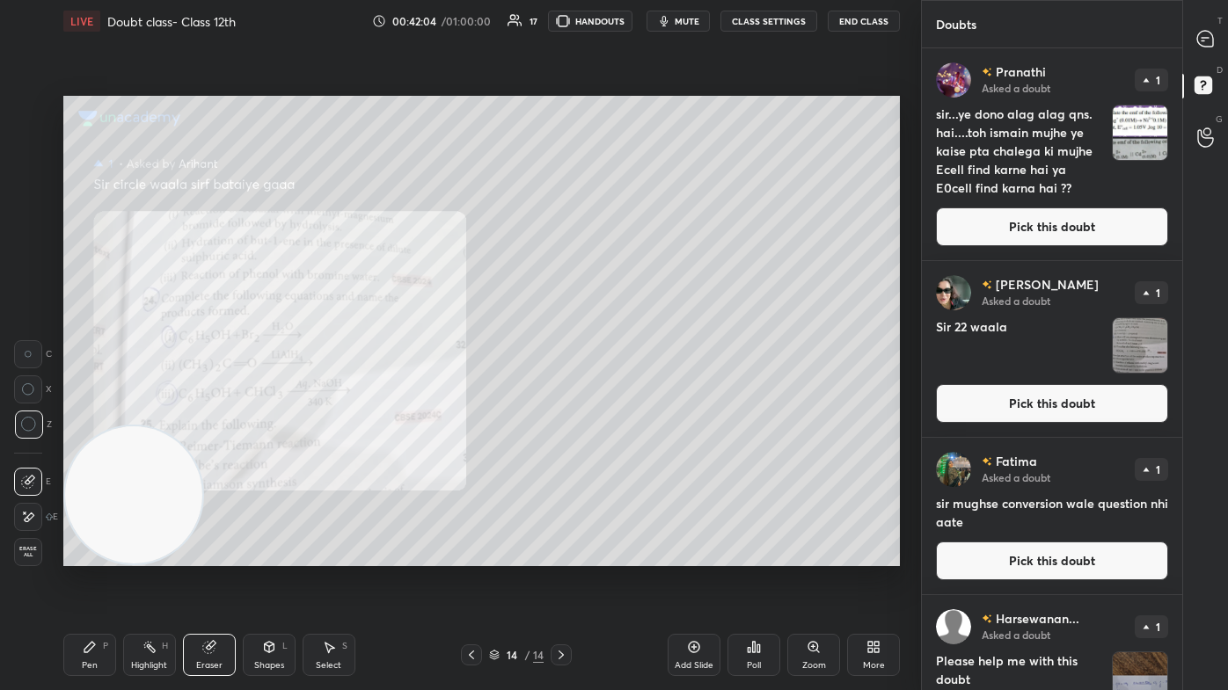
click at [79, 413] on div "Pen P" at bounding box center [89, 655] width 53 height 42
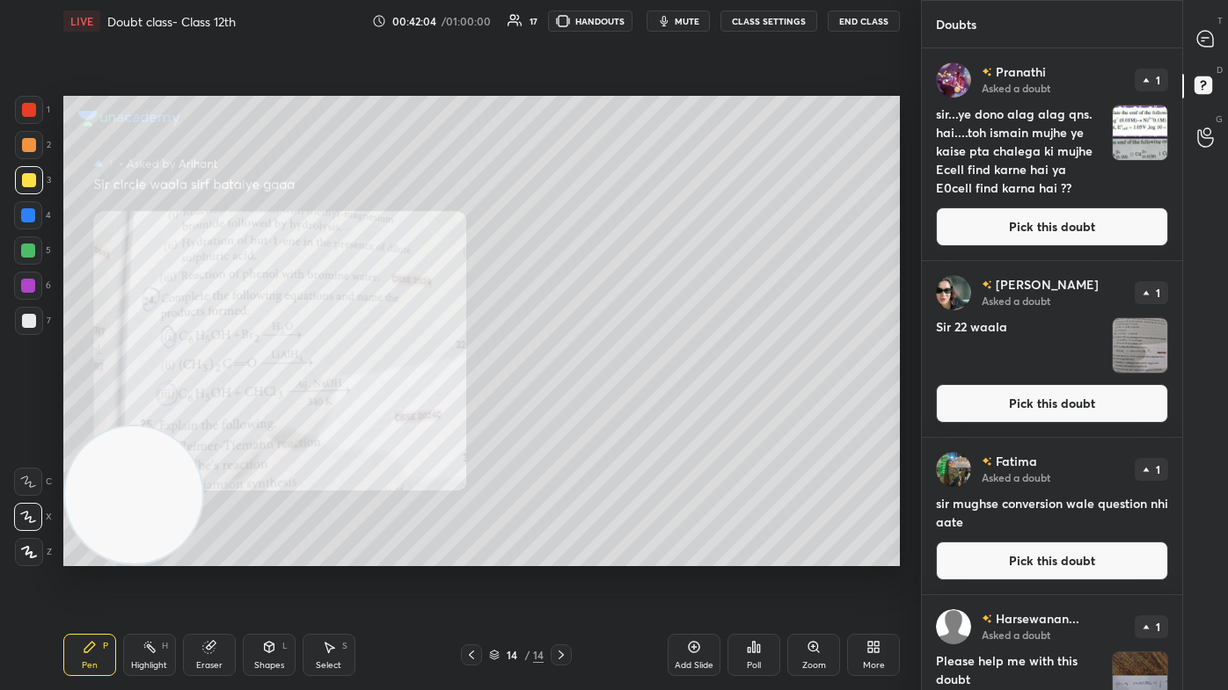
click at [24, 123] on div "1" at bounding box center [32, 113] width 35 height 35
click at [21, 413] on div at bounding box center [29, 552] width 28 height 28
click at [28, 178] on div at bounding box center [29, 180] width 14 height 14
click at [33, 413] on div at bounding box center [28, 517] width 28 height 28
click at [21, 103] on div at bounding box center [29, 110] width 28 height 28
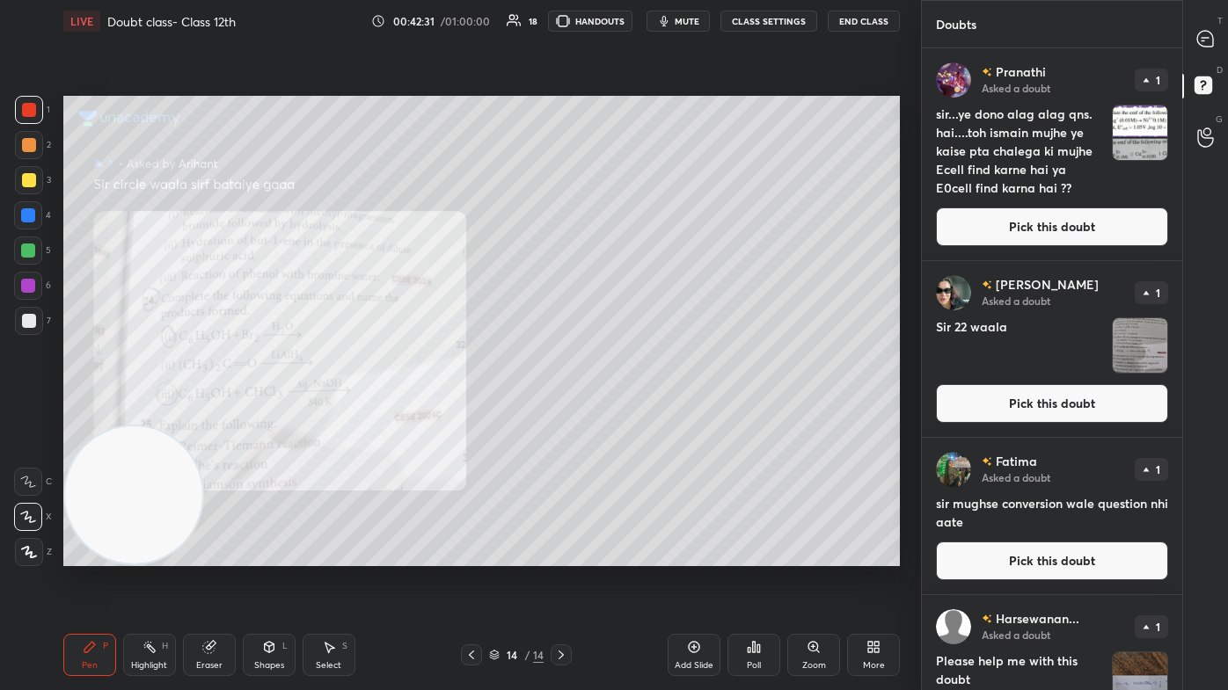
drag, startPoint x: 29, startPoint y: 237, endPoint x: 35, endPoint y: 245, distance: 10.7
click at [29, 238] on div "1 2 3 4 5 6 7" at bounding box center [32, 219] width 37 height 246
drag, startPoint x: 28, startPoint y: 257, endPoint x: 53, endPoint y: 258, distance: 24.6
click at [30, 255] on div at bounding box center [28, 251] width 28 height 28
click at [631, 38] on icon at bounding box center [1204, 38] width 7 height 0
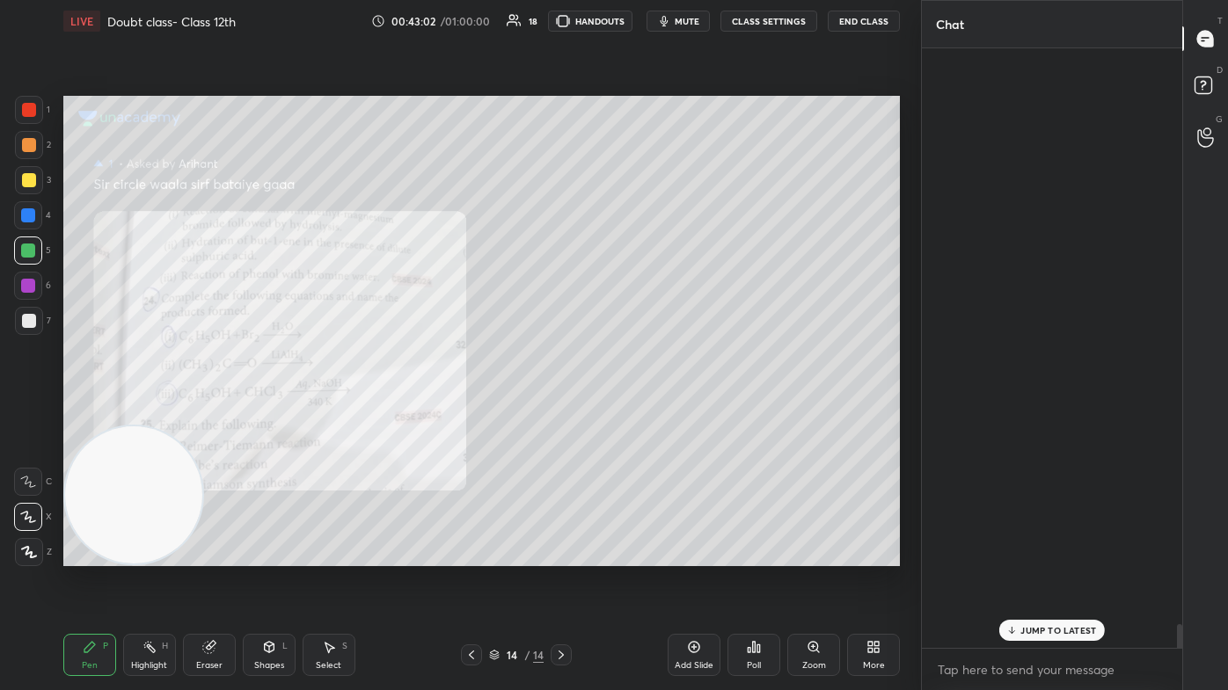
scroll to position [595, 255]
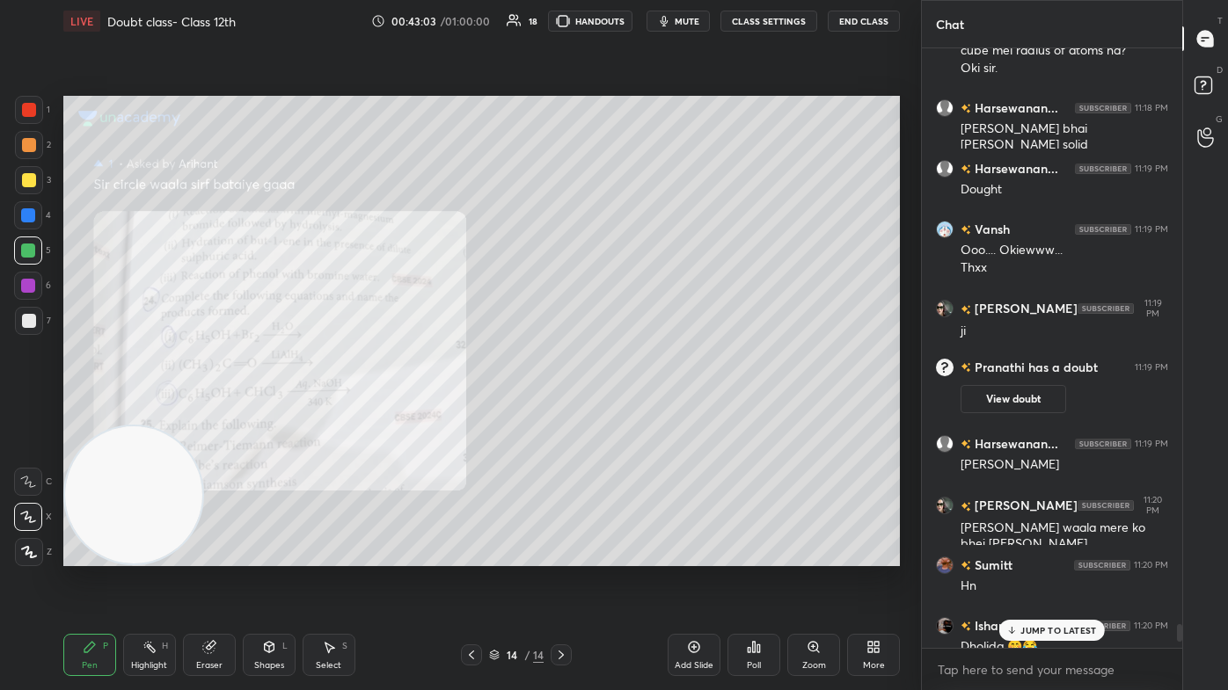
click at [631, 413] on p "JUMP TO LATEST" at bounding box center [1058, 630] width 76 height 11
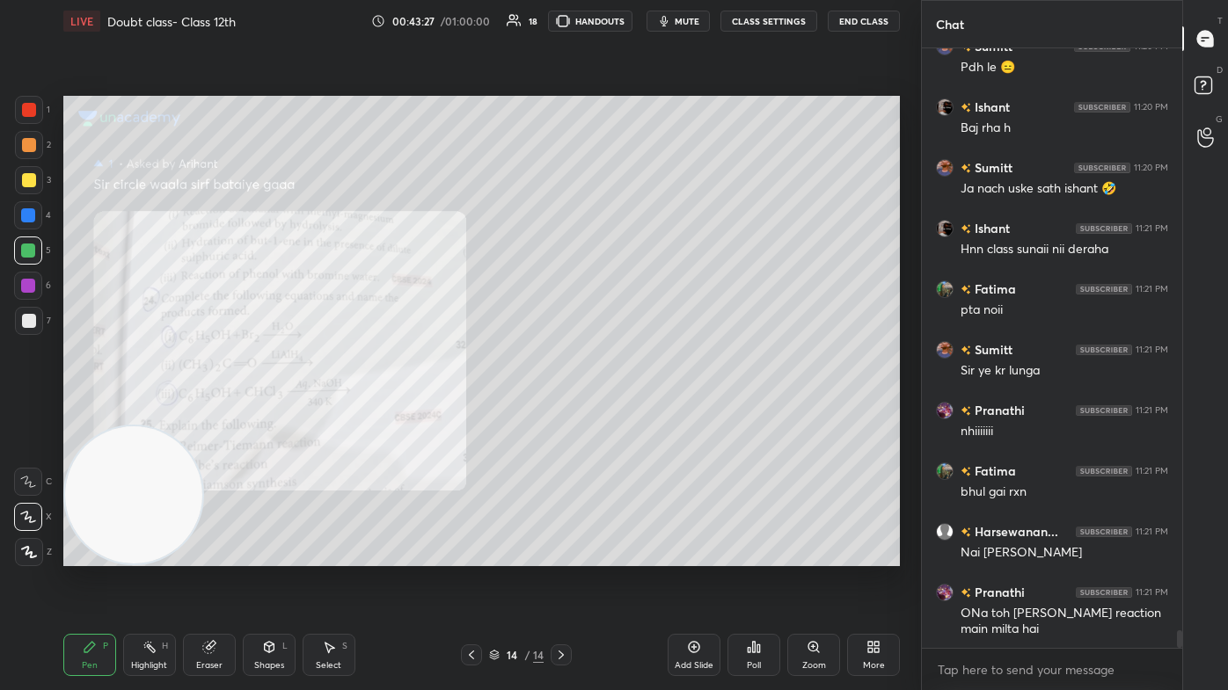
scroll to position [19974, 0]
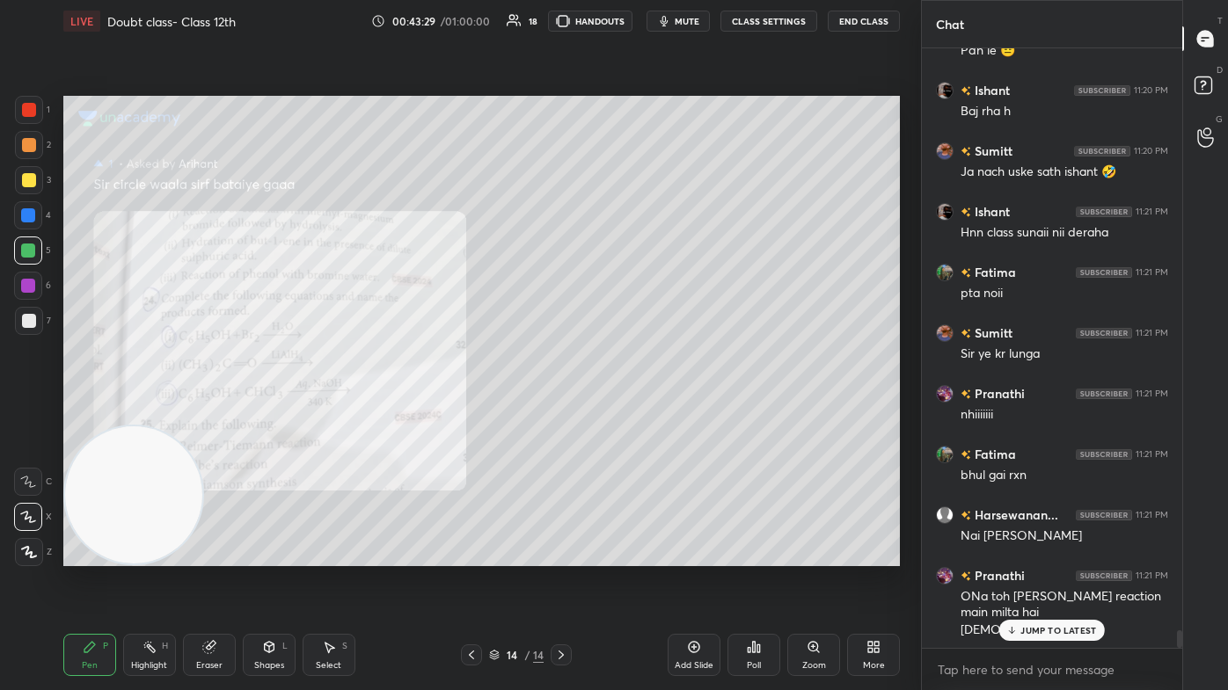
click at [631, 413] on p "JUMP TO LATEST" at bounding box center [1058, 630] width 76 height 11
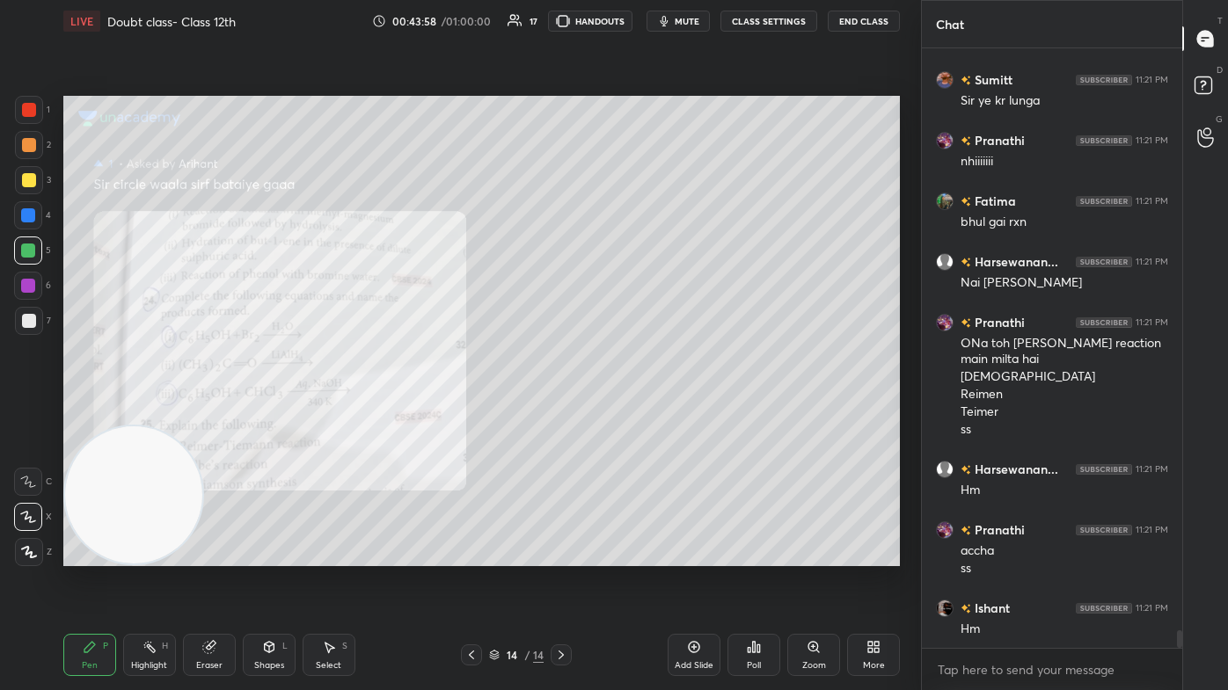
scroll to position [20288, 0]
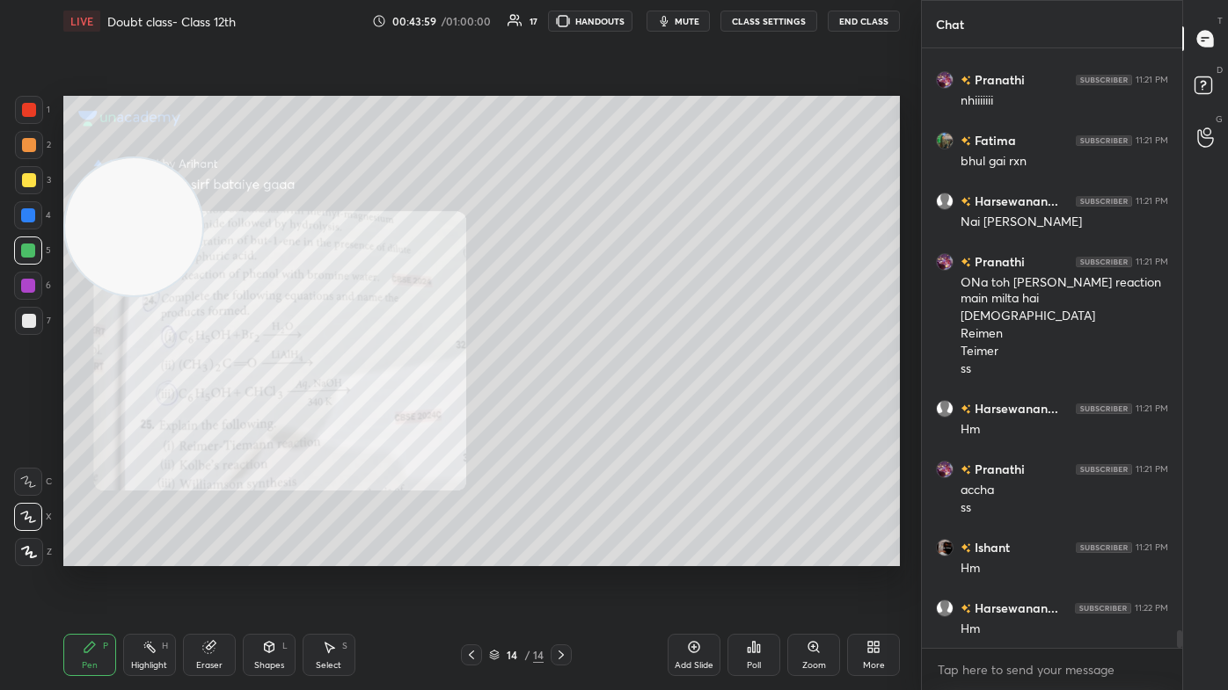
drag, startPoint x: 148, startPoint y: 490, endPoint x: 131, endPoint y: 293, distance: 197.7
click at [113, 244] on video at bounding box center [134, 227] width 138 height 138
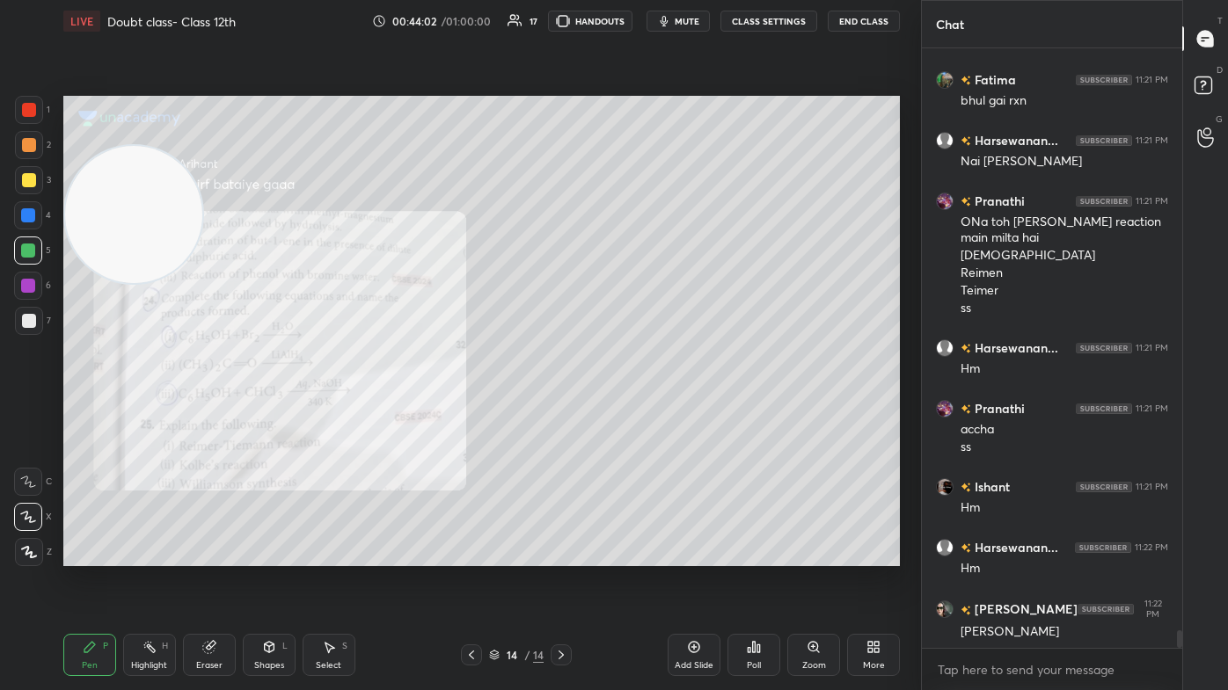
drag, startPoint x: 141, startPoint y: 221, endPoint x: 126, endPoint y: 193, distance: 31.9
click at [125, 192] on video at bounding box center [134, 215] width 138 height 138
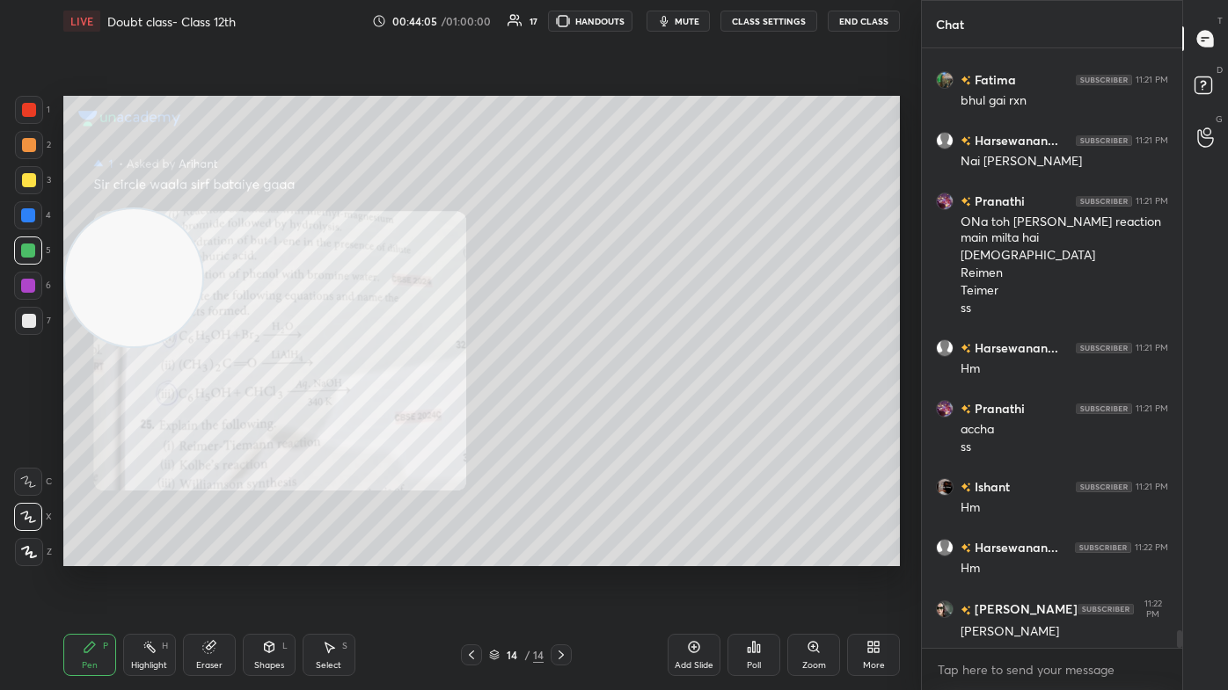
drag, startPoint x: 131, startPoint y: 237, endPoint x: 115, endPoint y: 659, distance: 422.5
click at [100, 413] on div "LIVE Doubt class- Class 12th 00:44:05 / 01:00:00 17 HANDOUTS mute CLASS SETTING…" at bounding box center [481, 345] width 851 height 690
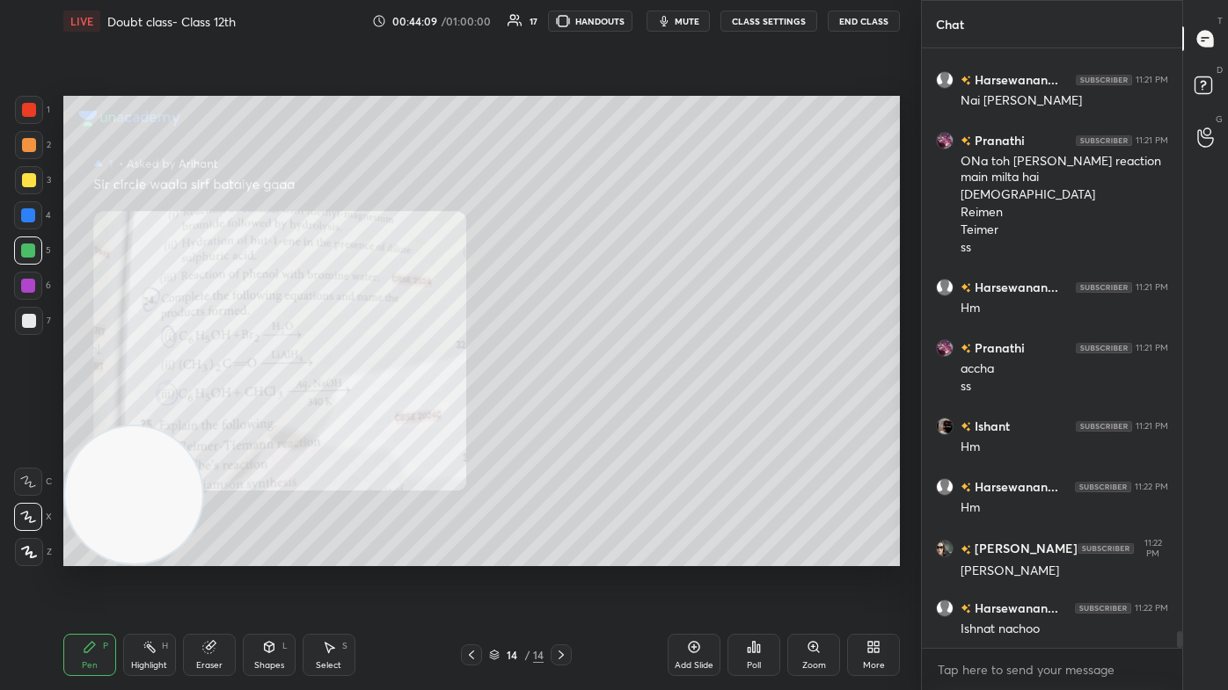
scroll to position [20469, 0]
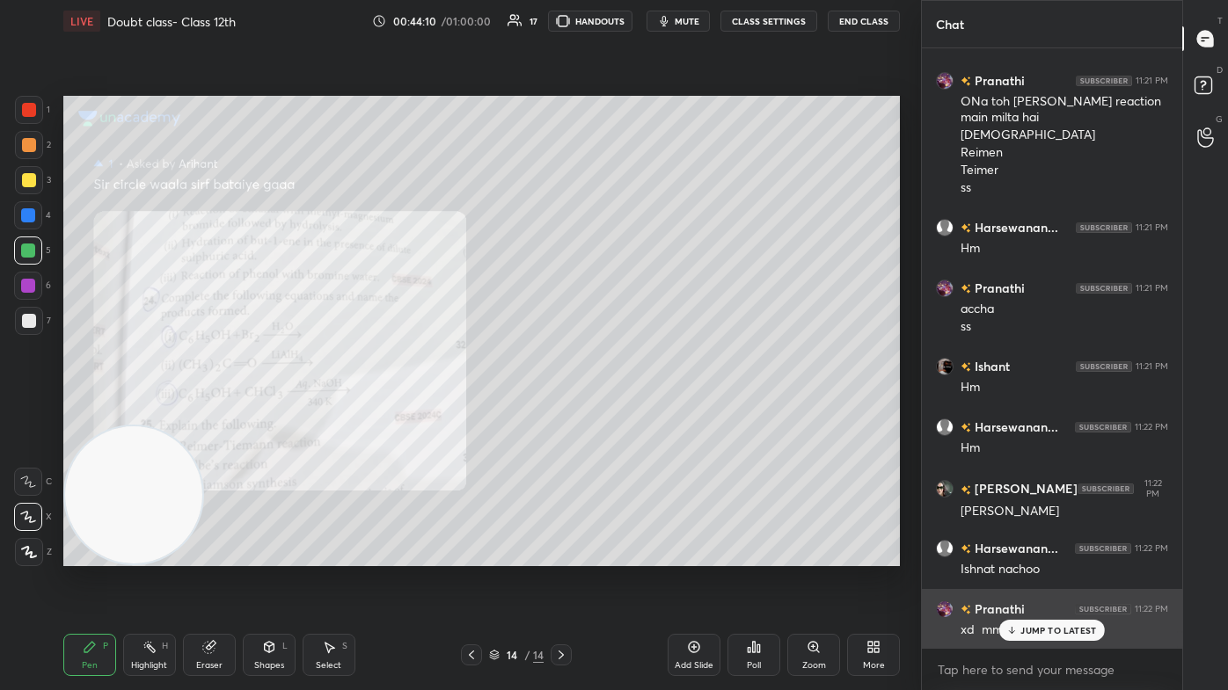
drag, startPoint x: 1040, startPoint y: 626, endPoint x: 1027, endPoint y: 625, distance: 12.3
click at [631, 413] on p "JUMP TO LATEST" at bounding box center [1058, 630] width 76 height 11
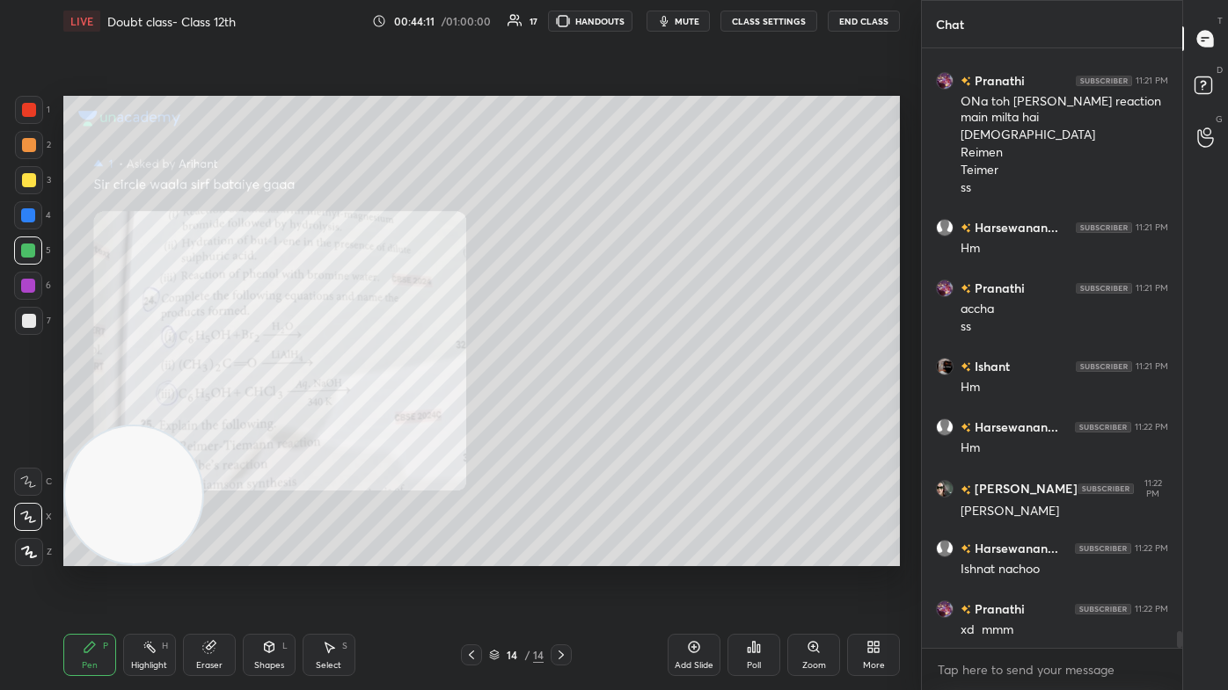
scroll to position [20530, 0]
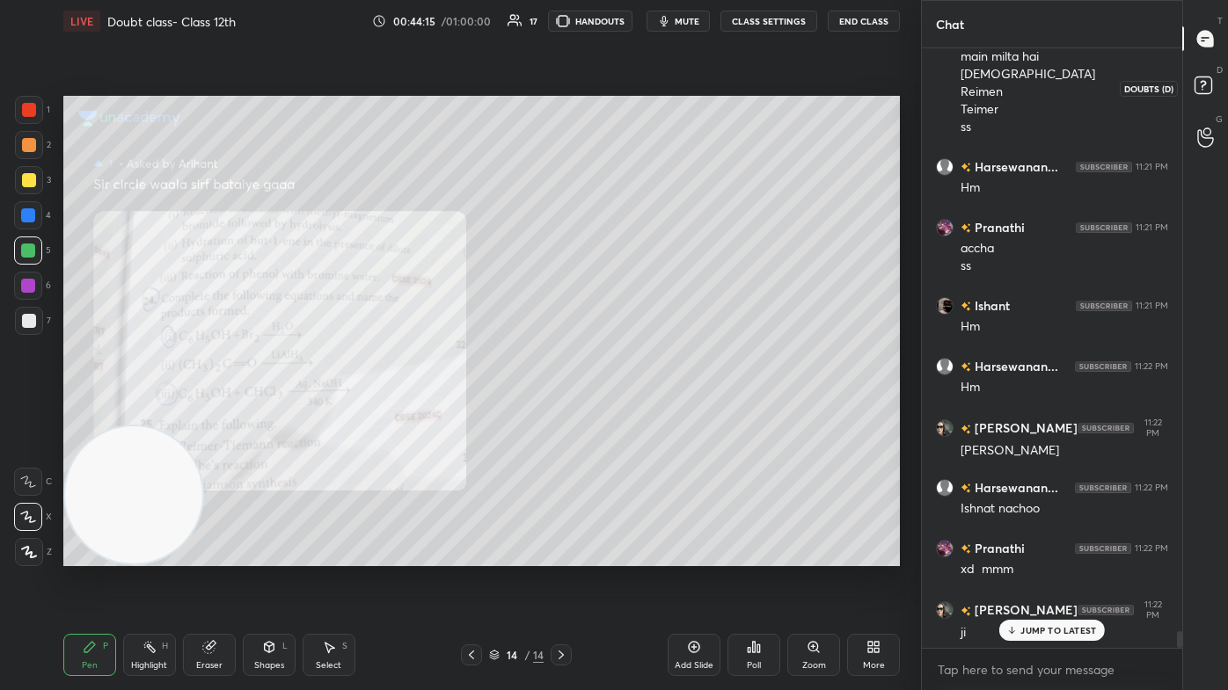
click at [631, 85] on rect at bounding box center [1202, 85] width 17 height 17
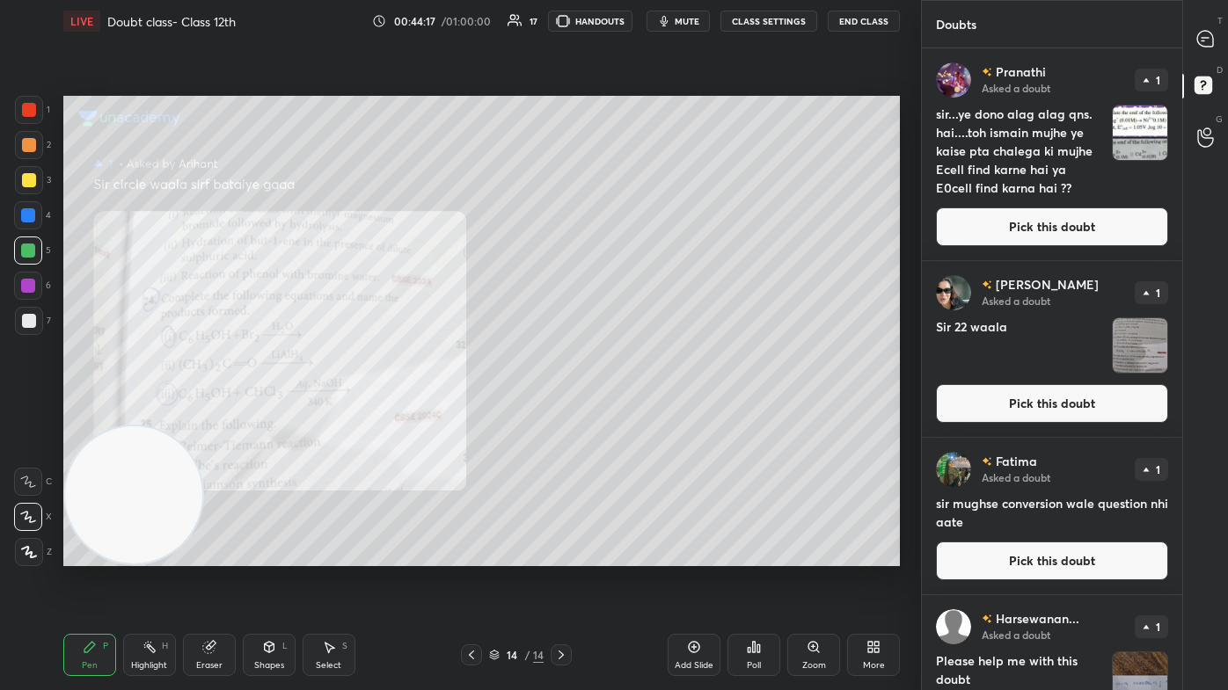
click at [631, 131] on img "grid" at bounding box center [1140, 133] width 55 height 55
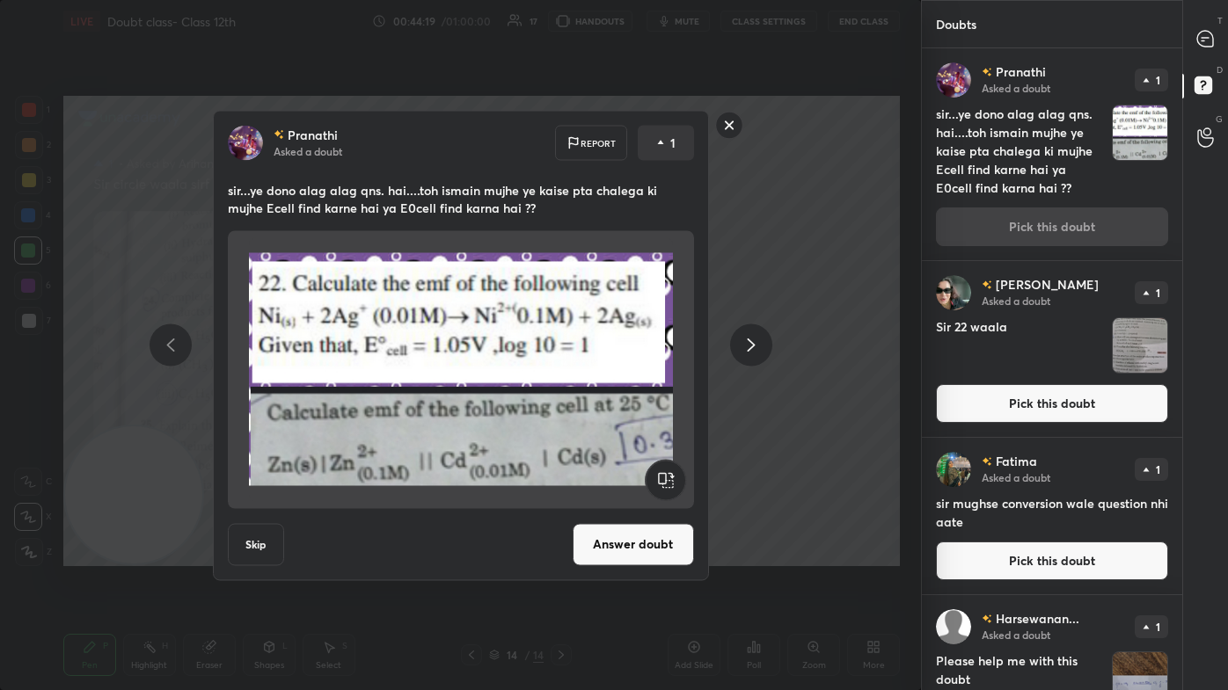
click at [631, 413] on button "Answer doubt" at bounding box center [633, 544] width 121 height 42
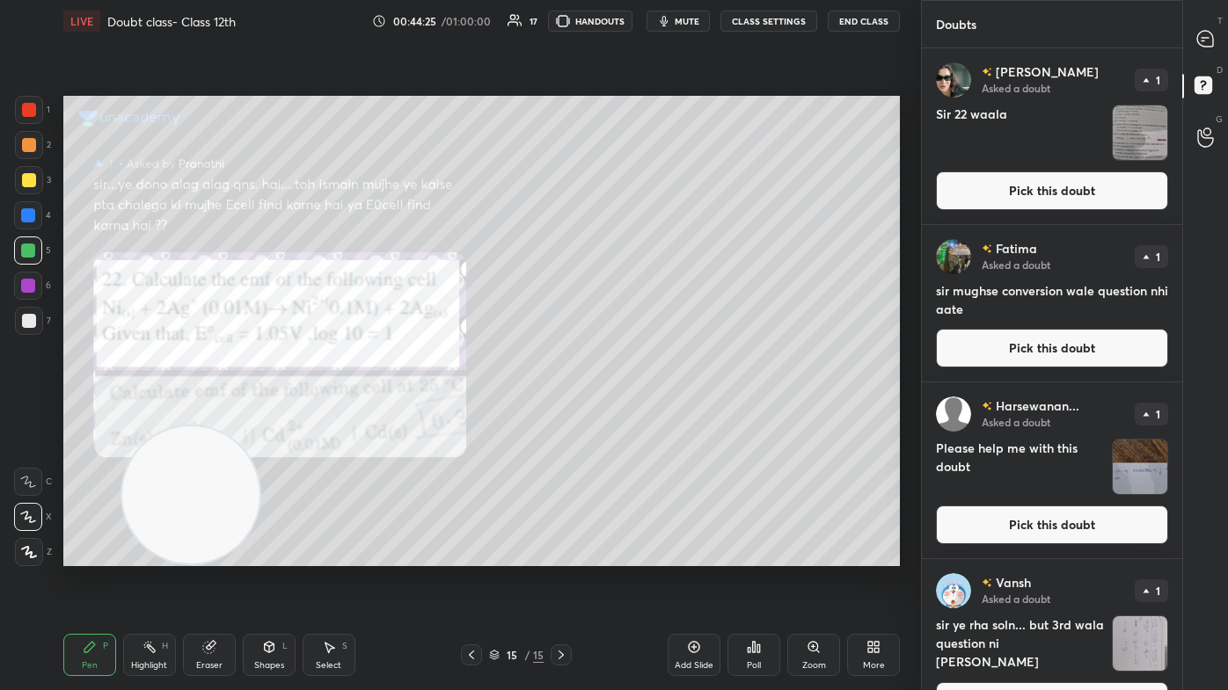
drag, startPoint x: 162, startPoint y: 543, endPoint x: 229, endPoint y: 572, distance: 72.9
click at [189, 413] on div "LIVE Doubt class- Class 12th 00:44:25 / 01:00:00 17 HANDOUTS mute CLASS SETTING…" at bounding box center [481, 345] width 851 height 690
click at [29, 177] on div at bounding box center [29, 180] width 14 height 14
click at [30, 220] on div at bounding box center [28, 215] width 14 height 14
click at [26, 413] on div at bounding box center [29, 552] width 28 height 28
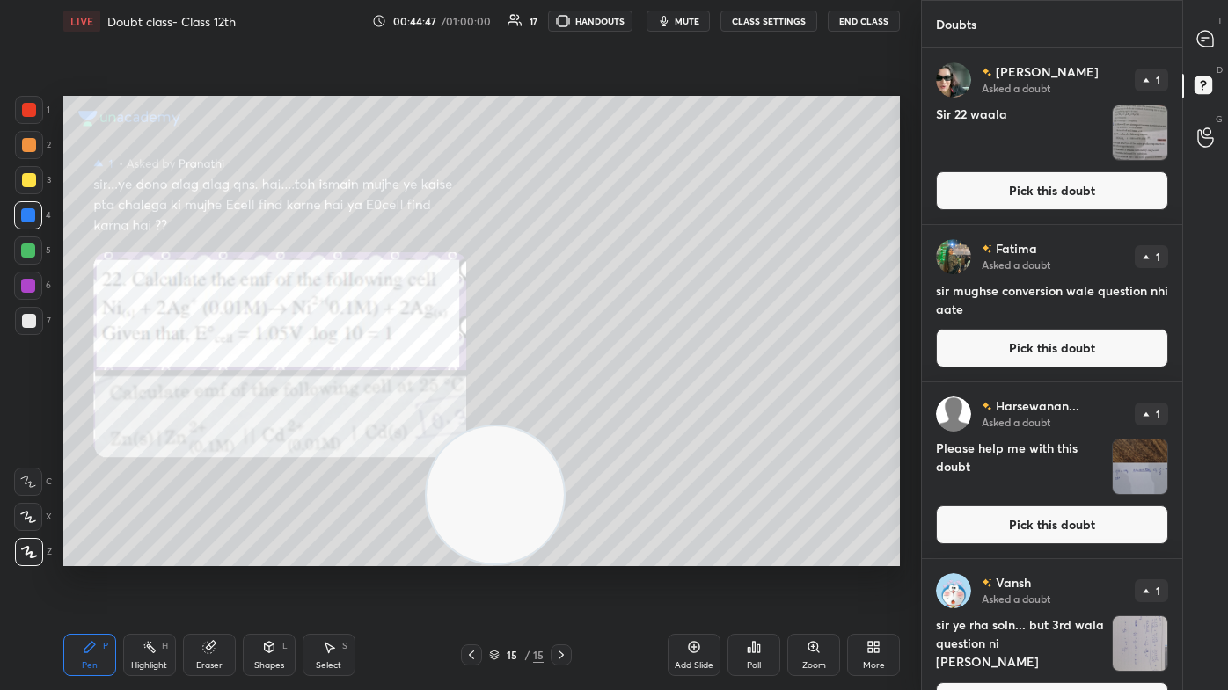
drag, startPoint x: 159, startPoint y: 529, endPoint x: 845, endPoint y: 554, distance: 686.5
click at [565, 413] on video at bounding box center [496, 496] width 138 height 138
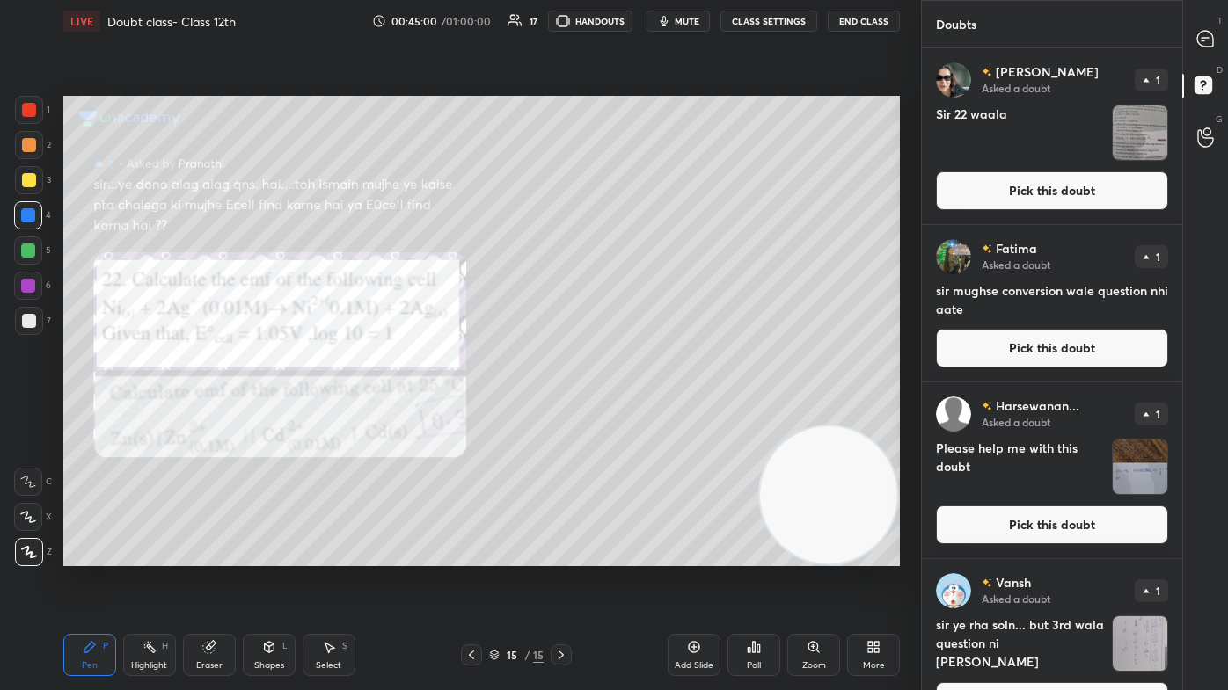
click at [631, 40] on icon at bounding box center [1205, 39] width 16 height 16
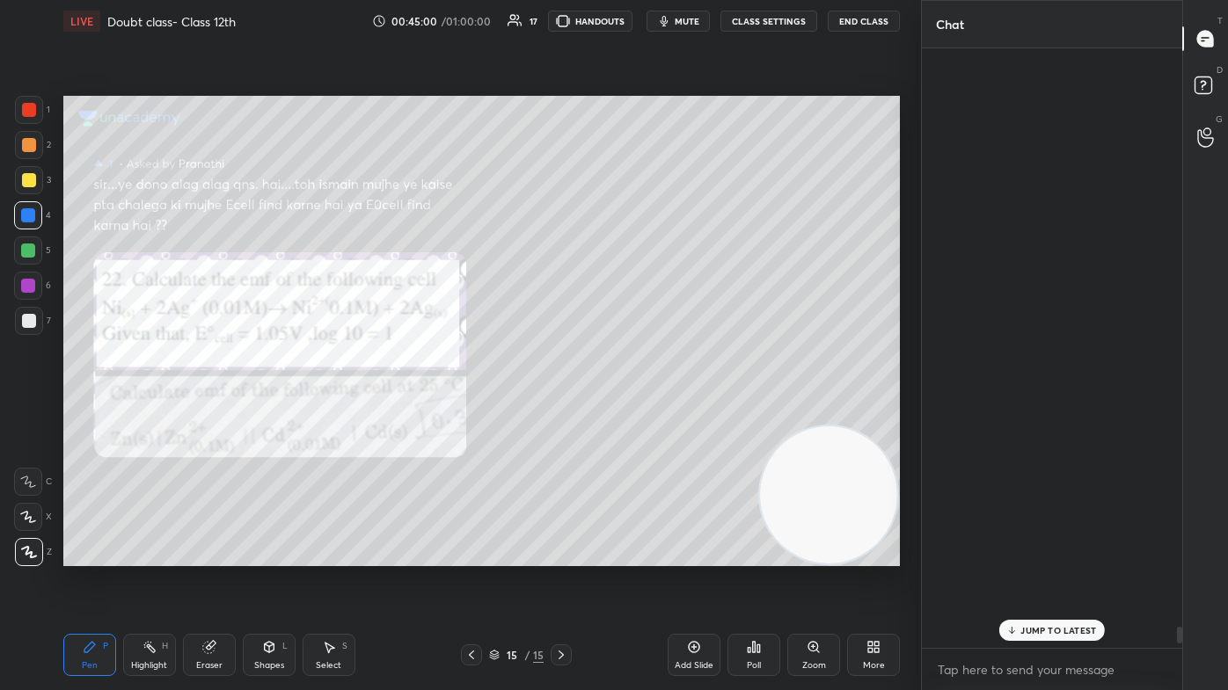
scroll to position [595, 255]
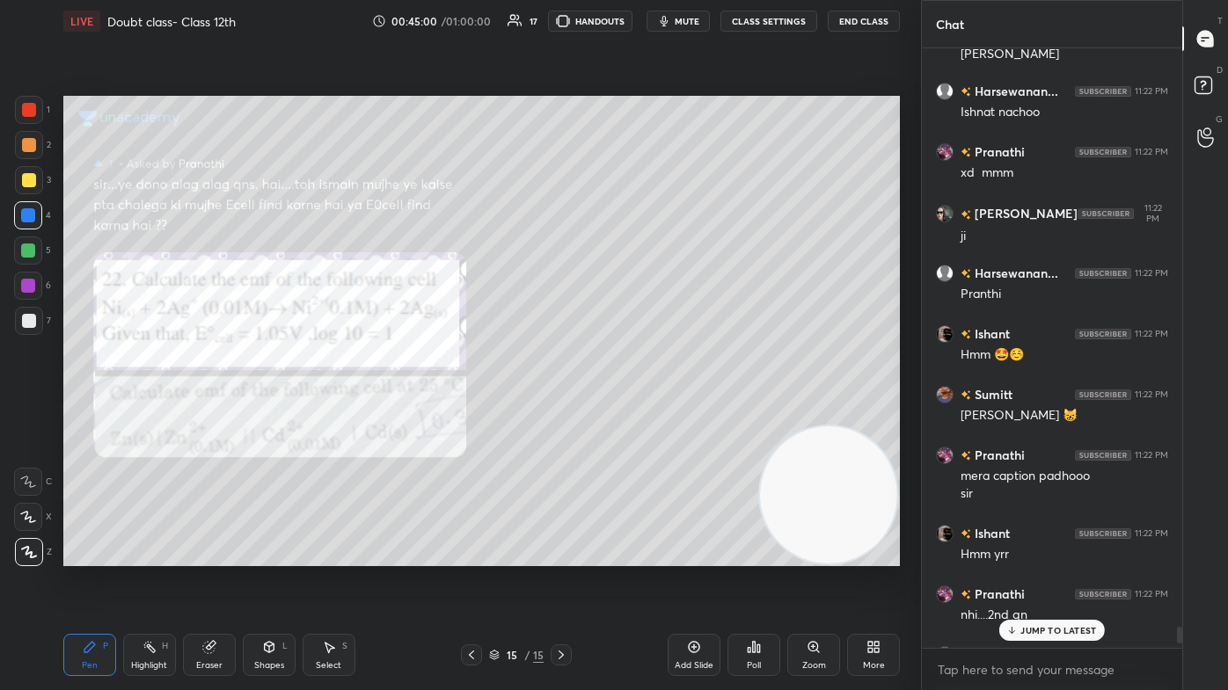
click at [631, 413] on p "JUMP TO LATEST" at bounding box center [1058, 630] width 76 height 11
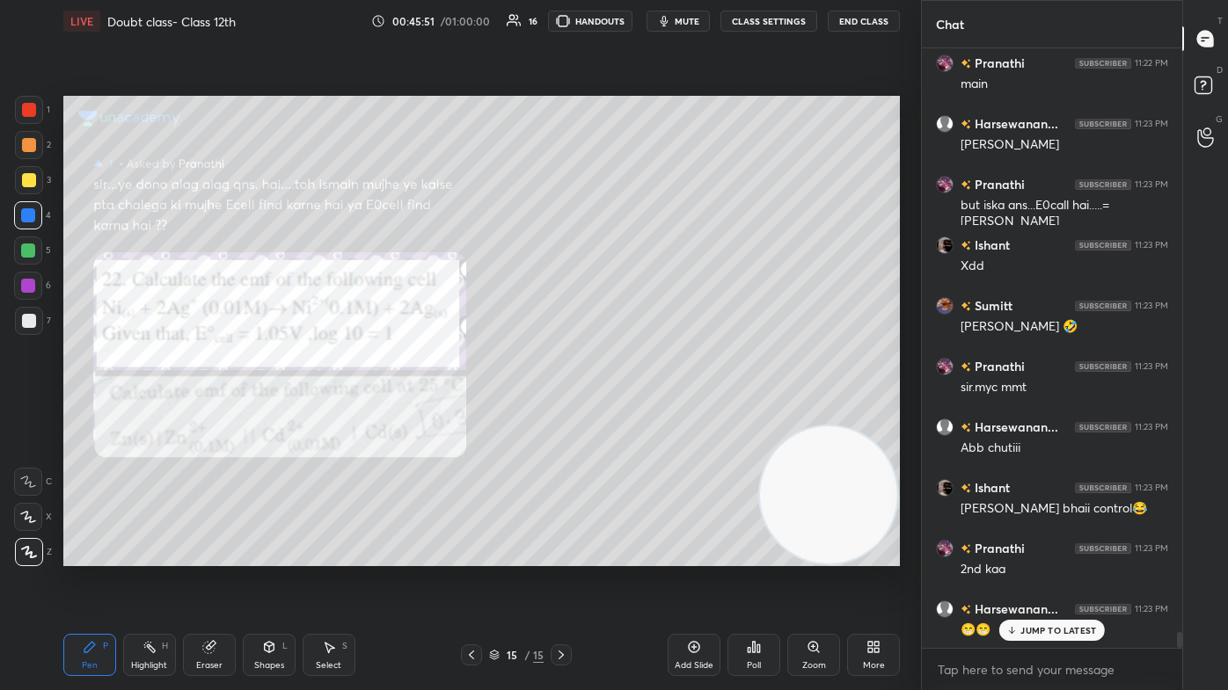
scroll to position [21564, 0]
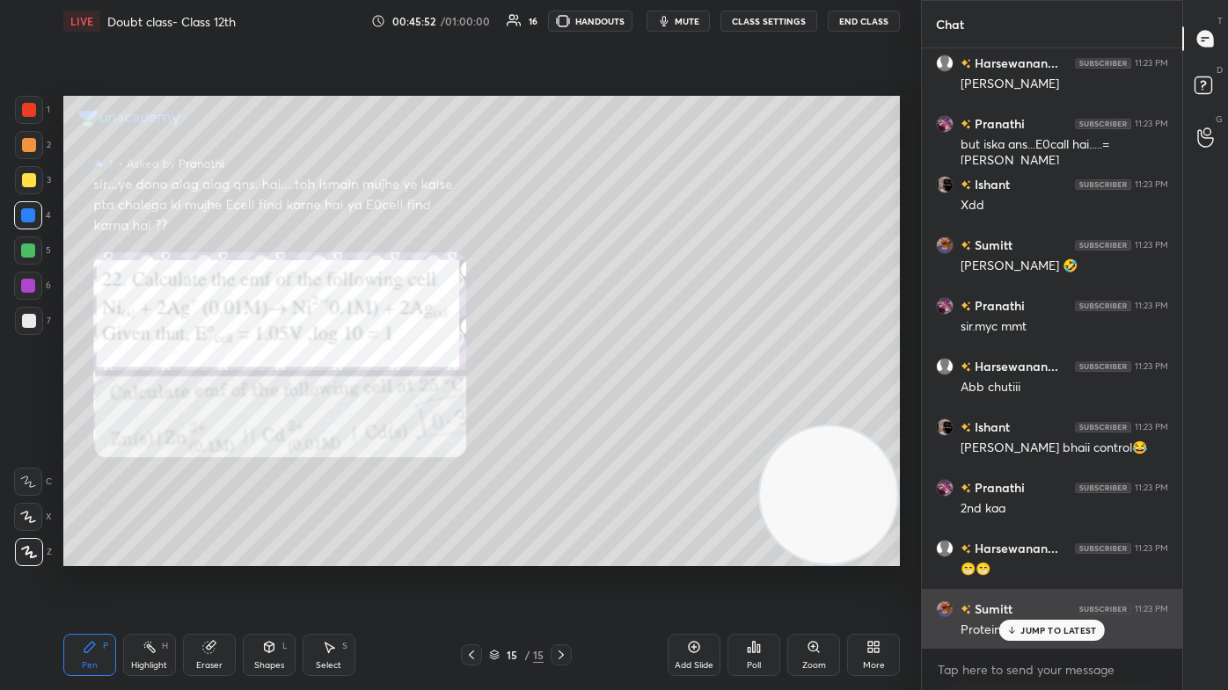
click at [631, 413] on p "JUMP TO LATEST" at bounding box center [1058, 630] width 76 height 11
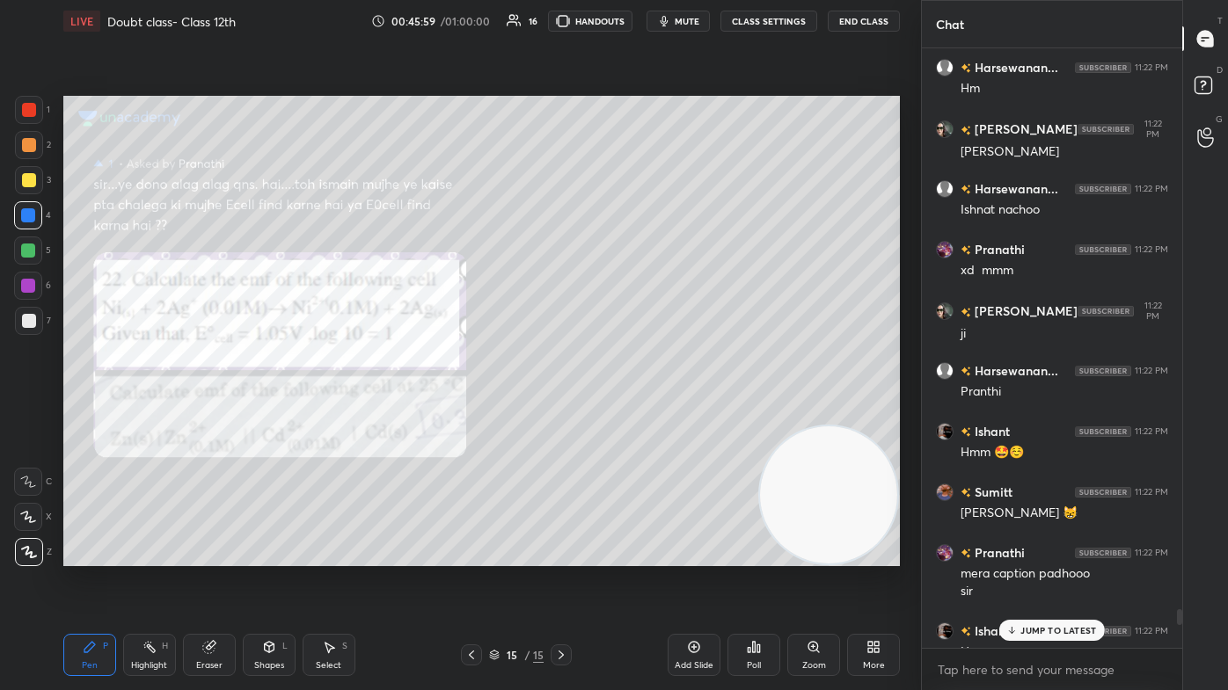
scroll to position [20688, 0]
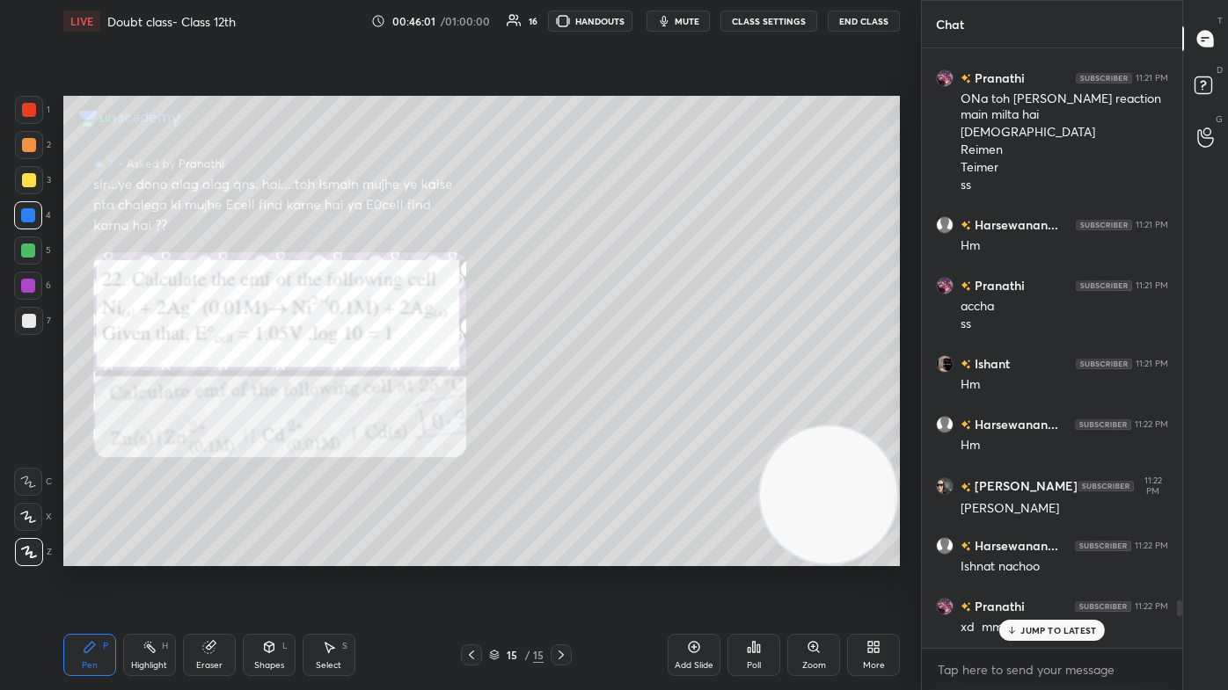
drag, startPoint x: 1180, startPoint y: 637, endPoint x: 1148, endPoint y: 610, distance: 41.9
click at [631, 413] on div "Chat Fatima 11:21 PM bhul gai rxn Harsewanan... 11:21 PM Nai sir pata [PERSON_N…" at bounding box center [1074, 345] width 307 height 690
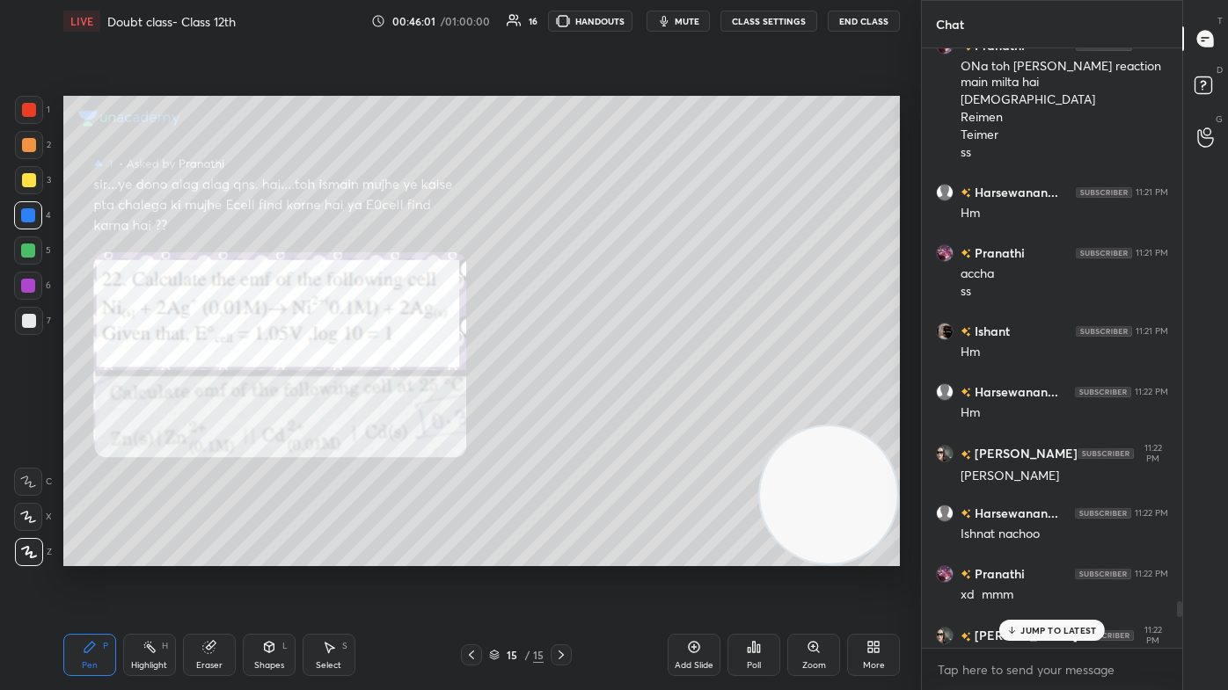
click at [631, 413] on p "JUMP TO LATEST" at bounding box center [1058, 630] width 76 height 11
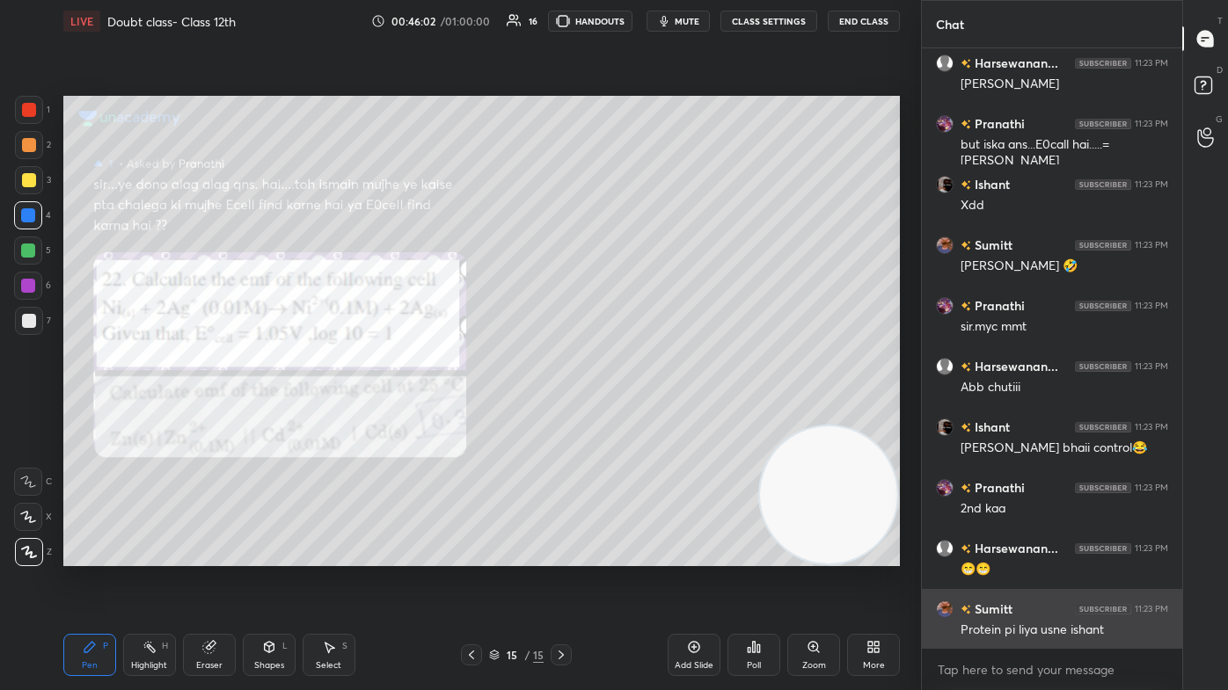
scroll to position [21625, 0]
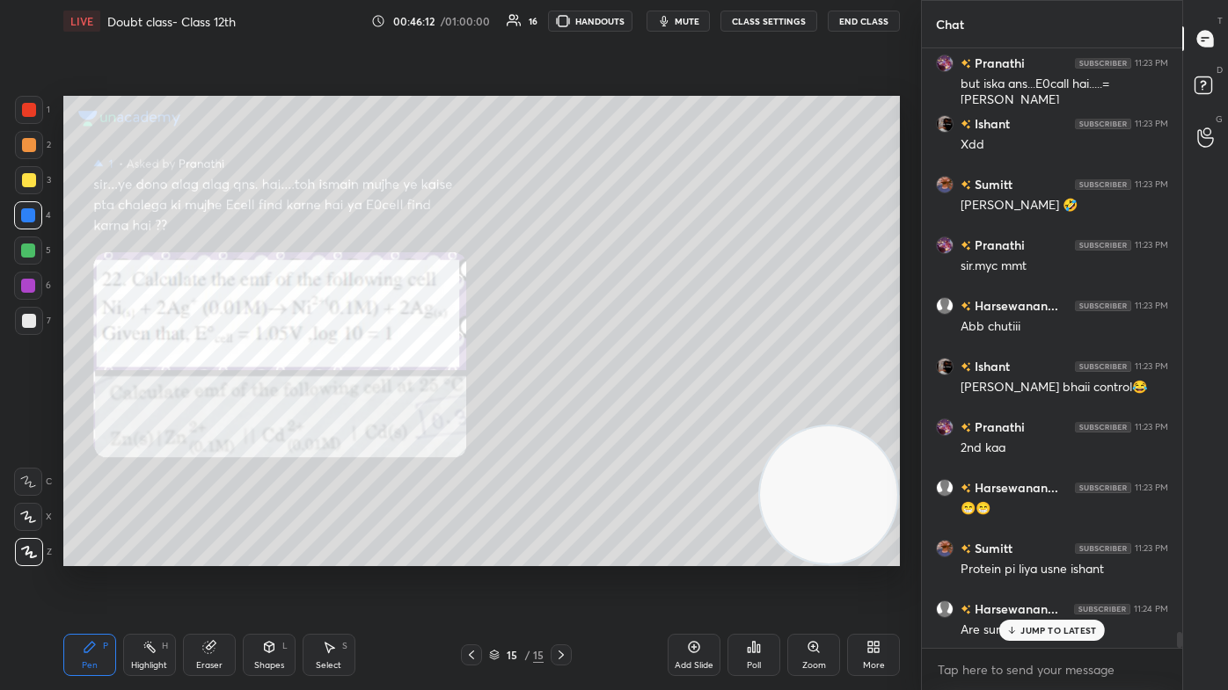
click at [631, 413] on div "JUMP TO LATEST" at bounding box center [1052, 630] width 106 height 21
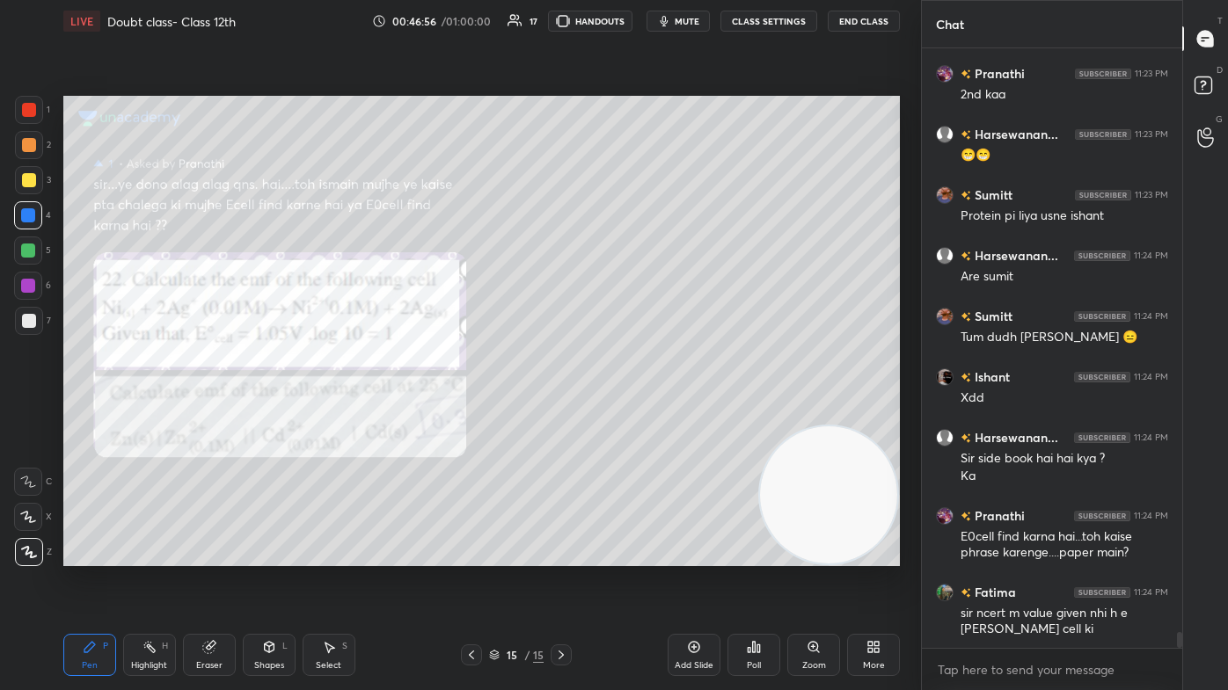
scroll to position [22054, 0]
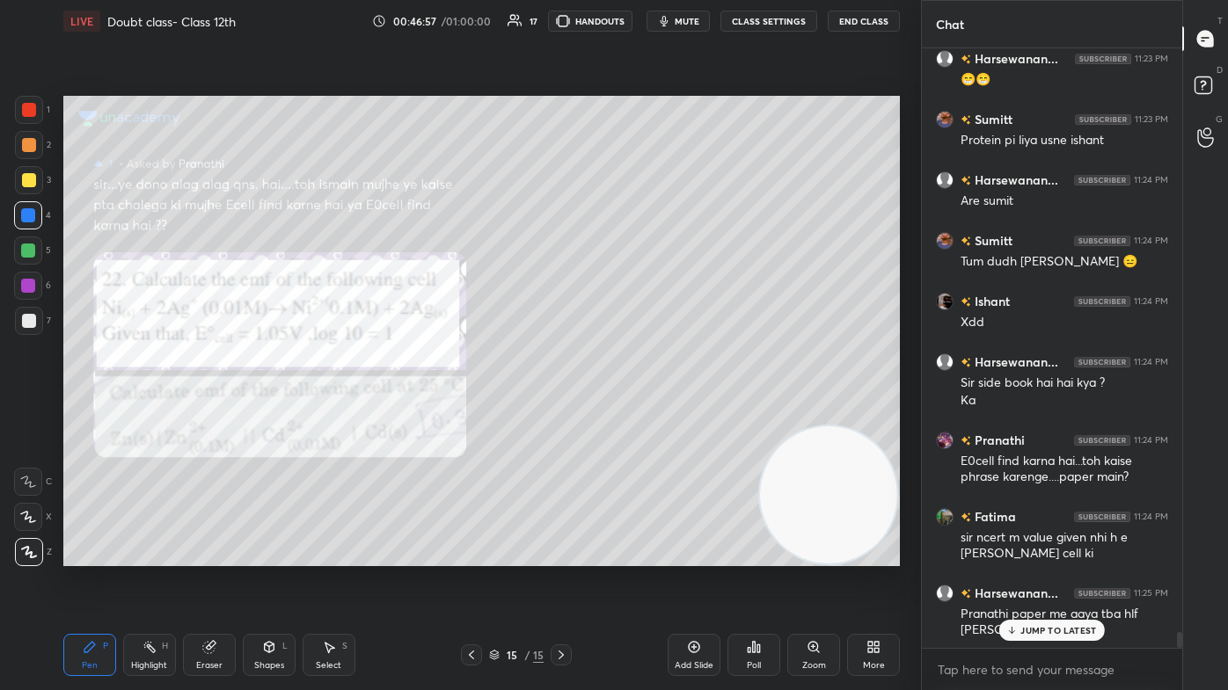
drag, startPoint x: 206, startPoint y: 658, endPoint x: 246, endPoint y: 599, distance: 71.5
click at [208, 413] on div "Eraser" at bounding box center [209, 655] width 53 height 42
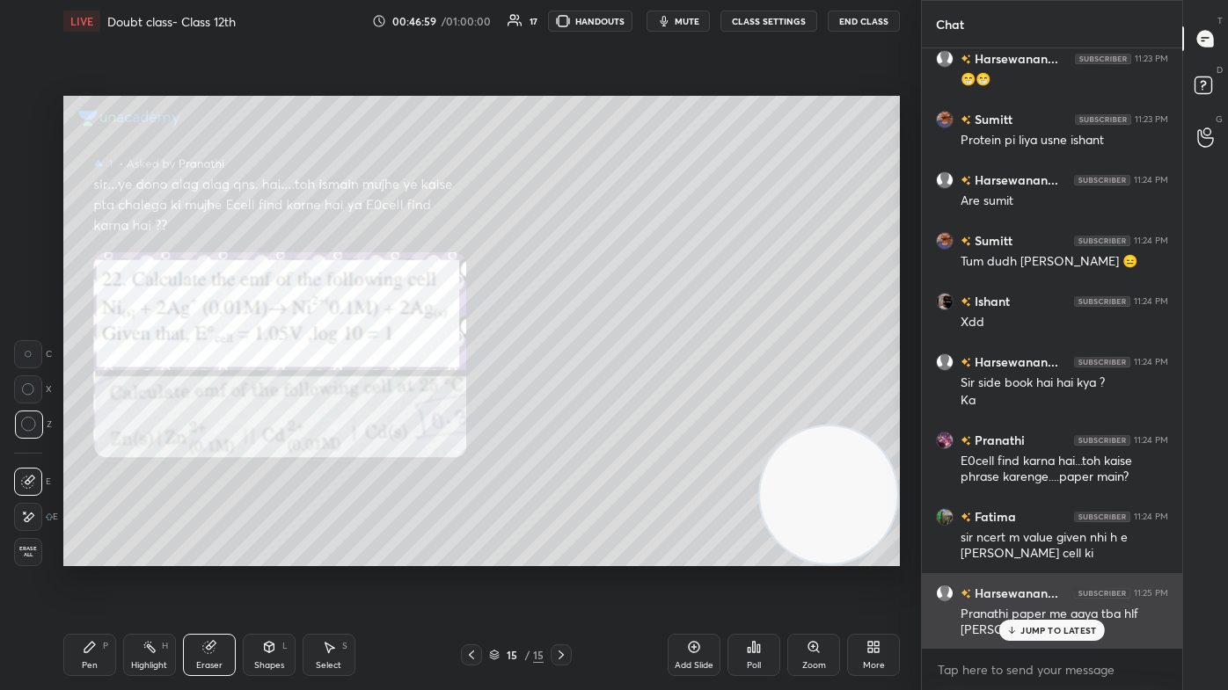
click at [631, 413] on div "JUMP TO LATEST" at bounding box center [1052, 630] width 106 height 21
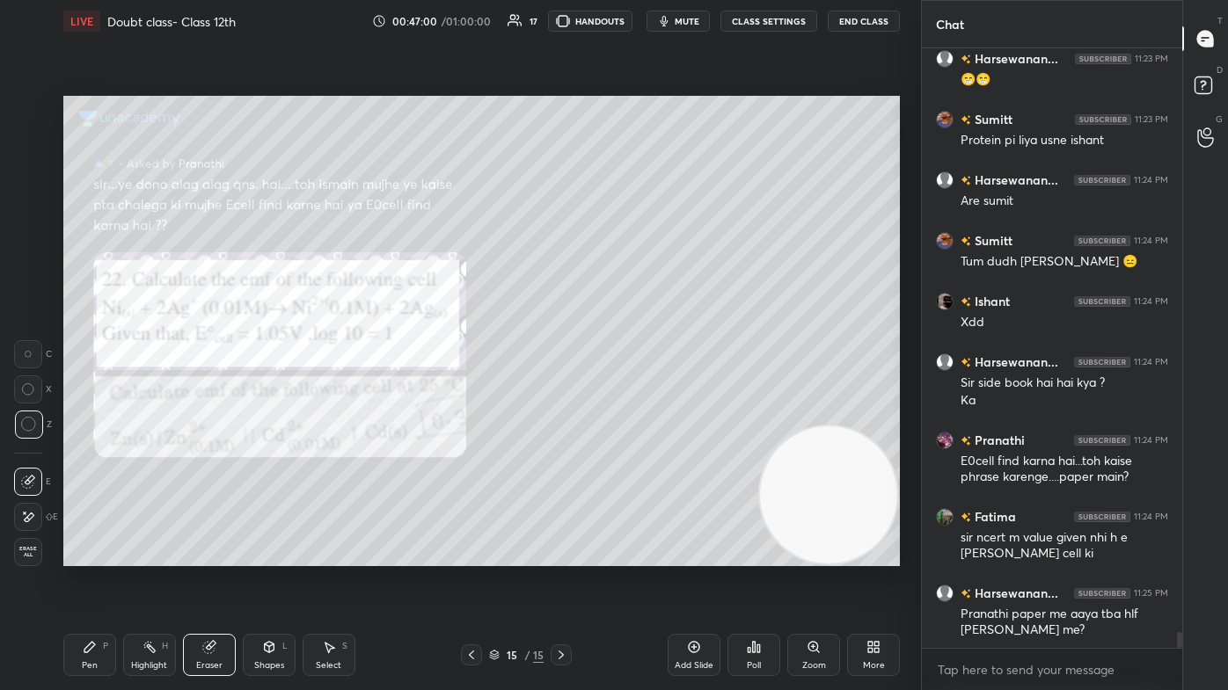
click at [76, 413] on div "Pen P" at bounding box center [89, 655] width 53 height 42
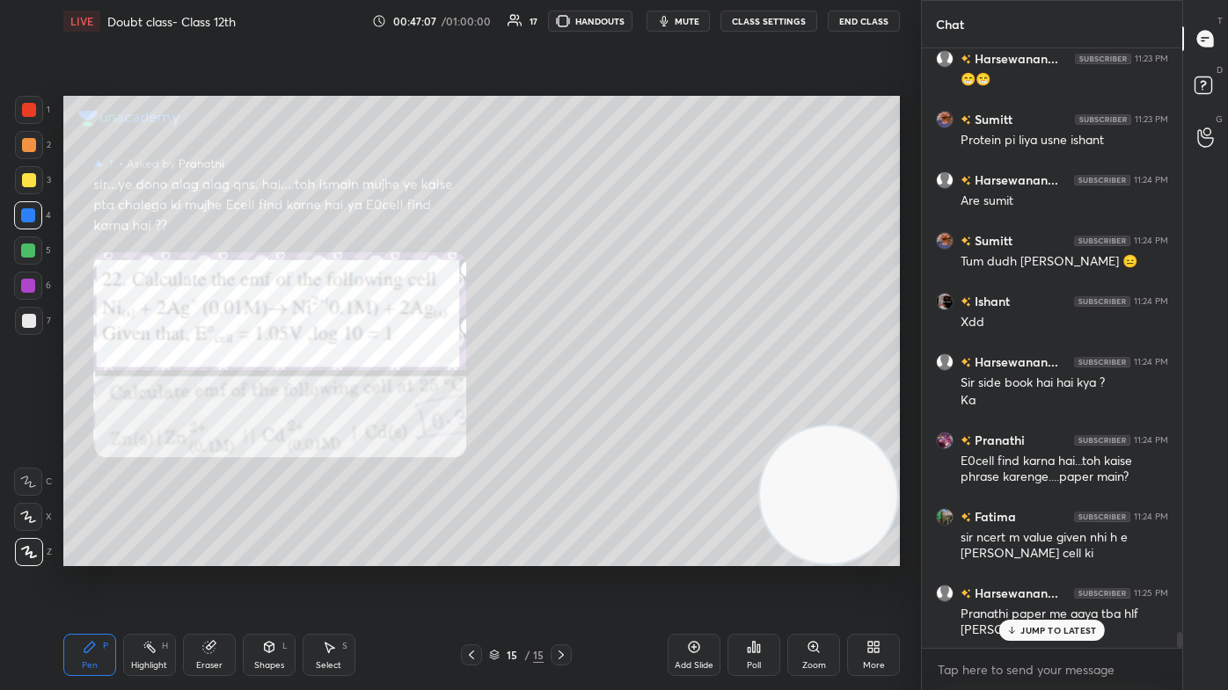
scroll to position [22162, 0]
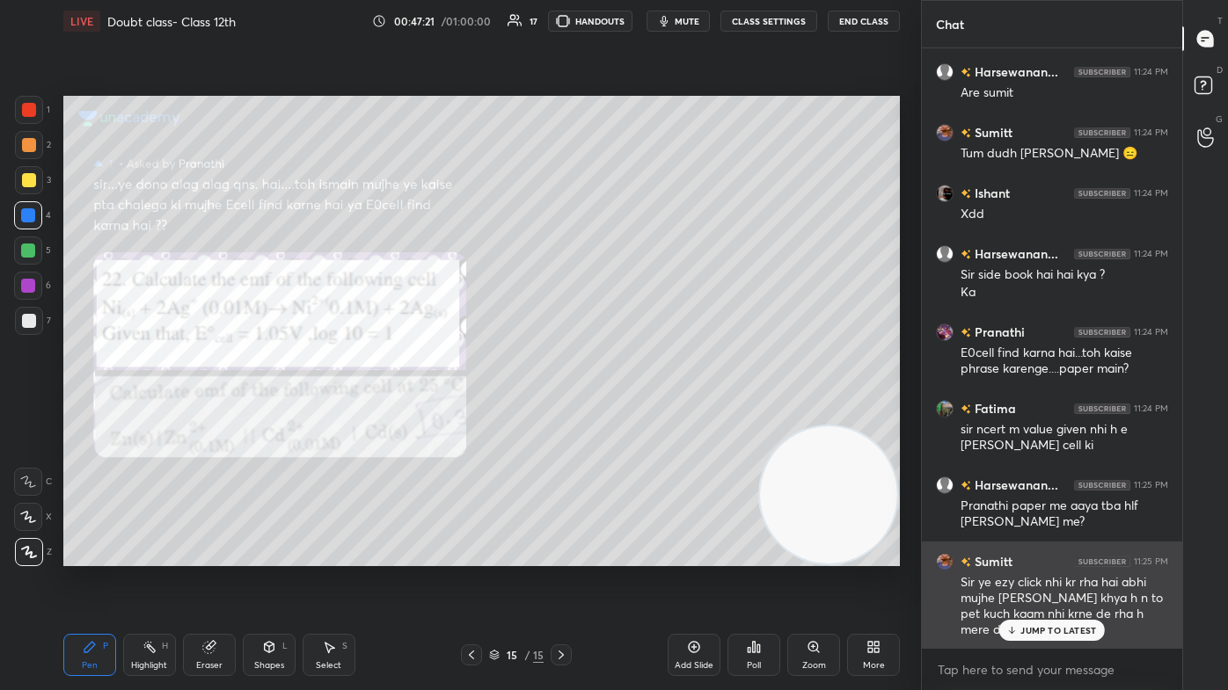
click at [631, 413] on p "JUMP TO LATEST" at bounding box center [1058, 630] width 76 height 11
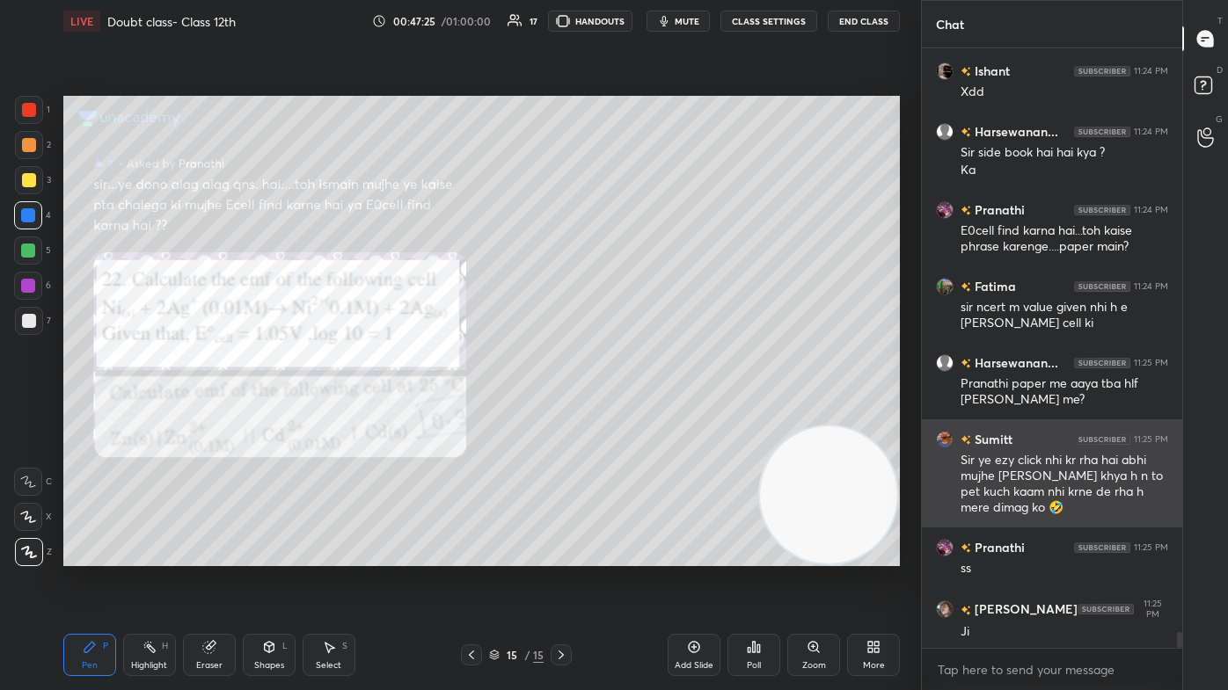
scroll to position [22345, 0]
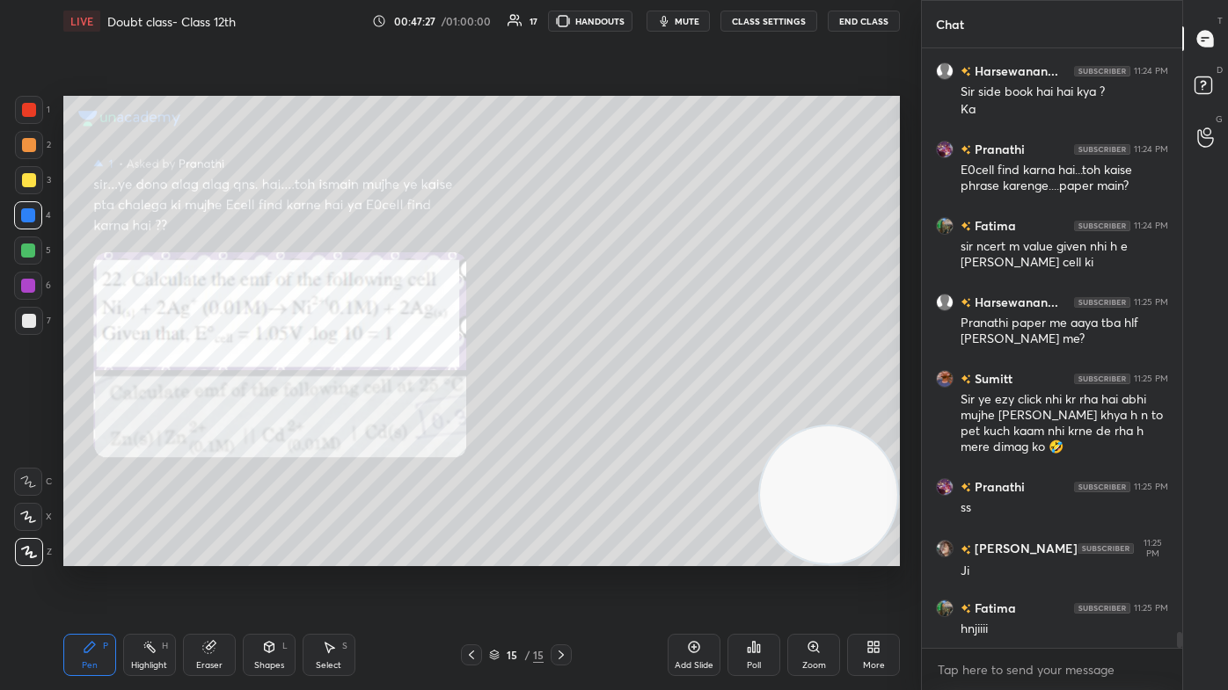
drag, startPoint x: 37, startPoint y: 117, endPoint x: 57, endPoint y: 131, distance: 24.6
click at [37, 118] on div at bounding box center [29, 110] width 28 height 28
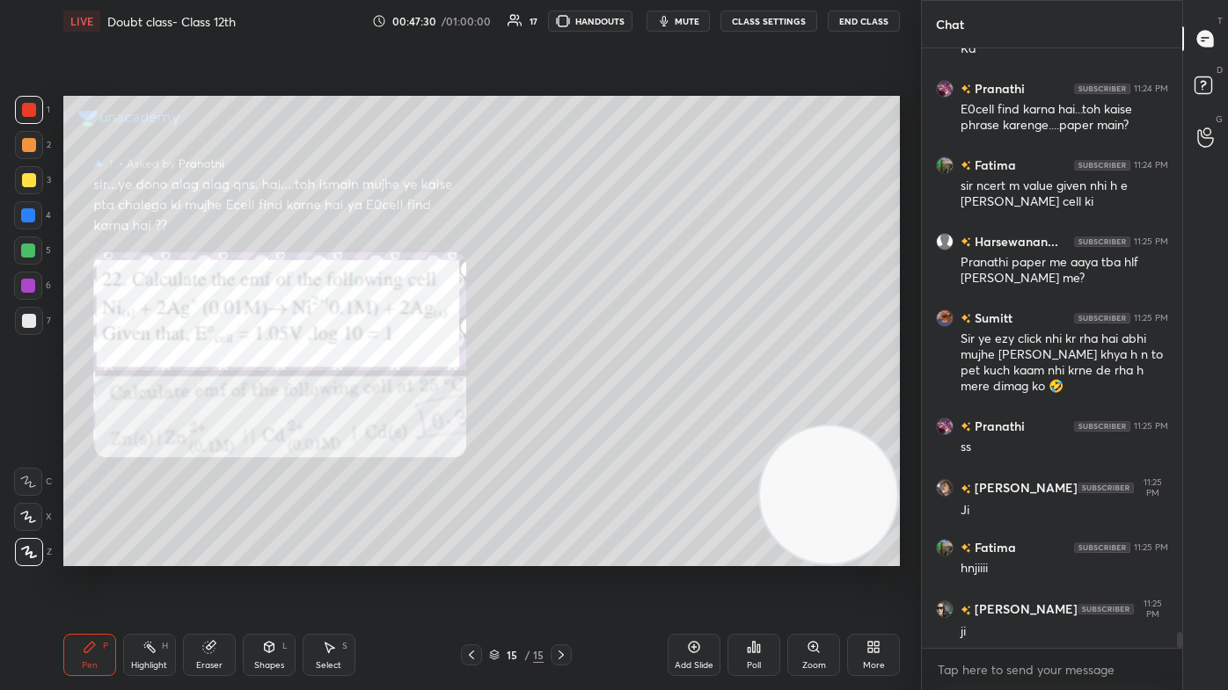
scroll to position [22481, 0]
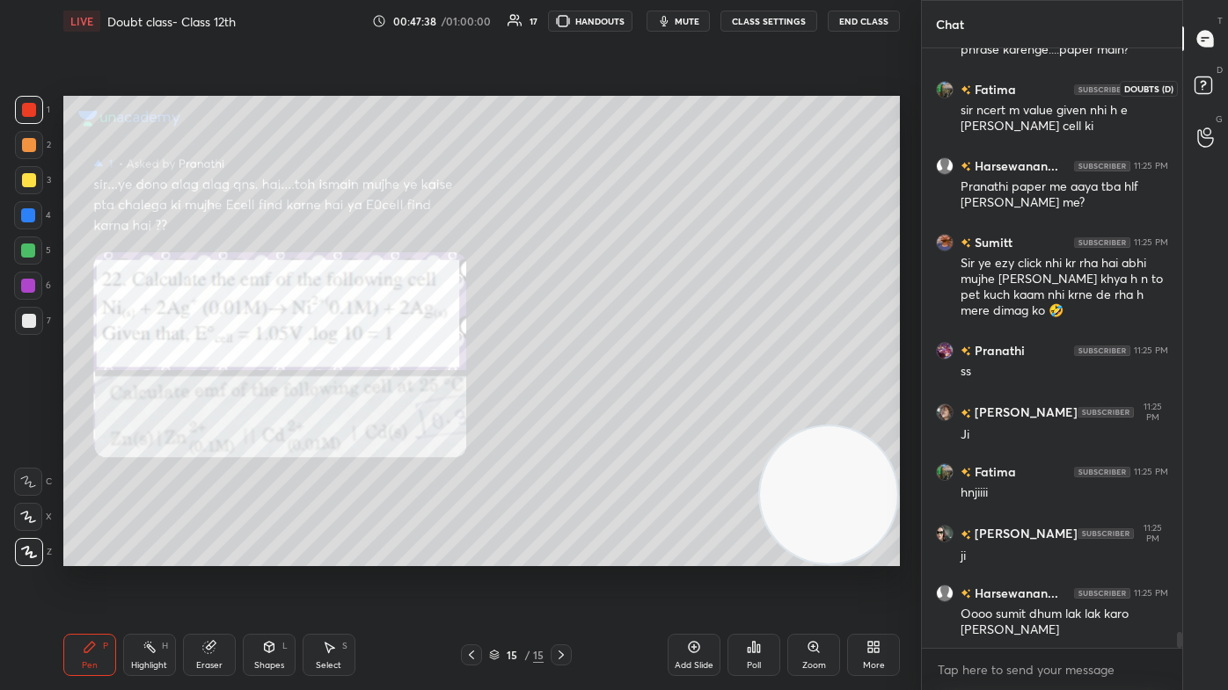
click at [631, 82] on icon at bounding box center [1206, 88] width 32 height 32
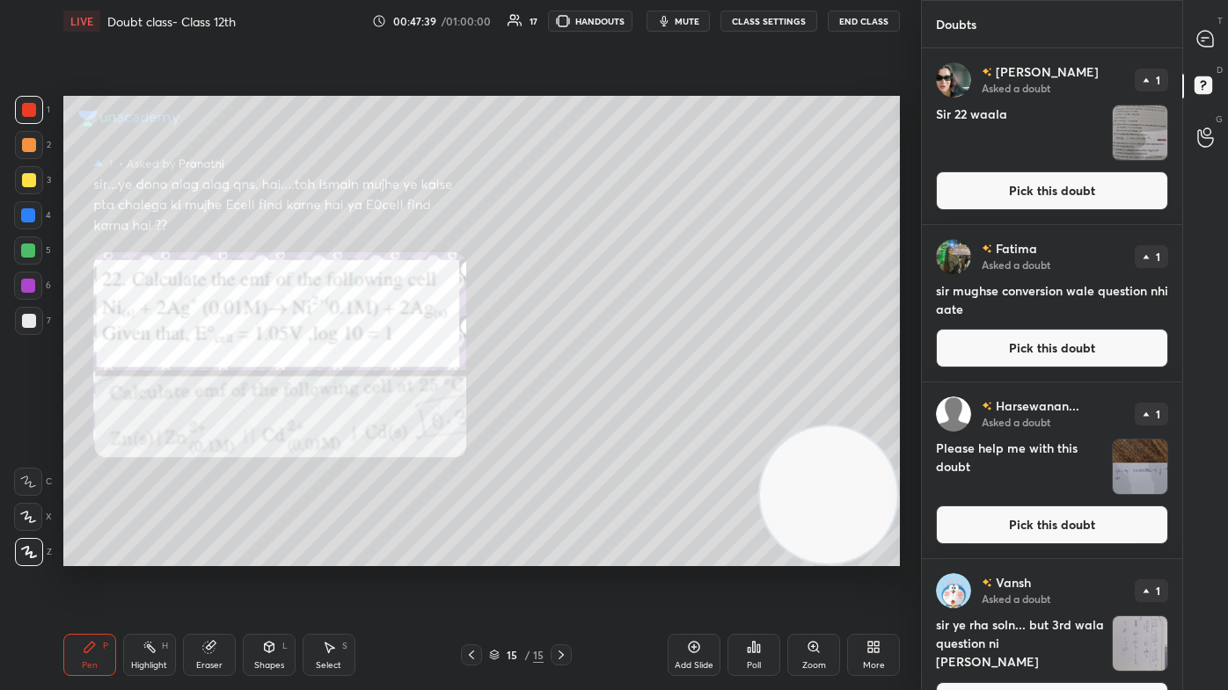
click at [631, 133] on img "grid" at bounding box center [1140, 133] width 55 height 55
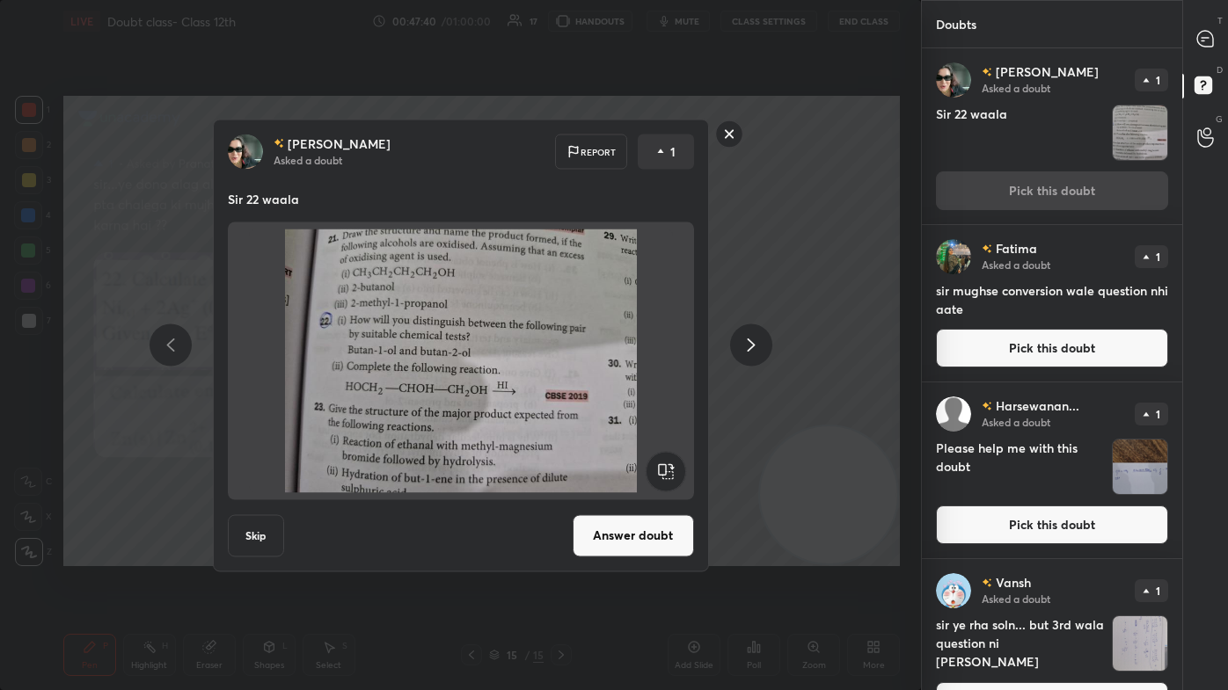
click at [618, 413] on button "Answer doubt" at bounding box center [633, 536] width 121 height 42
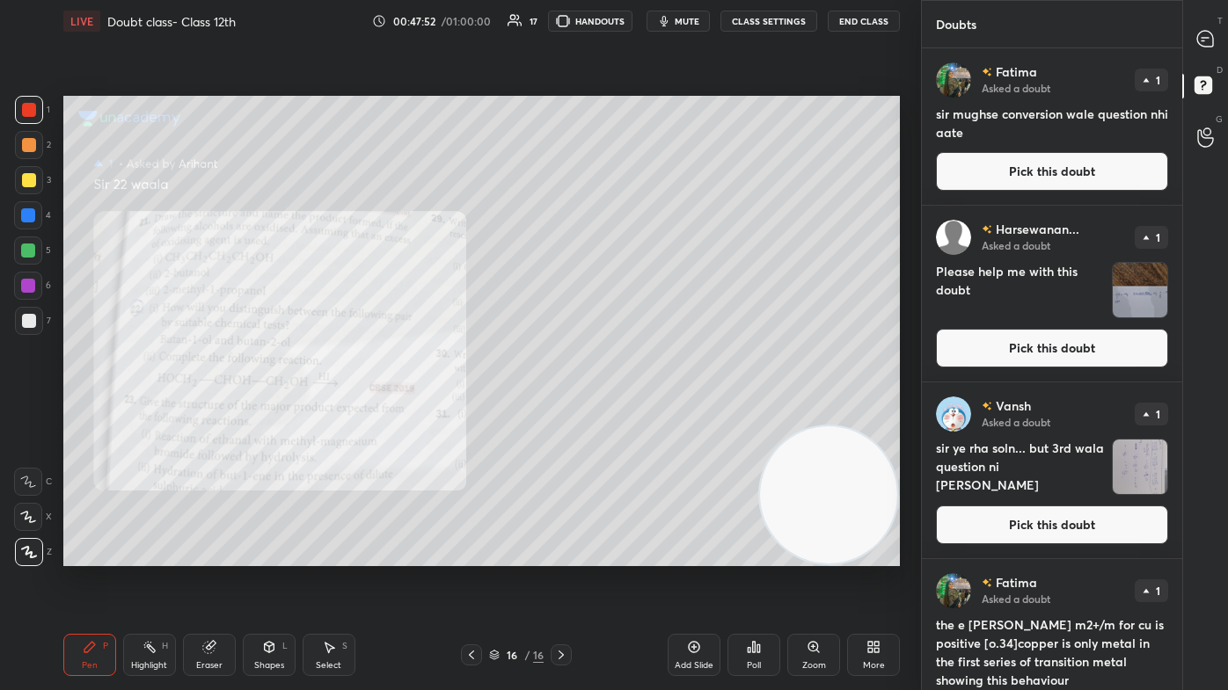
click at [26, 245] on div at bounding box center [28, 251] width 14 height 14
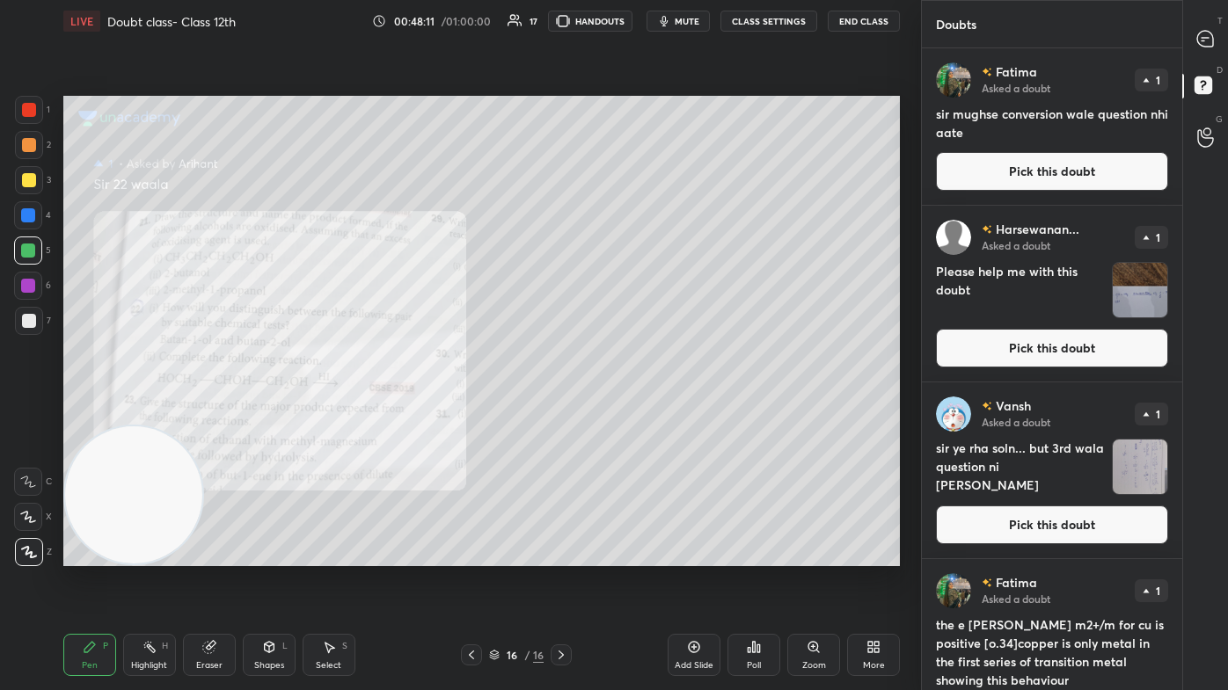
drag, startPoint x: 762, startPoint y: 477, endPoint x: 61, endPoint y: 548, distance: 704.6
click at [17, 413] on div "1 2 3 4 5 6 7 C X Z C X Z E E Erase all H H LIVE Doubt class- Class 12th 00:48:…" at bounding box center [453, 345] width 907 height 690
click at [33, 216] on div at bounding box center [28, 215] width 14 height 14
click at [631, 37] on icon at bounding box center [1205, 39] width 18 height 18
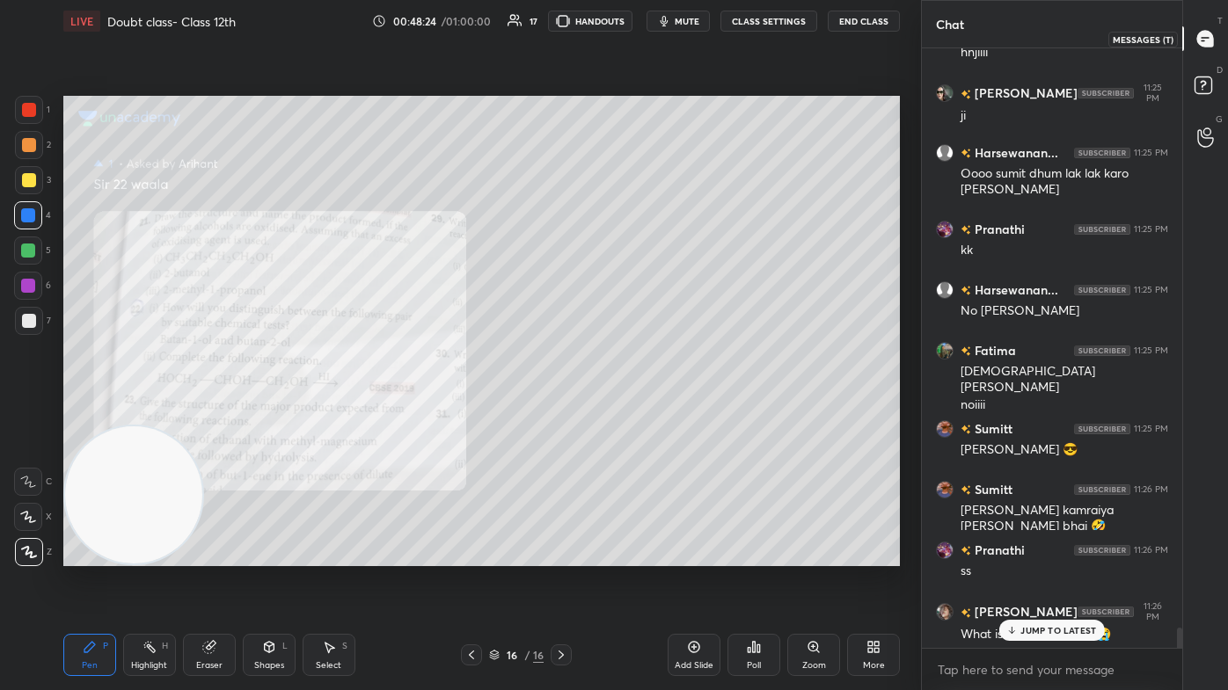
scroll to position [595, 255]
click at [631, 413] on p "JUMP TO LATEST" at bounding box center [1058, 630] width 76 height 11
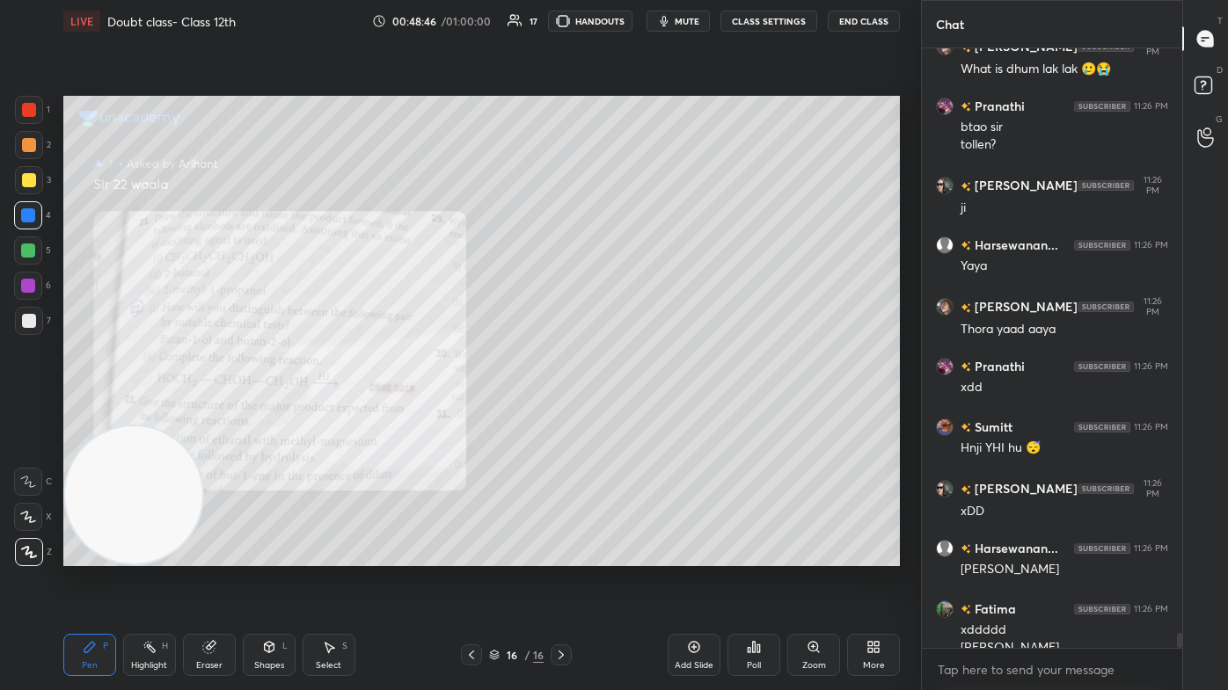
scroll to position [23430, 0]
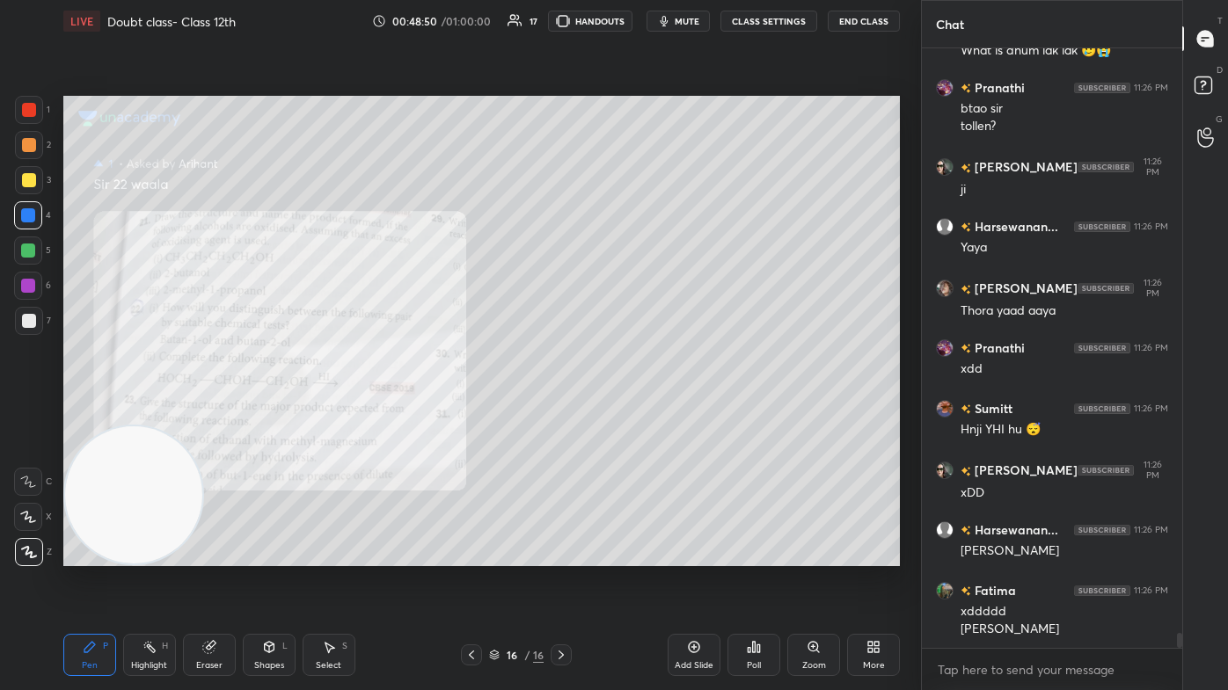
click at [40, 184] on div at bounding box center [29, 180] width 28 height 28
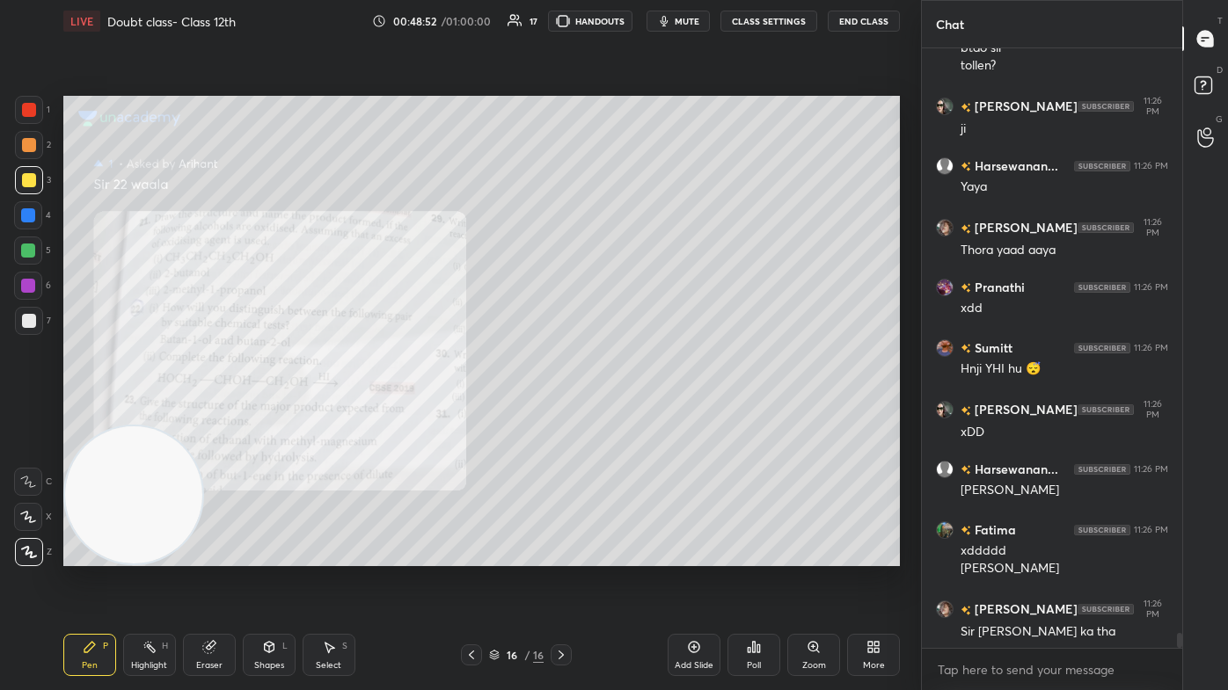
scroll to position [23567, 0]
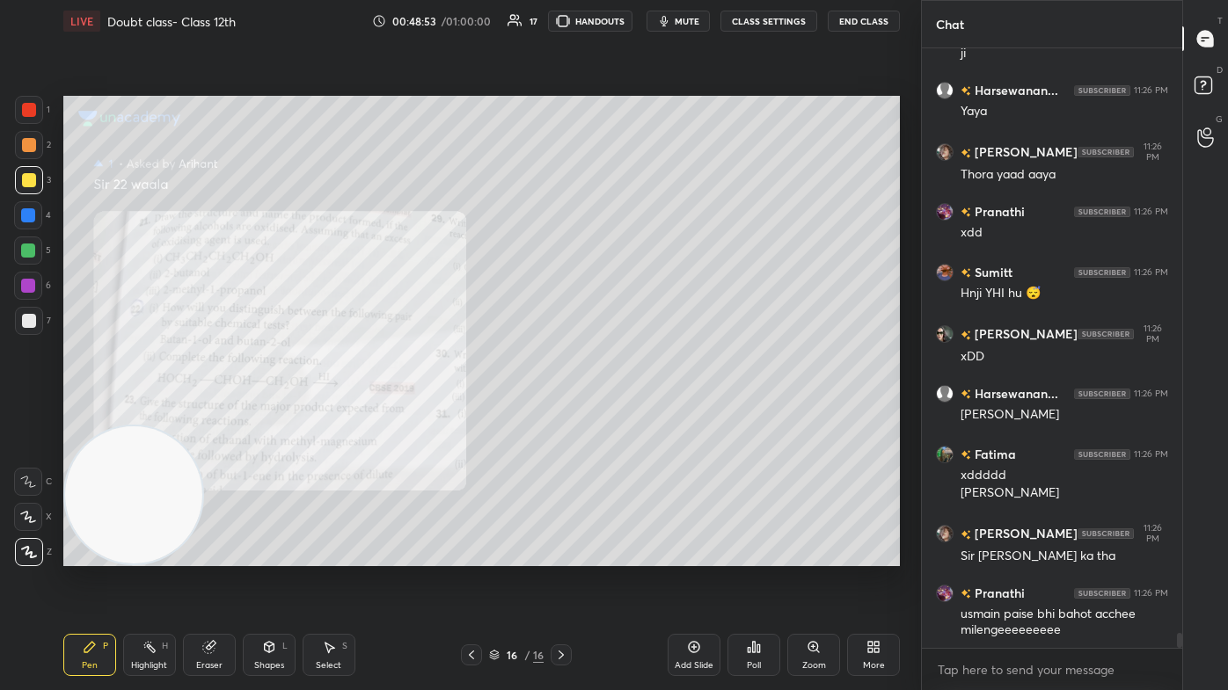
click at [223, 413] on div "Eraser" at bounding box center [209, 655] width 53 height 42
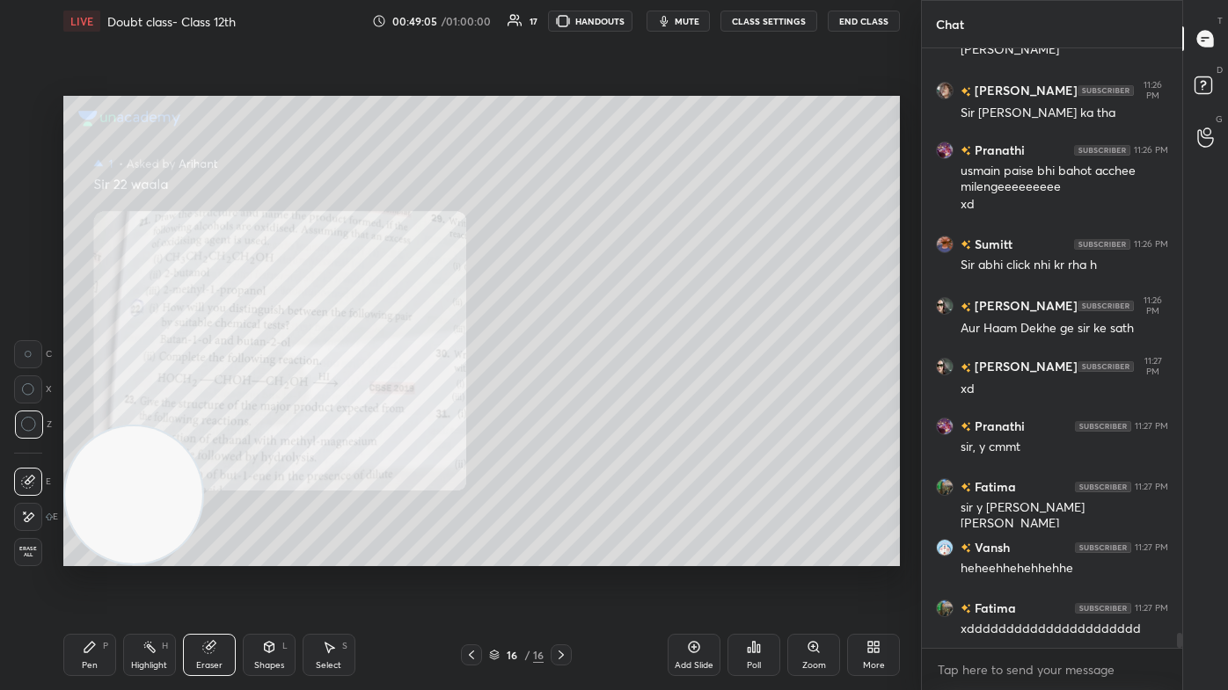
scroll to position [24071, 0]
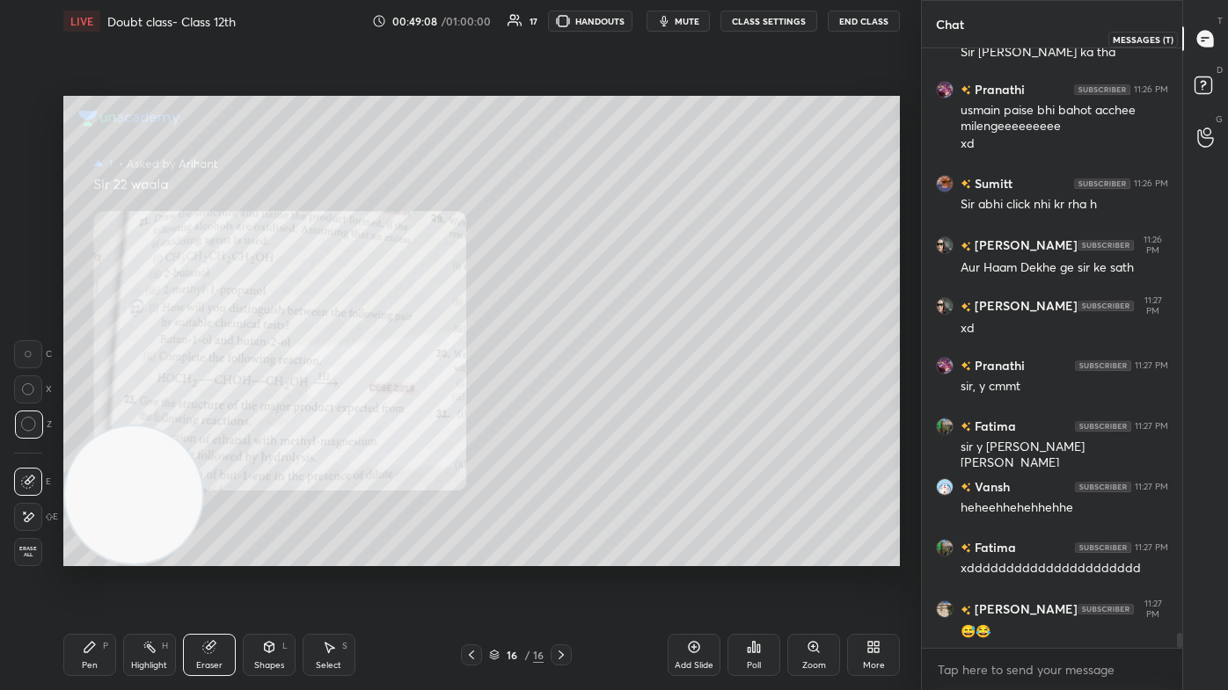
click at [631, 79] on rect at bounding box center [1202, 85] width 17 height 17
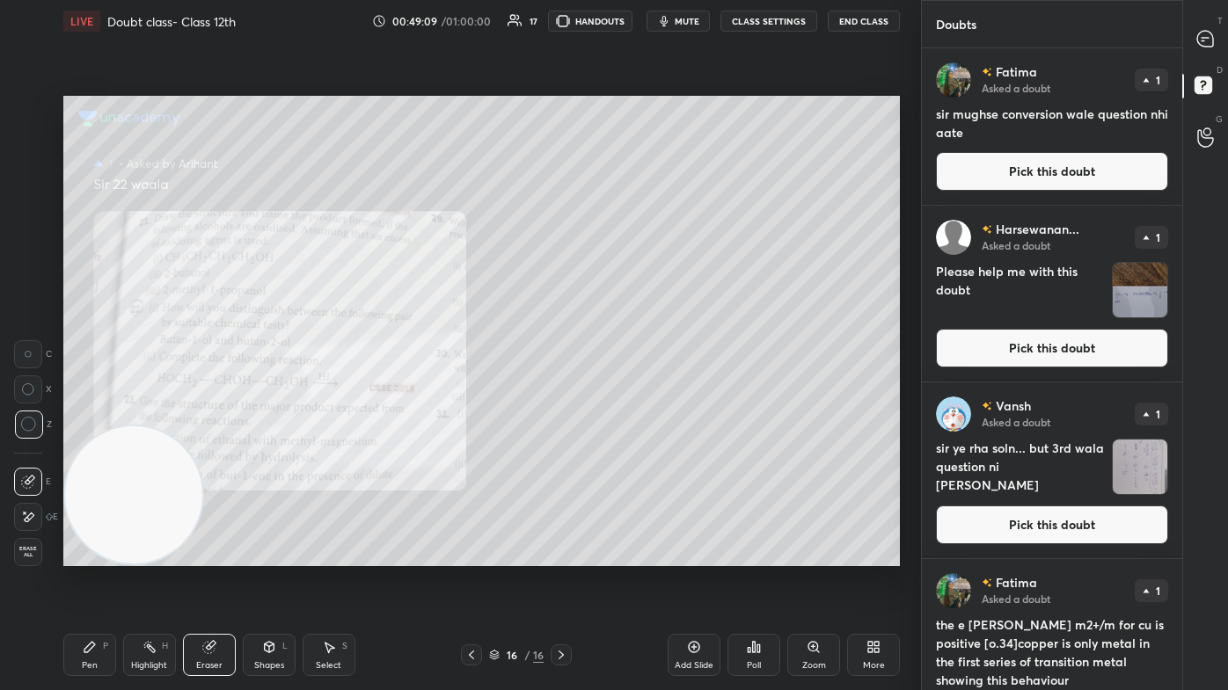
click at [631, 298] on img "grid" at bounding box center [1140, 290] width 55 height 55
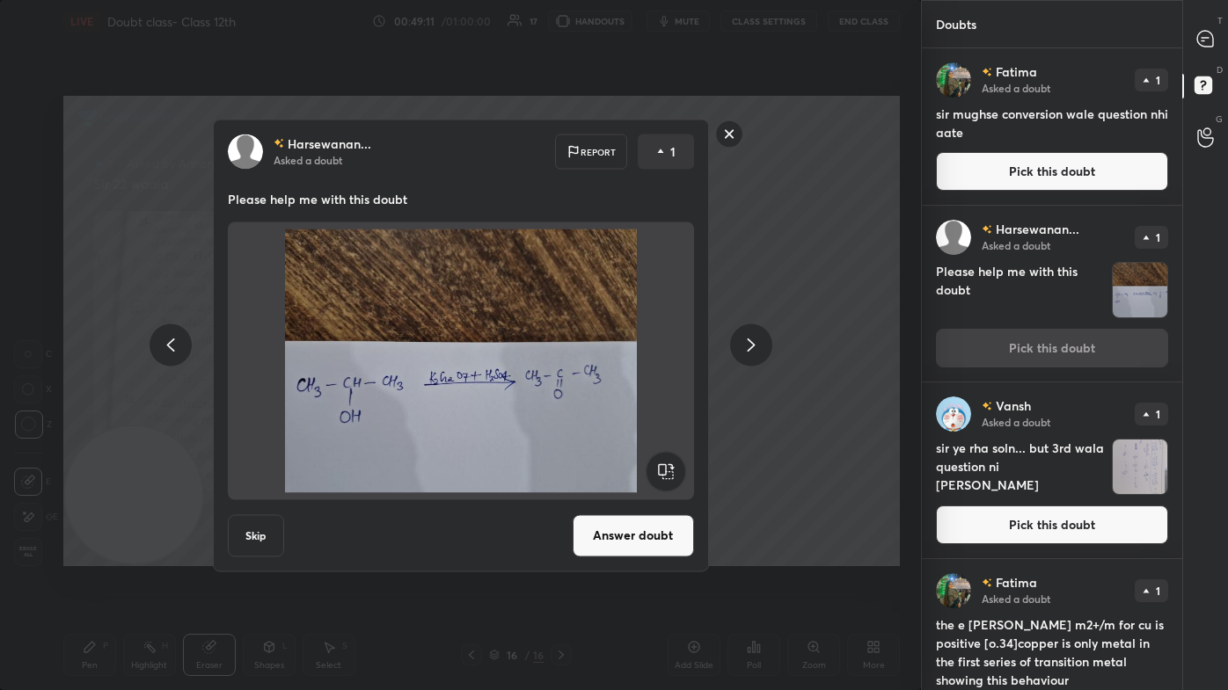
click at [631, 128] on rect at bounding box center [728, 133] width 27 height 27
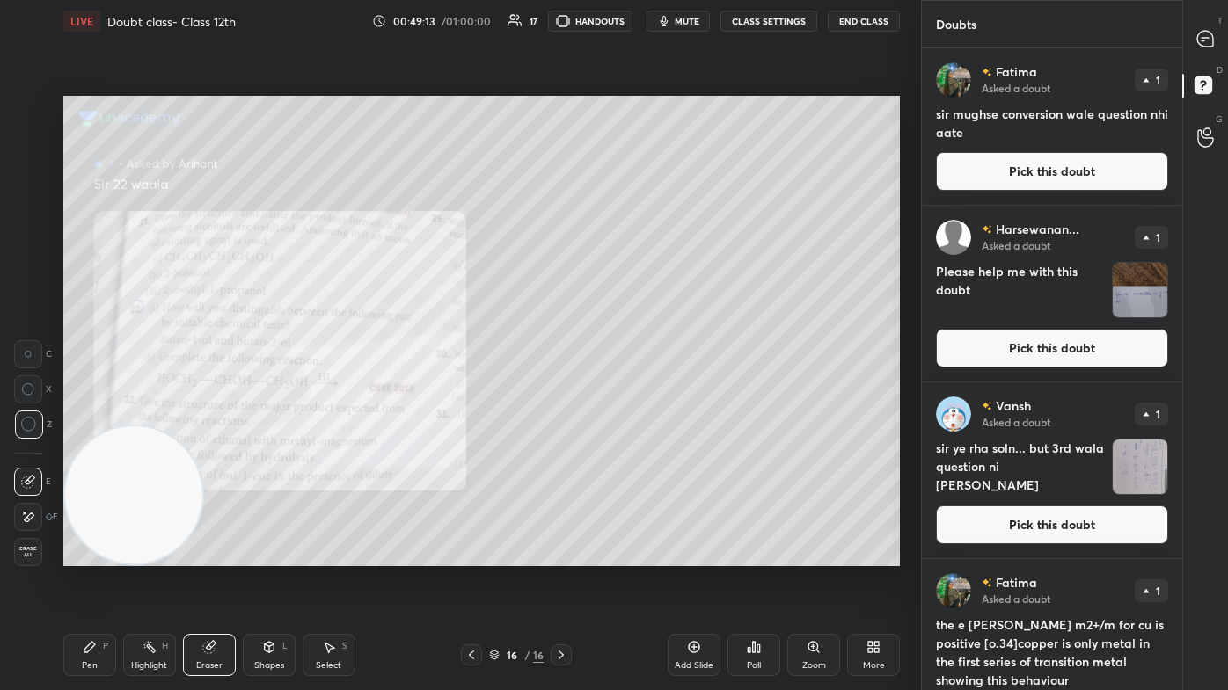
click at [631, 413] on img "grid" at bounding box center [1140, 467] width 55 height 55
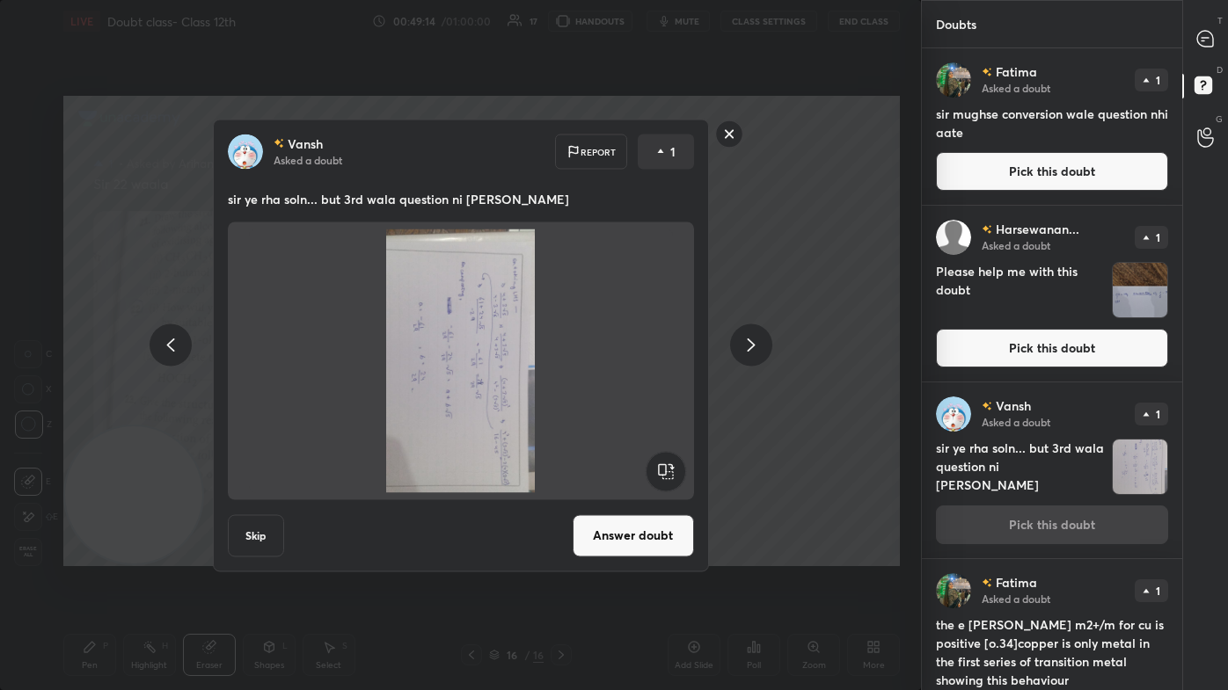
click at [631, 129] on rect at bounding box center [728, 133] width 27 height 27
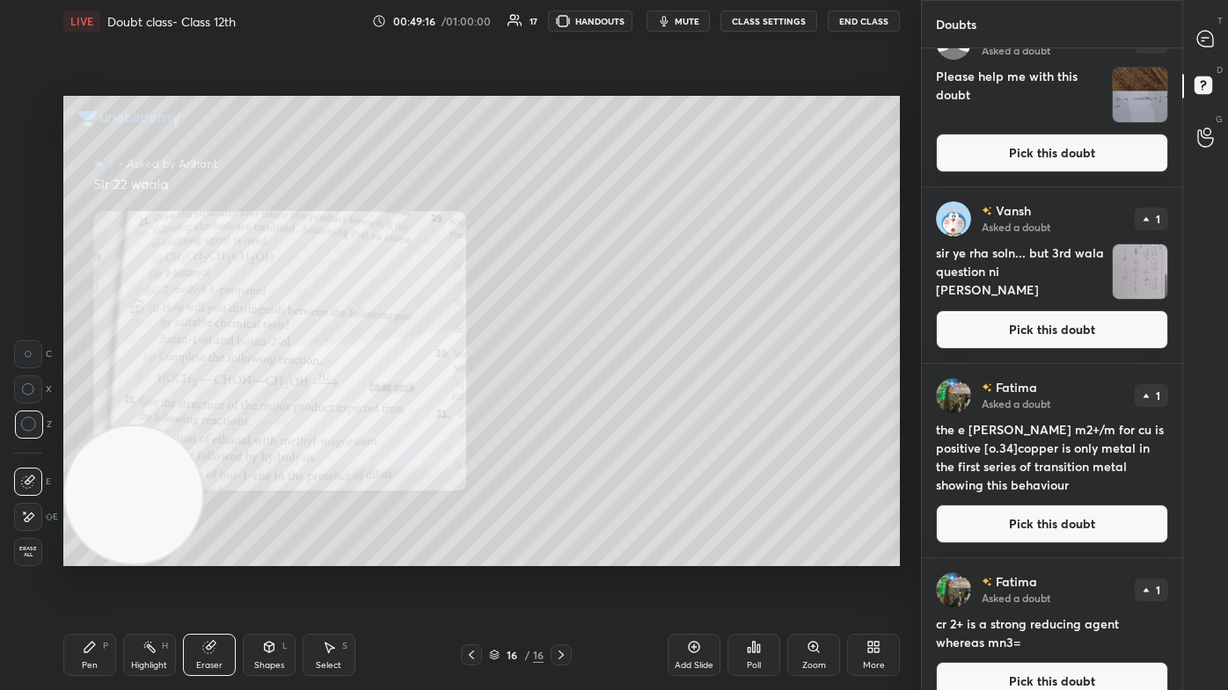
scroll to position [220, 0]
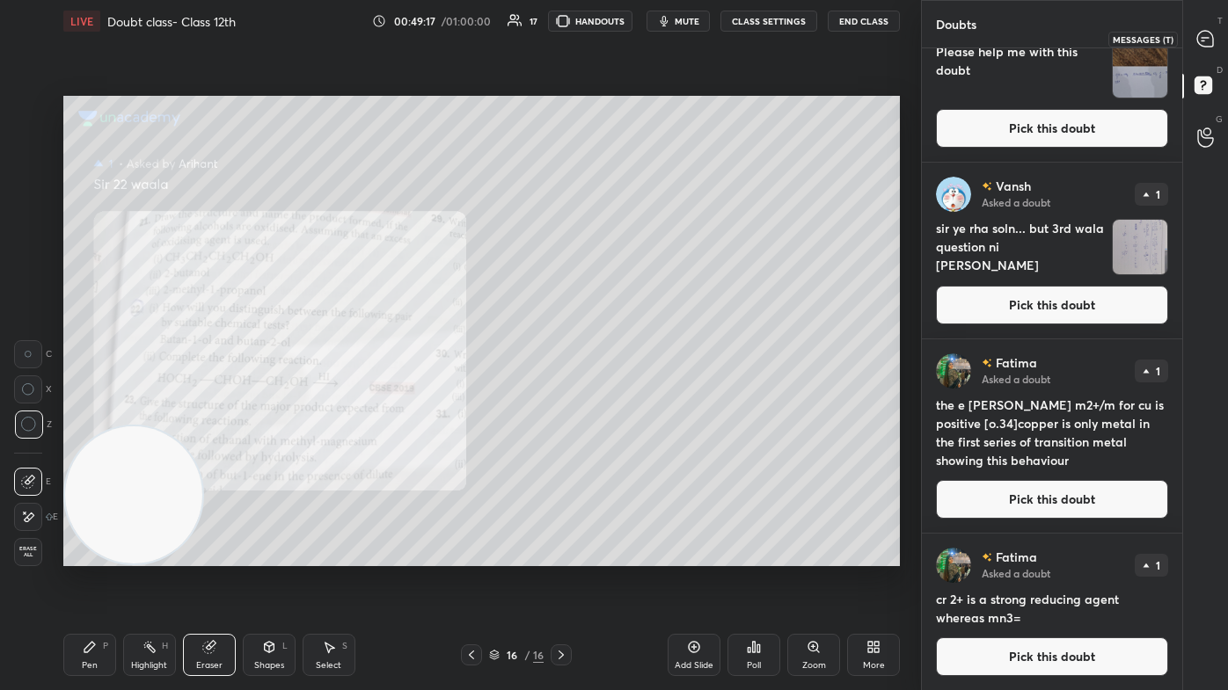
drag, startPoint x: 1210, startPoint y: 33, endPoint x: 1205, endPoint y: 43, distance: 11.8
click at [631, 35] on icon at bounding box center [1205, 39] width 16 height 16
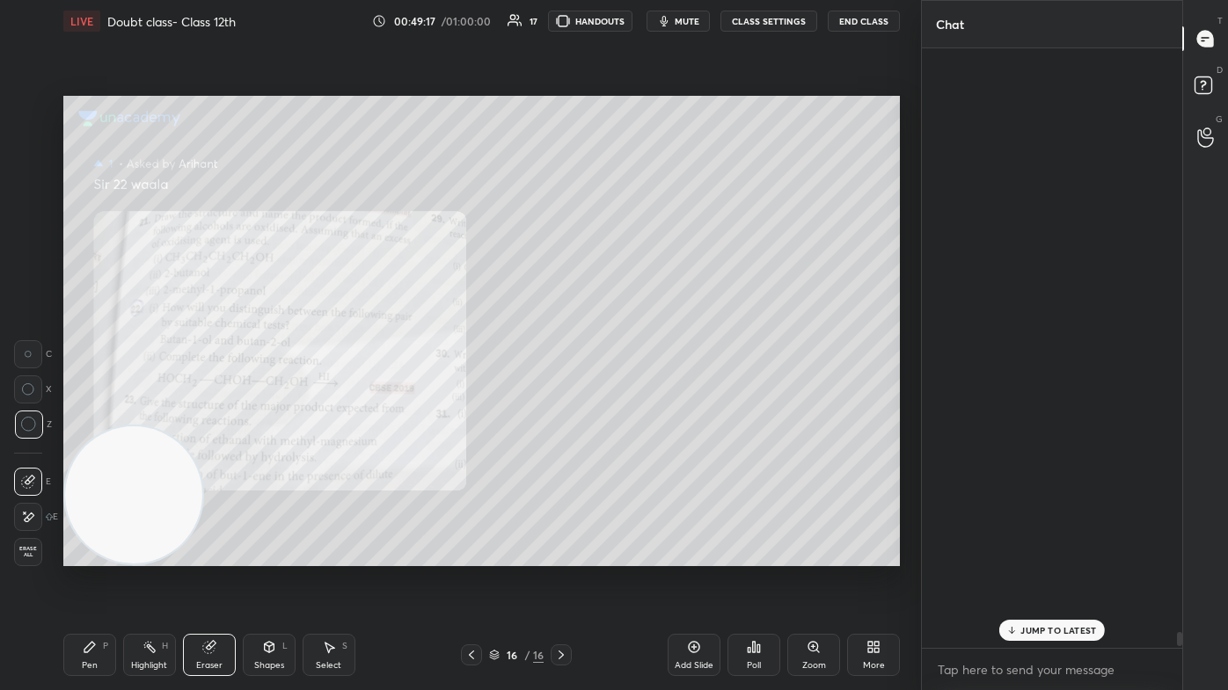
scroll to position [595, 255]
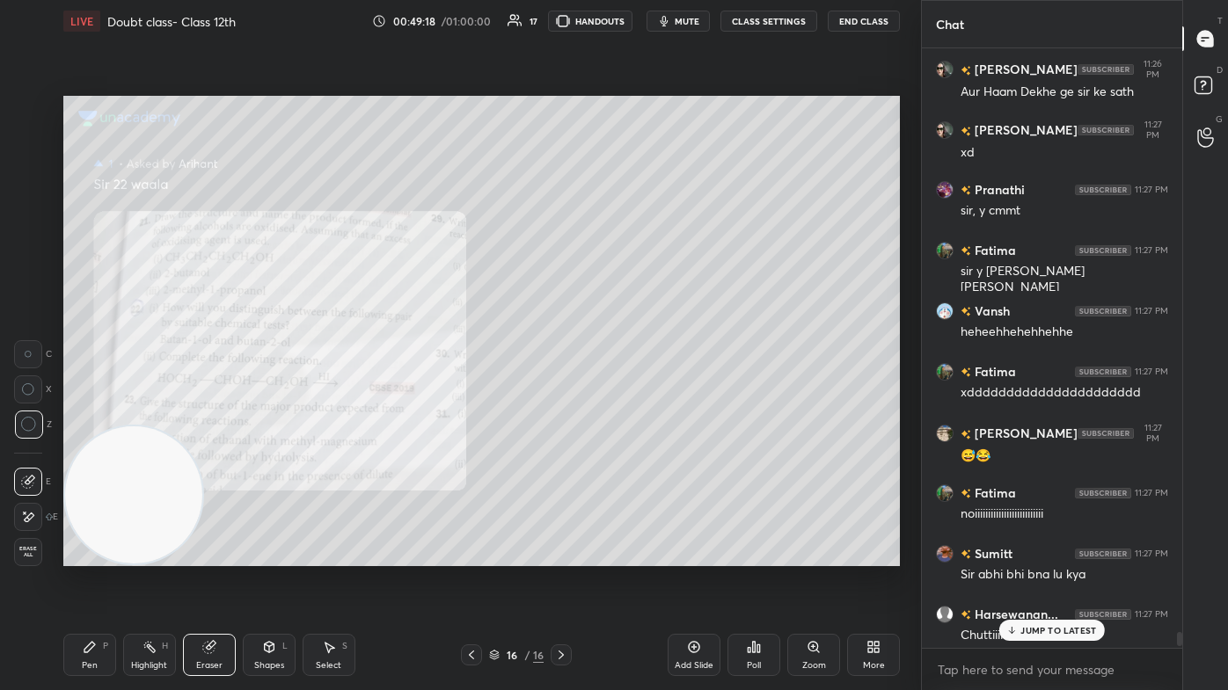
click at [631, 413] on div "JUMP TO LATEST" at bounding box center [1052, 630] width 106 height 21
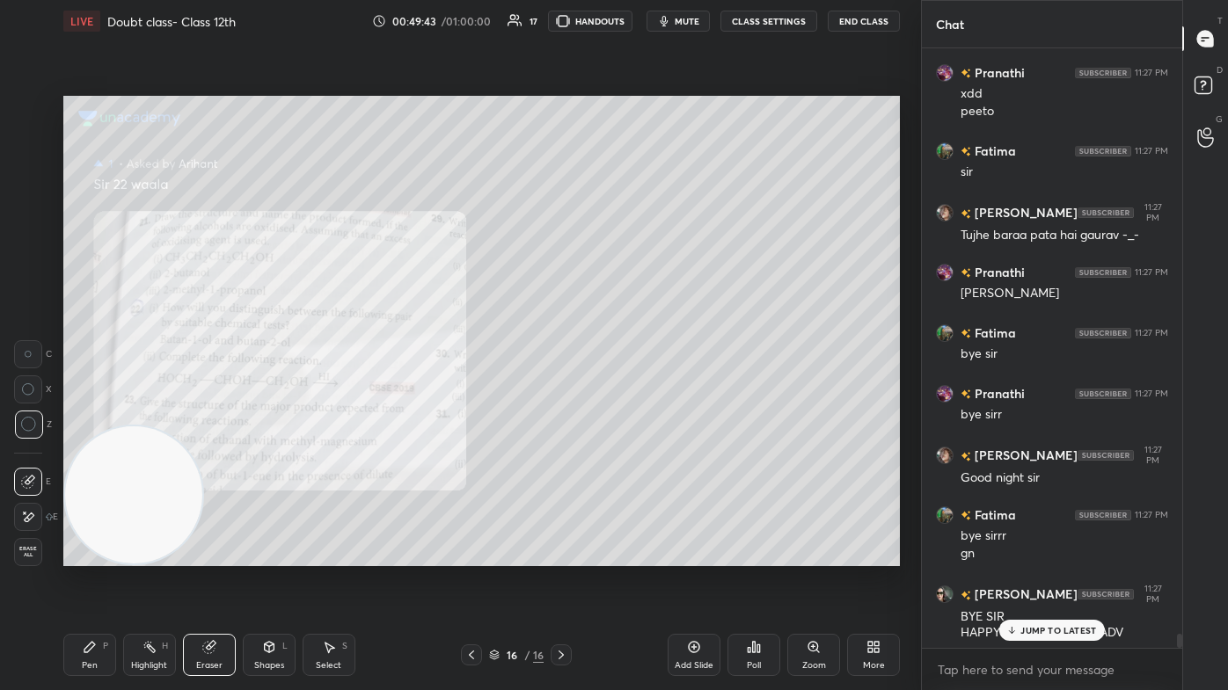
scroll to position [25152, 0]
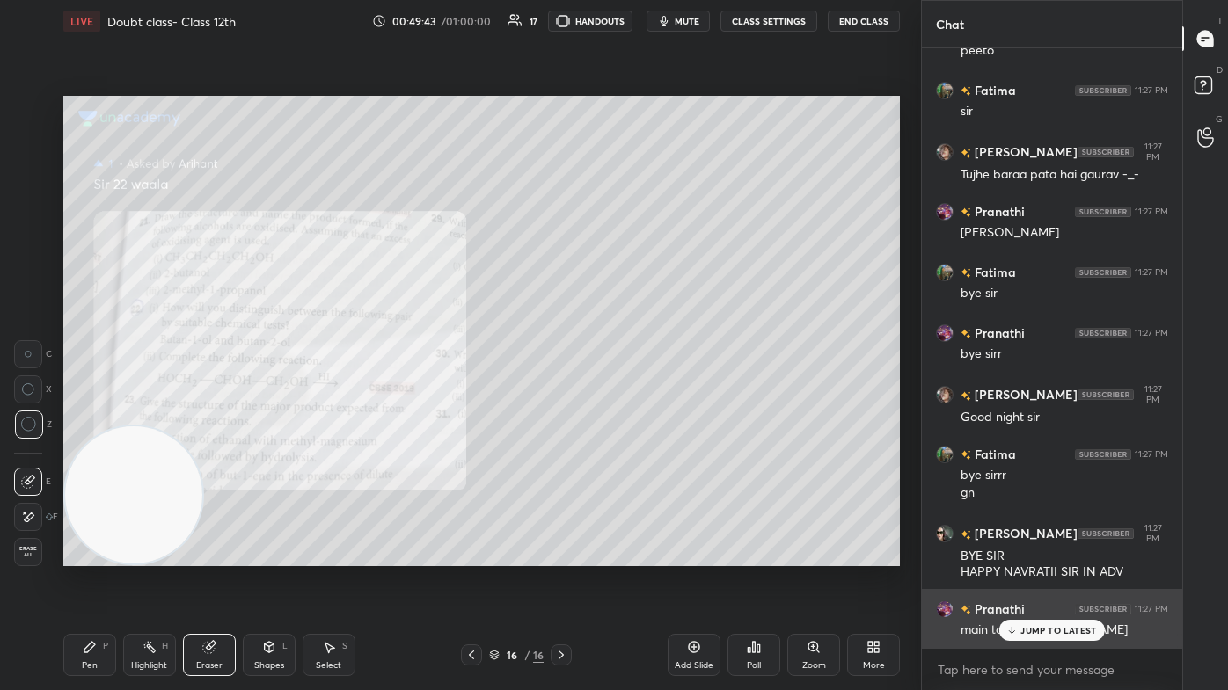
click at [631, 413] on p "JUMP TO LATEST" at bounding box center [1058, 630] width 76 height 11
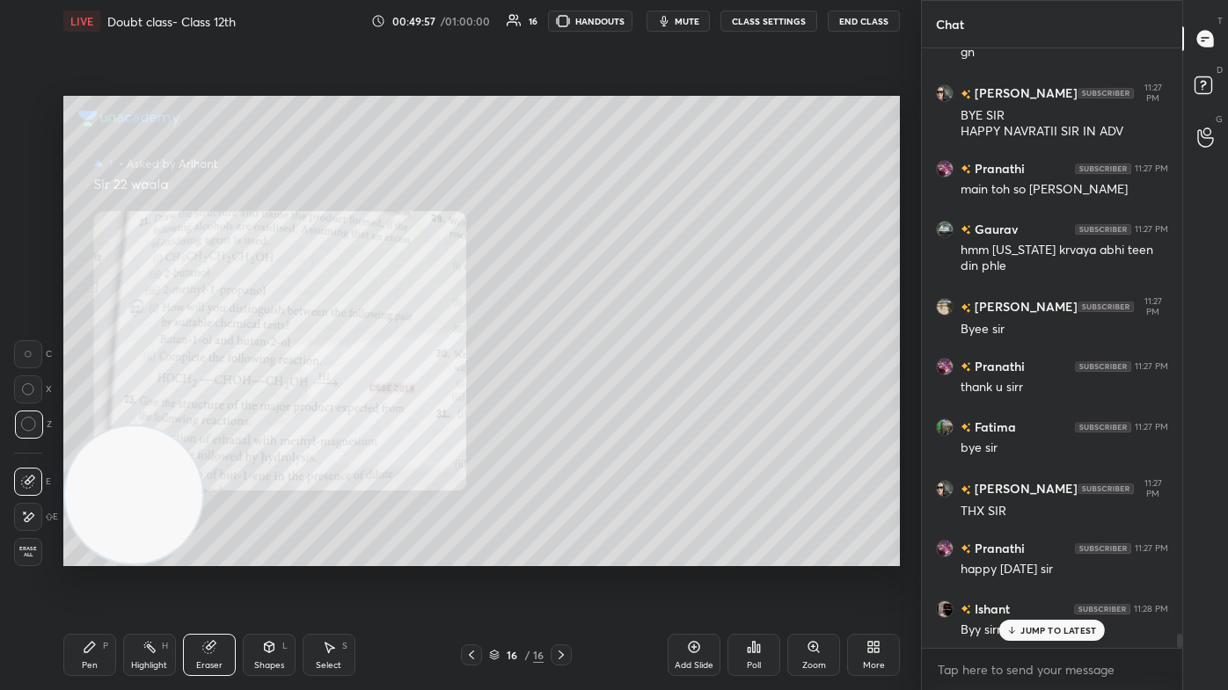
scroll to position [25715, 0]
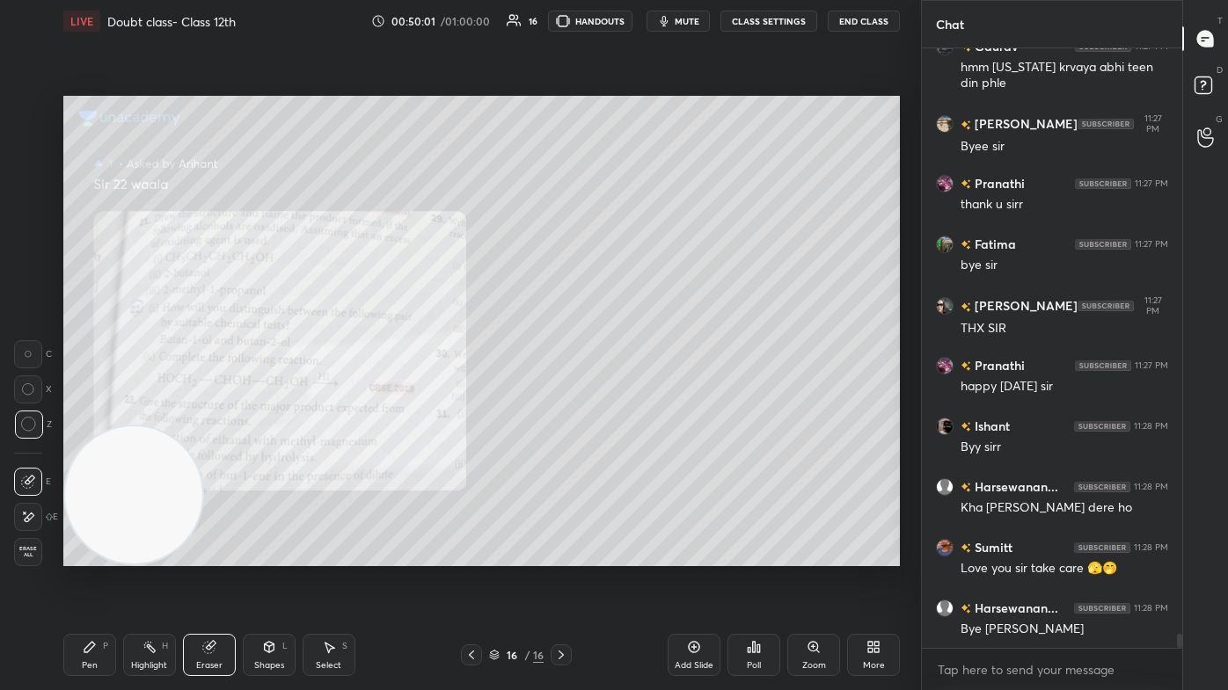
click at [631, 18] on button "End Class" at bounding box center [864, 21] width 72 height 21
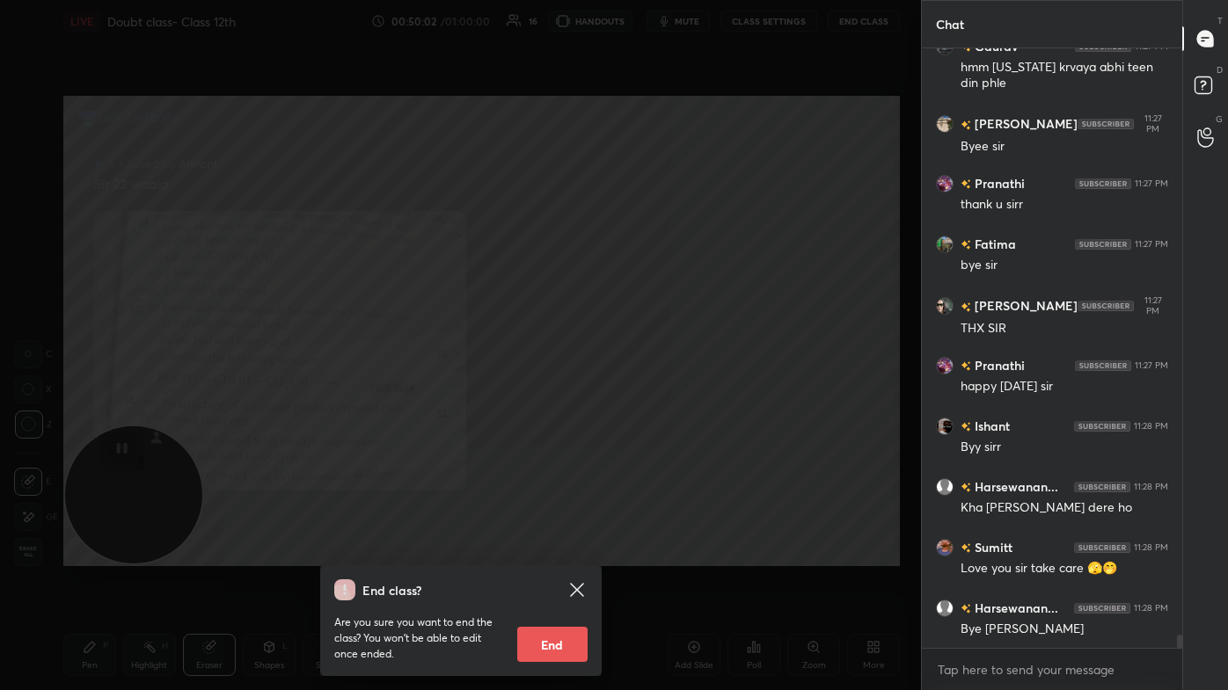
scroll to position [25837, 0]
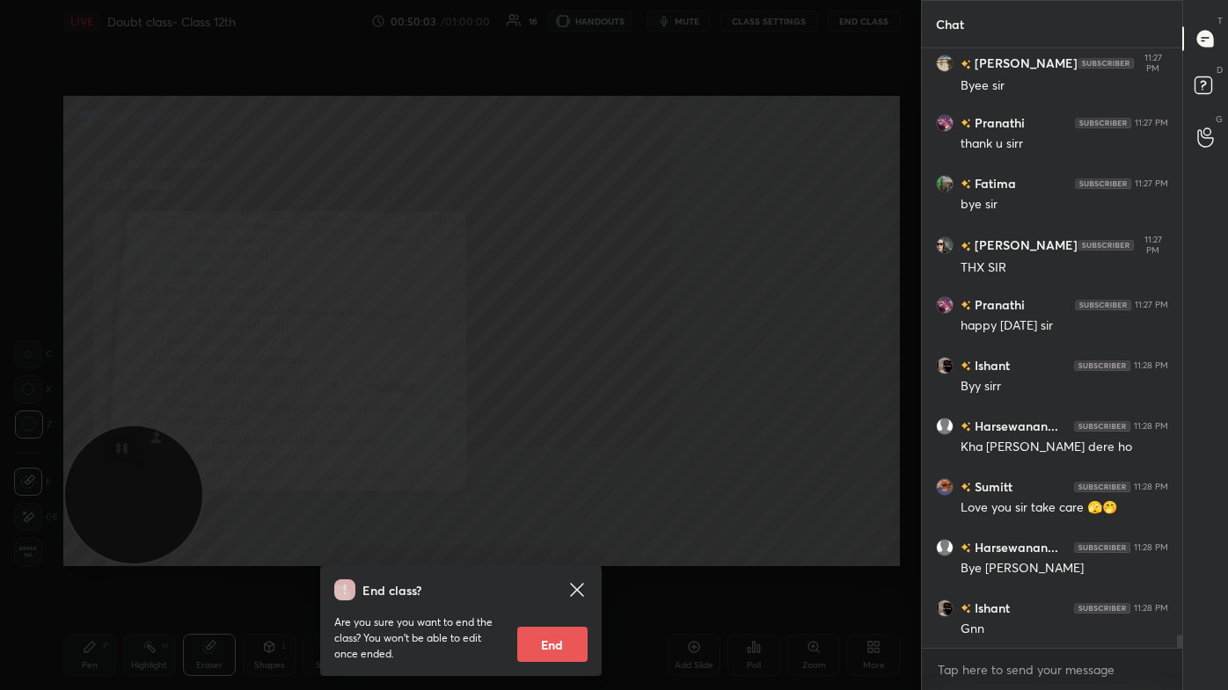
click at [566, 413] on button "End" at bounding box center [552, 644] width 70 height 35
type textarea "x"
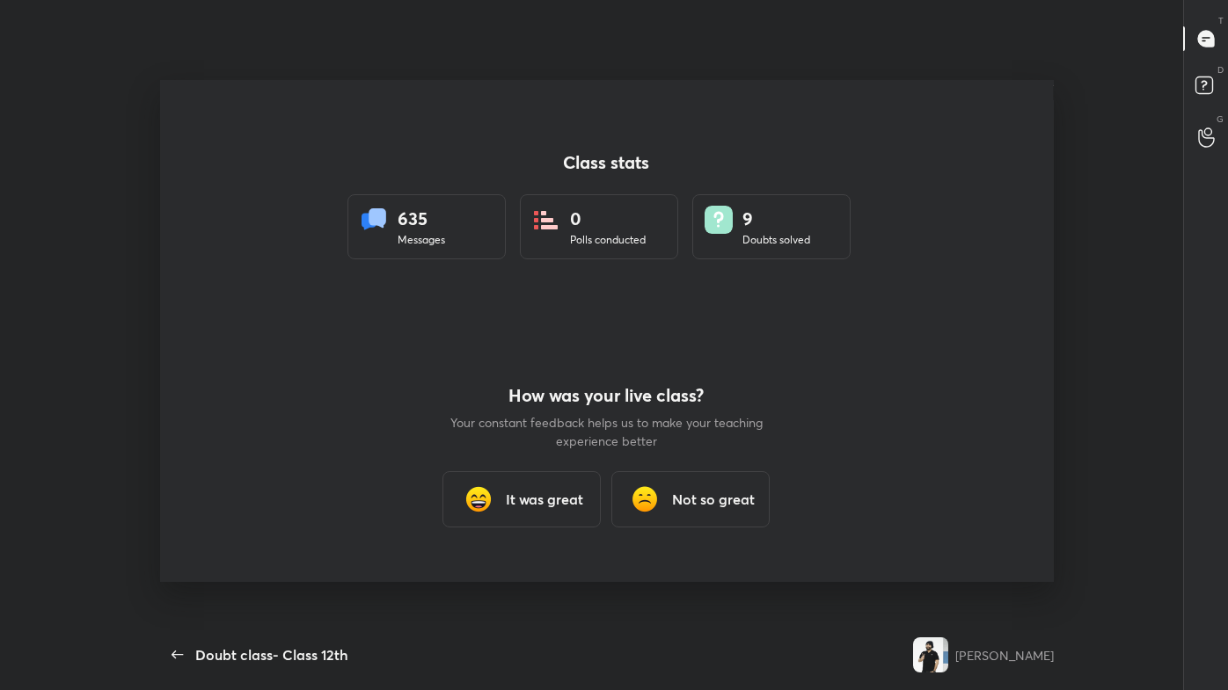
scroll to position [87376, 86977]
